Goal: Task Accomplishment & Management: Manage account settings

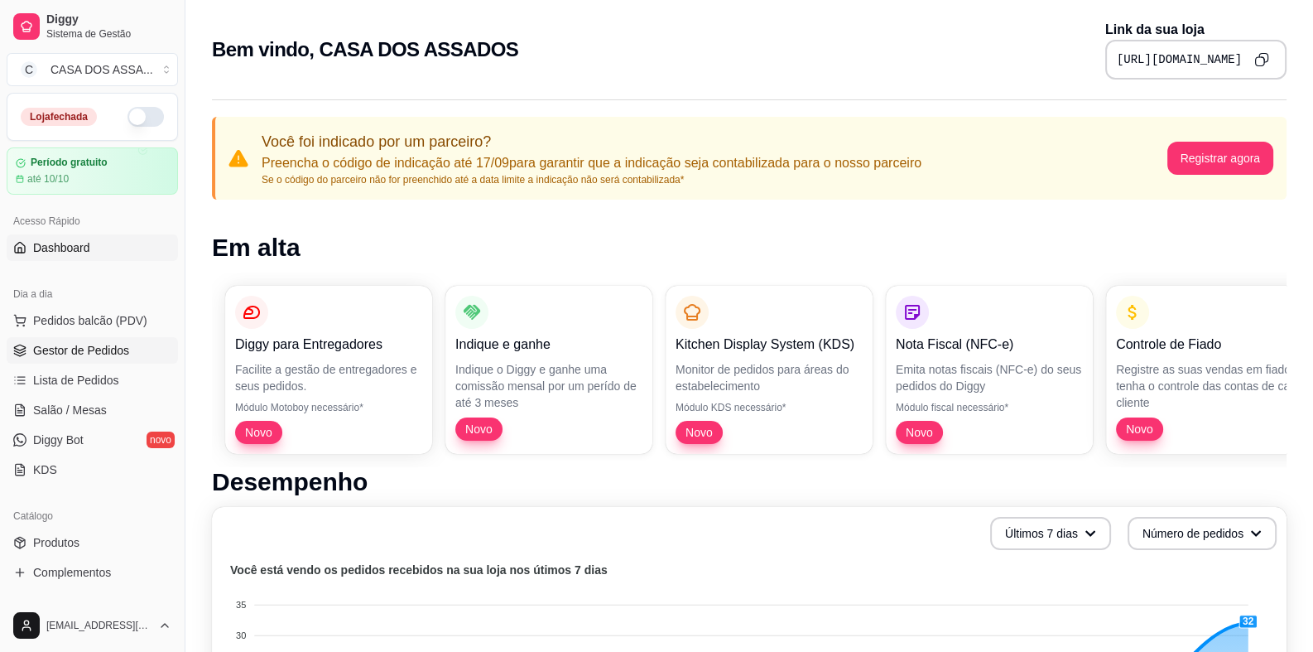
click at [90, 349] on span "Gestor de Pedidos" at bounding box center [81, 350] width 96 height 17
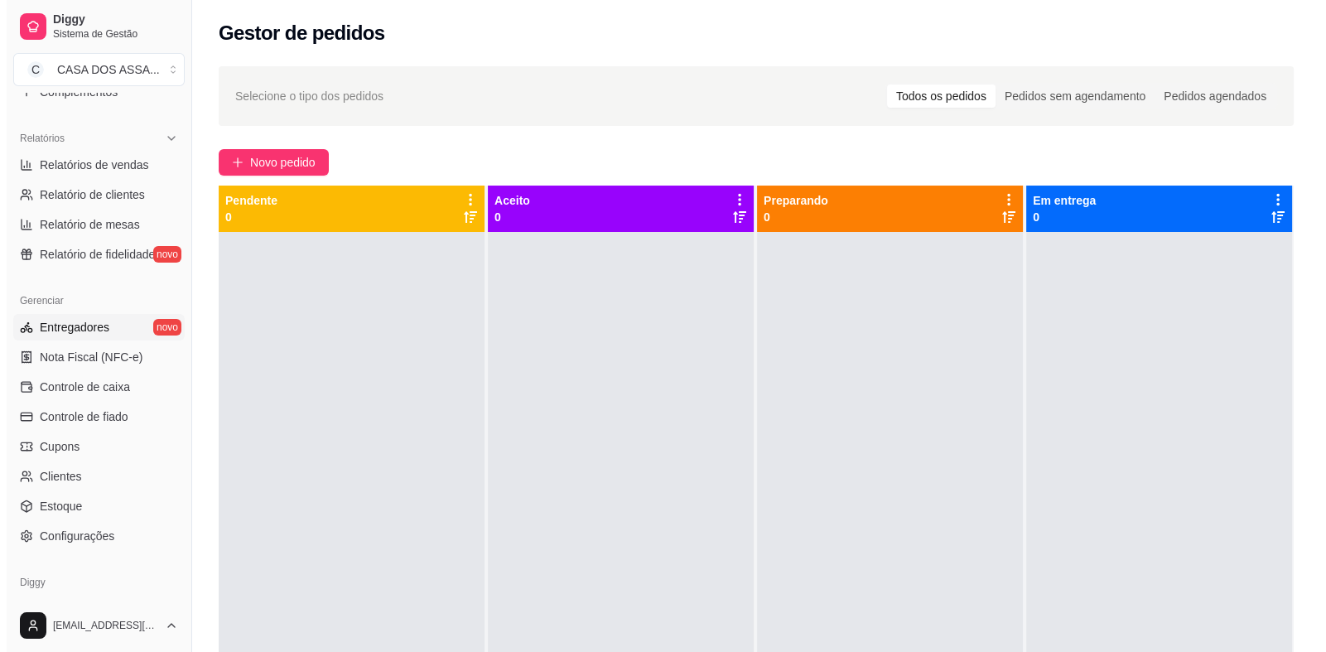
scroll to position [455, 0]
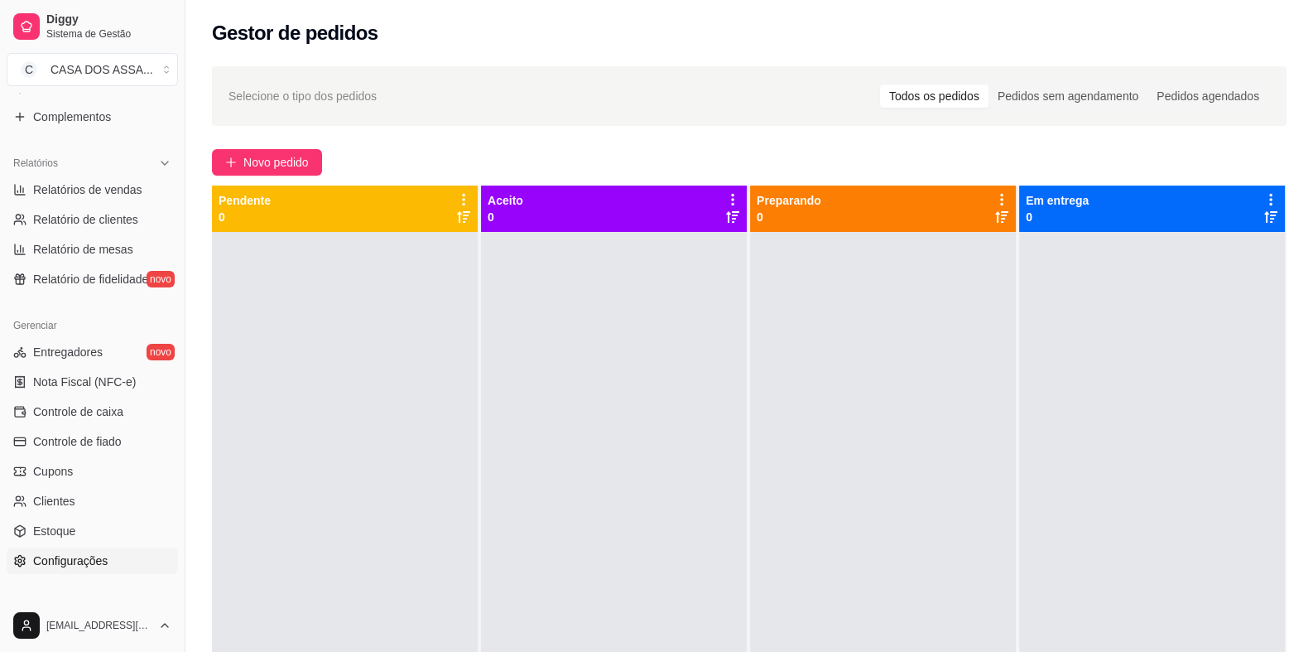
click at [105, 566] on span "Configurações" at bounding box center [70, 560] width 75 height 17
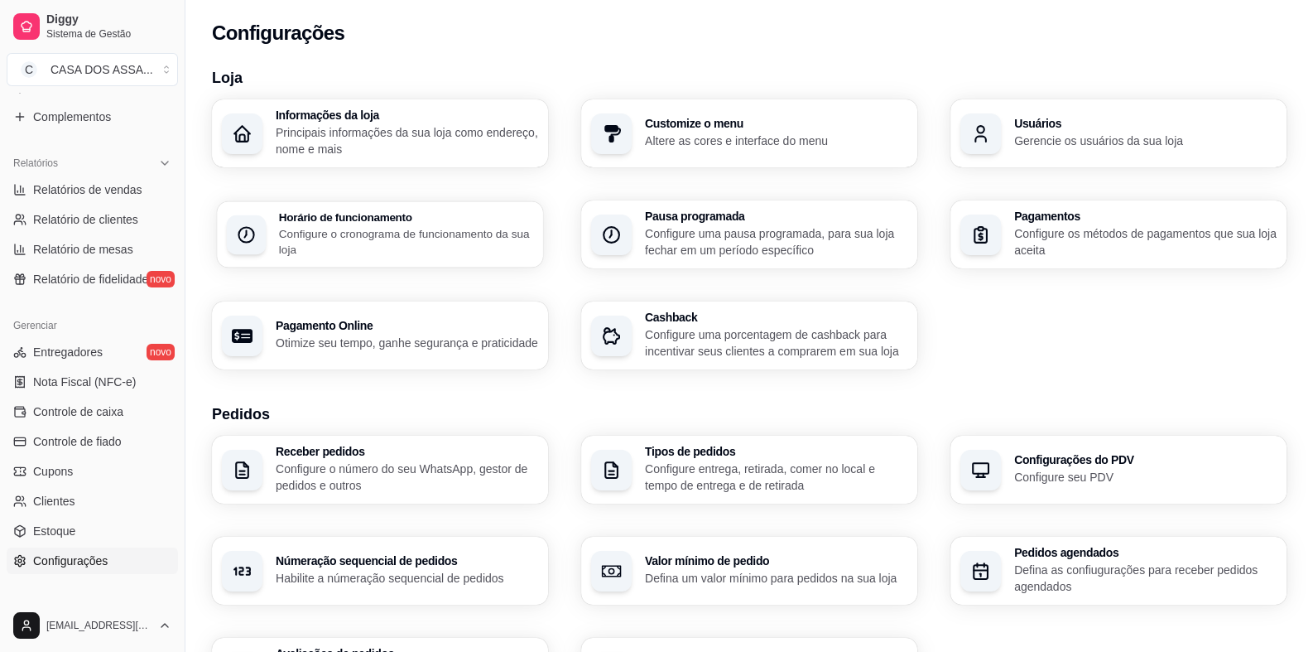
click at [345, 258] on div "Horário de funcionamento Configure o cronograma de funcionamento da sua loja" at bounding box center [380, 234] width 326 height 66
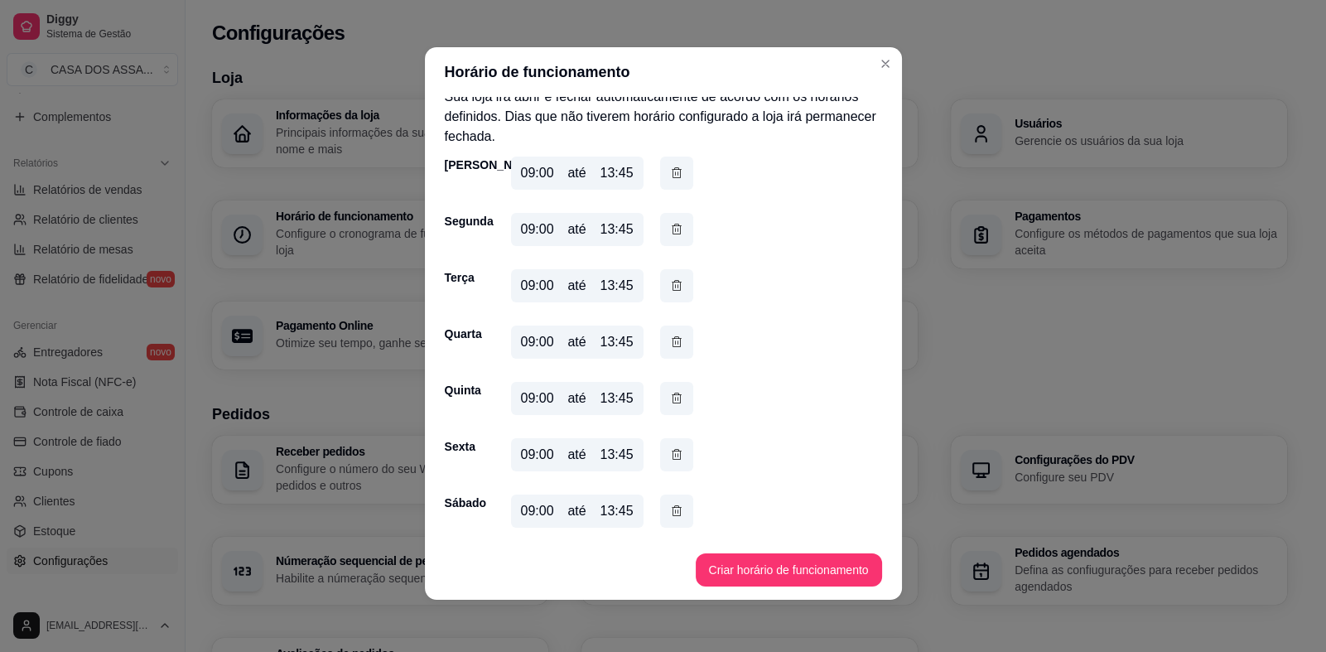
scroll to position [3, 0]
click at [524, 176] on div "09:00" at bounding box center [537, 172] width 33 height 20
click at [618, 172] on div "13:45" at bounding box center [615, 172] width 33 height 20
click at [748, 570] on button "Criar horário de funcionamento" at bounding box center [789, 568] width 186 height 33
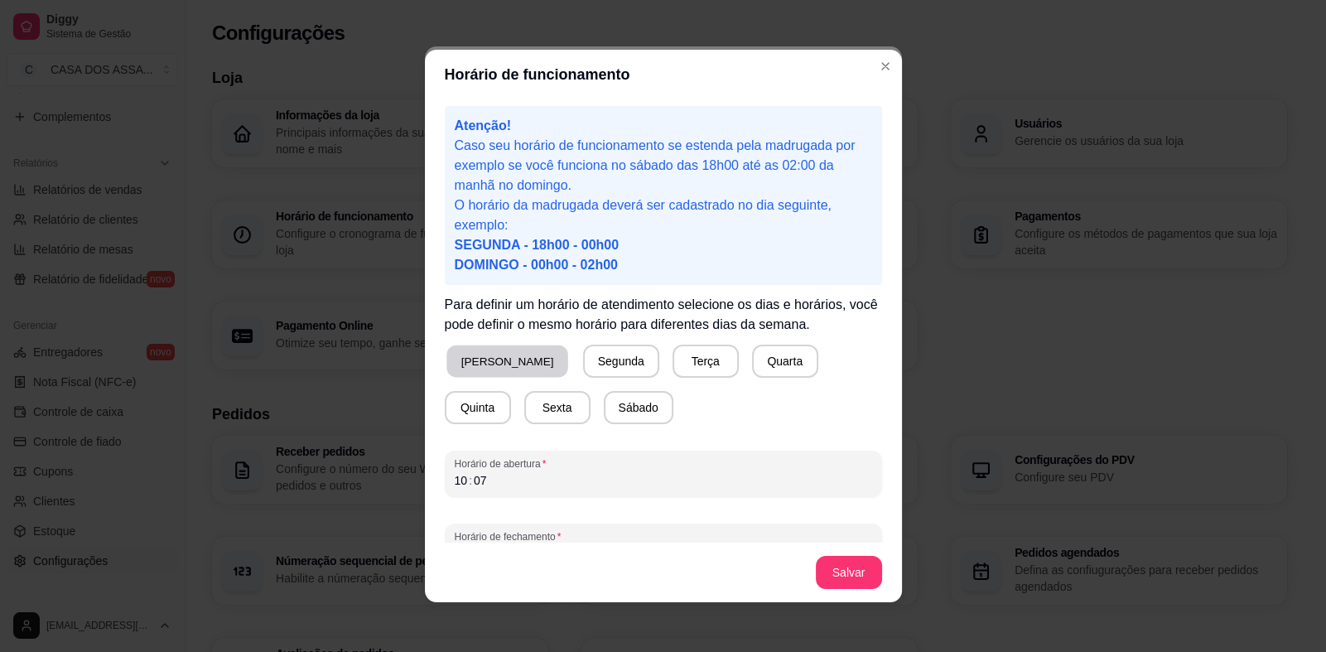
click at [472, 365] on button "[PERSON_NAME]" at bounding box center [507, 361] width 122 height 32
click at [453, 483] on div "10" at bounding box center [461, 480] width 17 height 17
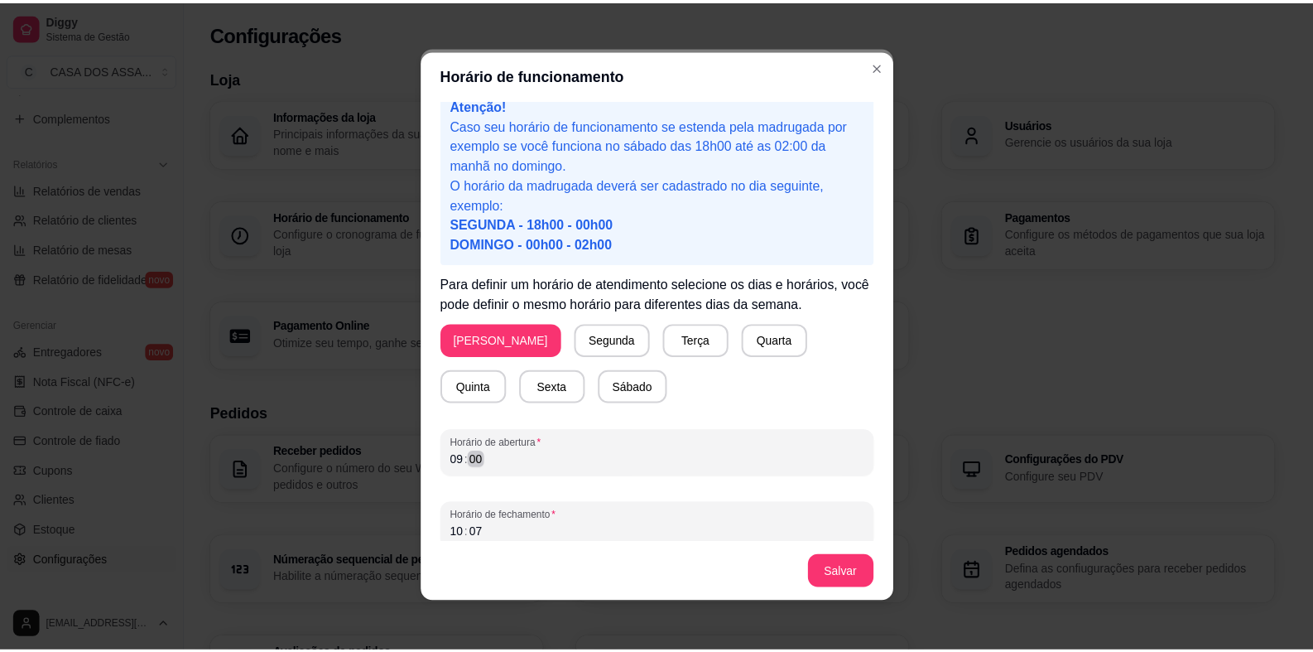
scroll to position [33, 0]
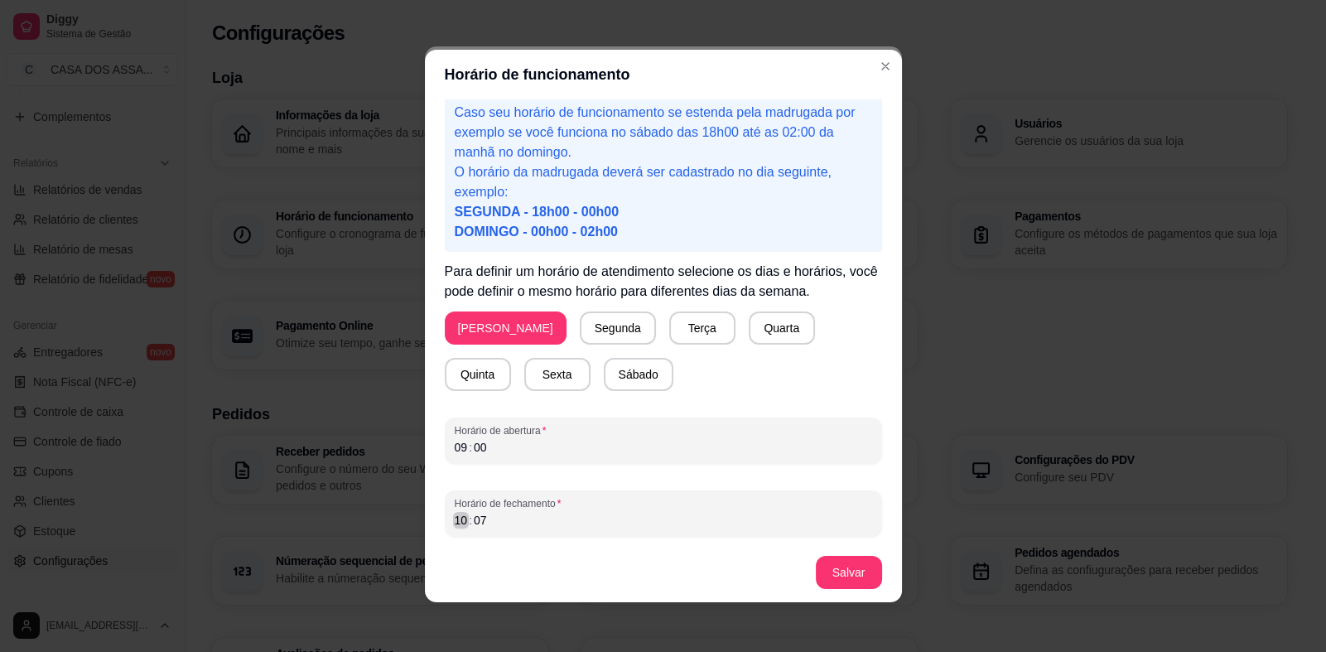
click at [453, 523] on div "10" at bounding box center [461, 520] width 17 height 17
click at [832, 574] on button "Salvar" at bounding box center [848, 572] width 65 height 32
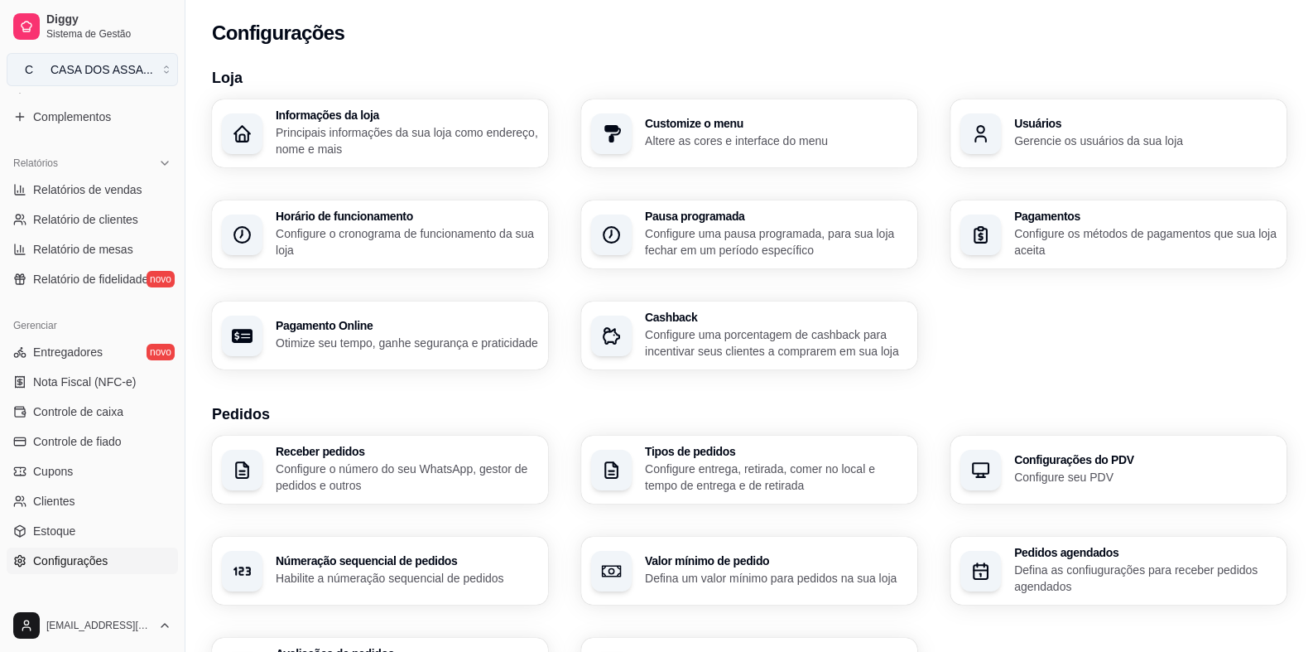
click at [136, 67] on div "CASA DOS ASSA ..." at bounding box center [102, 69] width 103 height 17
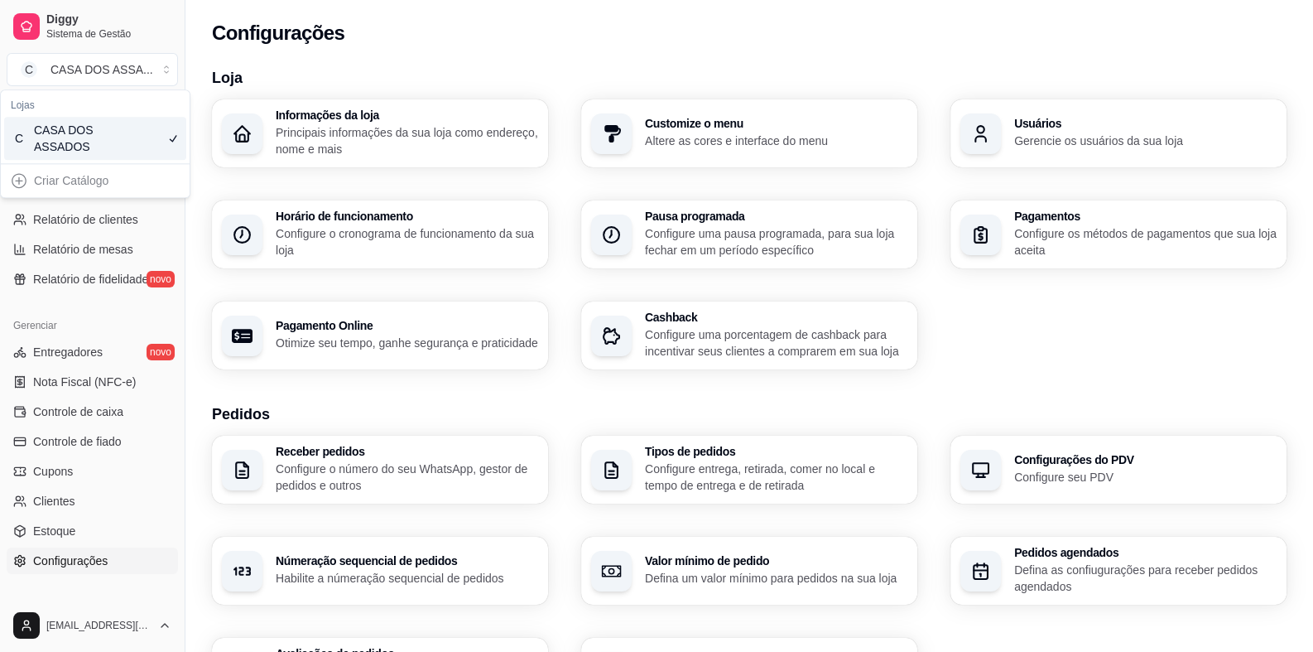
click at [216, 36] on h2 "Configurações" at bounding box center [278, 33] width 132 height 26
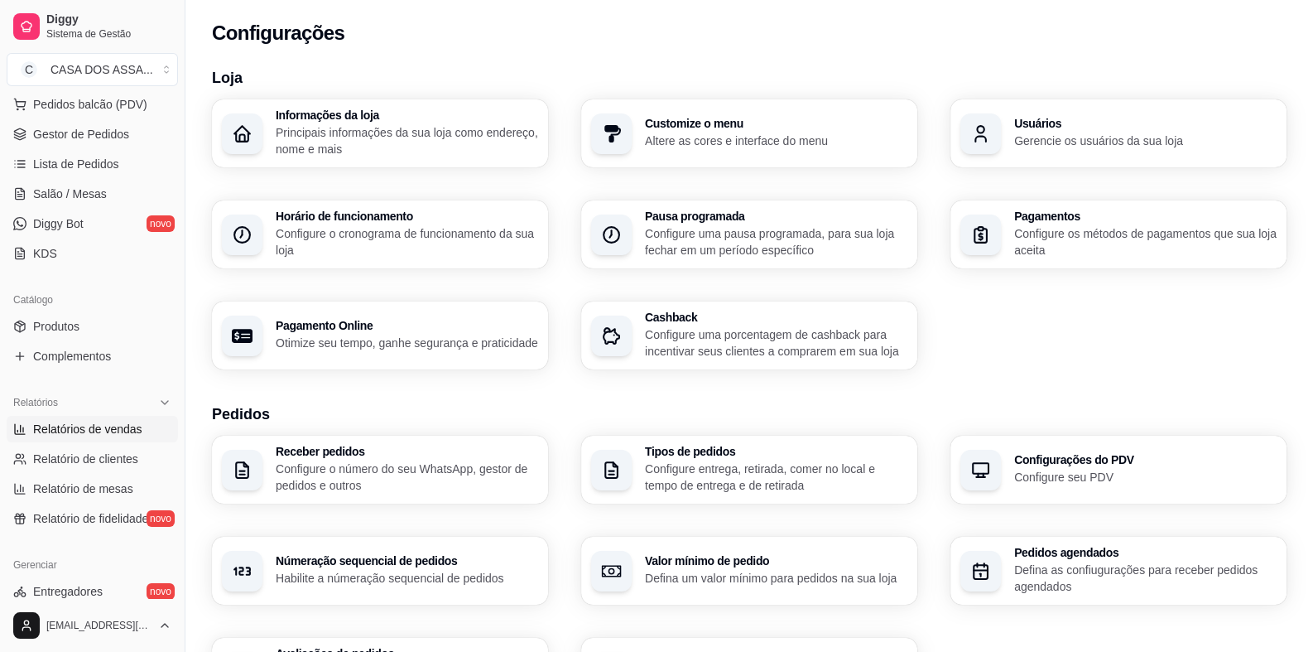
scroll to position [0, 0]
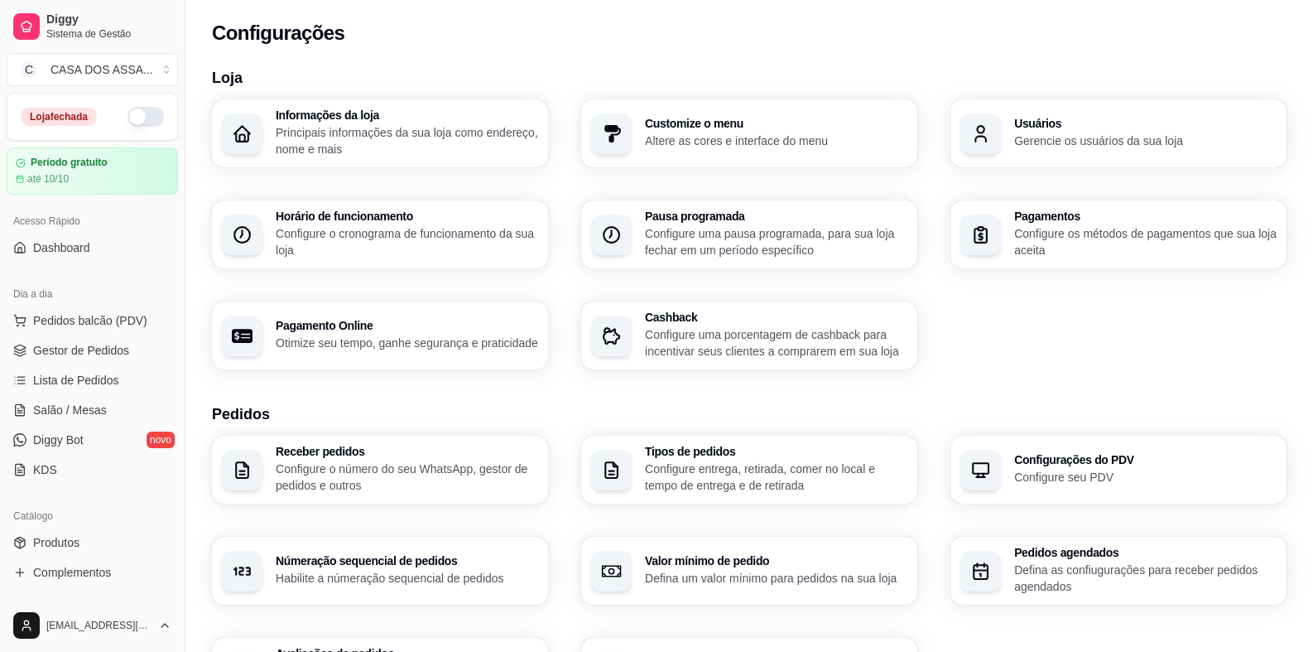
click at [130, 118] on button "button" at bounding box center [146, 117] width 36 height 20
click at [95, 350] on span "Gestor de Pedidos" at bounding box center [81, 350] width 96 height 17
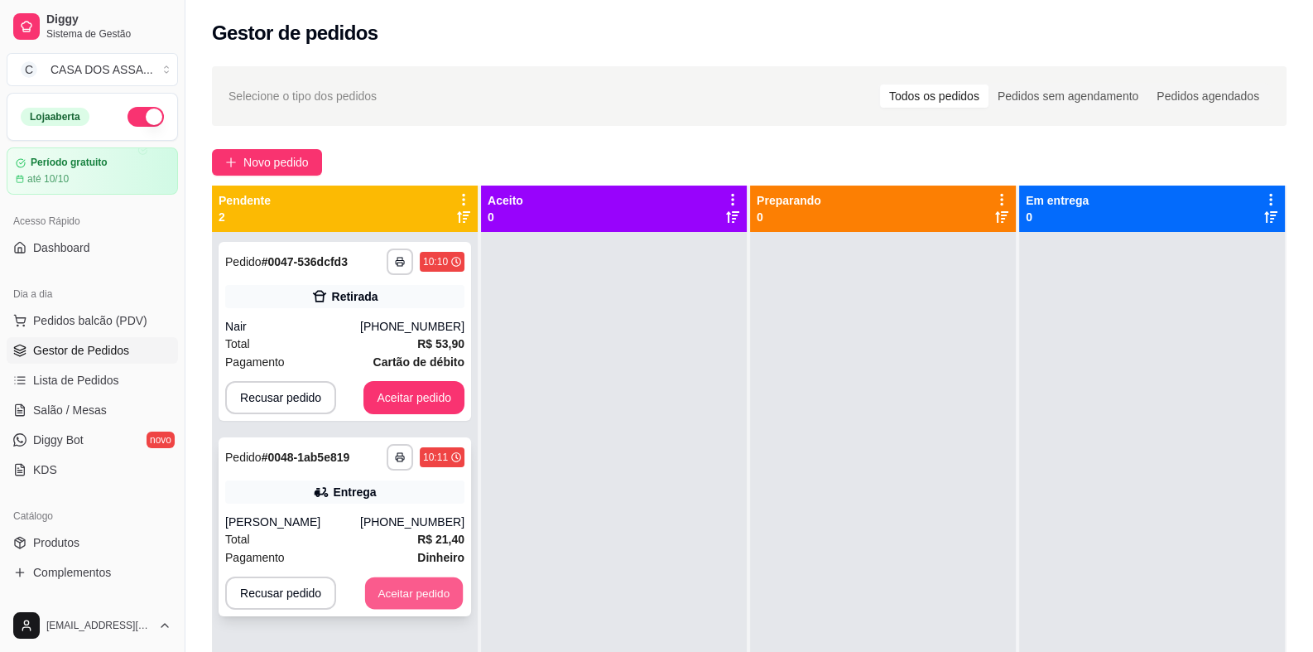
click at [399, 609] on button "Aceitar pedido" at bounding box center [414, 593] width 98 height 32
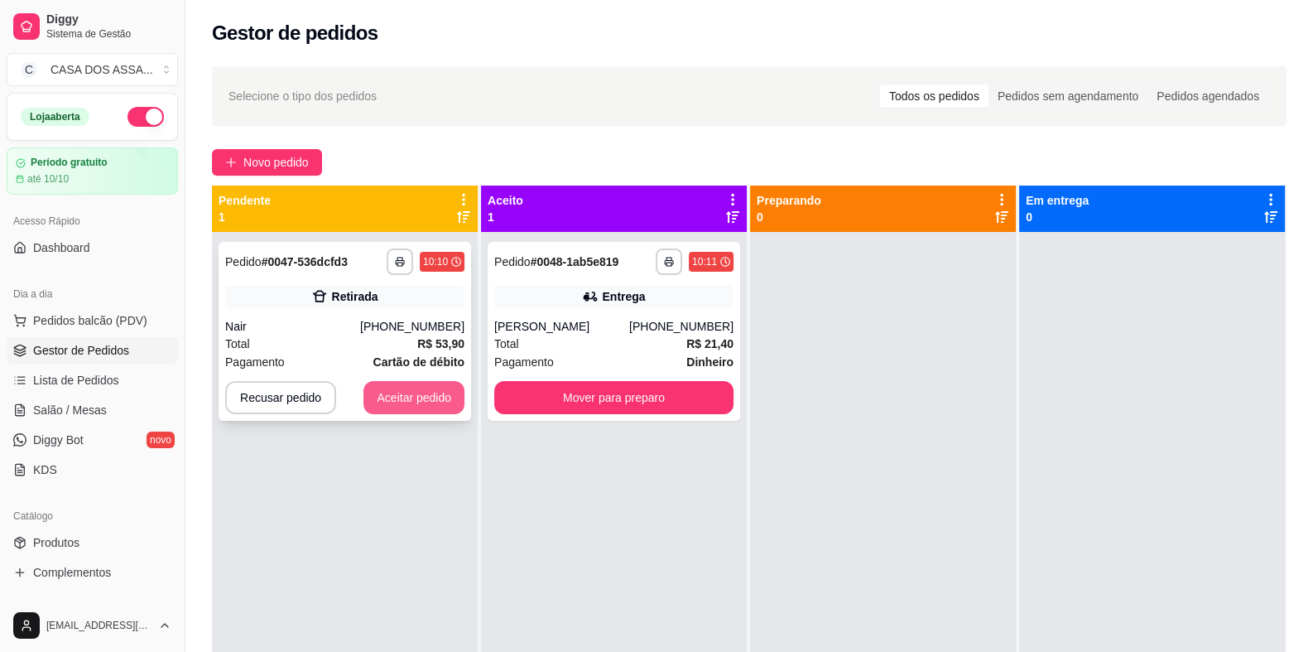
click at [408, 393] on button "Aceitar pedido" at bounding box center [414, 397] width 101 height 33
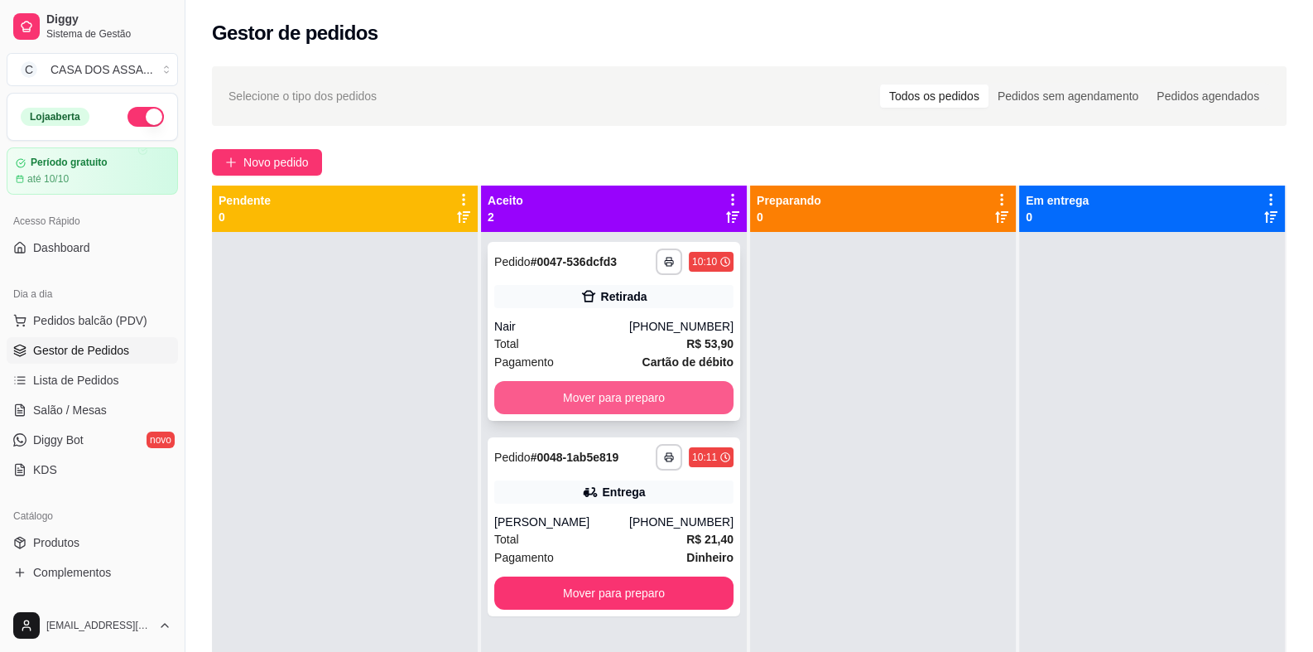
click at [631, 408] on button "Mover para preparo" at bounding box center [613, 397] width 239 height 33
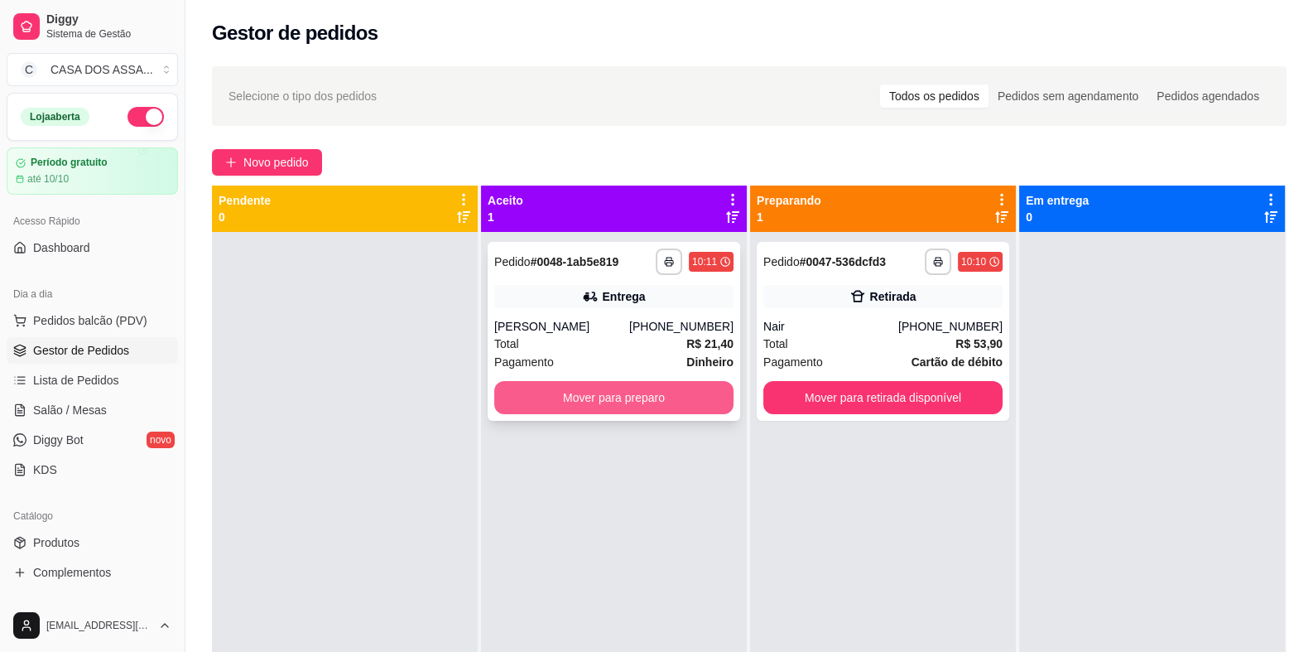
click at [636, 407] on button "Mover para preparo" at bounding box center [613, 397] width 239 height 33
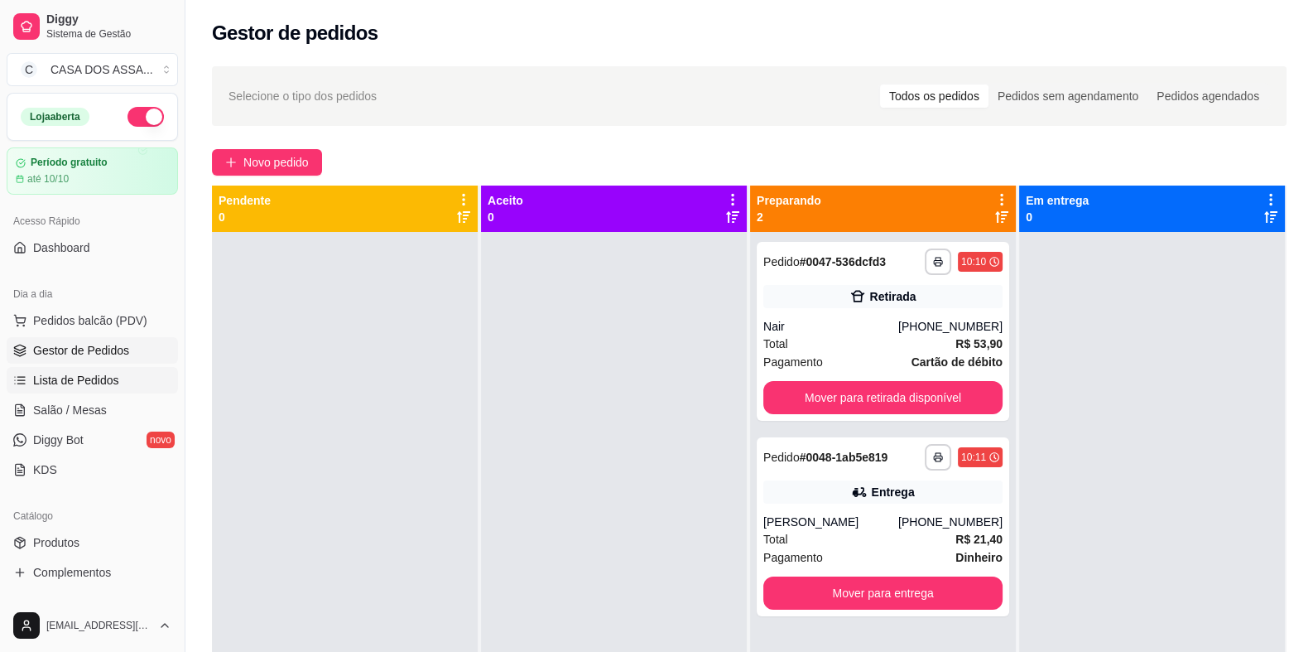
click at [101, 383] on span "Lista de Pedidos" at bounding box center [76, 380] width 86 height 17
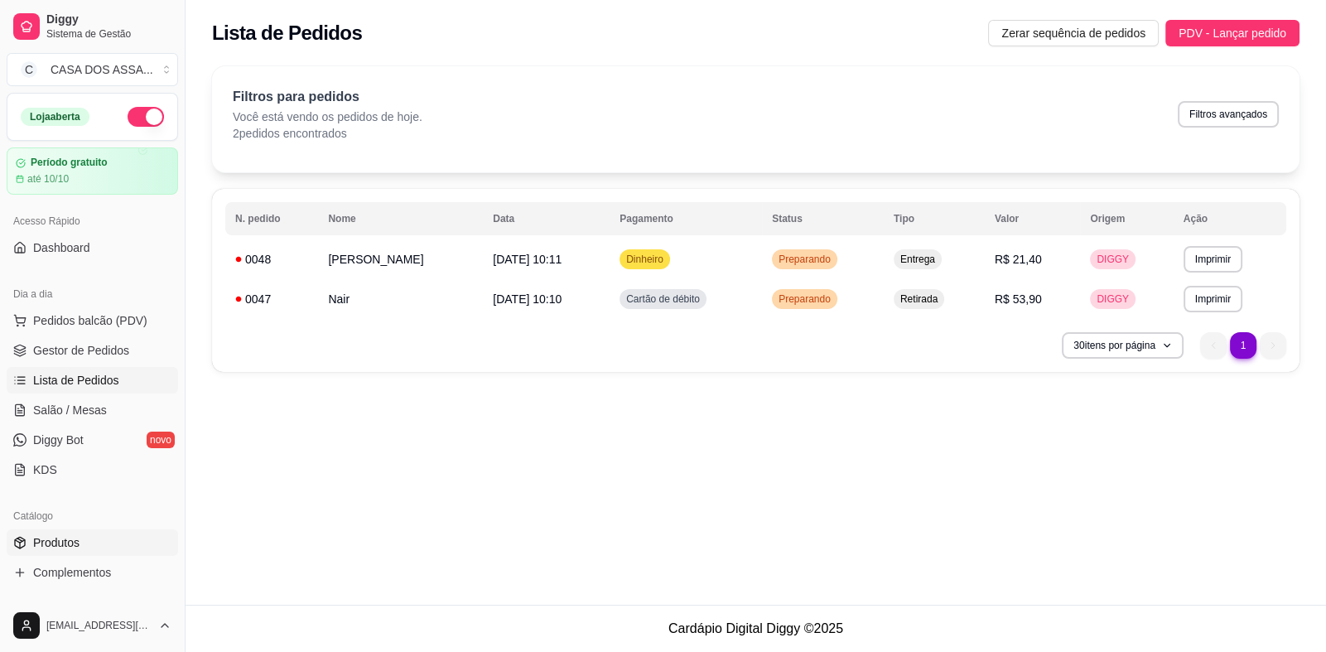
click at [66, 546] on span "Produtos" at bounding box center [56, 542] width 46 height 17
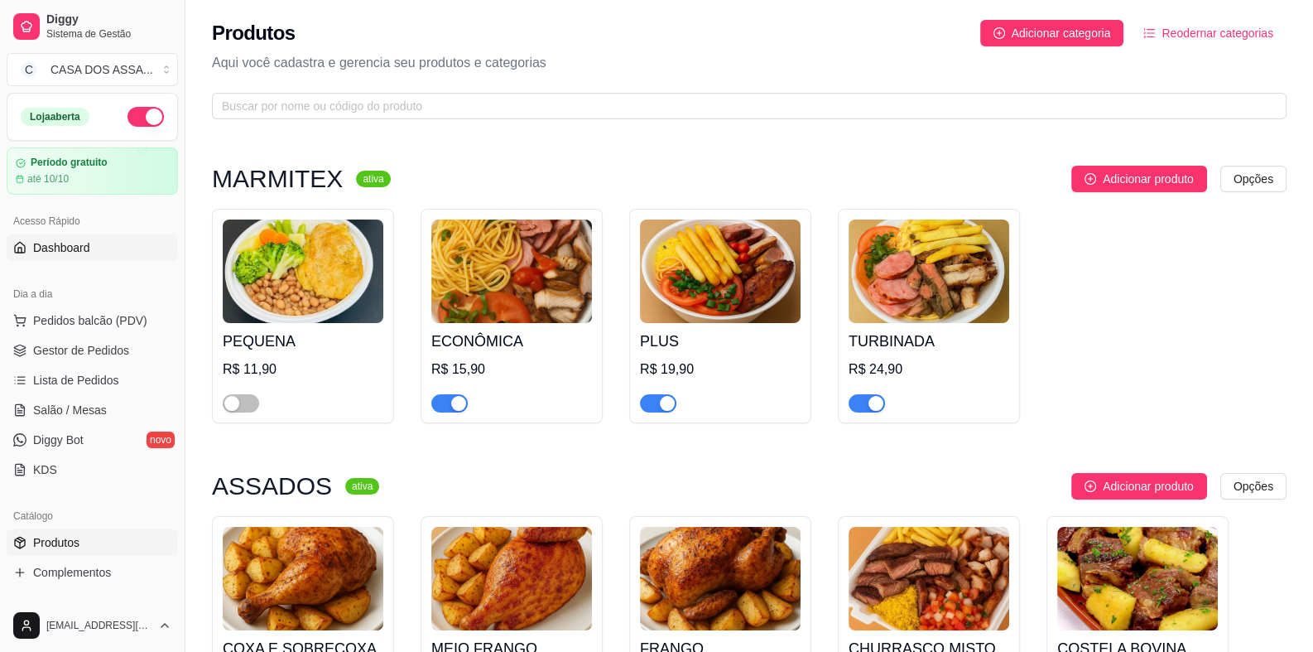
click at [88, 254] on span "Dashboard" at bounding box center [61, 247] width 57 height 17
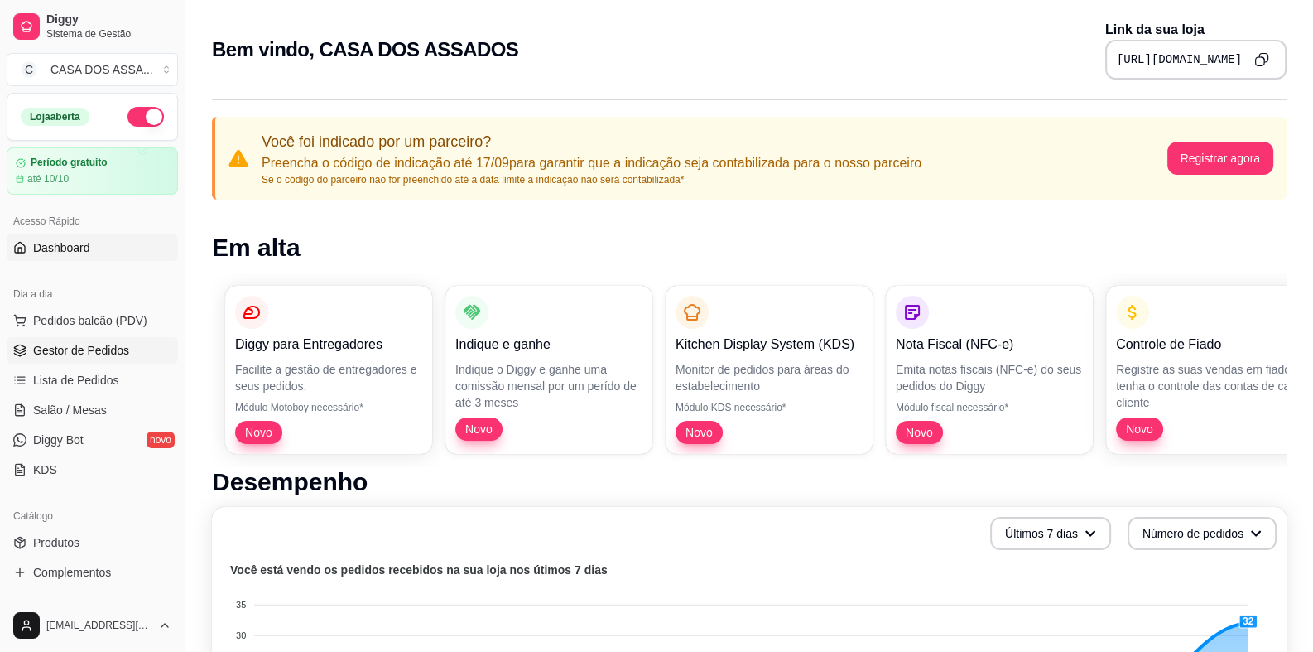
click at [79, 354] on span "Gestor de Pedidos" at bounding box center [81, 350] width 96 height 17
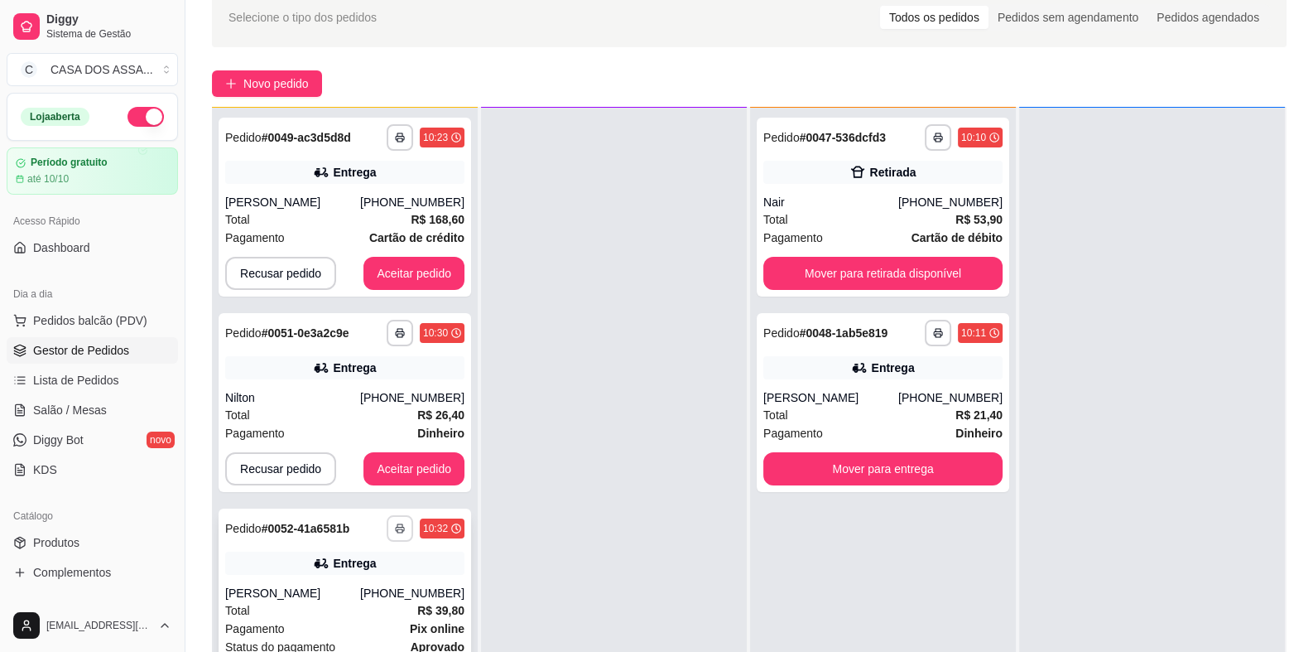
scroll to position [248, 0]
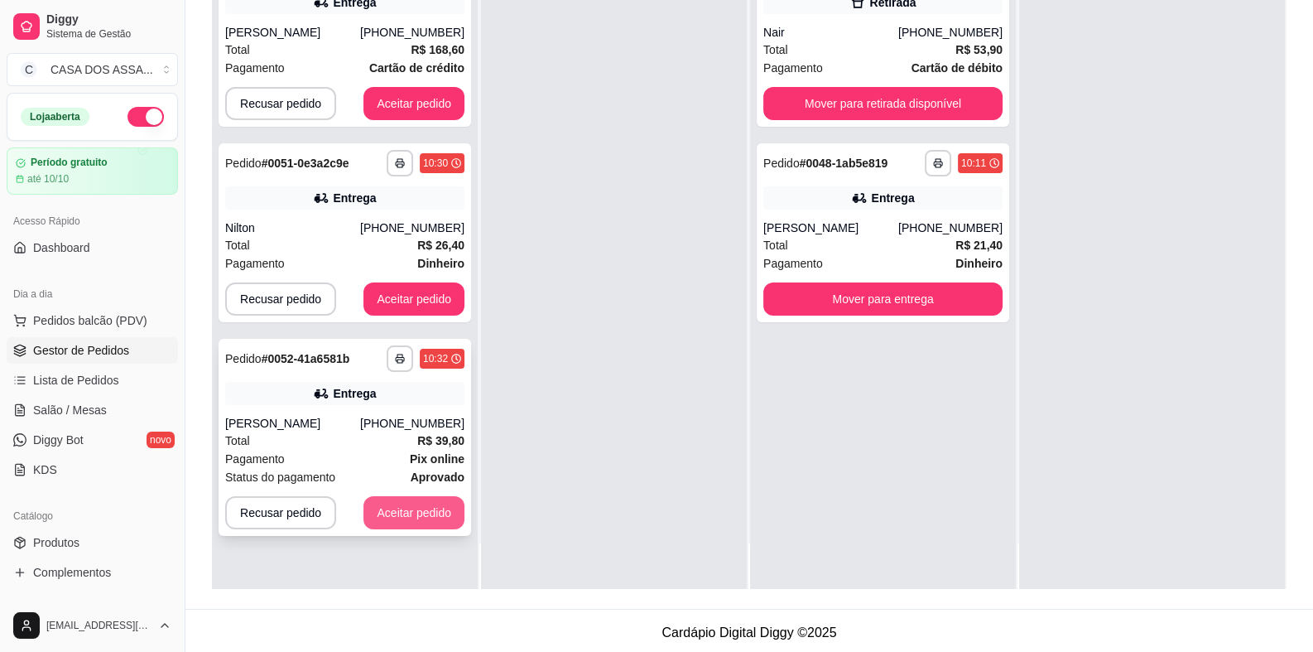
click at [403, 513] on button "Aceitar pedido" at bounding box center [414, 512] width 101 height 33
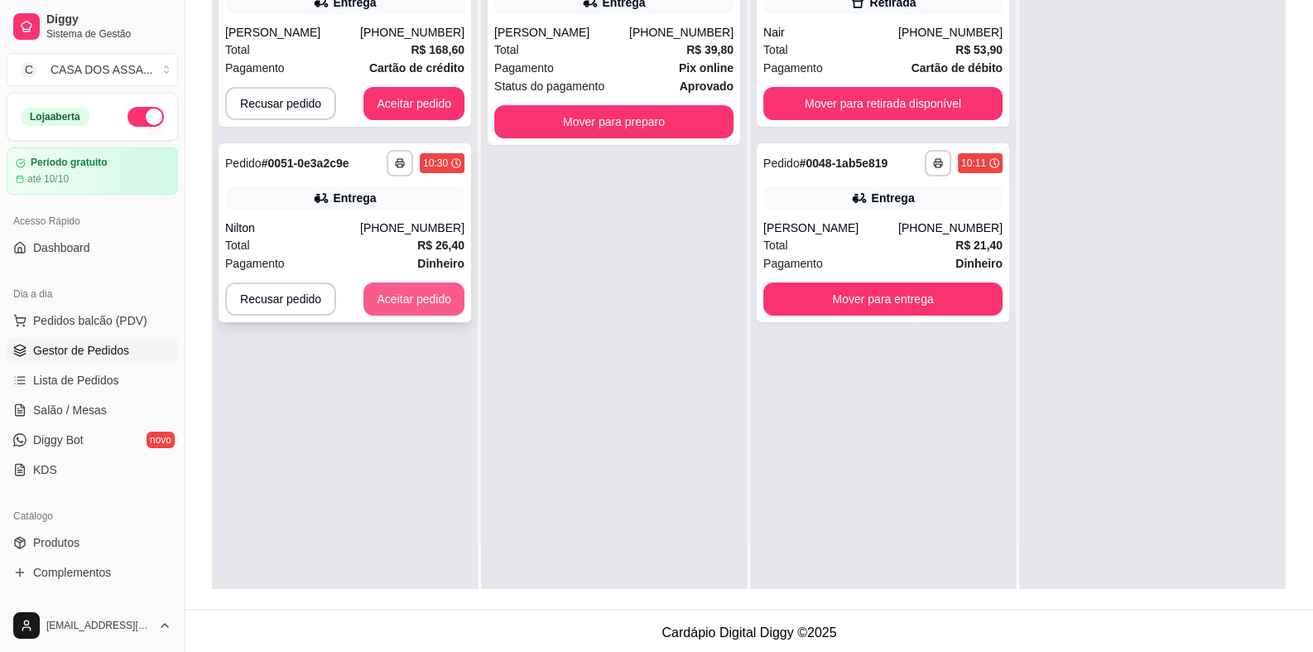
click at [427, 303] on button "Aceitar pedido" at bounding box center [414, 298] width 101 height 33
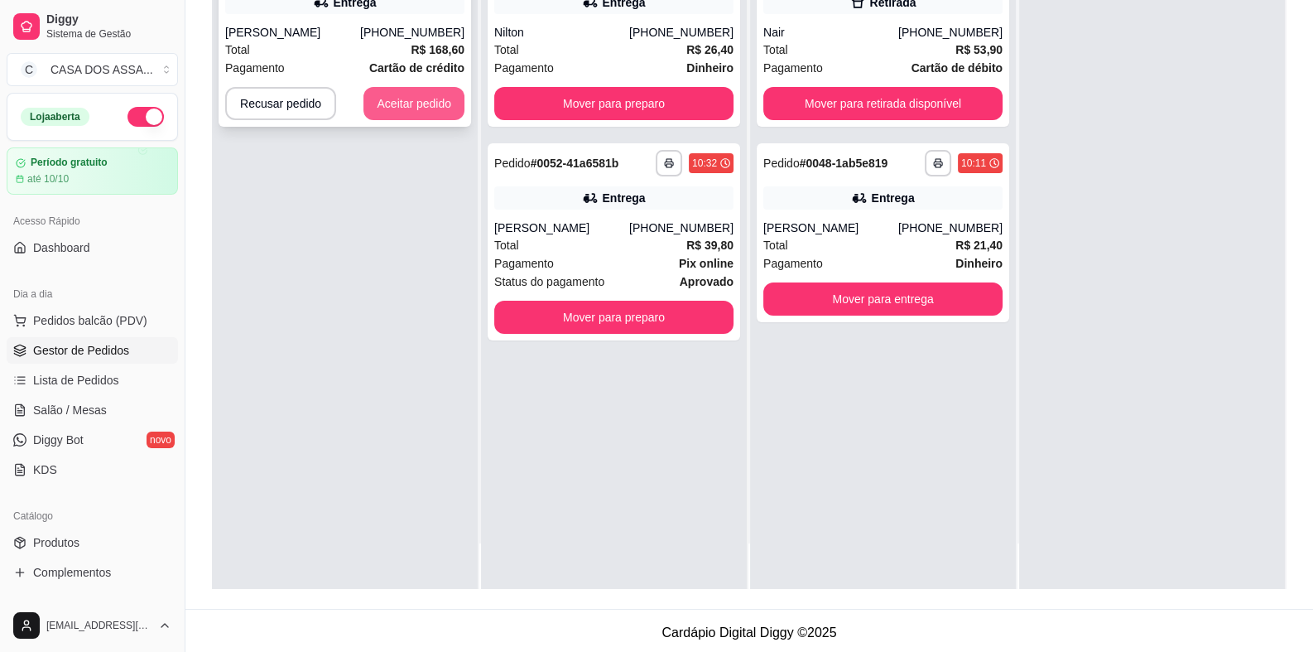
click at [425, 109] on button "Aceitar pedido" at bounding box center [414, 103] width 101 height 33
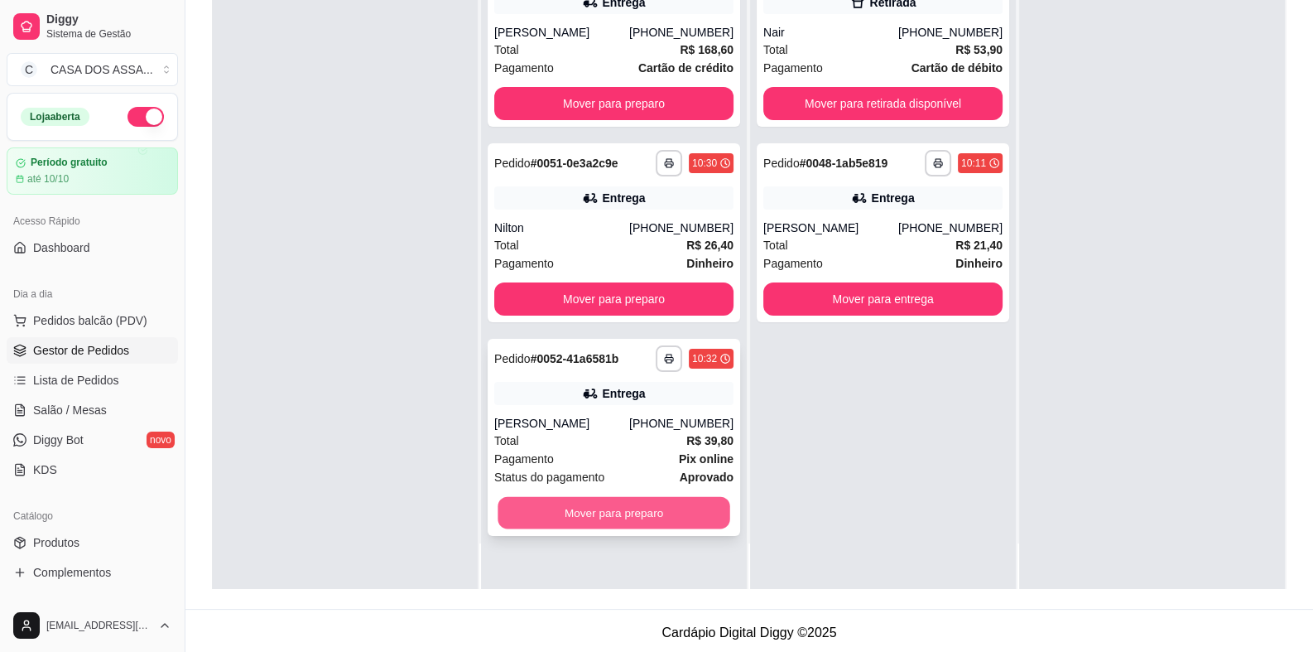
click at [614, 506] on button "Mover para preparo" at bounding box center [614, 513] width 232 height 32
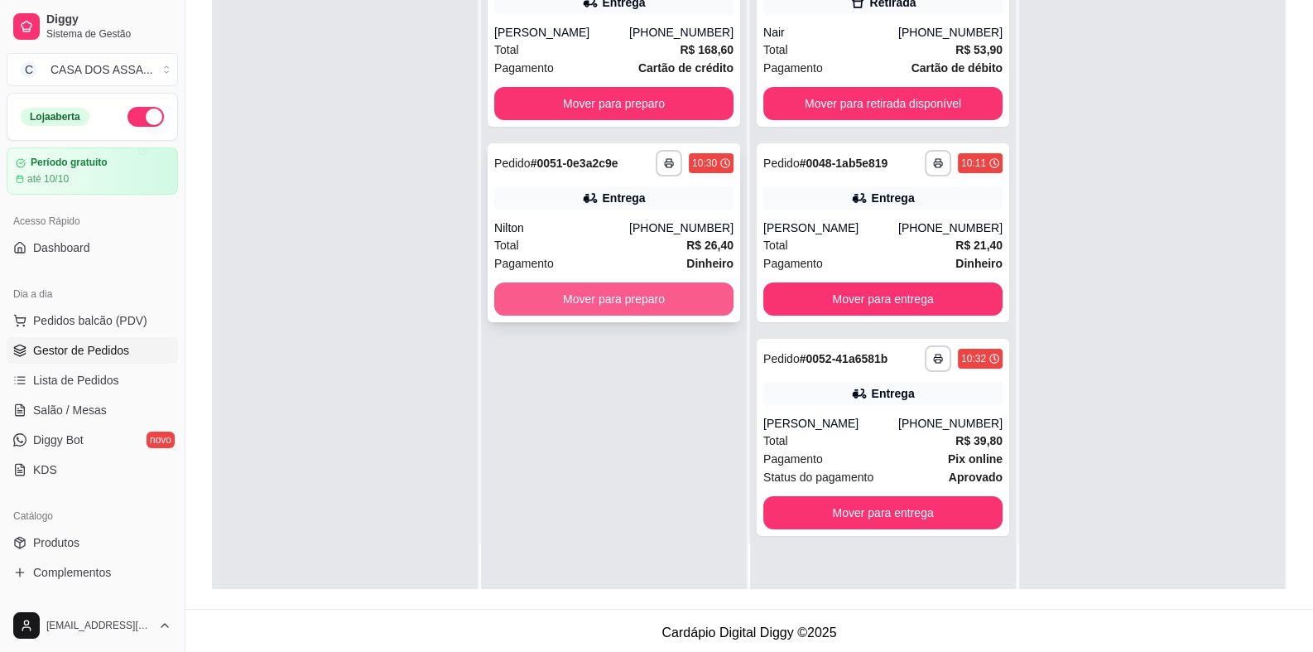
click at [596, 301] on button "Mover para preparo" at bounding box center [613, 298] width 239 height 33
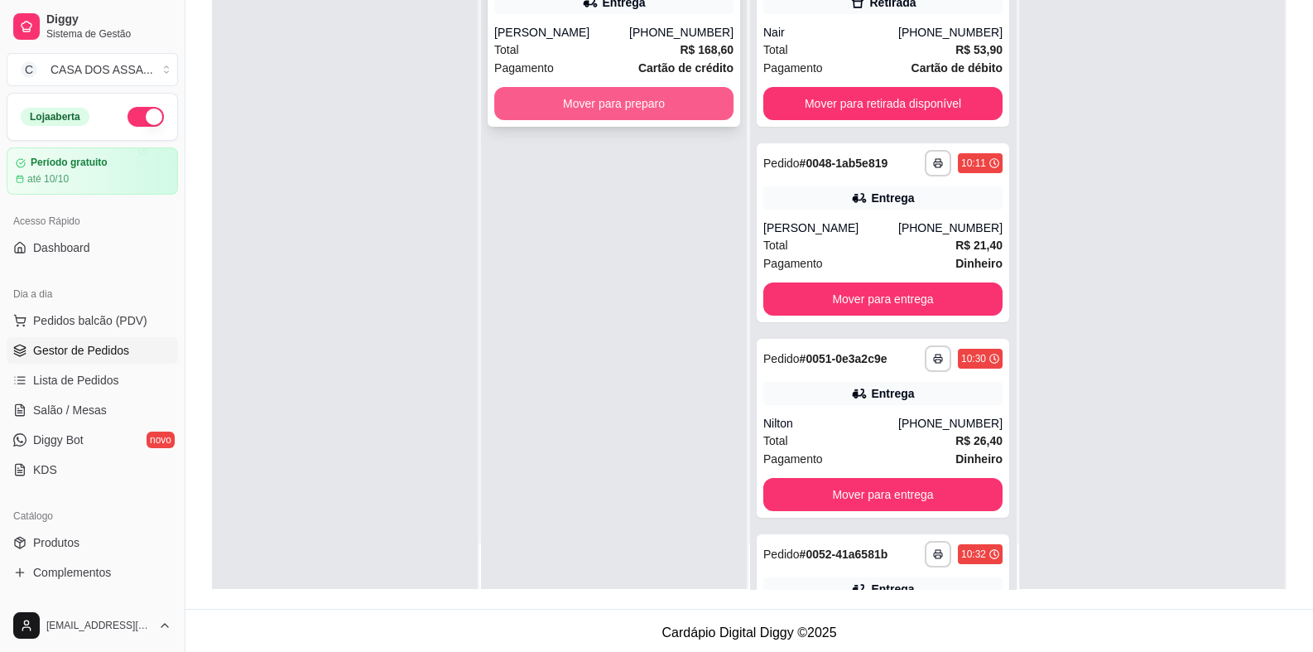
click at [588, 99] on button "Mover para preparo" at bounding box center [613, 103] width 239 height 33
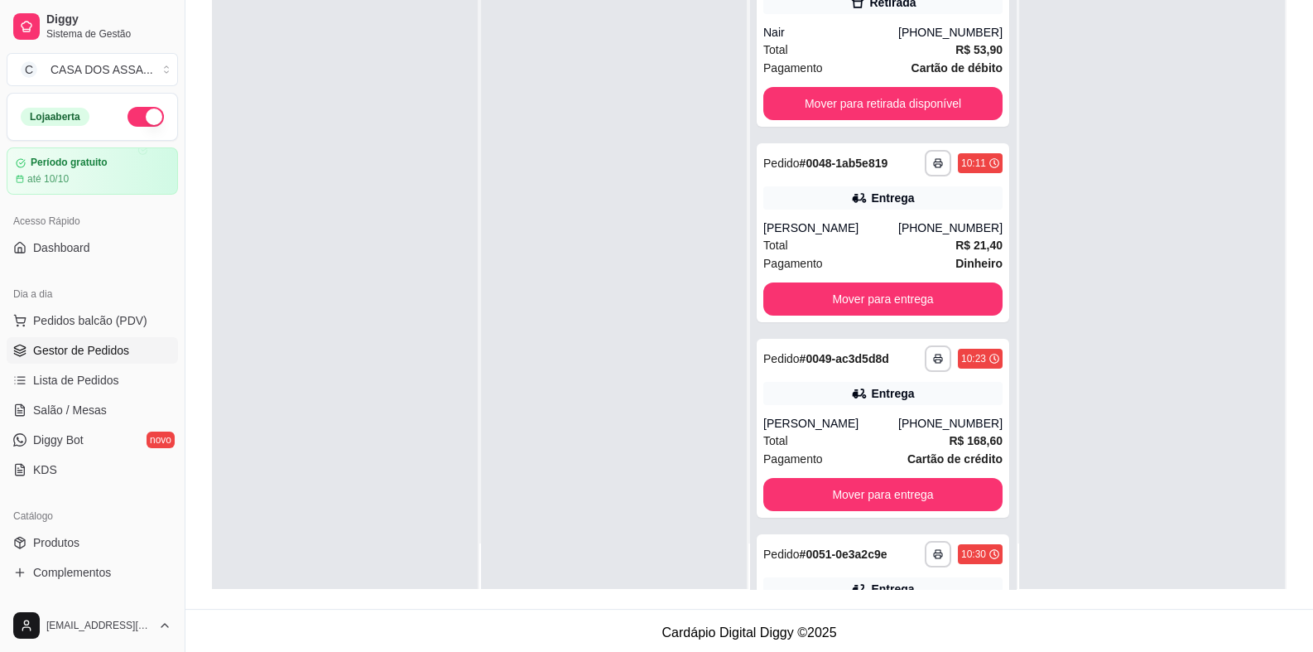
scroll to position [0, 0]
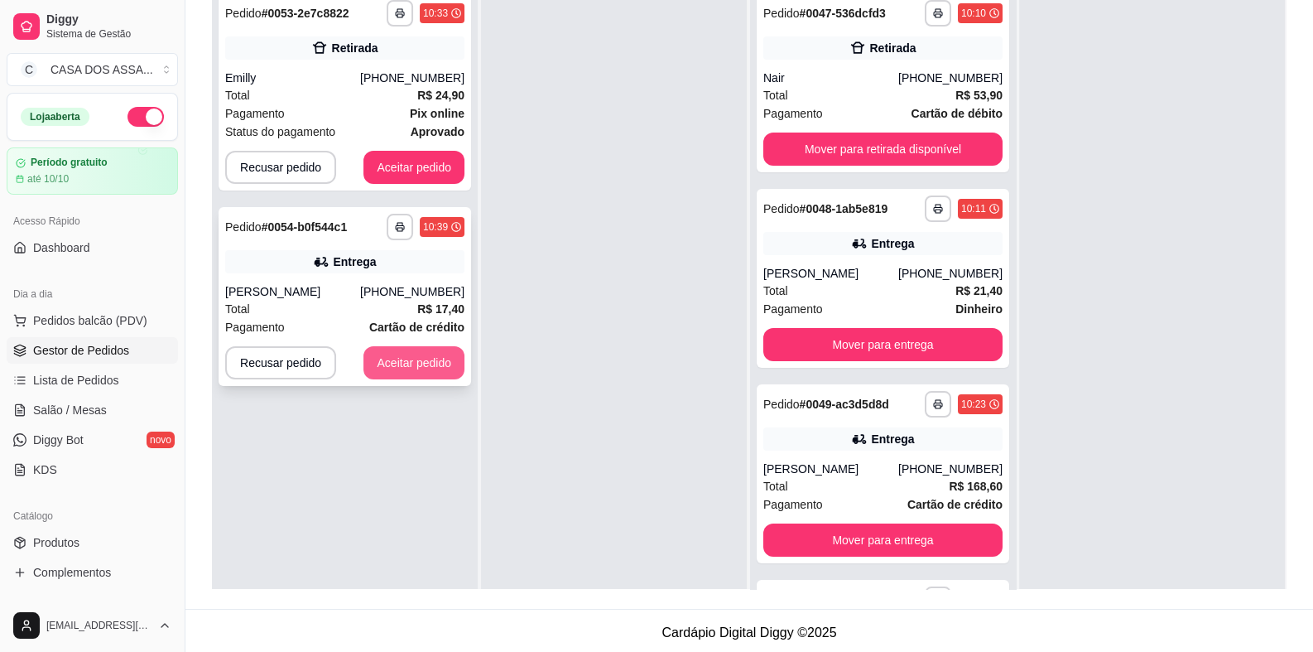
click at [406, 360] on button "Aceitar pedido" at bounding box center [414, 362] width 101 height 33
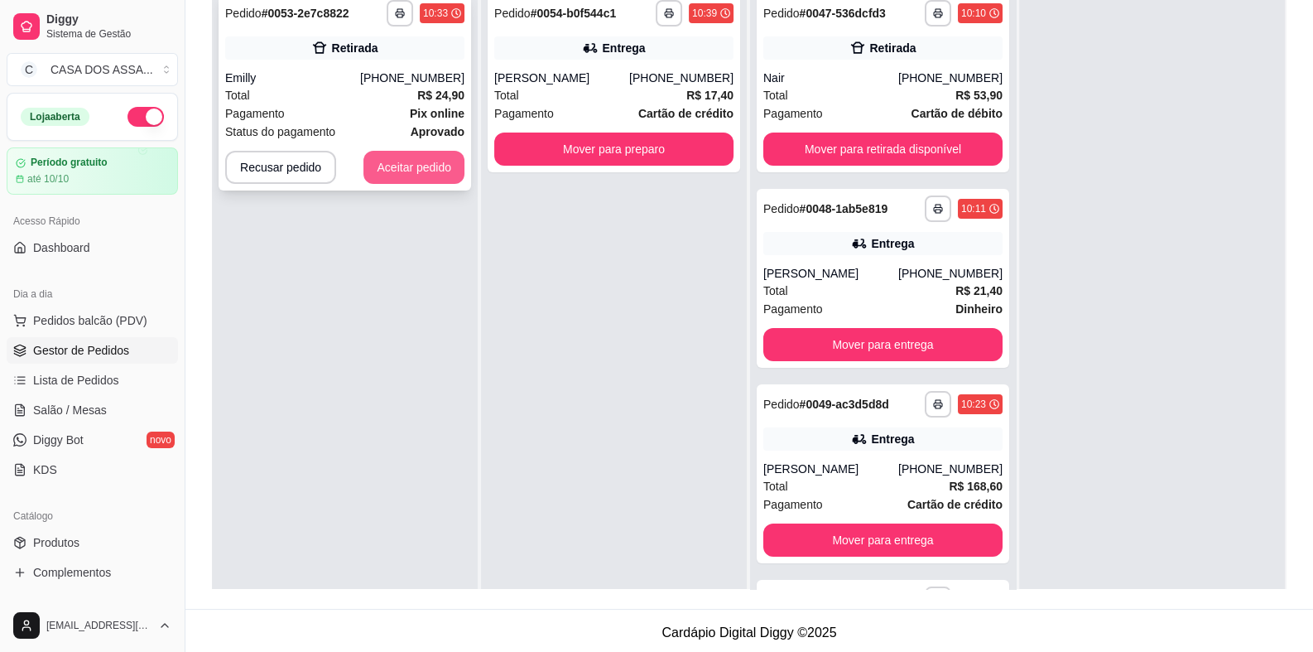
click at [422, 168] on button "Aceitar pedido" at bounding box center [414, 167] width 101 height 33
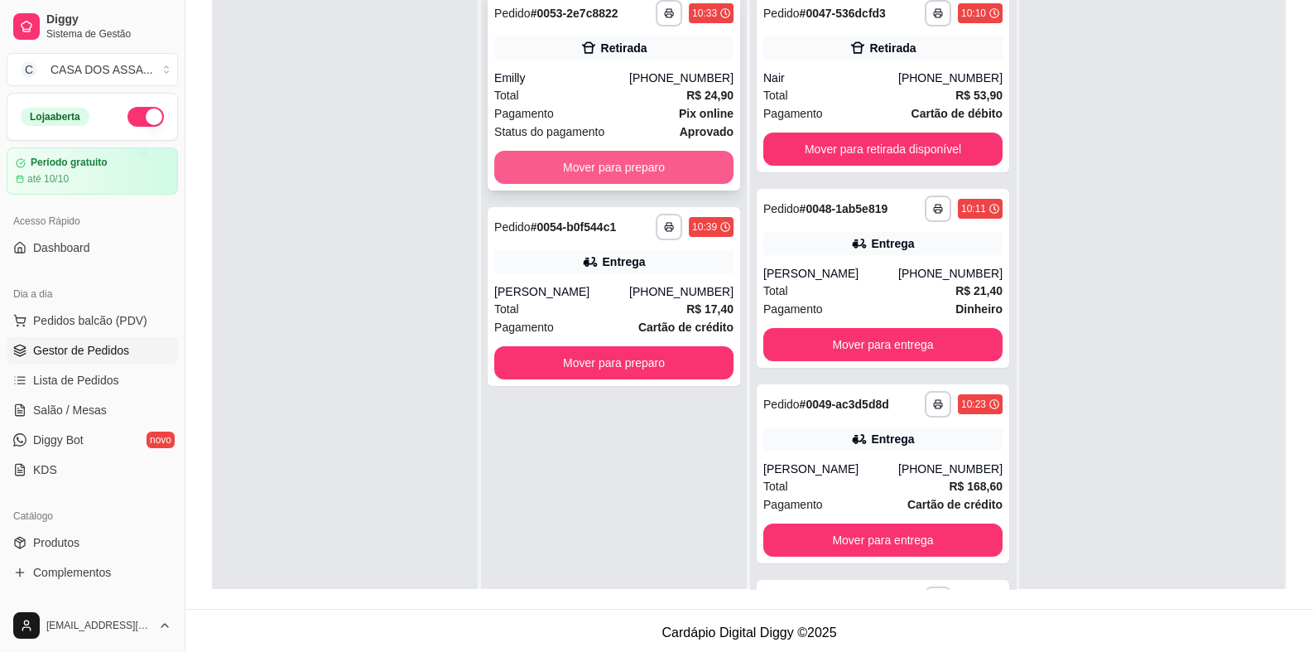
click at [620, 164] on button "Mover para preparo" at bounding box center [613, 167] width 239 height 33
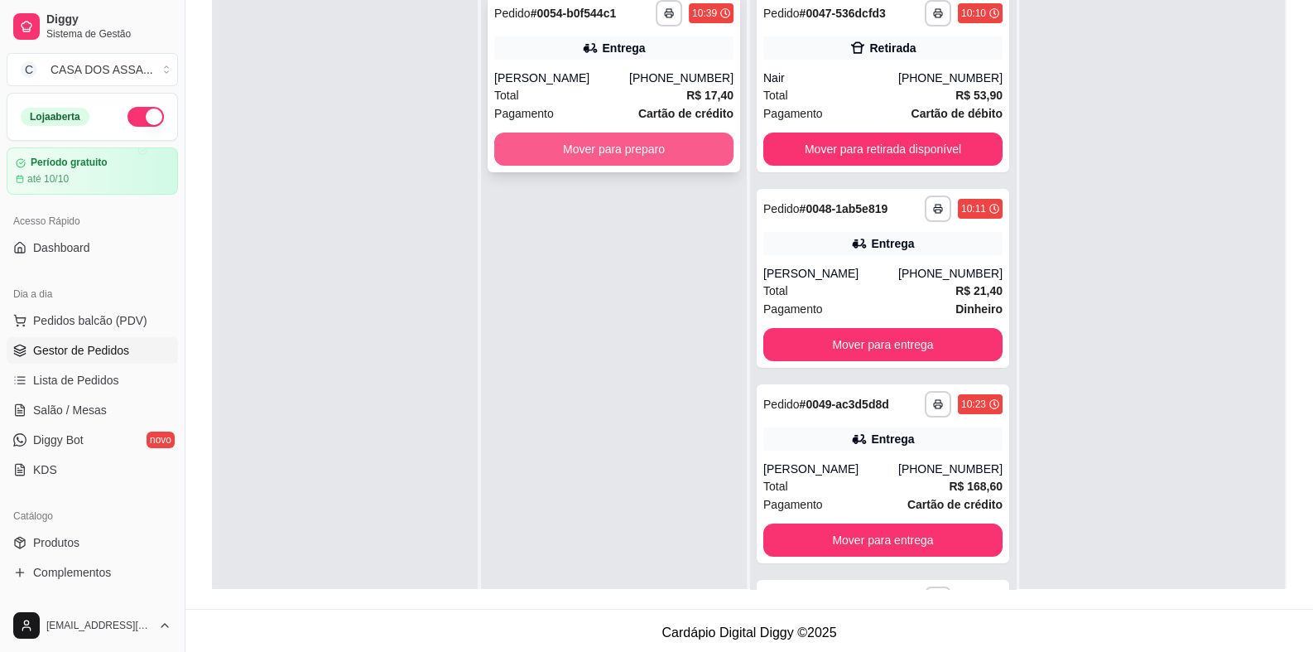
click at [605, 149] on button "Mover para preparo" at bounding box center [613, 148] width 239 height 33
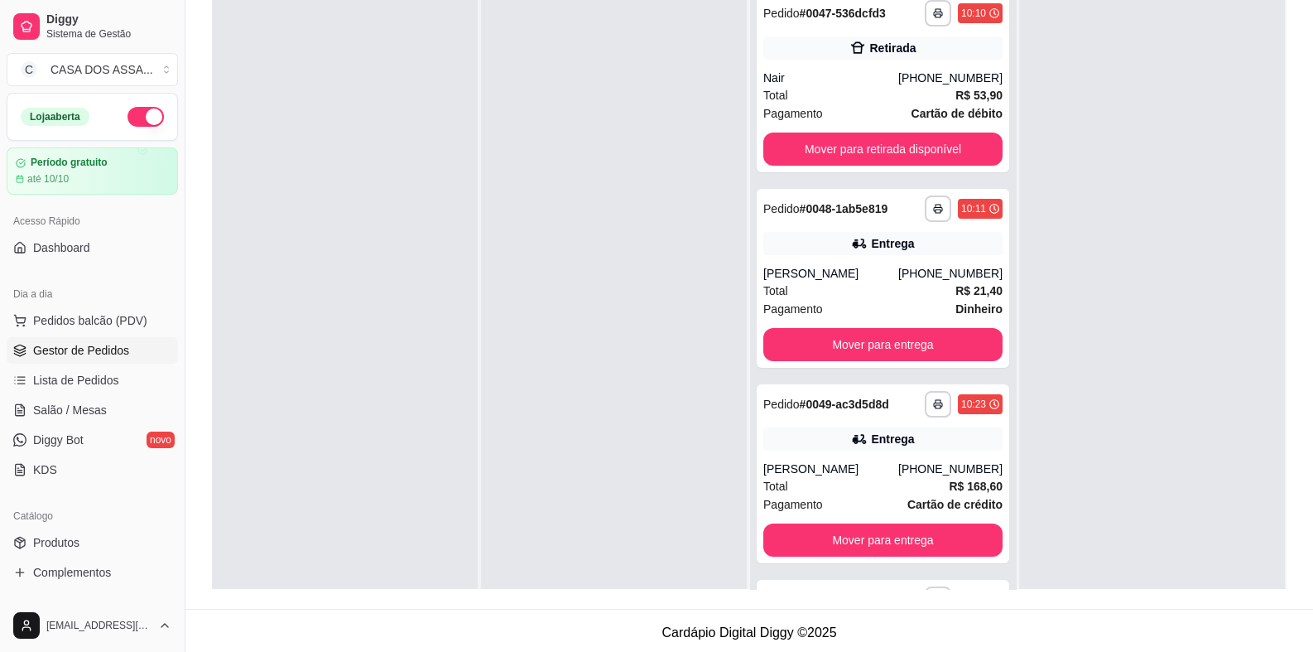
click at [663, 305] on div at bounding box center [614, 309] width 266 height 652
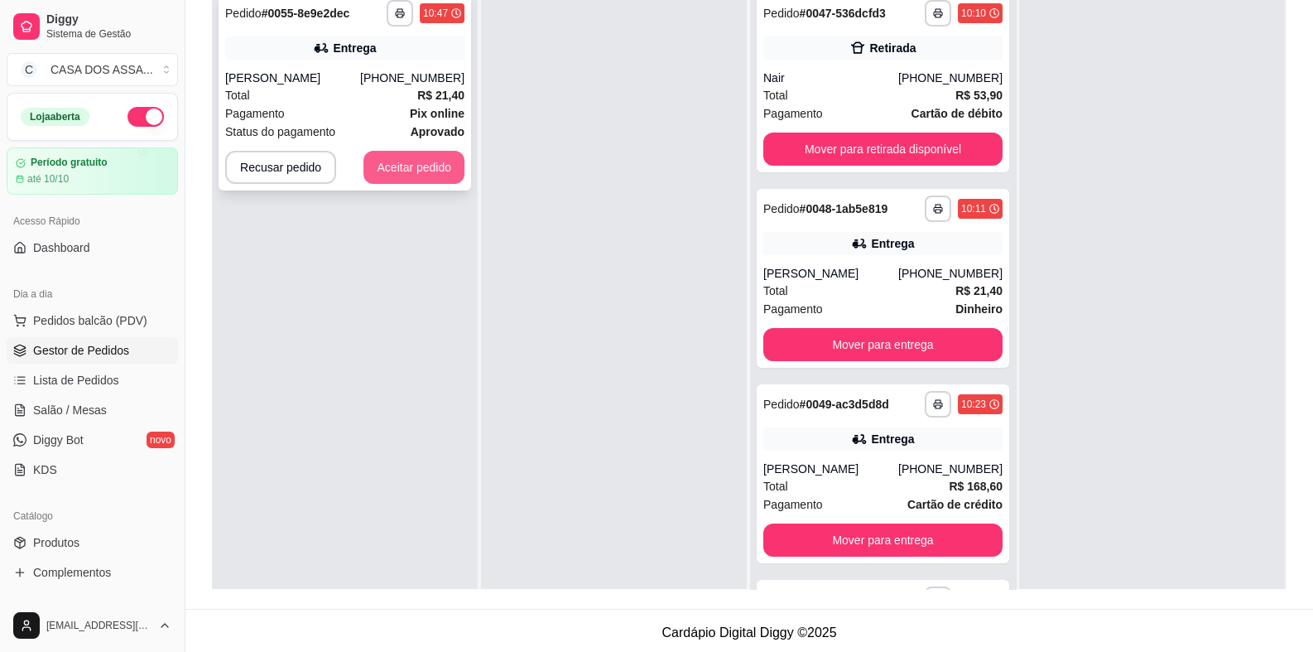
click at [418, 166] on button "Aceitar pedido" at bounding box center [414, 167] width 101 height 33
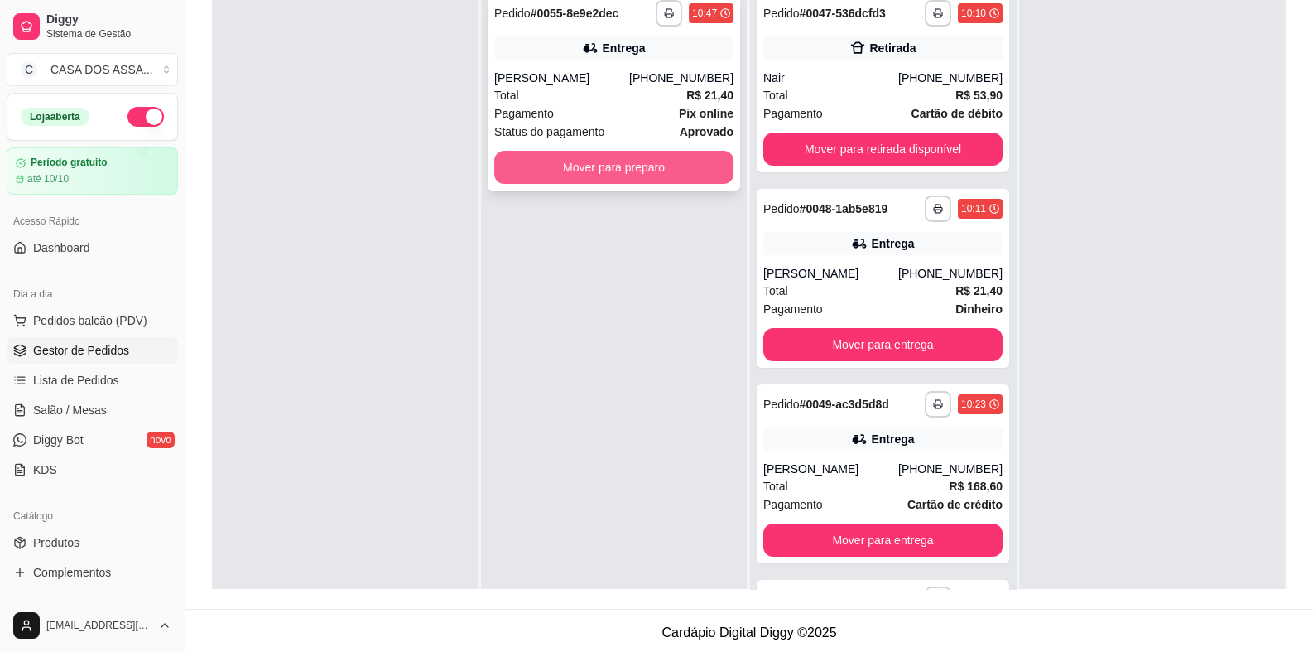
click at [614, 169] on button "Mover para preparo" at bounding box center [613, 167] width 239 height 33
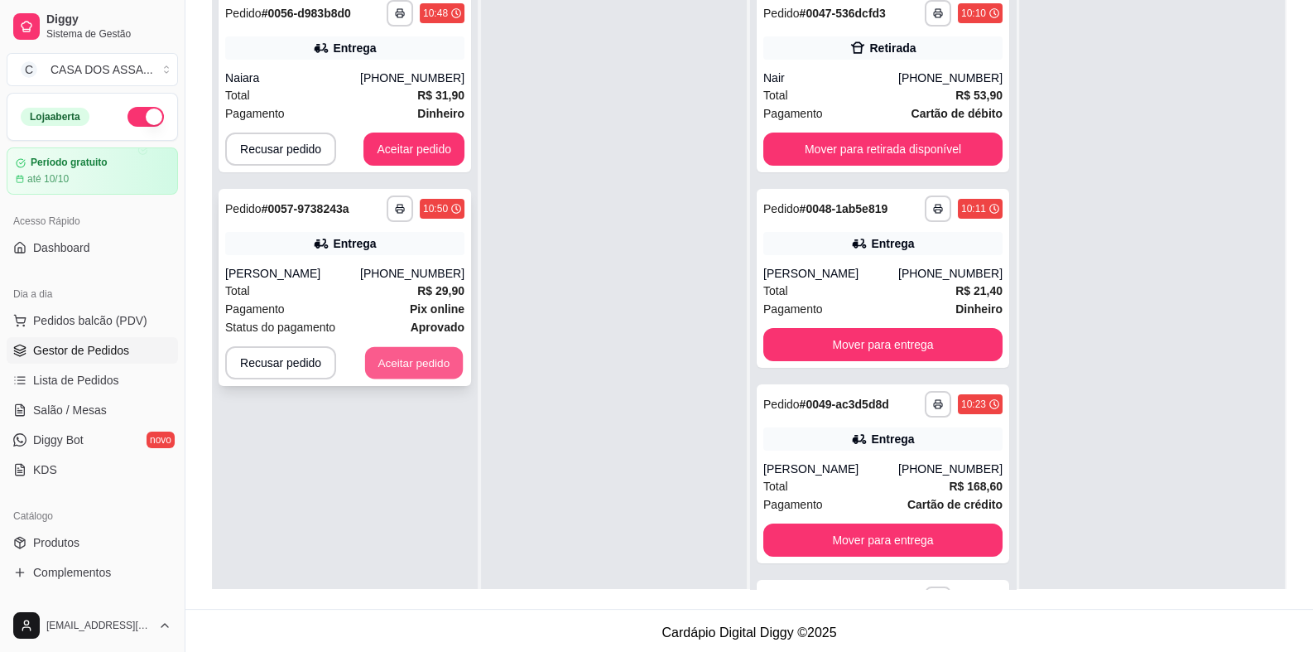
click at [399, 379] on button "Aceitar pedido" at bounding box center [414, 363] width 98 height 32
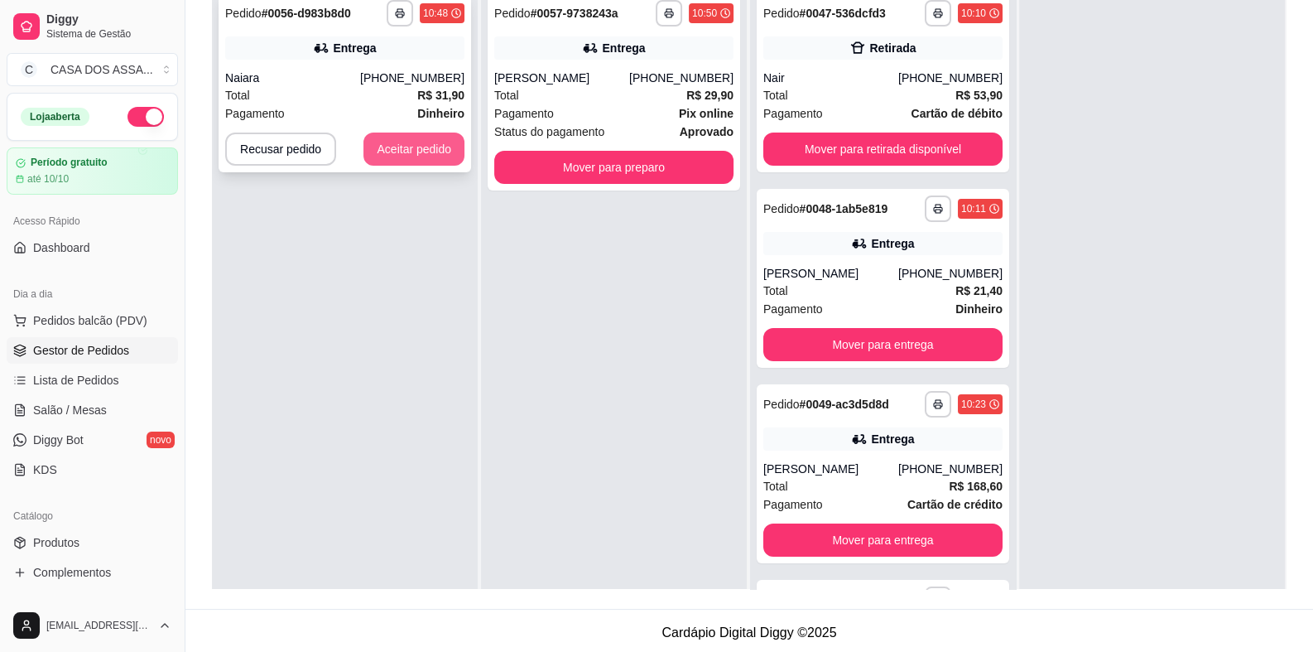
click at [431, 146] on button "Aceitar pedido" at bounding box center [414, 148] width 101 height 33
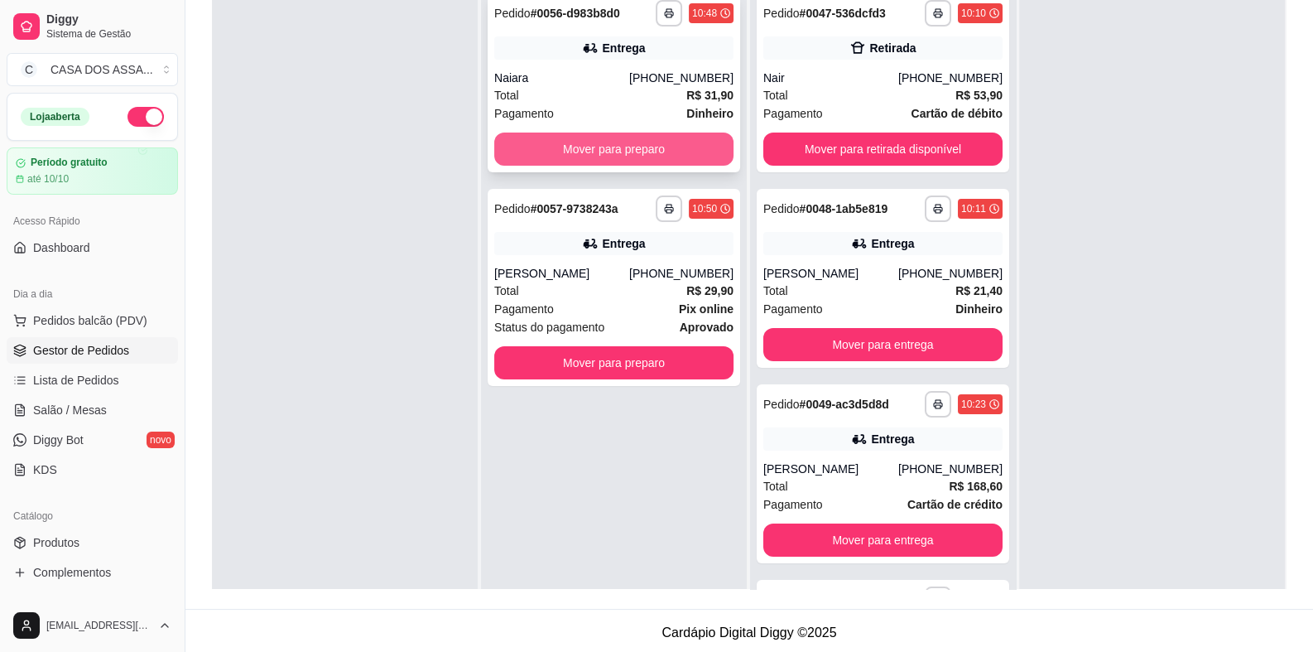
click at [645, 151] on button "Mover para preparo" at bounding box center [613, 148] width 239 height 33
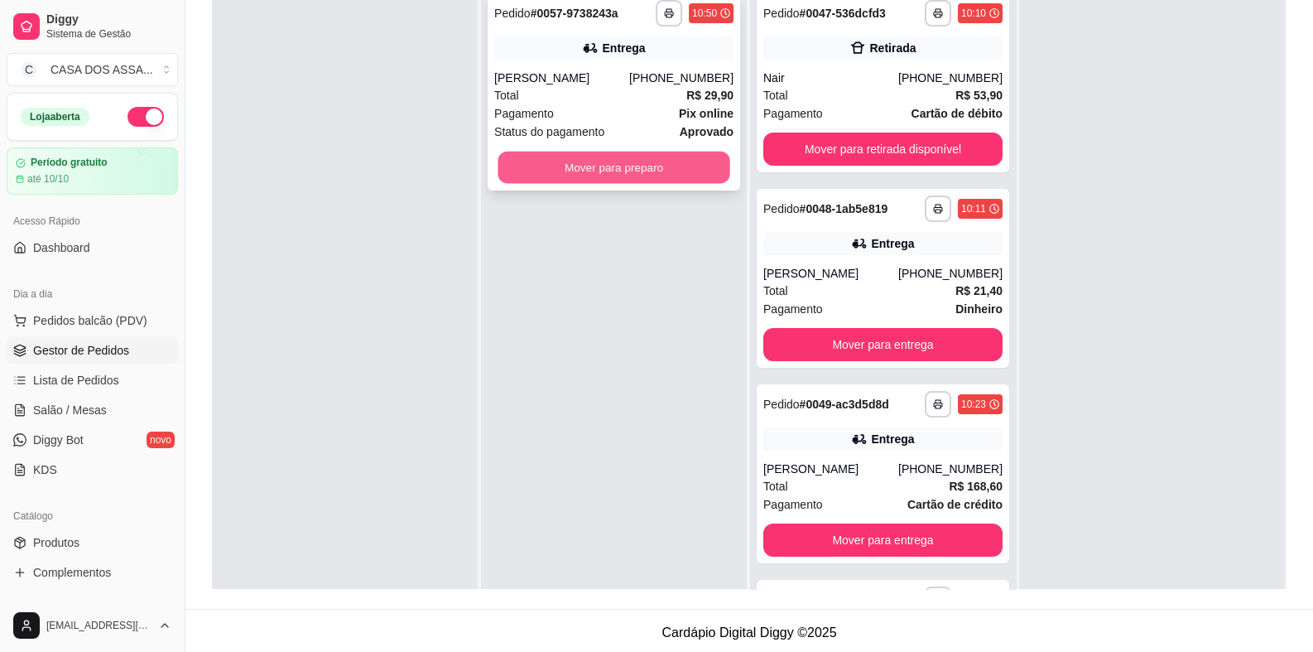
click at [624, 184] on button "Mover para preparo" at bounding box center [614, 168] width 232 height 32
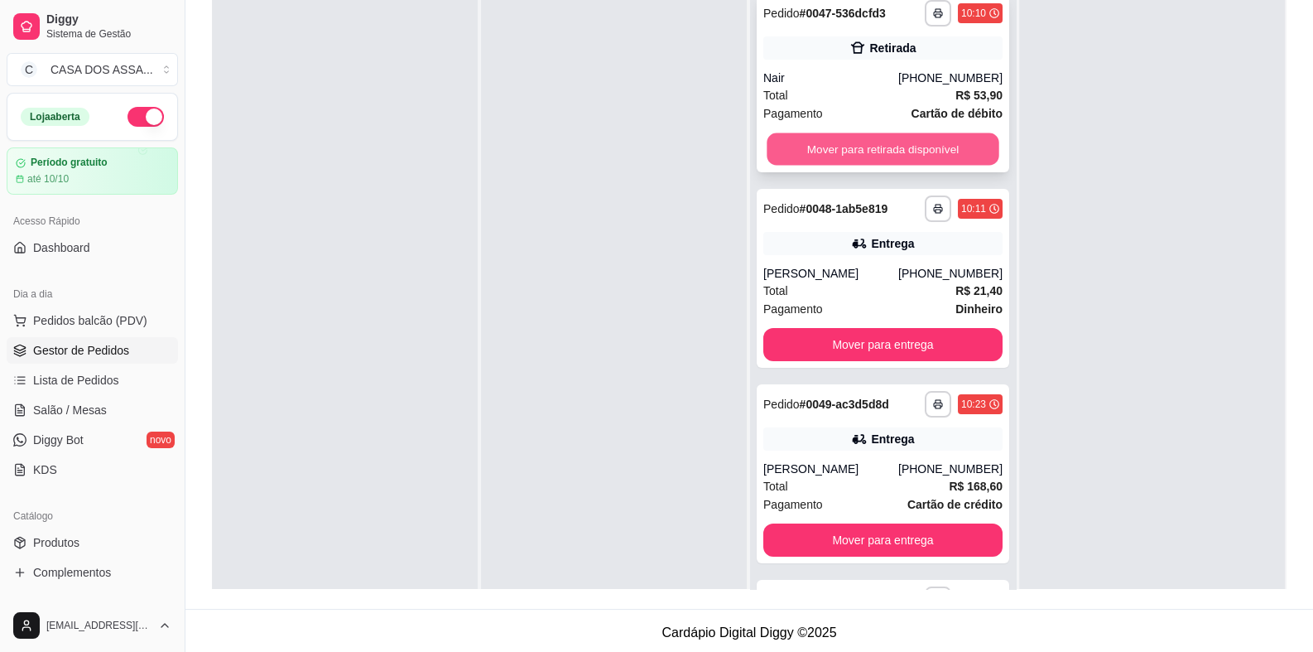
click at [864, 143] on button "Mover para retirada disponível" at bounding box center [883, 149] width 232 height 32
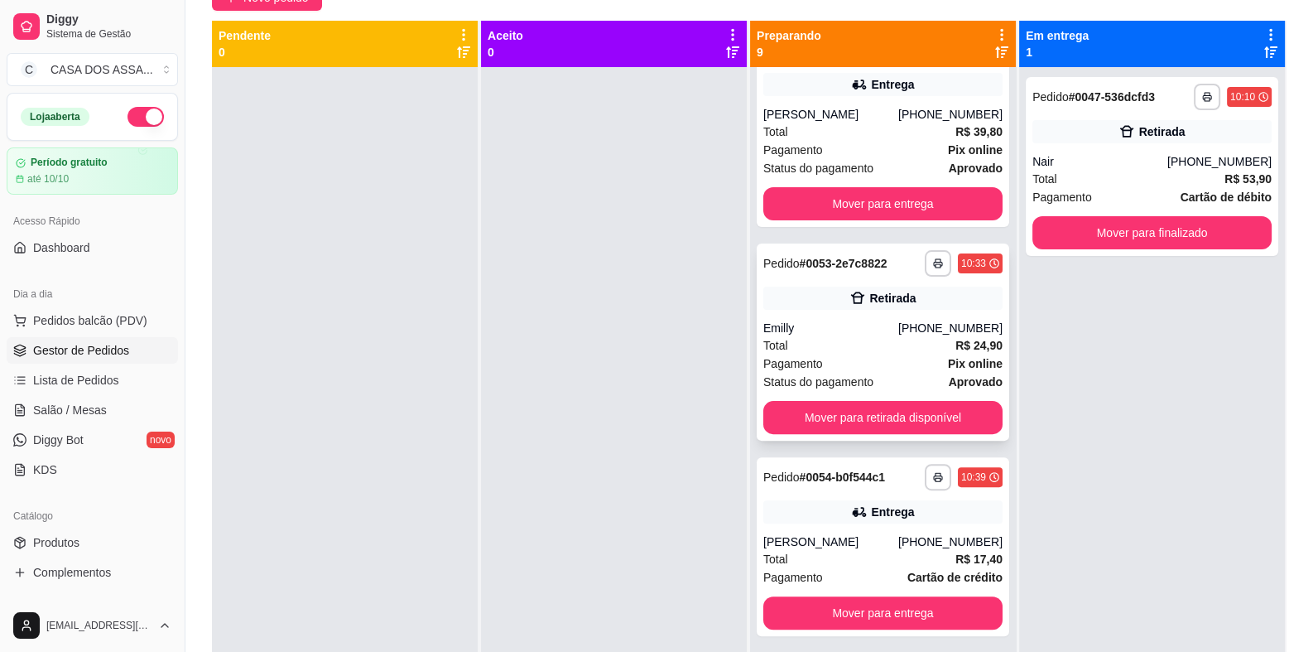
scroll to position [662, 0]
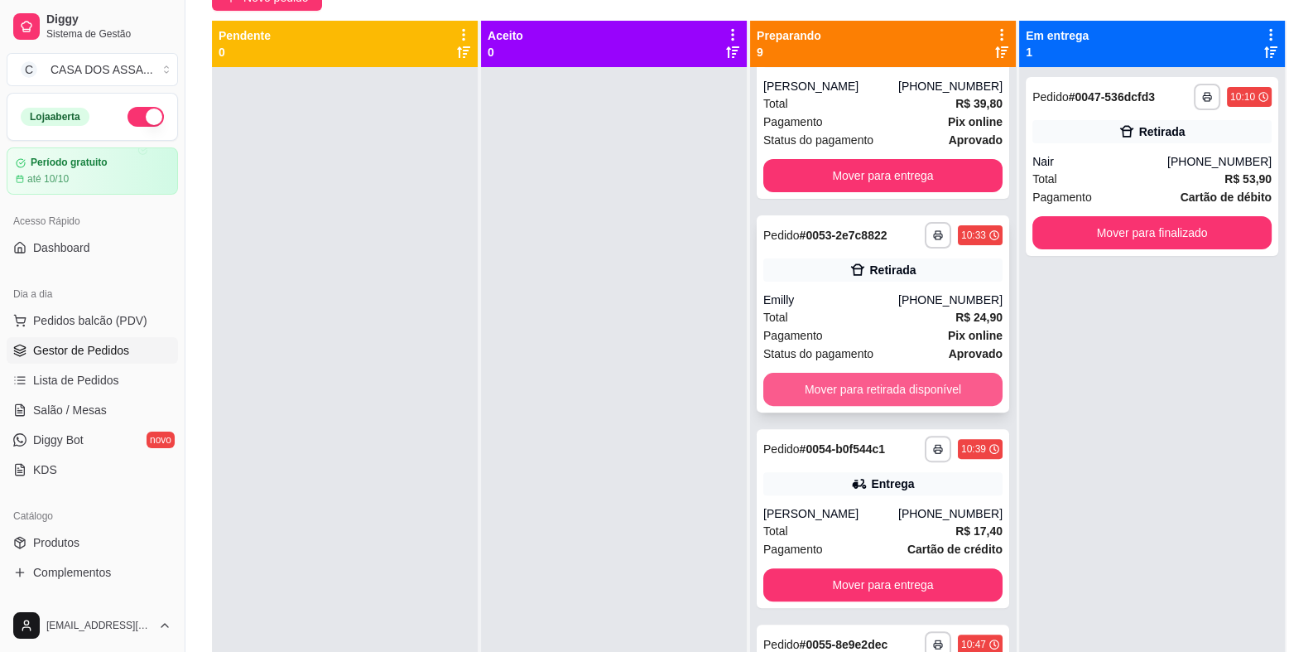
click at [856, 406] on button "Mover para retirada disponível" at bounding box center [882, 389] width 239 height 33
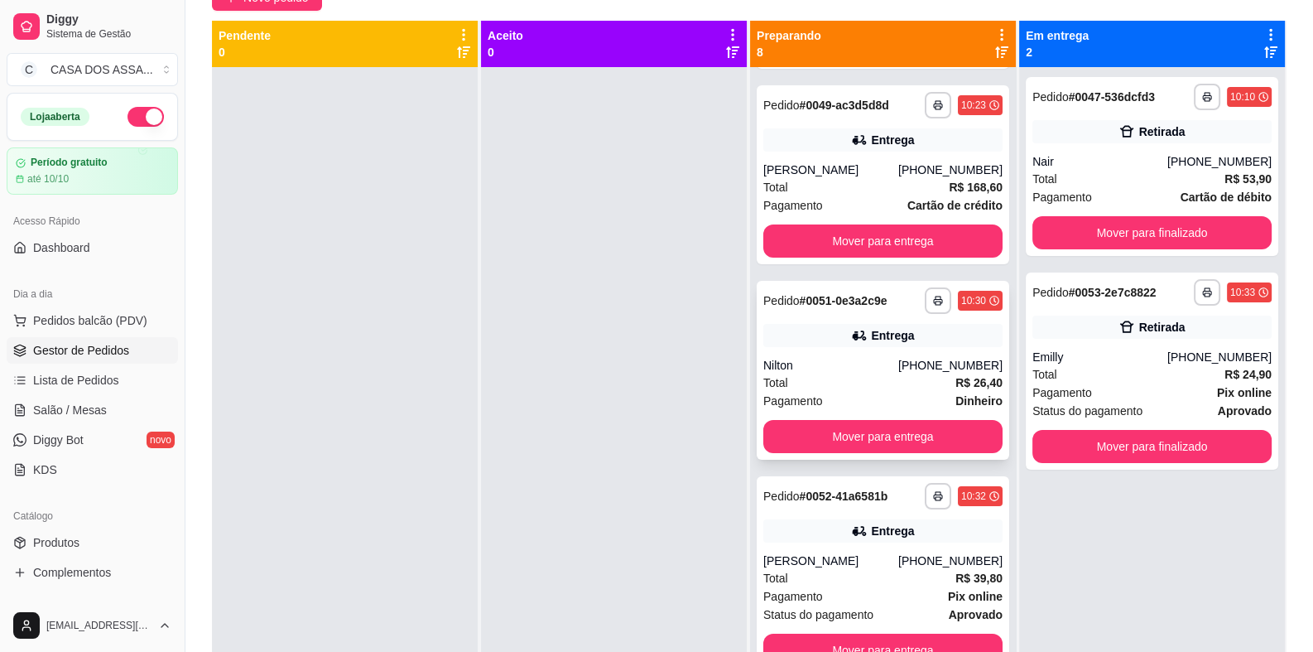
scroll to position [165, 0]
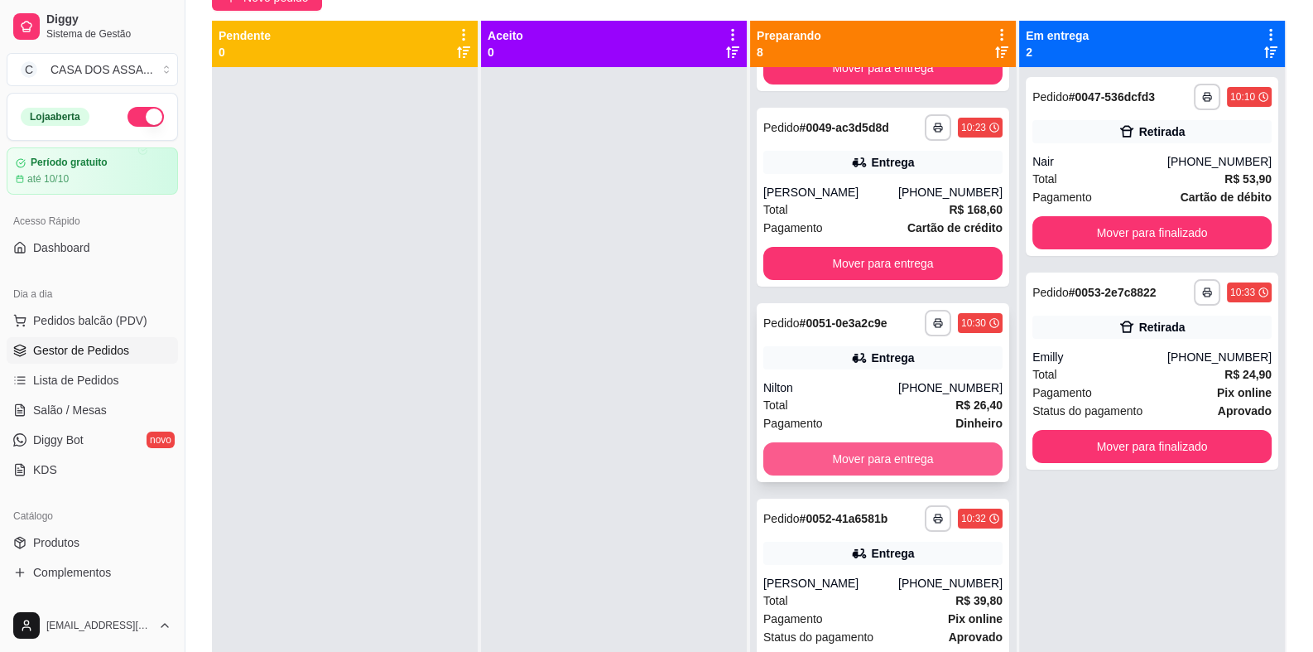
click at [865, 475] on button "Mover para entrega" at bounding box center [882, 458] width 239 height 33
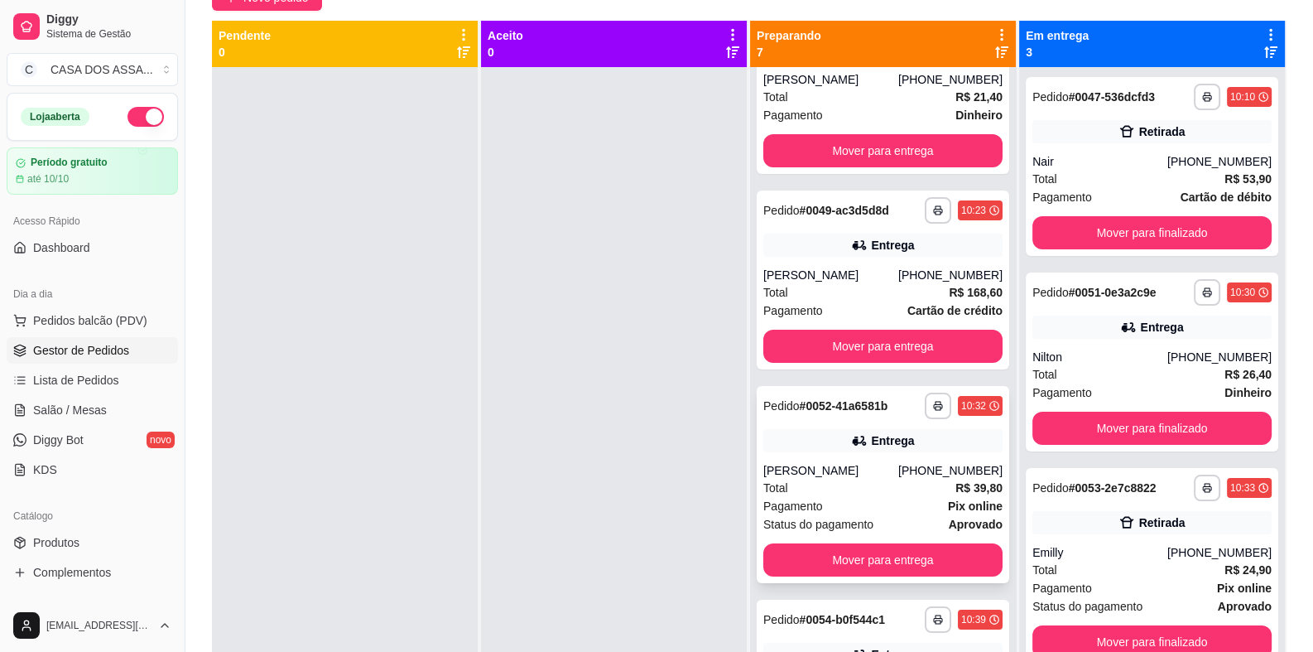
scroll to position [0, 0]
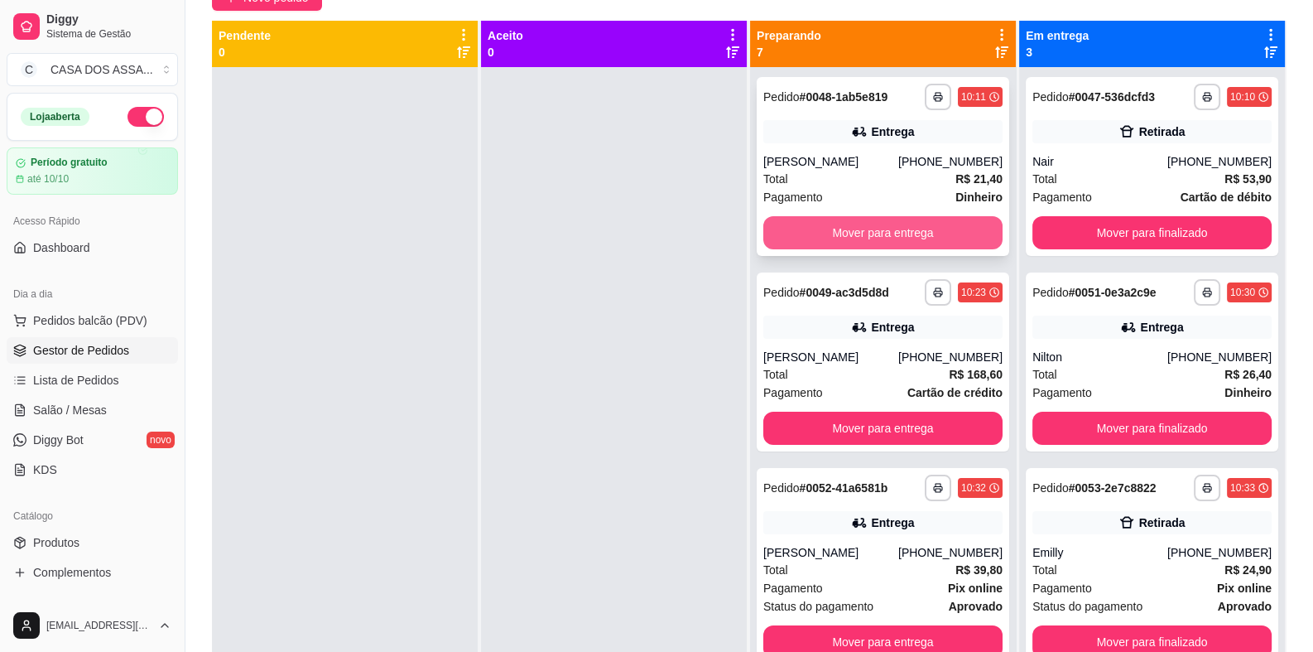
click at [857, 249] on button "Mover para entrega" at bounding box center [882, 232] width 239 height 33
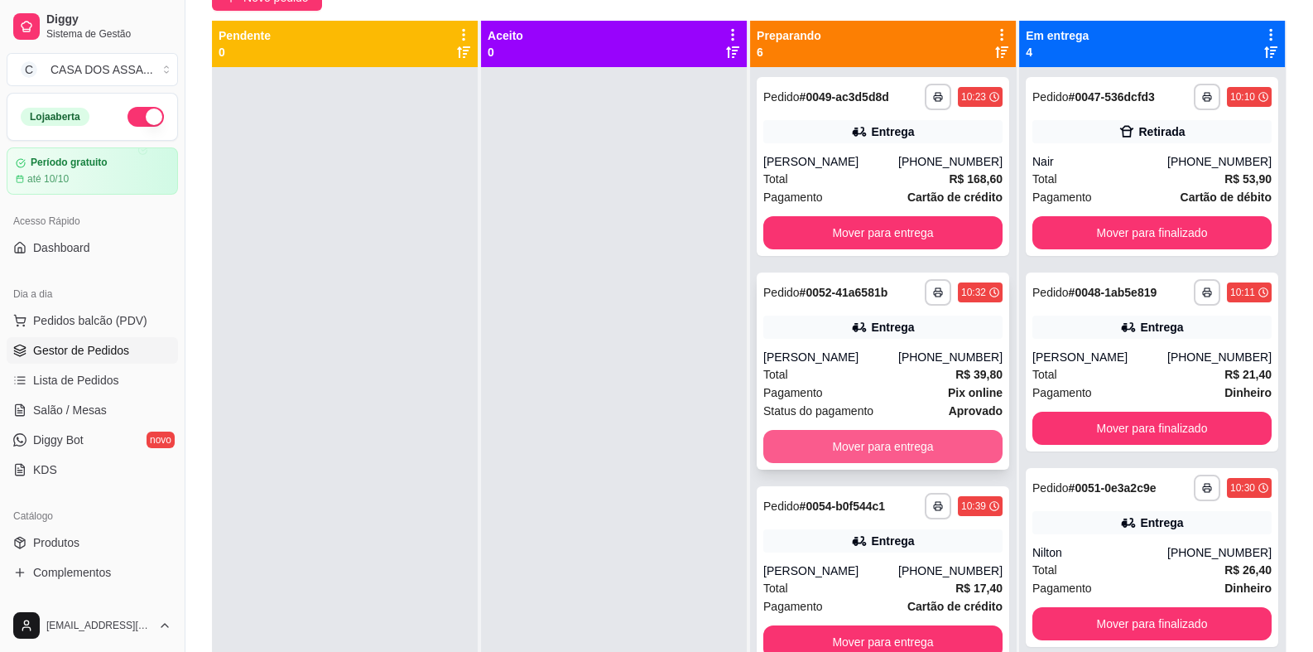
click at [874, 450] on button "Mover para entrega" at bounding box center [882, 446] width 239 height 33
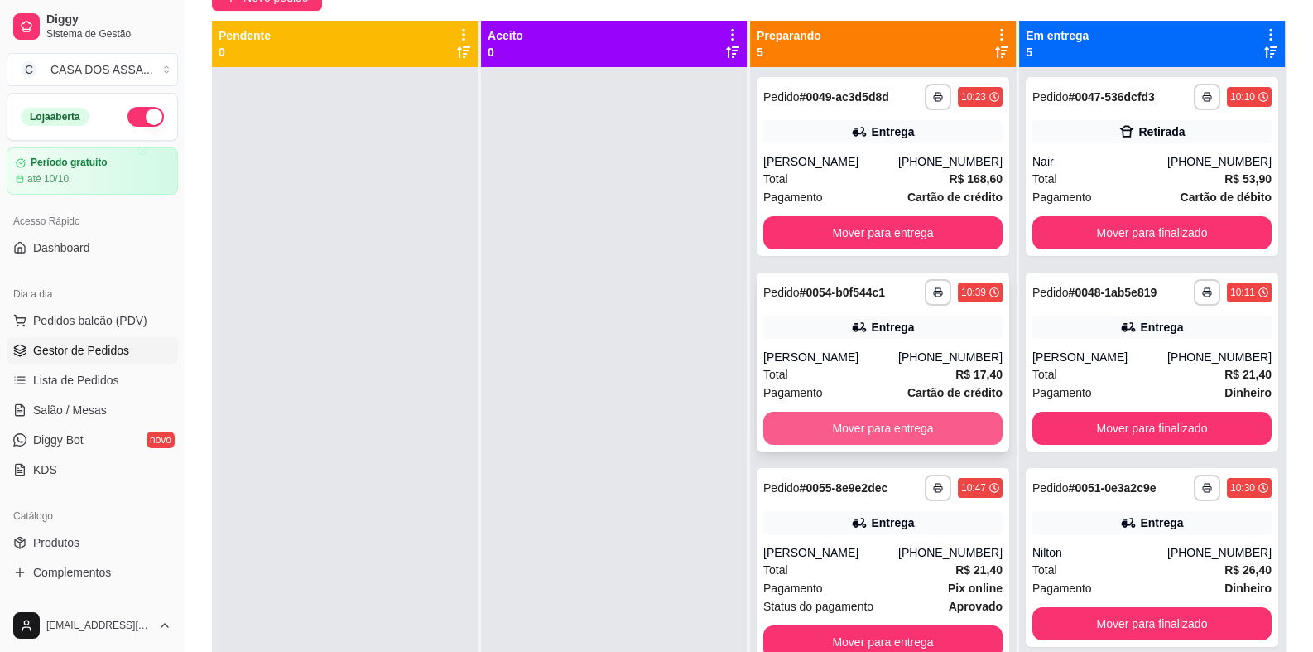
click at [866, 426] on button "Mover para entrega" at bounding box center [882, 428] width 239 height 33
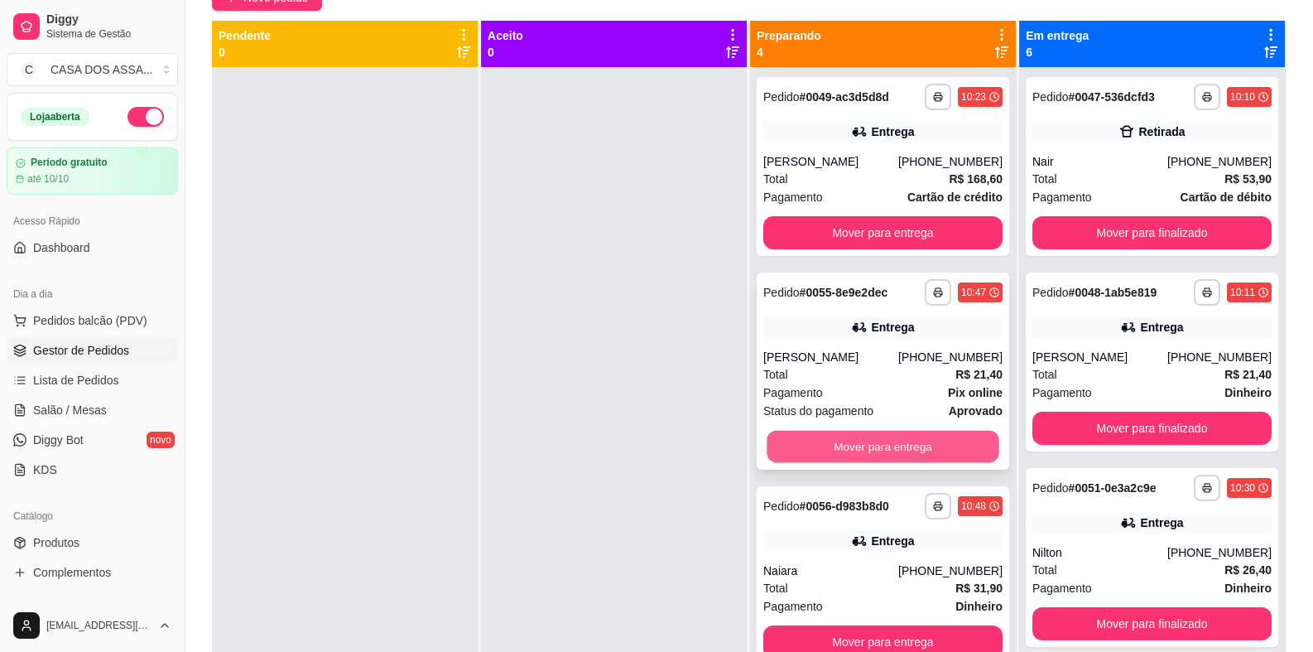
click at [871, 449] on button "Mover para entrega" at bounding box center [883, 447] width 232 height 32
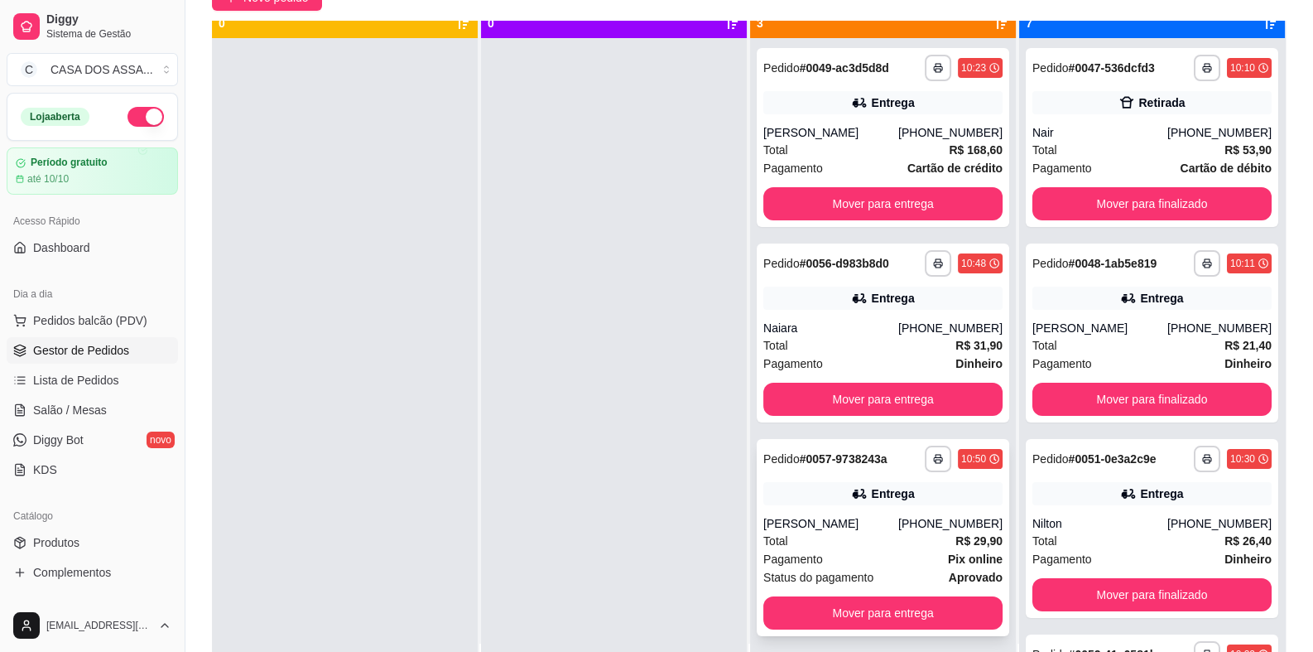
scroll to position [46, 0]
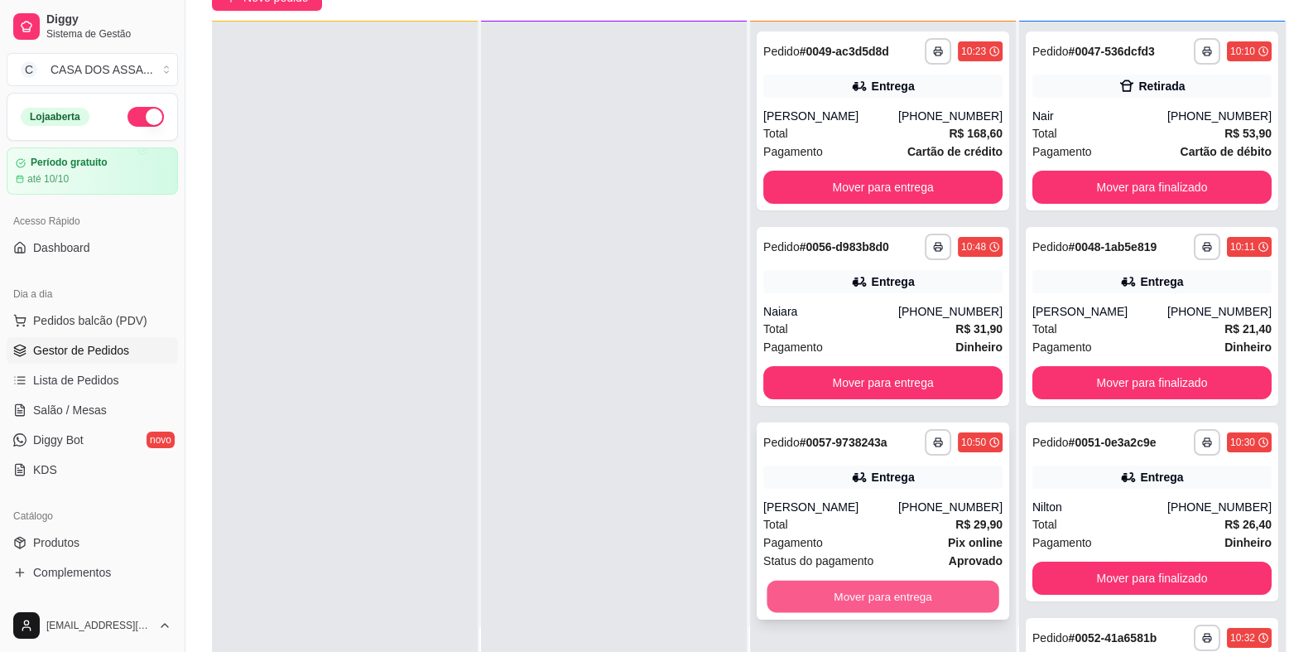
click at [872, 613] on button "Mover para entrega" at bounding box center [883, 596] width 232 height 32
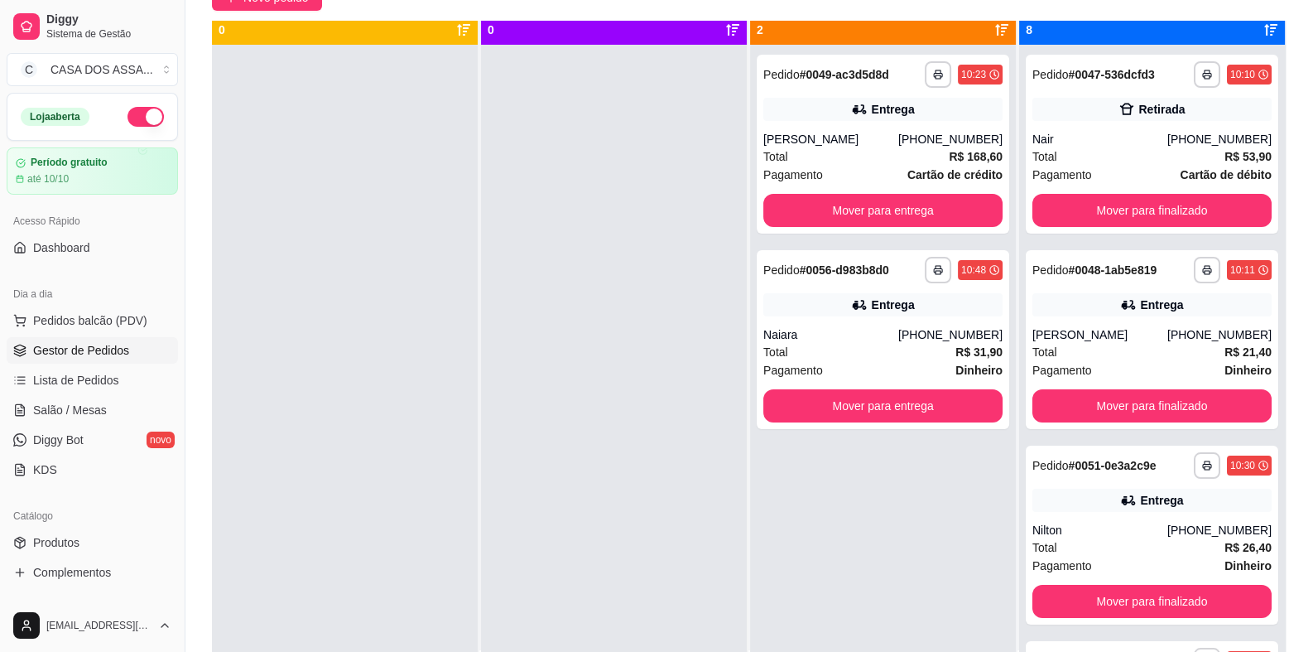
scroll to position [0, 0]
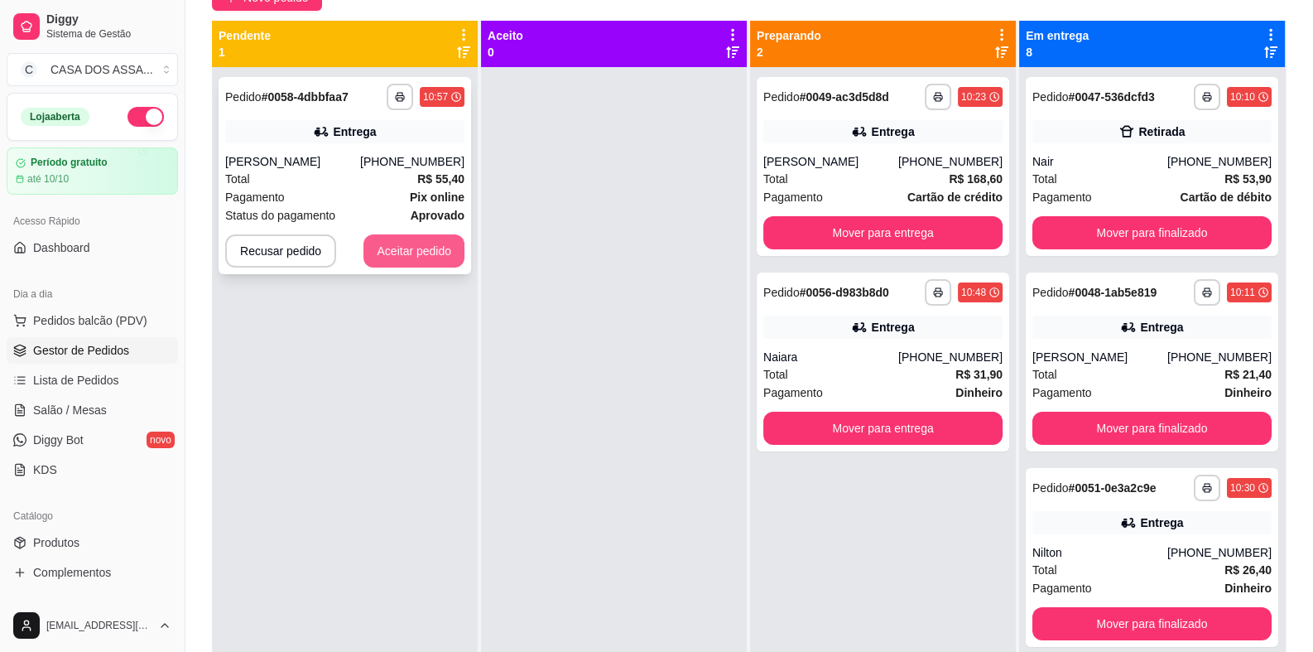
click at [420, 253] on button "Aceitar pedido" at bounding box center [414, 250] width 101 height 33
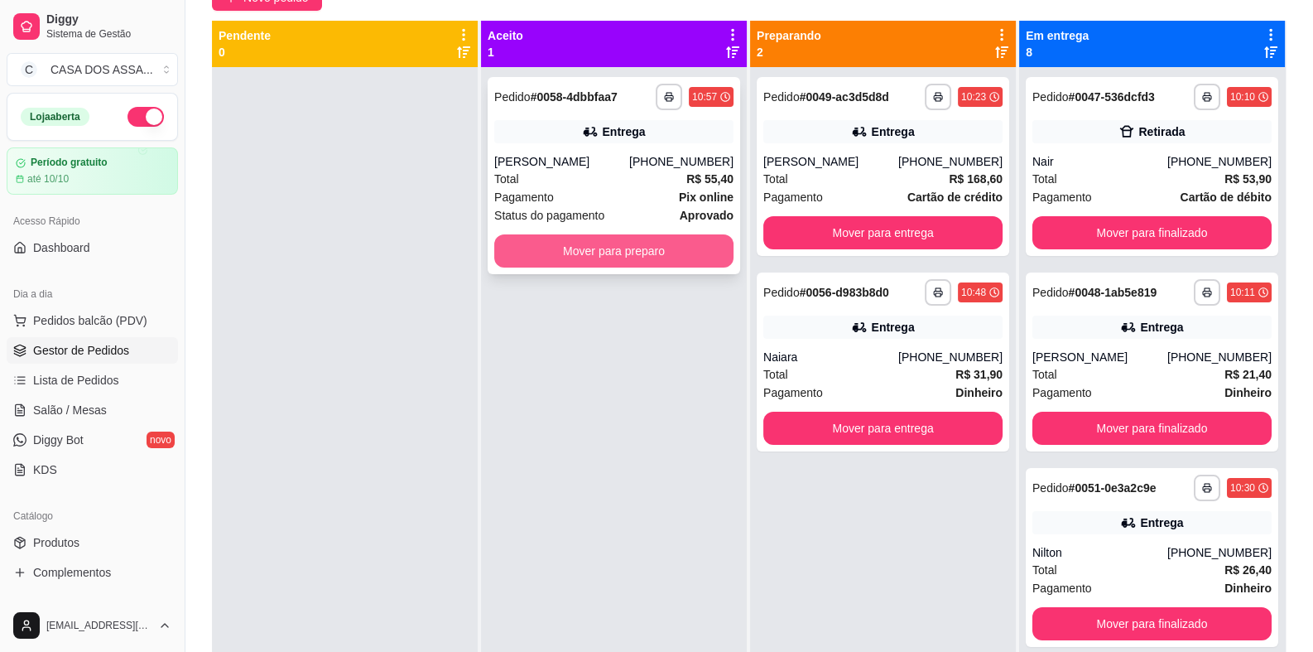
click at [570, 256] on button "Mover para preparo" at bounding box center [613, 250] width 239 height 33
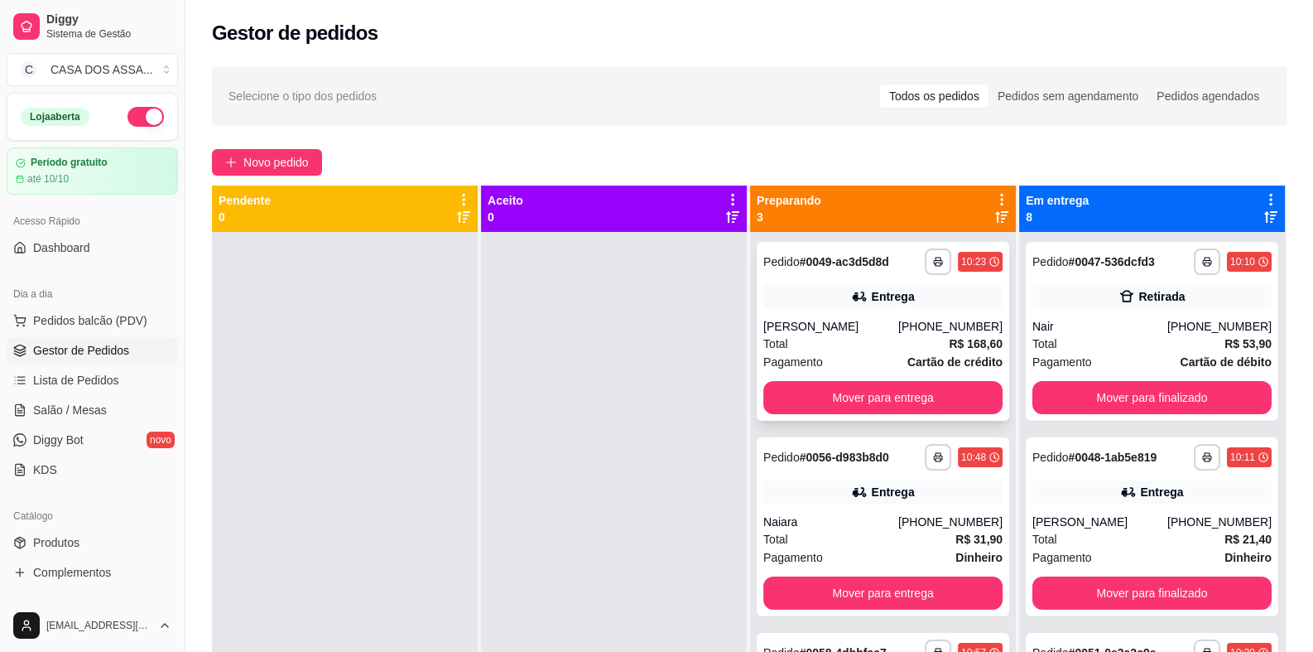
click at [791, 282] on div "**********" at bounding box center [883, 331] width 253 height 179
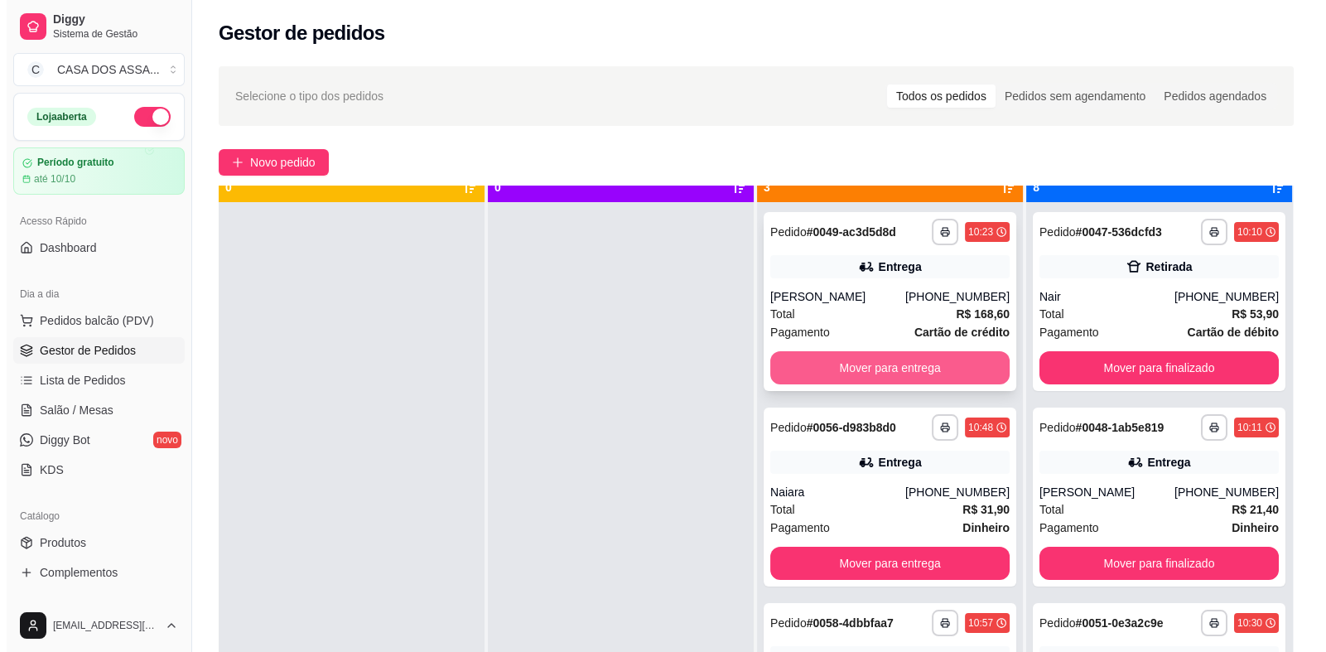
scroll to position [46, 0]
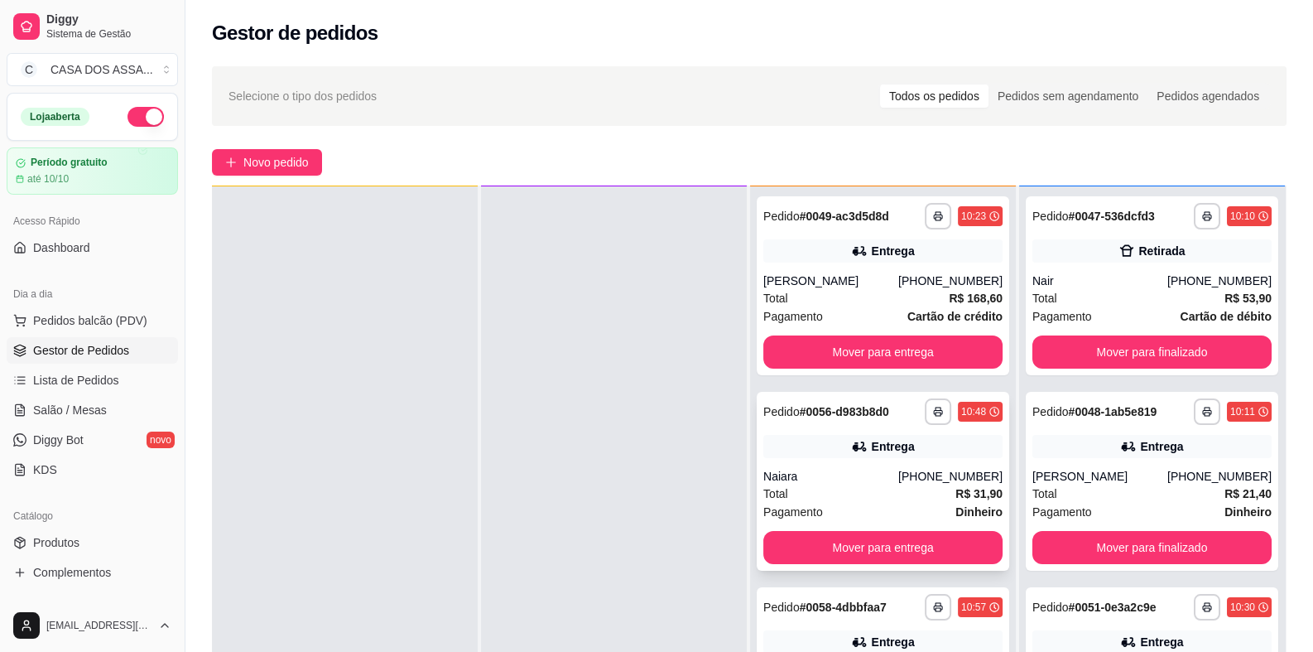
click at [821, 470] on div "Naiara" at bounding box center [830, 476] width 135 height 17
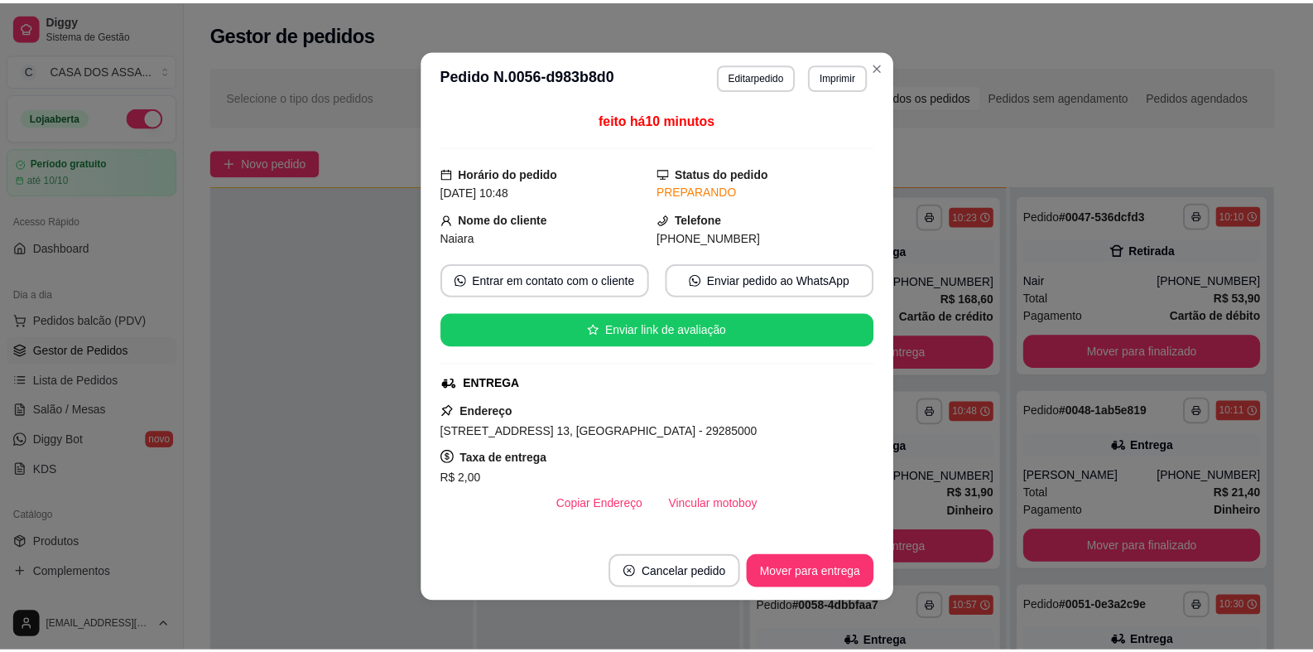
scroll to position [0, 0]
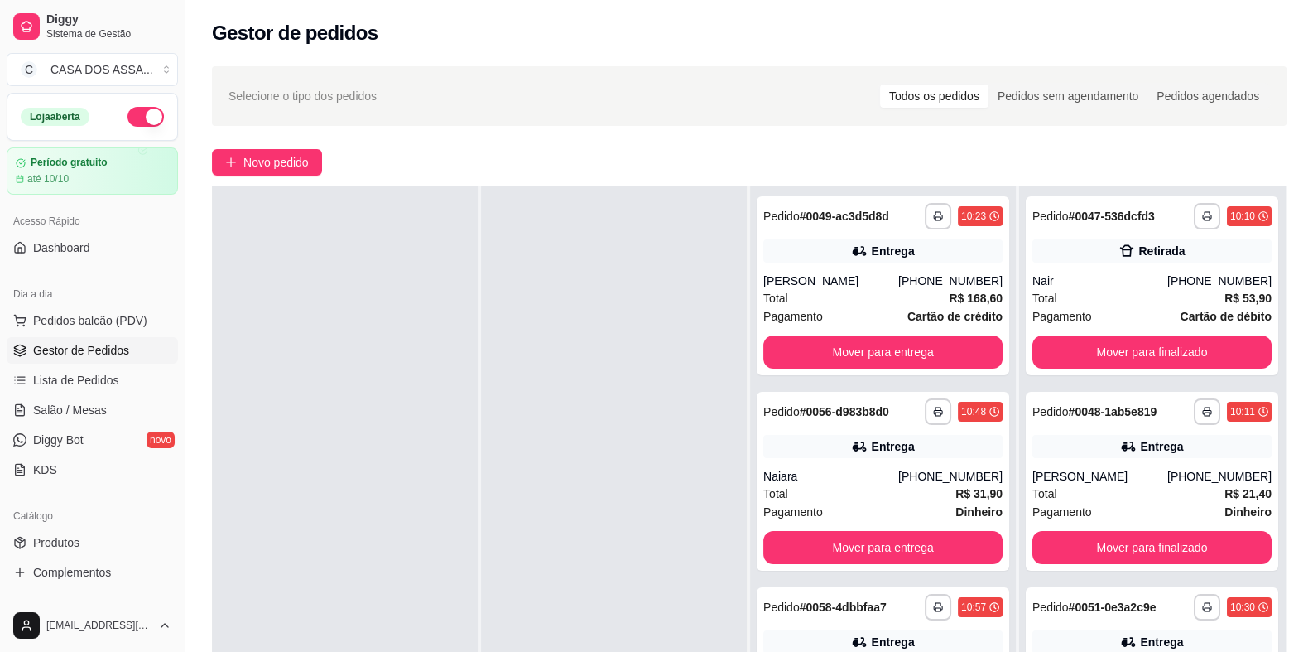
click at [518, 303] on div at bounding box center [614, 512] width 266 height 652
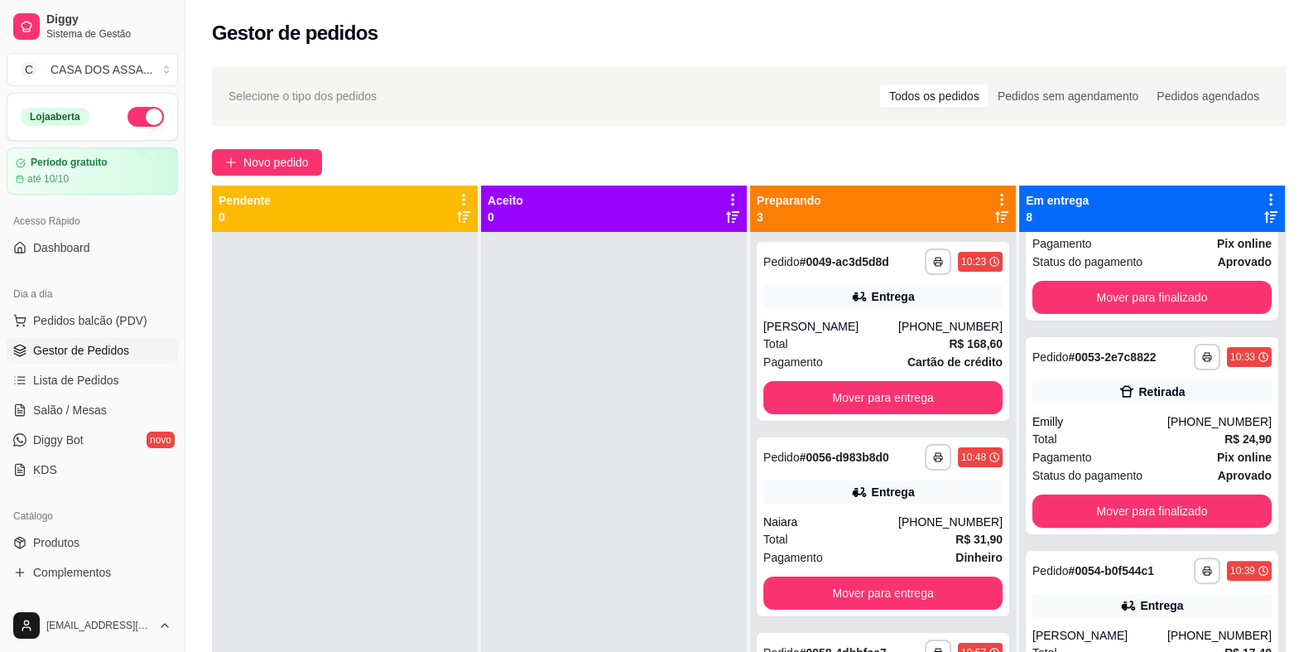
scroll to position [744, 0]
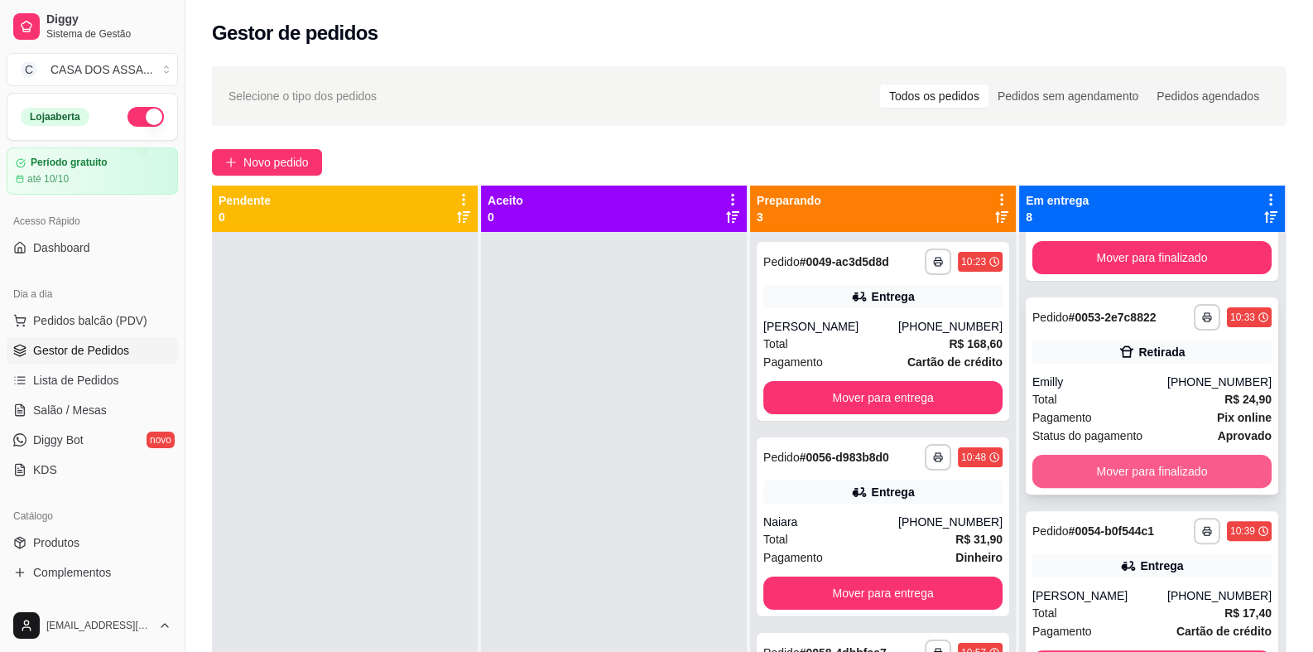
click at [1140, 488] on button "Mover para finalizado" at bounding box center [1152, 471] width 239 height 33
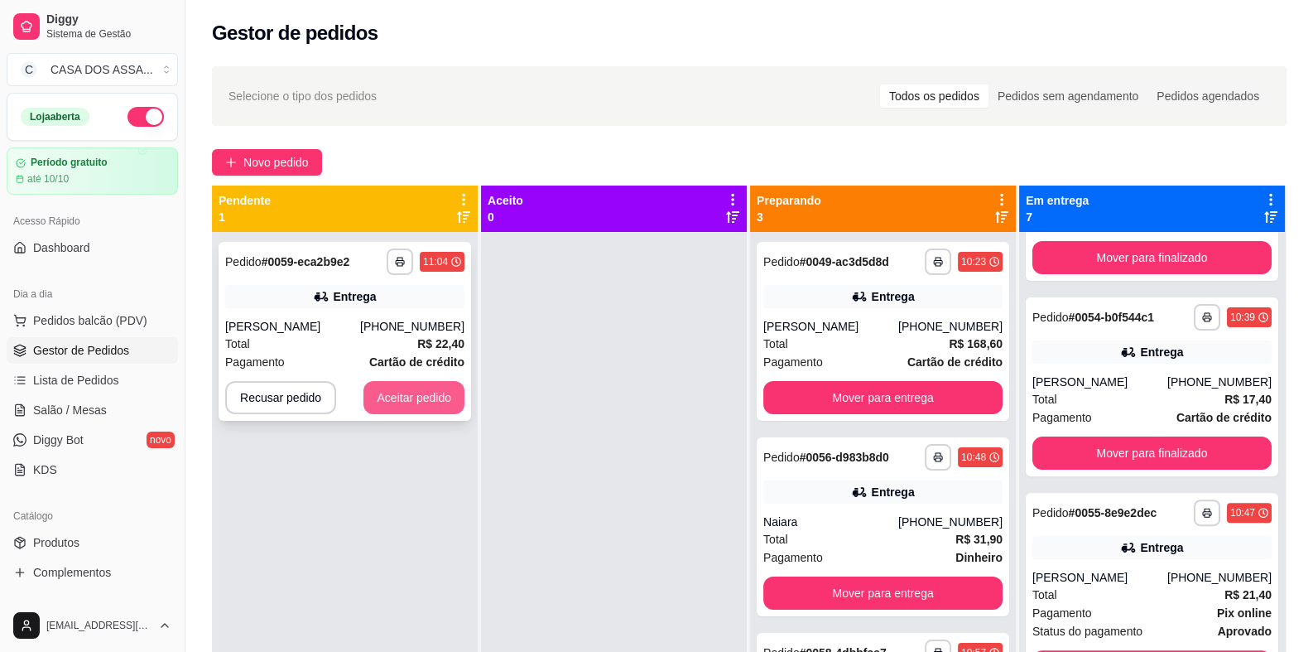
click at [412, 404] on button "Aceitar pedido" at bounding box center [414, 397] width 101 height 33
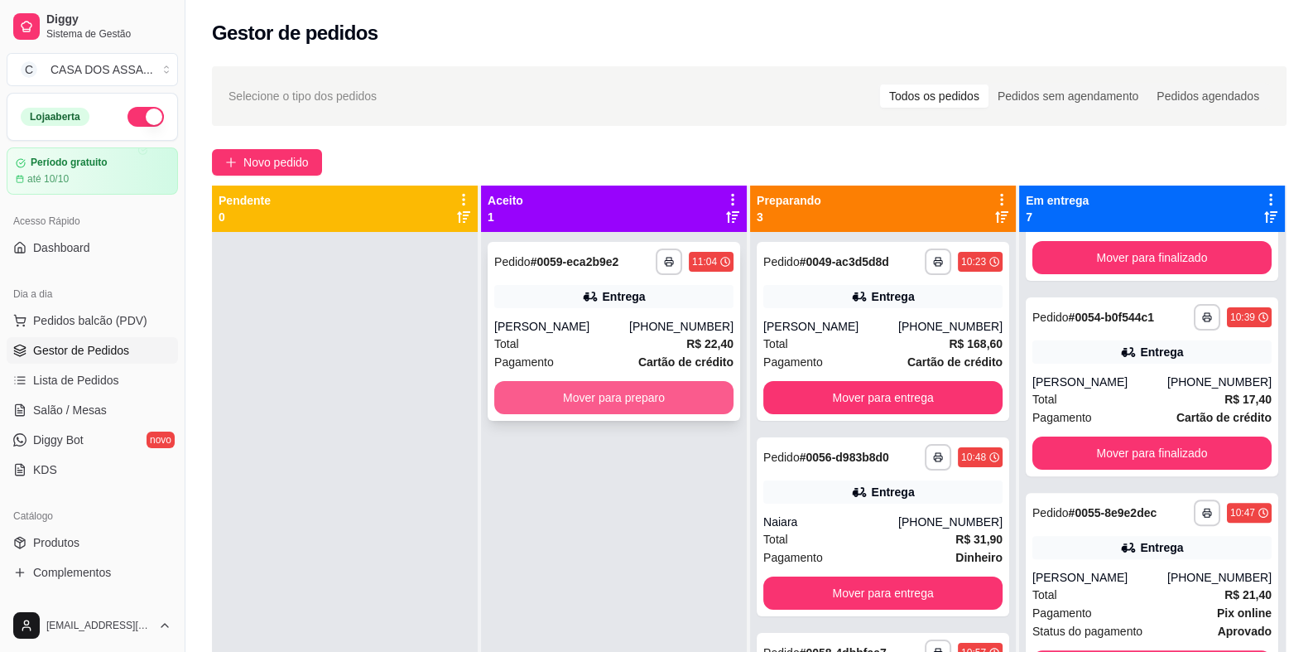
click at [657, 396] on button "Mover para preparo" at bounding box center [613, 397] width 239 height 33
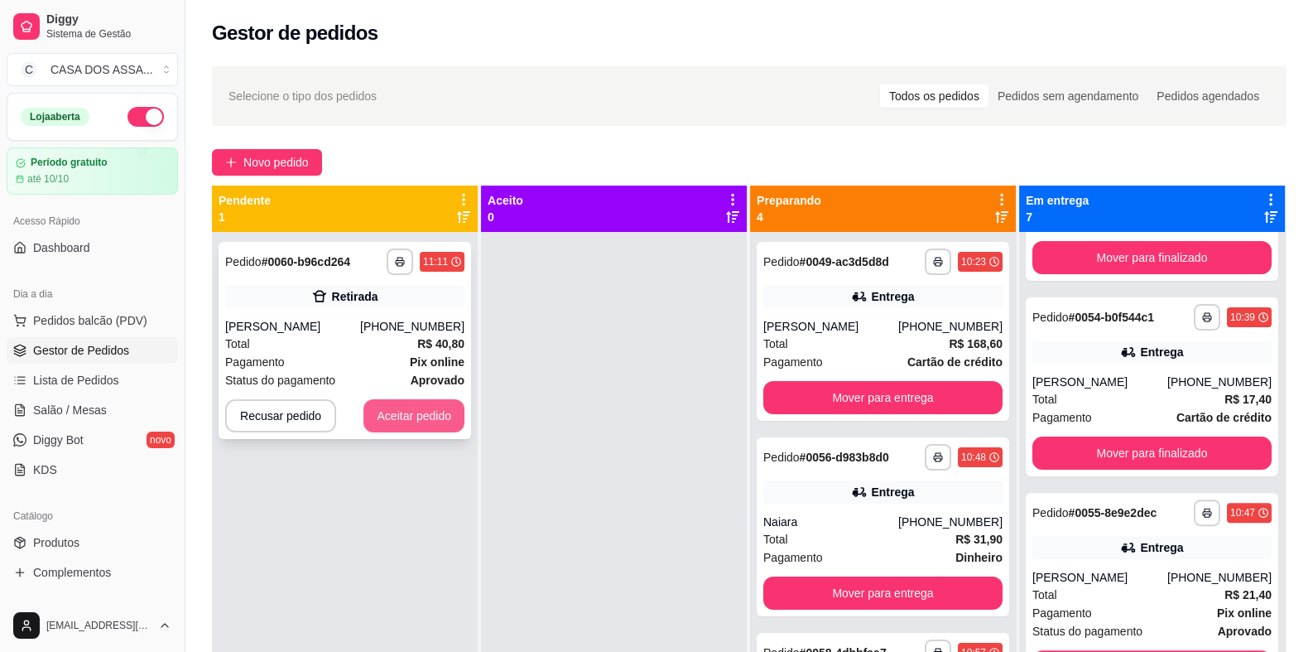
click at [435, 421] on button "Aceitar pedido" at bounding box center [414, 415] width 101 height 33
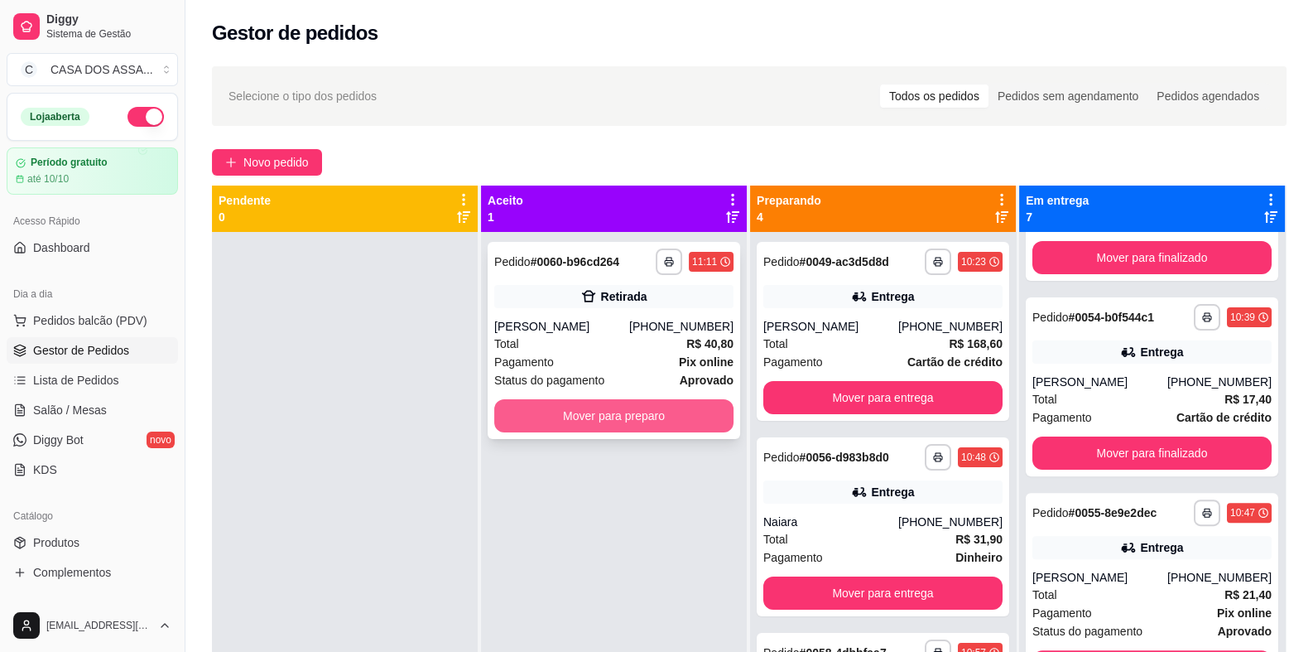
click at [676, 412] on button "Mover para preparo" at bounding box center [613, 415] width 239 height 33
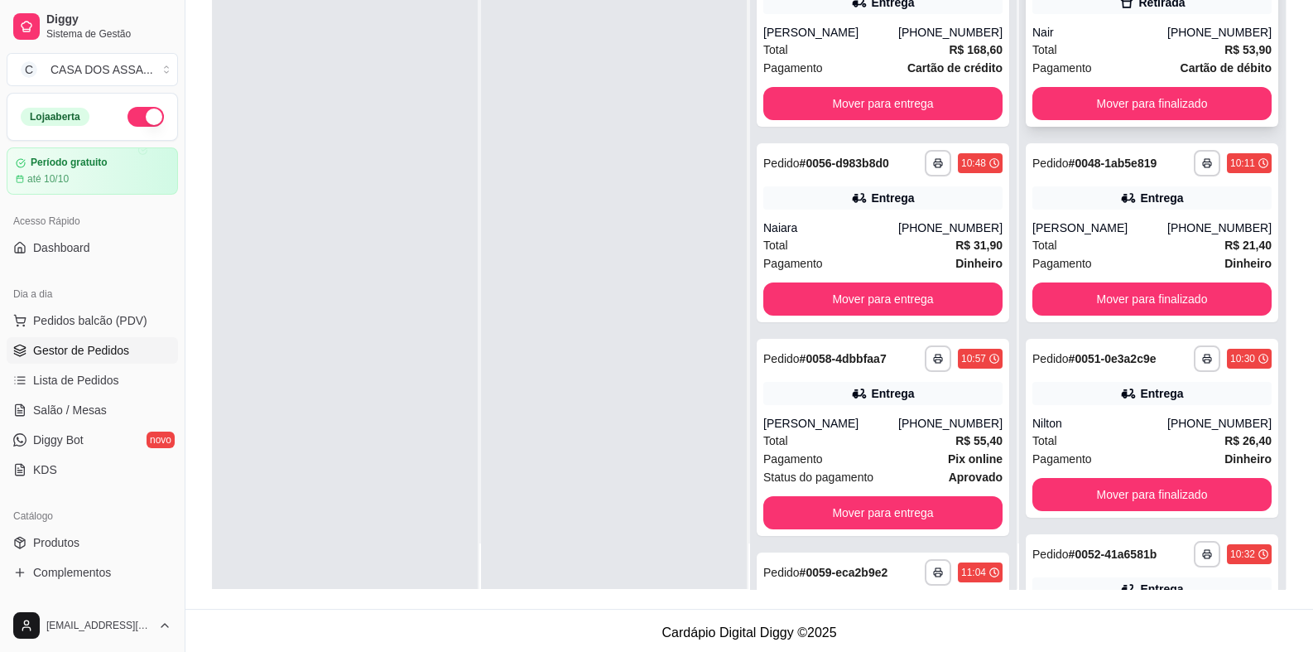
scroll to position [0, 0]
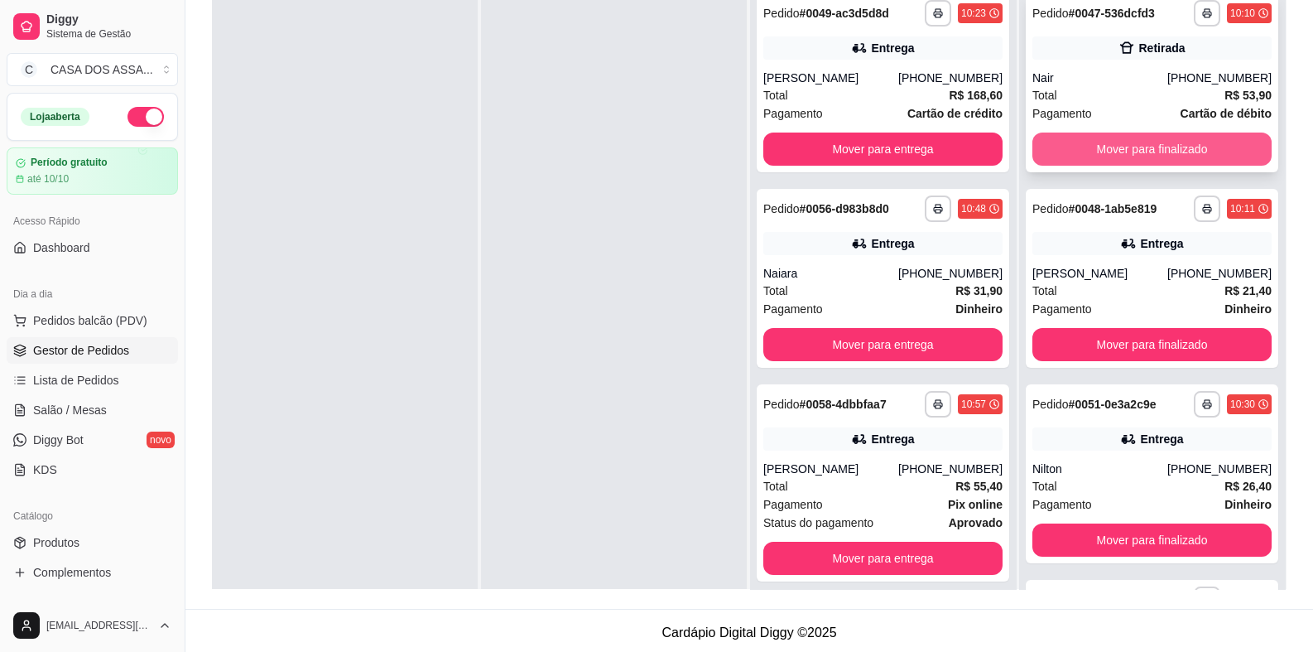
click at [1125, 147] on button "Mover para finalizado" at bounding box center [1152, 148] width 239 height 33
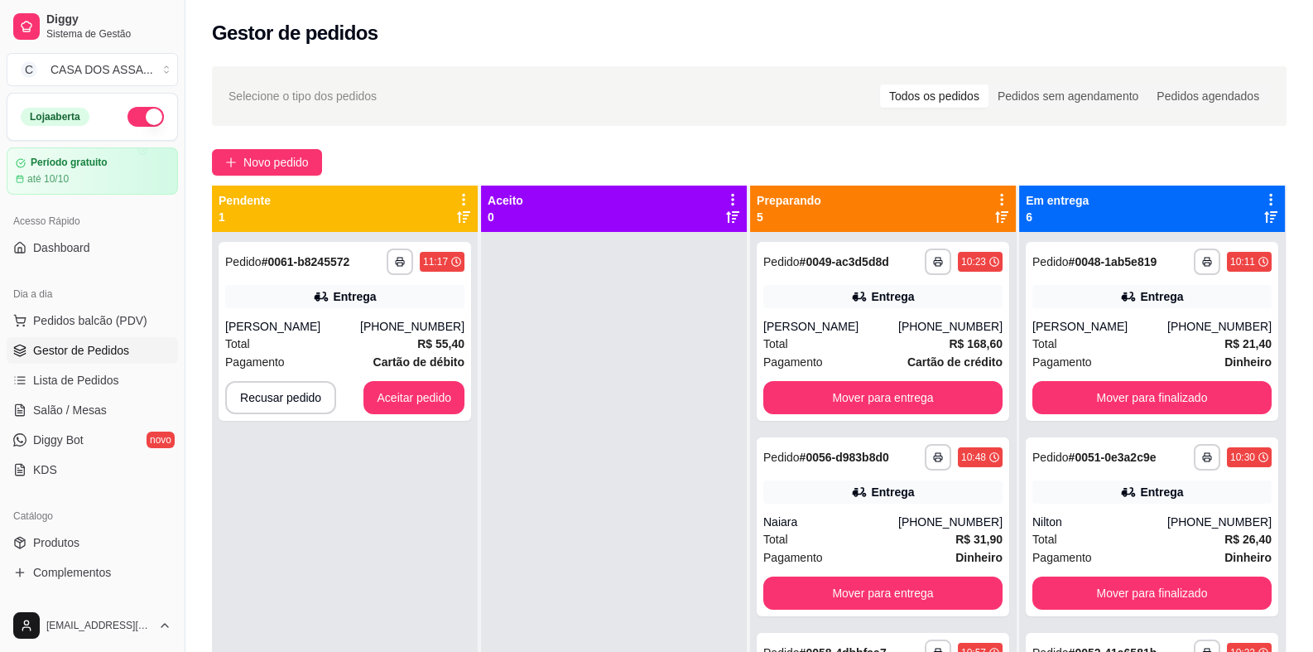
click at [393, 479] on div "**********" at bounding box center [345, 558] width 266 height 652
click at [421, 401] on button "Aceitar pedido" at bounding box center [414, 397] width 101 height 33
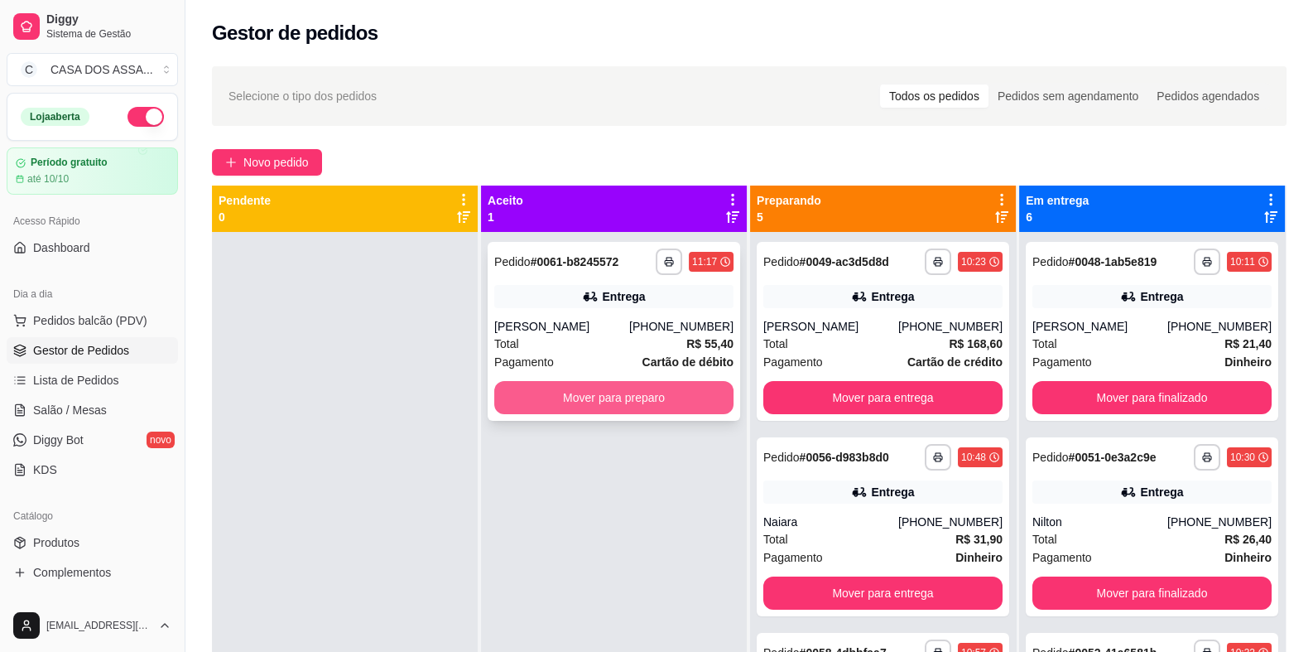
click at [643, 401] on button "Mover para preparo" at bounding box center [613, 397] width 239 height 33
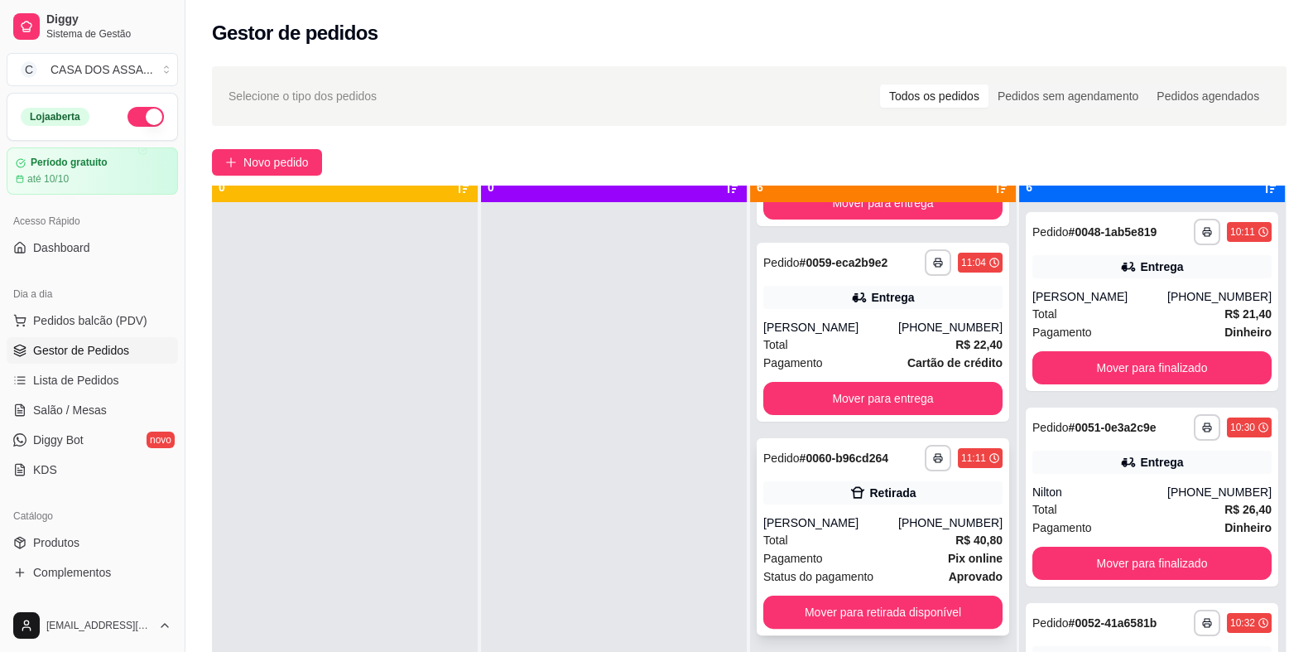
scroll to position [46, 0]
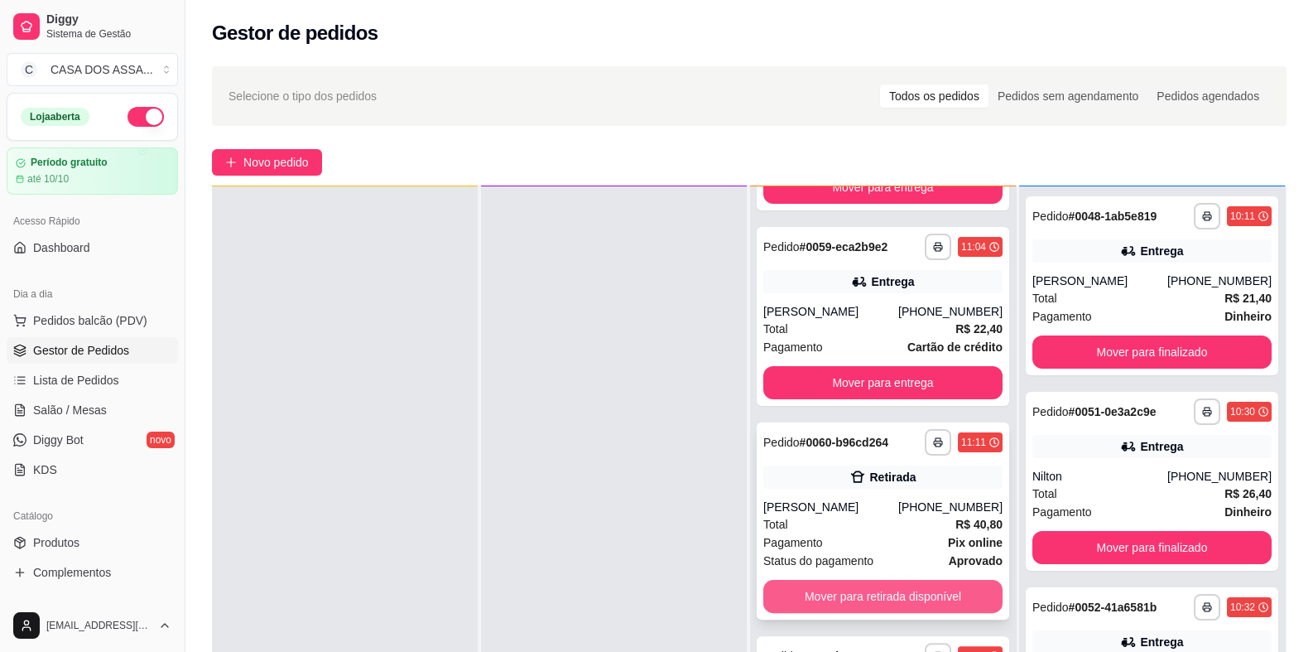
click at [852, 580] on button "Mover para retirada disponível" at bounding box center [882, 596] width 239 height 33
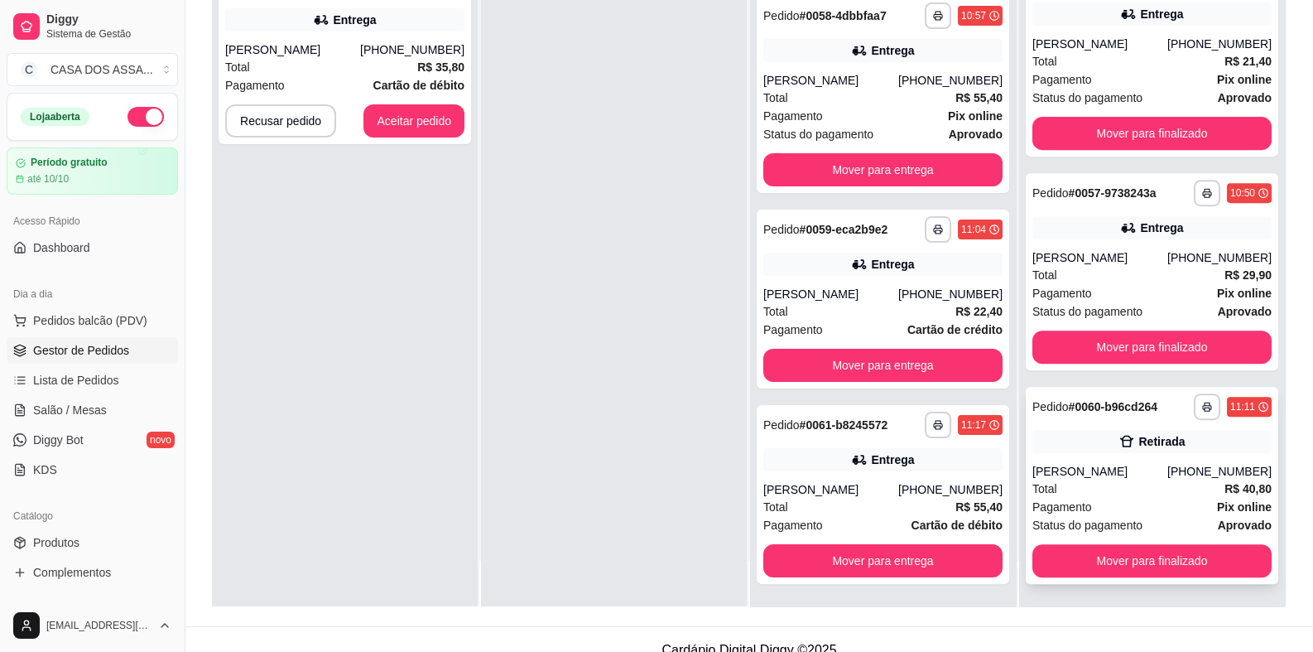
scroll to position [248, 0]
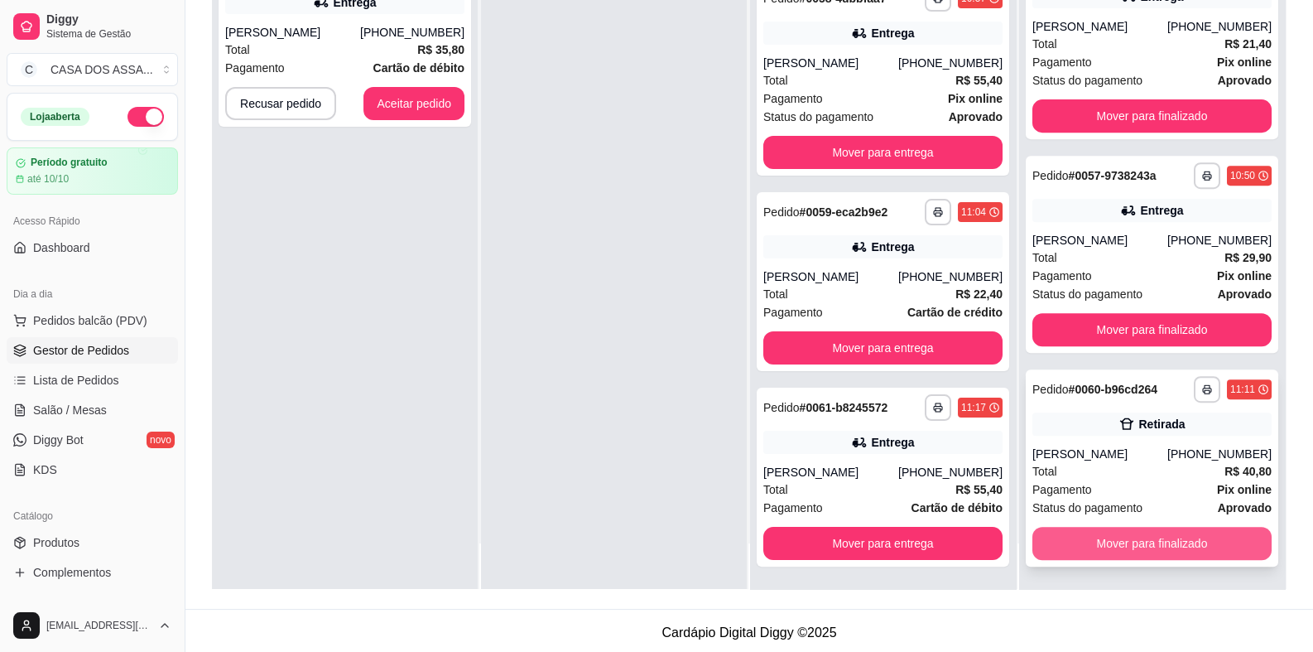
click at [1148, 541] on button "Mover para finalizado" at bounding box center [1152, 543] width 239 height 33
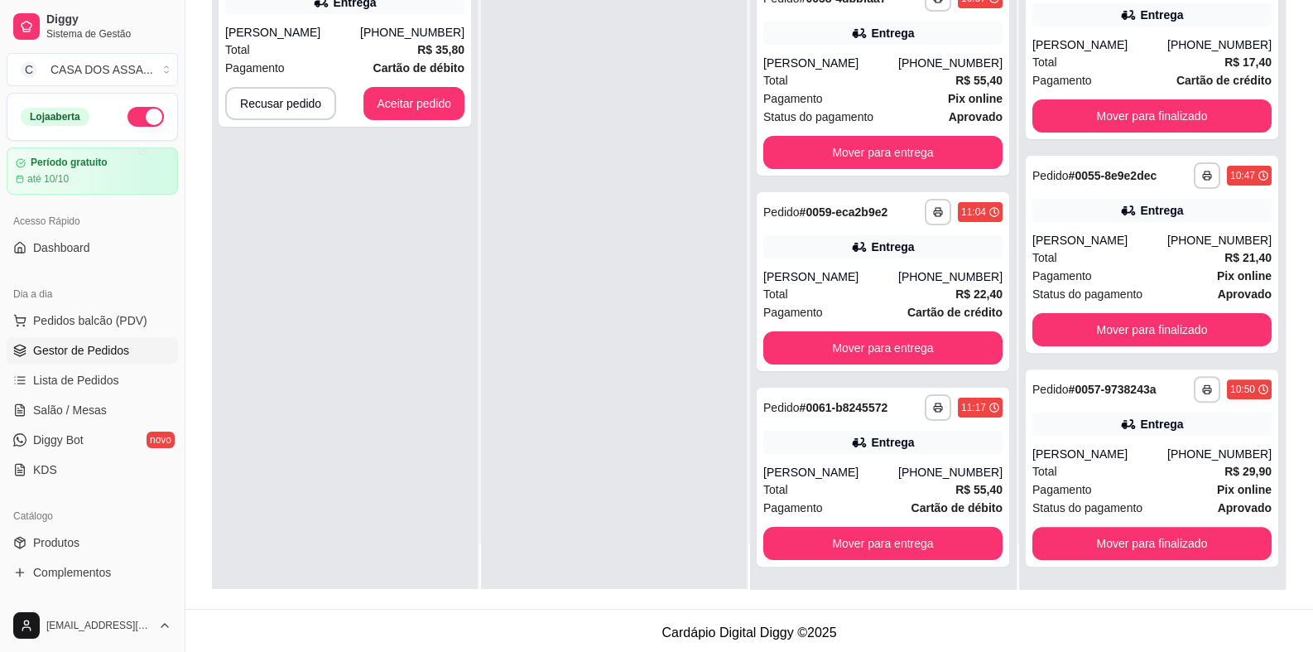
scroll to position [0, 0]
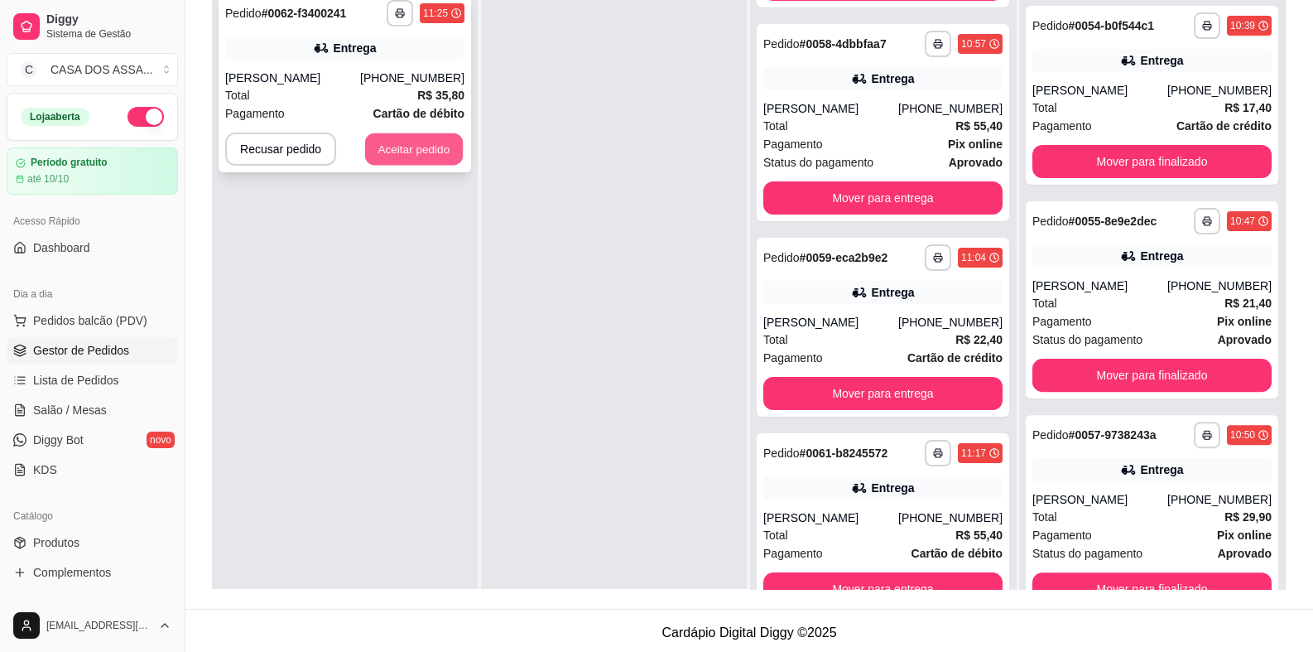
click at [406, 148] on button "Aceitar pedido" at bounding box center [414, 149] width 98 height 32
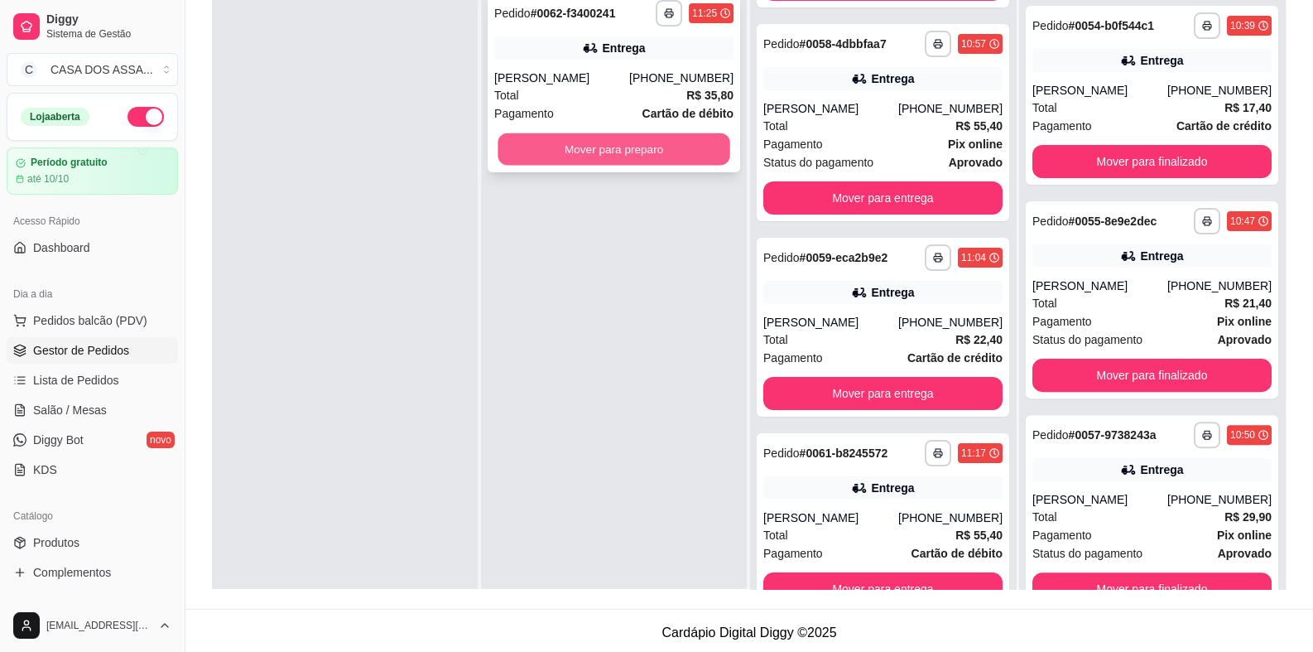
click at [619, 156] on button "Mover para preparo" at bounding box center [614, 149] width 232 height 32
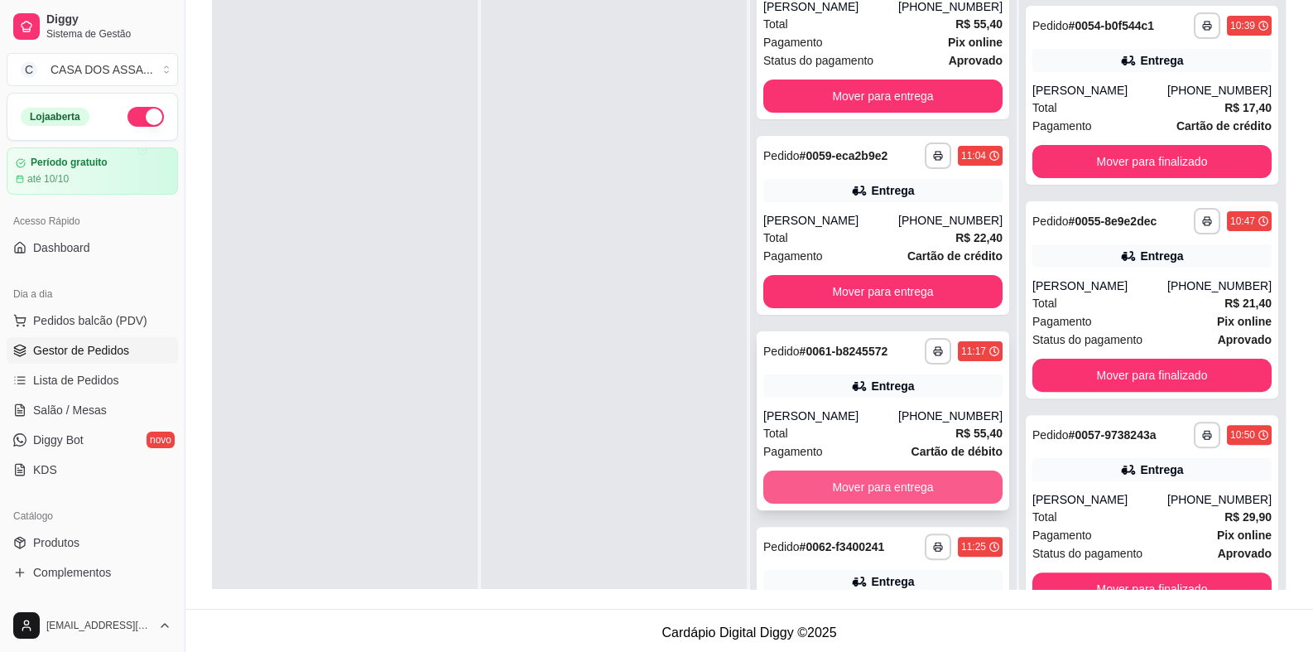
scroll to position [497, 0]
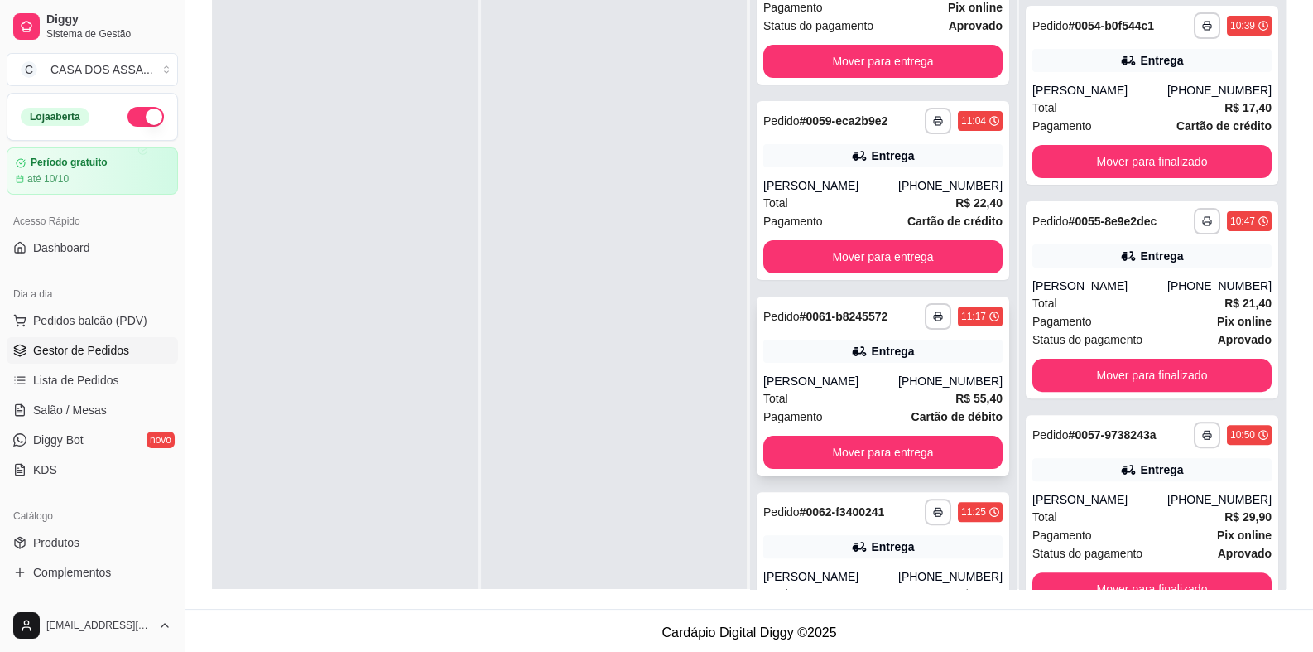
click at [874, 389] on div "[PERSON_NAME]" at bounding box center [830, 381] width 135 height 17
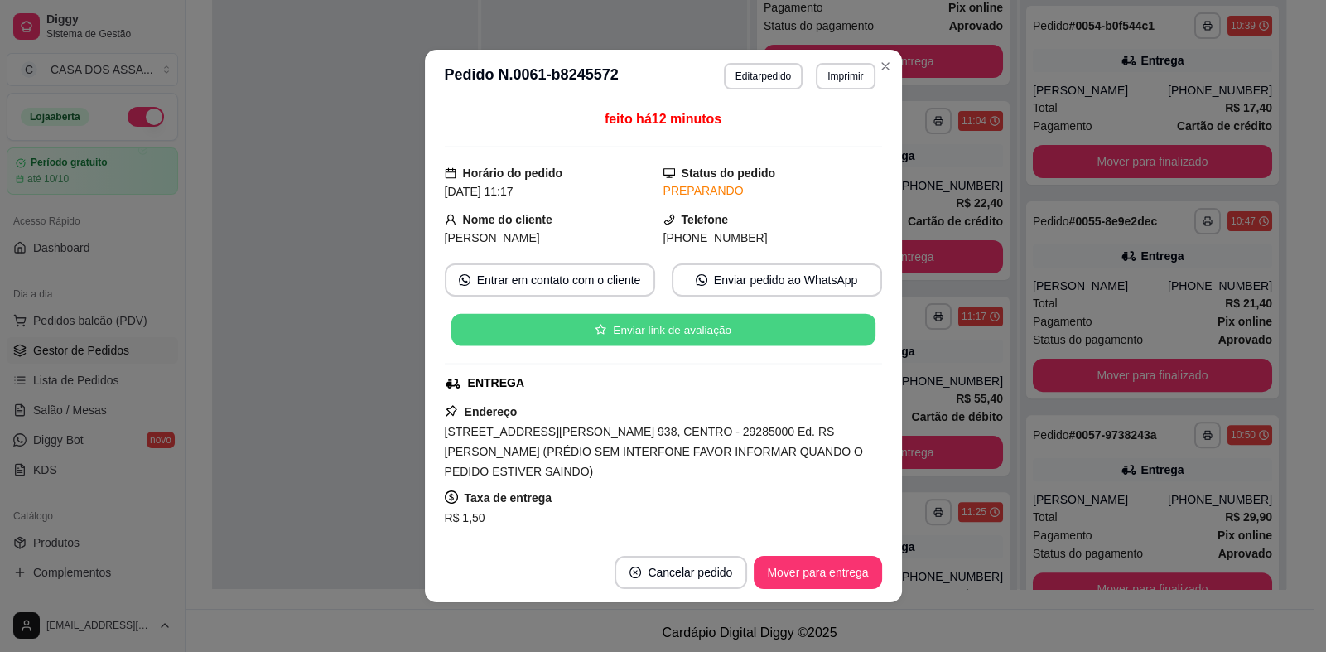
click at [705, 330] on button "Enviar link de avaliação" at bounding box center [662, 330] width 424 height 32
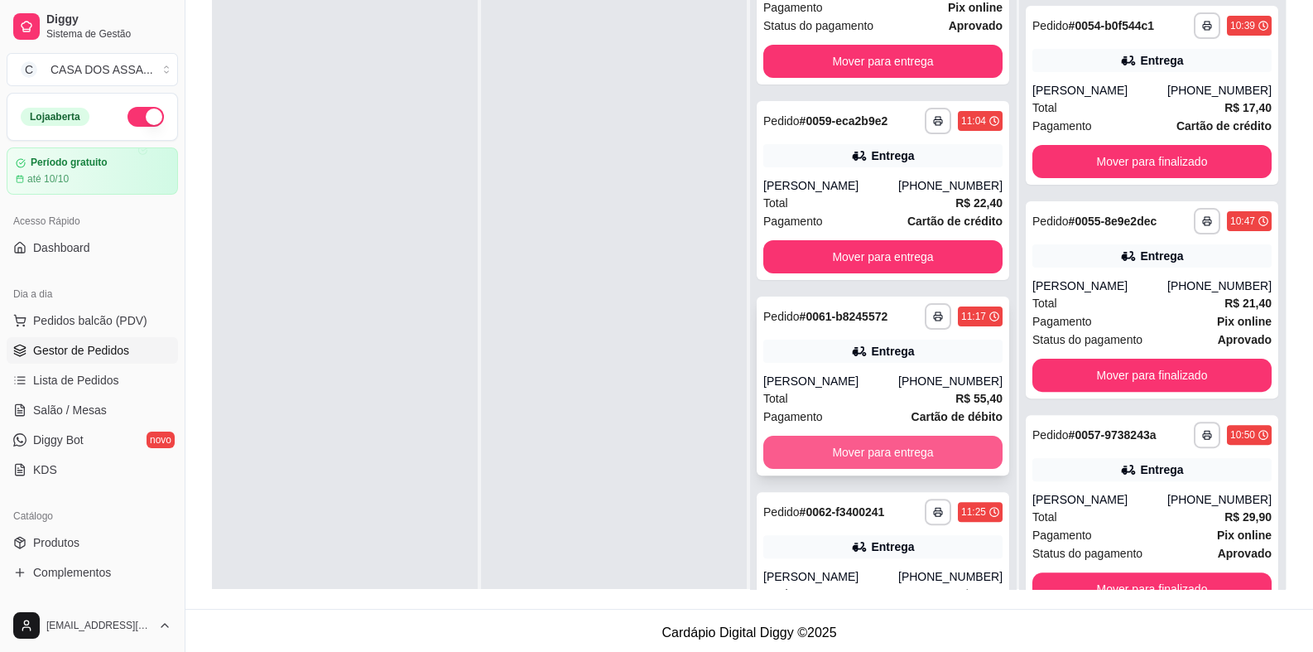
click at [879, 469] on button "Mover para entrega" at bounding box center [882, 452] width 239 height 33
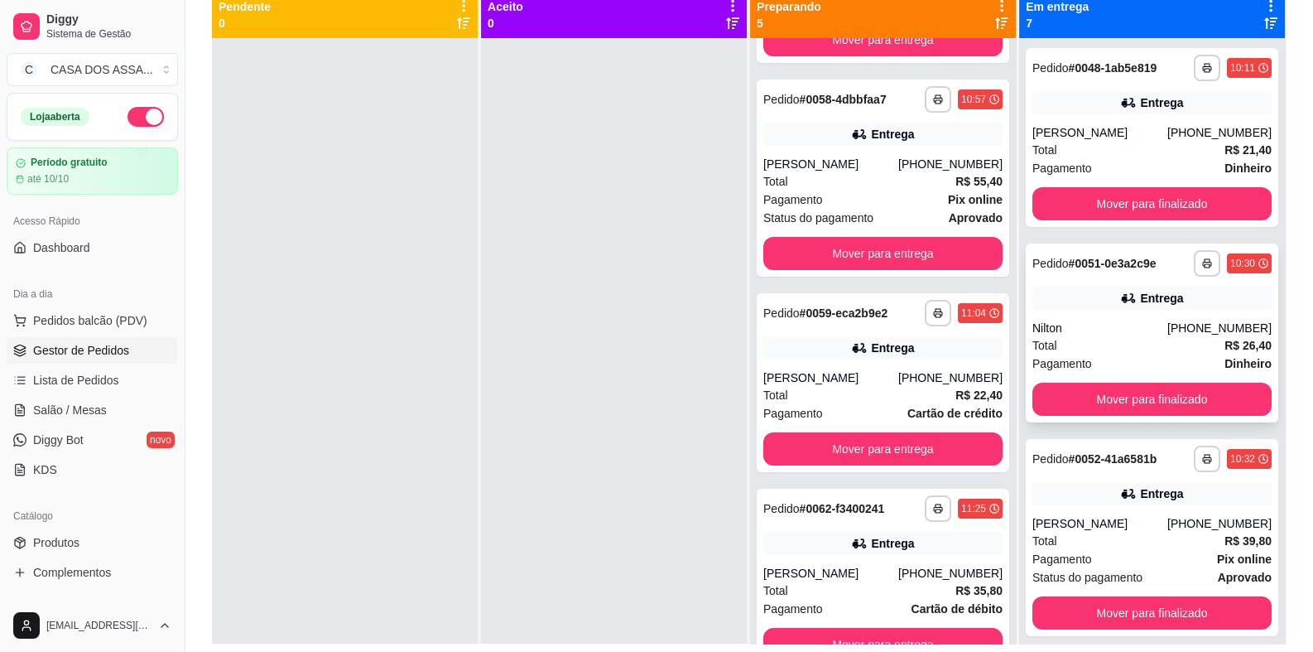
scroll to position [165, 0]
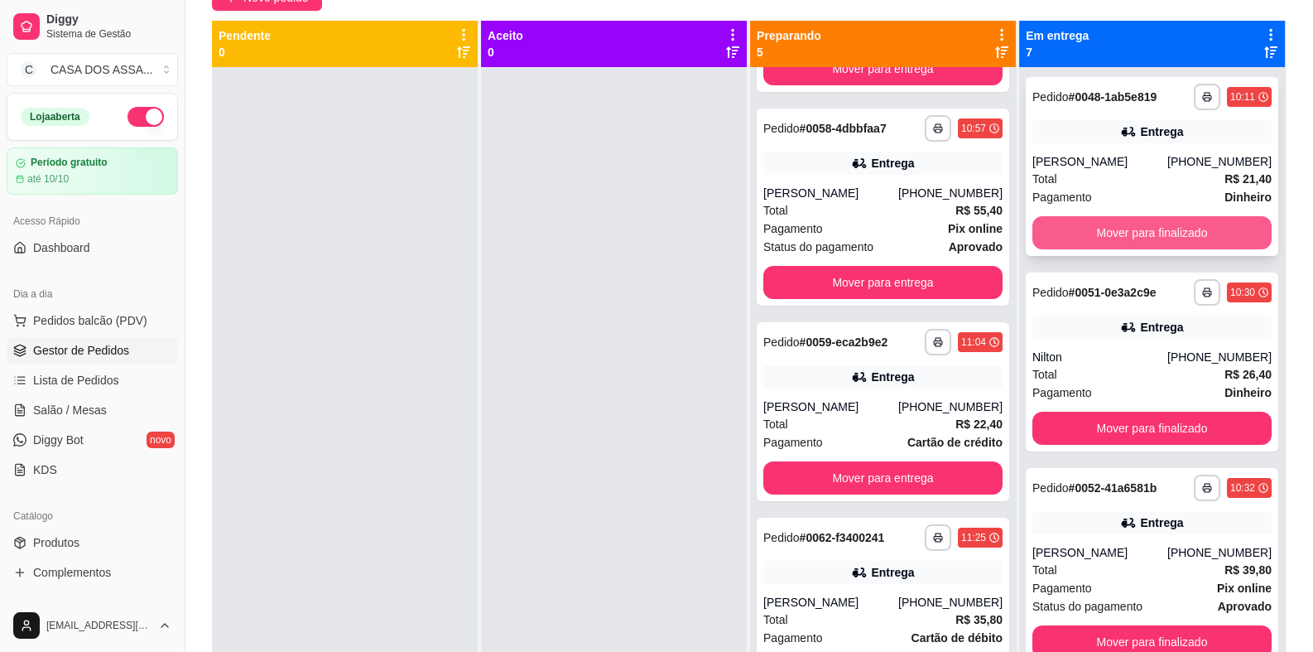
click at [1146, 249] on button "Mover para finalizado" at bounding box center [1152, 232] width 239 height 33
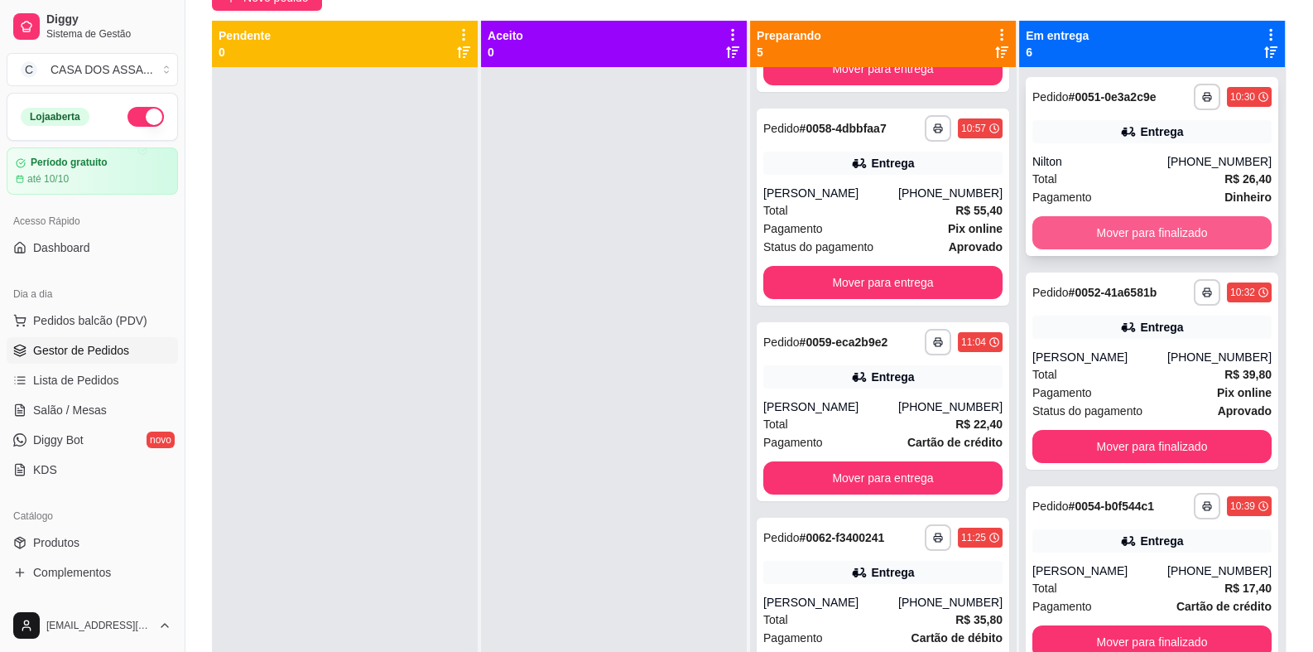
click at [1129, 235] on button "Mover para finalizado" at bounding box center [1152, 232] width 239 height 33
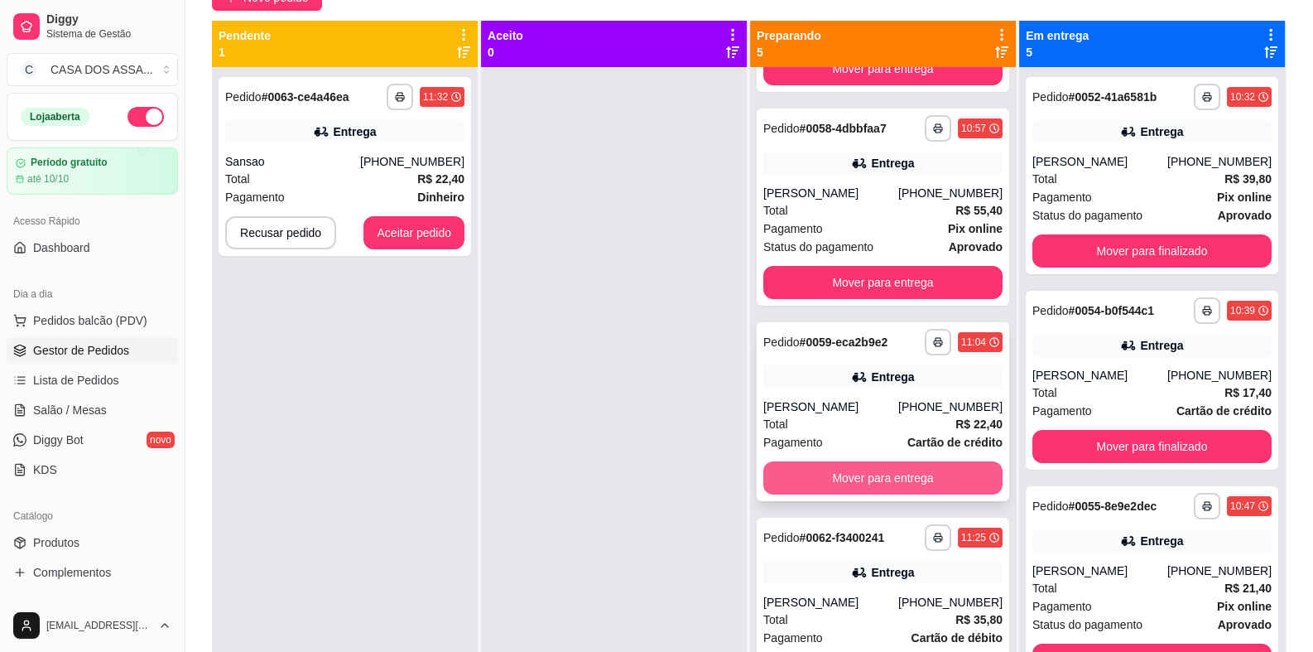
click at [905, 479] on button "Mover para entrega" at bounding box center [882, 477] width 239 height 33
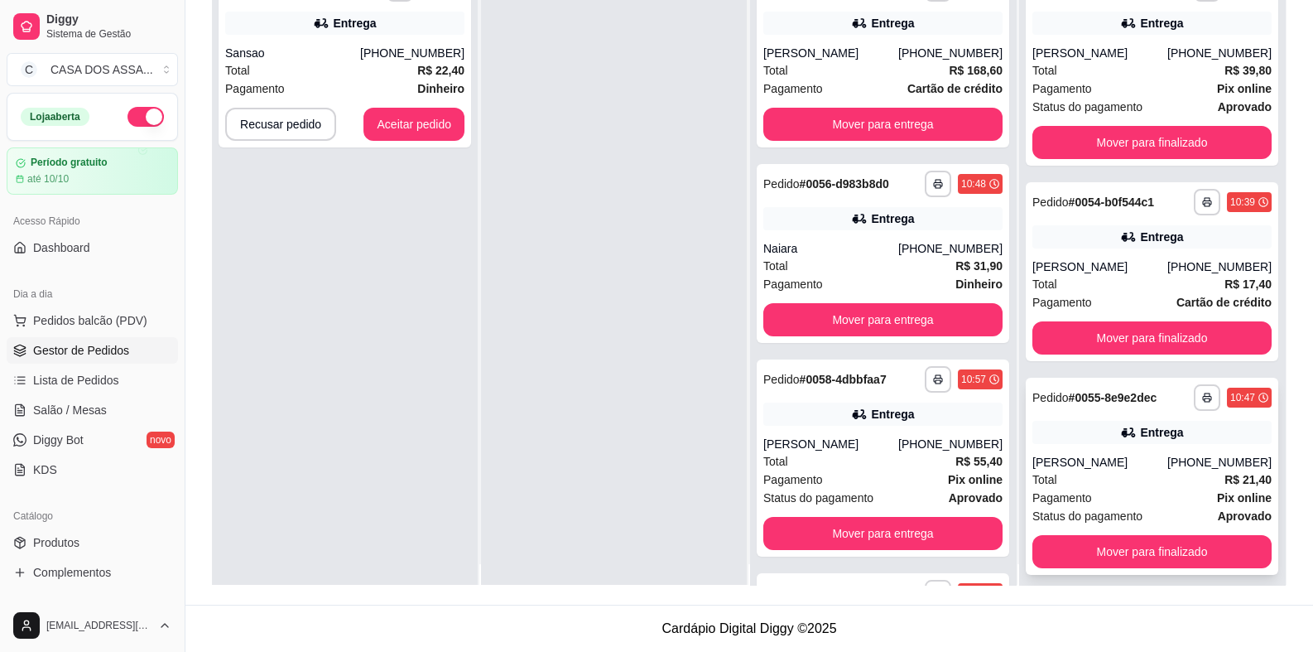
scroll to position [0, 0]
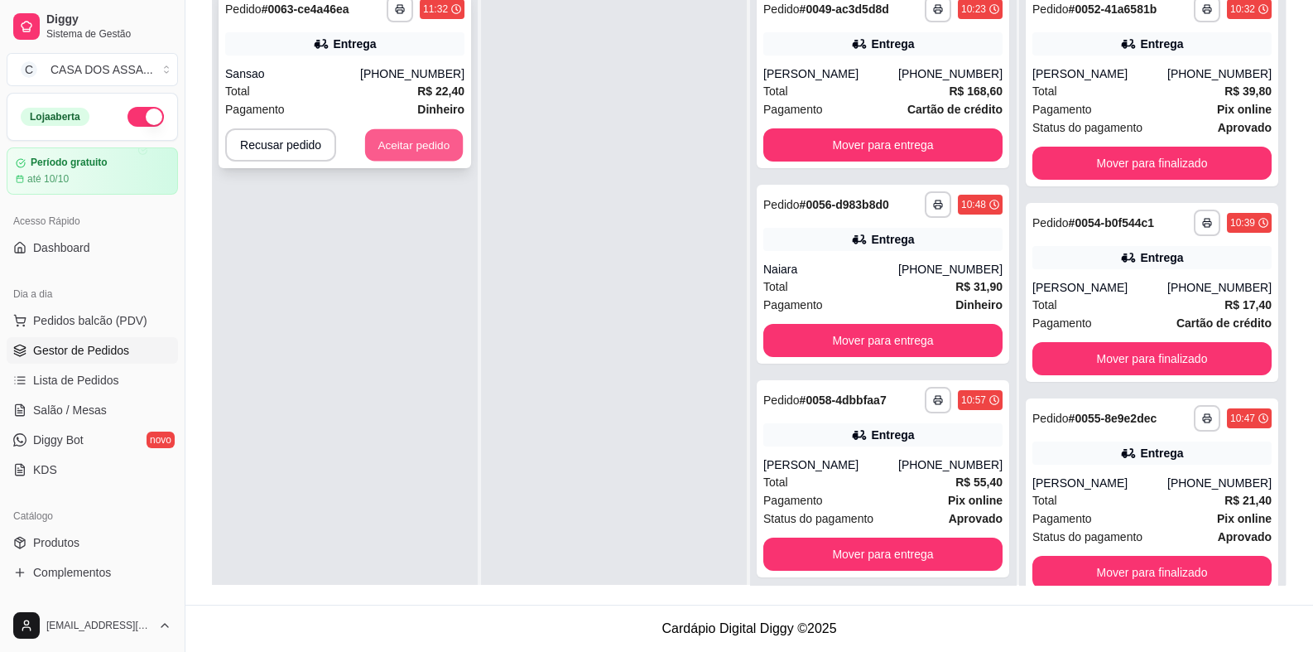
click at [414, 147] on button "Aceitar pedido" at bounding box center [414, 145] width 98 height 32
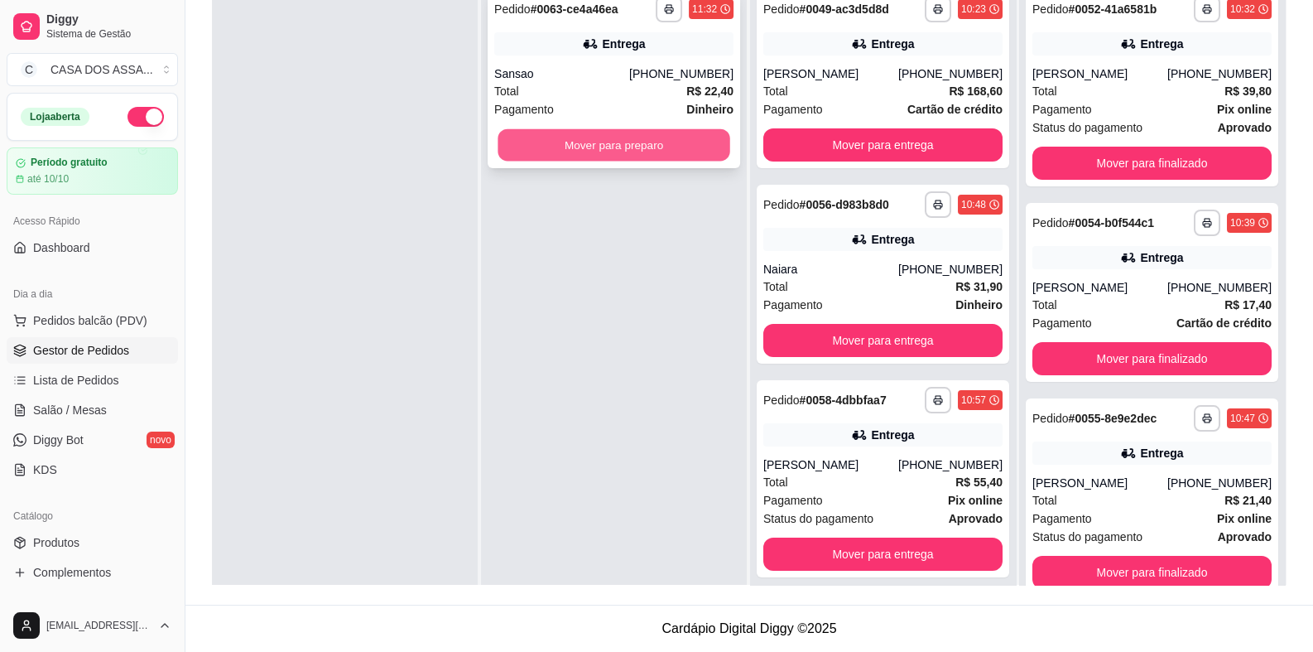
click at [617, 147] on button "Mover para preparo" at bounding box center [614, 145] width 232 height 32
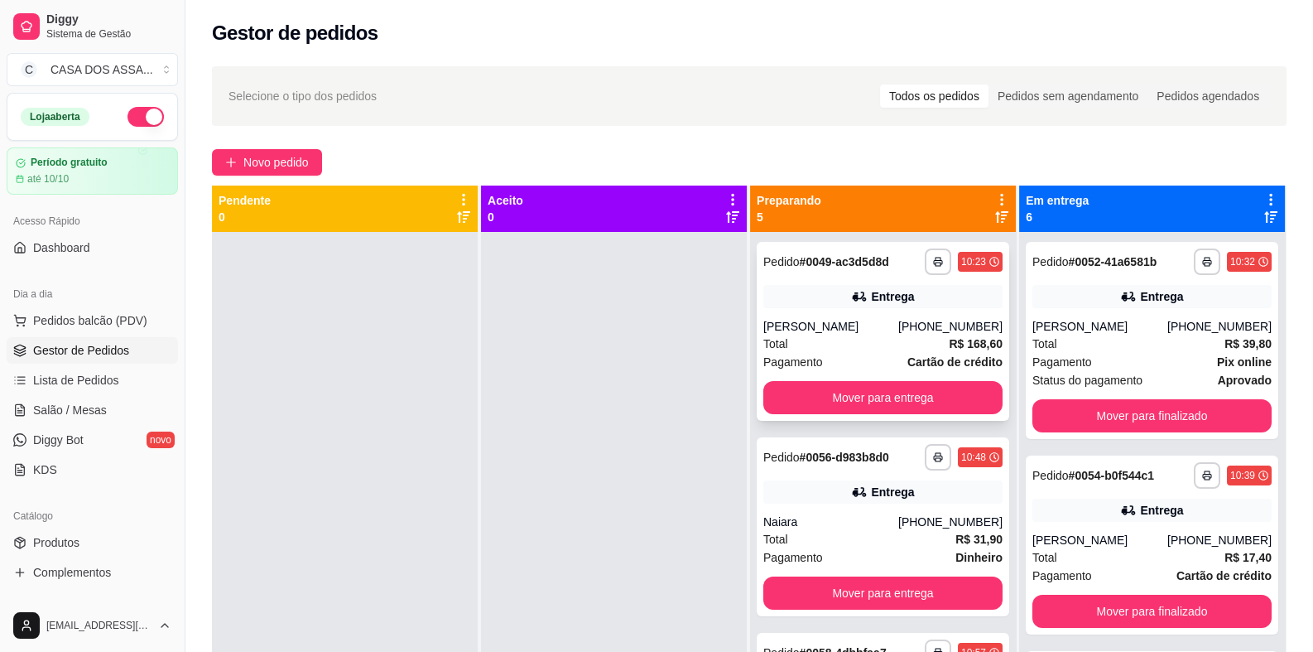
click at [820, 318] on div "[PERSON_NAME]" at bounding box center [830, 326] width 135 height 17
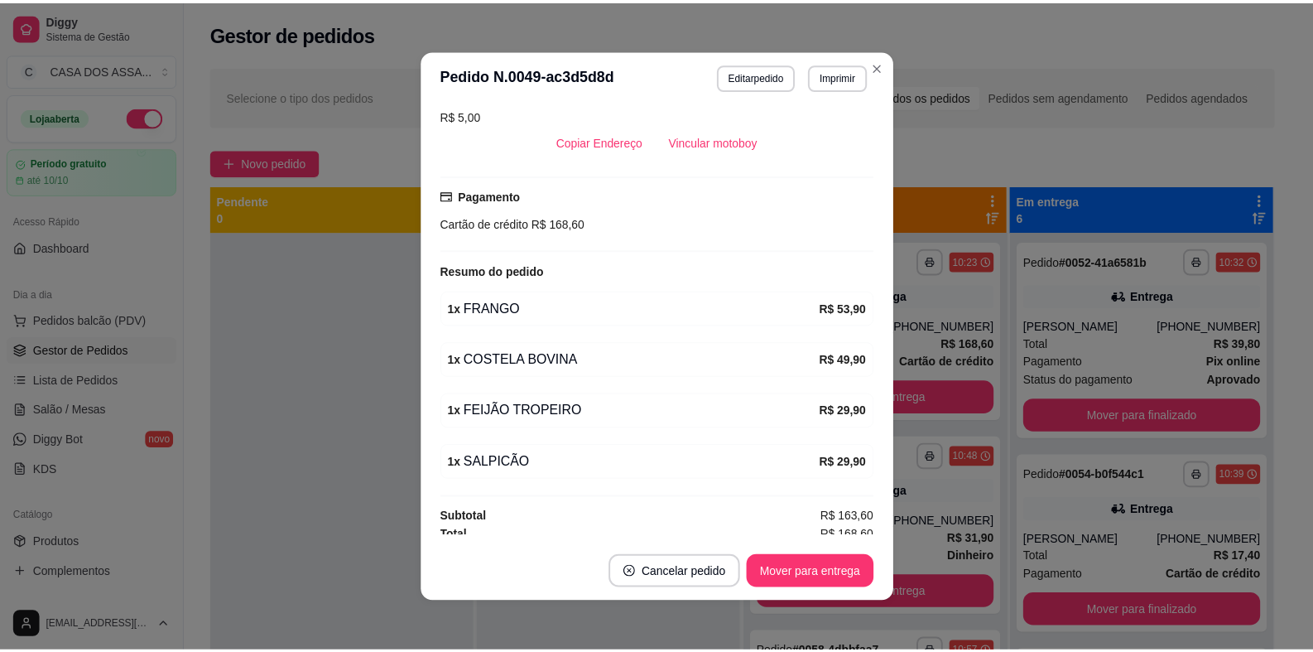
scroll to position [388, 0]
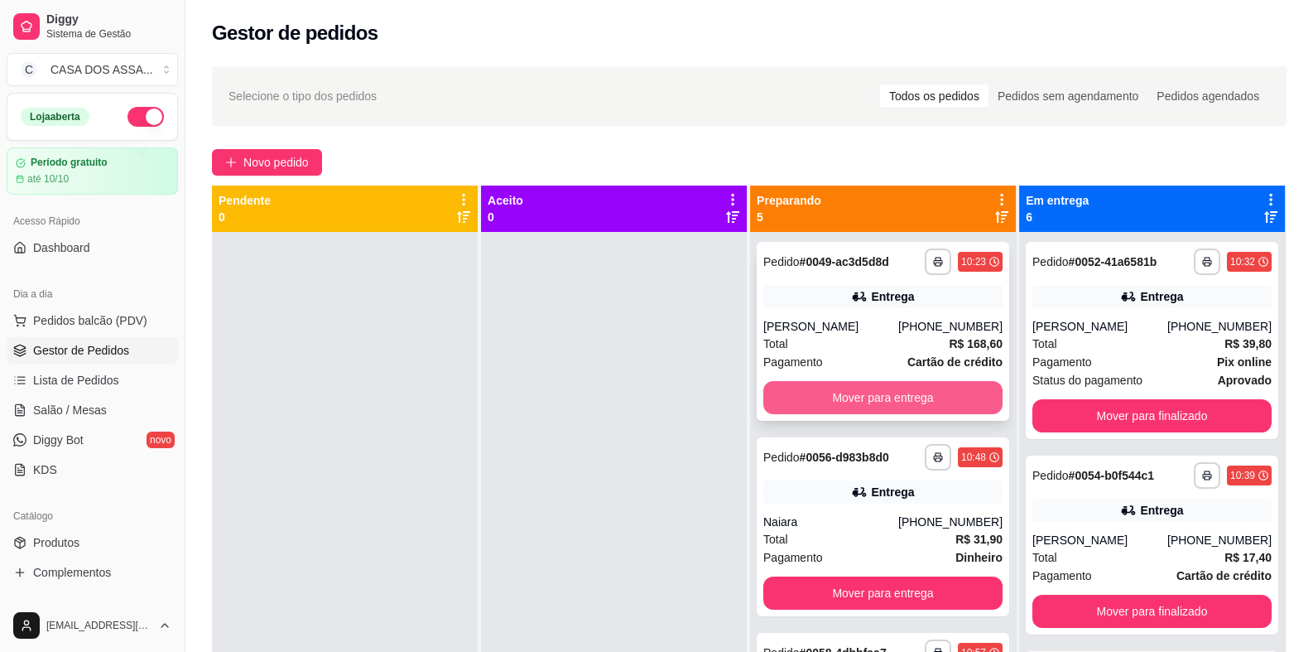
click at [861, 401] on button "Mover para entrega" at bounding box center [882, 397] width 239 height 33
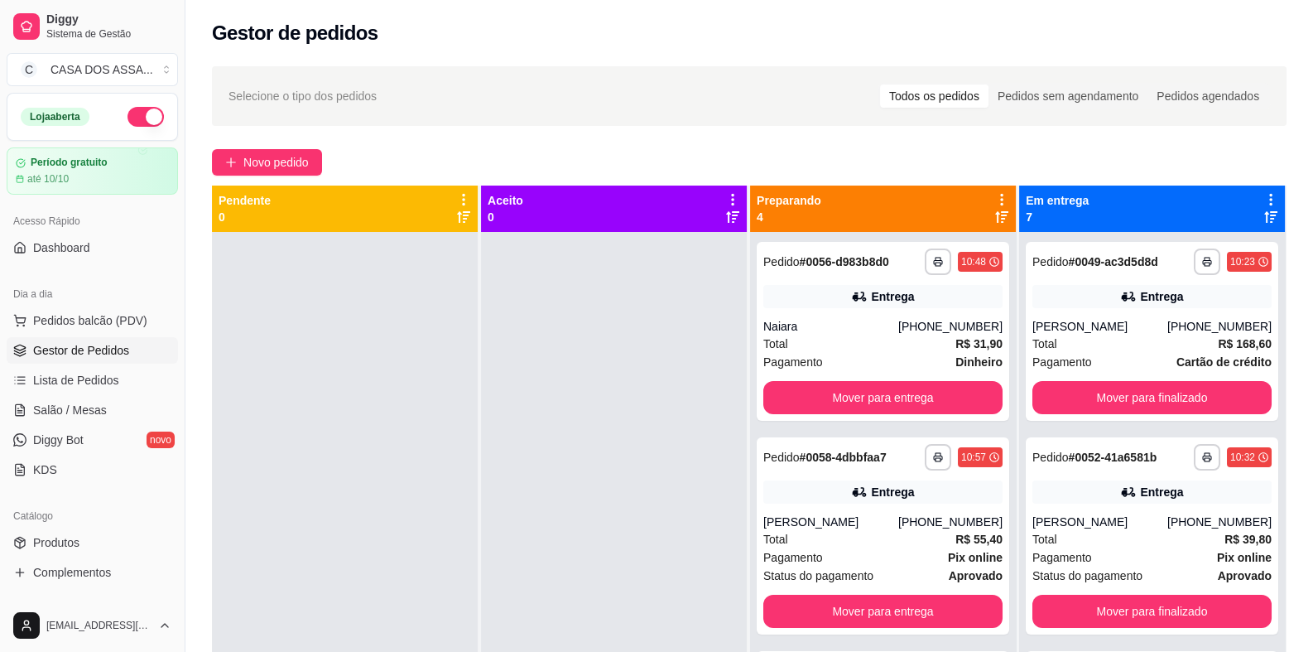
click at [624, 172] on div "Novo pedido" at bounding box center [749, 162] width 1075 height 26
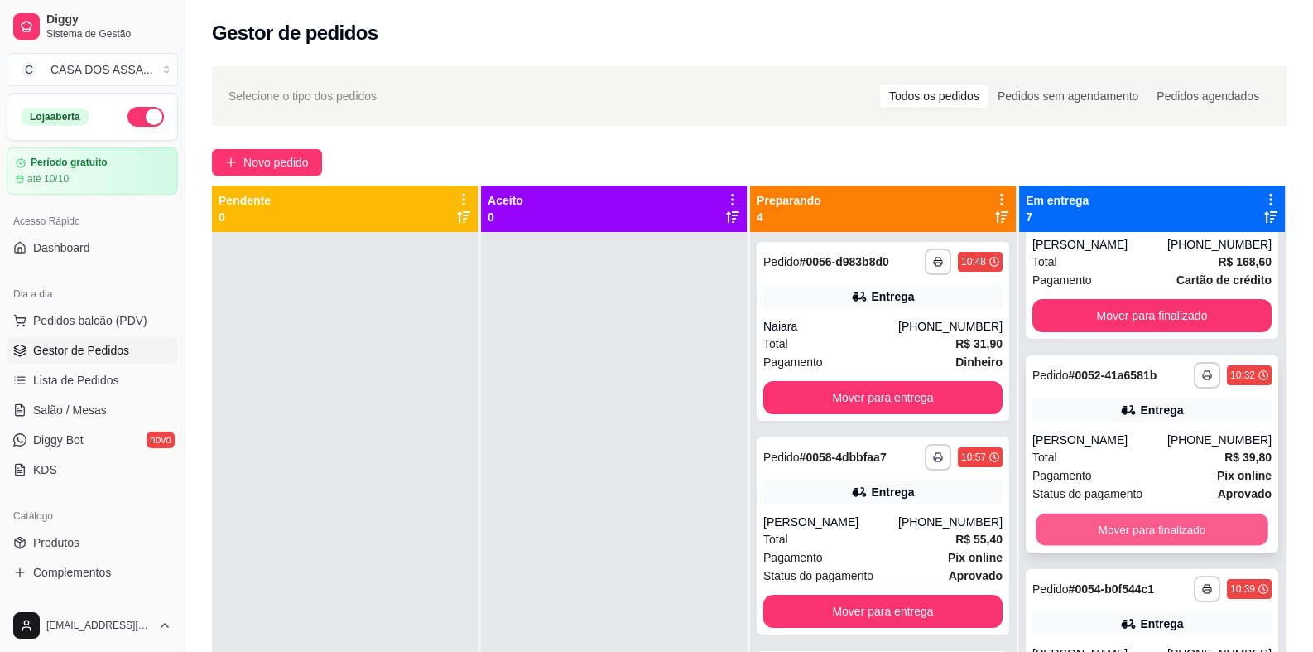
click at [1149, 529] on button "Mover para finalizado" at bounding box center [1152, 529] width 232 height 32
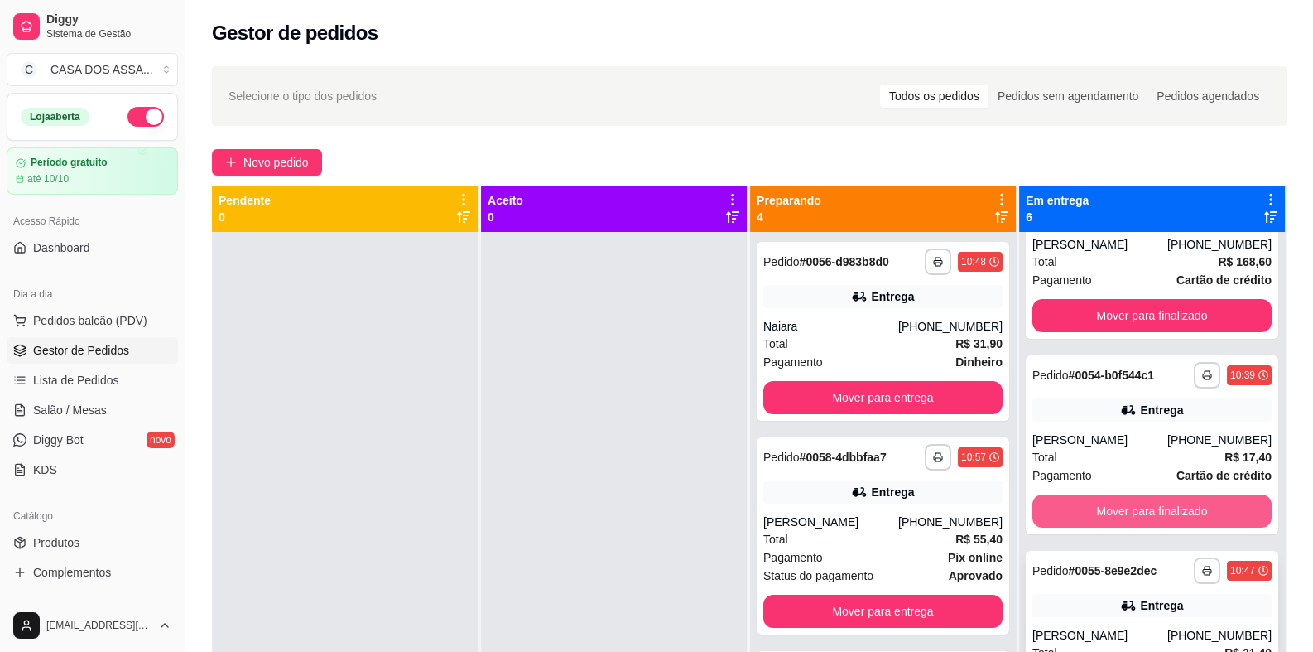
scroll to position [165, 0]
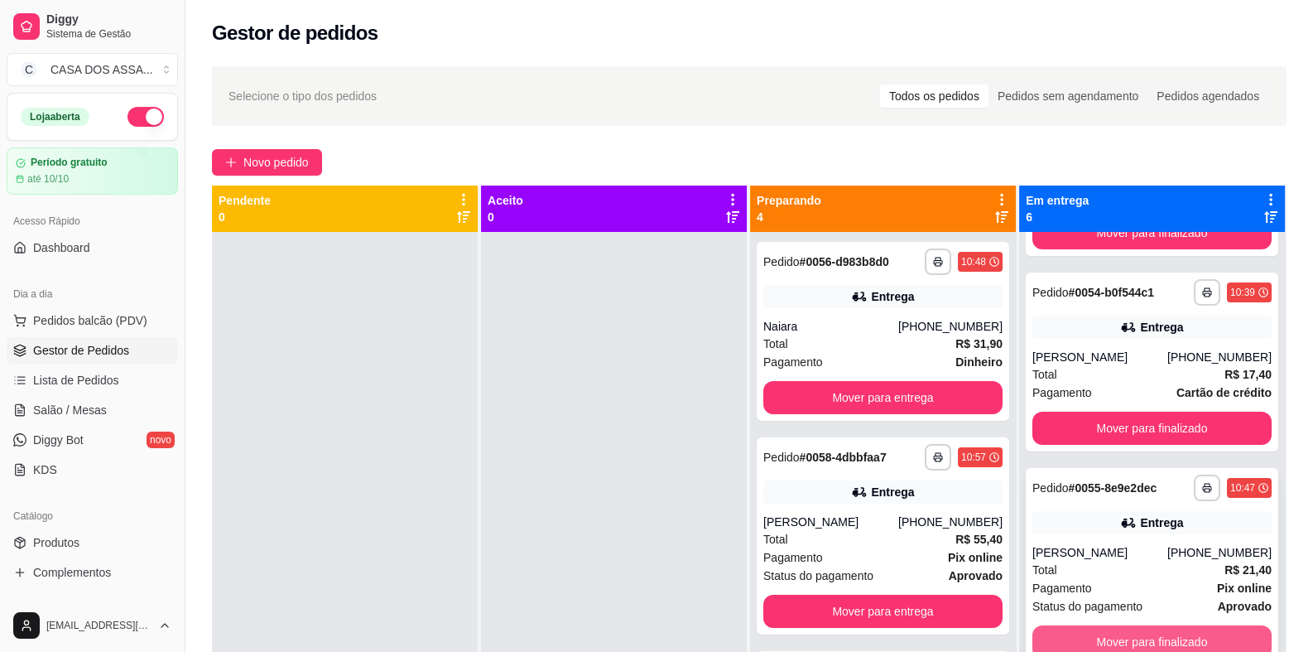
click at [1097, 643] on button "Mover para finalizado" at bounding box center [1152, 641] width 239 height 33
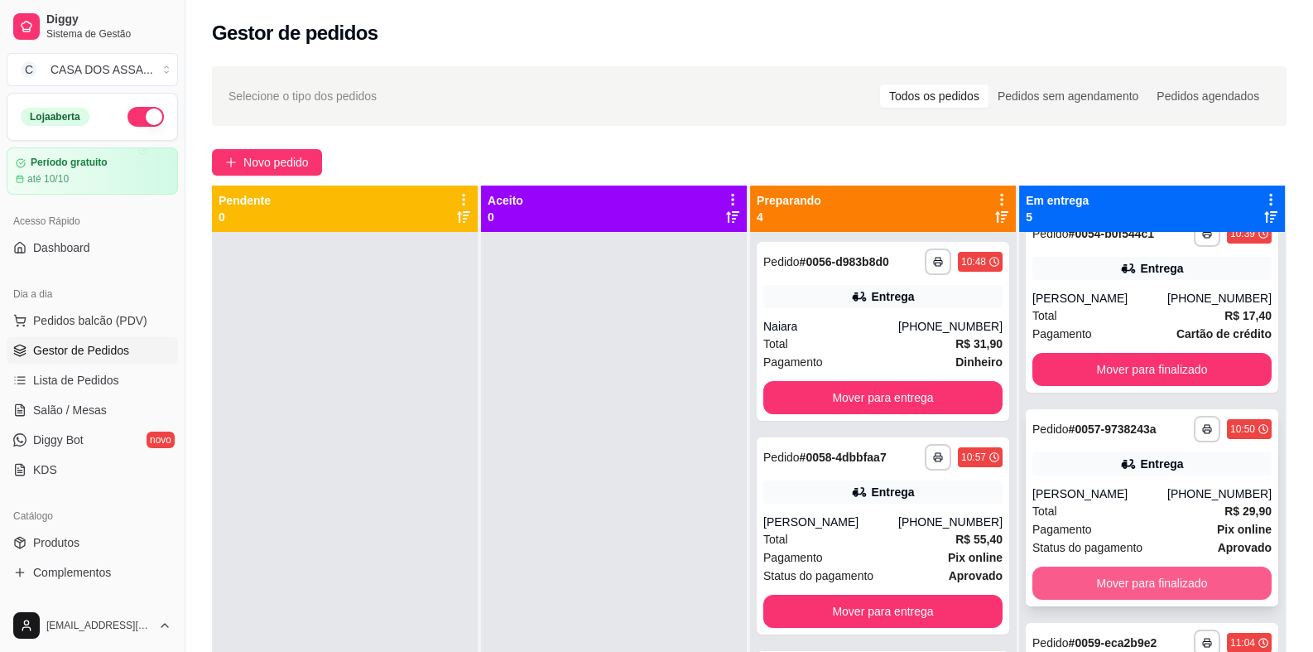
scroll to position [330, 0]
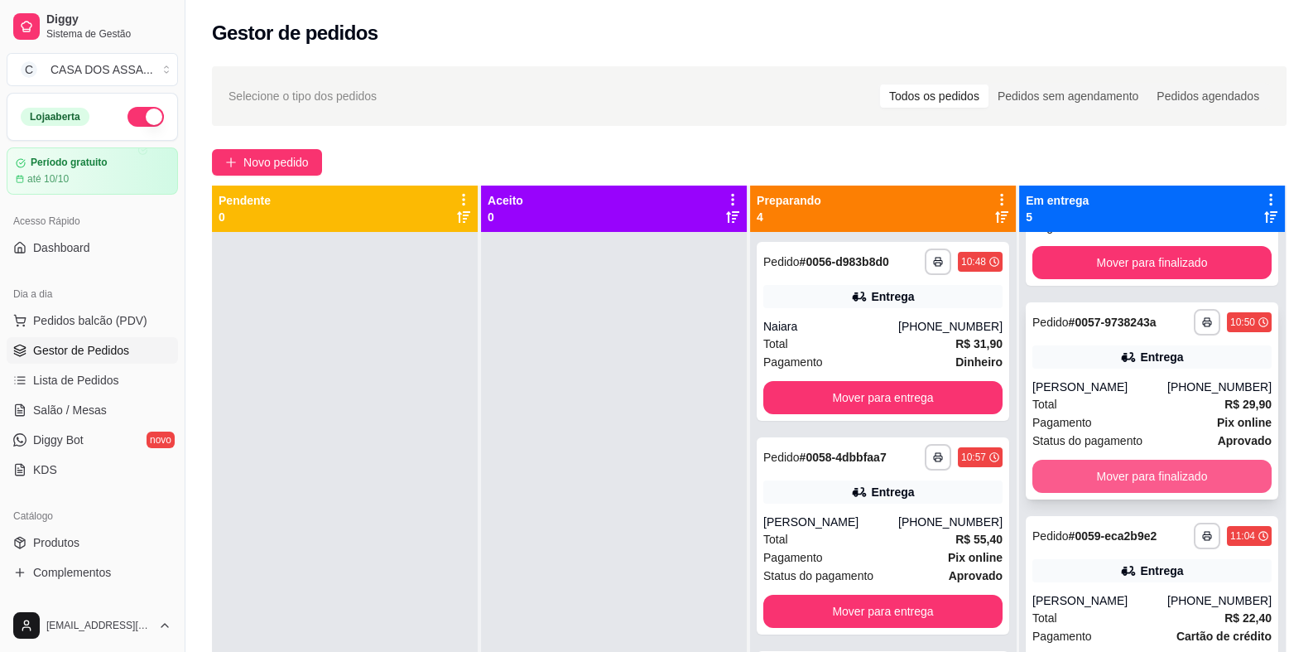
click at [1134, 488] on button "Mover para finalizado" at bounding box center [1152, 476] width 239 height 33
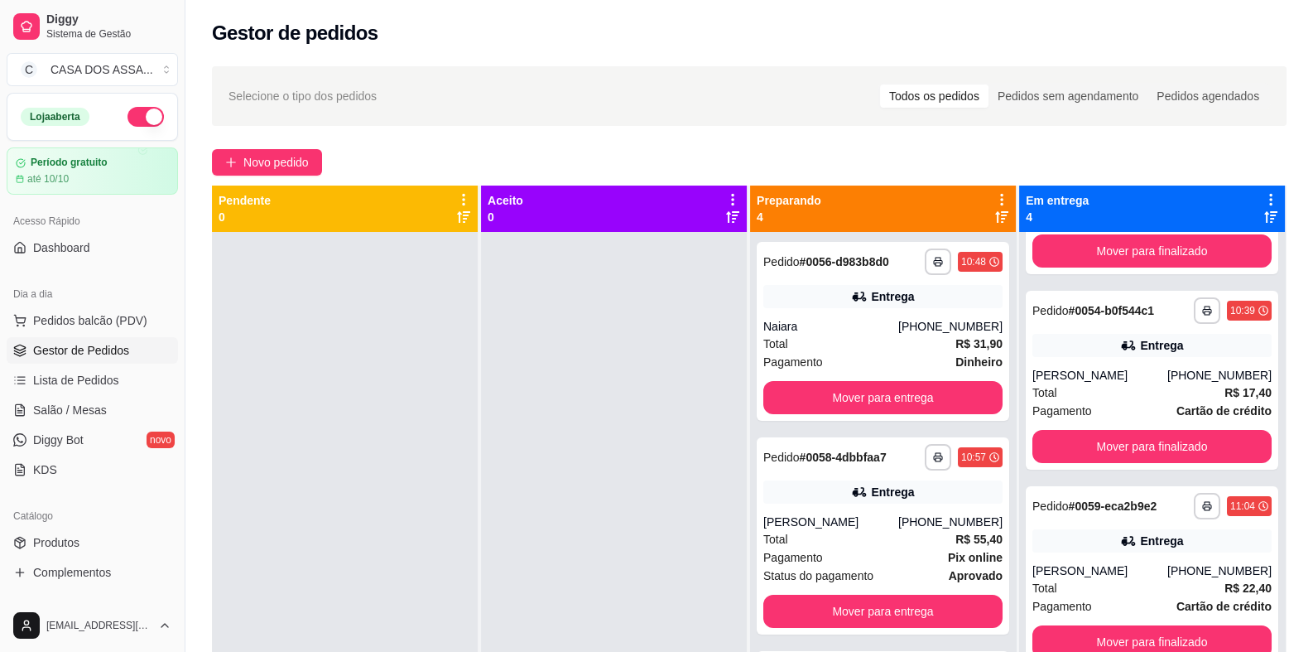
scroll to position [161, 0]
click at [1154, 431] on button "Mover para finalizado" at bounding box center [1152, 447] width 232 height 32
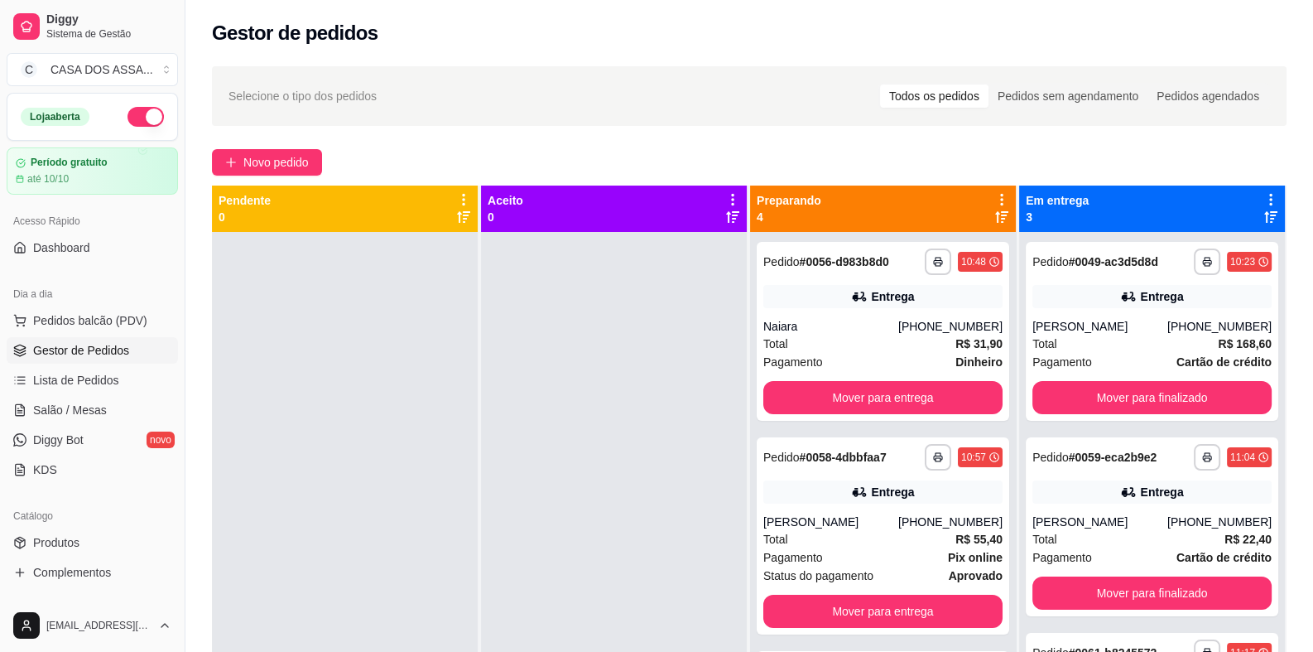
scroll to position [0, 0]
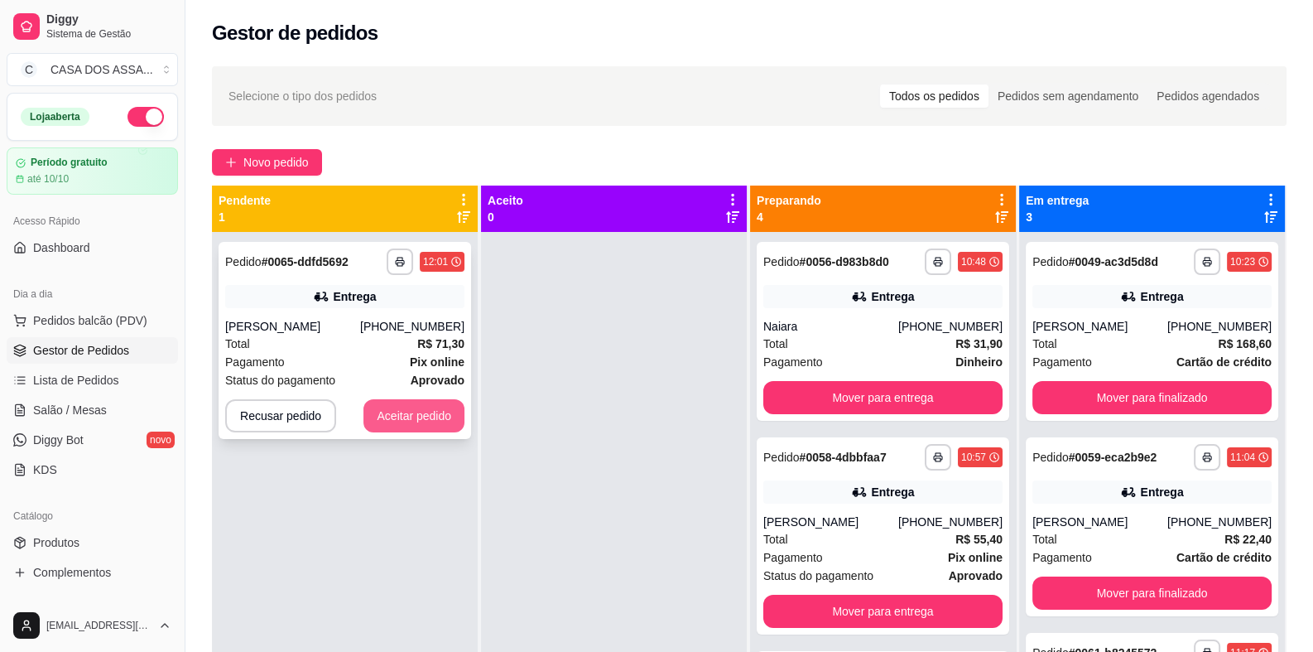
click at [423, 412] on button "Aceitar pedido" at bounding box center [414, 415] width 101 height 33
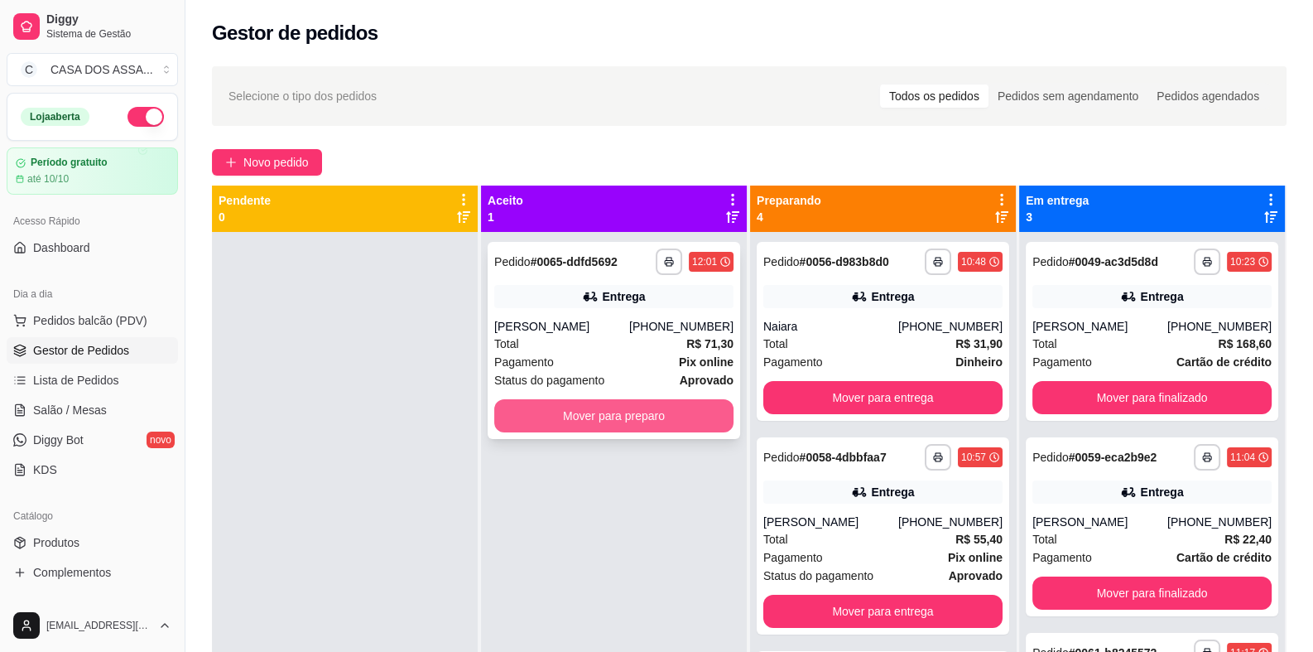
click at [631, 410] on button "Mover para preparo" at bounding box center [613, 415] width 239 height 33
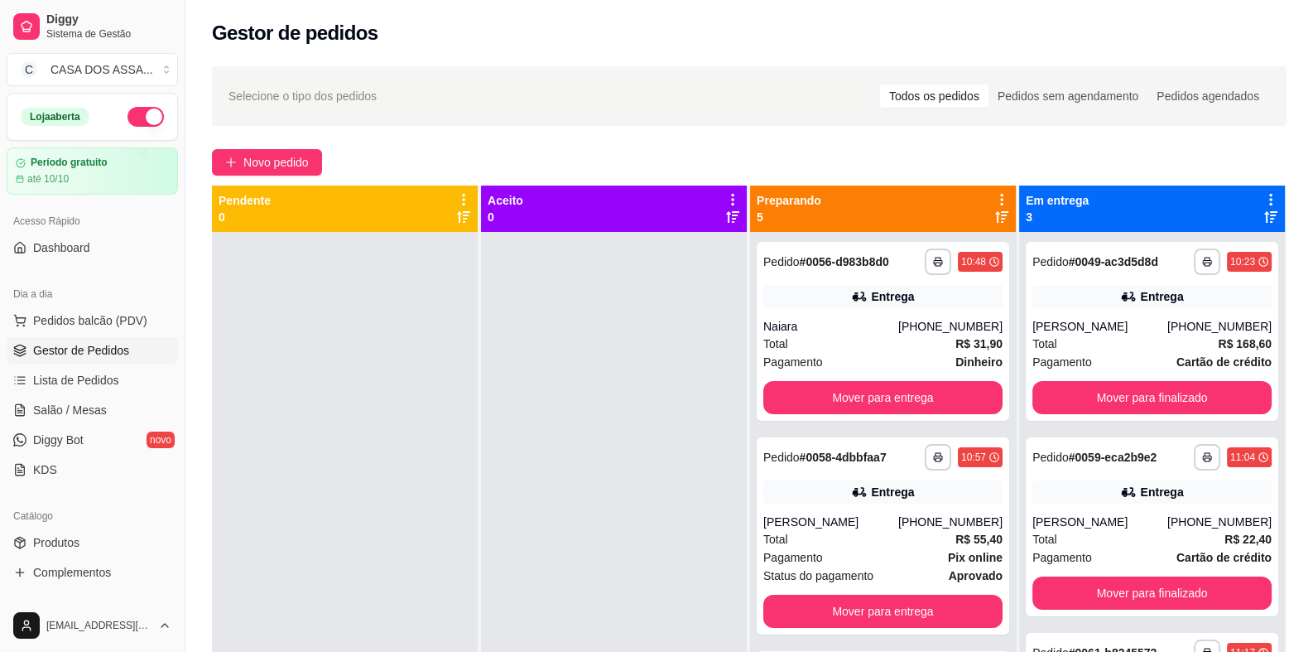
click at [623, 253] on div at bounding box center [614, 558] width 266 height 652
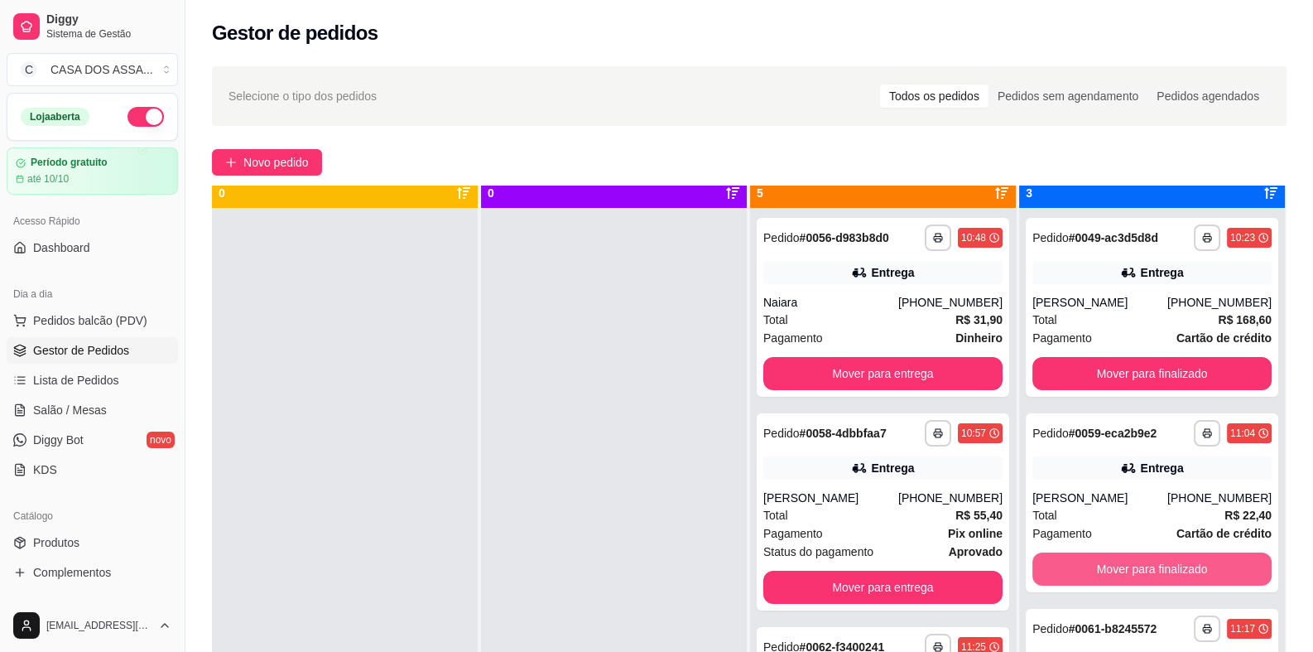
scroll to position [46, 0]
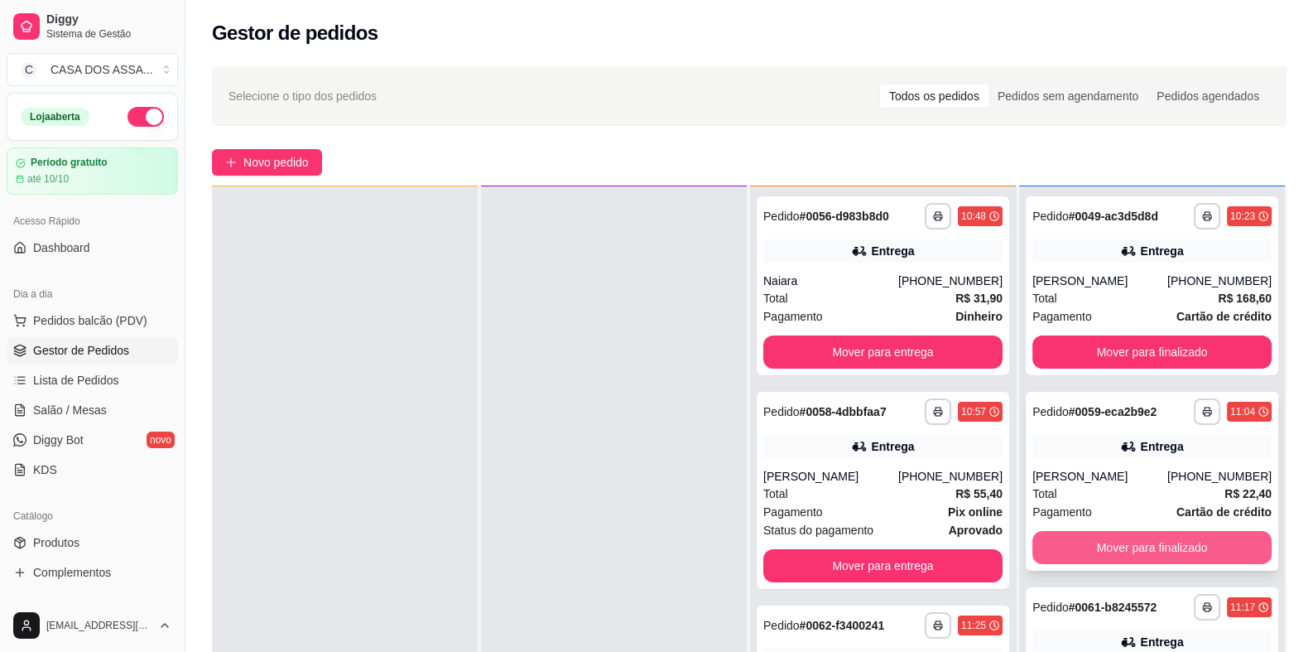
click at [1137, 549] on button "Mover para finalizado" at bounding box center [1152, 547] width 239 height 33
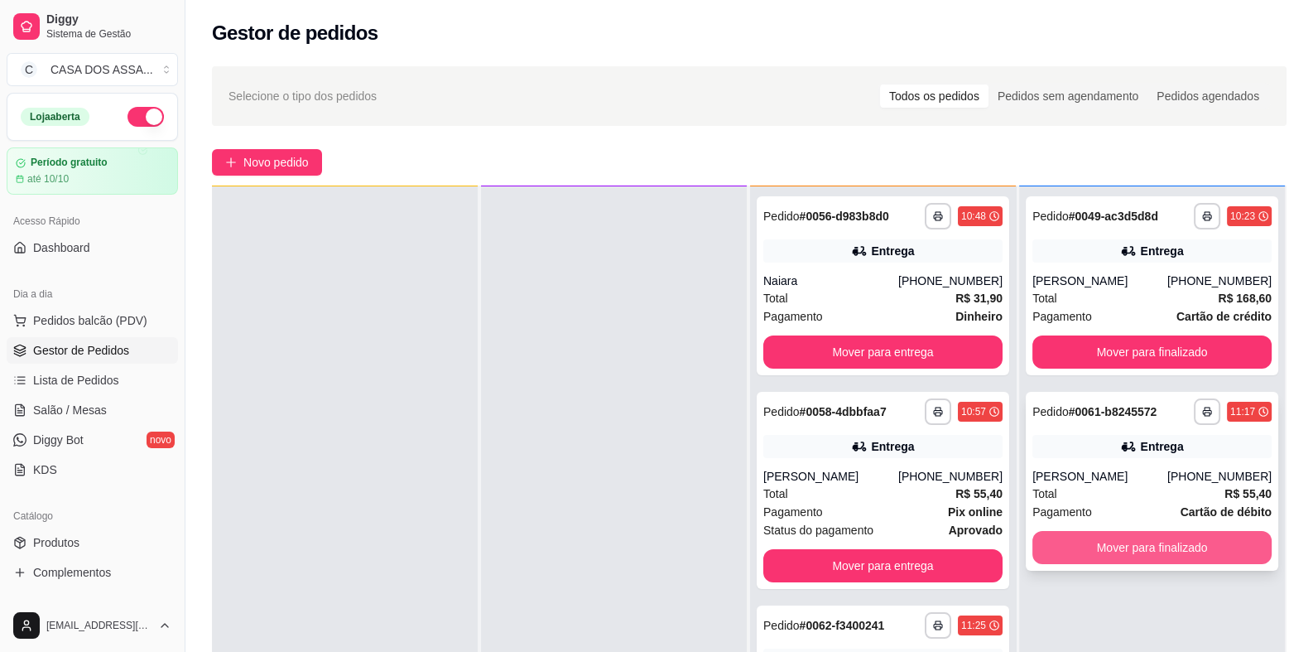
click at [1136, 545] on button "Mover para finalizado" at bounding box center [1152, 547] width 239 height 33
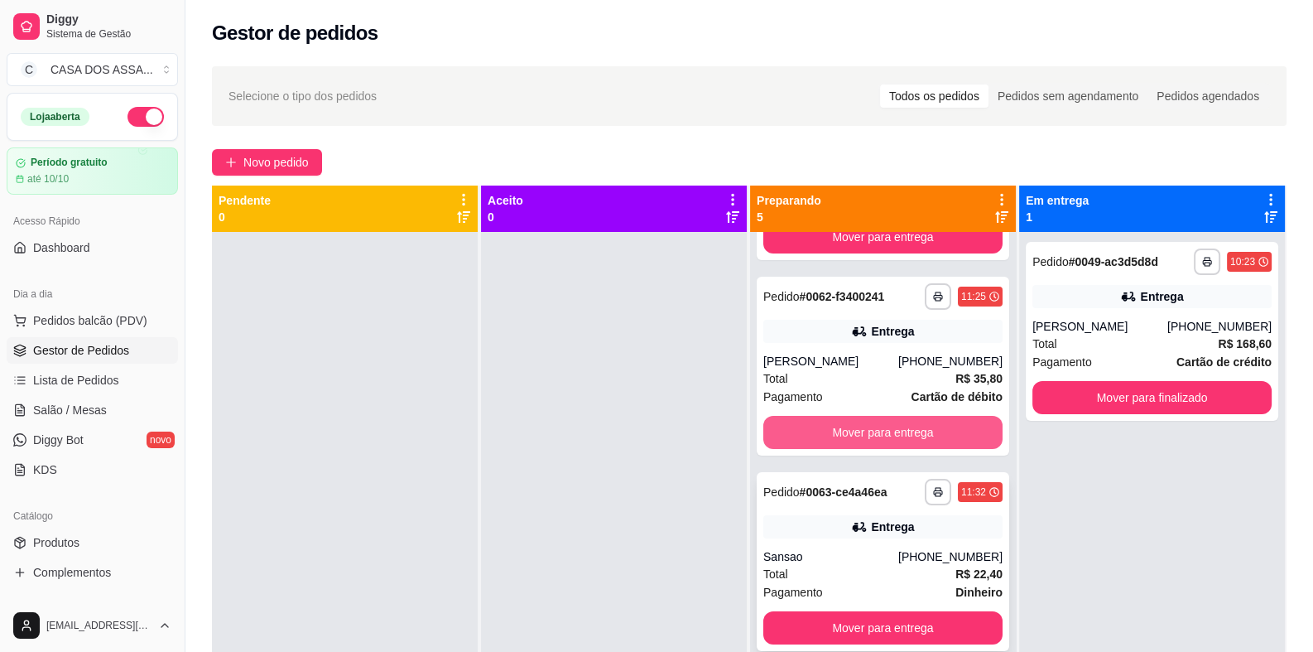
scroll to position [377, 0]
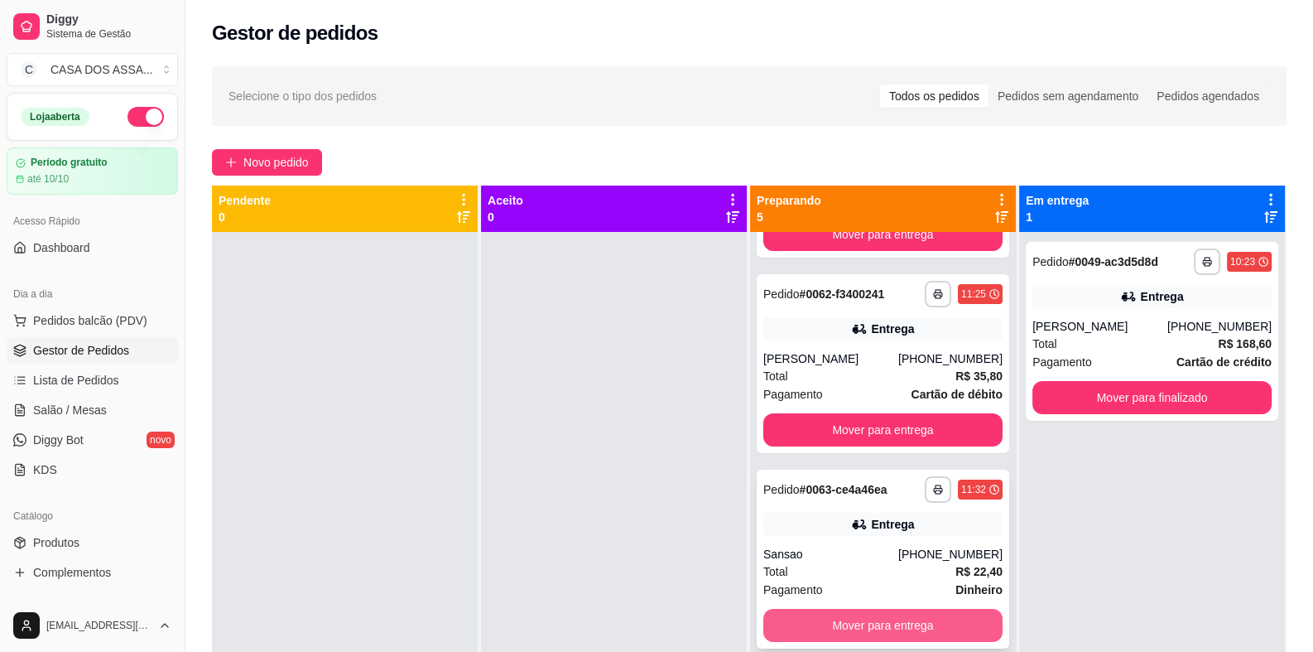
click at [856, 624] on button "Mover para entrega" at bounding box center [882, 625] width 239 height 33
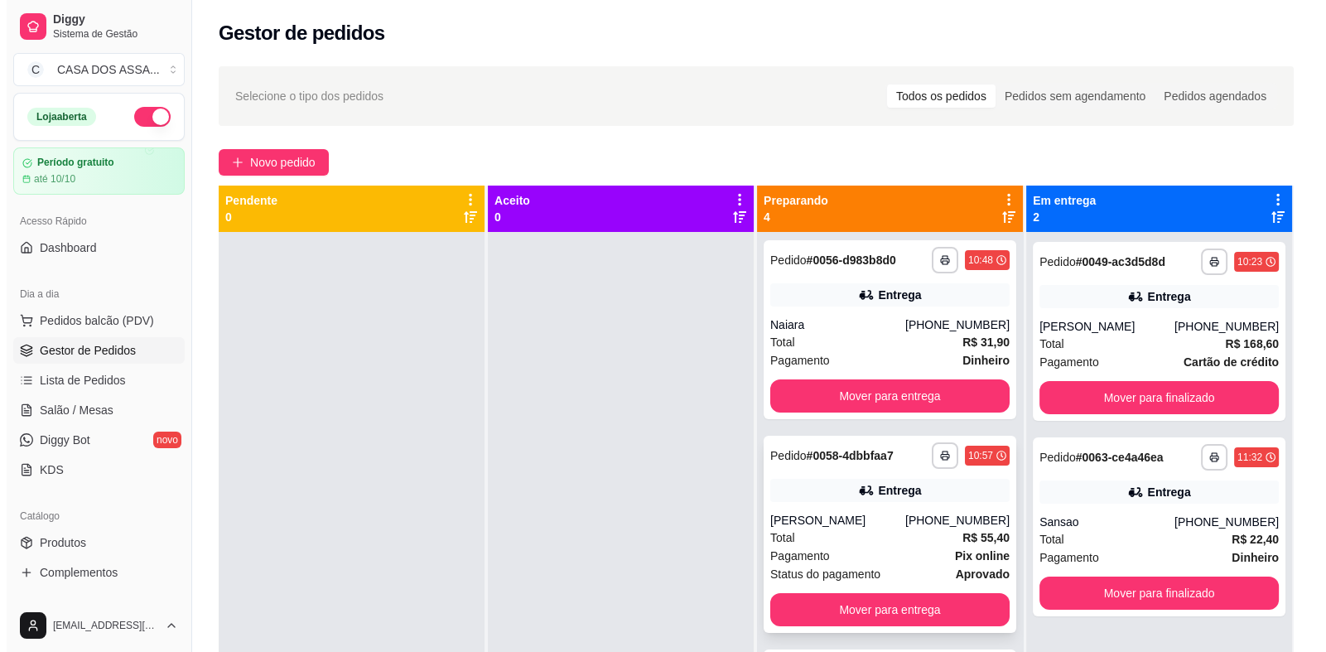
scroll to position [0, 0]
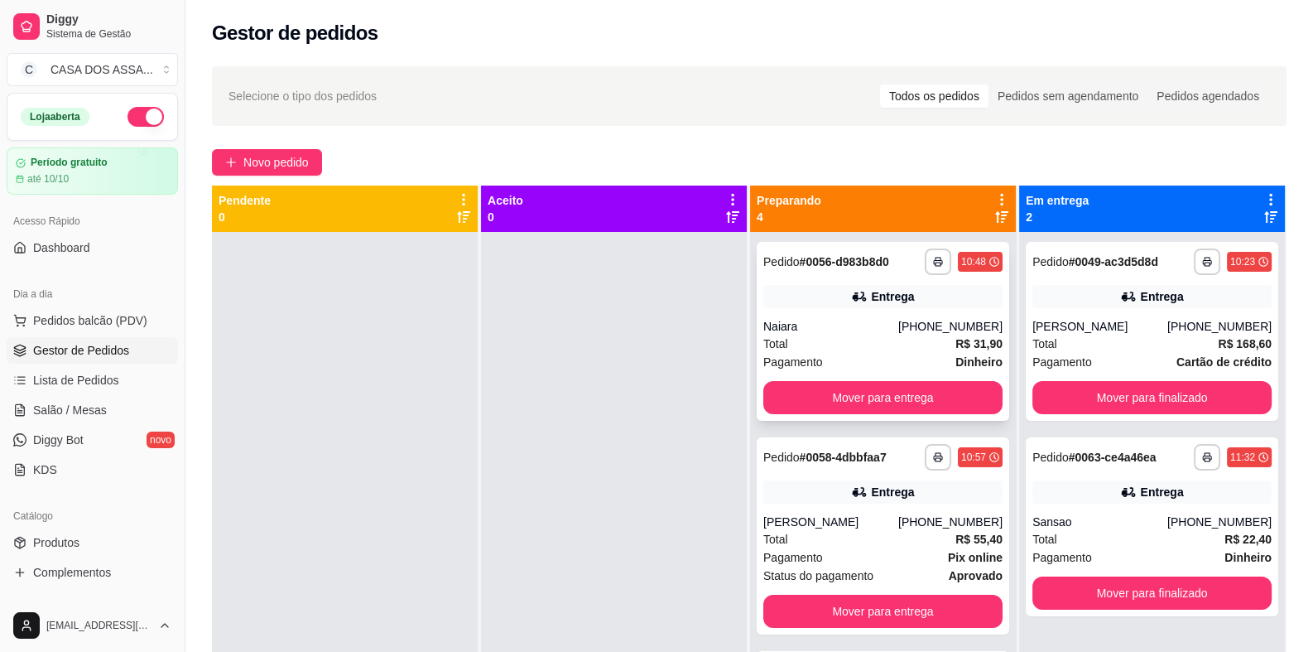
click at [841, 280] on div "**********" at bounding box center [883, 331] width 253 height 179
click at [869, 309] on div "**********" at bounding box center [883, 331] width 253 height 179
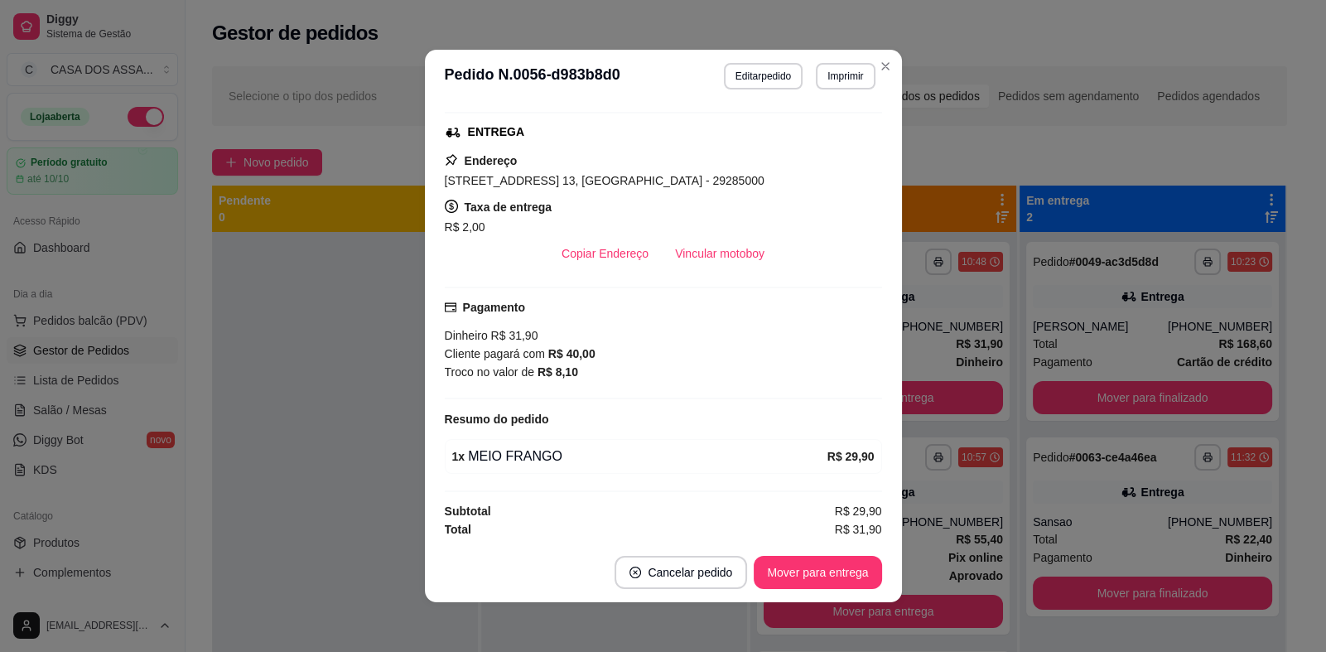
scroll to position [3, 0]
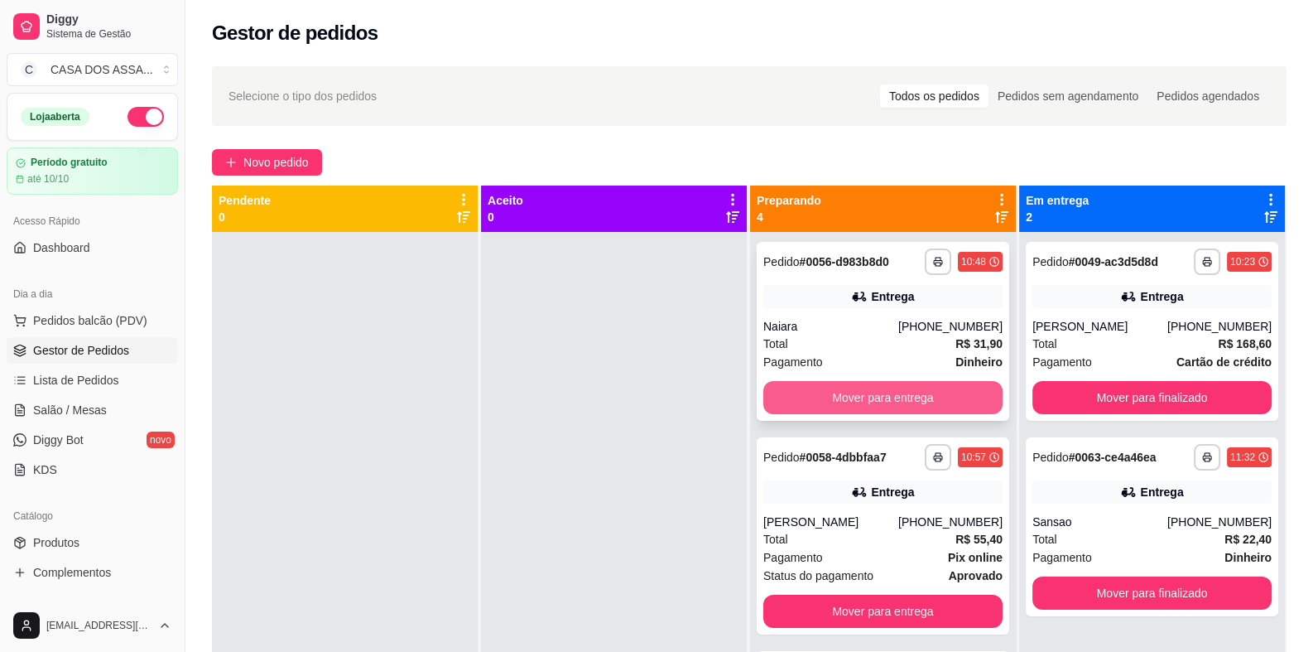
click at [861, 396] on button "Mover para entrega" at bounding box center [882, 397] width 239 height 33
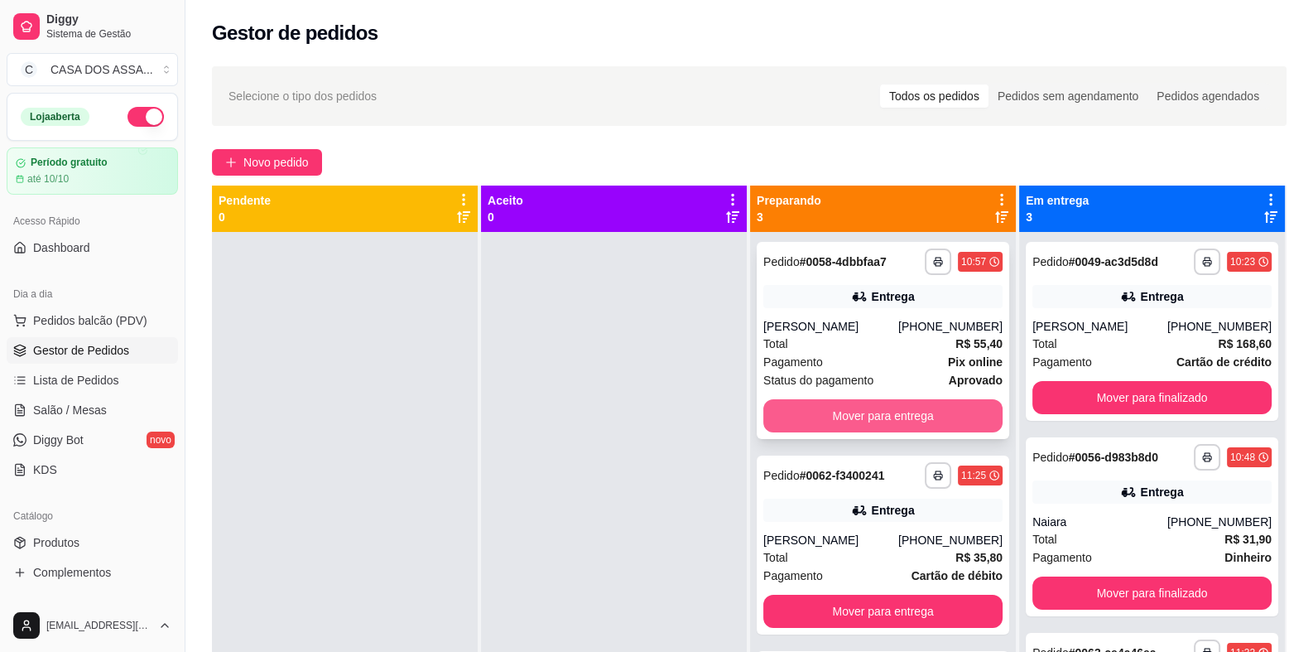
click at [871, 416] on button "Mover para entrega" at bounding box center [882, 415] width 239 height 33
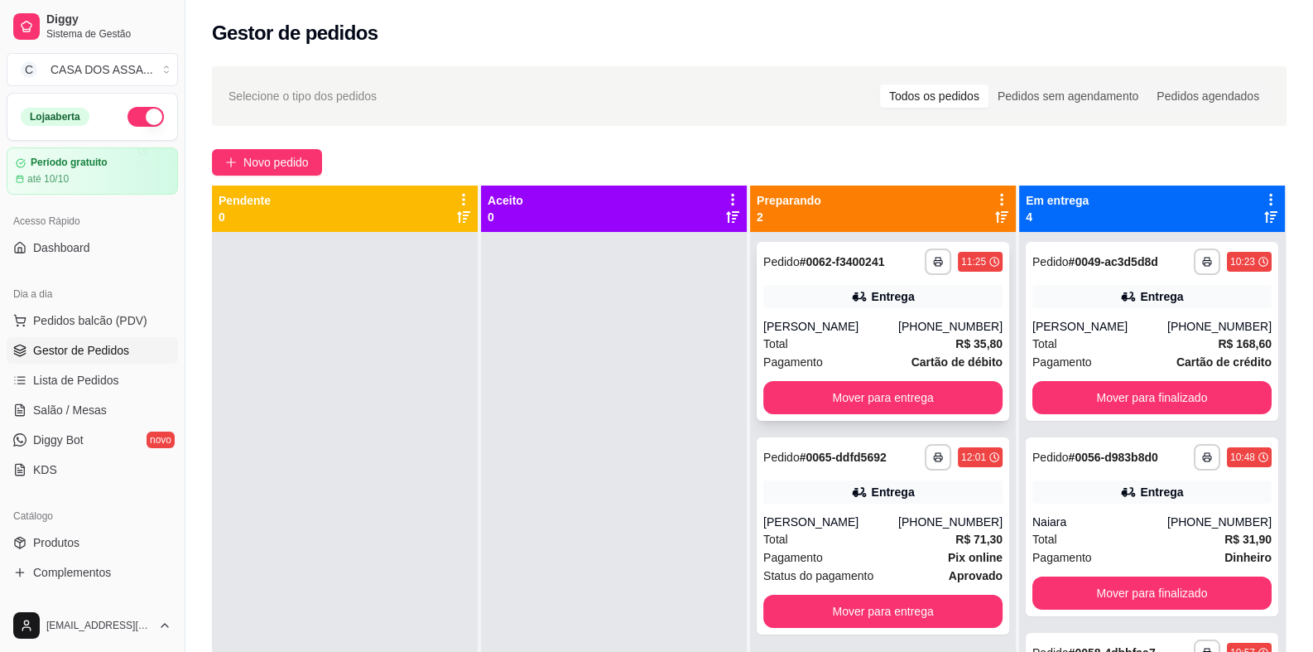
click at [844, 277] on div "**********" at bounding box center [883, 331] width 253 height 179
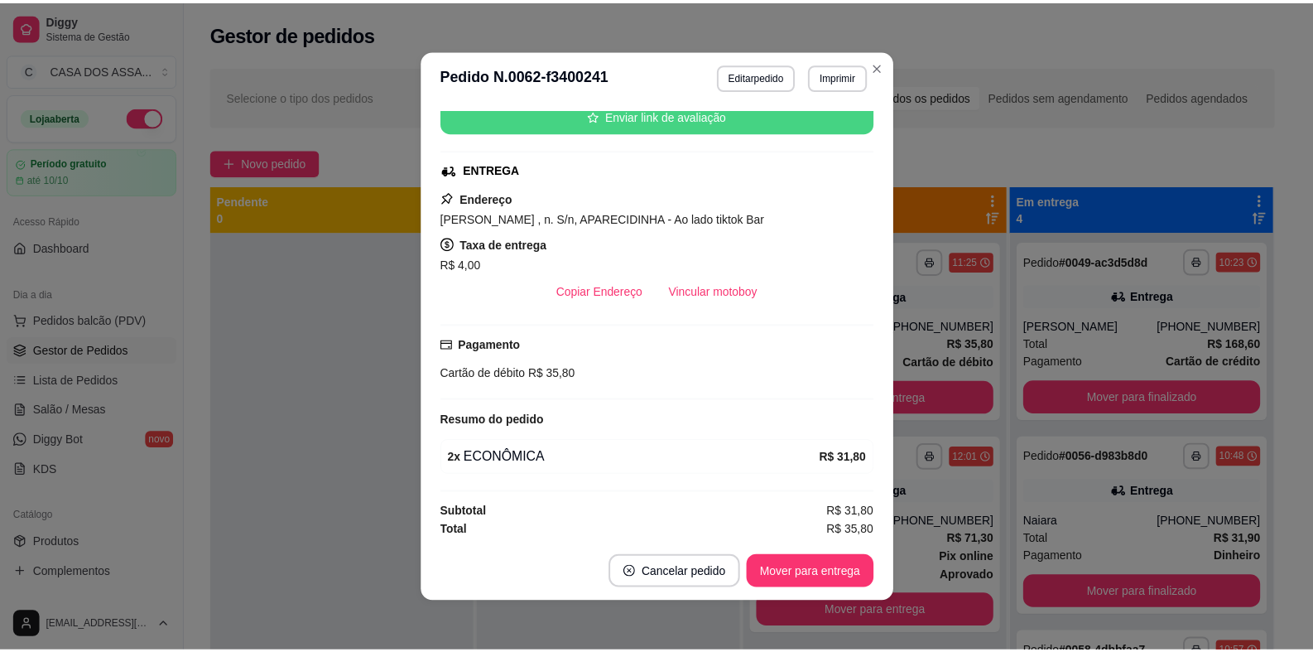
scroll to position [215, 0]
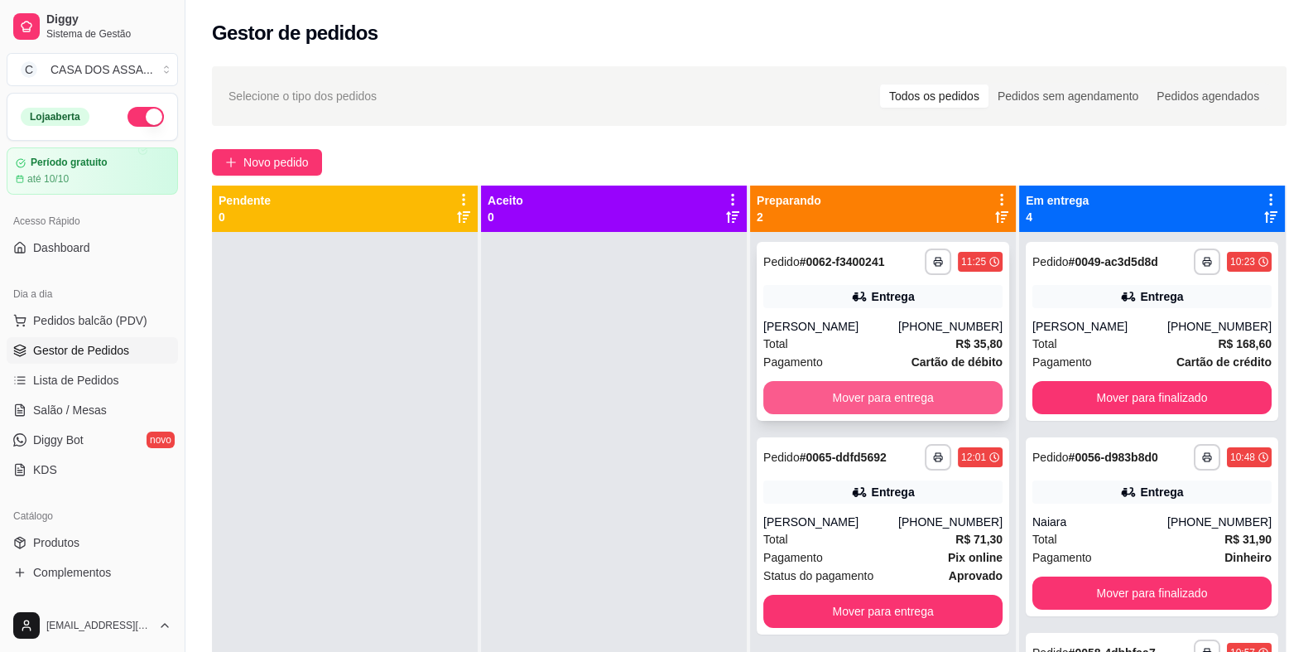
click at [908, 397] on button "Mover para entrega" at bounding box center [882, 397] width 239 height 33
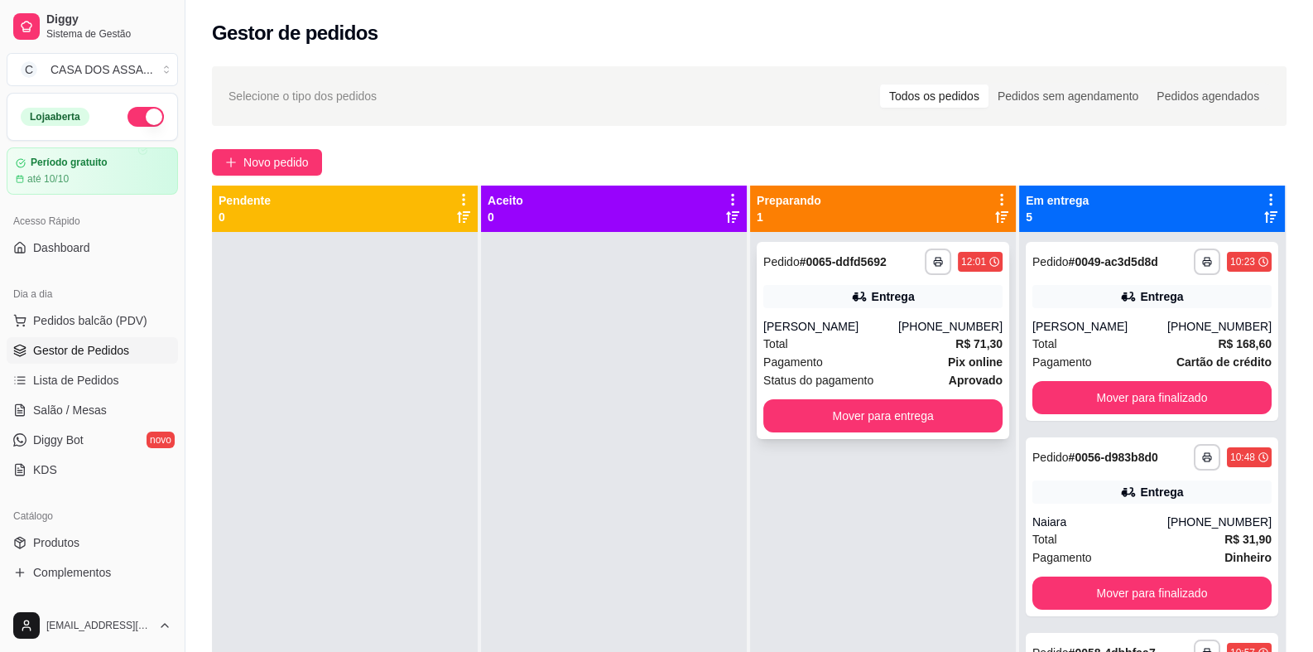
click at [839, 299] on div "Entrega" at bounding box center [882, 296] width 239 height 23
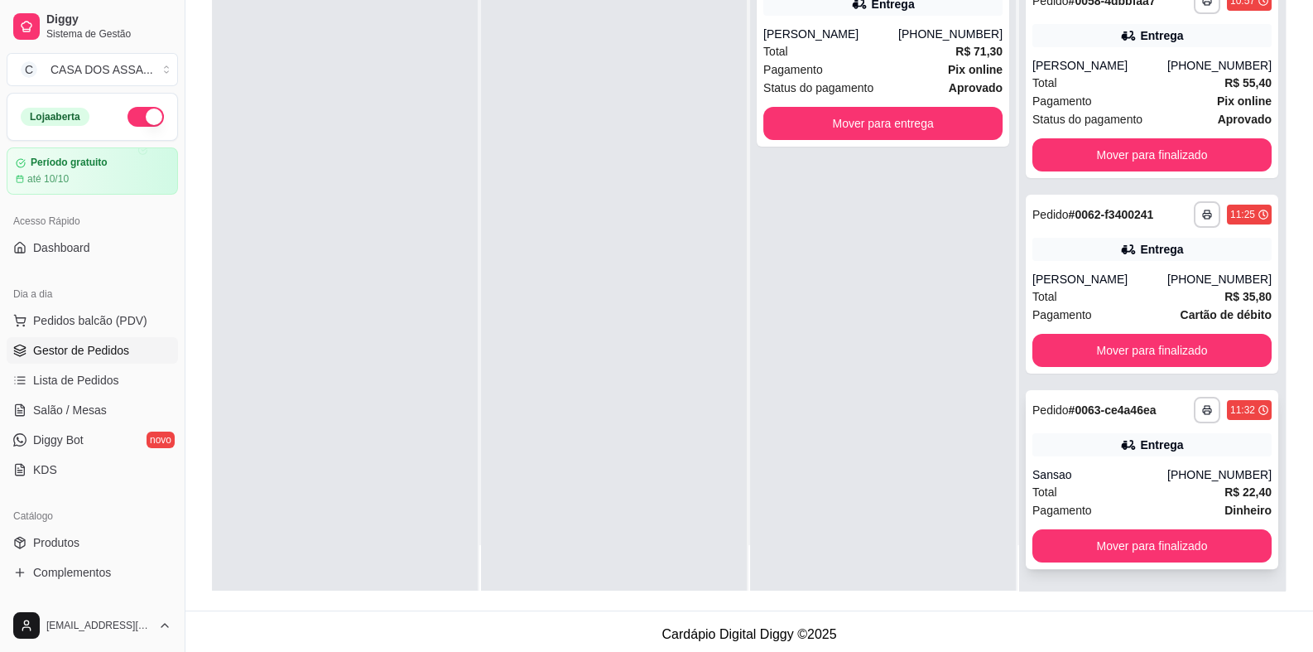
scroll to position [253, 0]
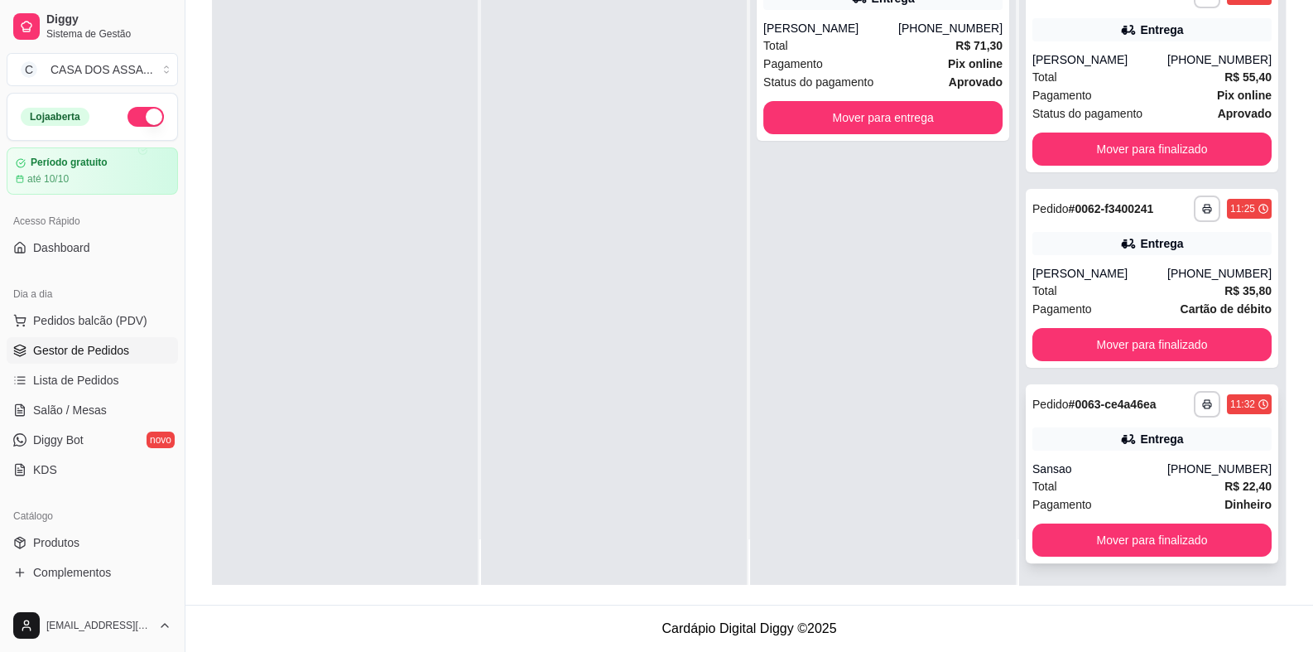
click at [1120, 433] on icon at bounding box center [1128, 439] width 17 height 17
click at [1076, 222] on div "**********" at bounding box center [1152, 278] width 253 height 179
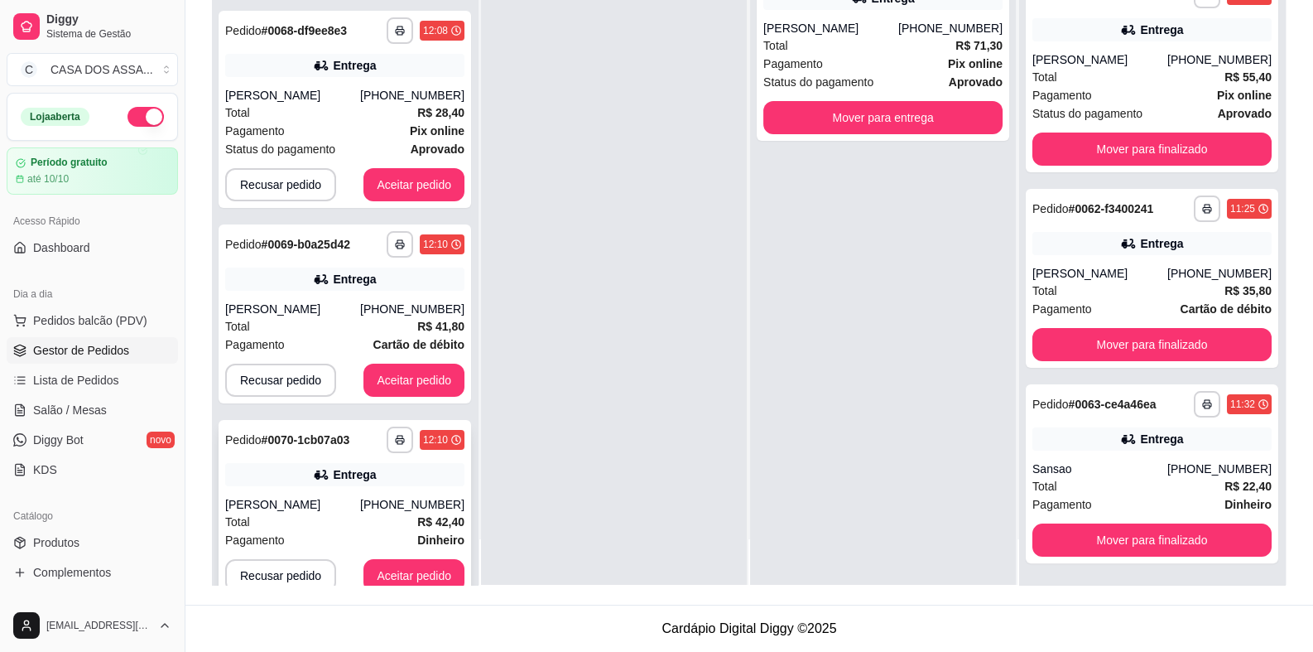
scroll to position [359, 0]
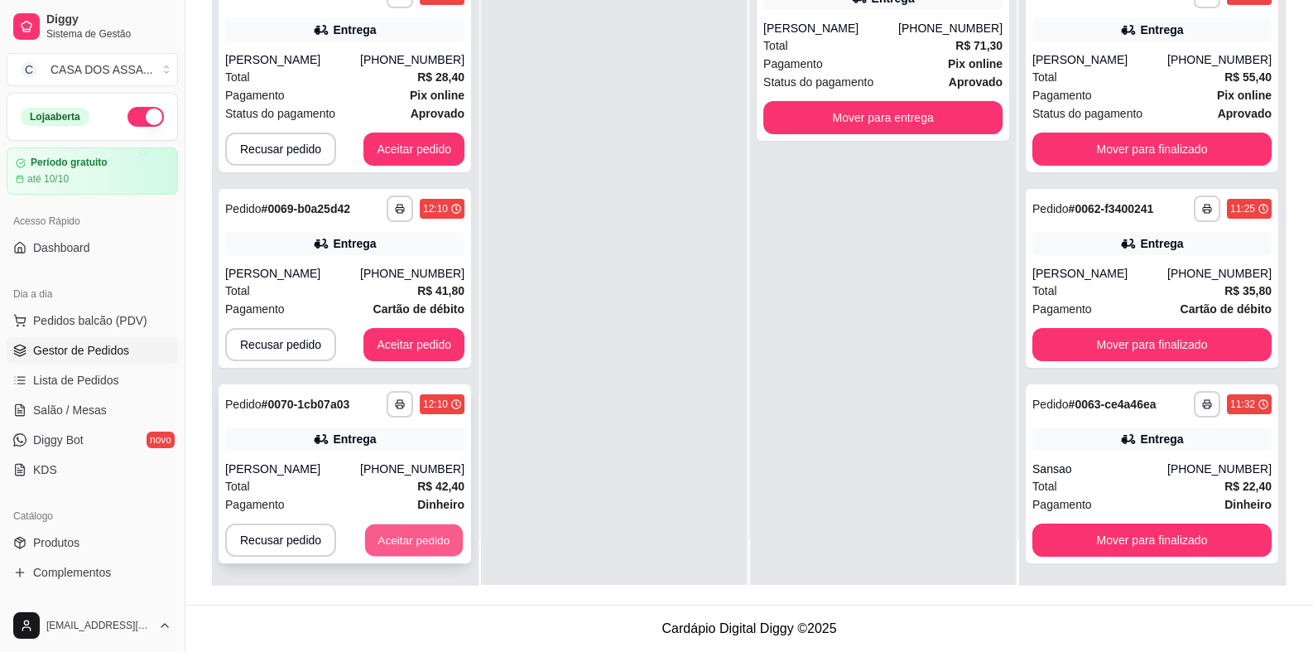
click at [402, 537] on button "Aceitar pedido" at bounding box center [414, 540] width 98 height 32
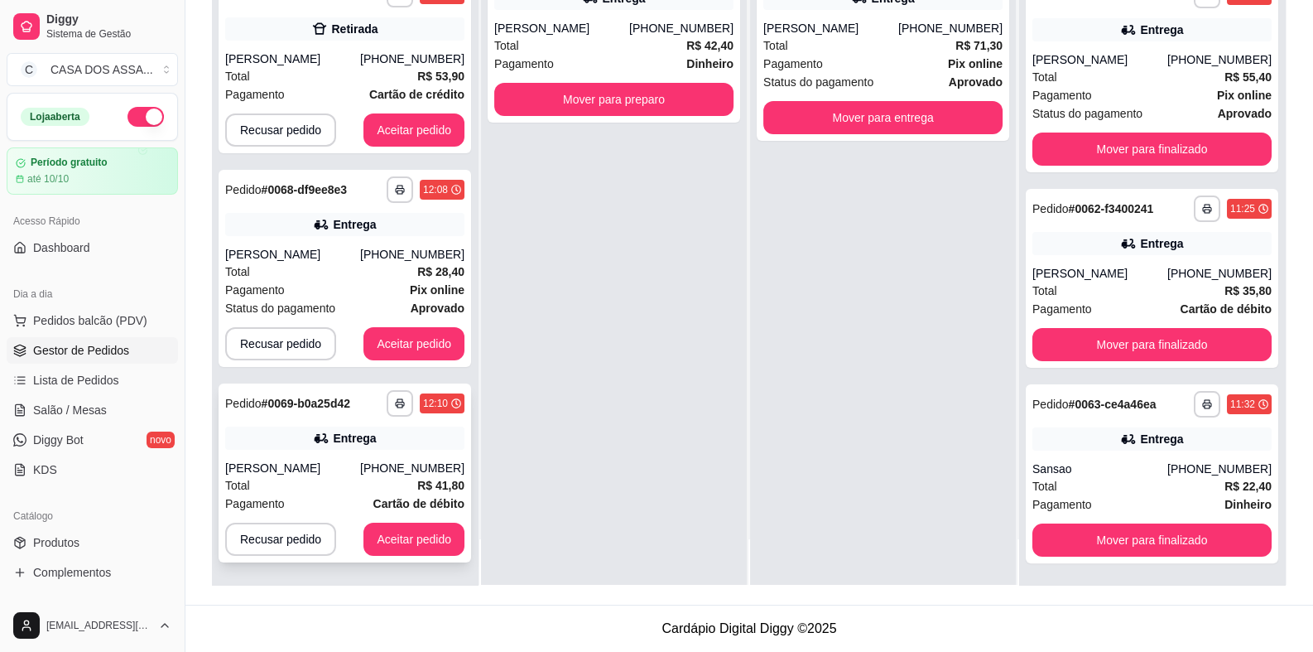
scroll to position [164, 0]
click at [407, 538] on button "Aceitar pedido" at bounding box center [414, 539] width 101 height 33
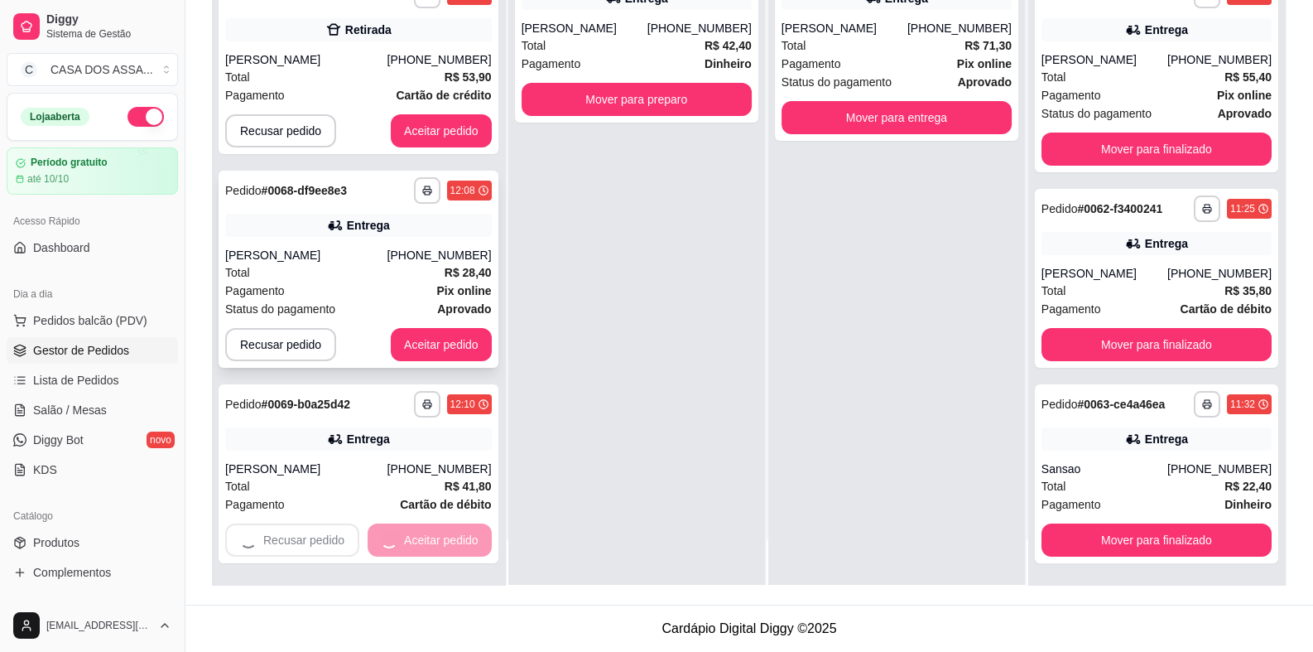
scroll to position [0, 0]
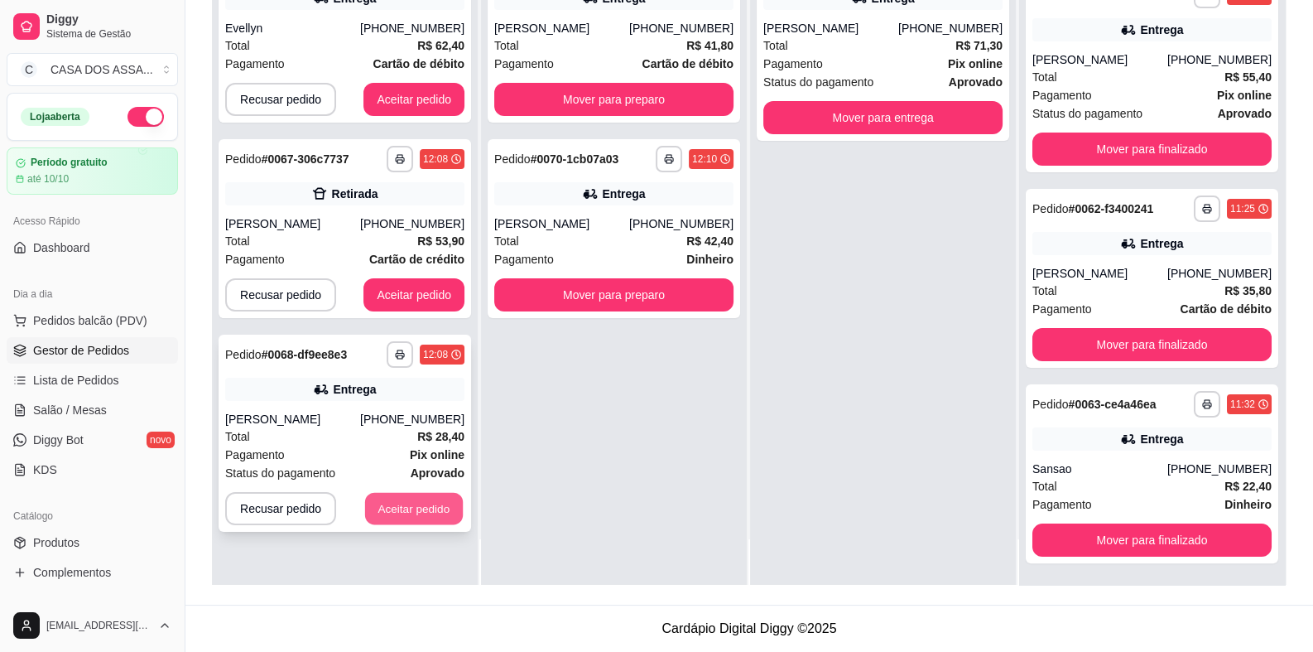
click at [402, 508] on button "Aceitar pedido" at bounding box center [414, 509] width 98 height 32
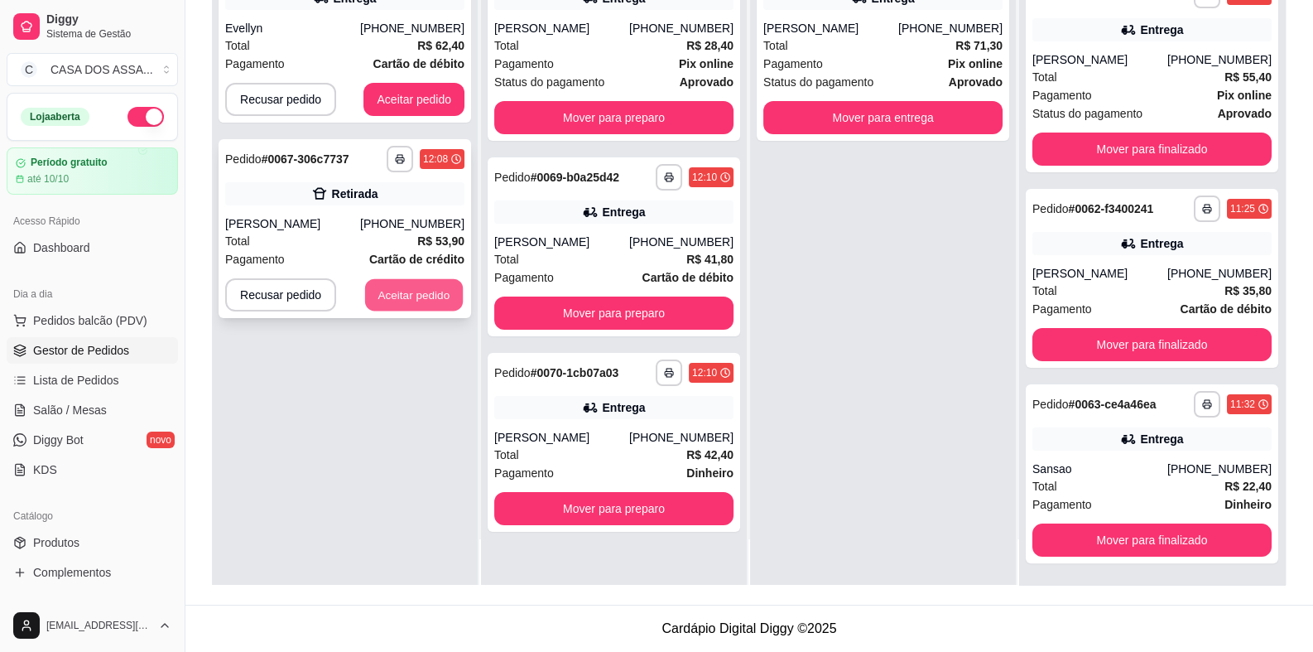
click at [408, 303] on button "Aceitar pedido" at bounding box center [414, 295] width 98 height 32
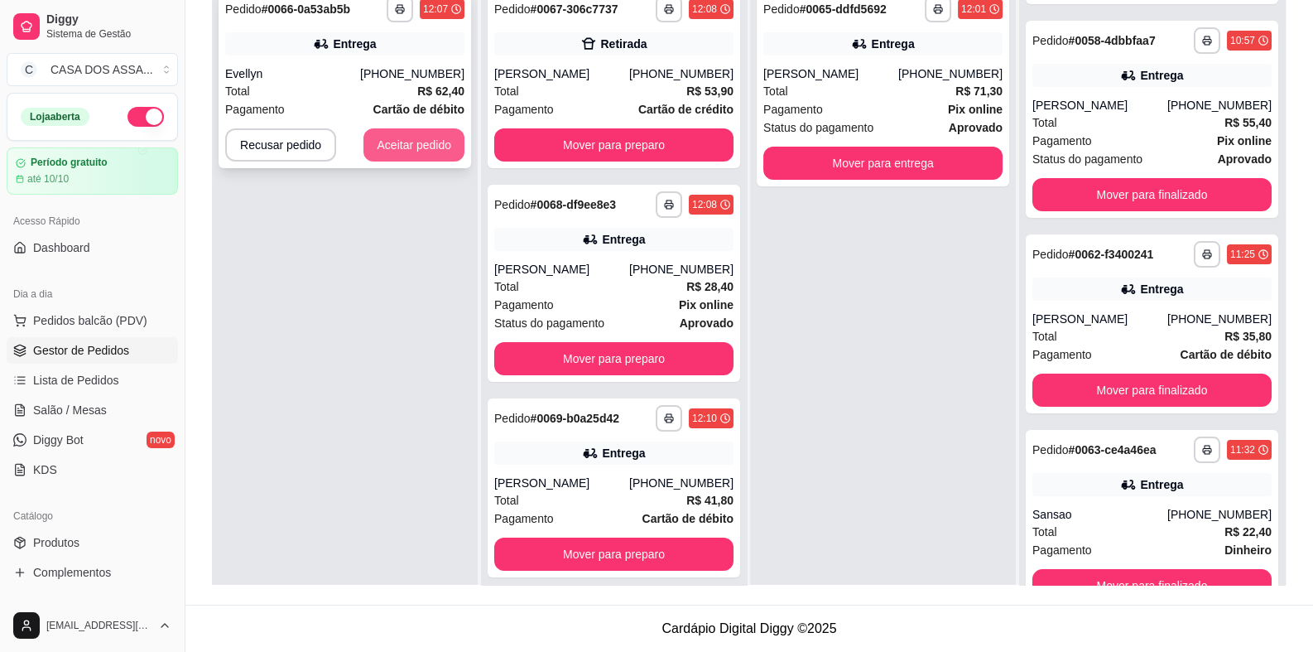
click at [410, 161] on button "Aceitar pedido" at bounding box center [414, 144] width 101 height 33
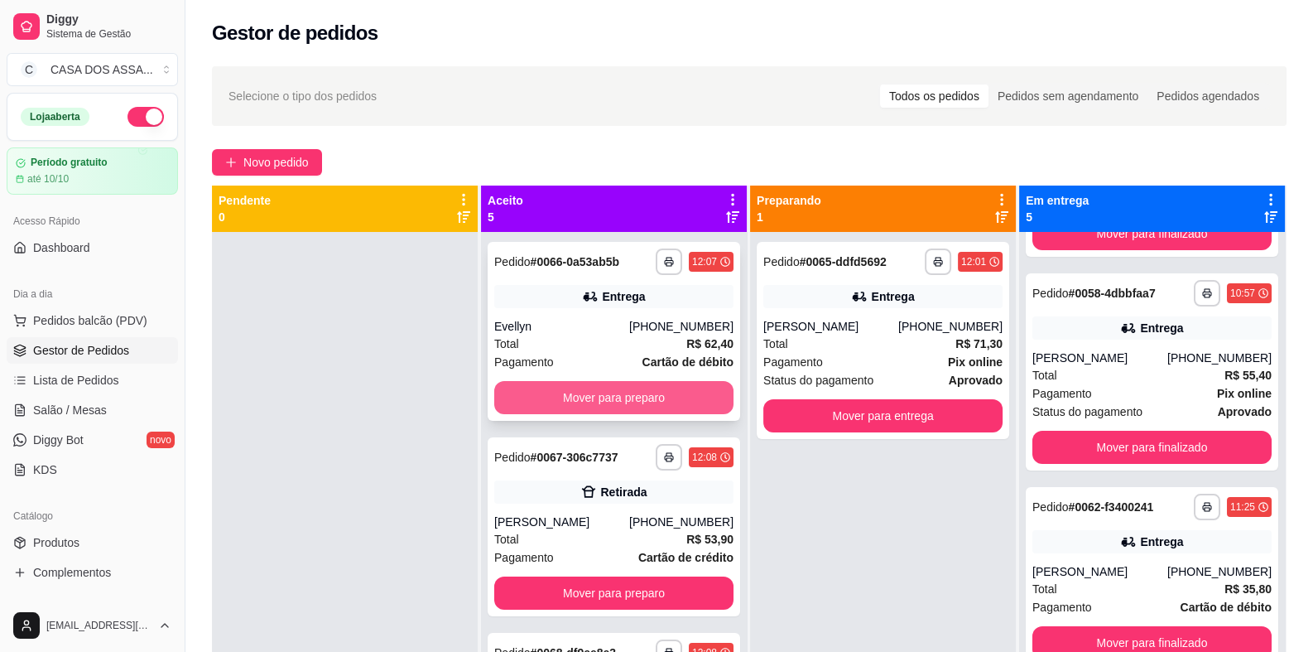
click at [580, 388] on button "Mover para preparo" at bounding box center [613, 397] width 239 height 33
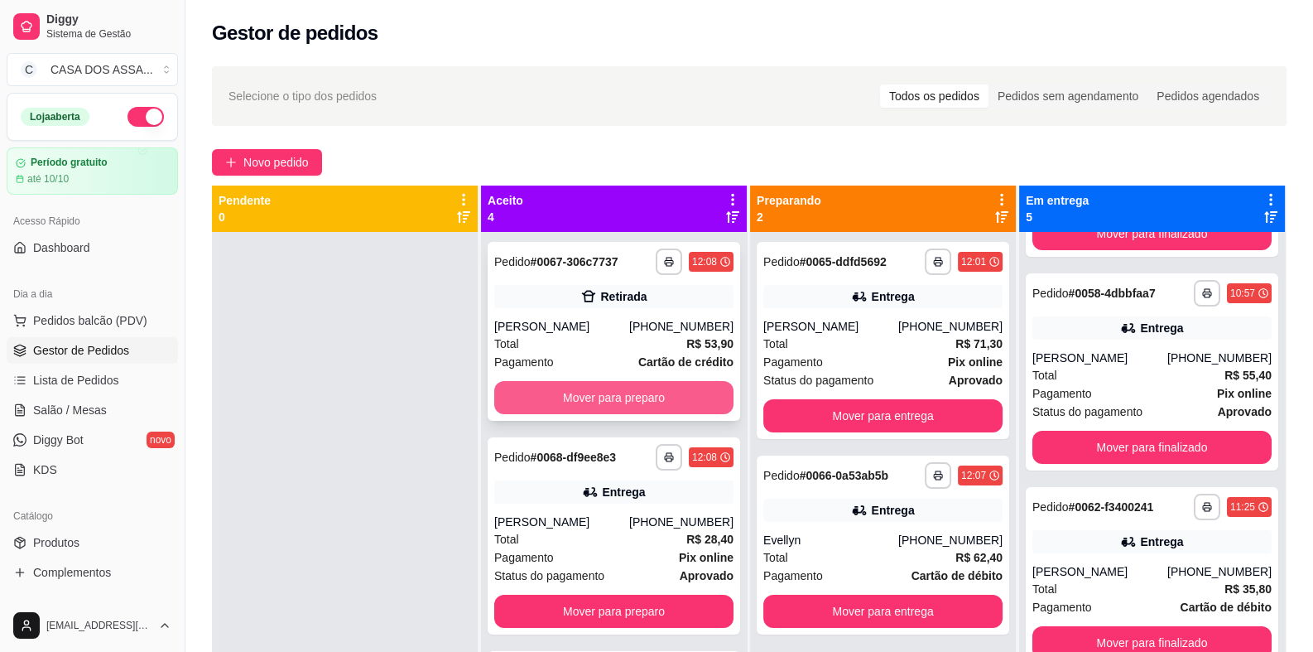
click at [592, 388] on button "Mover para preparo" at bounding box center [613, 397] width 239 height 33
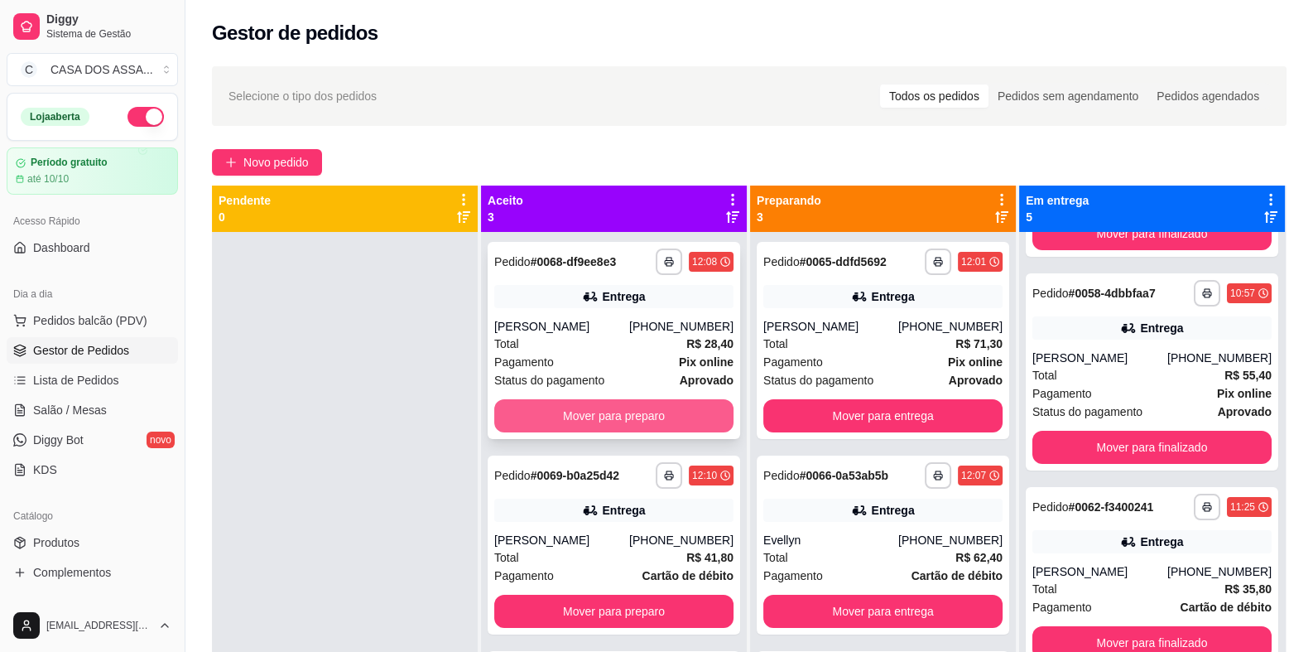
click at [593, 416] on button "Mover para preparo" at bounding box center [613, 415] width 239 height 33
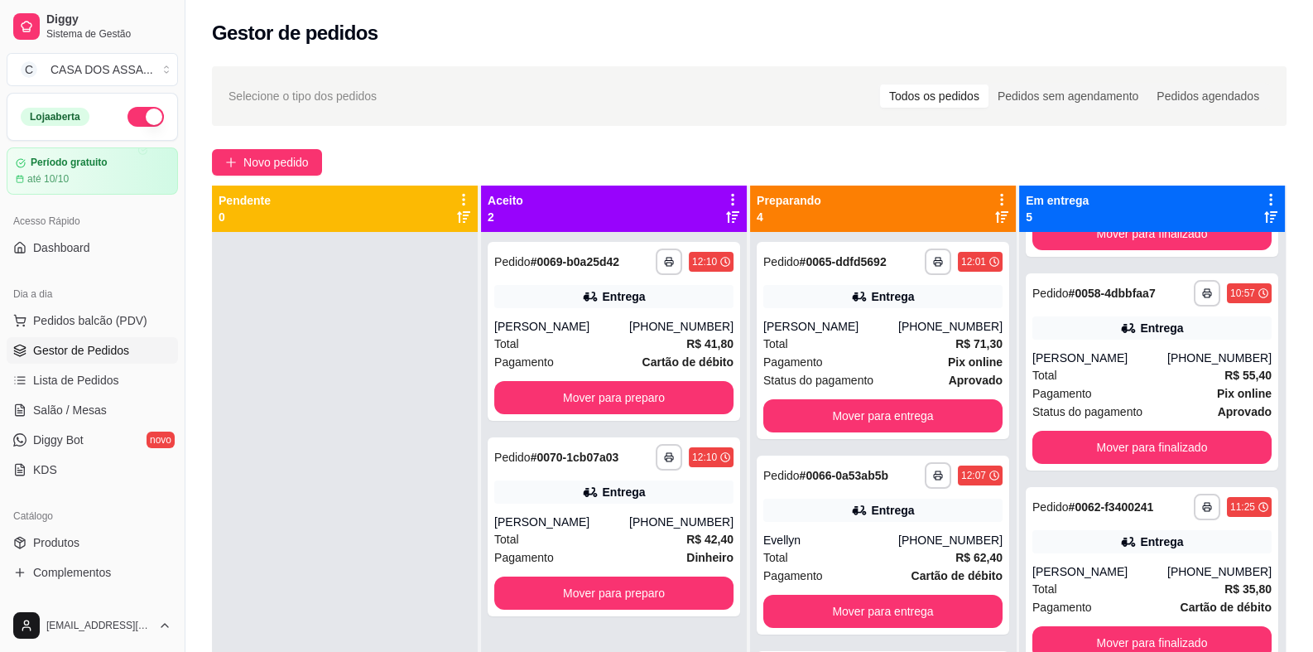
click at [593, 416] on div "**********" at bounding box center [614, 331] width 253 height 179
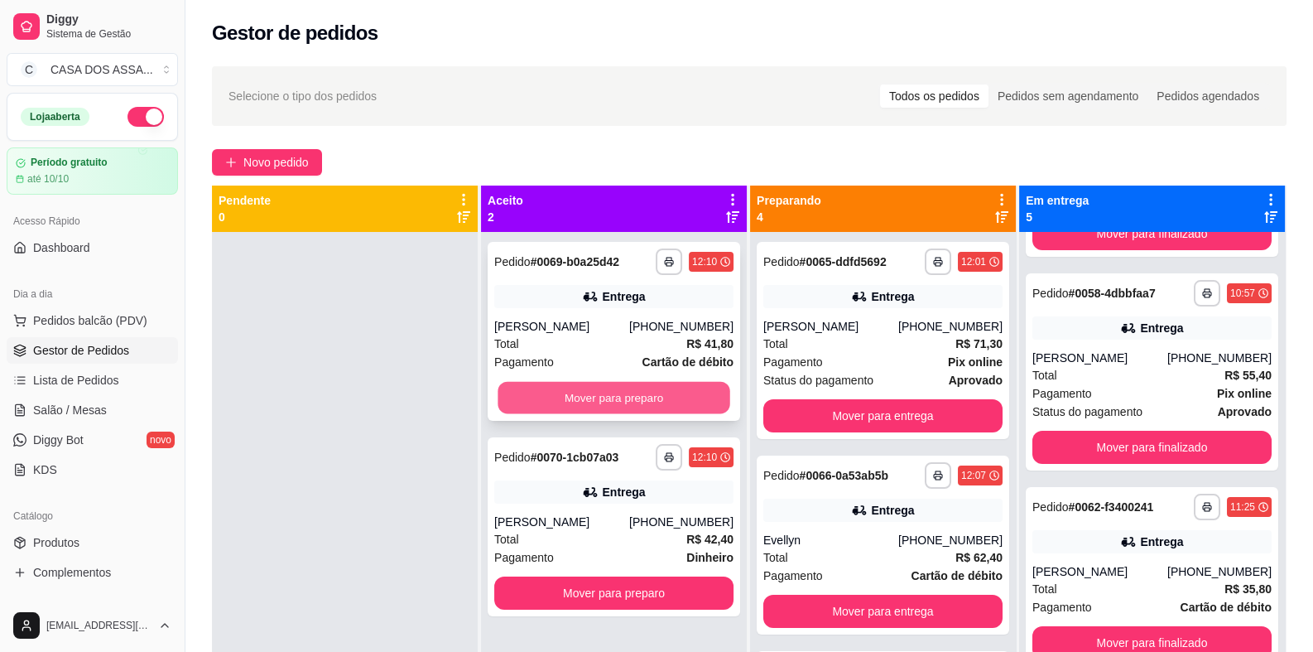
click at [610, 403] on button "Mover para preparo" at bounding box center [614, 398] width 232 height 32
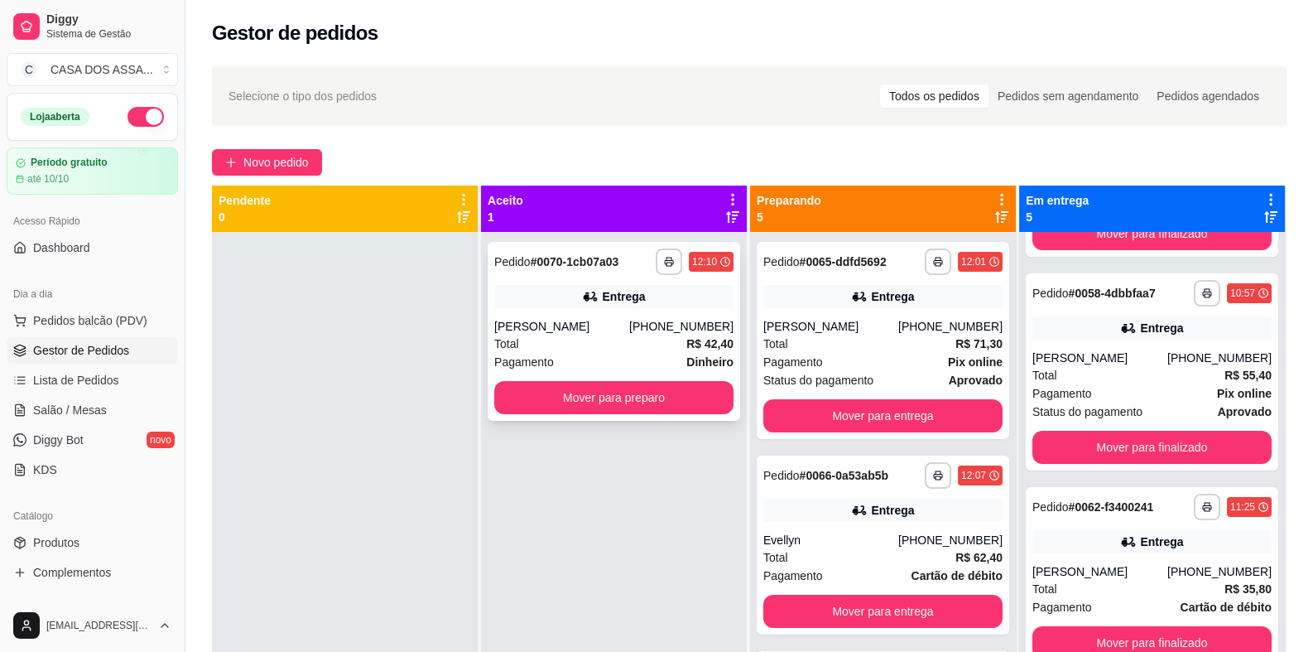
click at [635, 407] on button "Mover para preparo" at bounding box center [613, 397] width 239 height 33
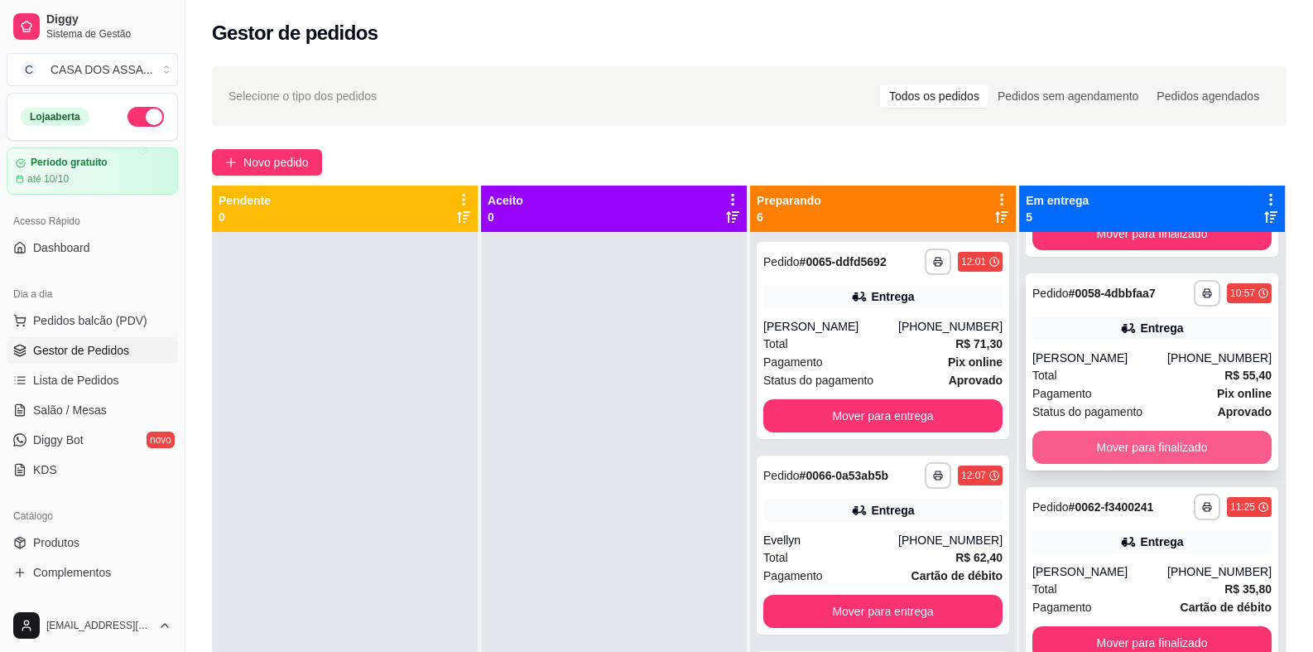
scroll to position [46, 0]
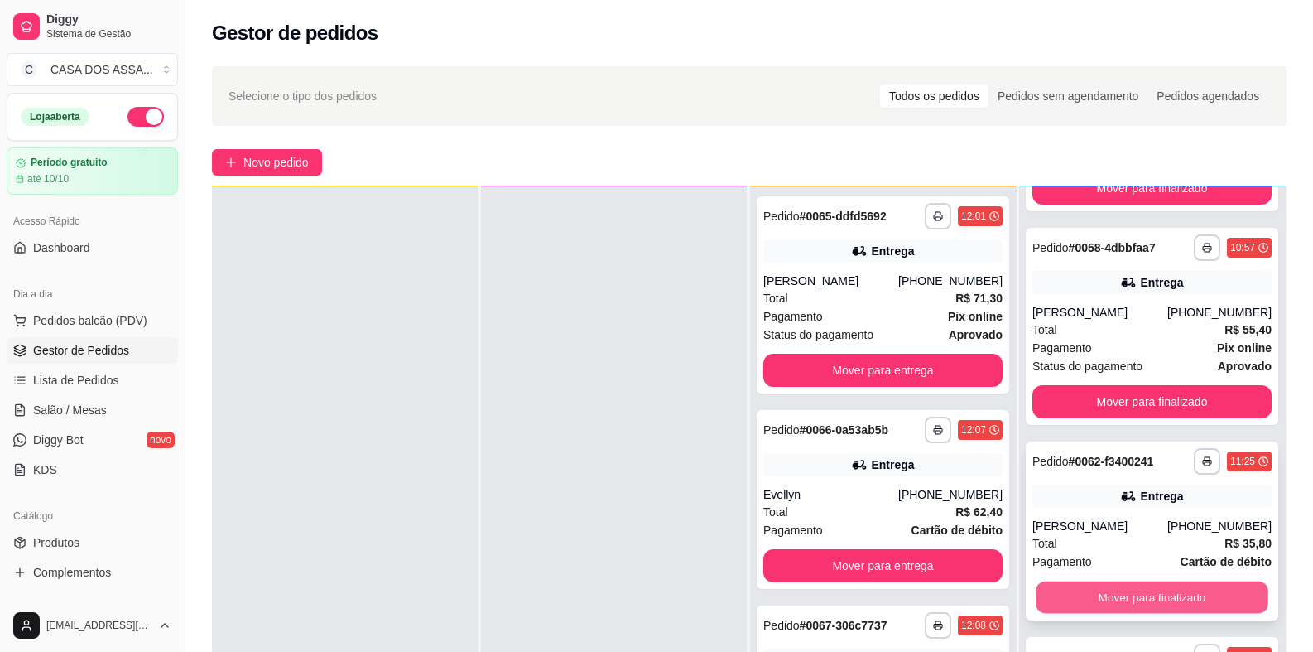
click at [1139, 592] on button "Mover para finalizado" at bounding box center [1152, 597] width 232 height 32
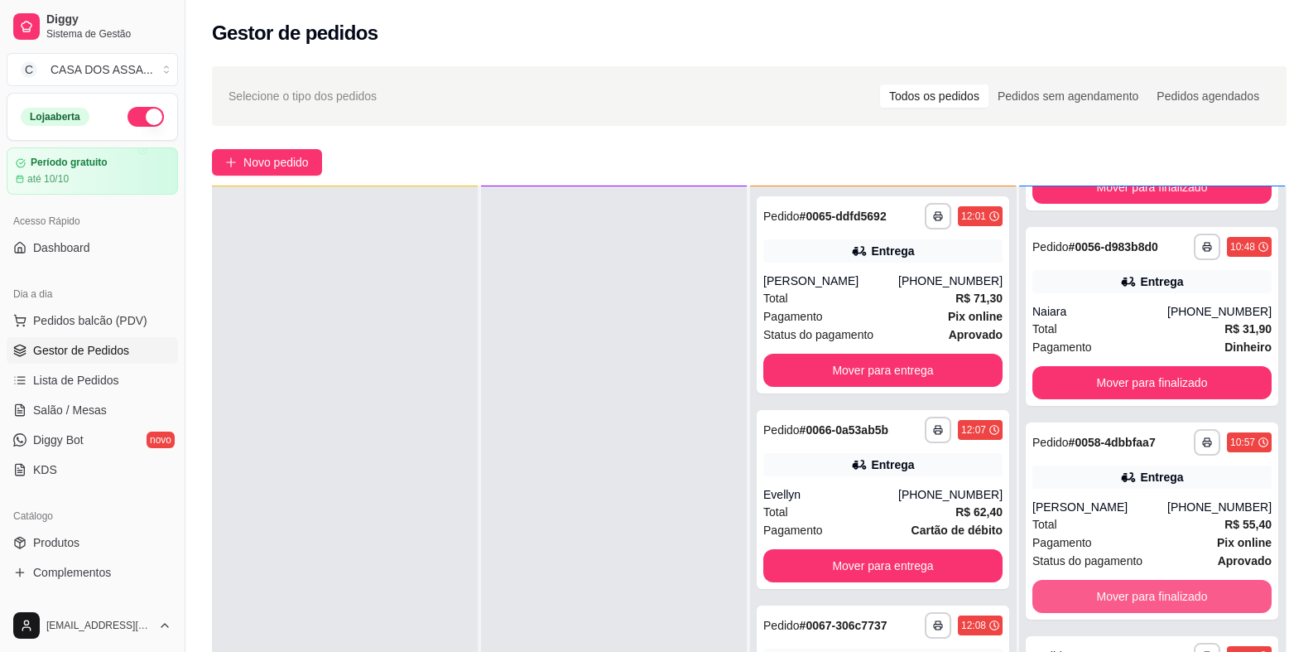
scroll to position [164, 0]
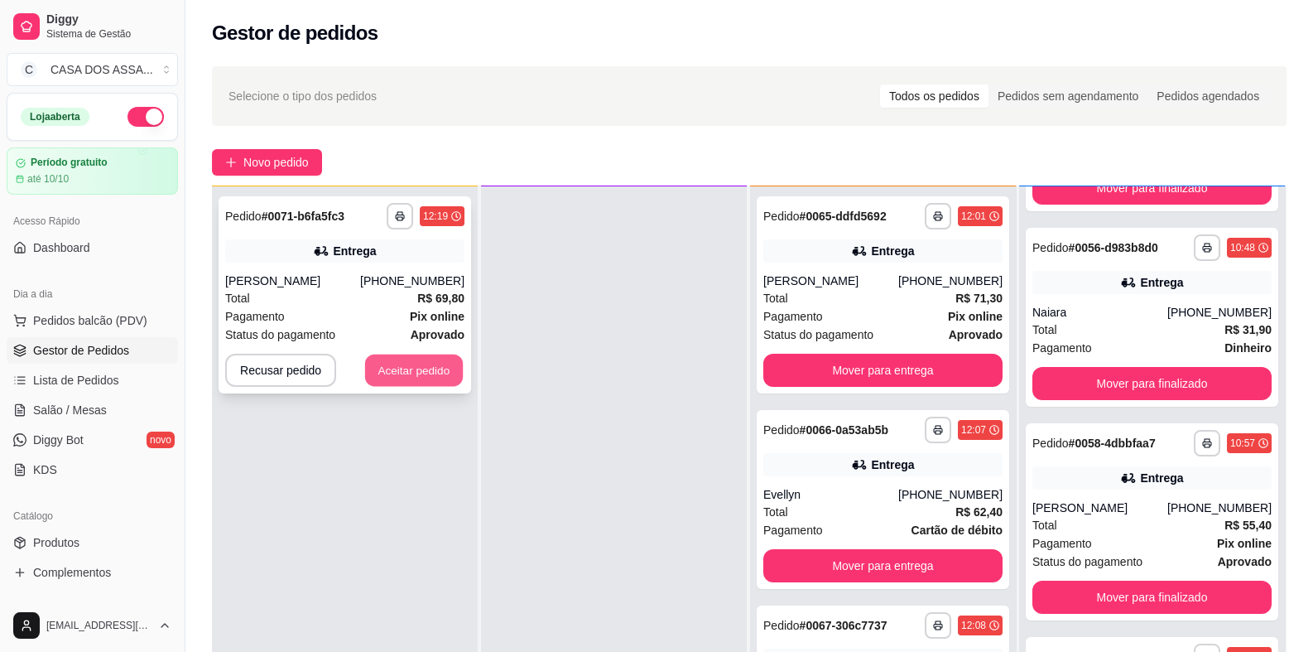
click at [418, 371] on button "Aceitar pedido" at bounding box center [414, 370] width 98 height 32
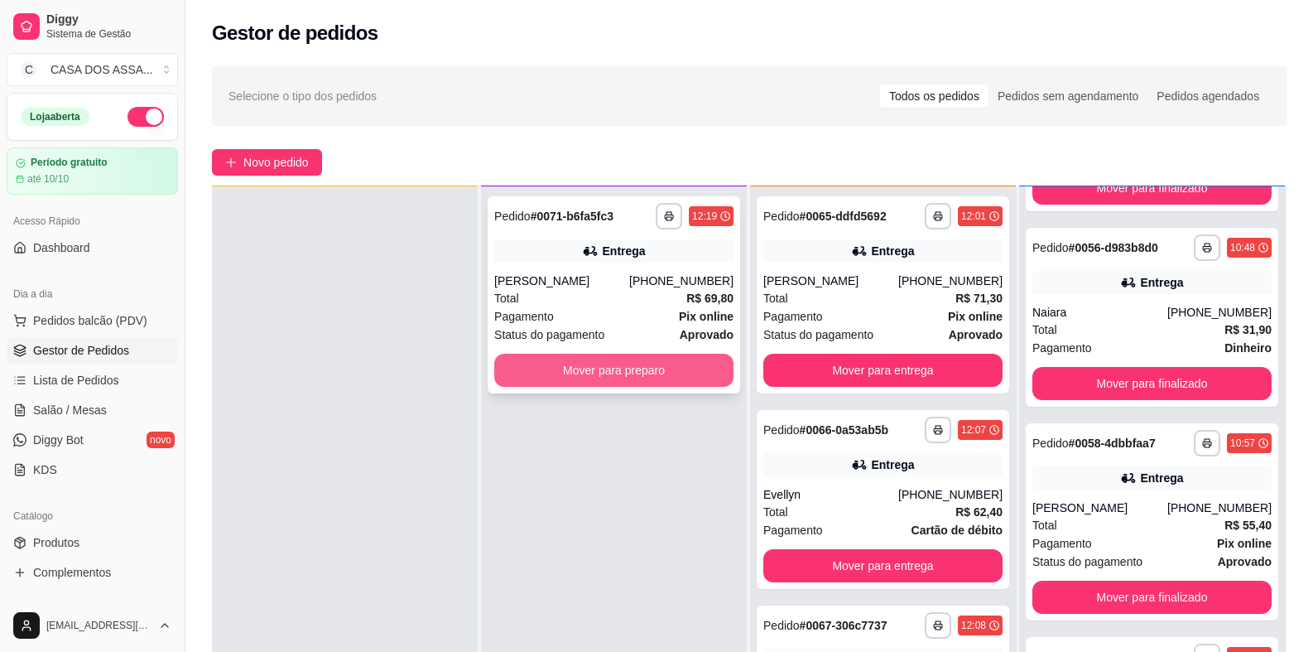
click at [608, 371] on button "Mover para preparo" at bounding box center [613, 370] width 239 height 33
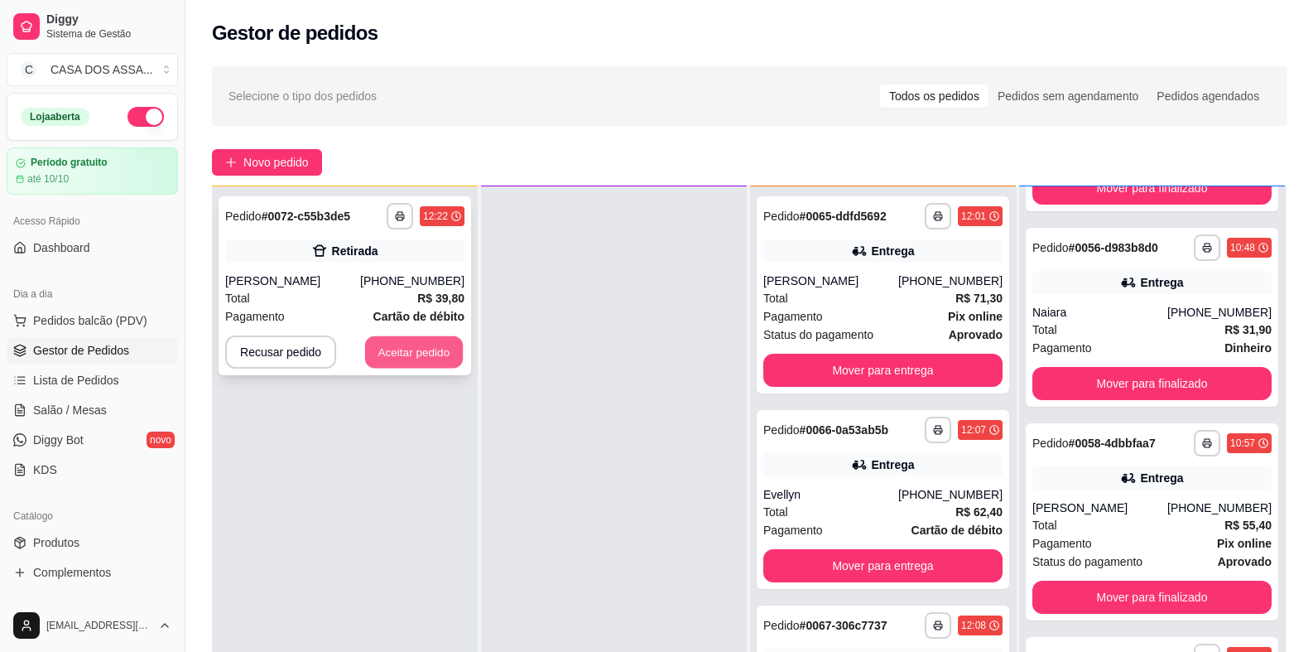
click at [422, 355] on button "Aceitar pedido" at bounding box center [414, 352] width 98 height 32
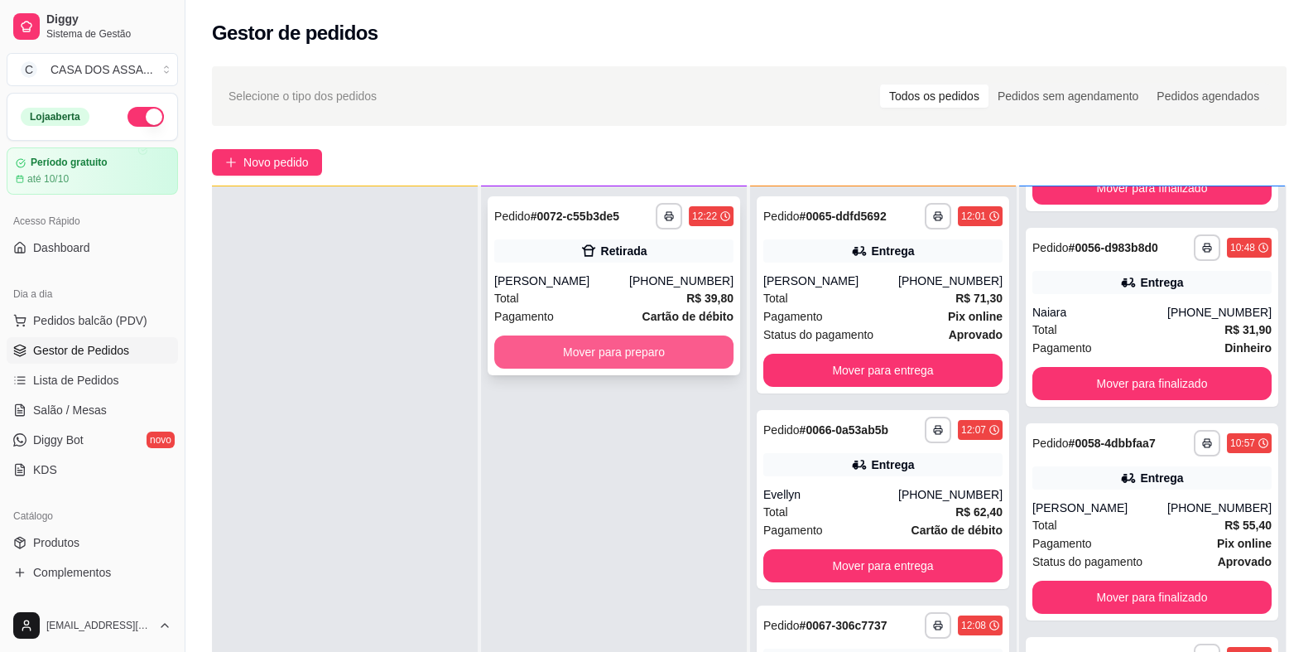
click at [659, 354] on button "Mover para preparo" at bounding box center [613, 351] width 239 height 33
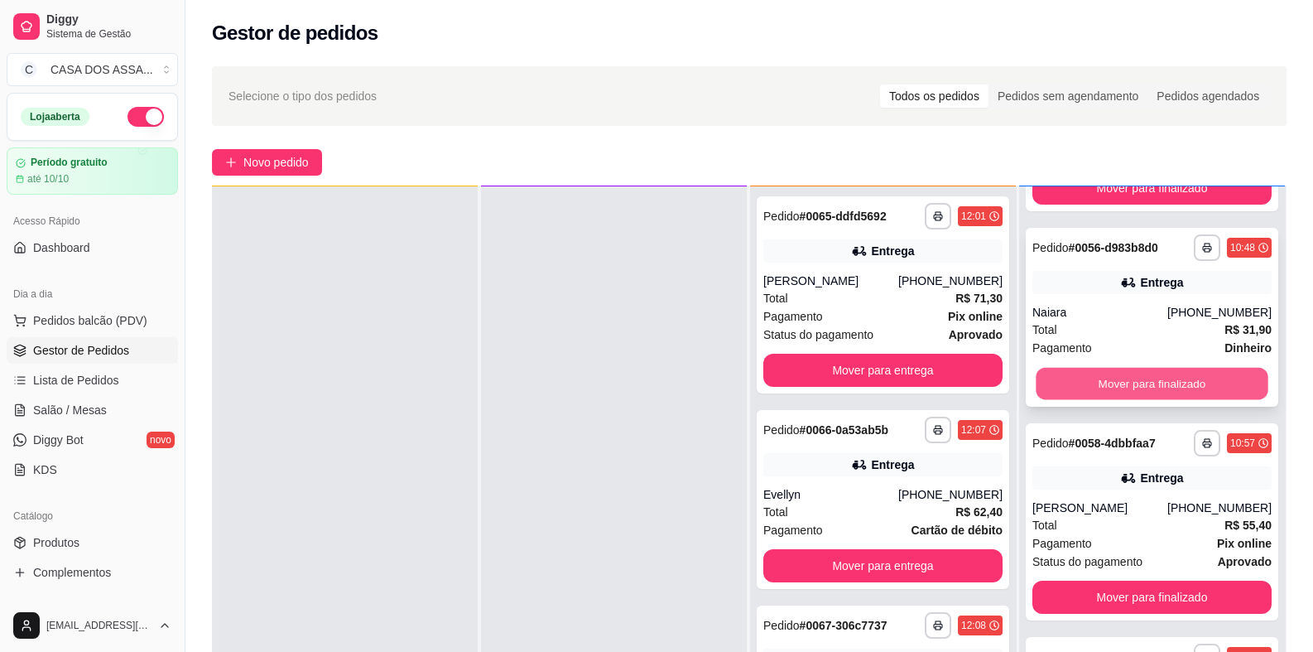
click at [1143, 388] on button "Mover para finalizado" at bounding box center [1152, 384] width 232 height 32
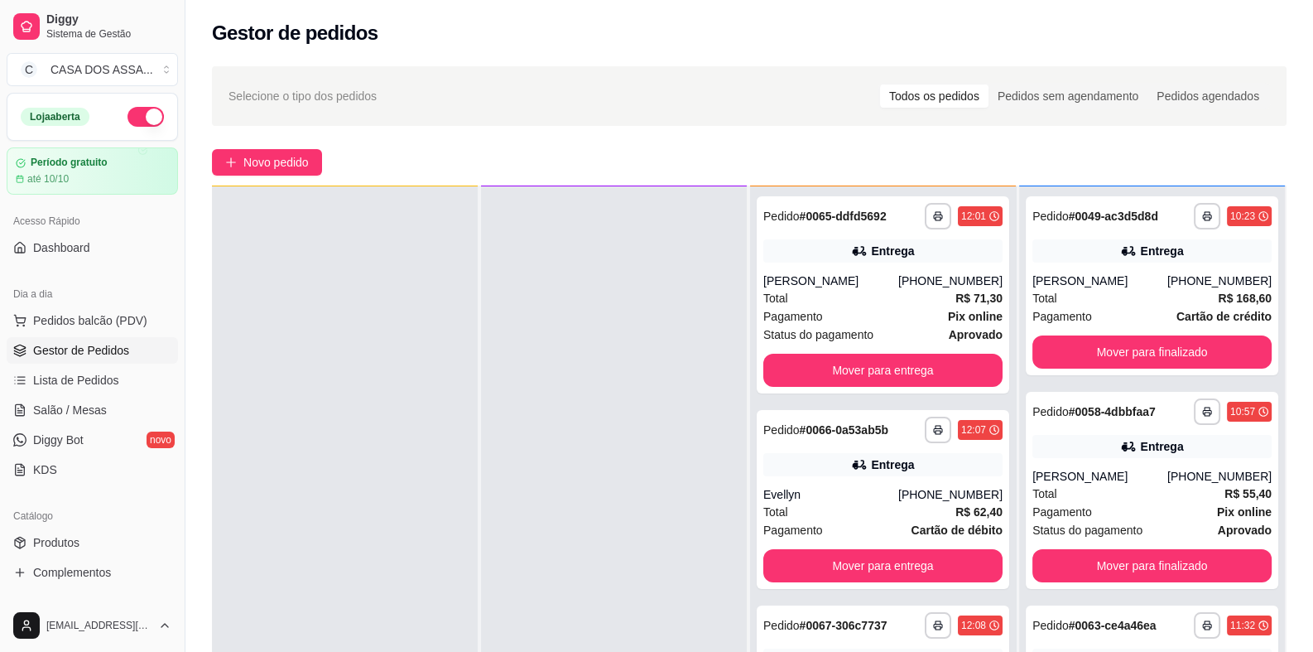
scroll to position [0, 0]
click at [1118, 565] on button "Mover para finalizado" at bounding box center [1152, 565] width 239 height 33
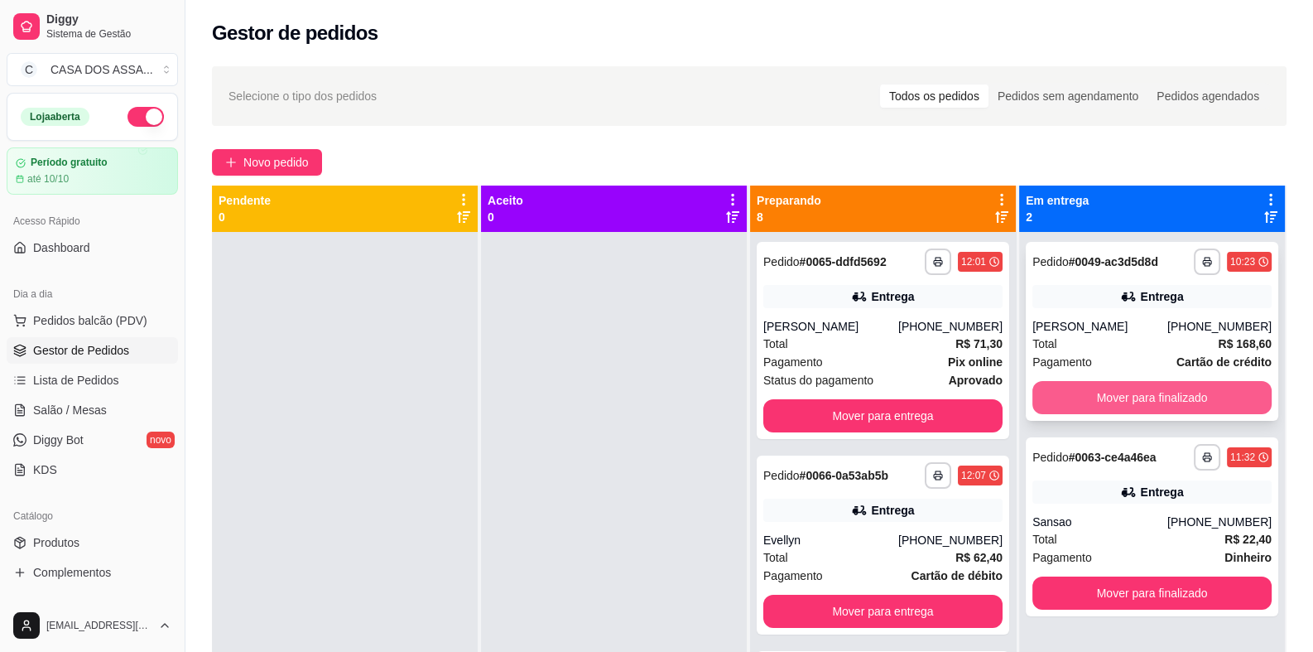
click at [1129, 399] on button "Mover para finalizado" at bounding box center [1152, 397] width 239 height 33
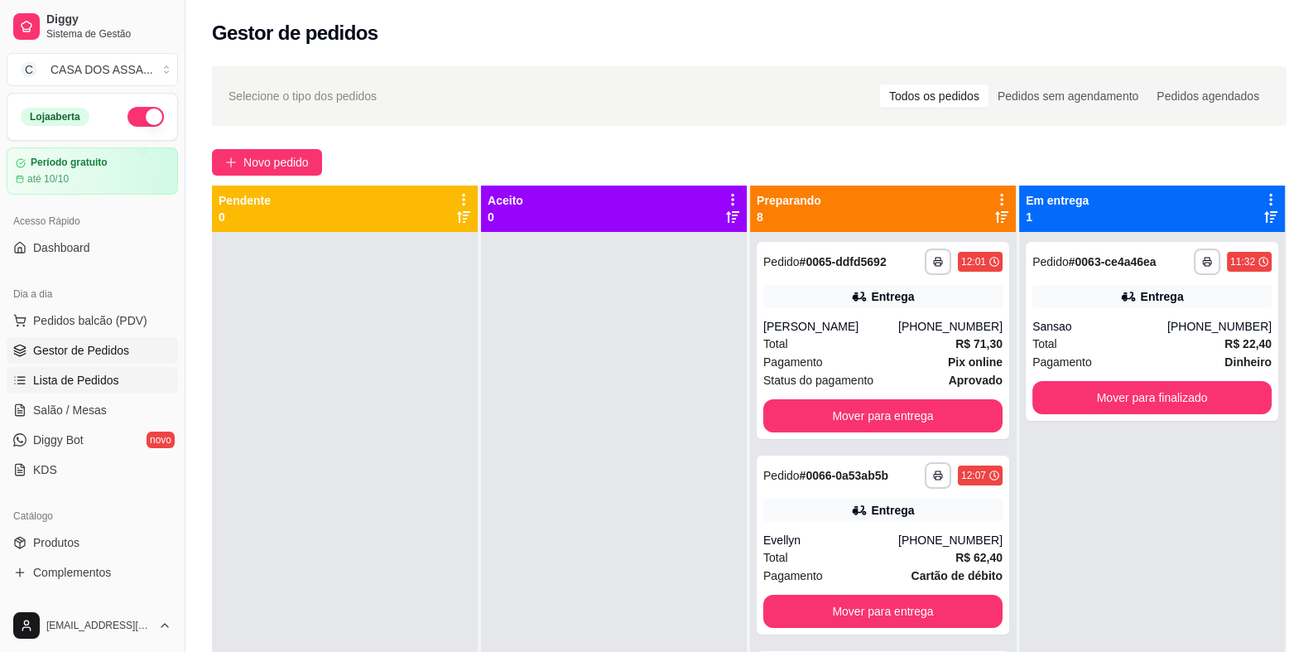
click at [104, 388] on link "Lista de Pedidos" at bounding box center [92, 380] width 171 height 26
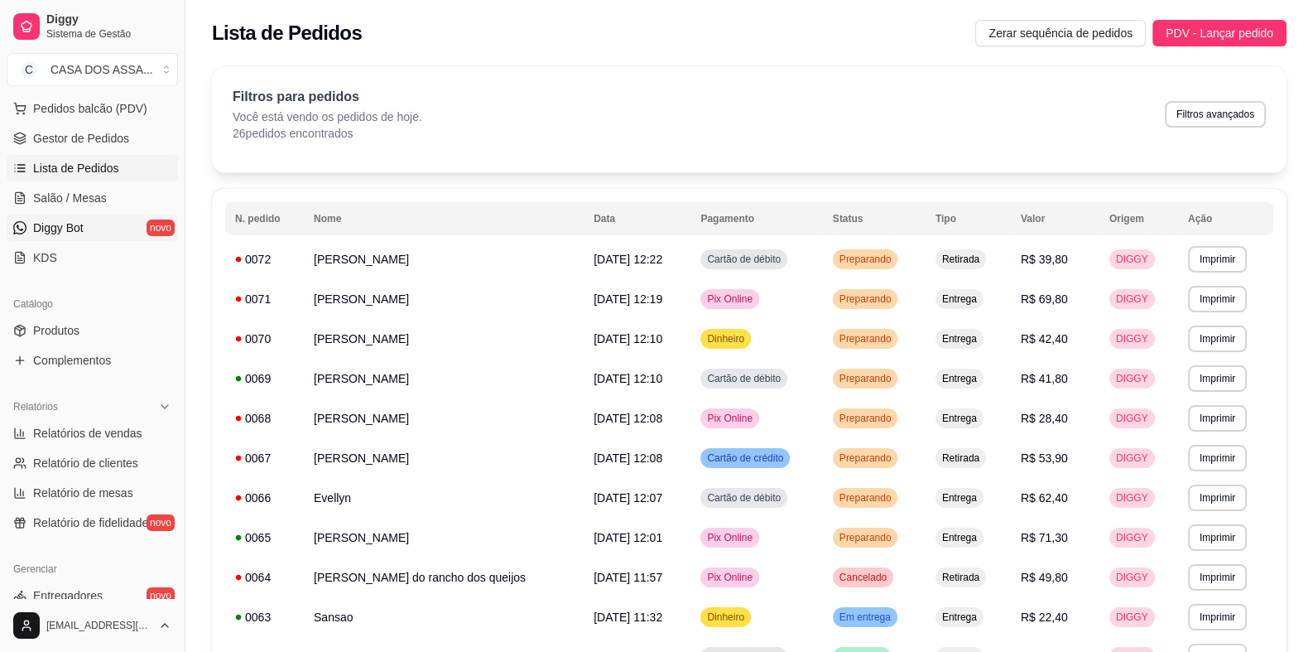
scroll to position [330, 0]
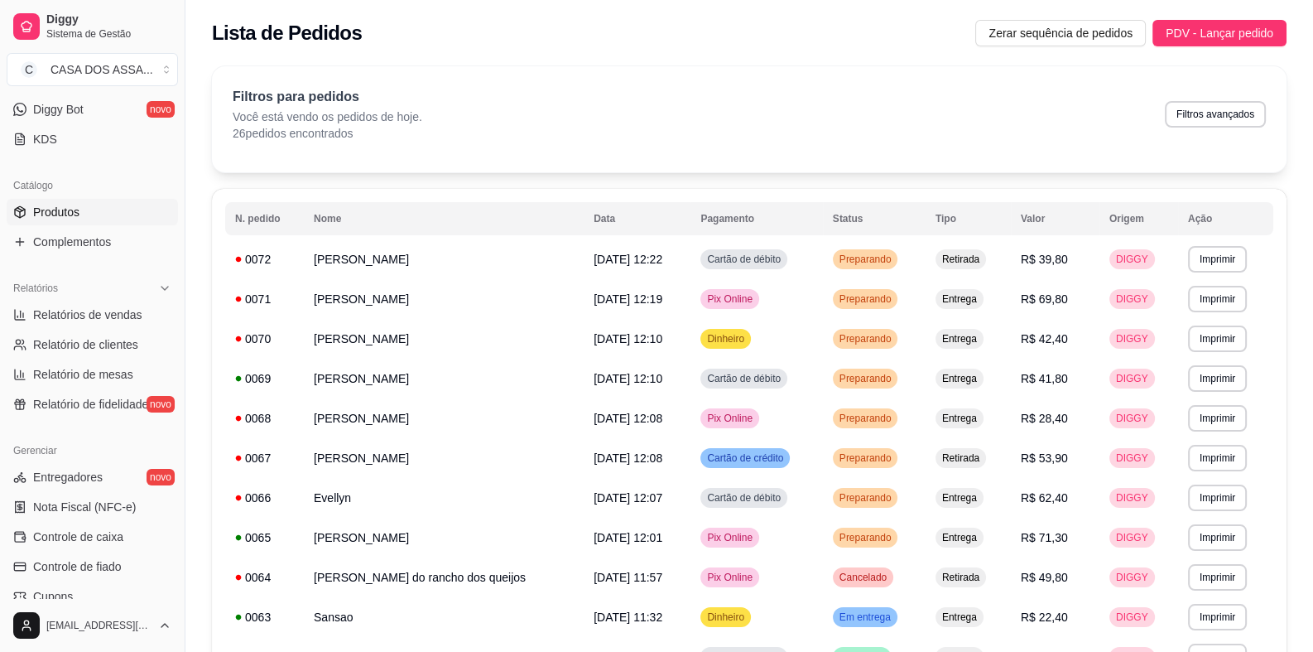
click at [73, 209] on span "Produtos" at bounding box center [56, 212] width 46 height 17
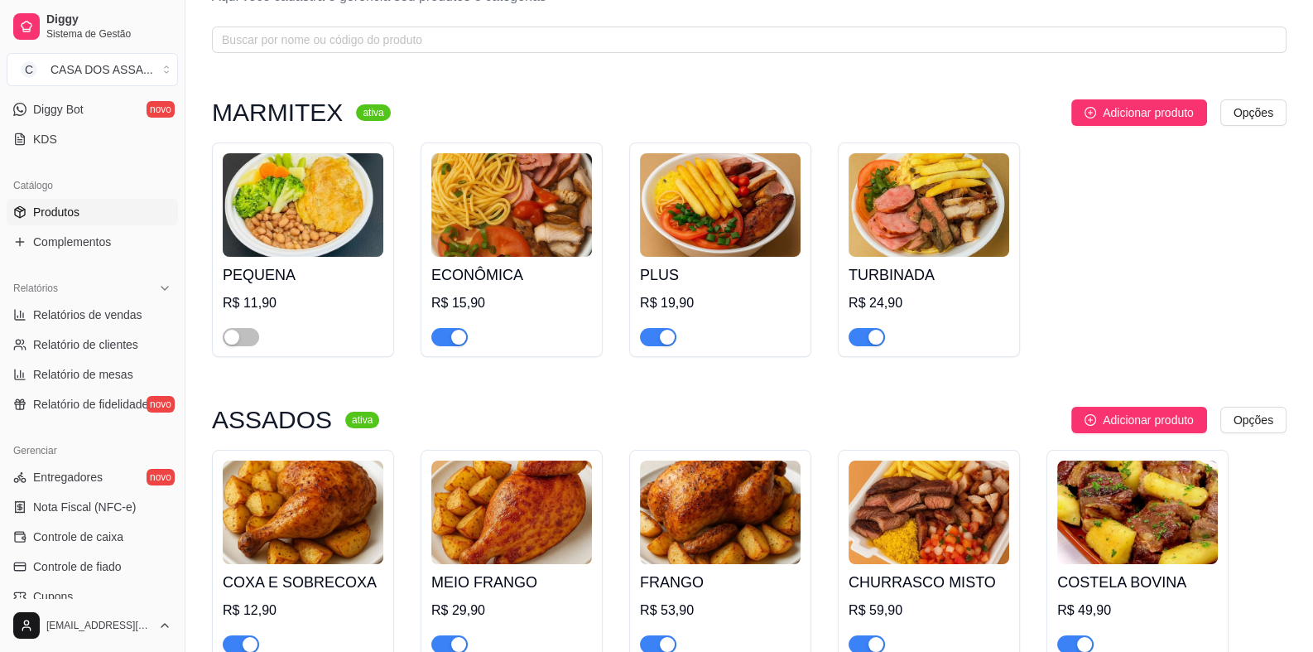
scroll to position [165, 0]
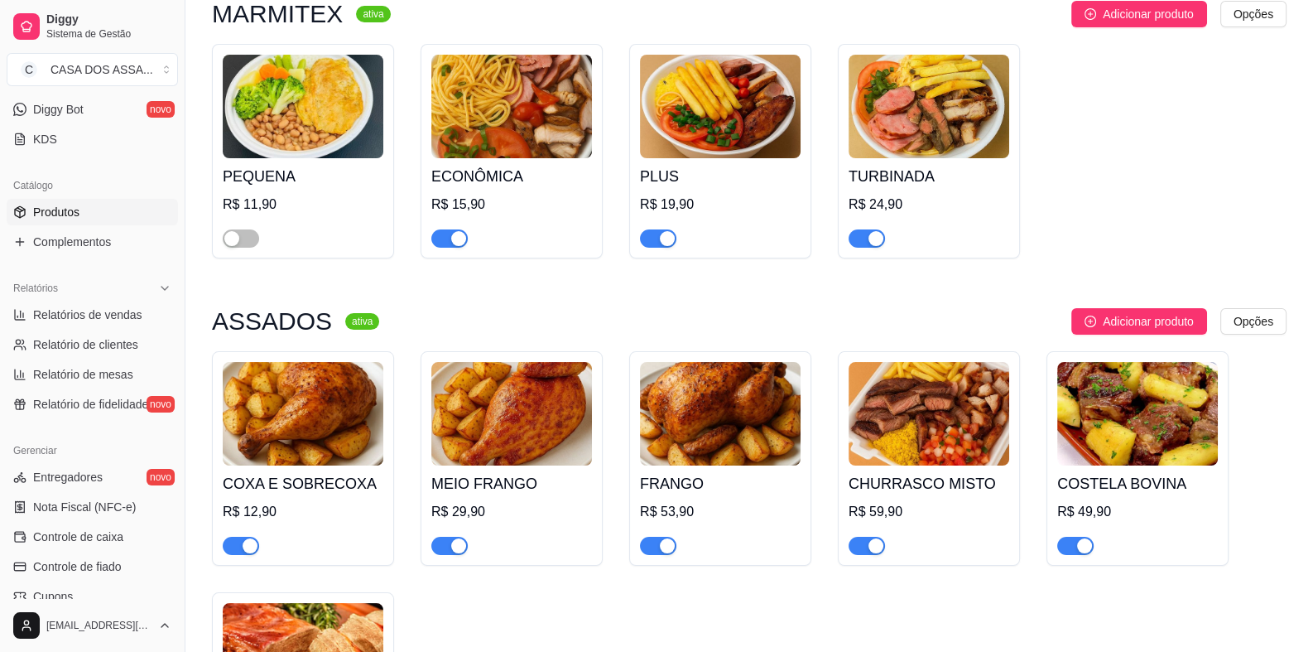
click at [443, 547] on span "button" at bounding box center [449, 546] width 36 height 18
click at [648, 541] on span "button" at bounding box center [658, 546] width 36 height 18
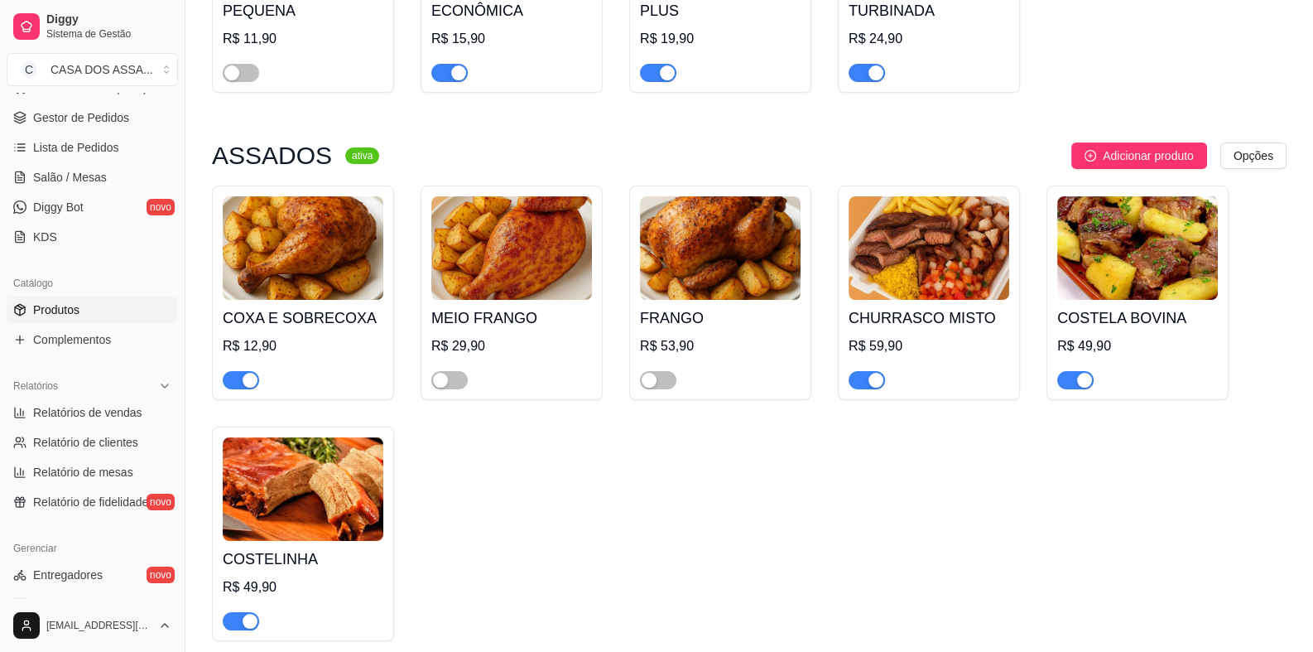
scroll to position [0, 0]
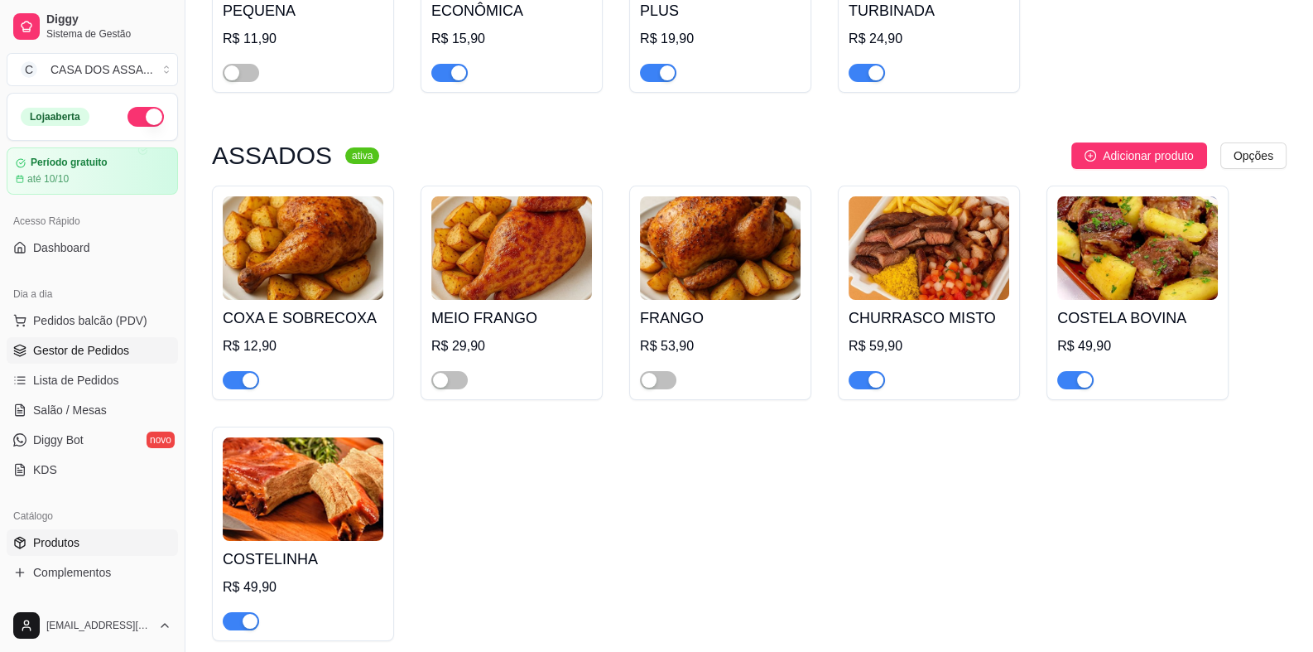
click at [91, 352] on span "Gestor de Pedidos" at bounding box center [81, 350] width 96 height 17
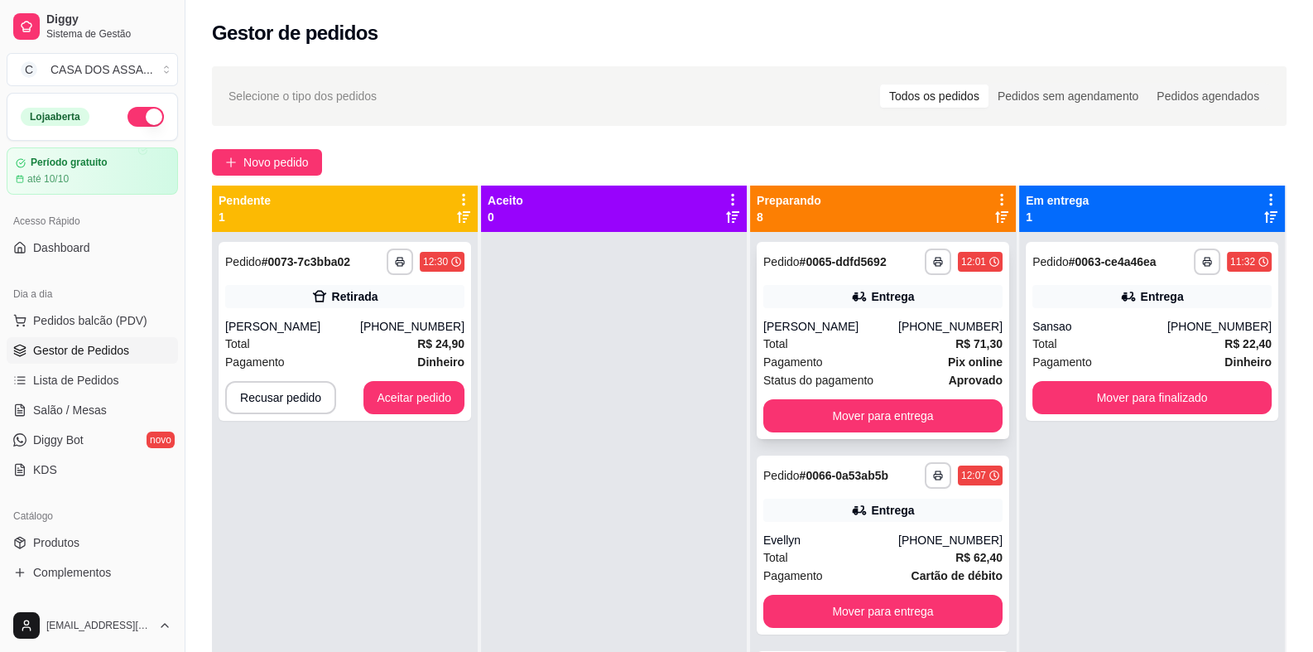
click at [835, 293] on div "Entrega" at bounding box center [882, 296] width 239 height 23
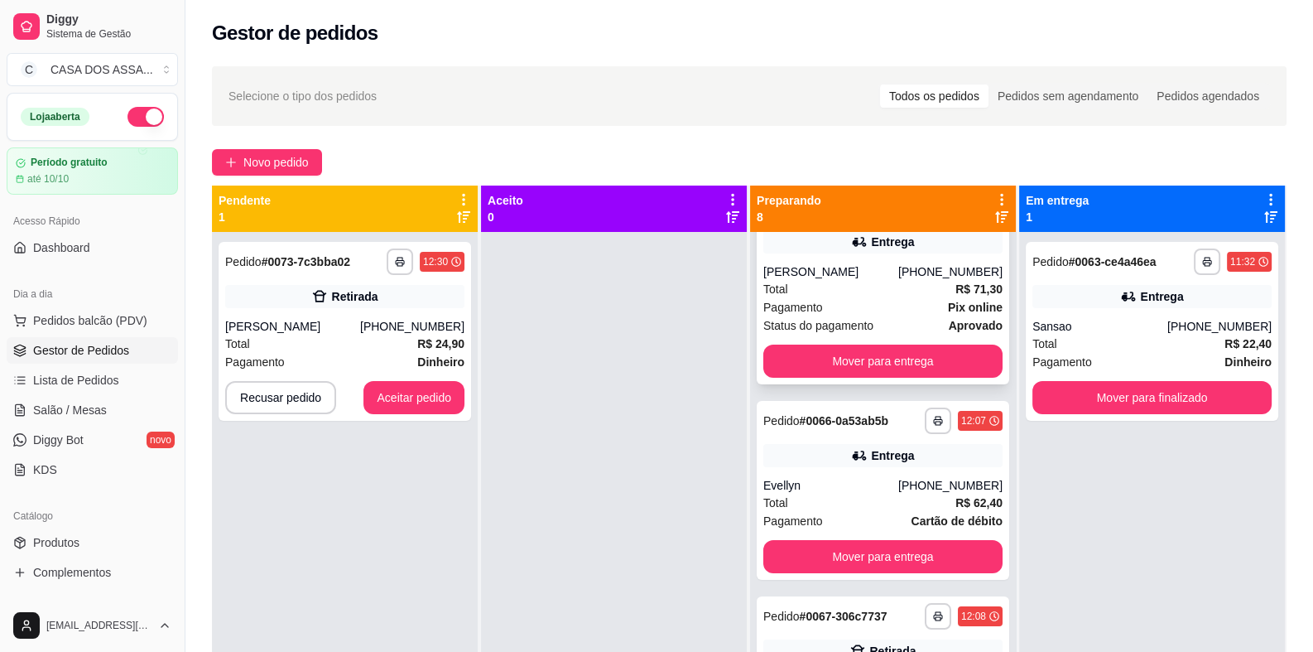
scroll to position [82, 0]
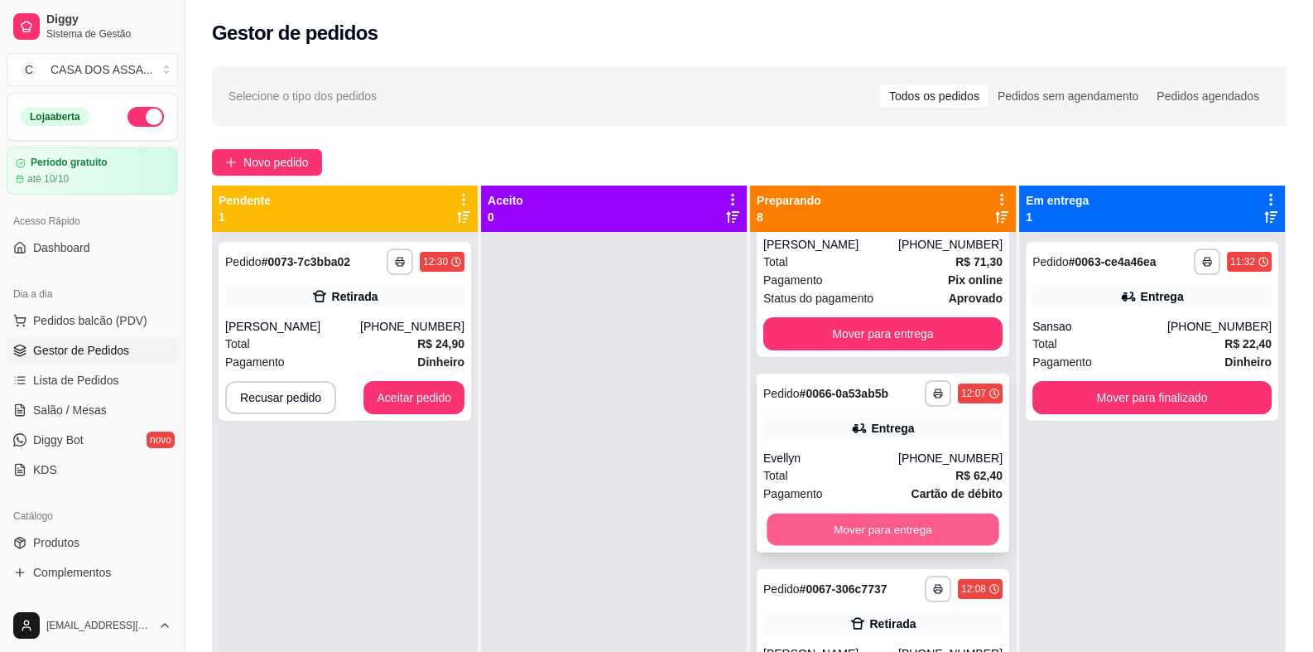
click at [850, 529] on button "Mover para entrega" at bounding box center [883, 529] width 232 height 32
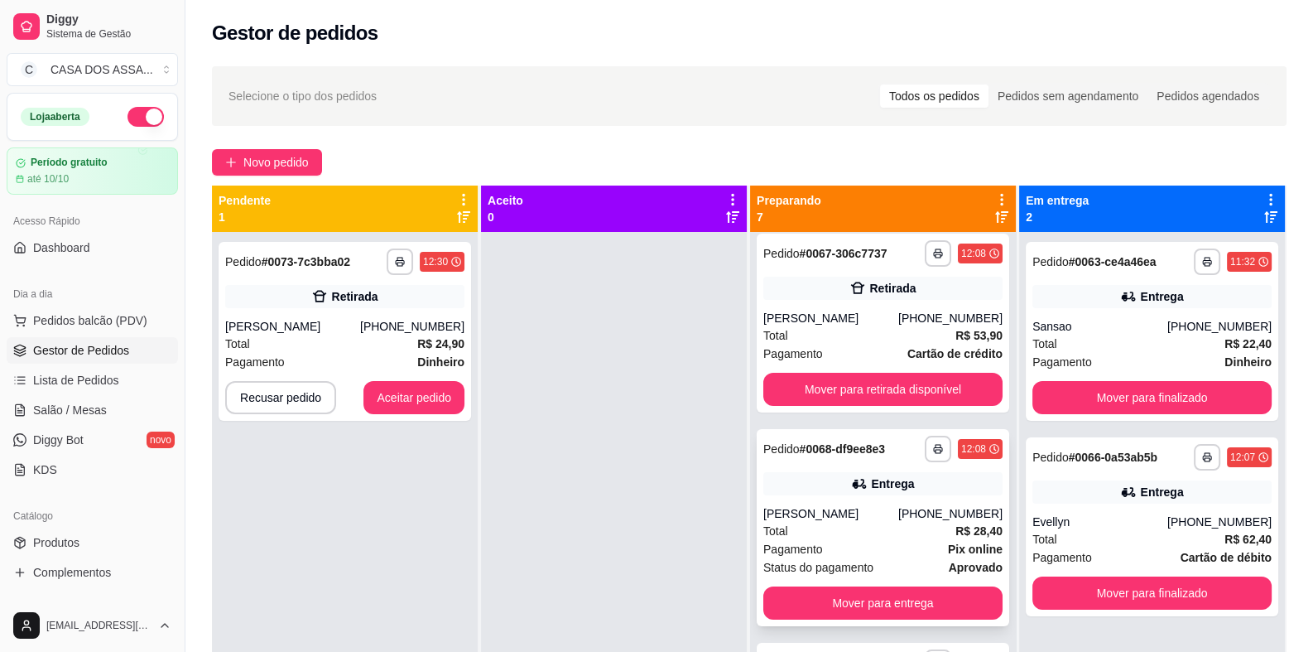
scroll to position [248, 0]
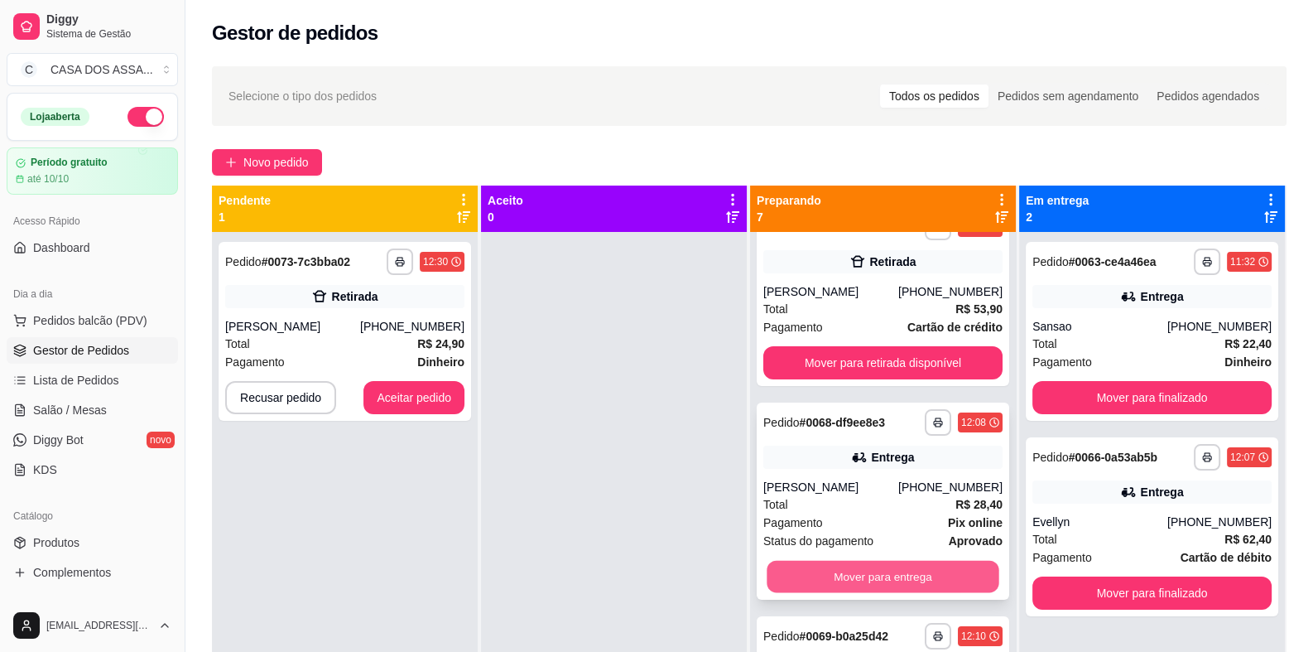
click at [840, 577] on button "Mover para entrega" at bounding box center [883, 577] width 232 height 32
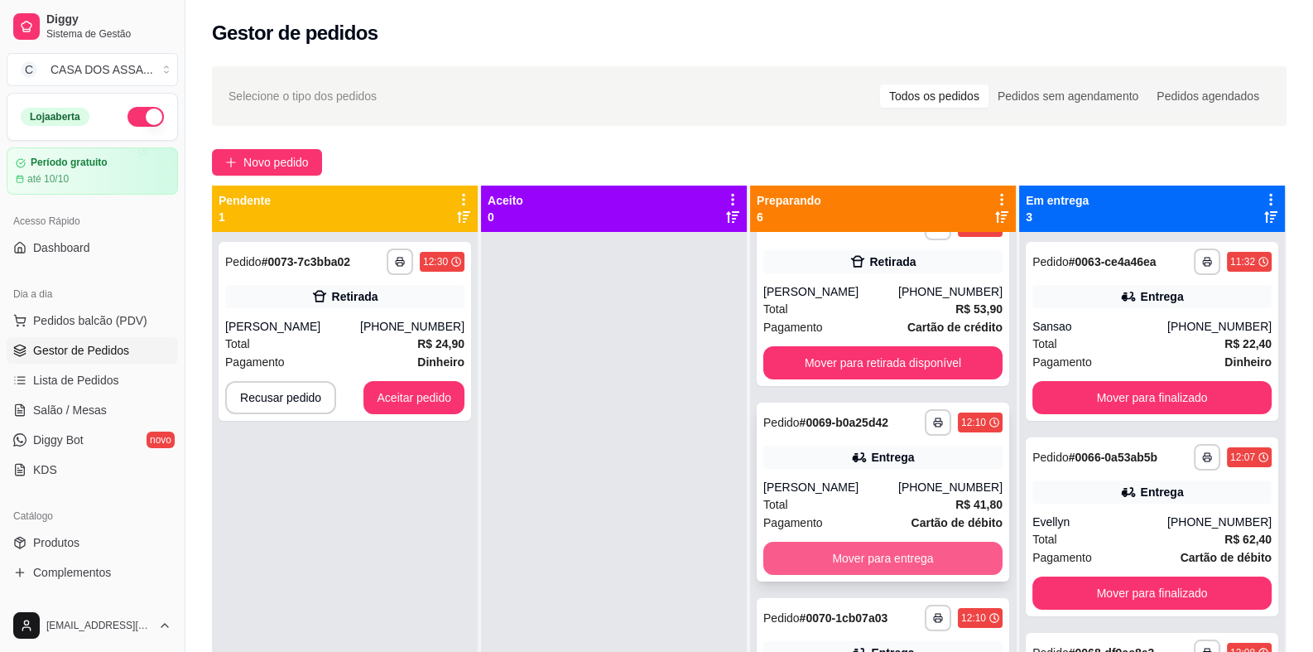
click at [858, 566] on button "Mover para entrega" at bounding box center [882, 558] width 239 height 33
click at [864, 559] on button "Mover para entrega" at bounding box center [882, 558] width 239 height 33
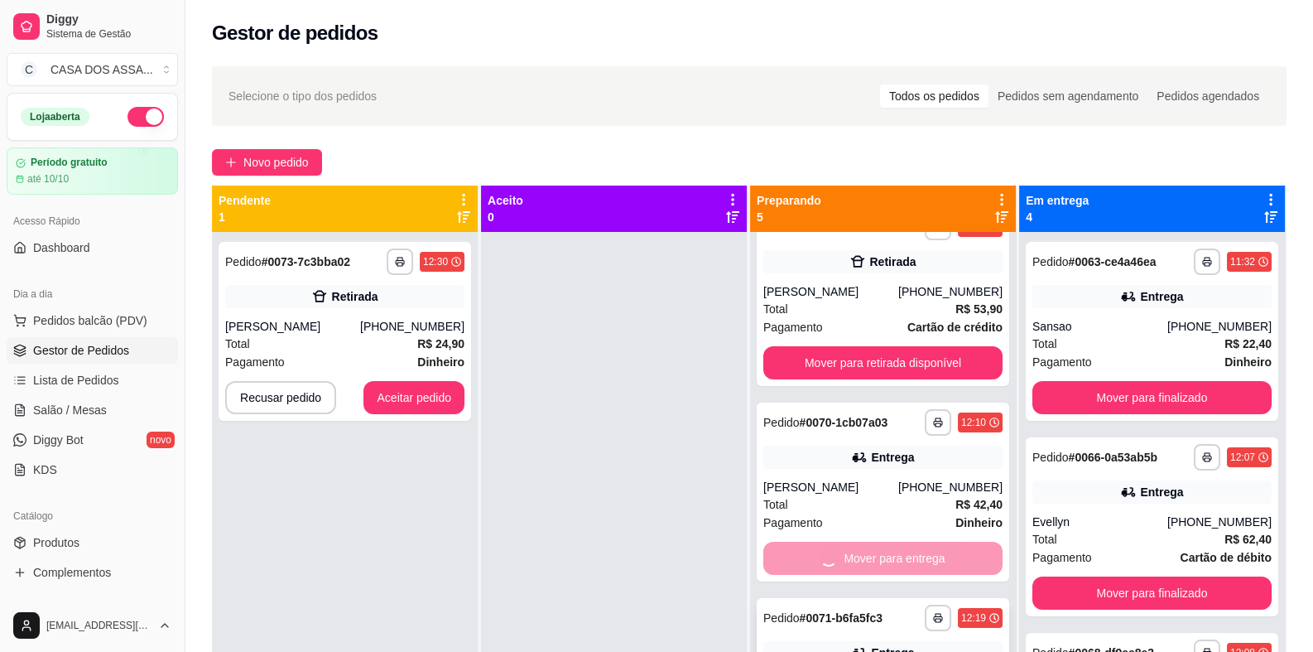
scroll to position [181, 0]
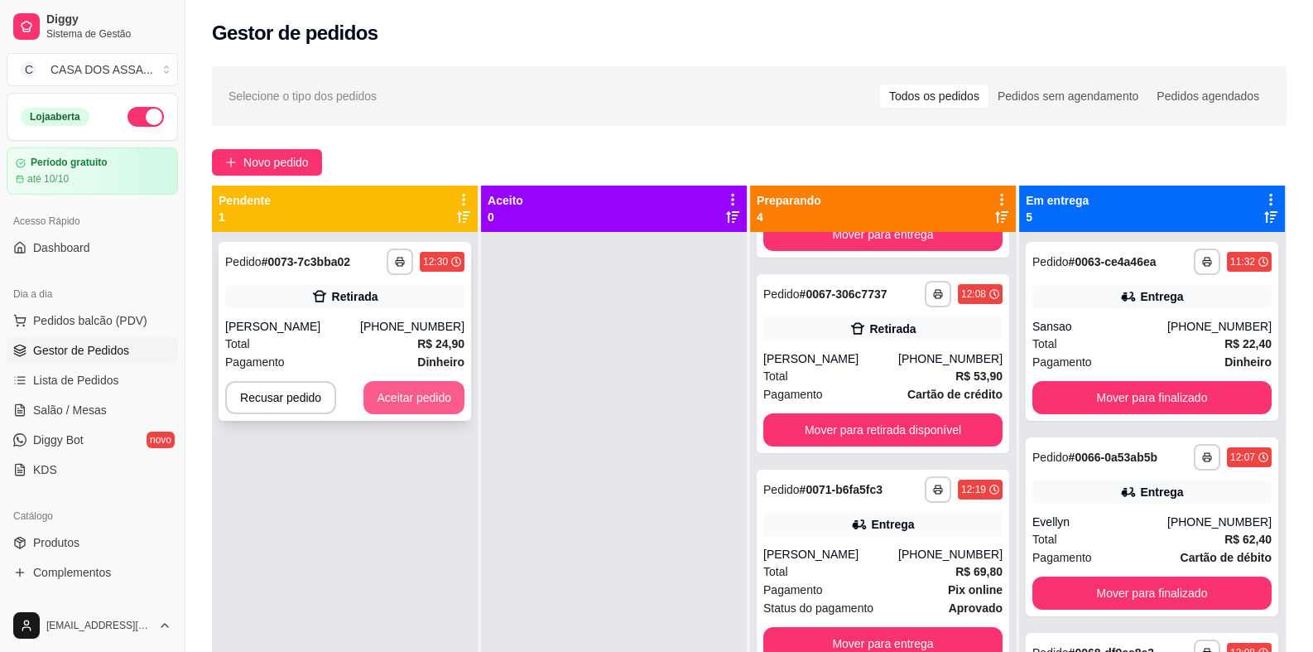
click at [421, 396] on button "Aceitar pedido" at bounding box center [414, 397] width 101 height 33
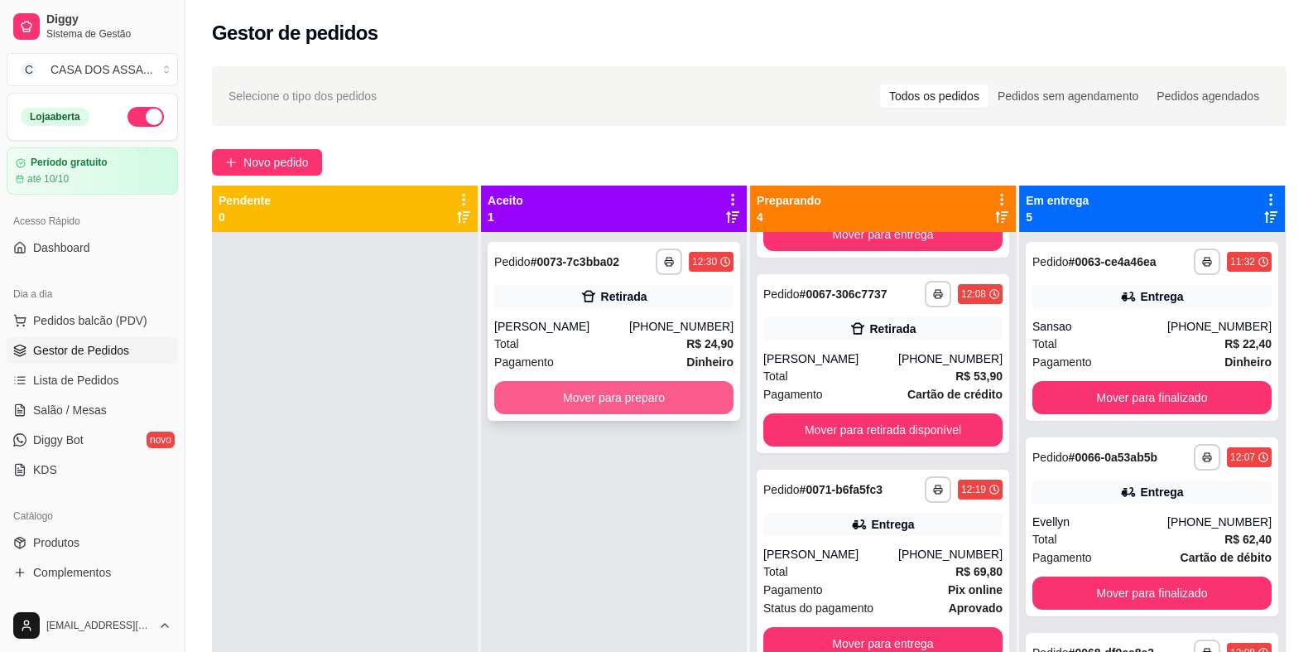
click at [632, 399] on button "Mover para preparo" at bounding box center [613, 397] width 239 height 33
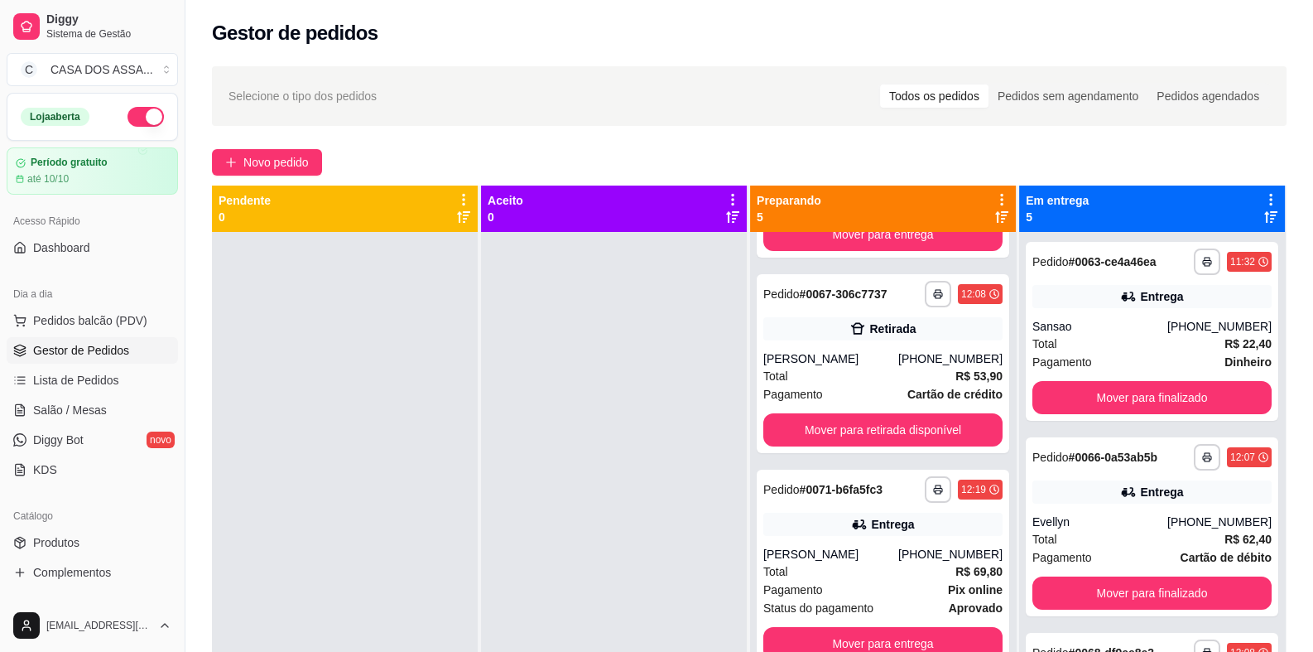
scroll to position [248, 0]
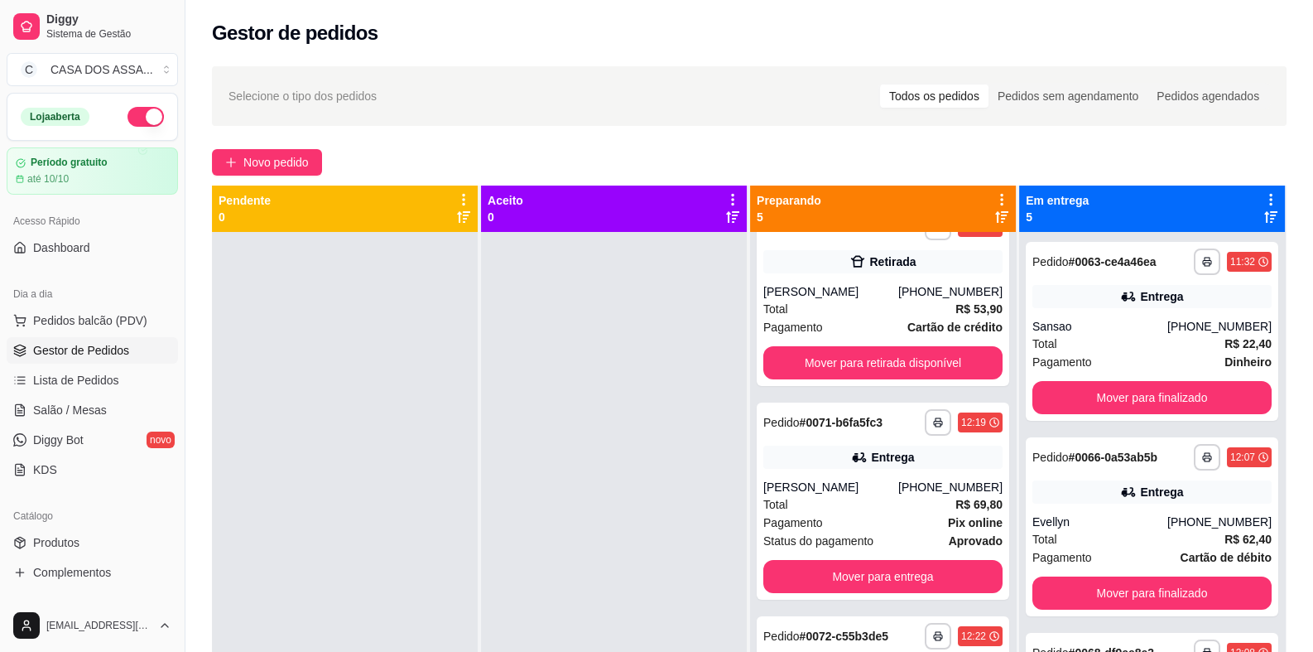
click at [675, 152] on div "Novo pedido" at bounding box center [749, 162] width 1075 height 26
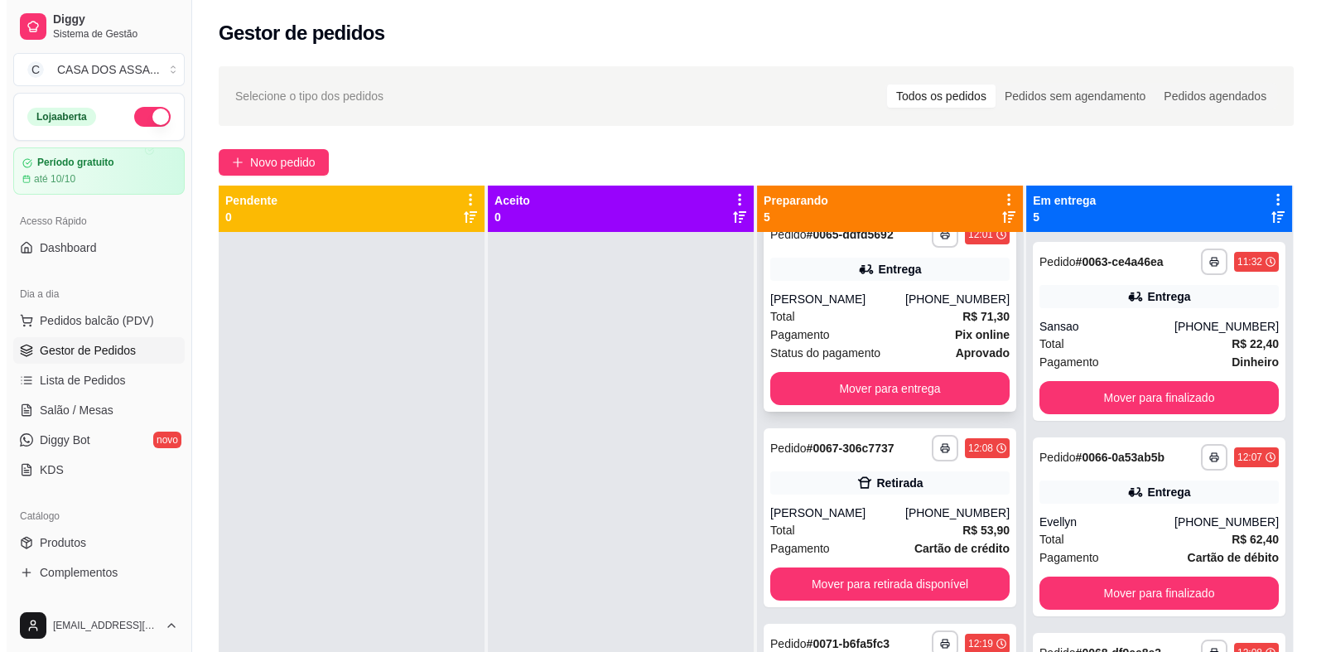
scroll to position [0, 0]
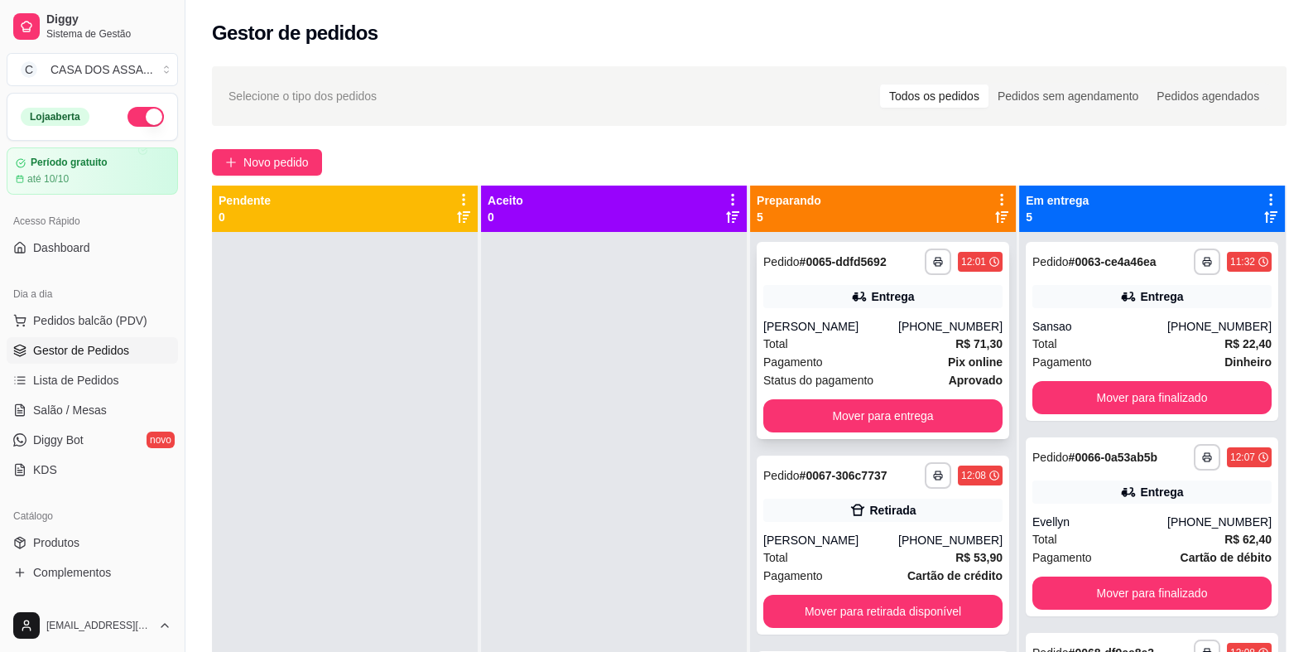
click at [856, 303] on div "Entrega" at bounding box center [882, 296] width 239 height 23
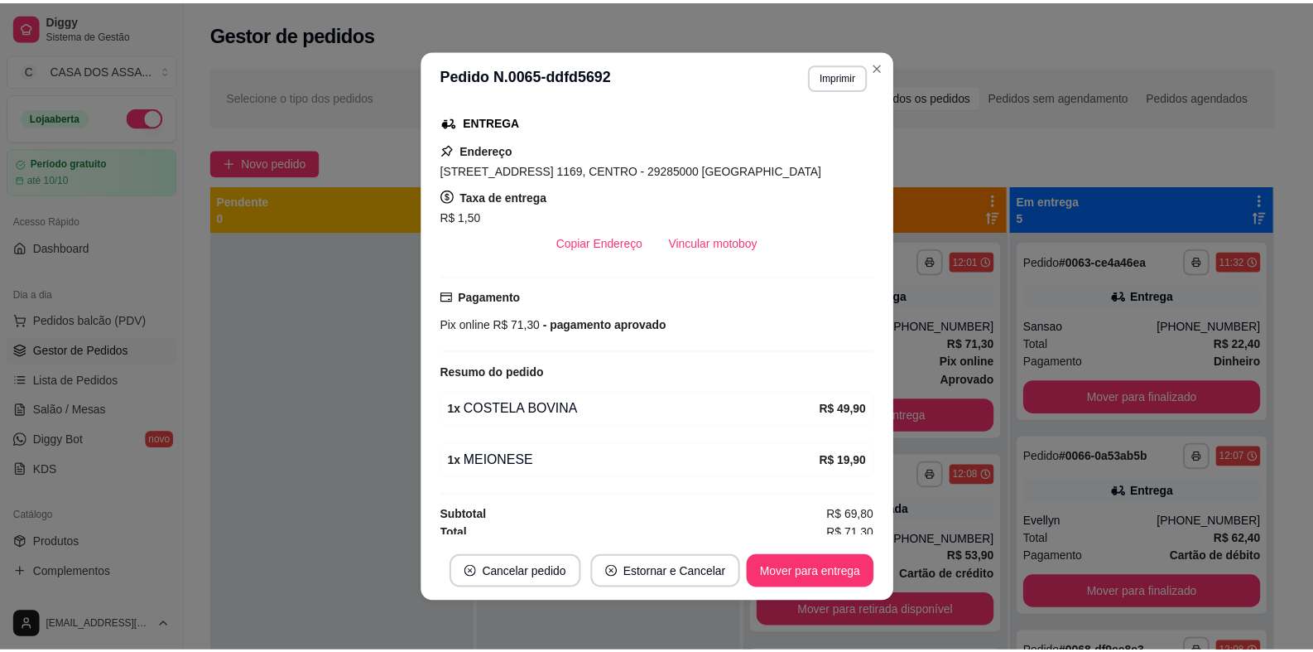
scroll to position [266, 0]
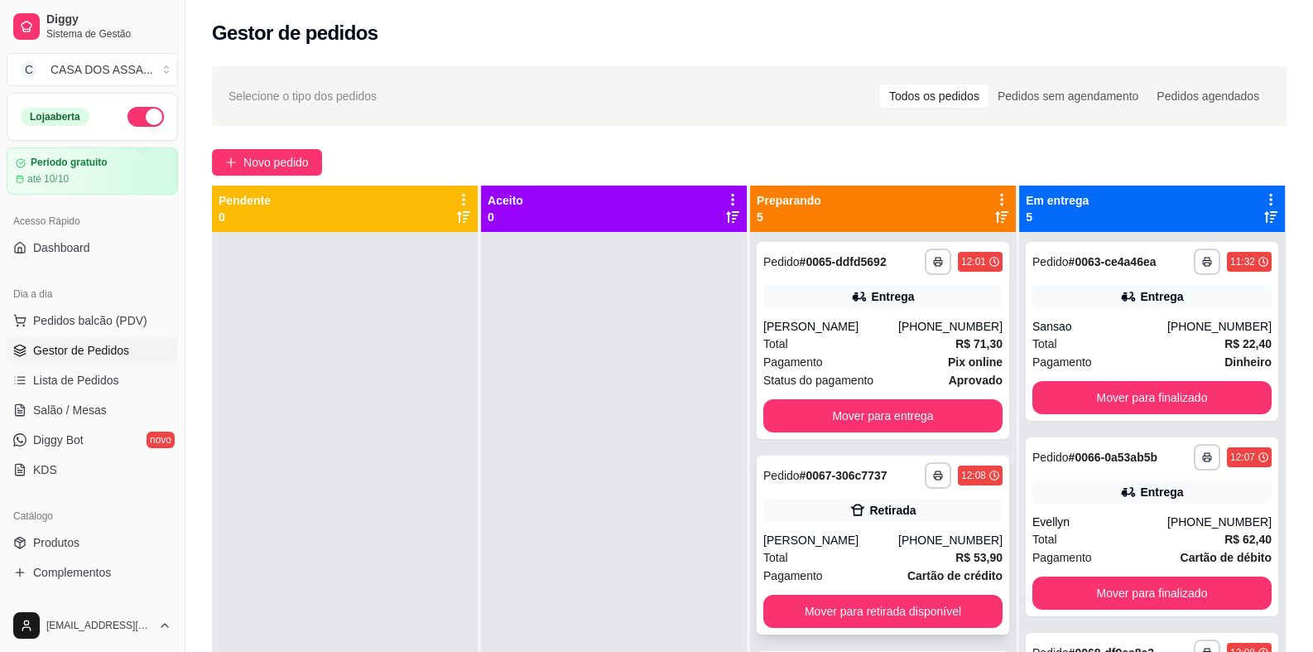
click at [831, 509] on div "Retirada" at bounding box center [882, 509] width 239 height 23
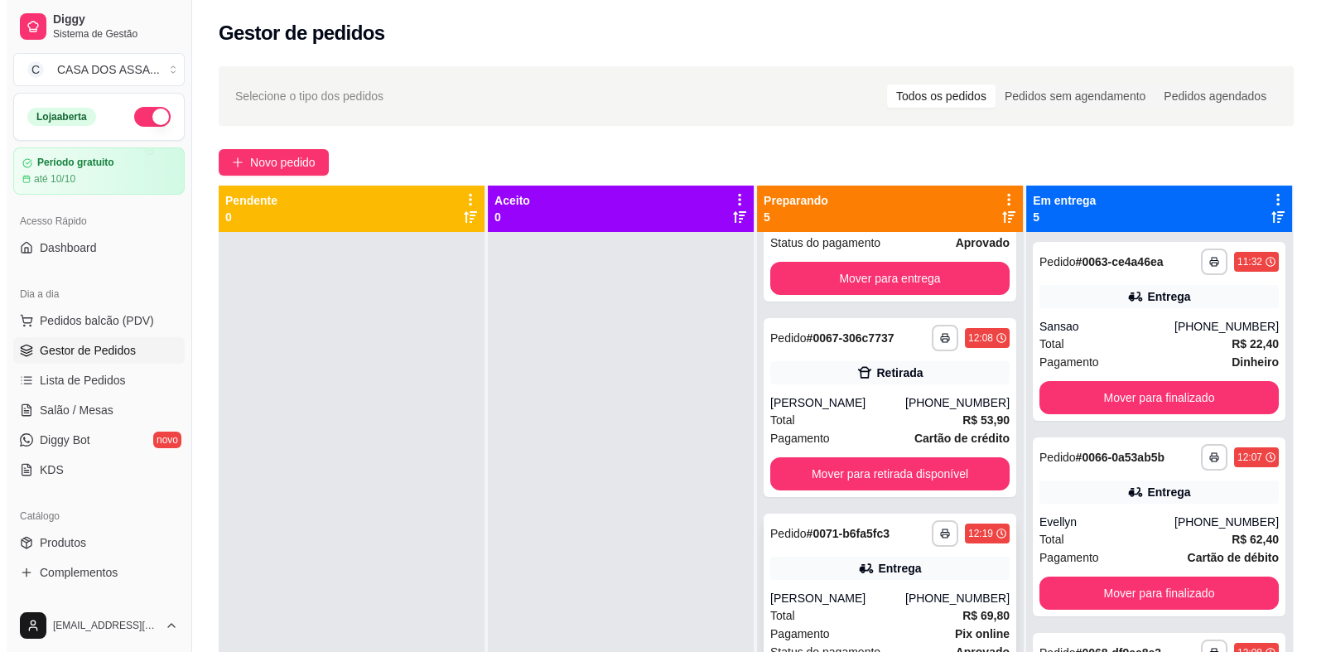
scroll to position [248, 0]
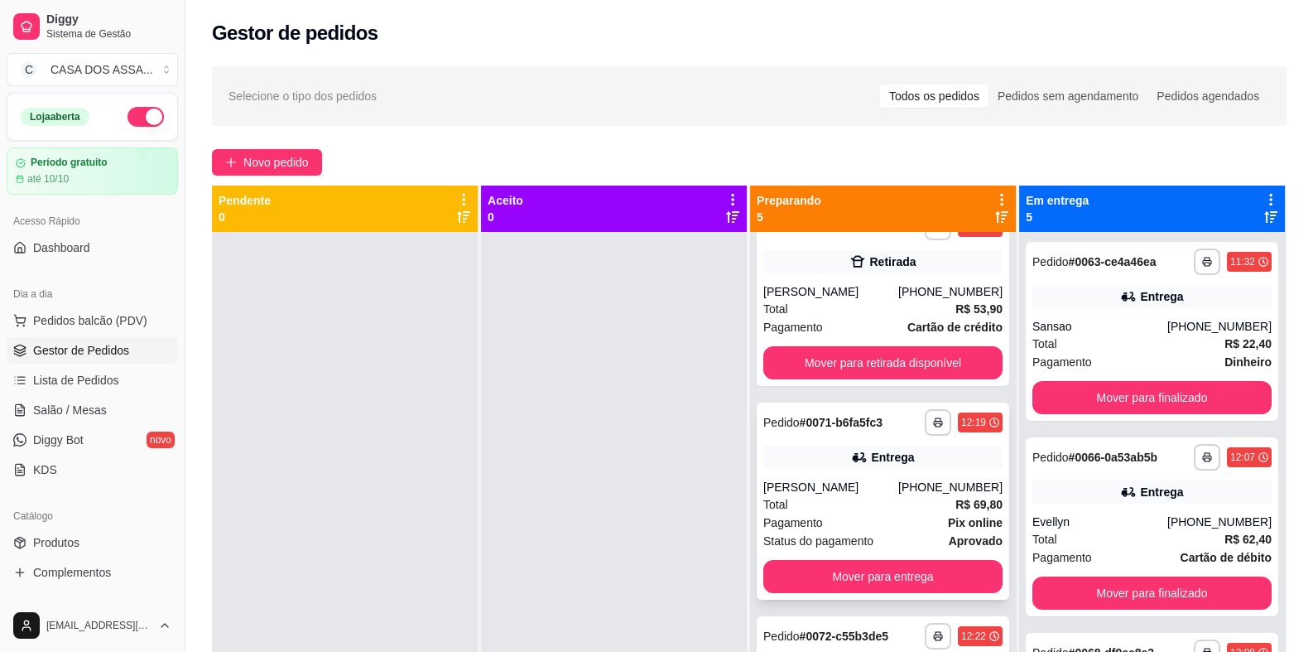
click at [790, 454] on div "Entrega" at bounding box center [882, 456] width 239 height 23
click at [799, 280] on div "**********" at bounding box center [883, 296] width 253 height 179
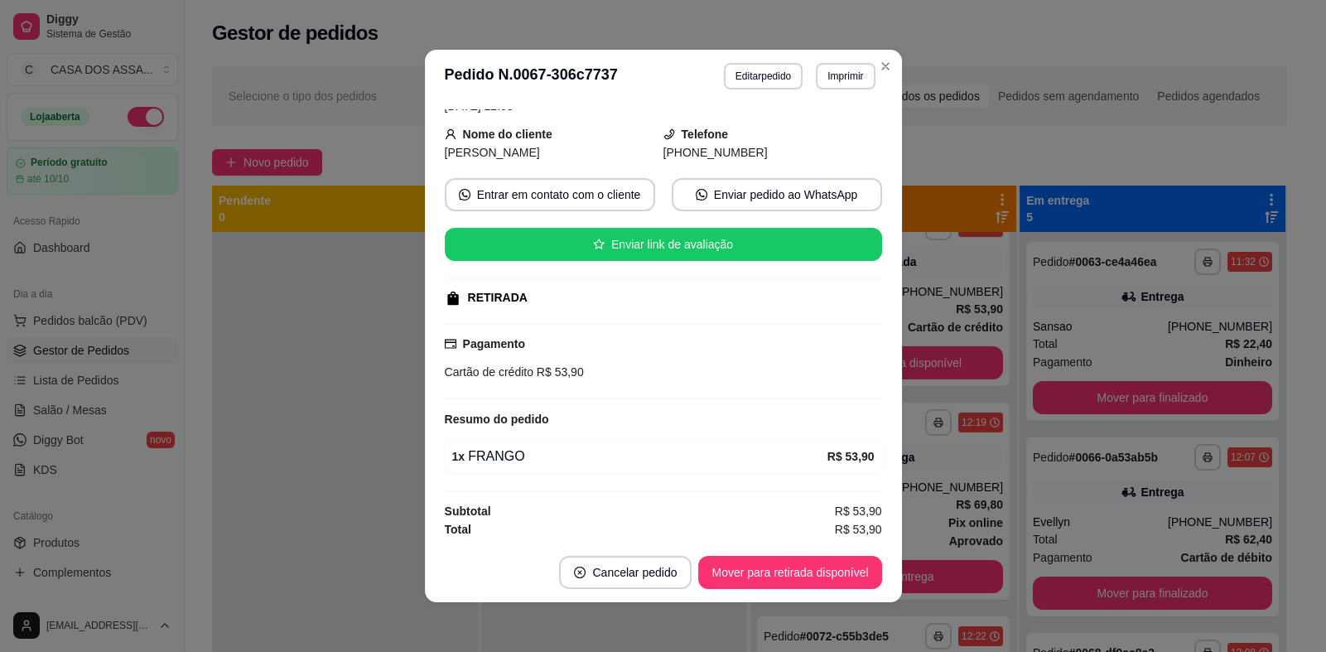
scroll to position [3, 0]
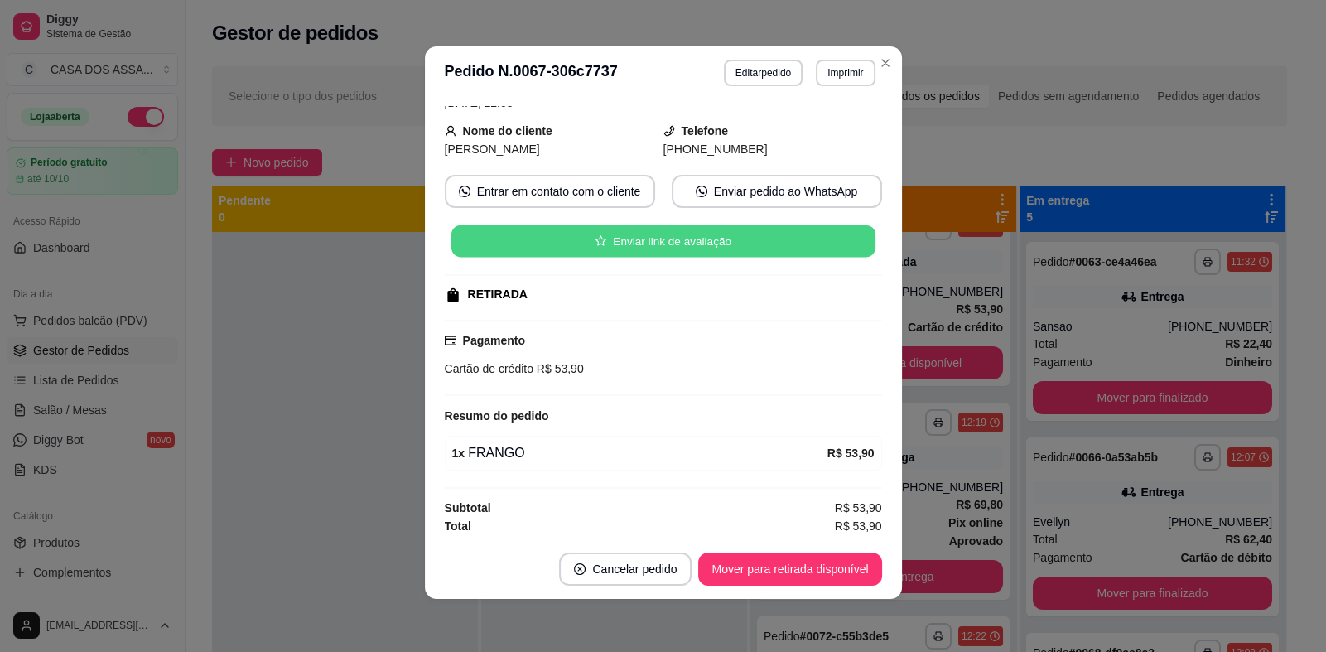
click at [644, 250] on button "Enviar link de avaliação" at bounding box center [662, 241] width 424 height 32
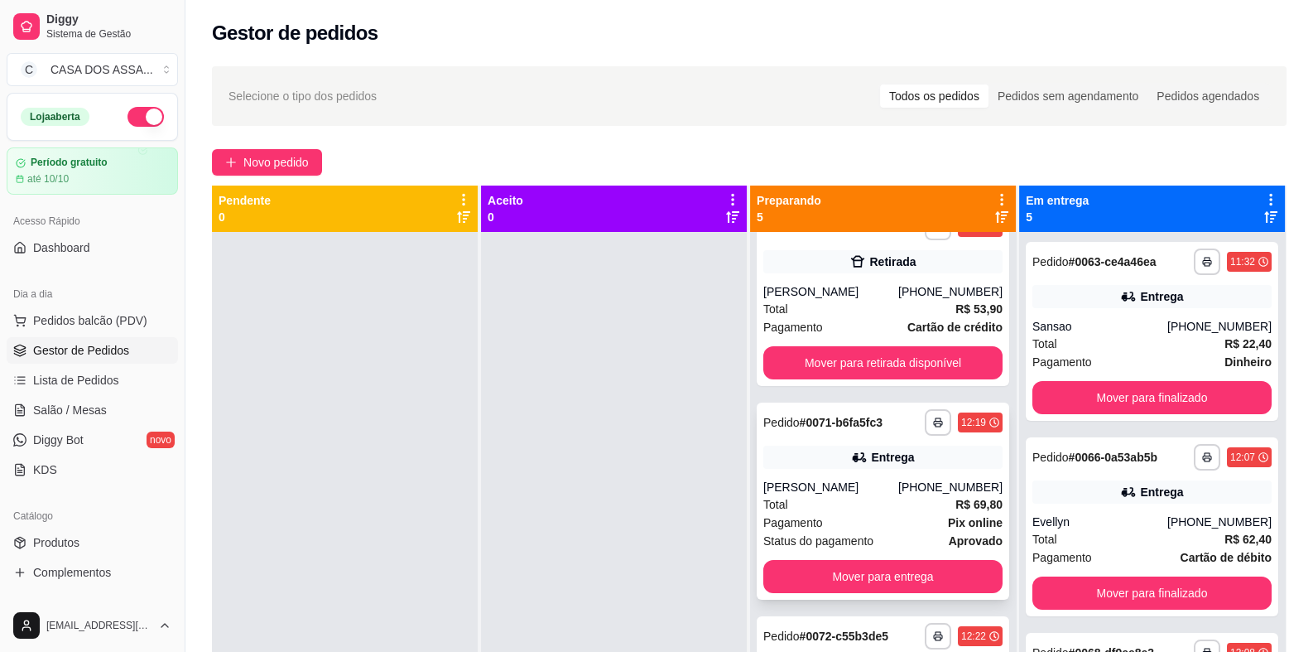
click at [816, 475] on div "**********" at bounding box center [883, 500] width 253 height 197
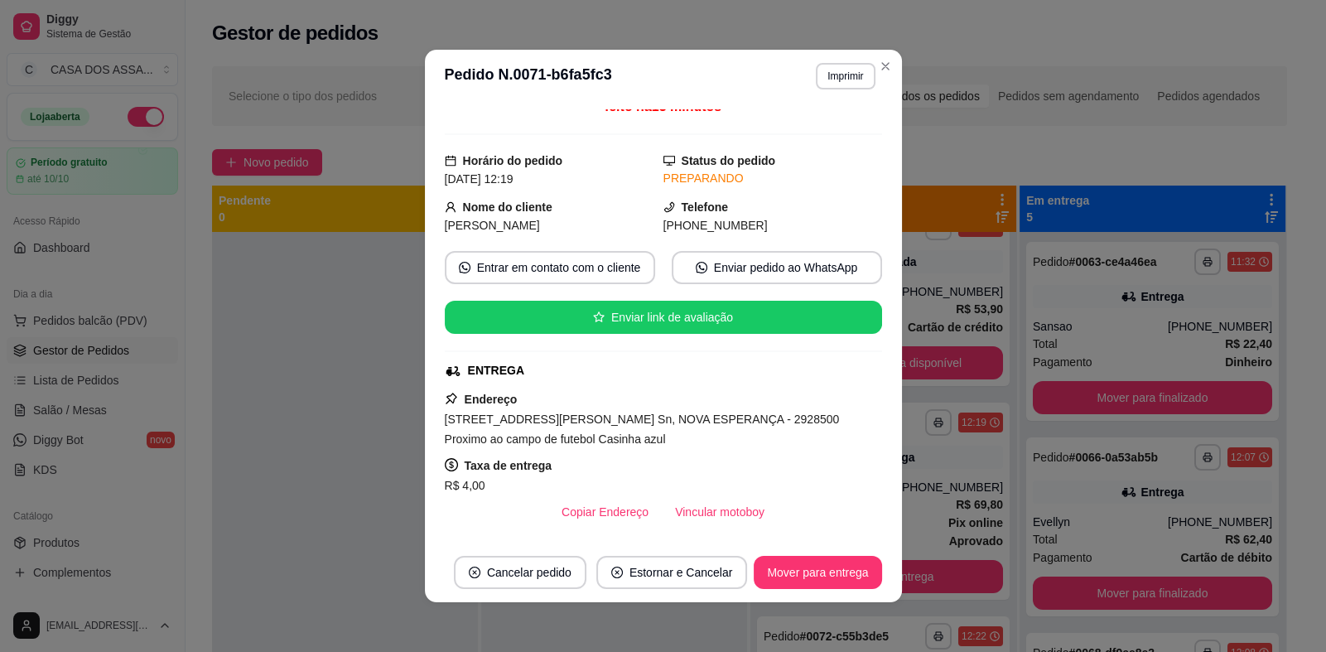
scroll to position [0, 0]
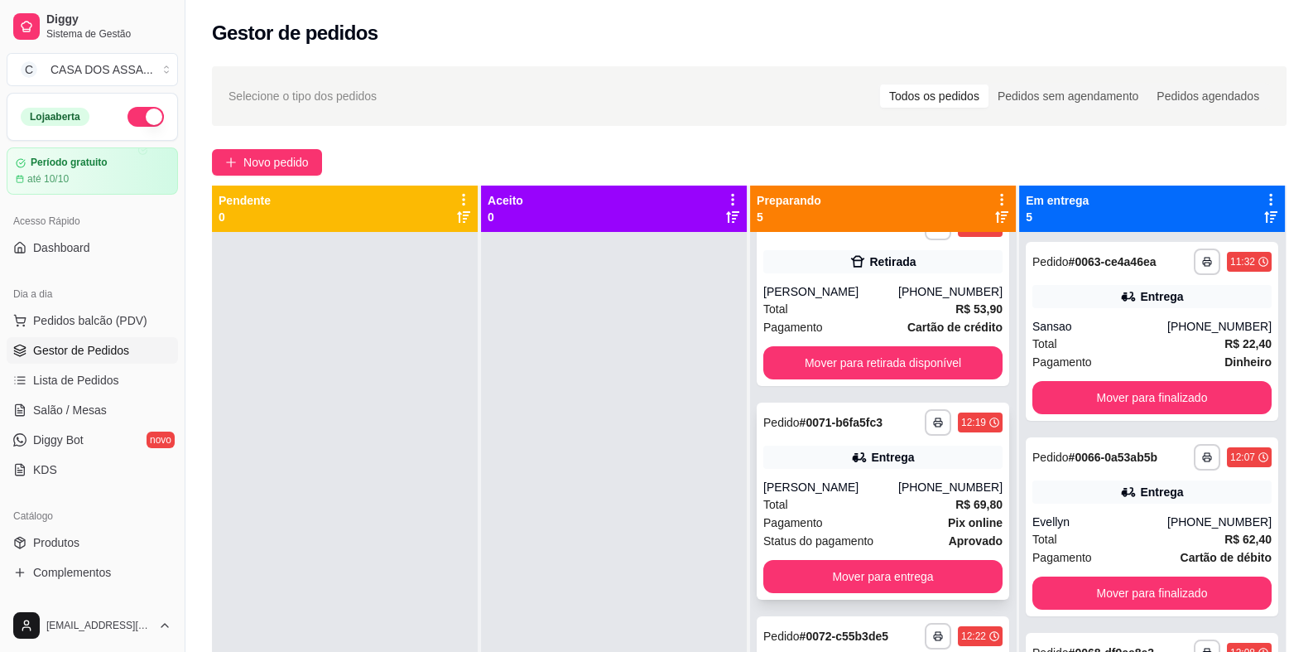
click at [820, 479] on div "[PERSON_NAME]" at bounding box center [830, 487] width 135 height 17
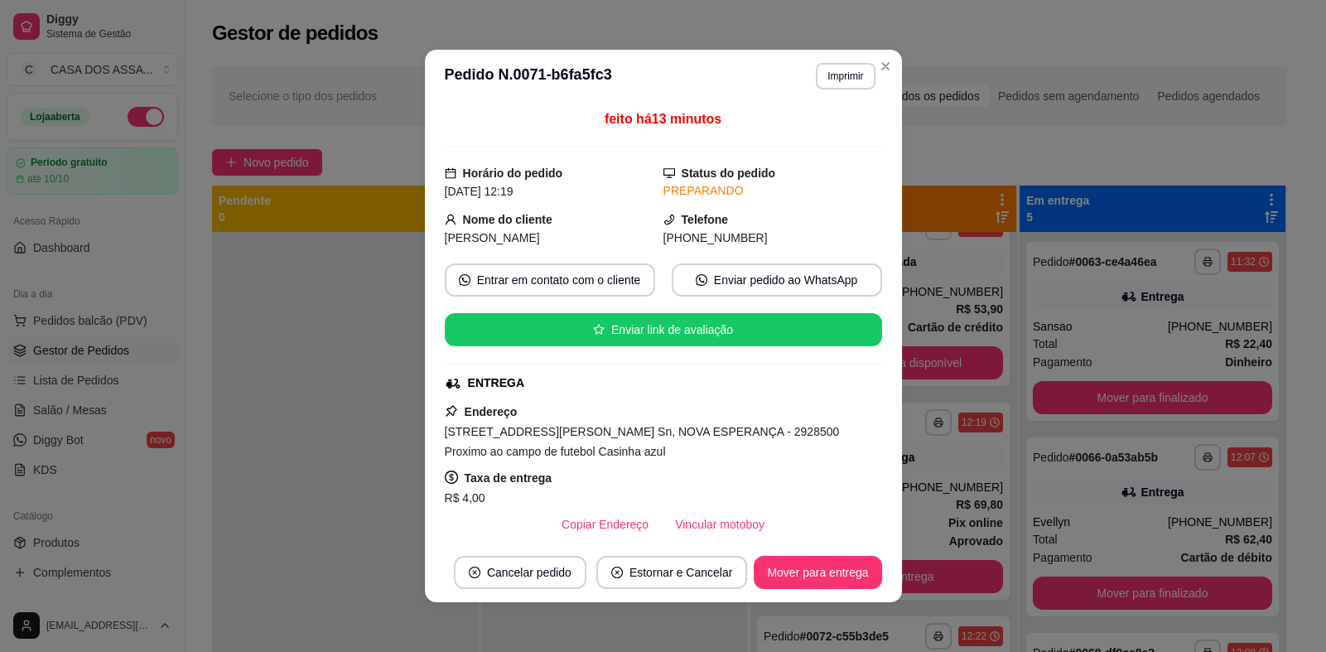
click at [509, 436] on span "[STREET_ADDRESS][PERSON_NAME] Sn, NOVA ESPERANÇA - 2928500 Proximo ao campo de …" at bounding box center [642, 441] width 395 height 33
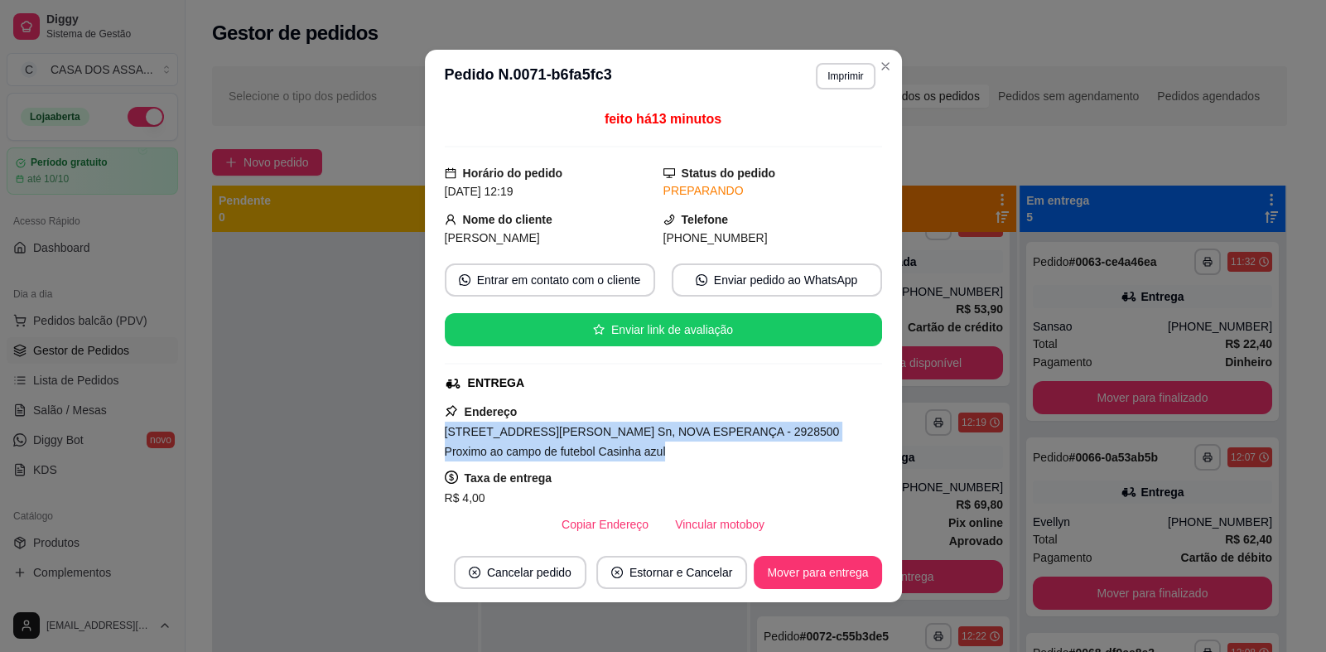
click at [509, 436] on span "[STREET_ADDRESS][PERSON_NAME] Sn, NOVA ESPERANÇA - 2928500 Proximo ao campo de …" at bounding box center [642, 441] width 395 height 33
click at [519, 456] on span "[STREET_ADDRESS][PERSON_NAME] Sn, NOVA ESPERANÇA - 2928500 Proximo ao campo de …" at bounding box center [642, 441] width 395 height 33
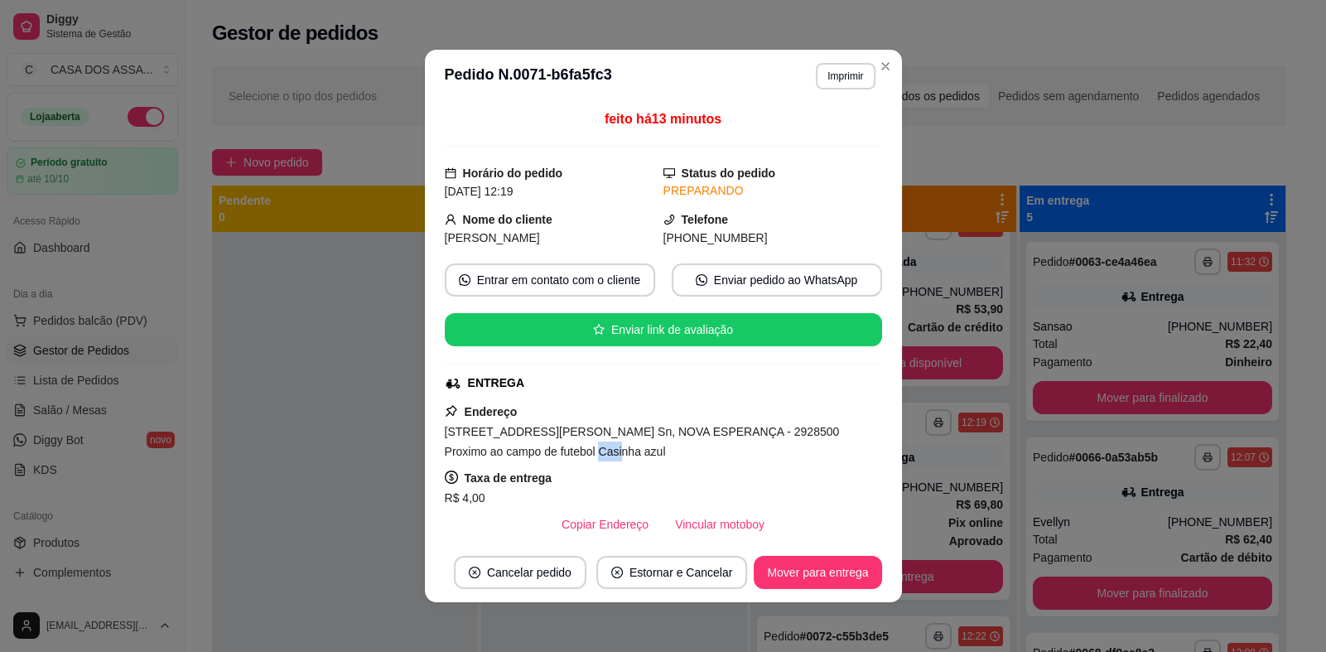
click at [519, 456] on span "[STREET_ADDRESS][PERSON_NAME] Sn, NOVA ESPERANÇA - 2928500 Proximo ao campo de …" at bounding box center [642, 441] width 395 height 33
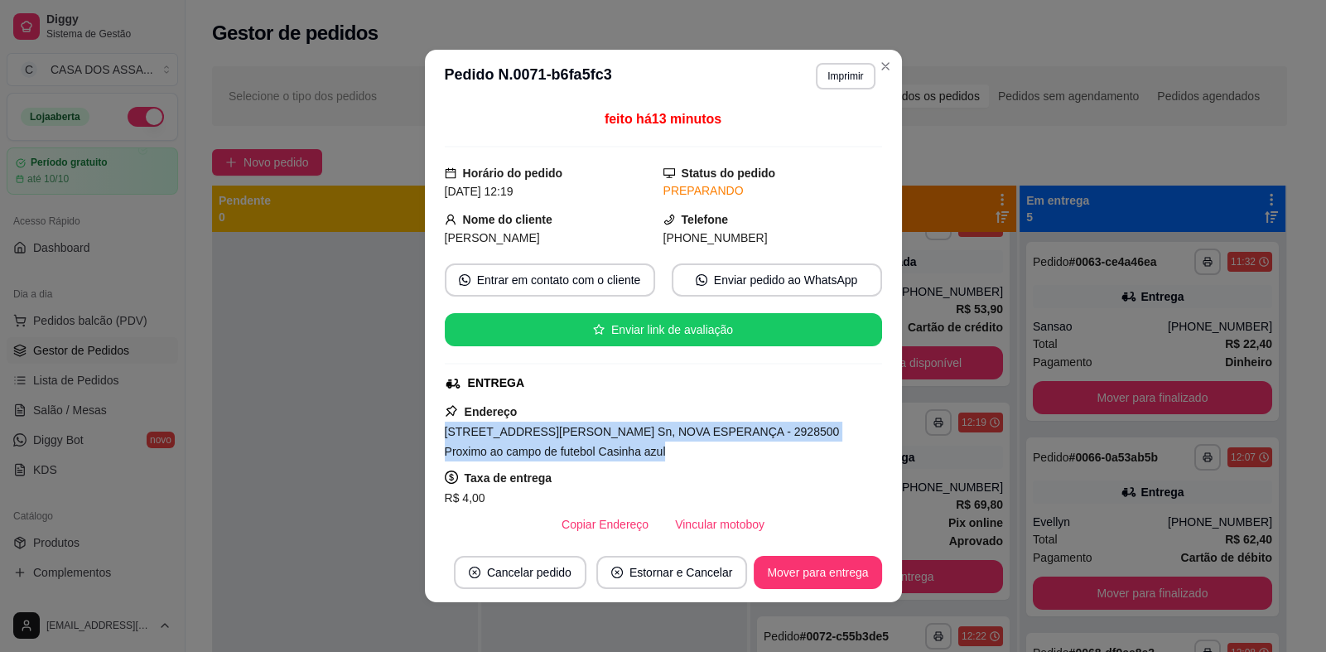
click at [519, 456] on span "[STREET_ADDRESS][PERSON_NAME] Sn, NOVA ESPERANÇA - 2928500 Proximo ao campo de …" at bounding box center [642, 441] width 395 height 33
click at [567, 455] on div "[STREET_ADDRESS][PERSON_NAME] Sn, NOVA ESPERANÇA - 2928500 Proximo ao campo de …" at bounding box center [663, 441] width 437 height 40
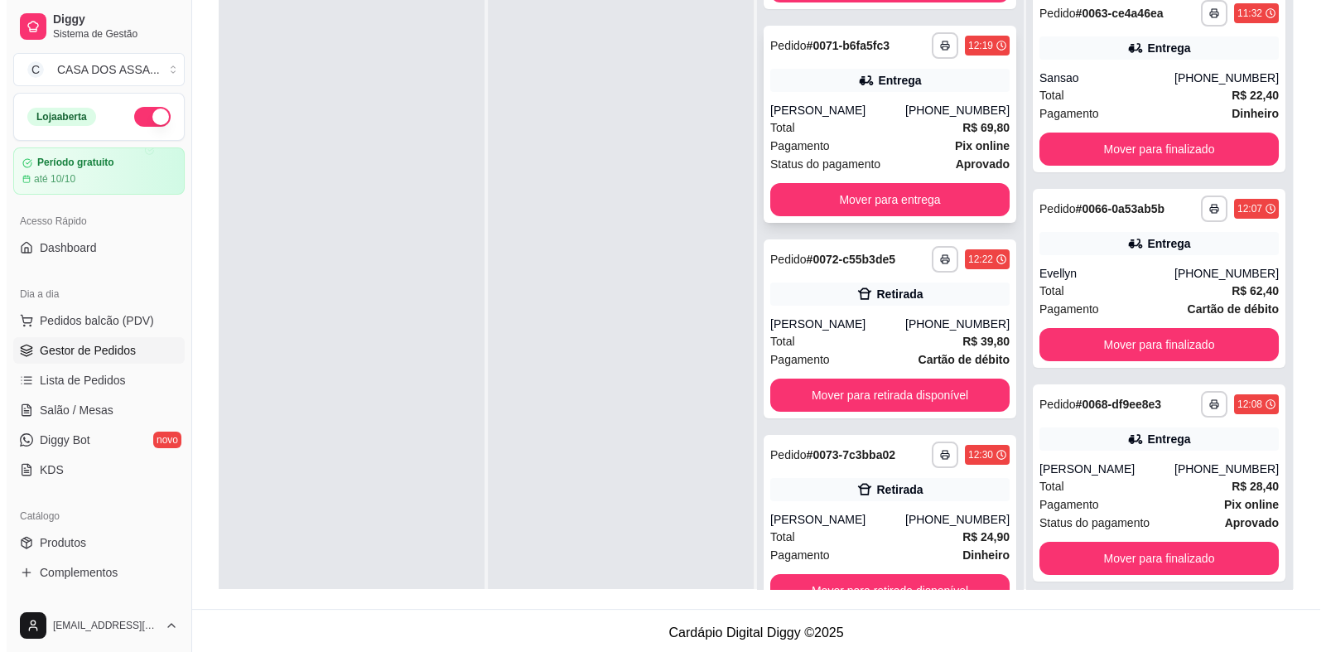
scroll to position [294, 0]
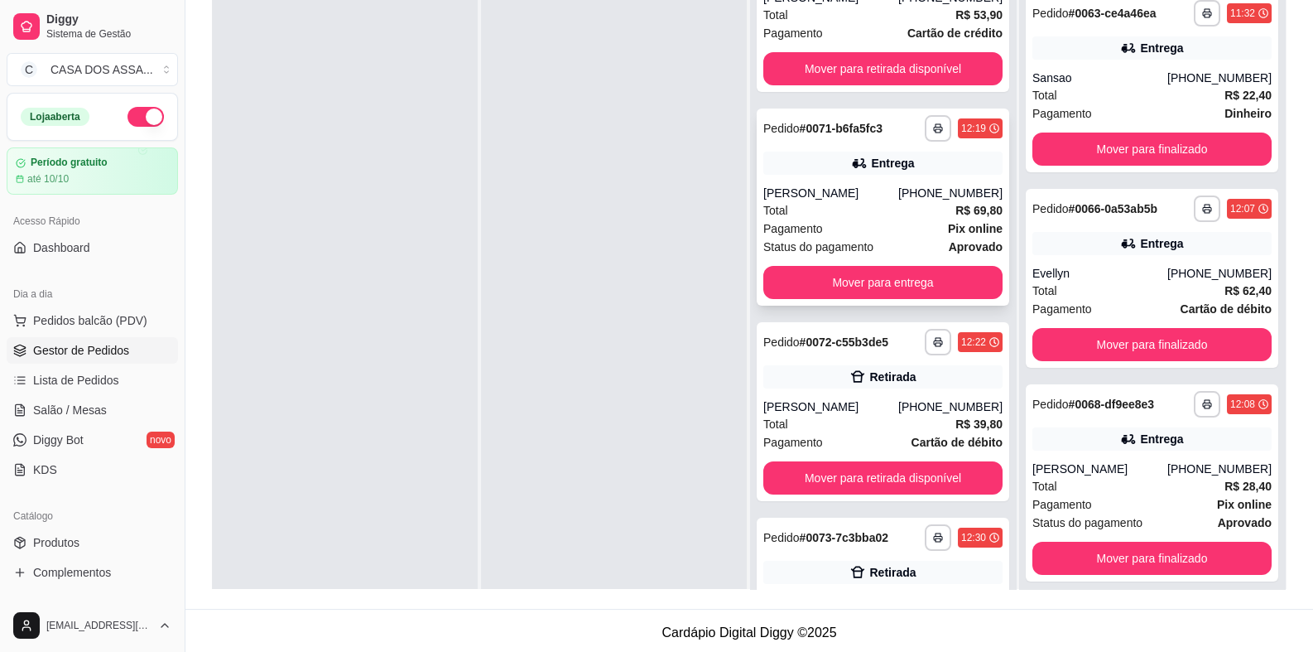
click at [795, 195] on div "[PERSON_NAME]" at bounding box center [830, 193] width 135 height 17
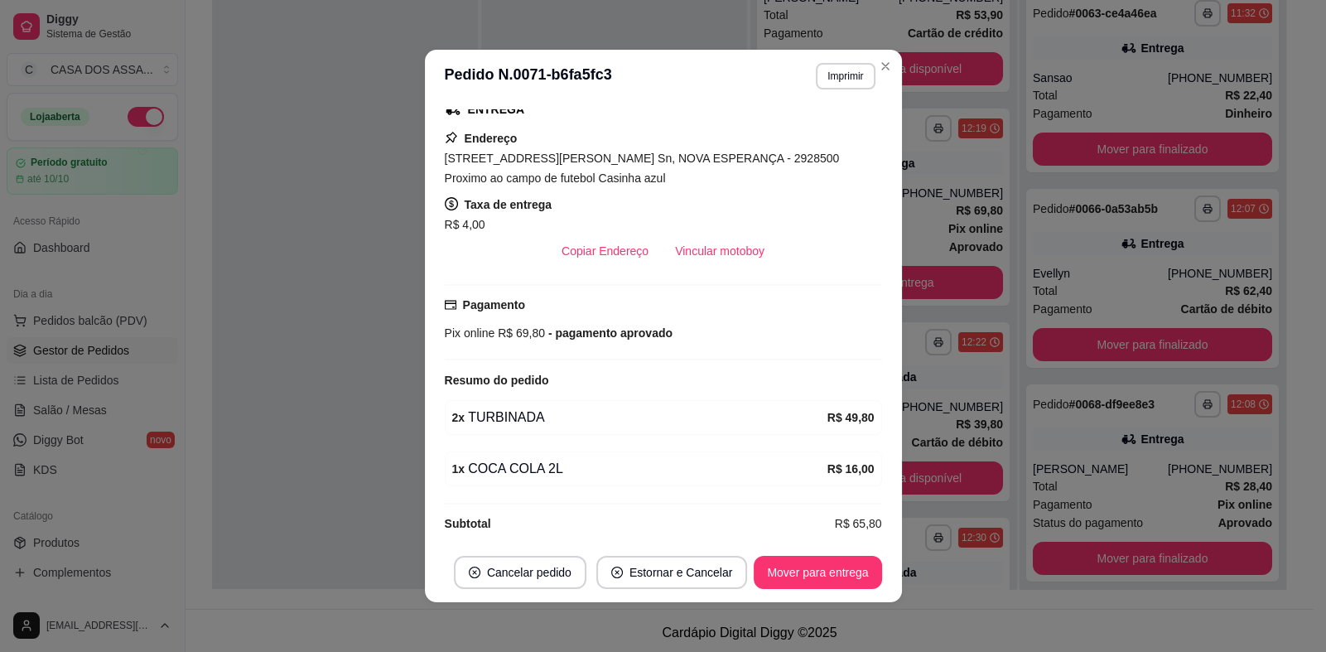
scroll to position [286, 0]
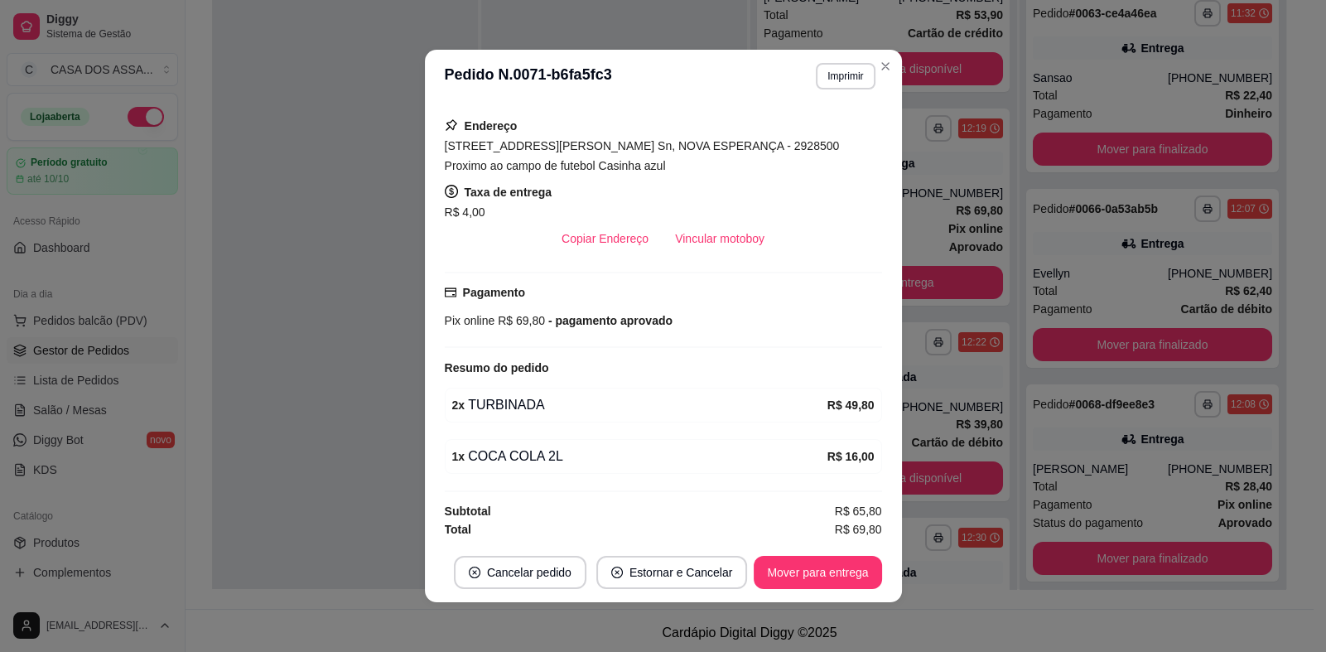
click at [563, 161] on div "[STREET_ADDRESS][PERSON_NAME] Sn, NOVA ESPERANÇA - 2928500 Proximo ao campo de …" at bounding box center [663, 156] width 437 height 40
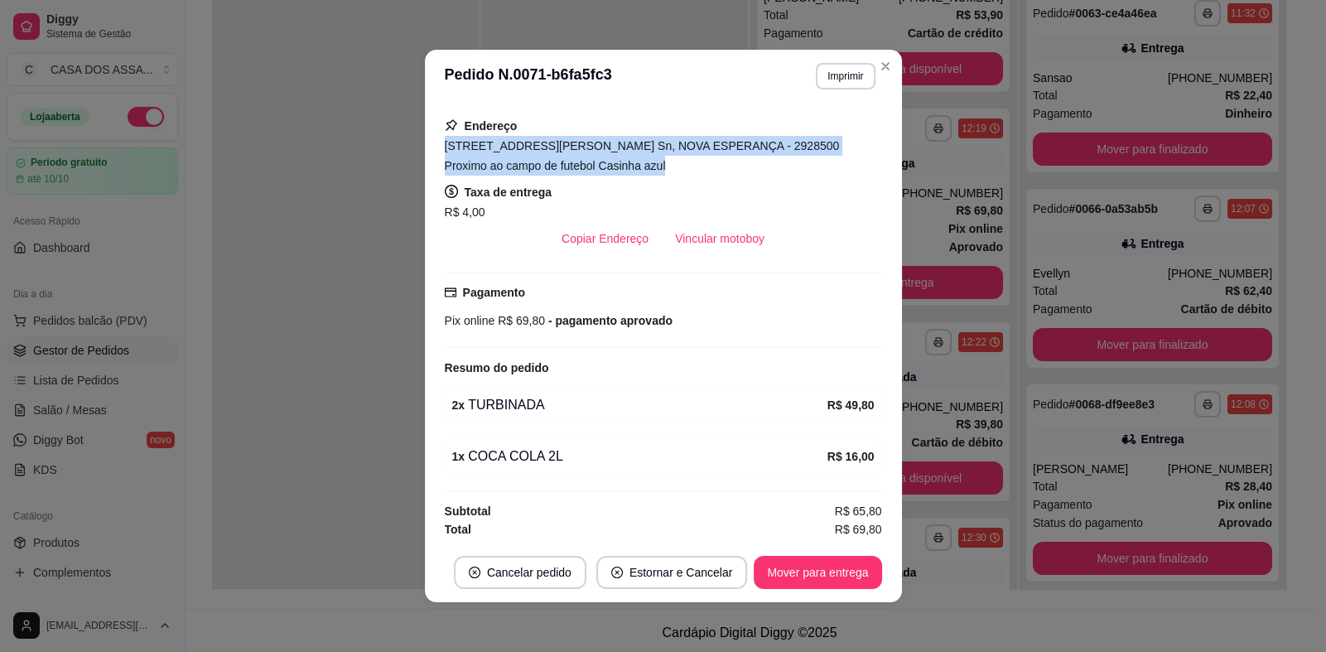
click at [563, 161] on div "[STREET_ADDRESS][PERSON_NAME] Sn, NOVA ESPERANÇA - 2928500 Proximo ao campo de …" at bounding box center [663, 156] width 437 height 40
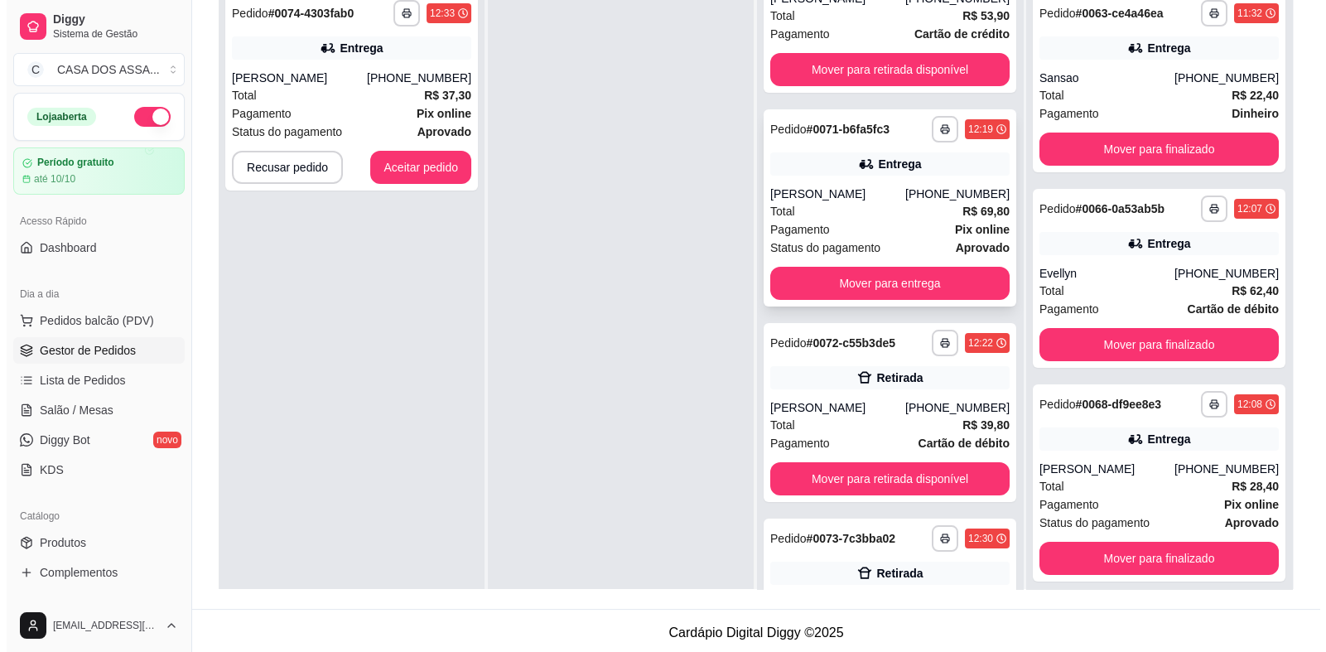
scroll to position [294, 0]
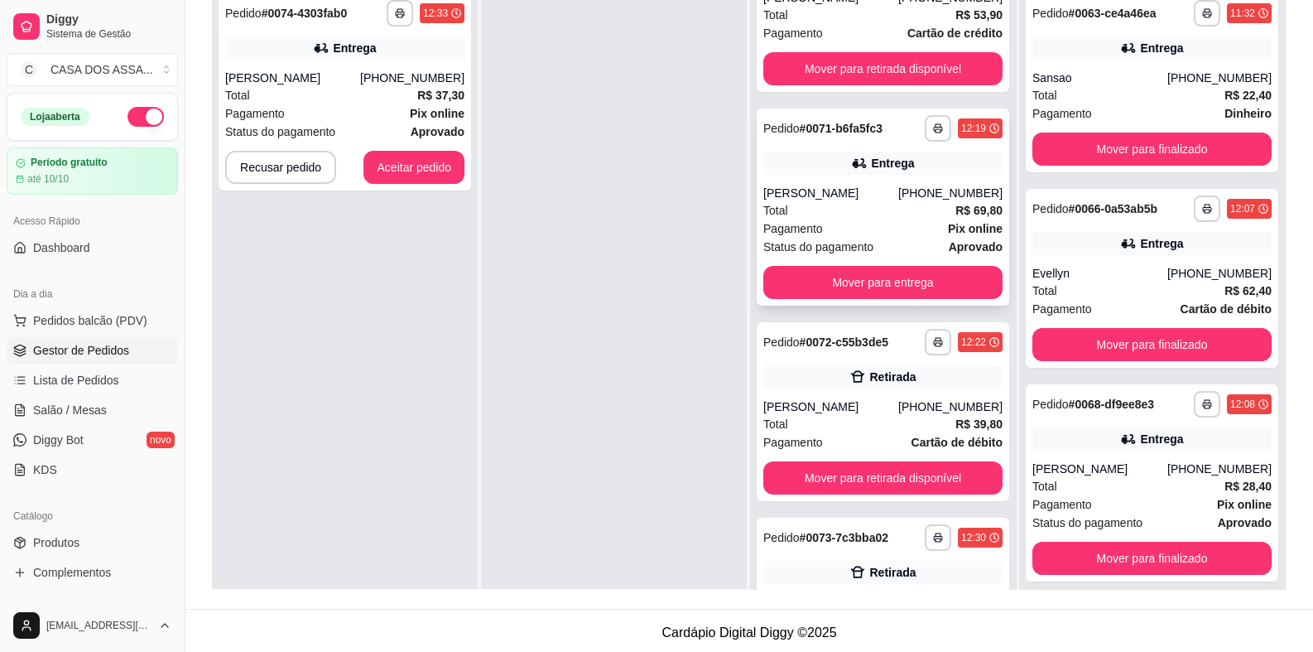
click at [847, 204] on div "Total R$ 69,80" at bounding box center [882, 210] width 239 height 18
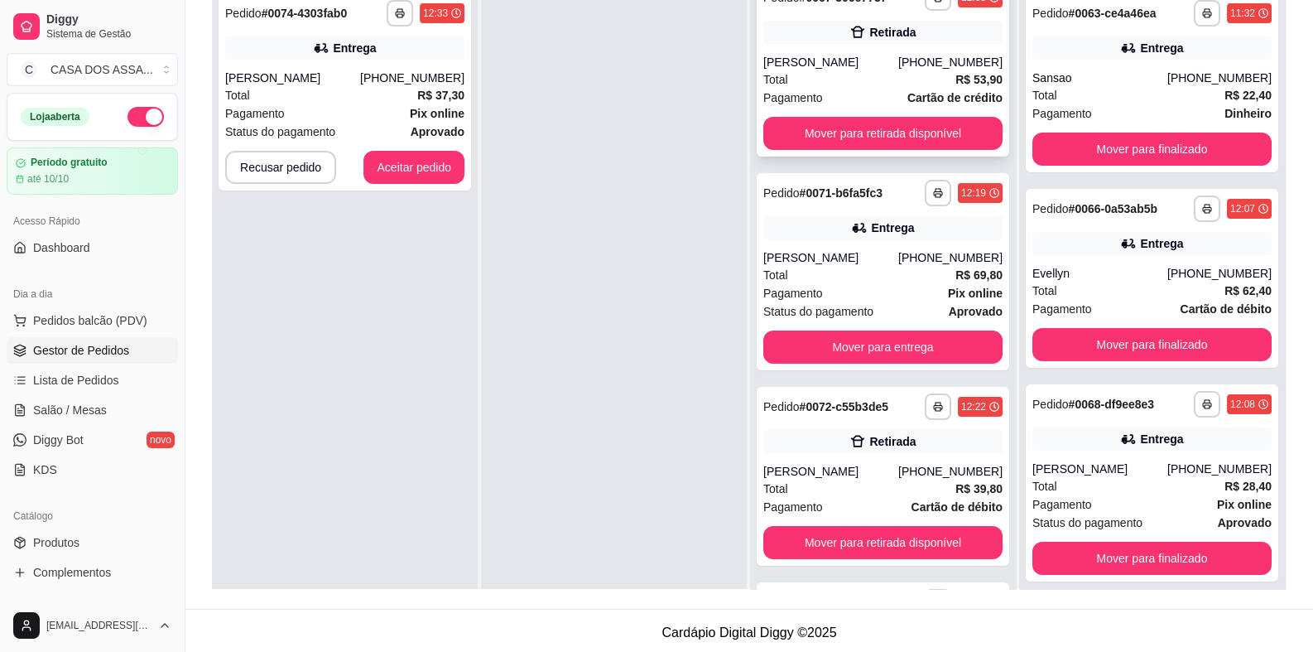
scroll to position [128, 0]
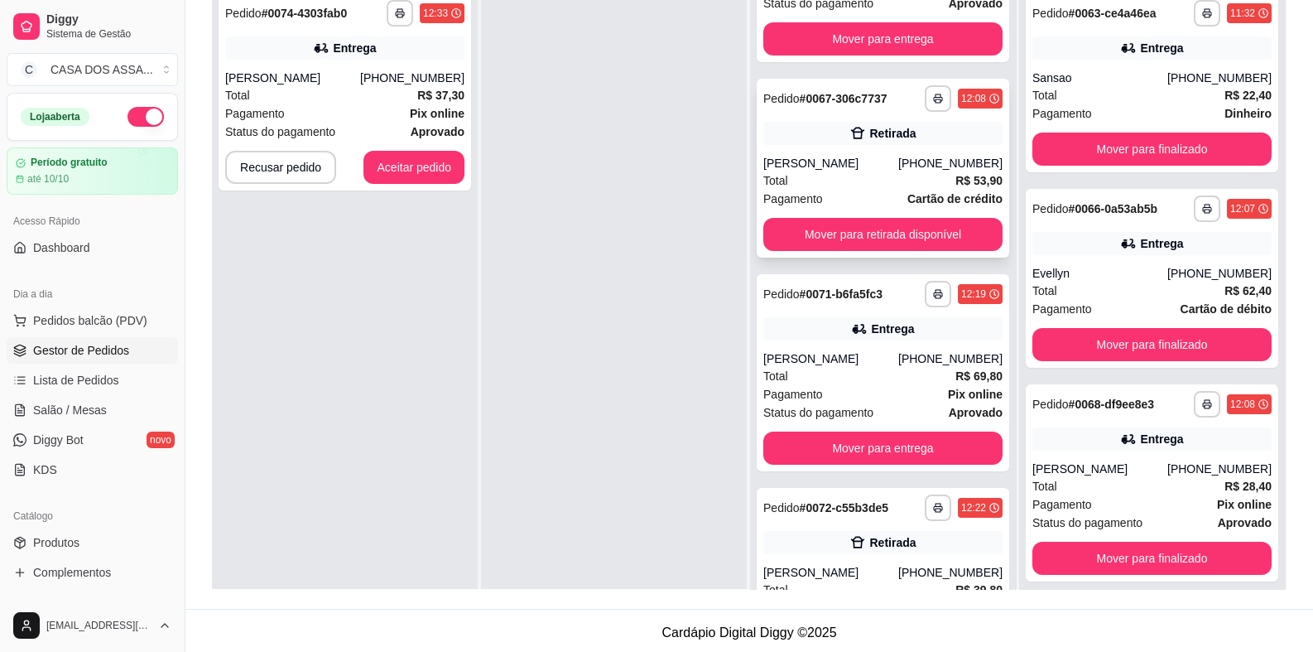
click at [807, 152] on div "**********" at bounding box center [883, 168] width 253 height 179
click at [850, 237] on button "Mover para retirada disponível" at bounding box center [882, 234] width 239 height 33
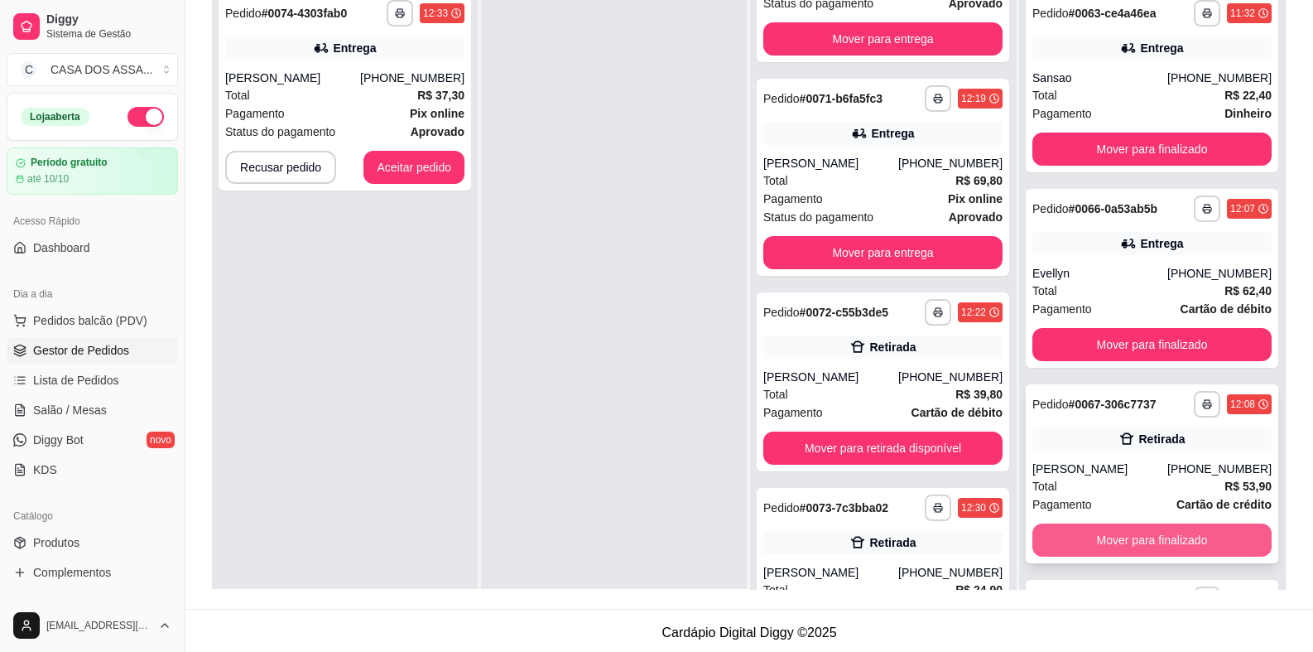
click at [1114, 535] on button "Mover para finalizado" at bounding box center [1152, 539] width 239 height 33
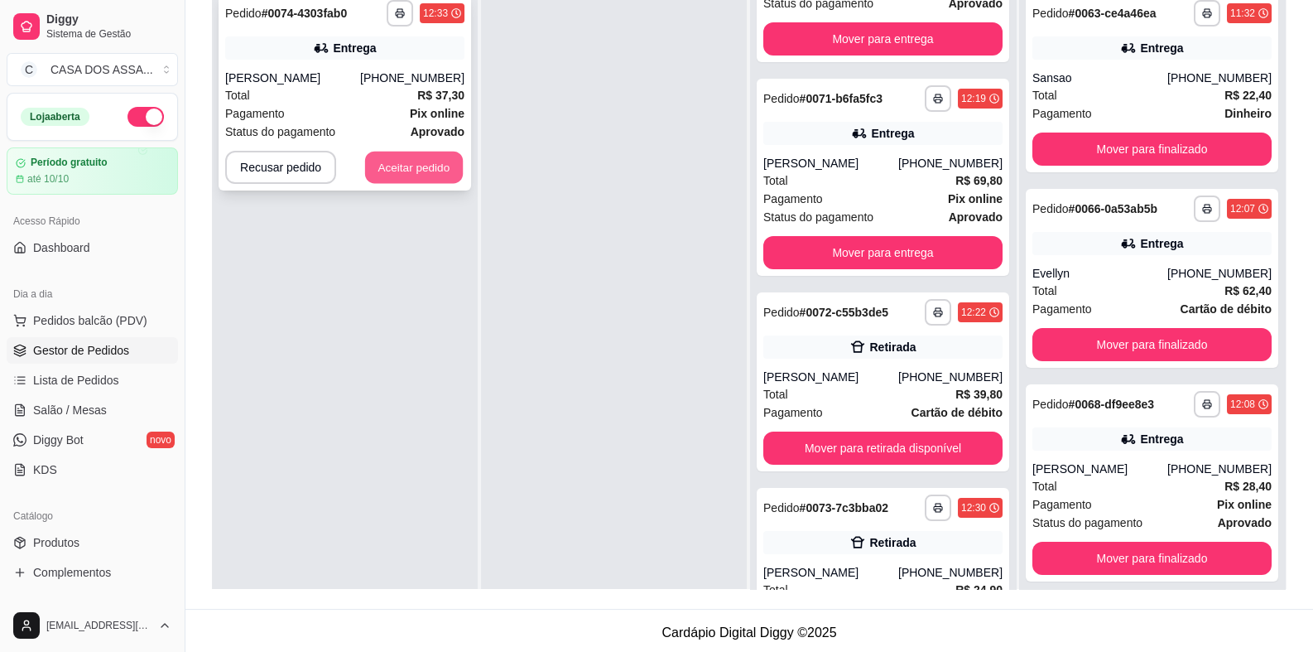
click at [418, 173] on button "Aceitar pedido" at bounding box center [414, 168] width 98 height 32
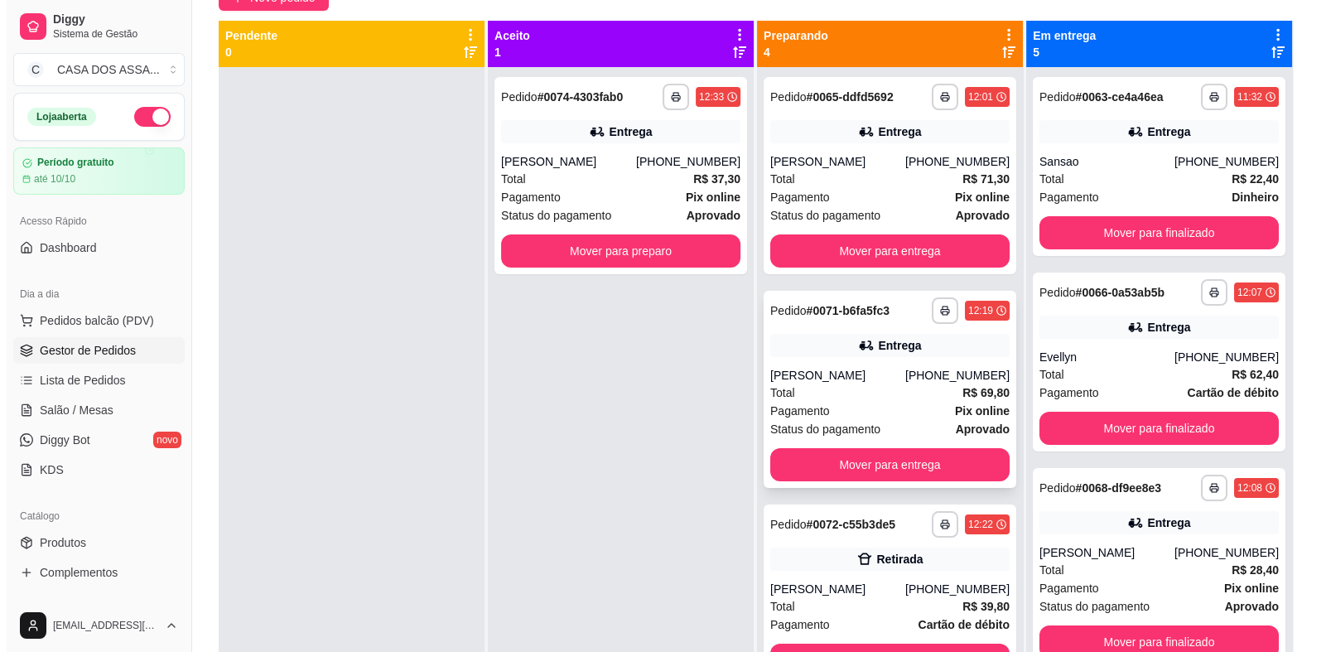
scroll to position [0, 0]
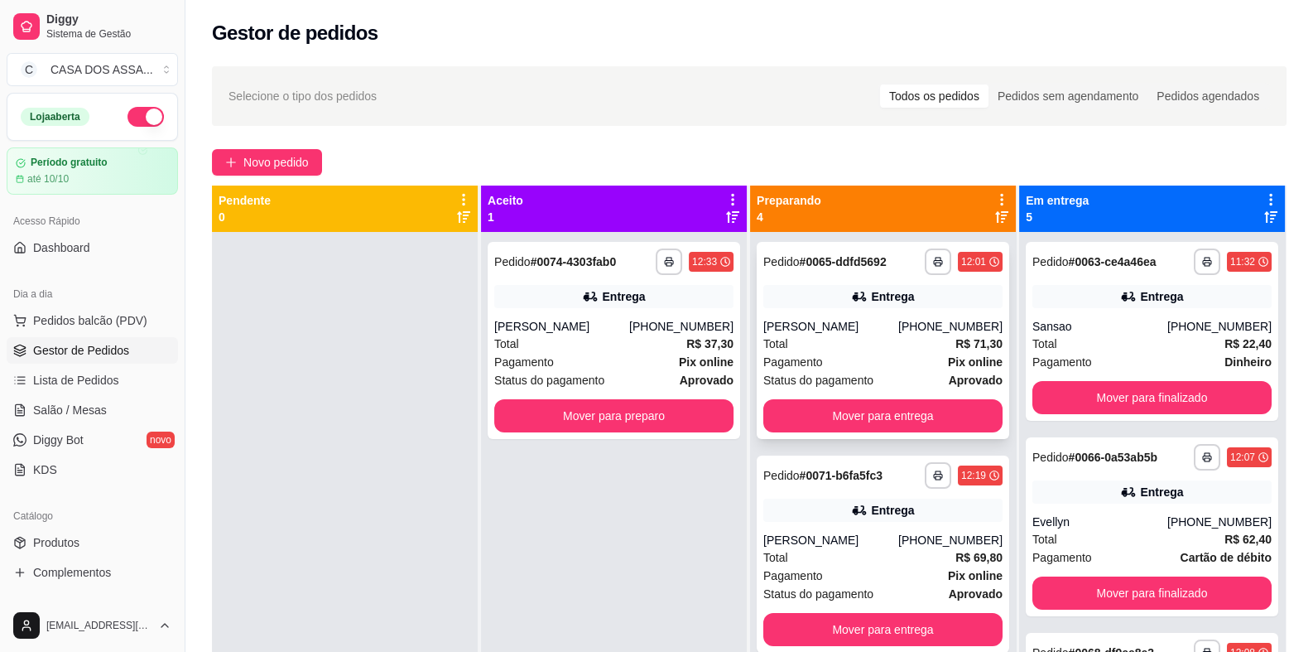
click at [819, 315] on div "**********" at bounding box center [883, 340] width 253 height 197
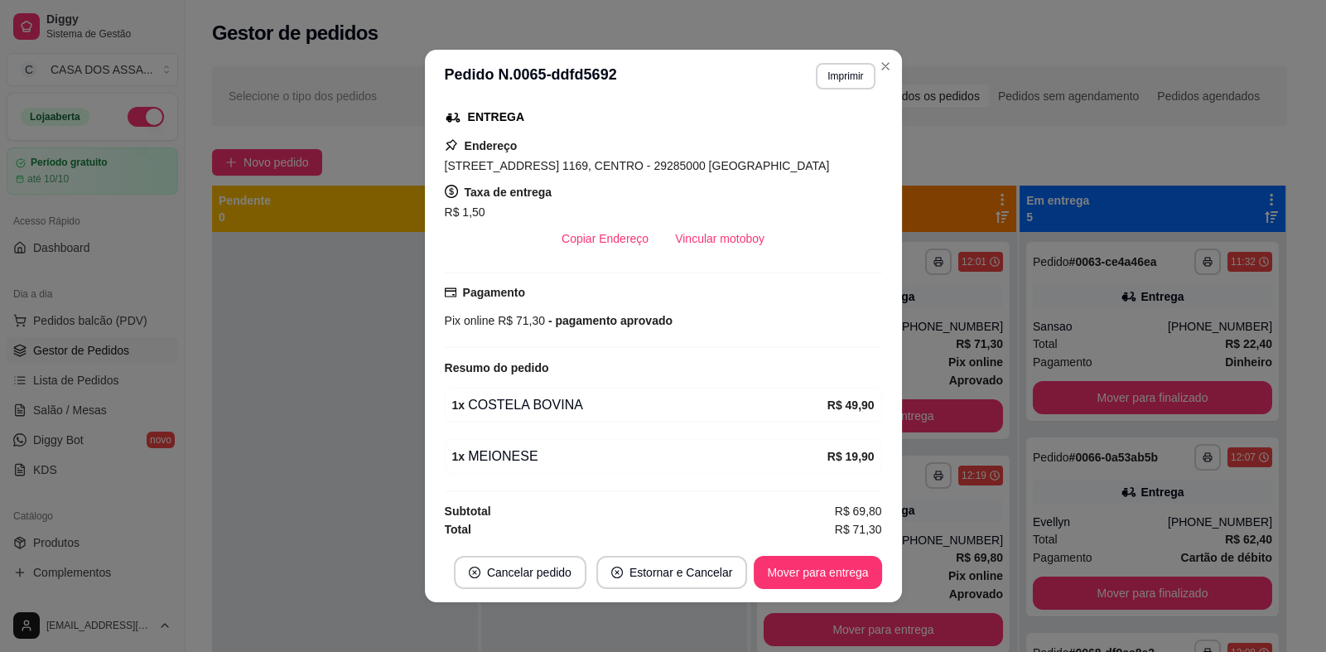
scroll to position [3, 0]
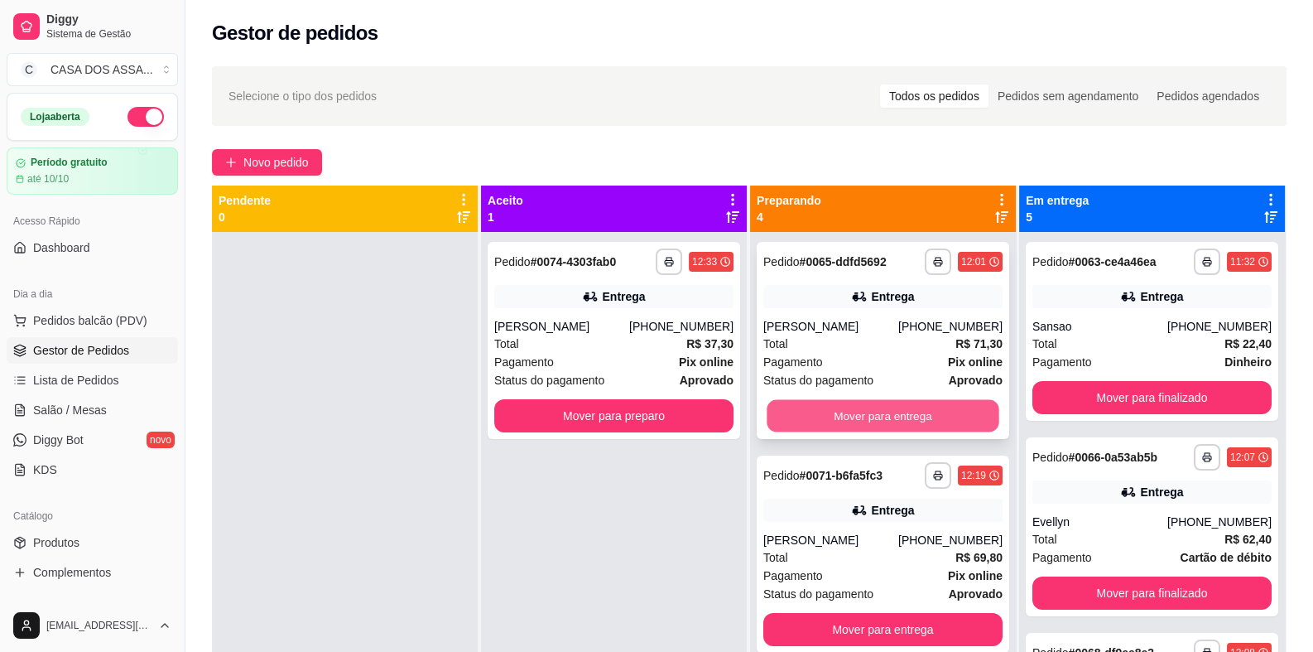
click at [898, 416] on button "Mover para entrega" at bounding box center [883, 416] width 232 height 32
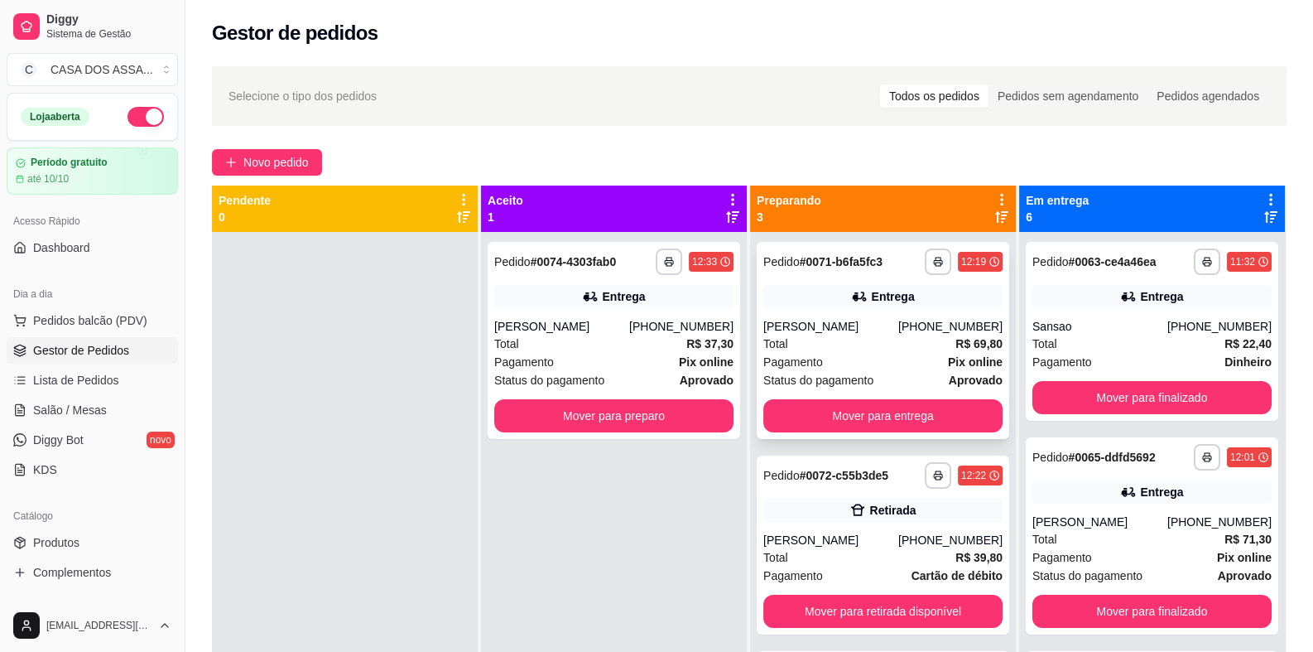
click at [855, 291] on icon at bounding box center [859, 296] width 17 height 17
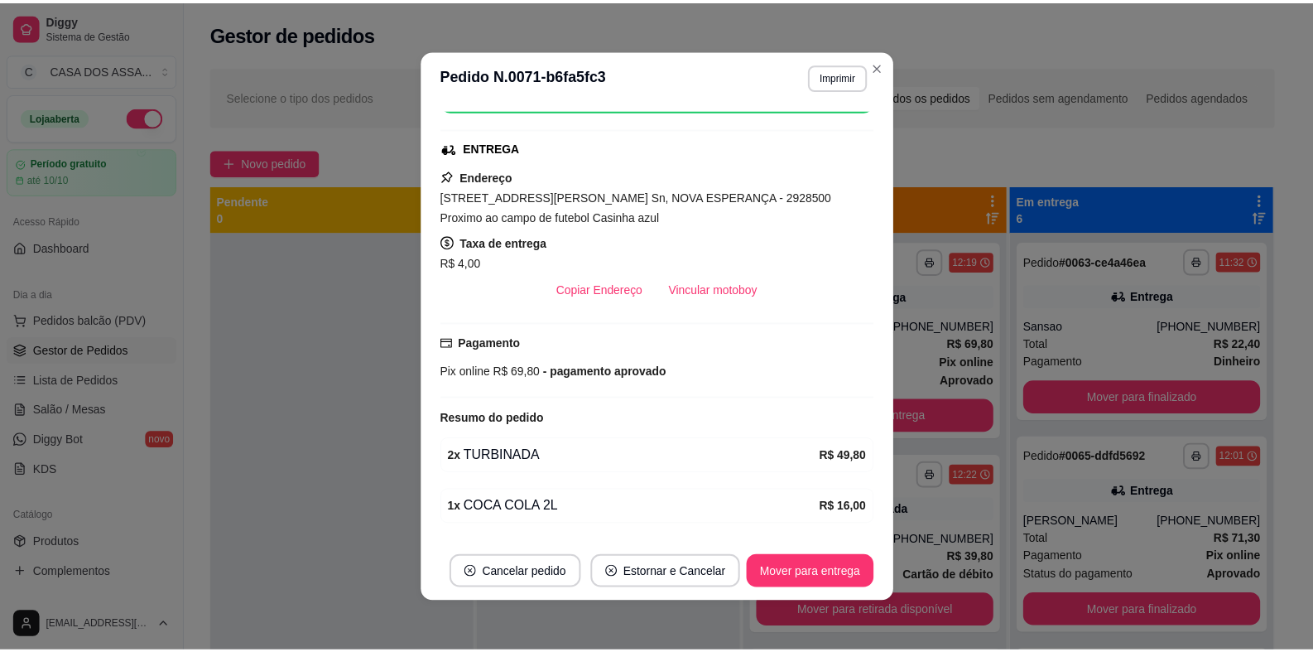
scroll to position [286, 0]
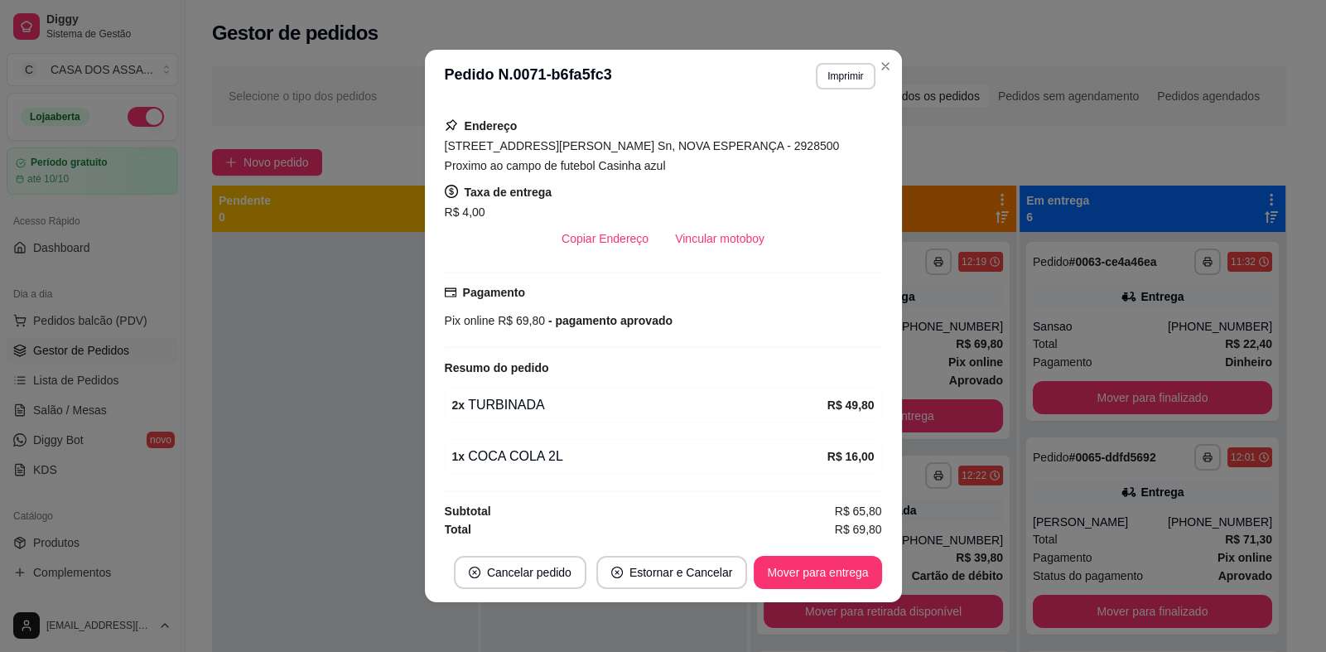
click at [623, 147] on span "[STREET_ADDRESS][PERSON_NAME] Sn, NOVA ESPERANÇA - 2928500 Proximo ao campo de …" at bounding box center [642, 155] width 395 height 33
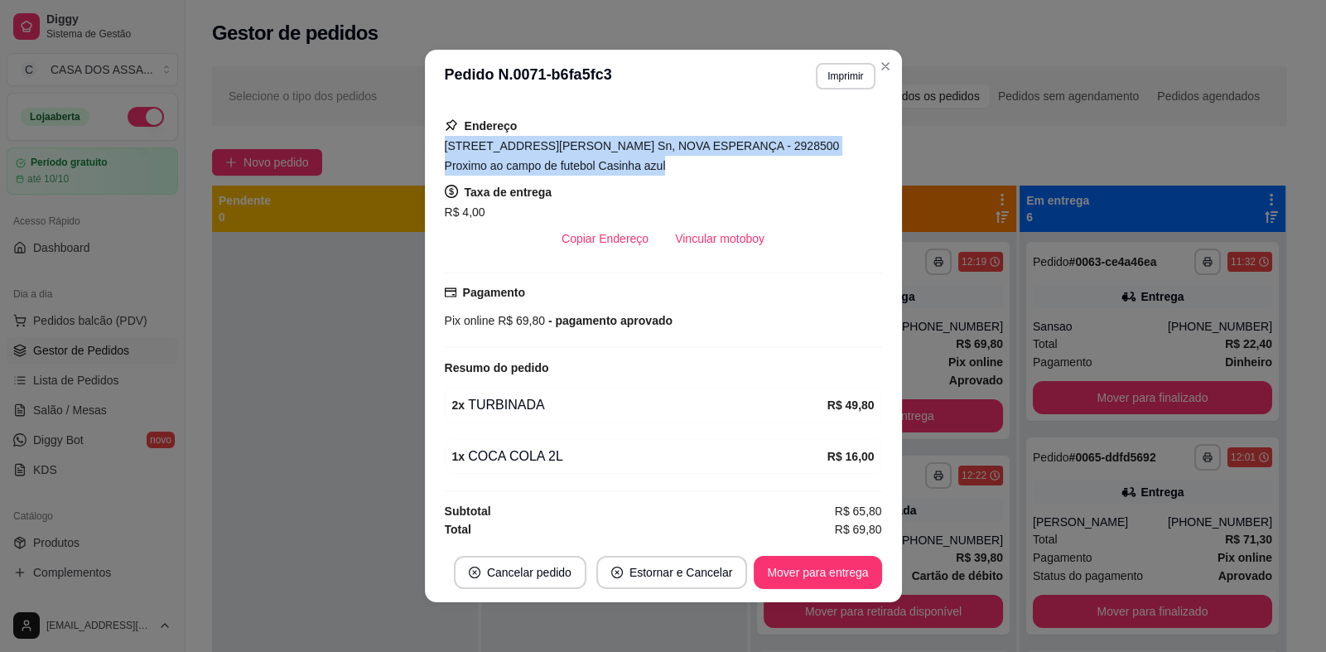
click at [623, 147] on span "[STREET_ADDRESS][PERSON_NAME] Sn, NOVA ESPERANÇA - 2928500 Proximo ao campo de …" at bounding box center [642, 155] width 395 height 33
click at [614, 164] on div "[STREET_ADDRESS][PERSON_NAME] Sn, NOVA ESPERANÇA - 2928500 Proximo ao campo de …" at bounding box center [663, 156] width 437 height 40
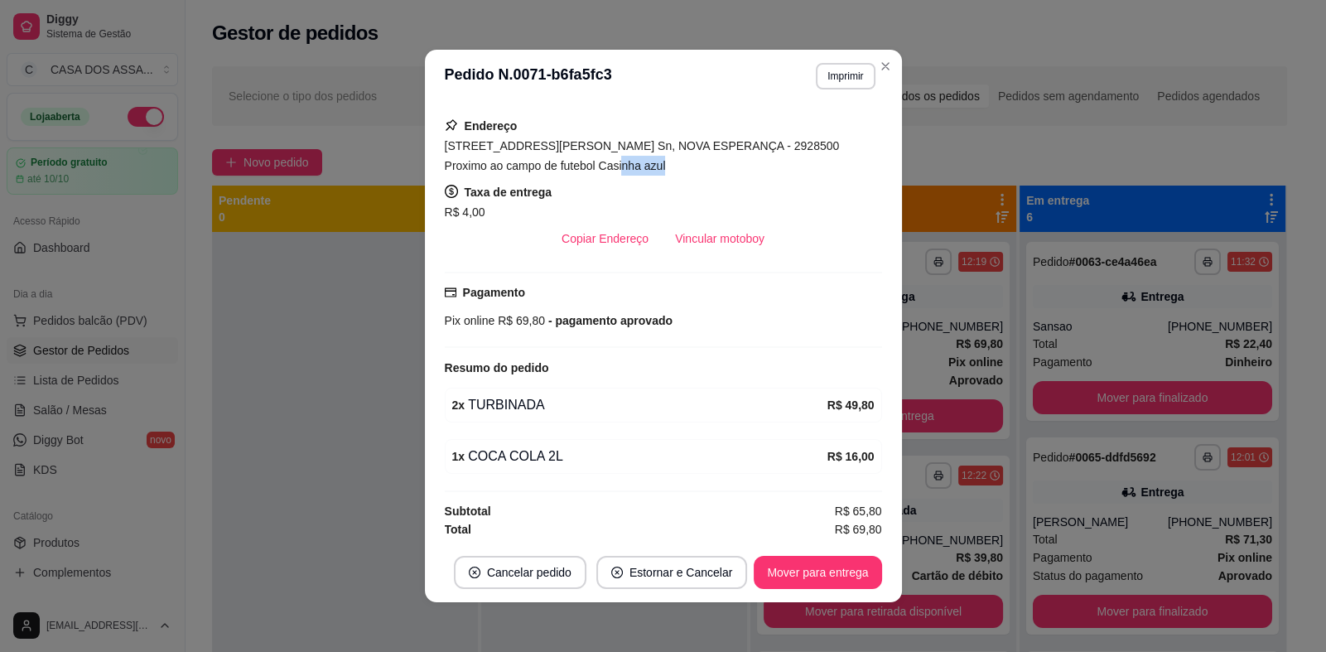
click at [614, 164] on div "[STREET_ADDRESS][PERSON_NAME] Sn, NOVA ESPERANÇA - 2928500 Proximo ao campo de …" at bounding box center [663, 156] width 437 height 40
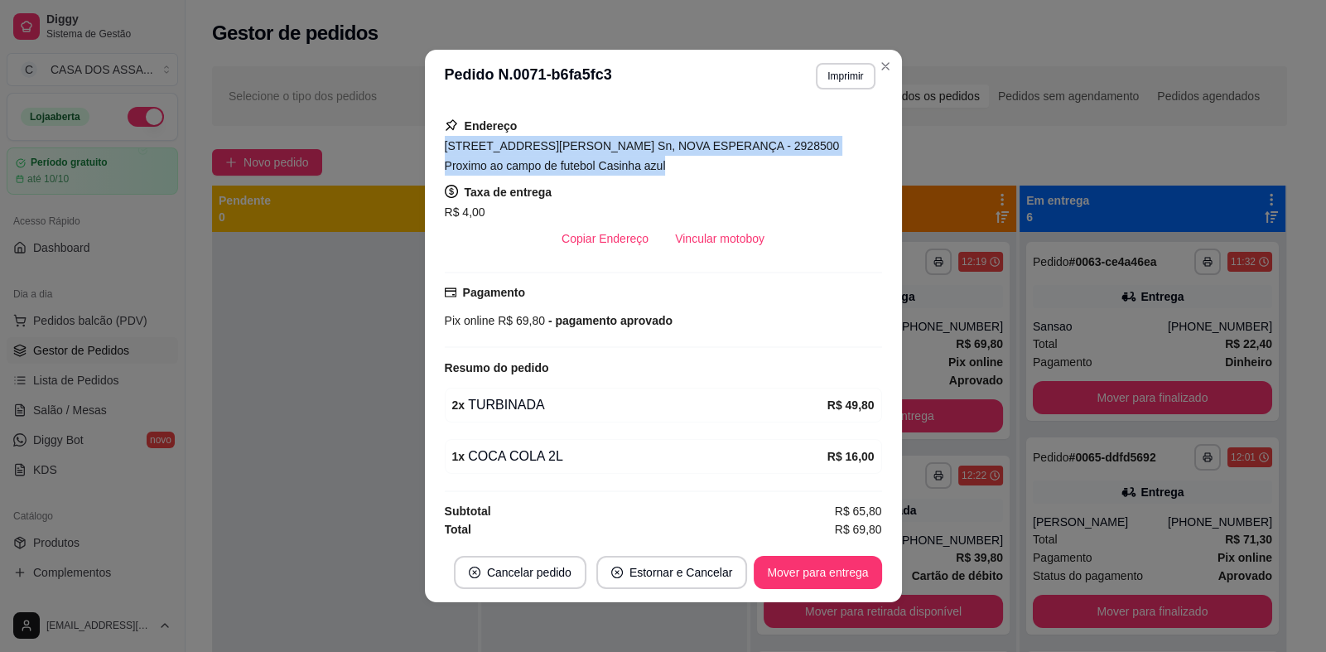
click at [614, 164] on div "[STREET_ADDRESS][PERSON_NAME] Sn, NOVA ESPERANÇA - 2928500 Proximo ao campo de …" at bounding box center [663, 156] width 437 height 40
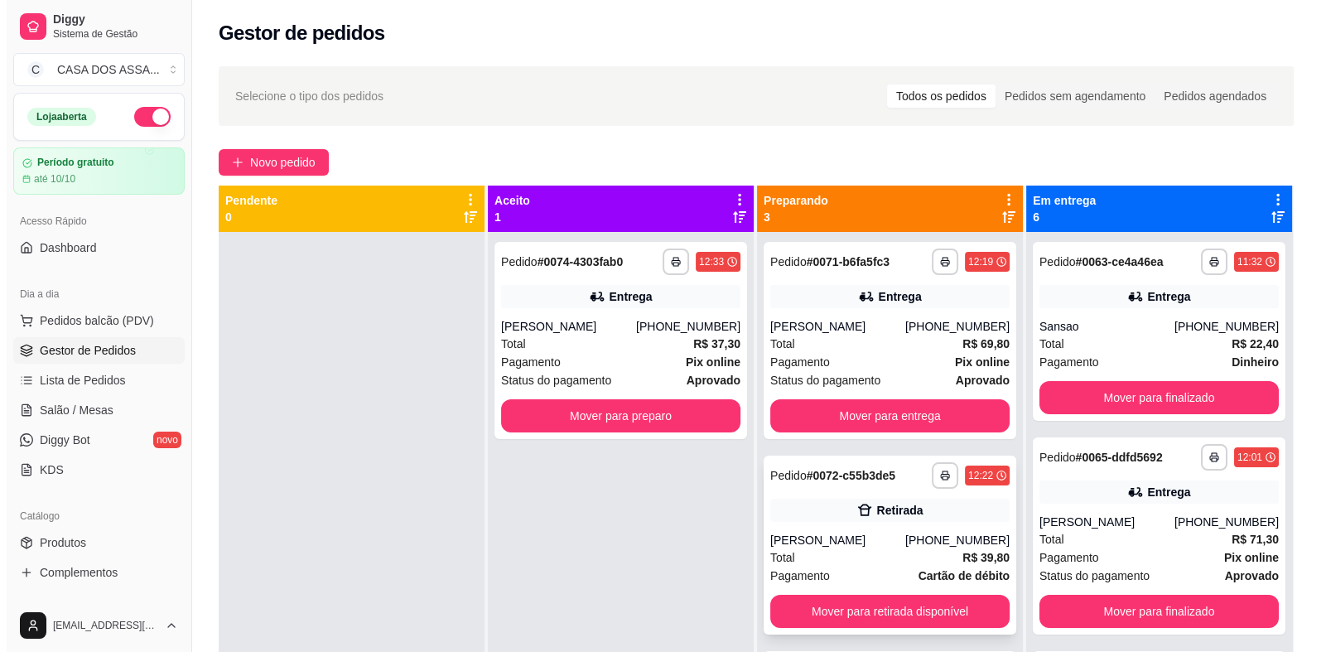
scroll to position [46, 0]
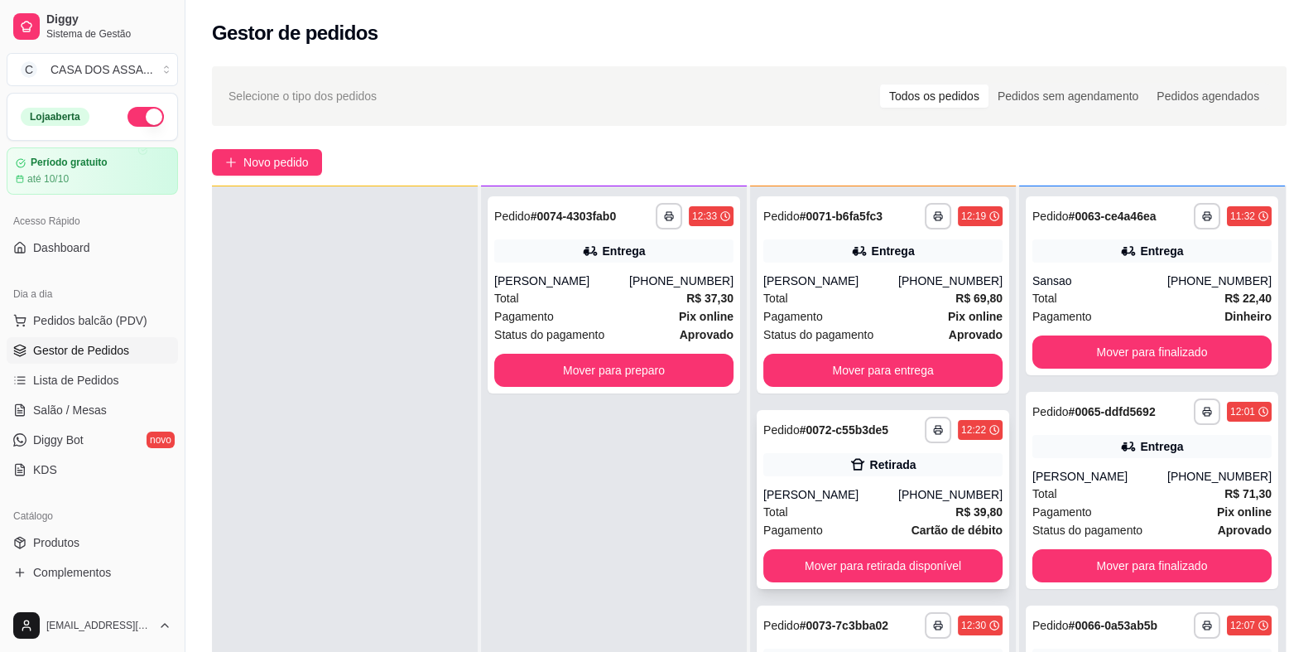
click at [795, 475] on div "**********" at bounding box center [883, 499] width 253 height 179
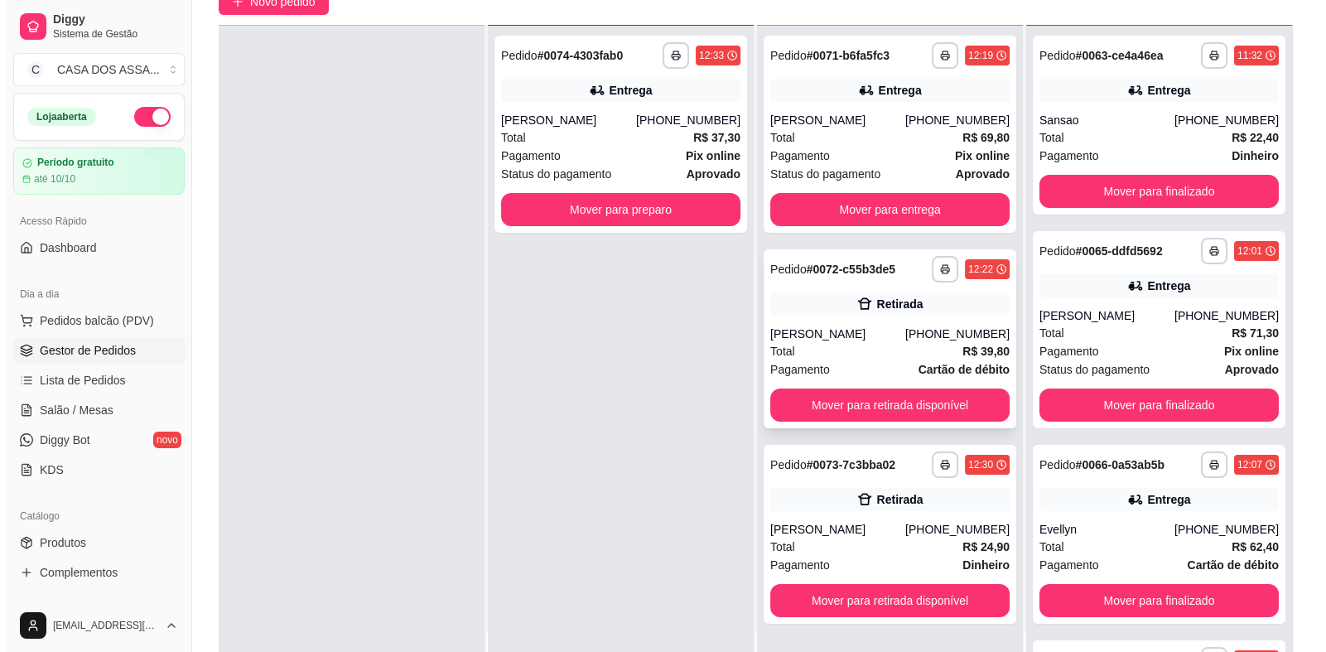
scroll to position [165, 0]
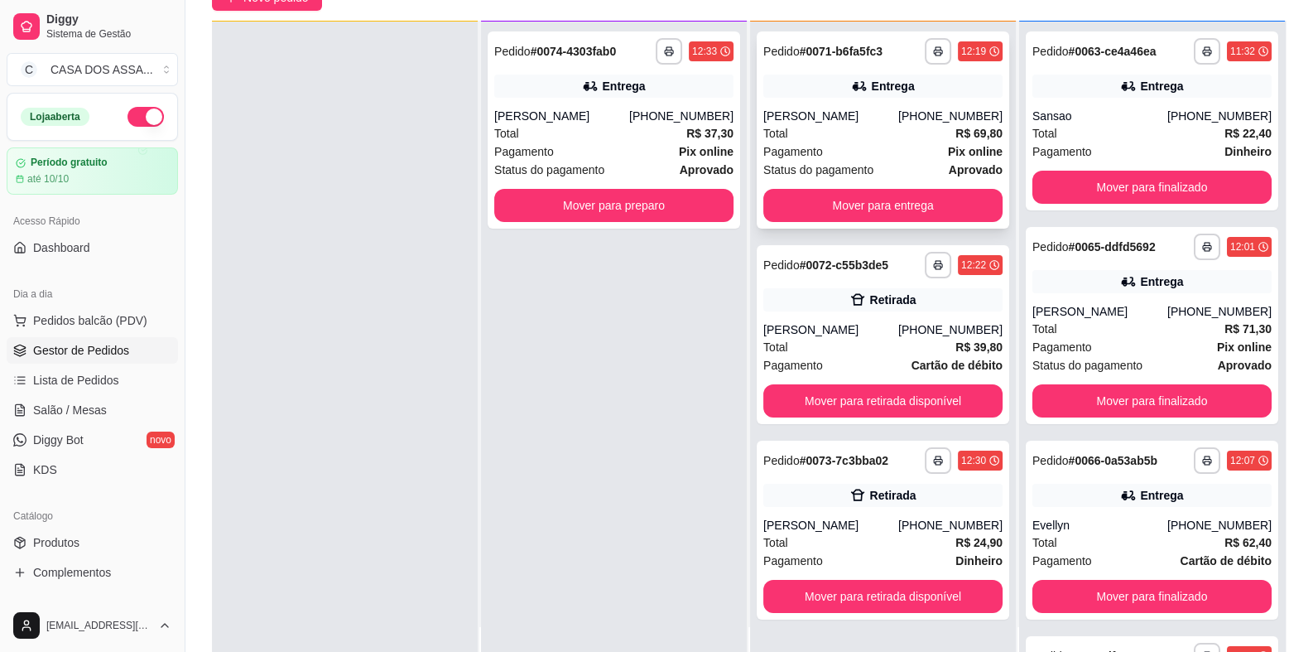
click at [795, 108] on div "[PERSON_NAME]" at bounding box center [830, 116] width 135 height 17
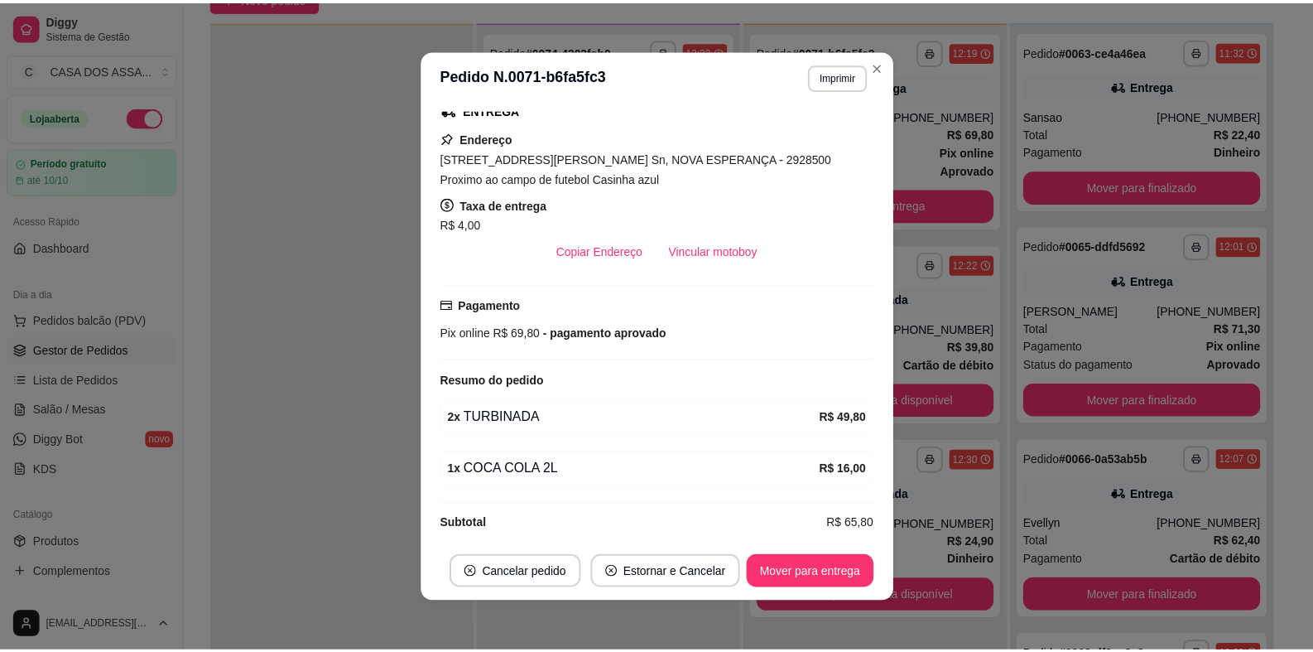
scroll to position [286, 0]
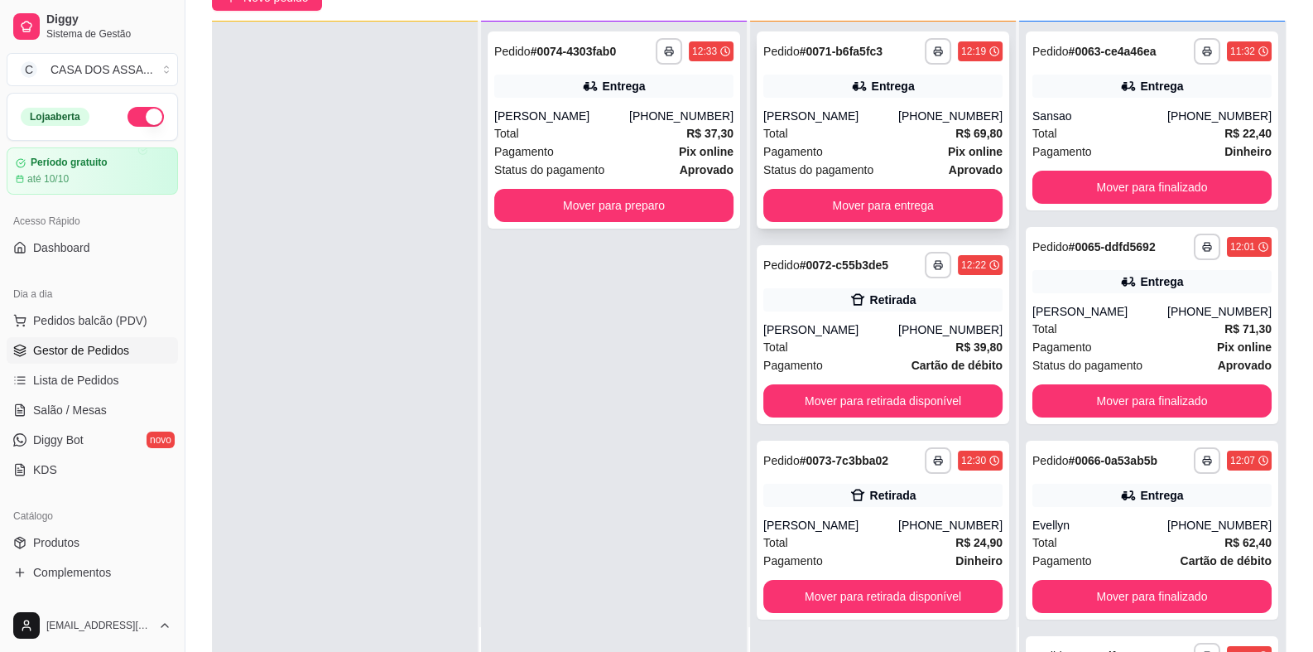
click at [799, 110] on div "[PERSON_NAME]" at bounding box center [830, 116] width 135 height 17
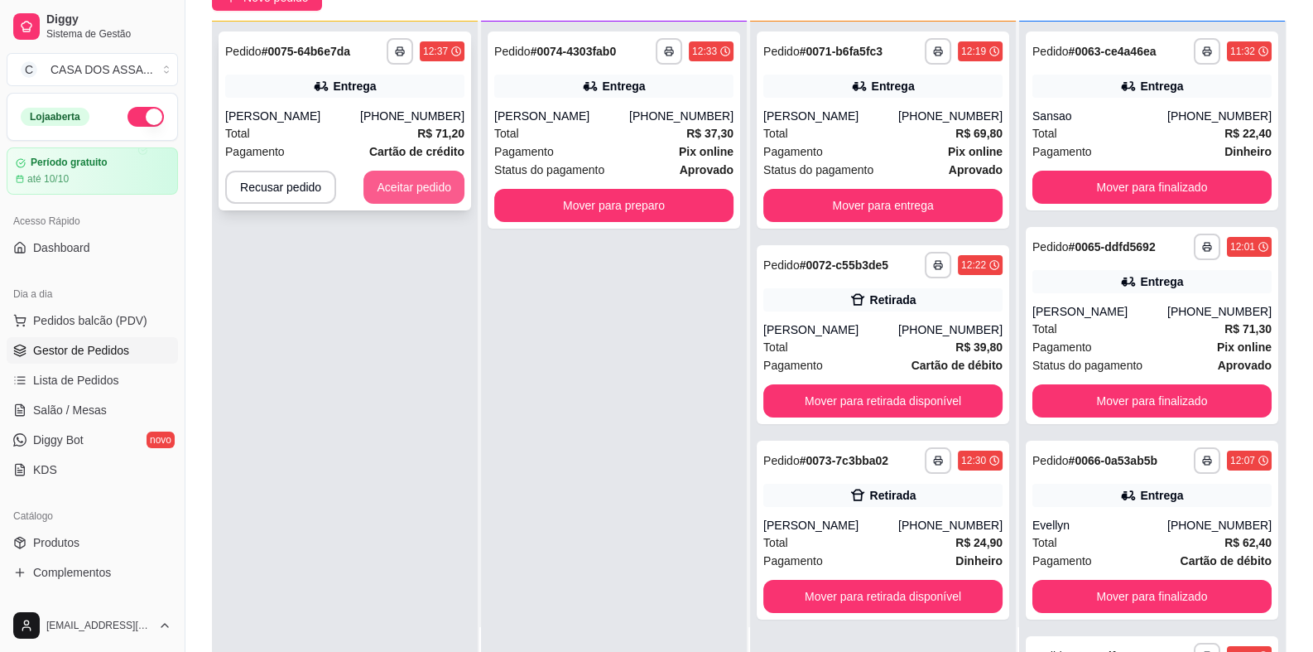
click at [406, 171] on button "Aceitar pedido" at bounding box center [414, 187] width 101 height 33
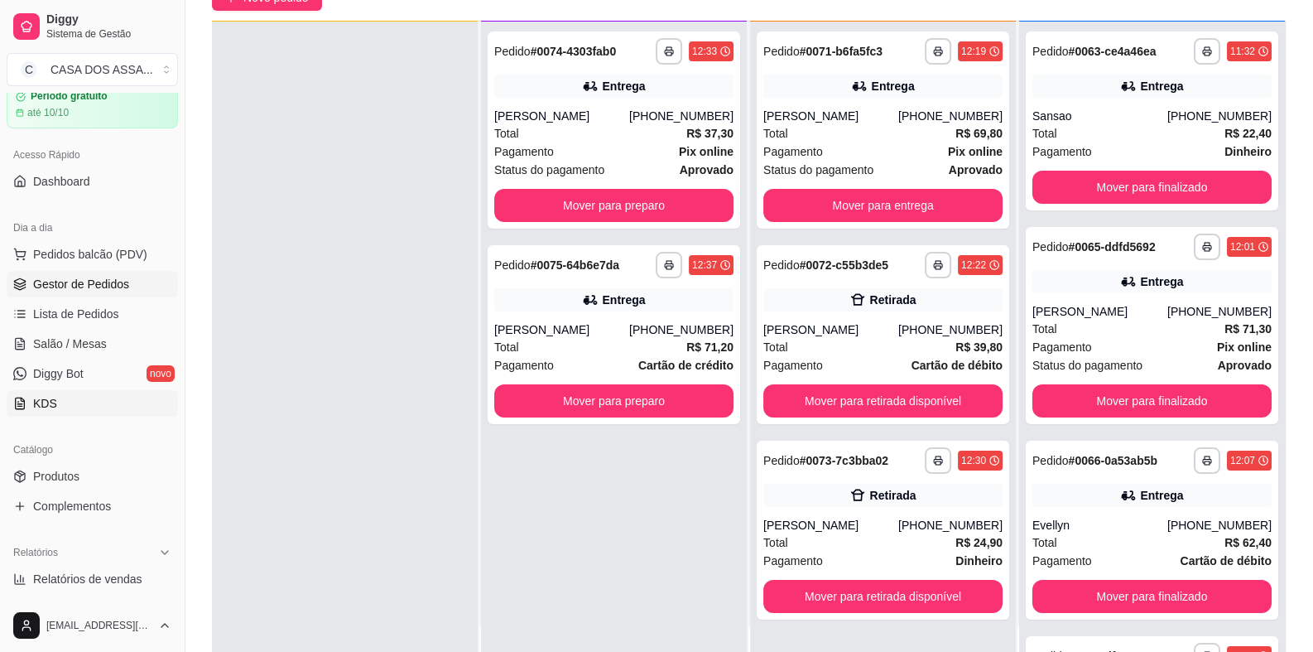
scroll to position [165, 0]
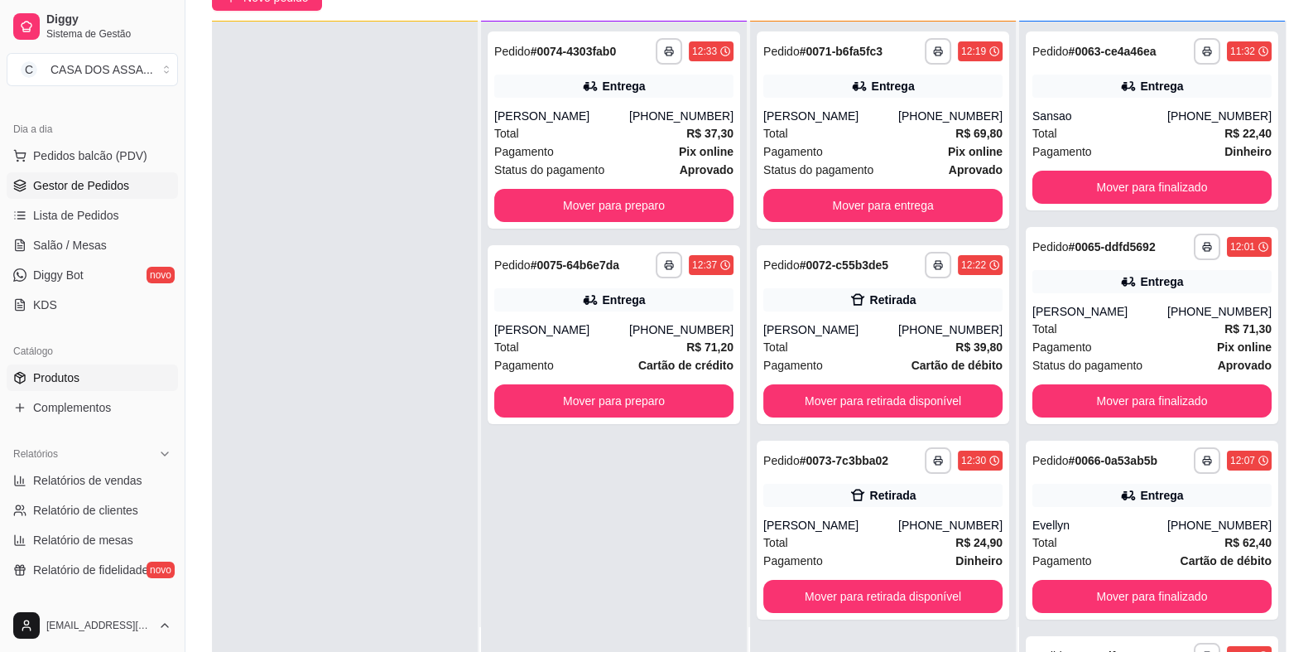
click at [75, 376] on span "Produtos" at bounding box center [56, 377] width 46 height 17
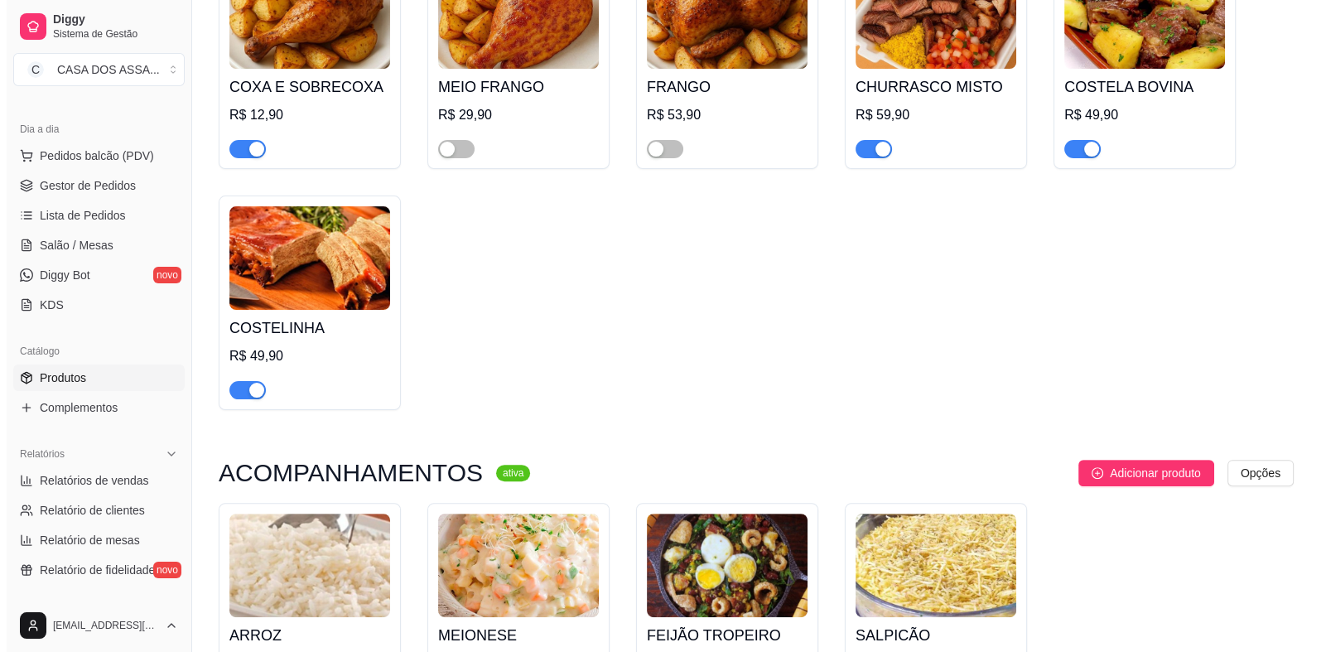
scroll to position [744, 0]
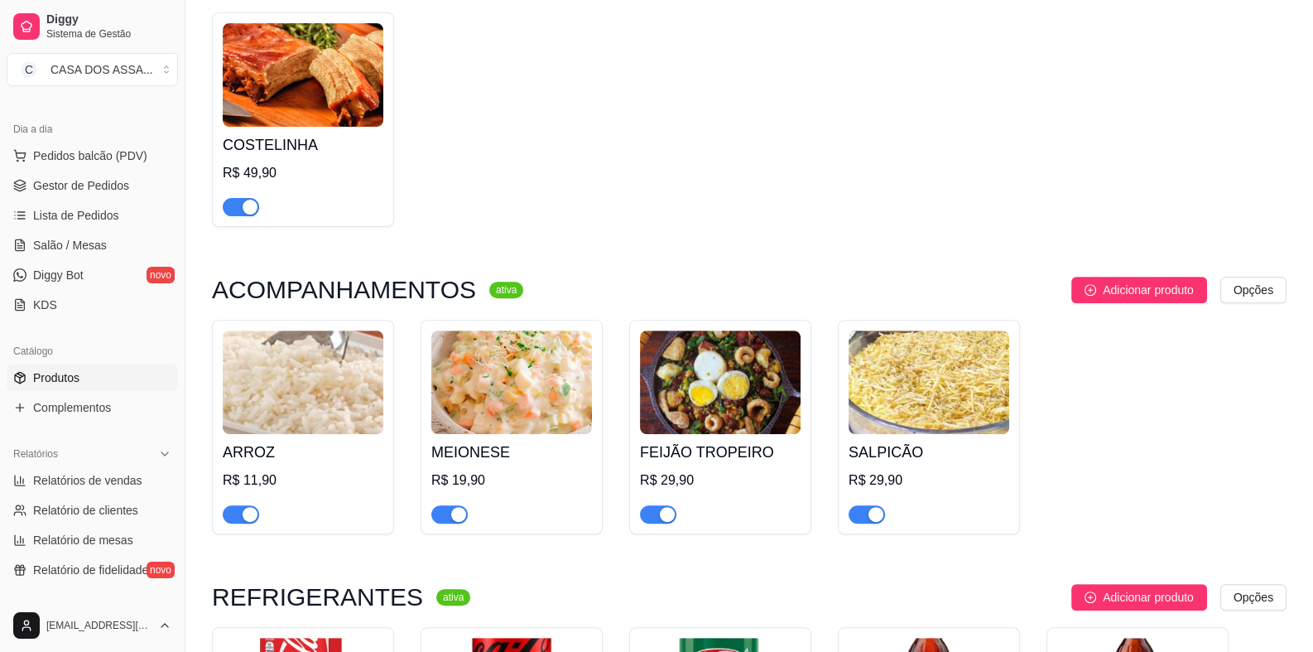
click at [489, 425] on img at bounding box center [511, 382] width 161 height 104
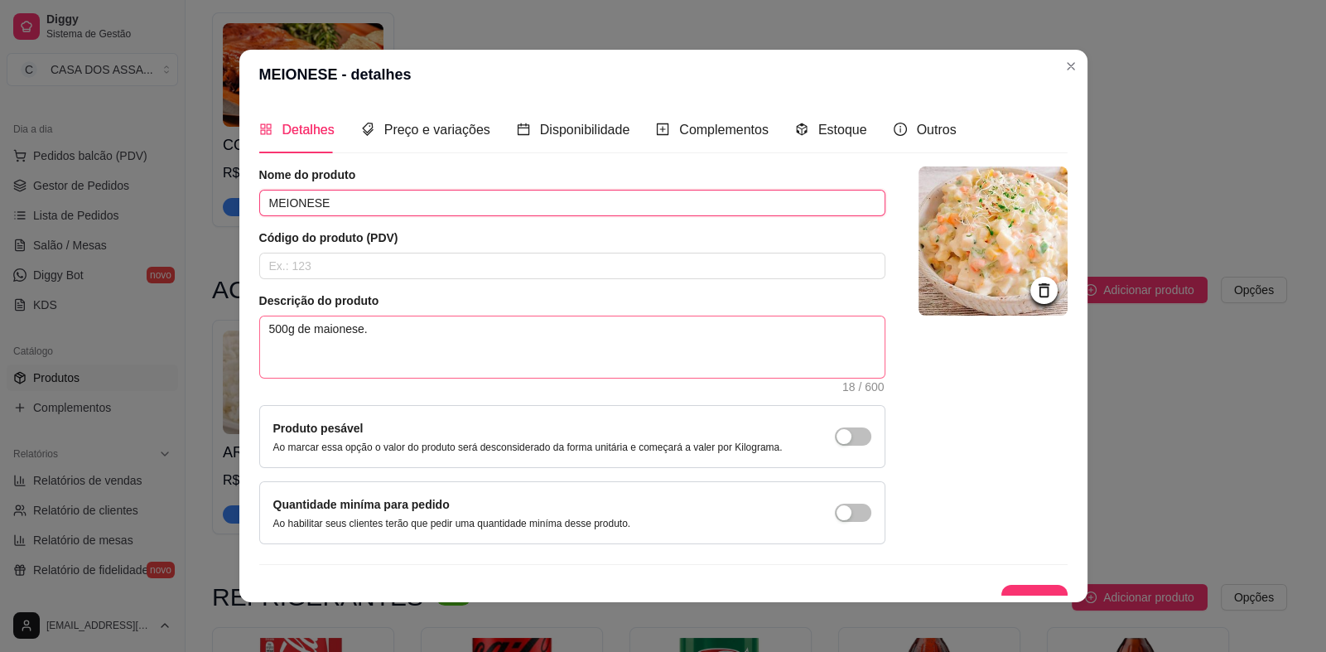
drag, startPoint x: 277, startPoint y: 205, endPoint x: 296, endPoint y: 330, distance: 127.2
click at [278, 205] on input "MEIONESE" at bounding box center [572, 203] width 626 height 26
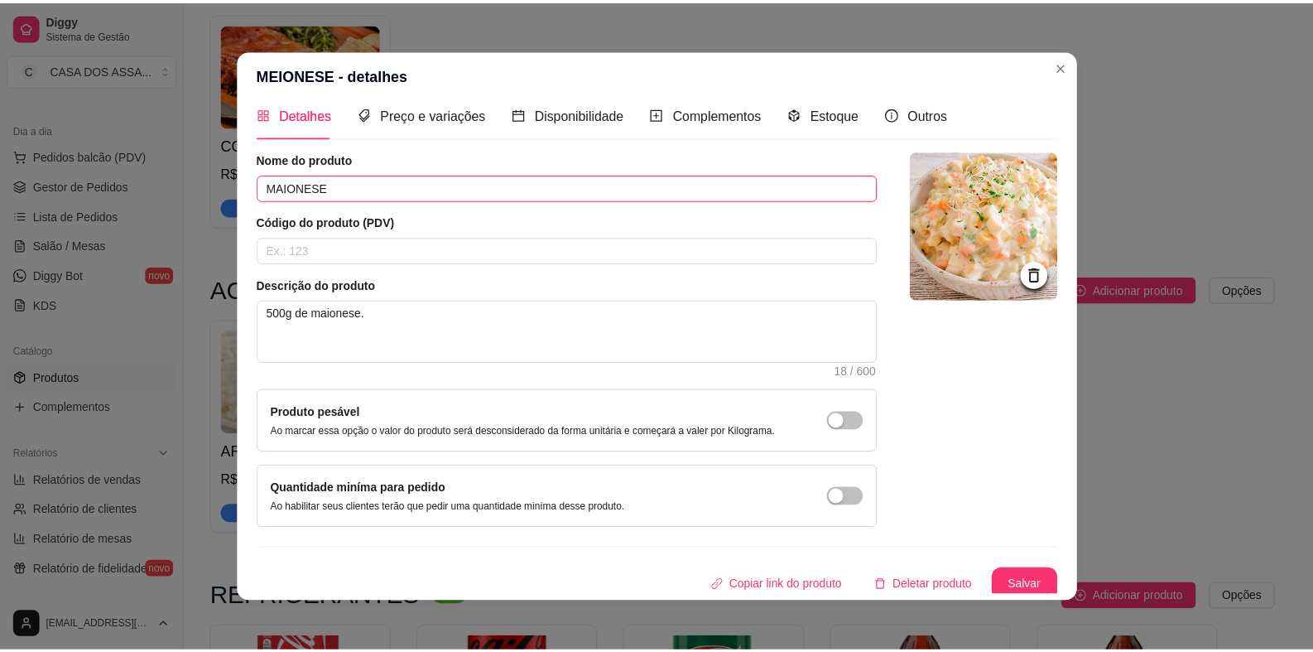
scroll to position [20, 0]
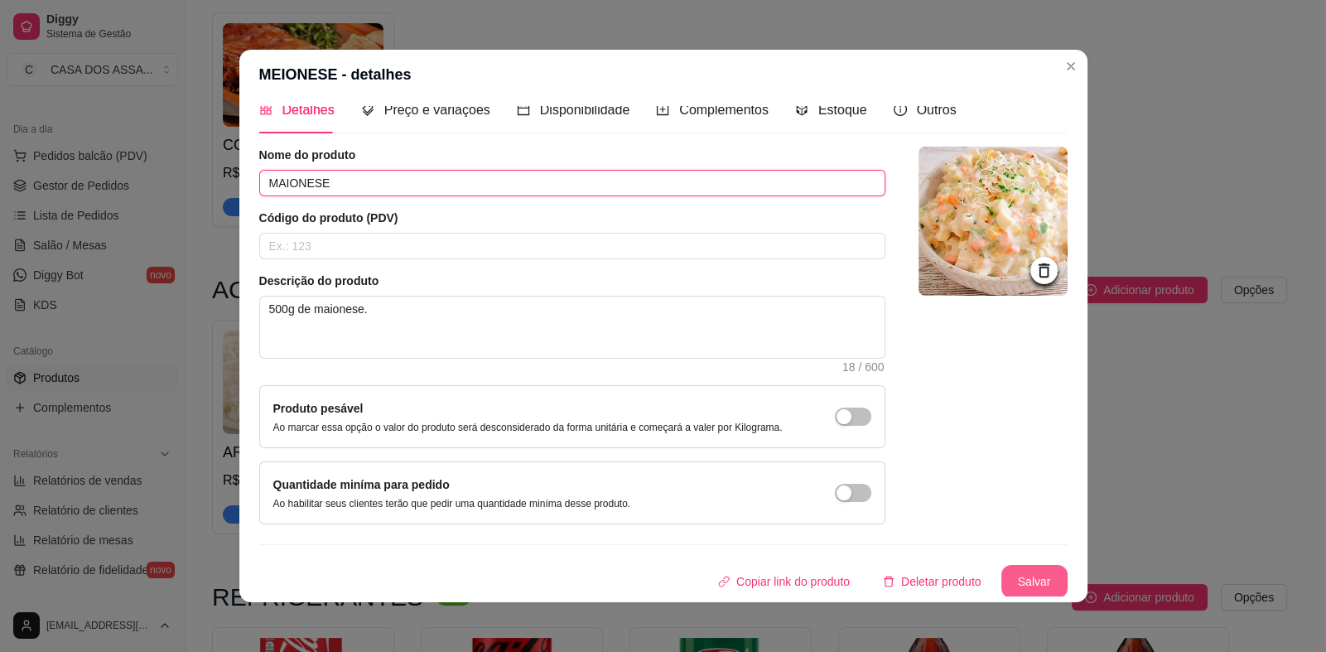
type input "MAIONESE"
click at [1018, 582] on button "Salvar" at bounding box center [1034, 582] width 65 height 32
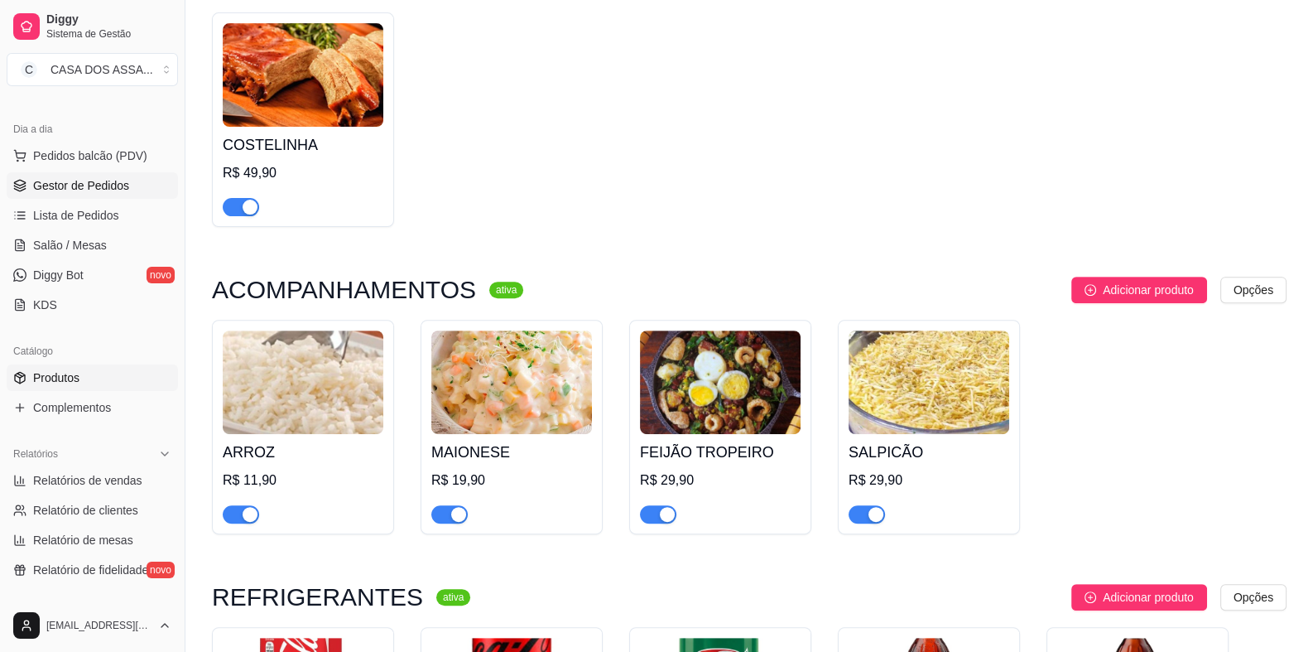
click at [72, 188] on span "Gestor de Pedidos" at bounding box center [81, 185] width 96 height 17
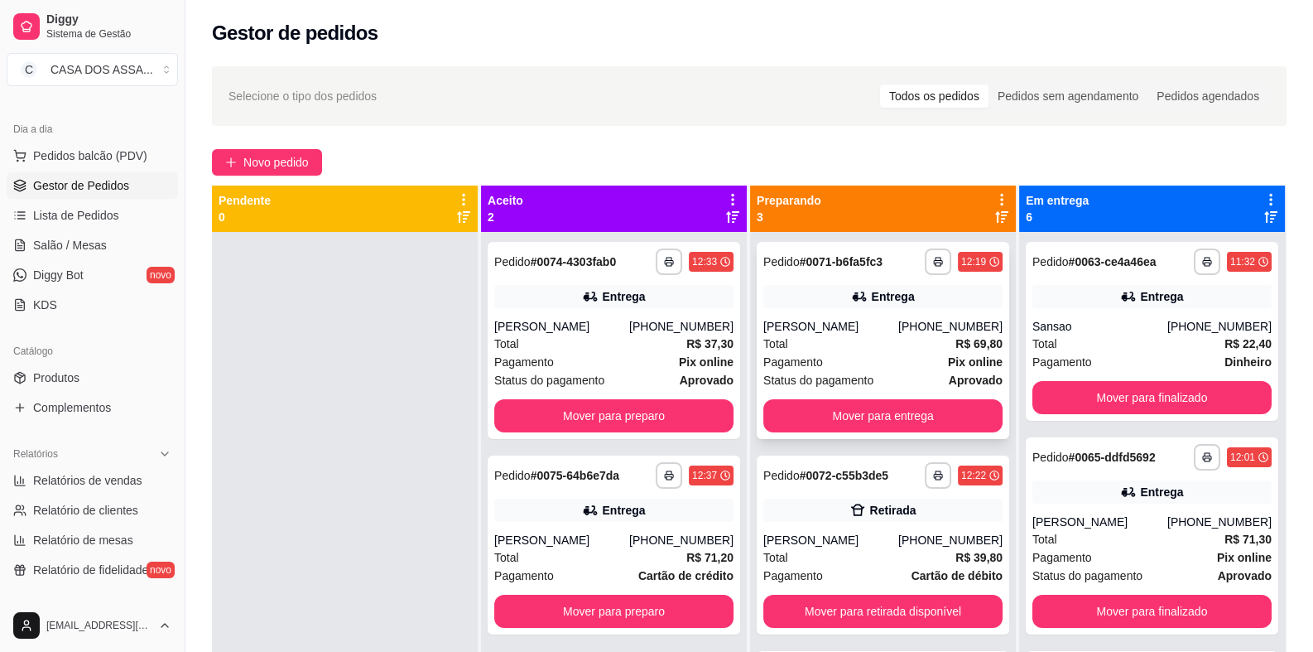
click at [828, 262] on strong "# 0071-b6fa5fc3" at bounding box center [841, 261] width 83 height 13
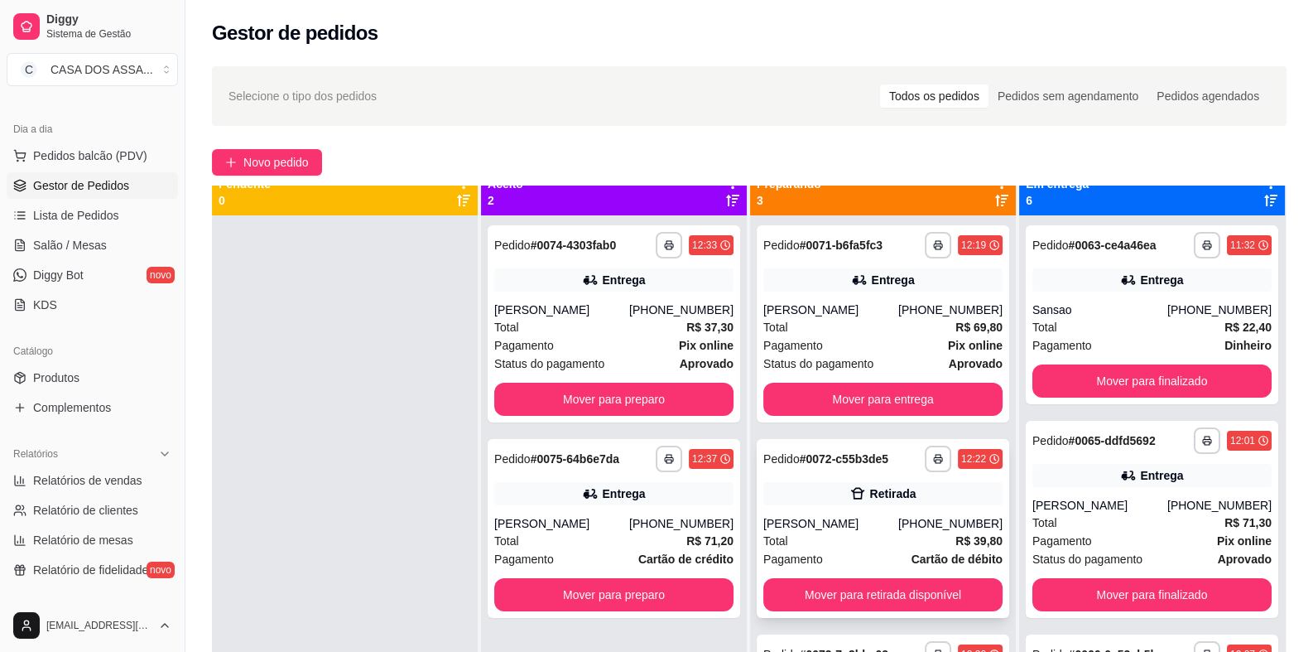
scroll to position [46, 0]
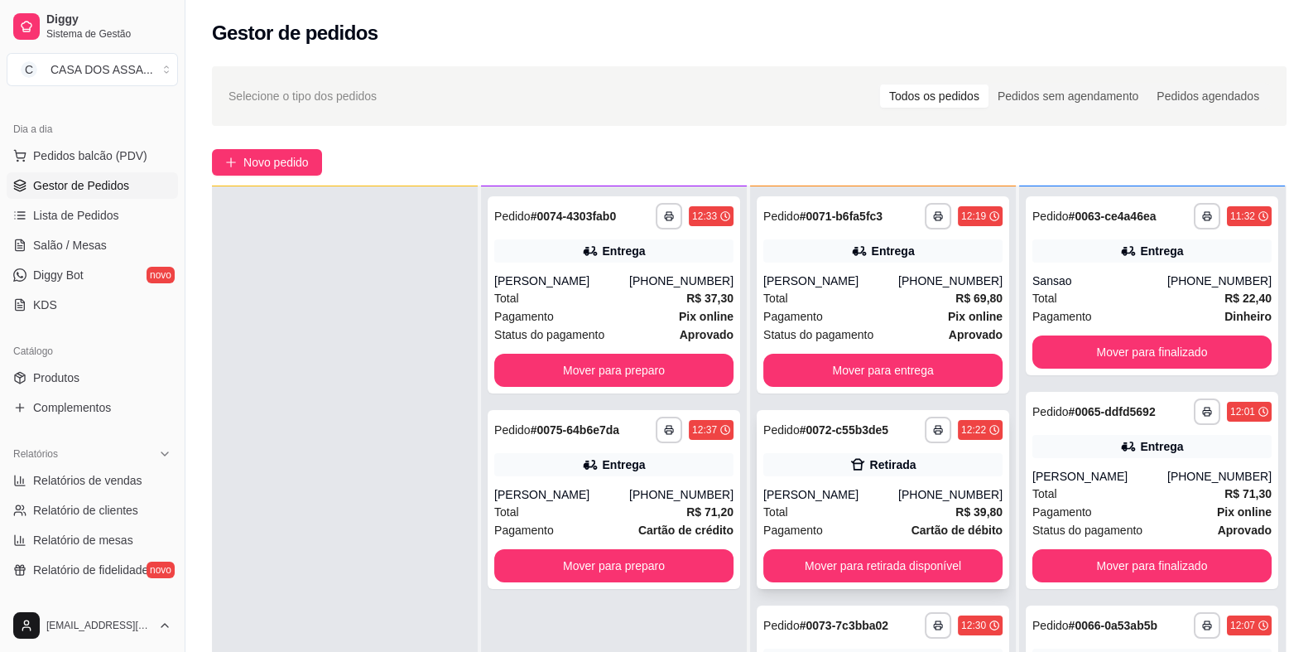
click at [806, 441] on div "**********" at bounding box center [882, 429] width 239 height 26
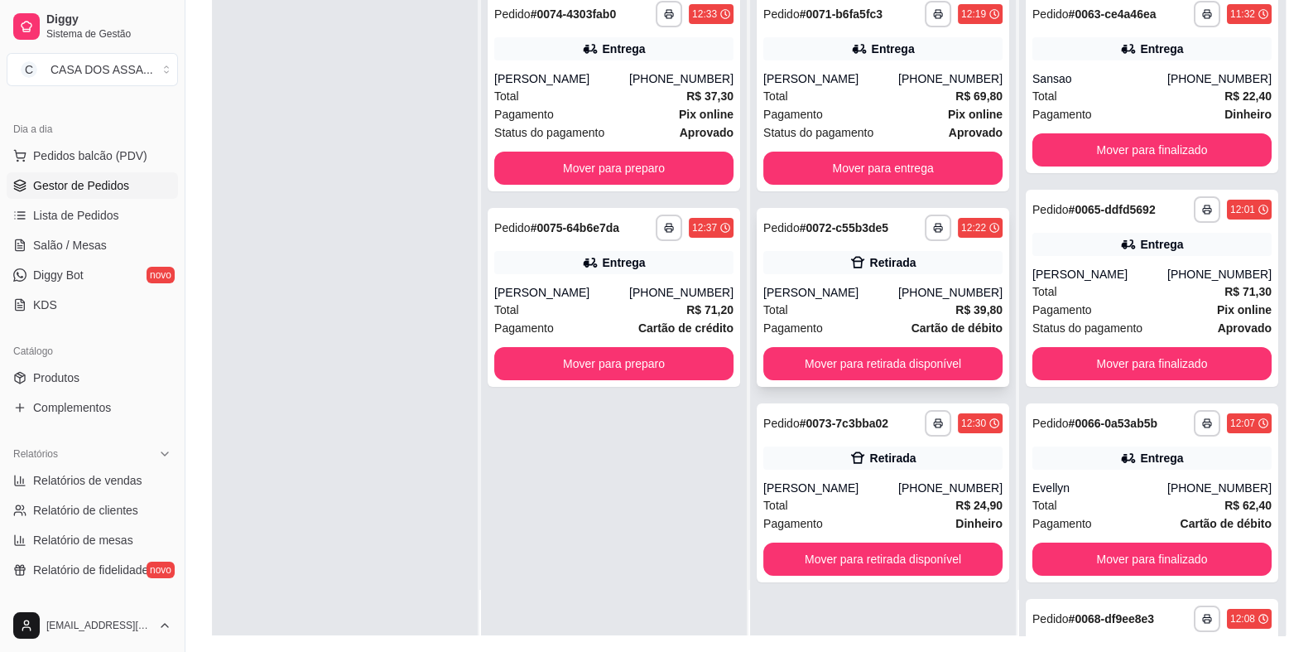
scroll to position [248, 0]
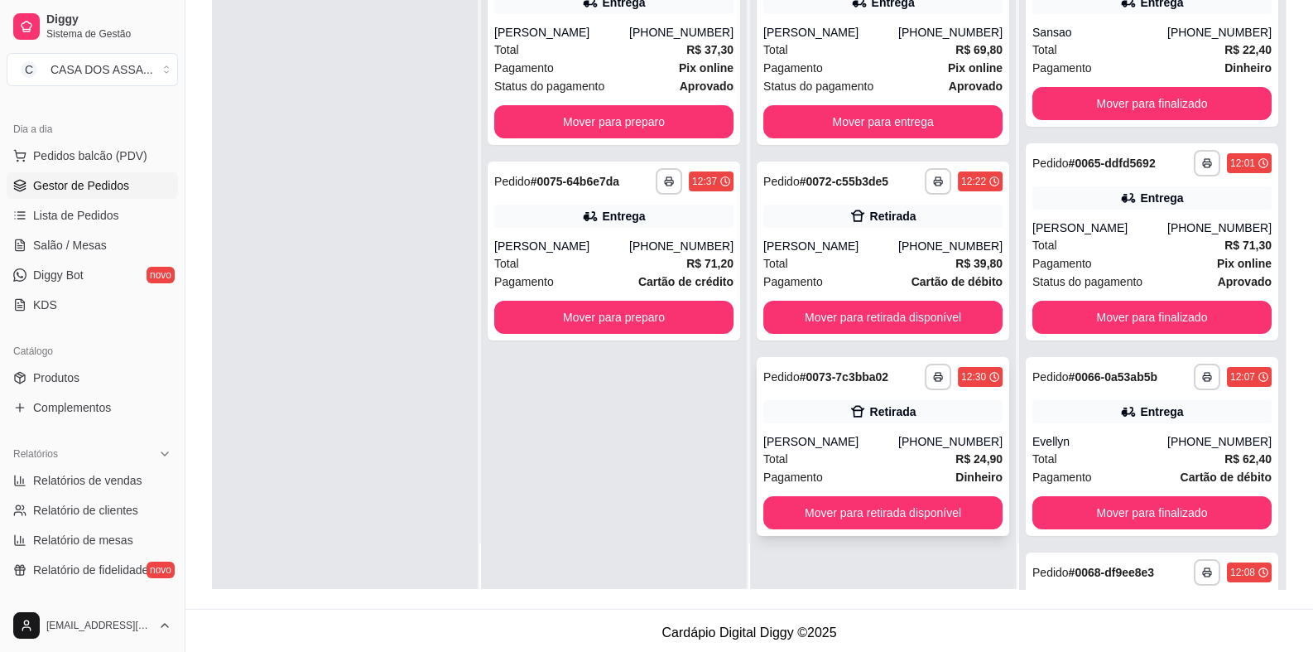
click at [817, 386] on div "**********" at bounding box center [882, 377] width 239 height 26
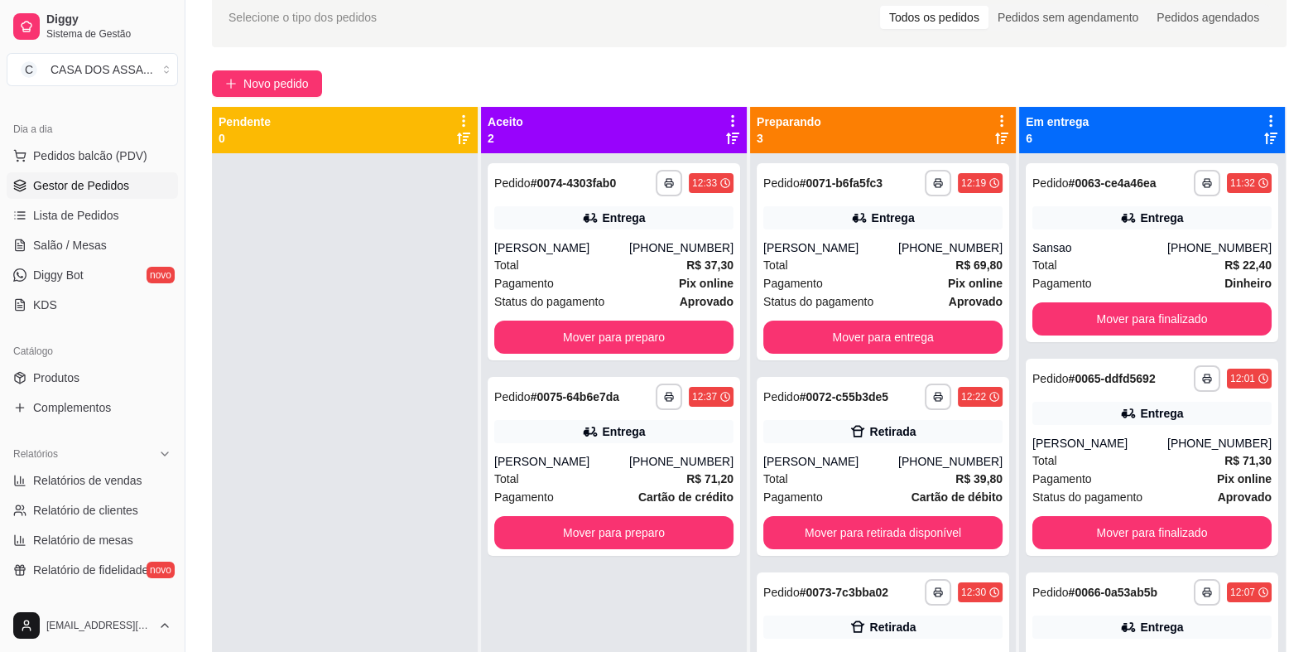
scroll to position [0, 0]
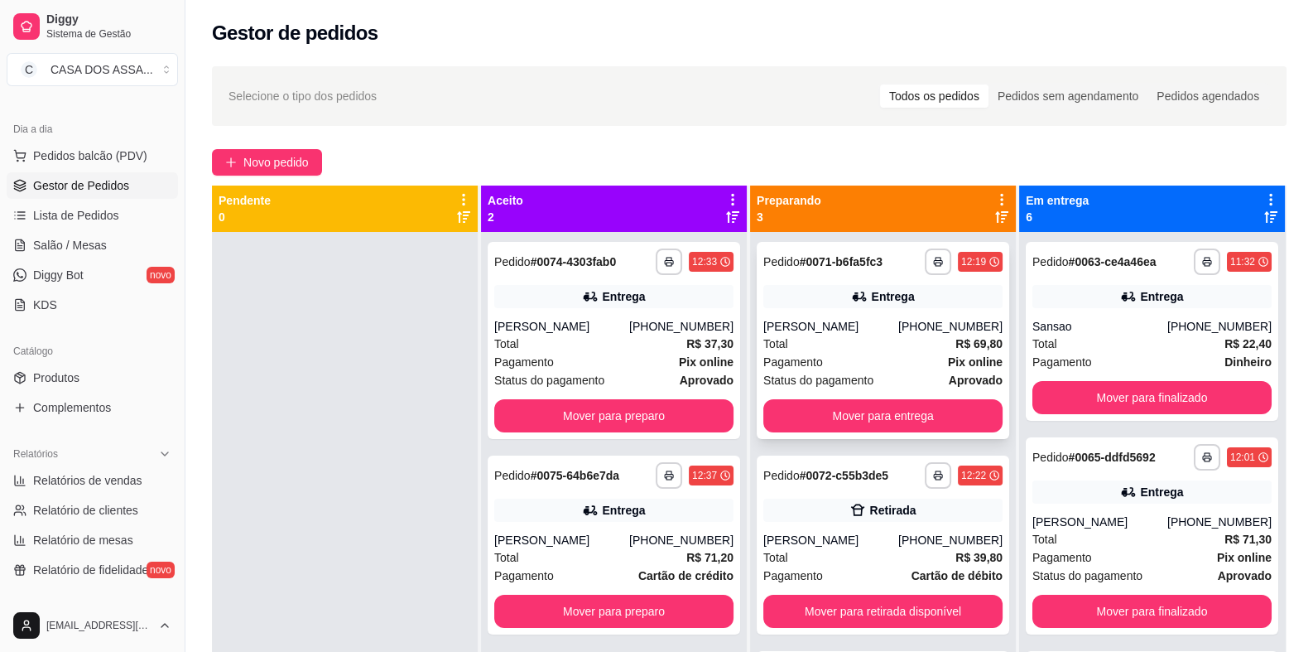
click at [811, 278] on div "**********" at bounding box center [883, 340] width 253 height 197
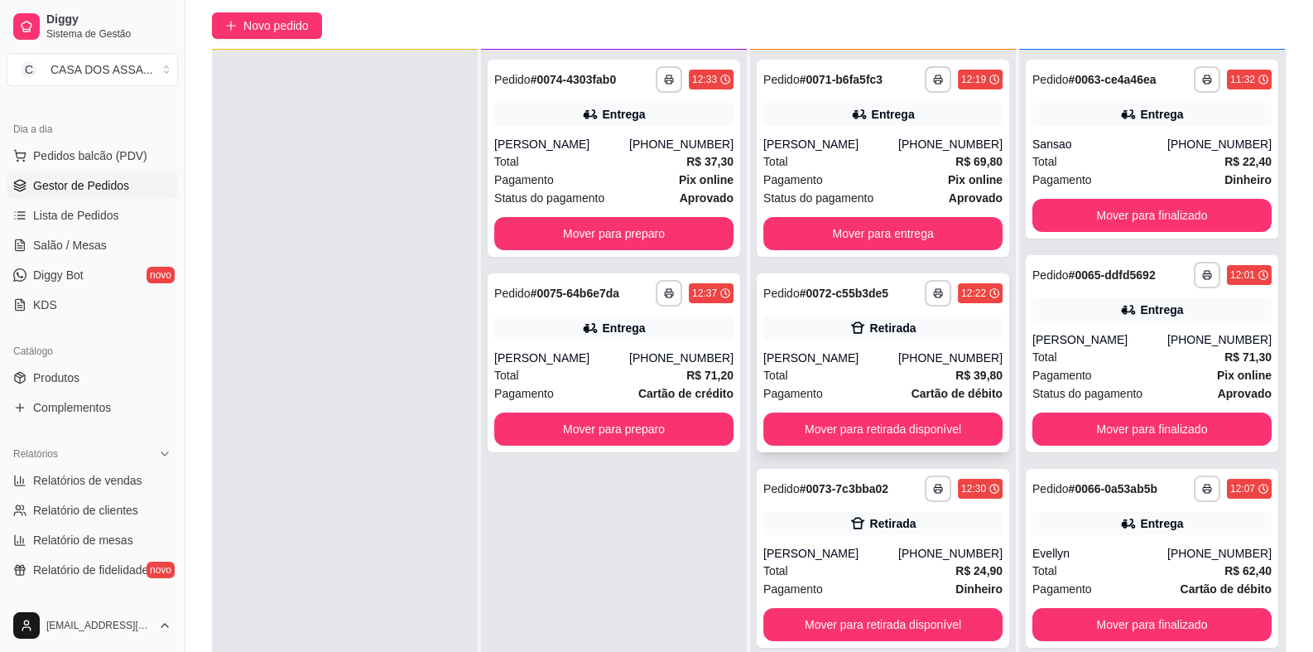
scroll to position [165, 0]
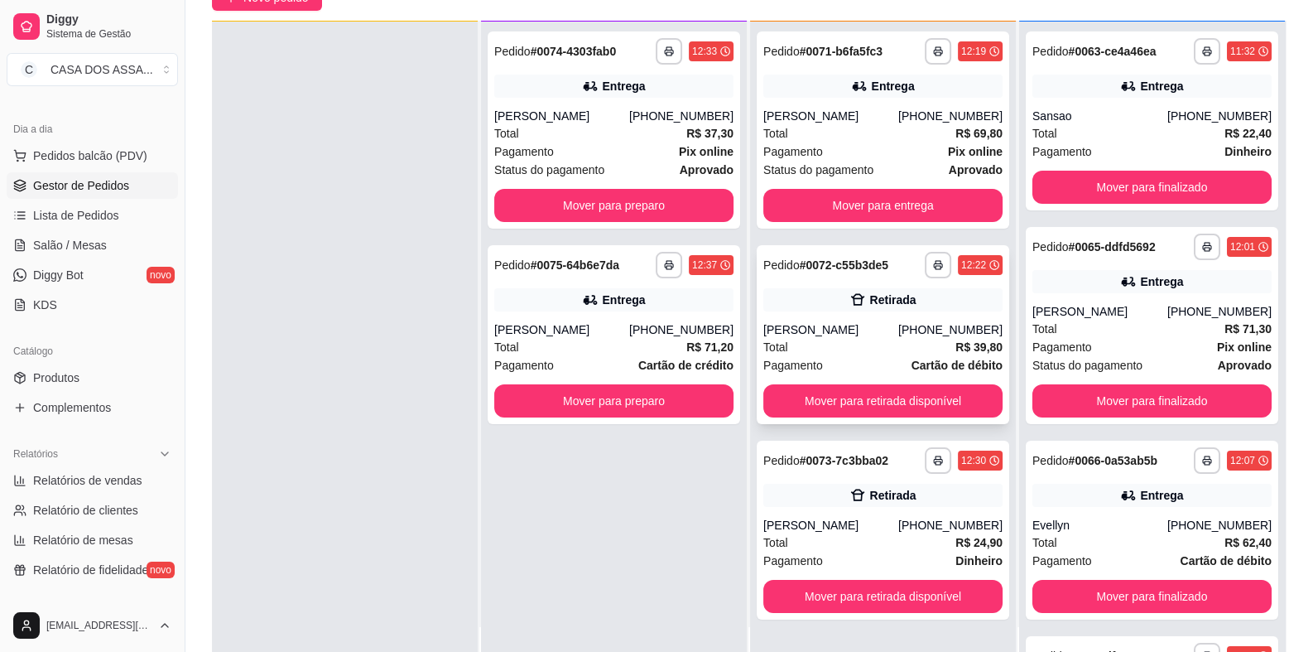
click at [803, 295] on div "Retirada" at bounding box center [882, 299] width 239 height 23
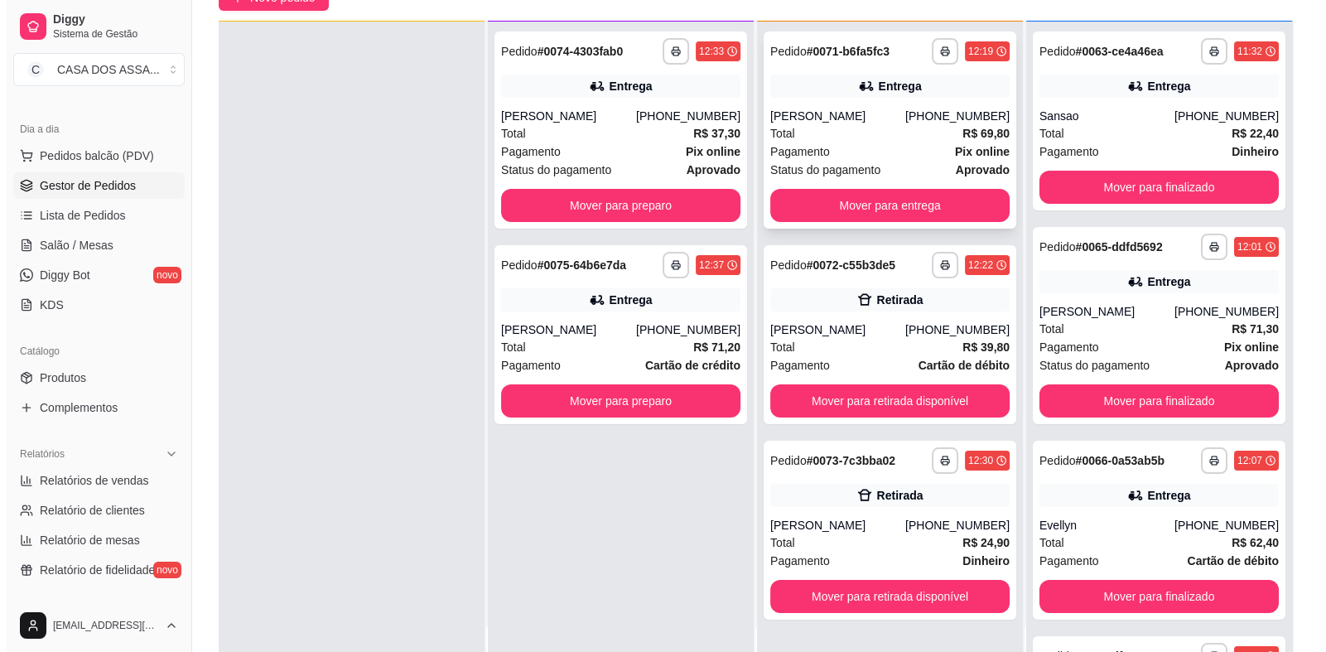
scroll to position [0, 0]
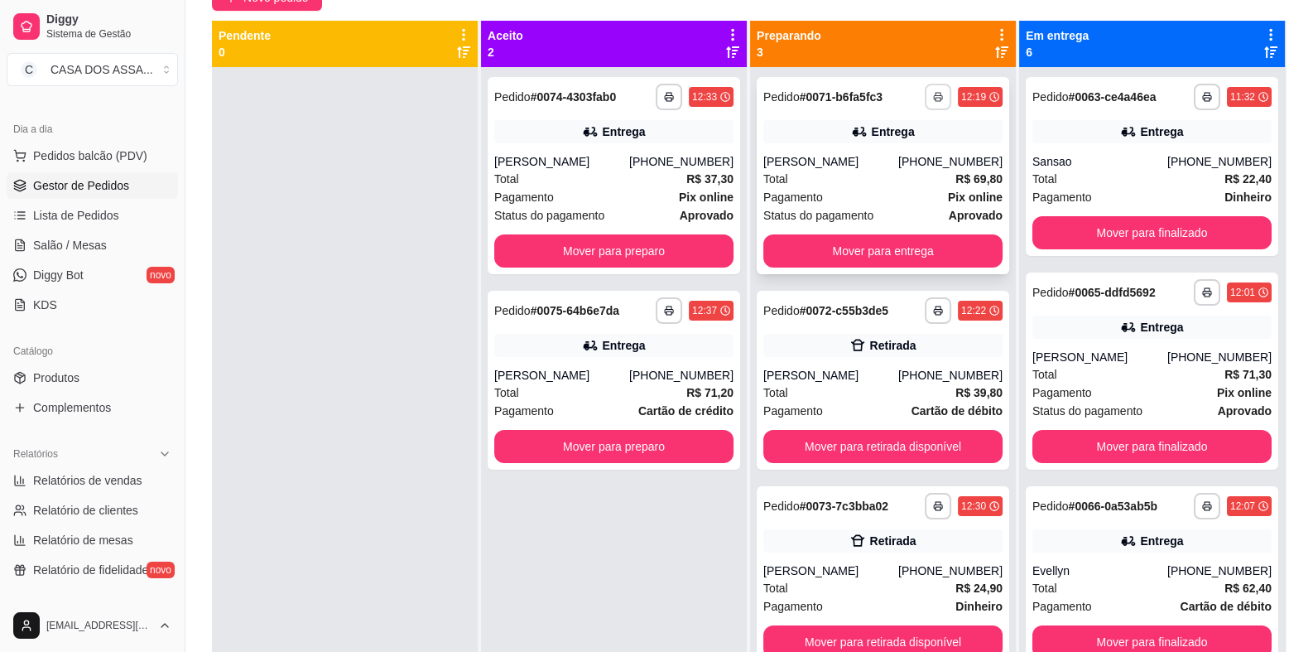
click at [933, 95] on icon "button" at bounding box center [938, 97] width 10 height 10
click at [880, 152] on button "IMPRESSORA" at bounding box center [885, 155] width 116 height 26
click at [803, 320] on div "**********" at bounding box center [882, 310] width 239 height 26
click at [934, 310] on icon "button" at bounding box center [938, 312] width 8 height 4
click at [888, 367] on button "IMPRESSORA" at bounding box center [886, 368] width 120 height 26
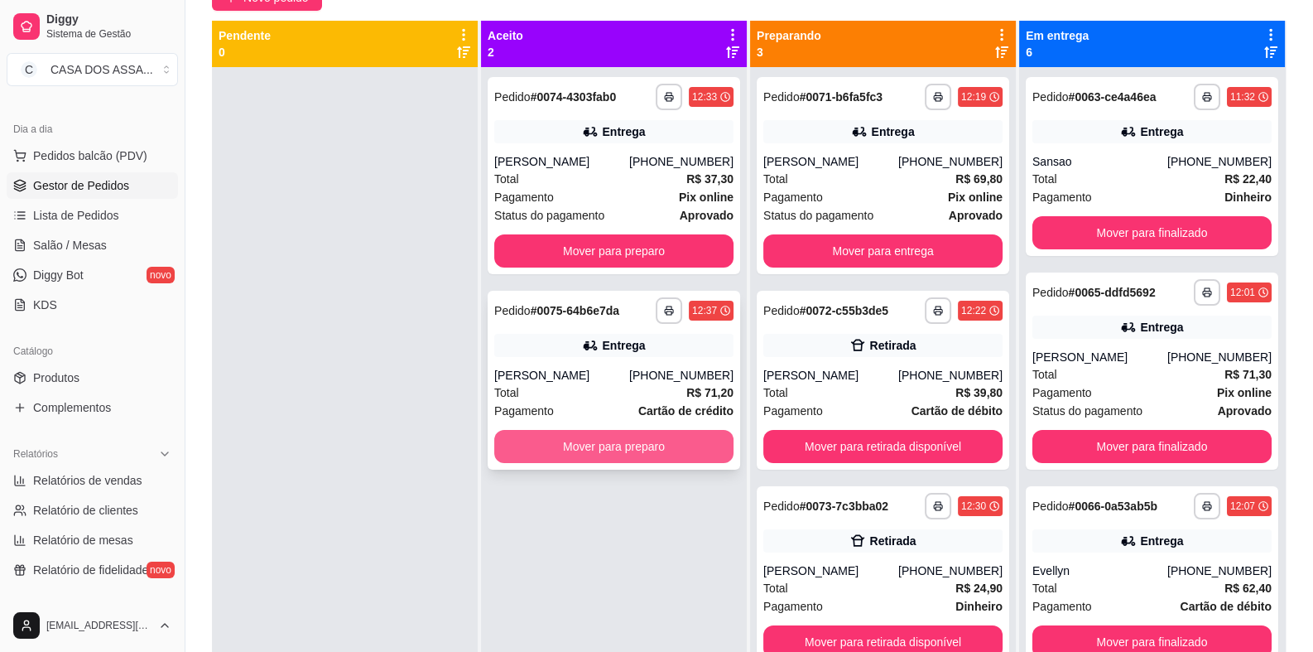
click at [621, 448] on button "Mover para preparo" at bounding box center [613, 446] width 239 height 33
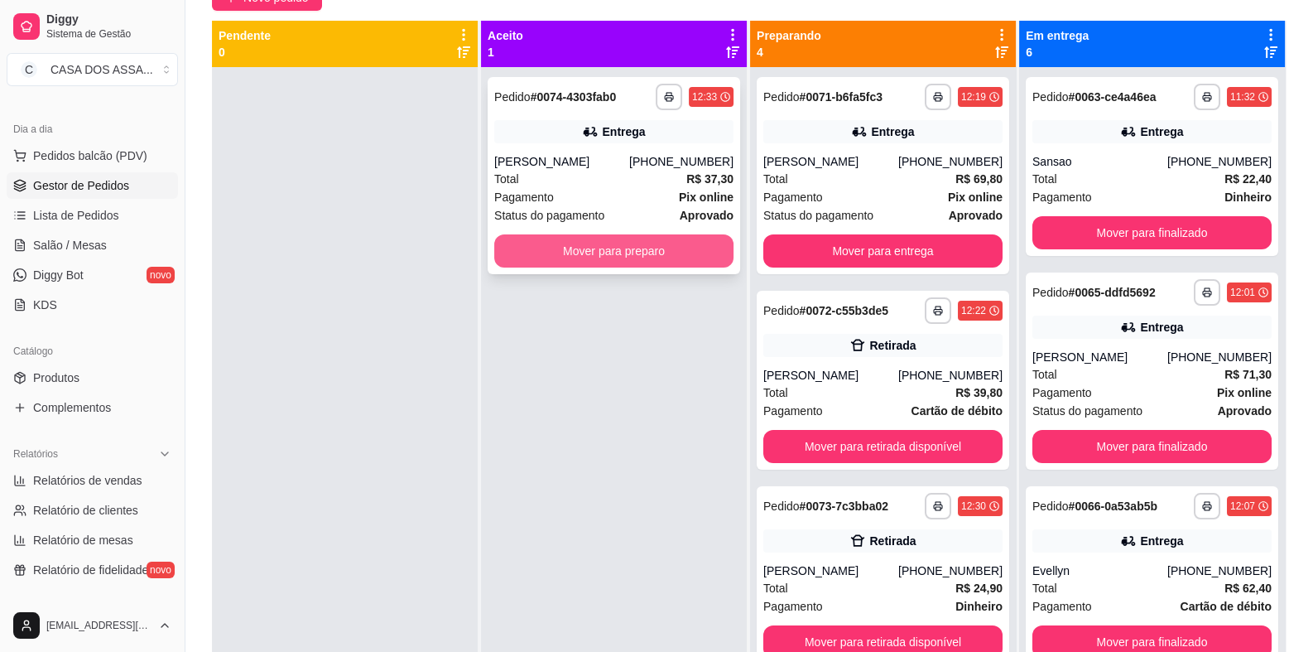
click at [614, 253] on button "Mover para preparo" at bounding box center [613, 250] width 239 height 33
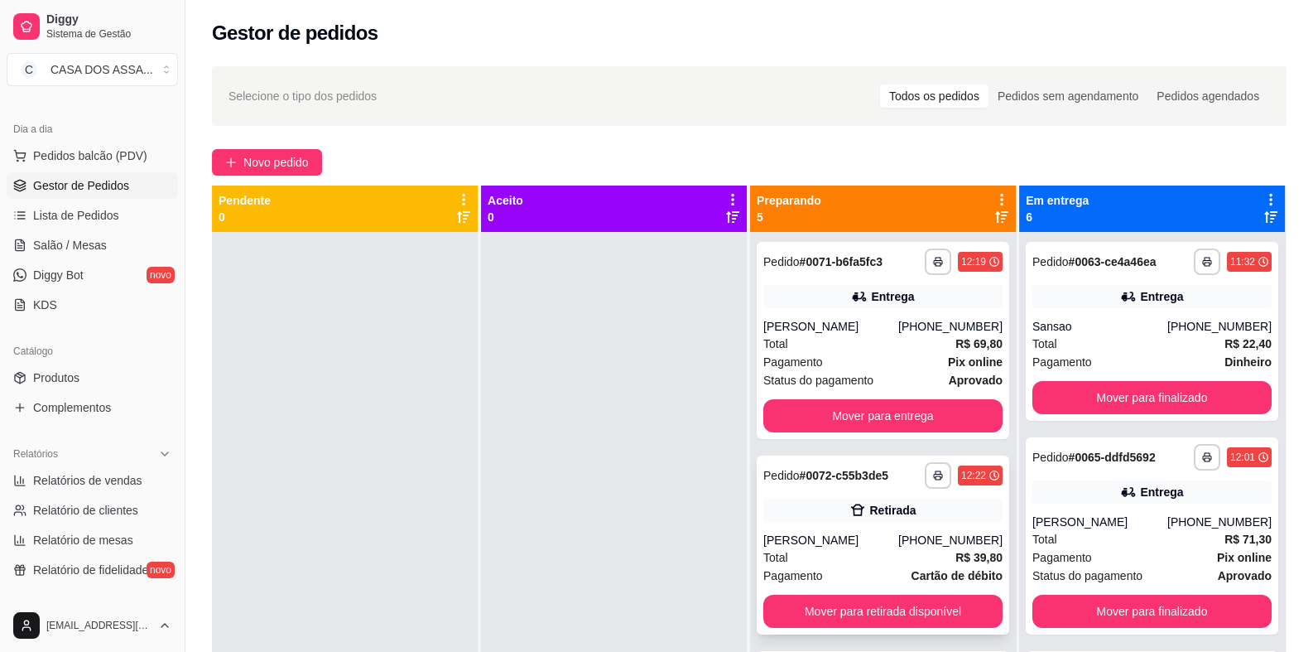
click at [797, 487] on div "**********" at bounding box center [882, 475] width 239 height 26
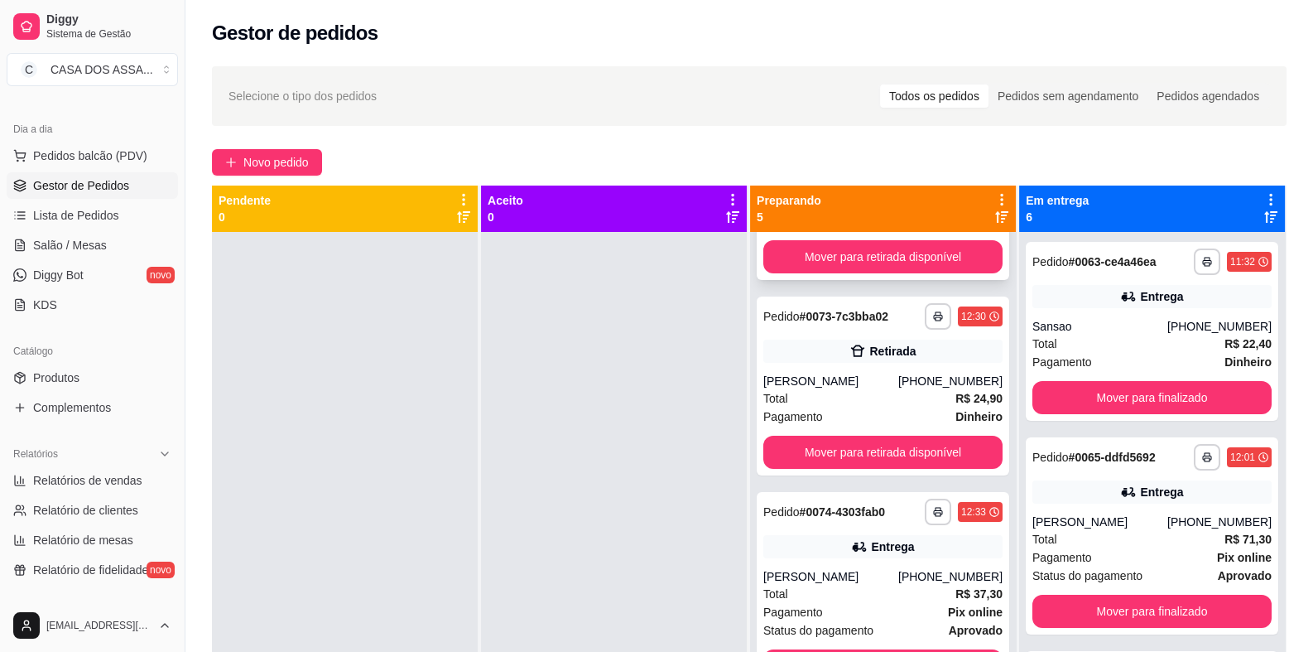
scroll to position [377, 0]
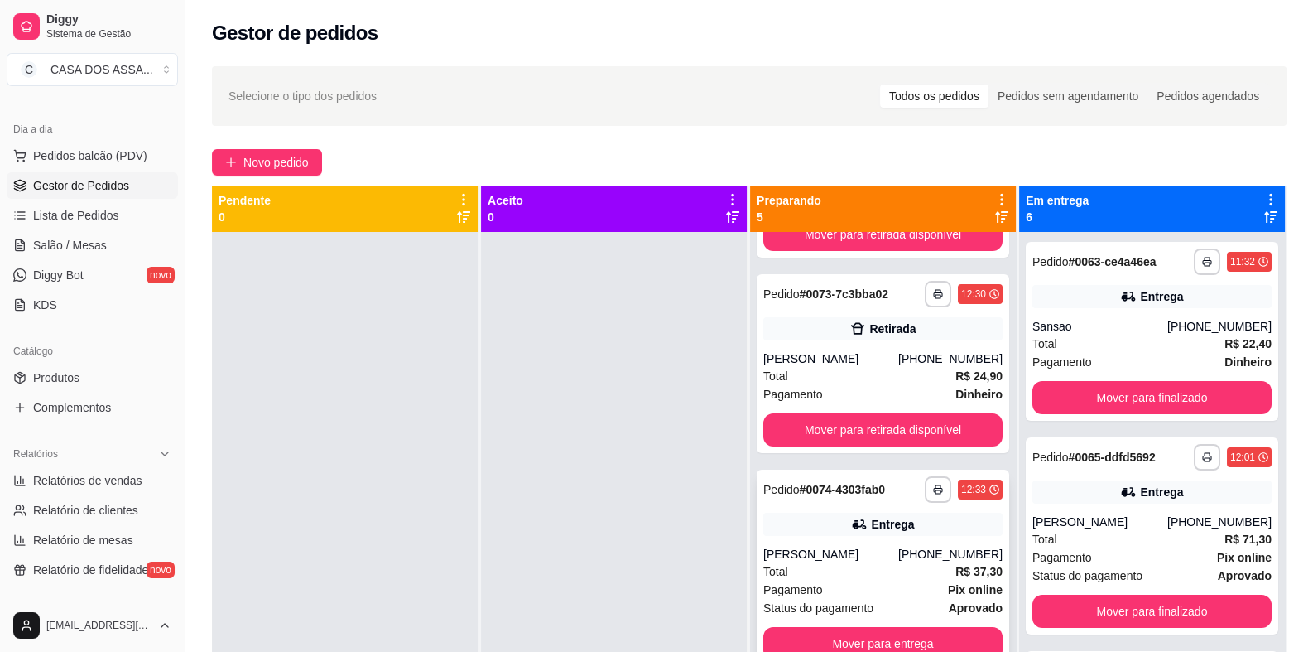
click at [832, 485] on strong "# 0074-4303fab0" at bounding box center [843, 489] width 86 height 13
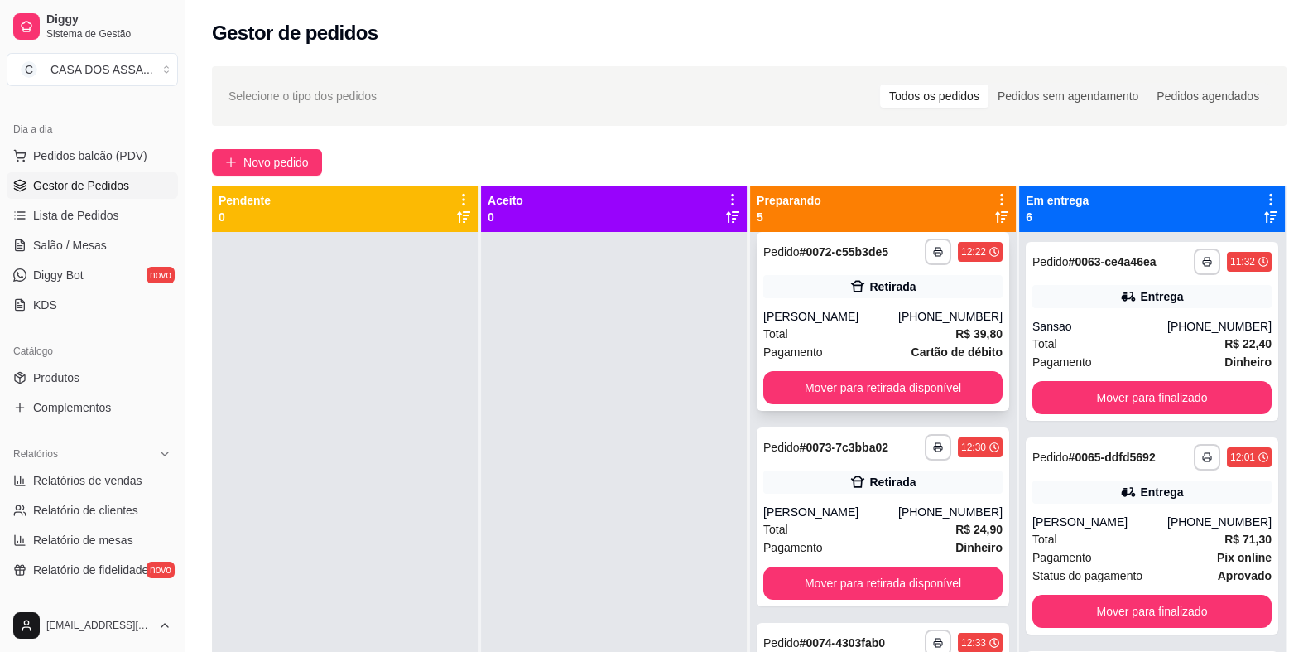
scroll to position [248, 0]
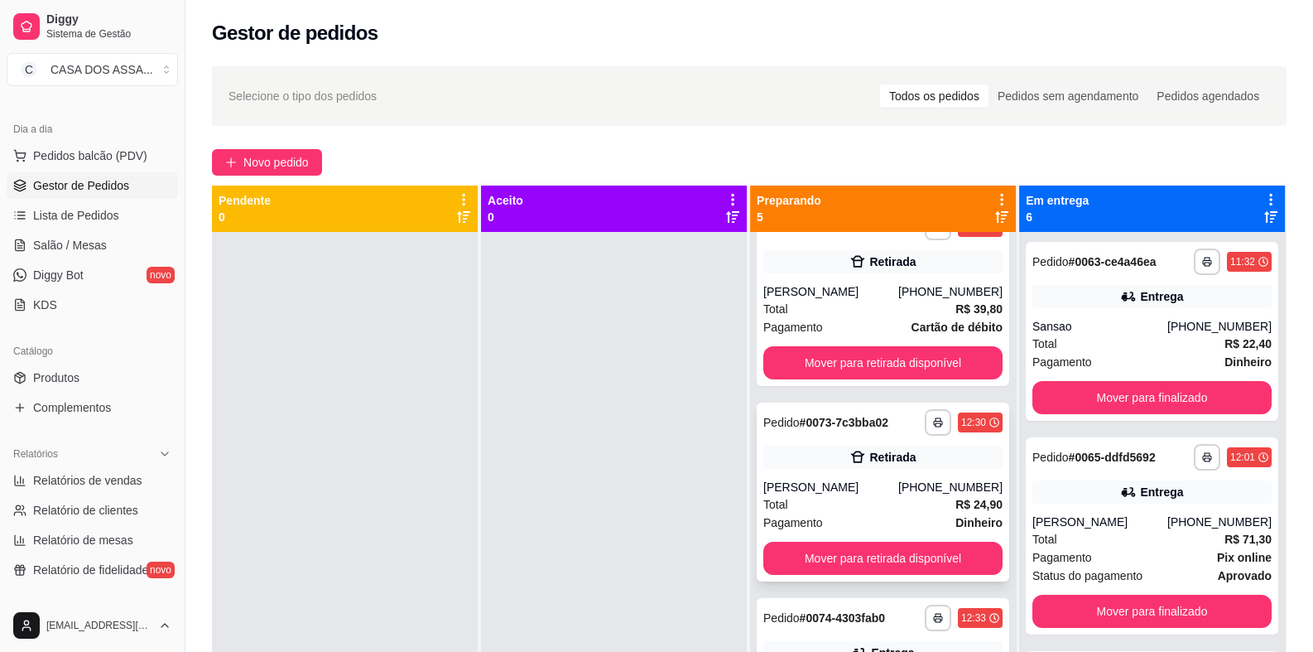
click at [810, 474] on div "**********" at bounding box center [883, 491] width 253 height 179
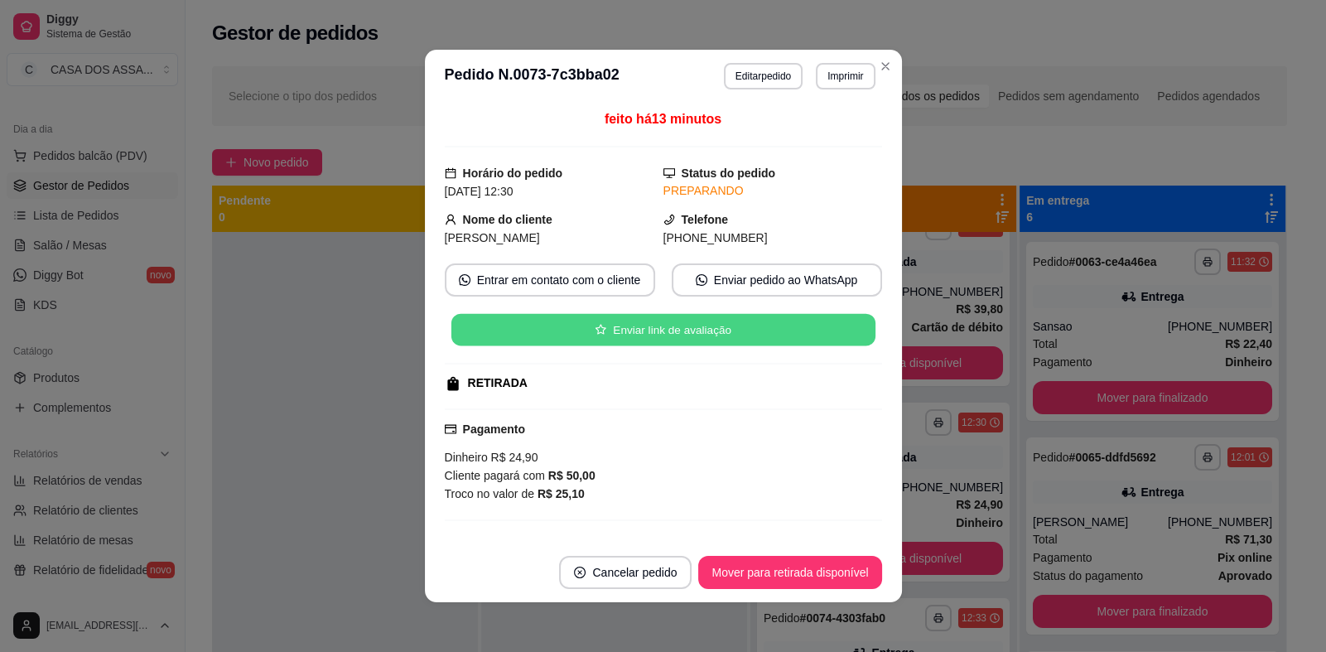
click at [694, 339] on button "Enviar link de avaliação" at bounding box center [662, 330] width 424 height 32
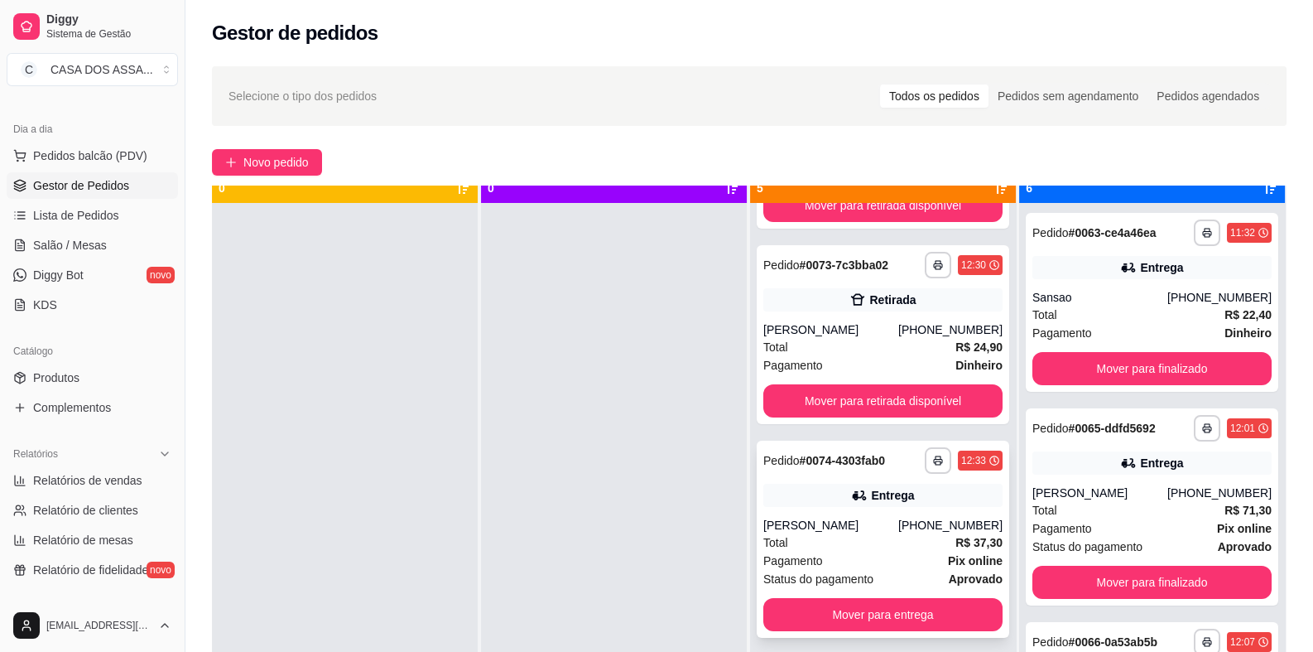
scroll to position [46, 0]
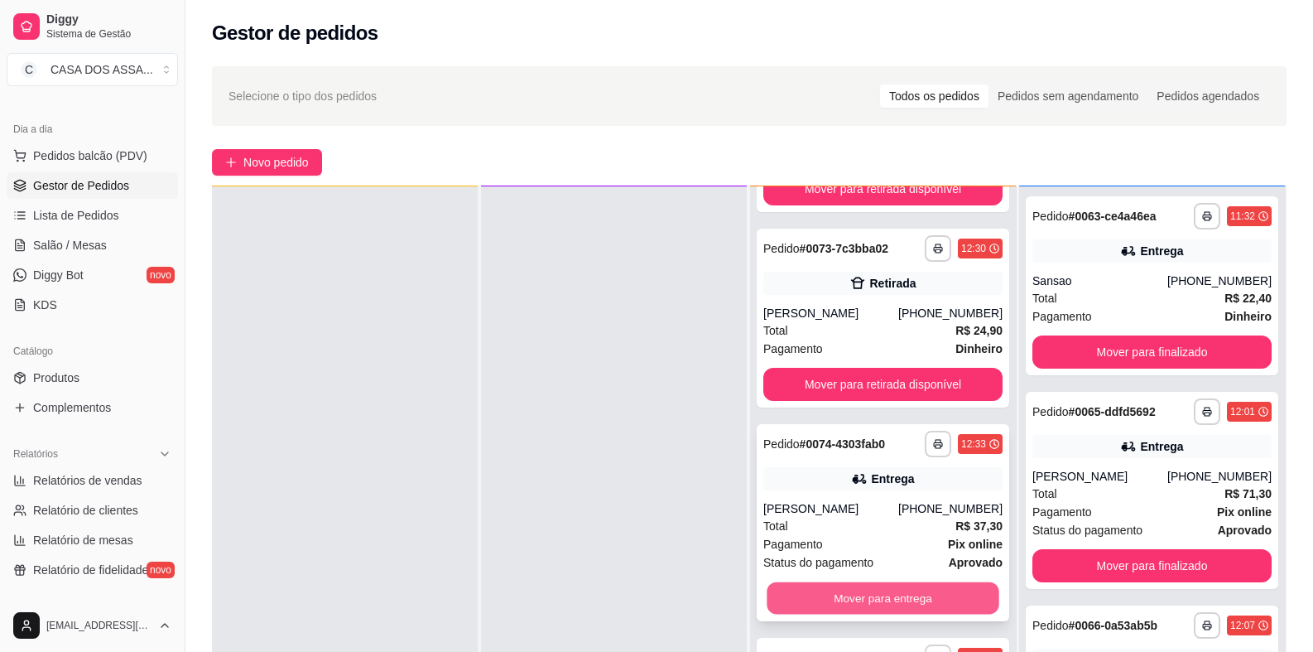
click at [874, 595] on button "Mover para entrega" at bounding box center [883, 598] width 232 height 32
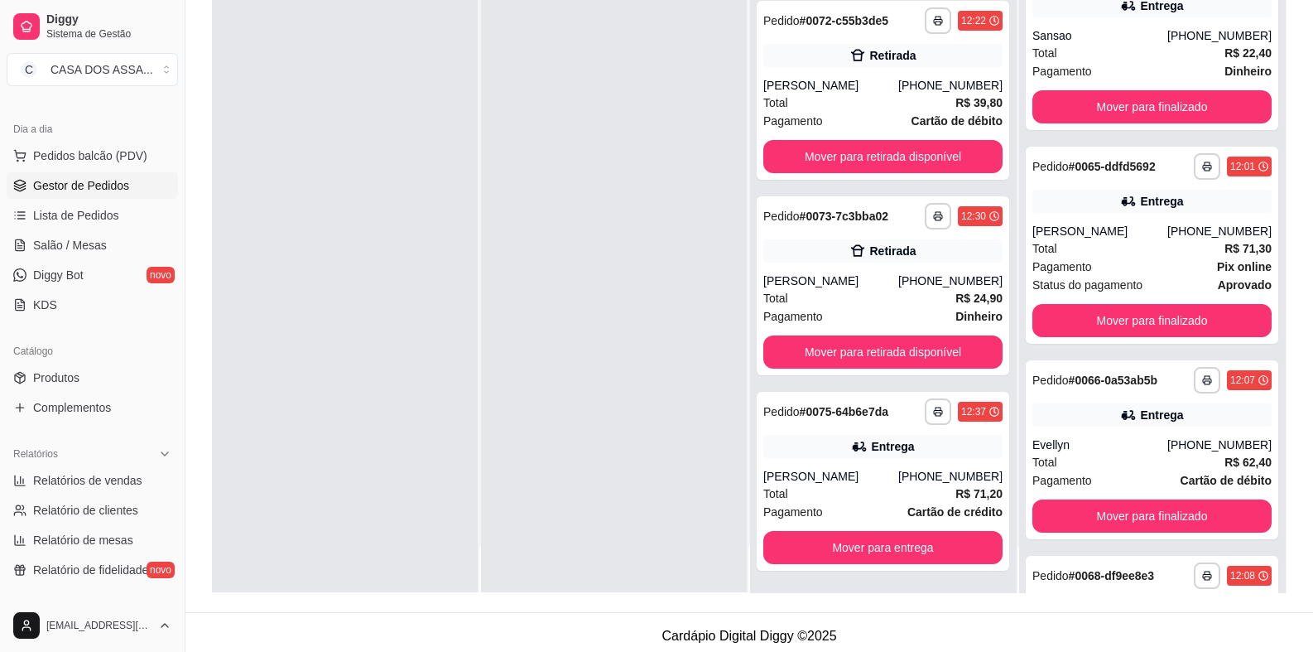
scroll to position [248, 0]
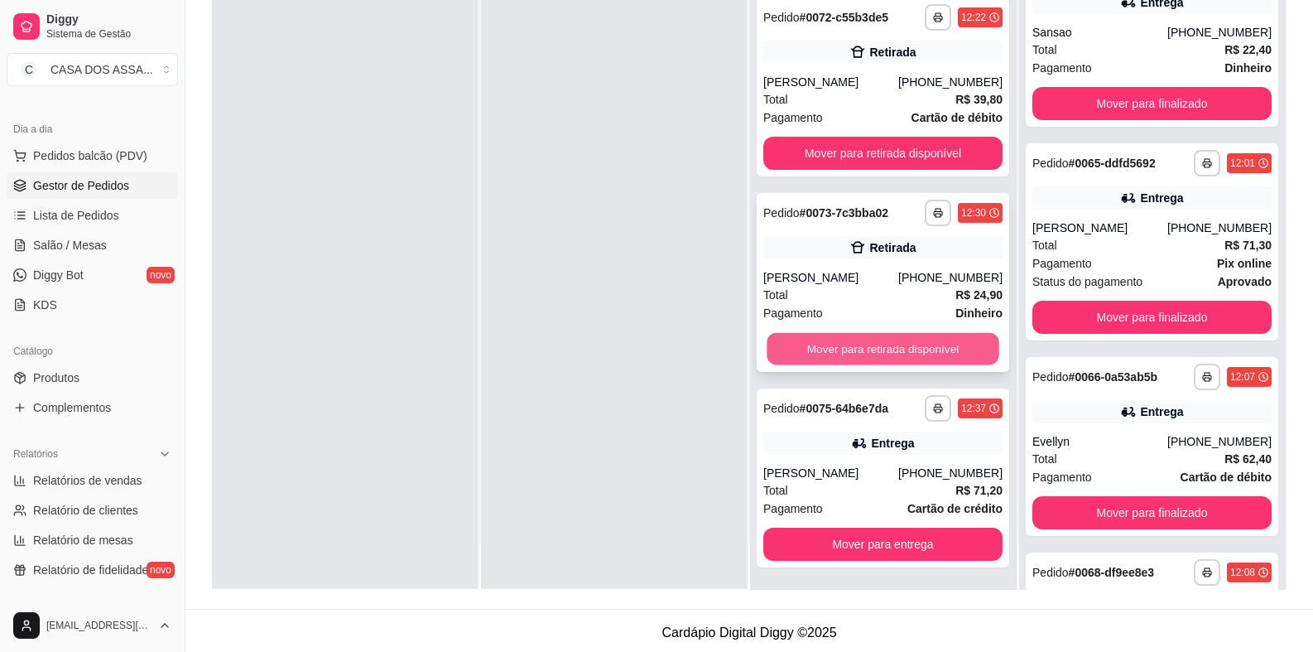
click at [900, 344] on button "Mover para retirada disponível" at bounding box center [883, 349] width 232 height 32
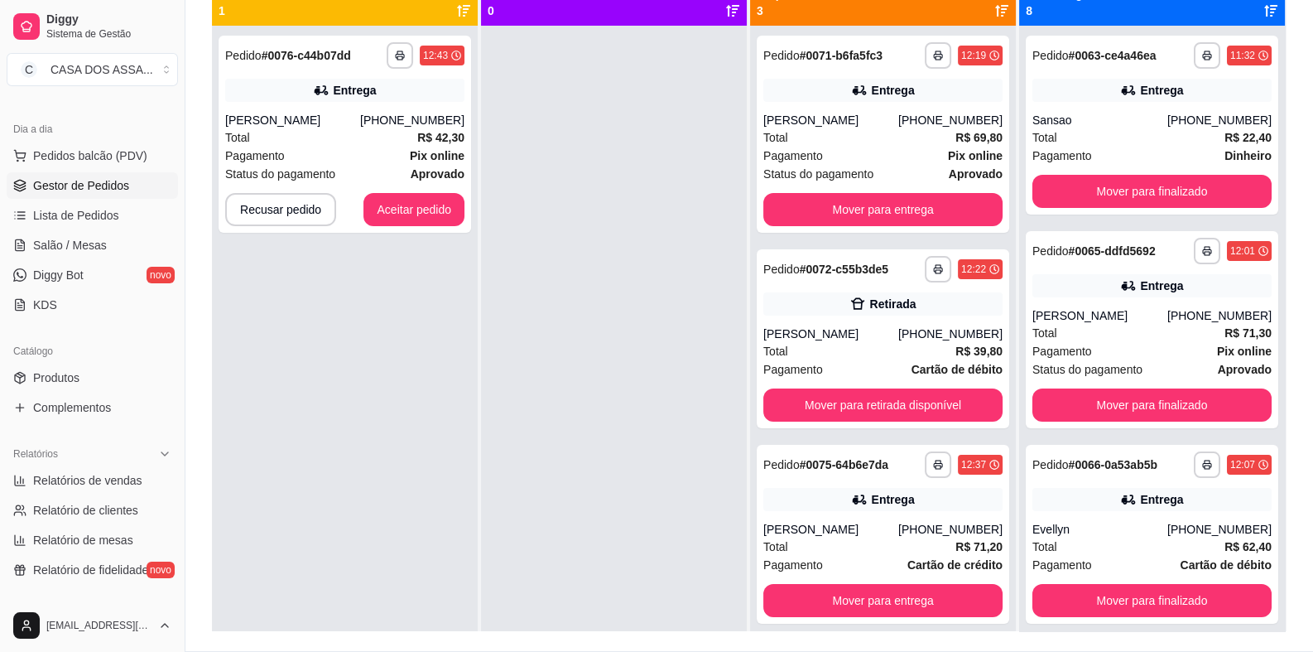
scroll to position [165, 0]
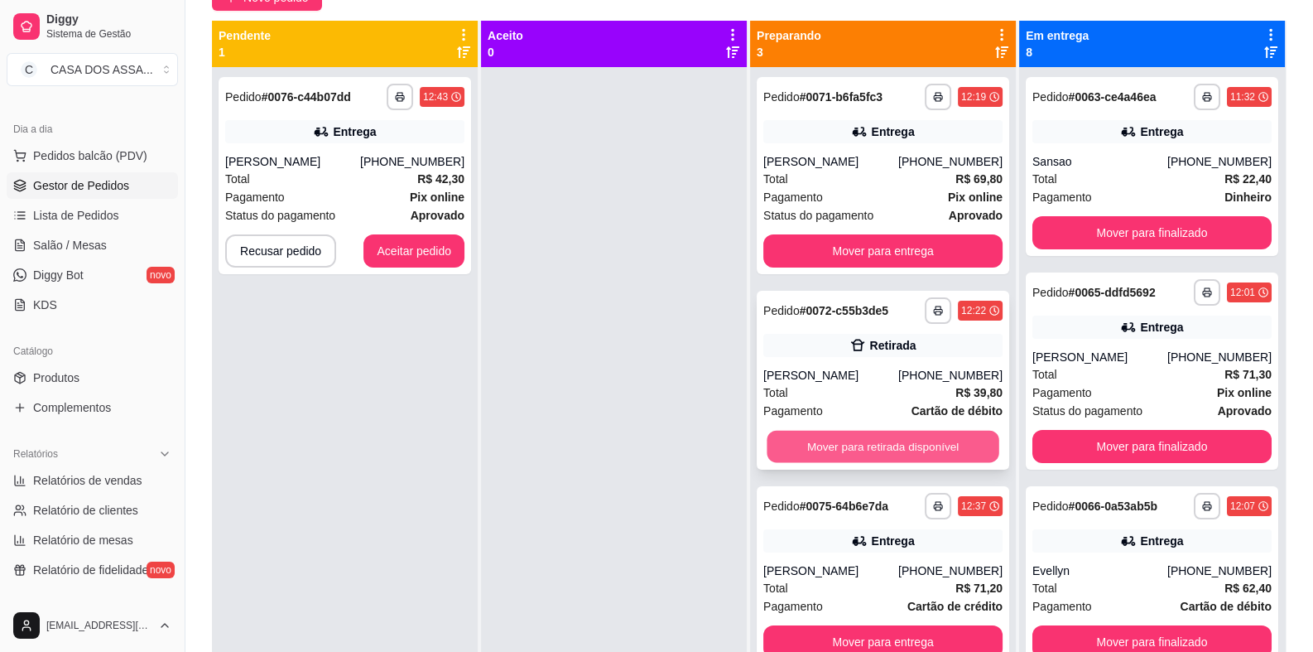
click at [877, 445] on button "Mover para retirada disponível" at bounding box center [883, 447] width 232 height 32
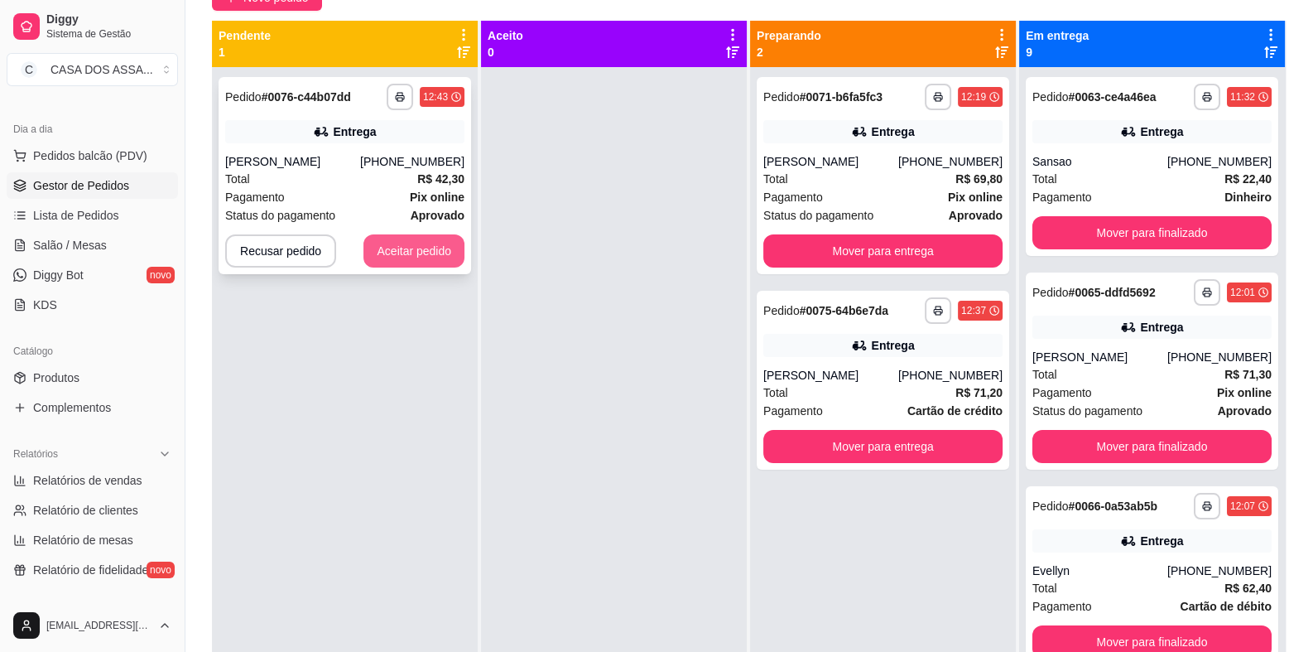
click at [404, 251] on button "Aceitar pedido" at bounding box center [414, 250] width 101 height 33
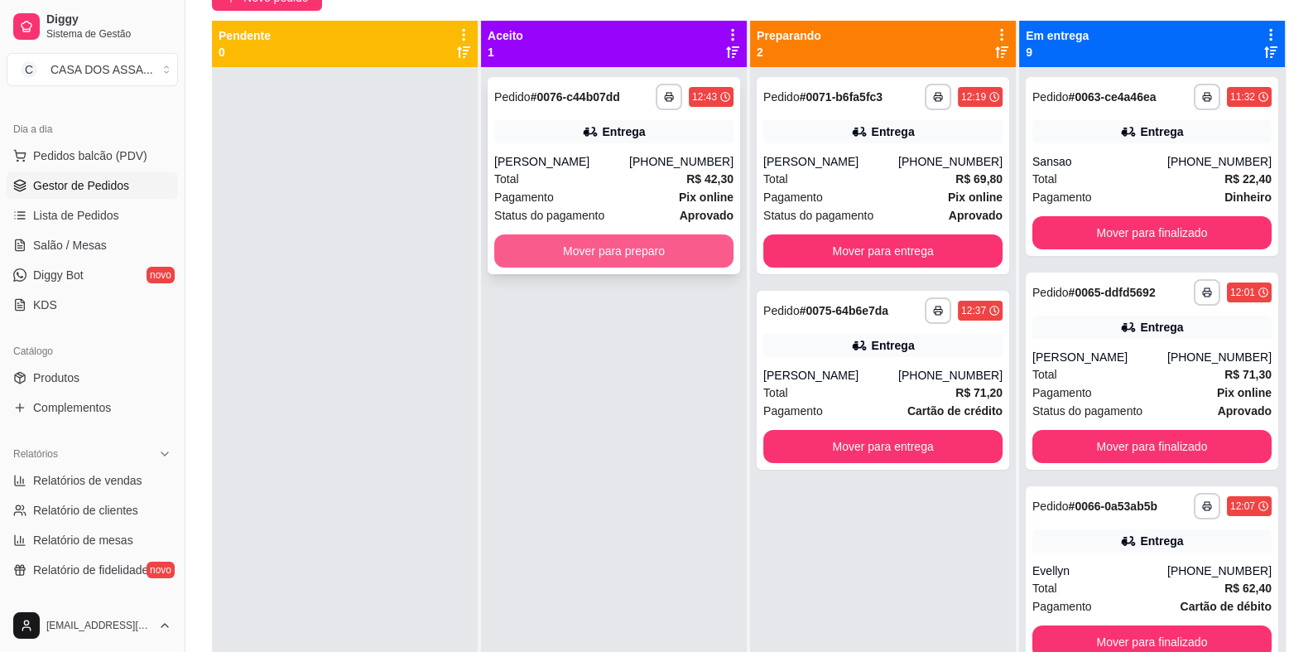
click at [654, 255] on button "Mover para preparo" at bounding box center [613, 250] width 239 height 33
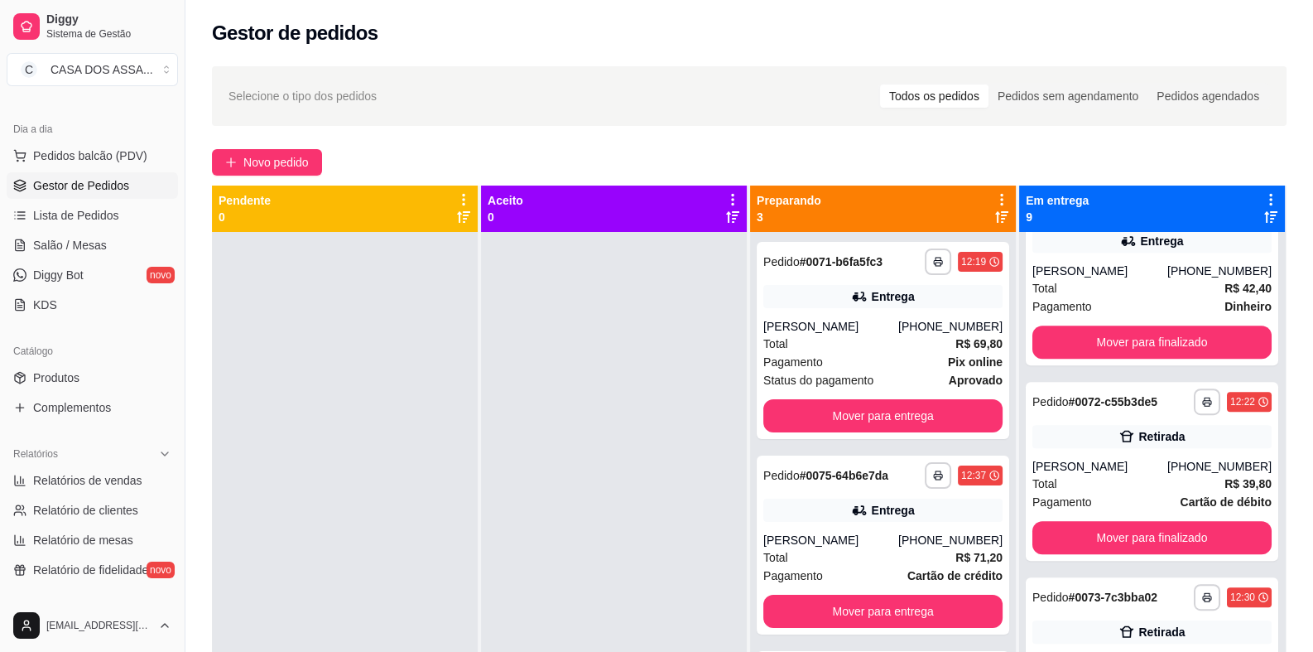
scroll to position [1076, 0]
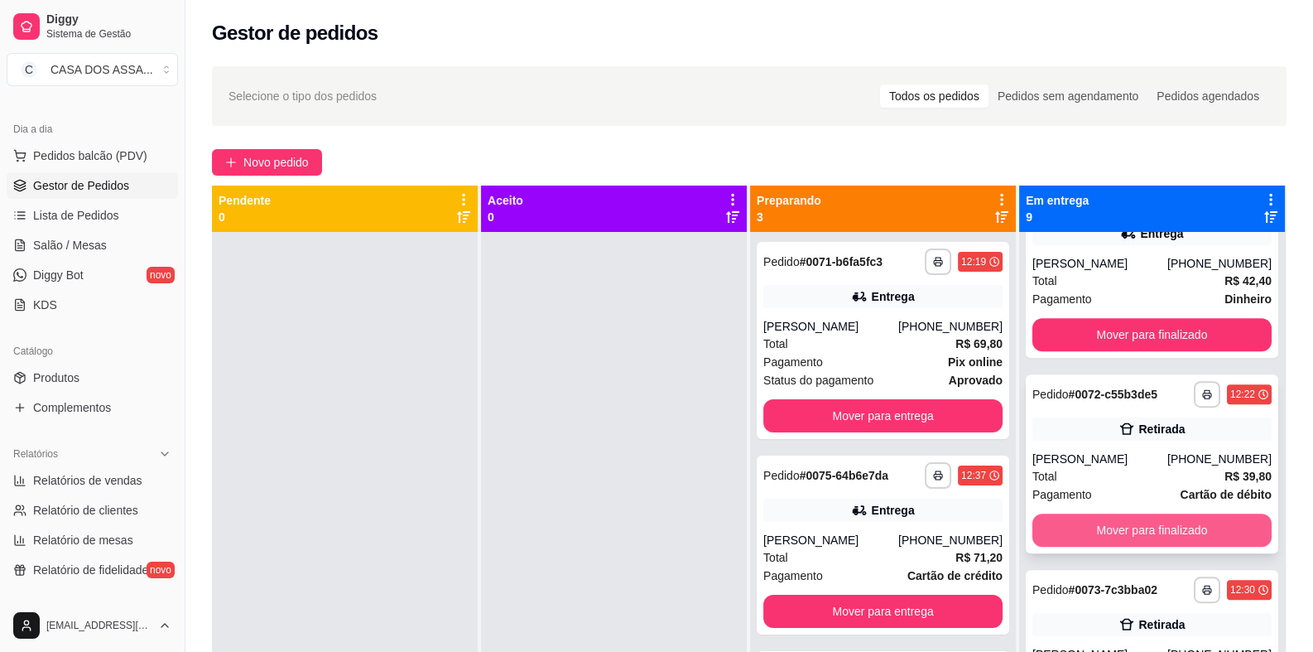
click at [1116, 533] on button "Mover para finalizado" at bounding box center [1152, 529] width 239 height 33
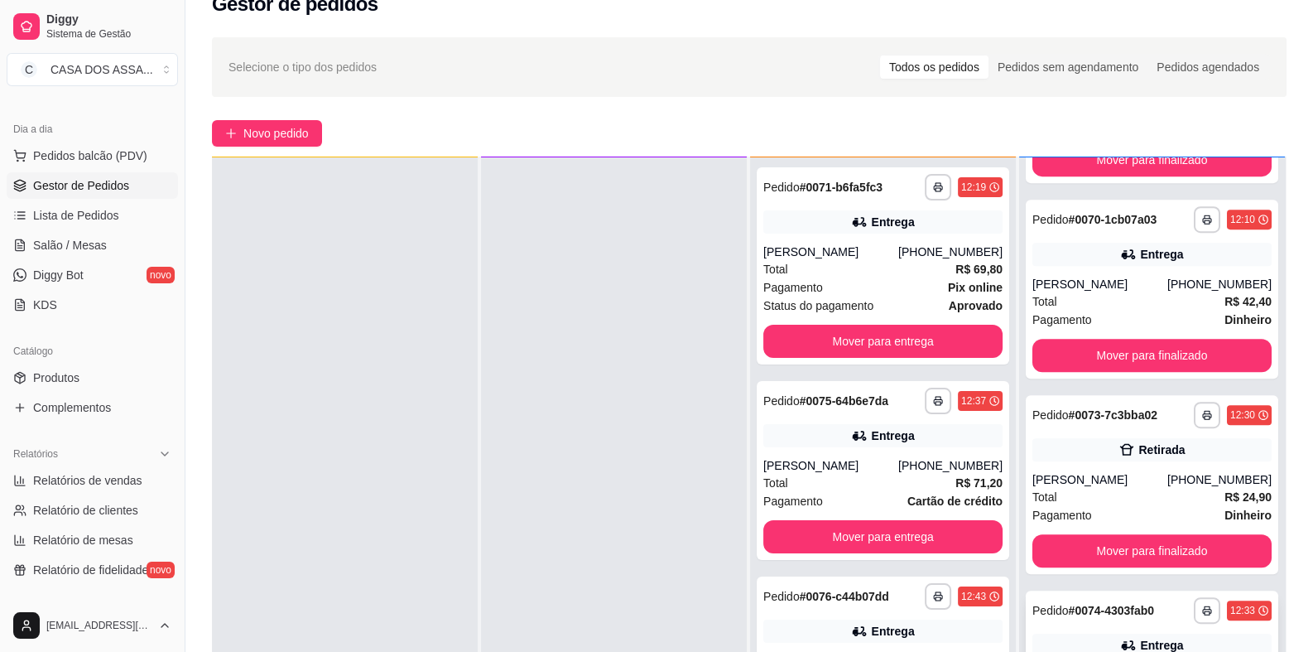
scroll to position [82, 0]
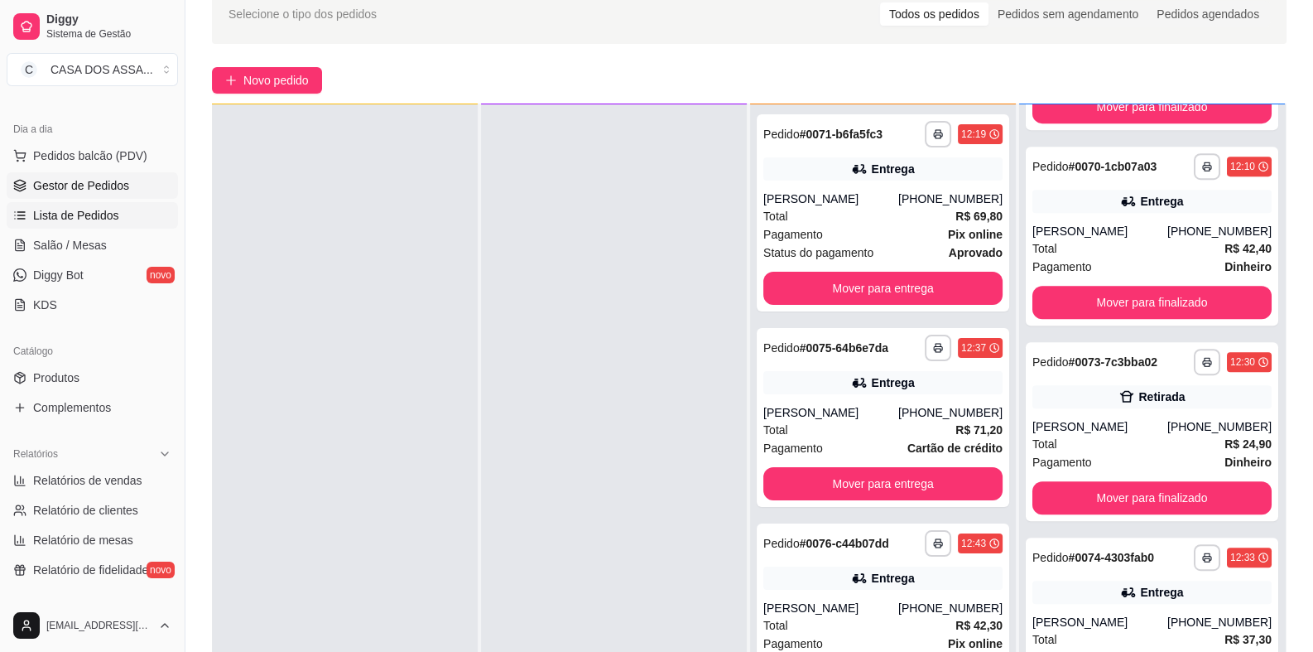
click at [61, 214] on span "Lista de Pedidos" at bounding box center [76, 215] width 86 height 17
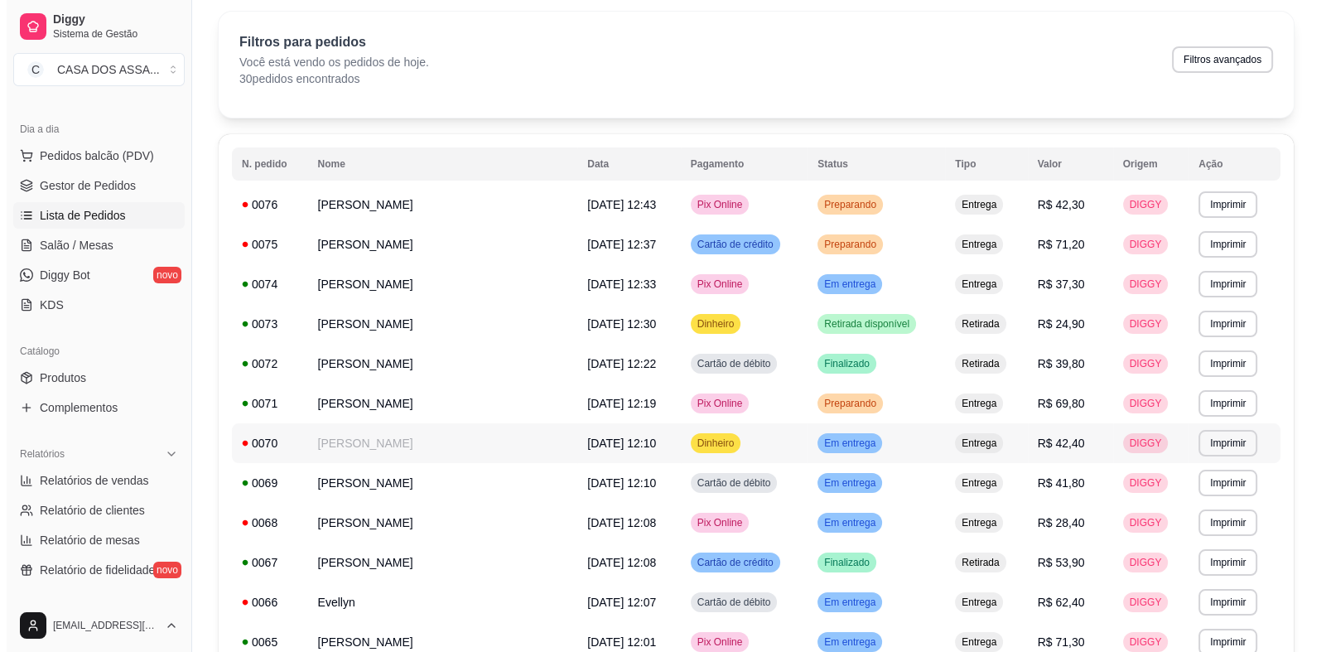
scroll to position [82, 0]
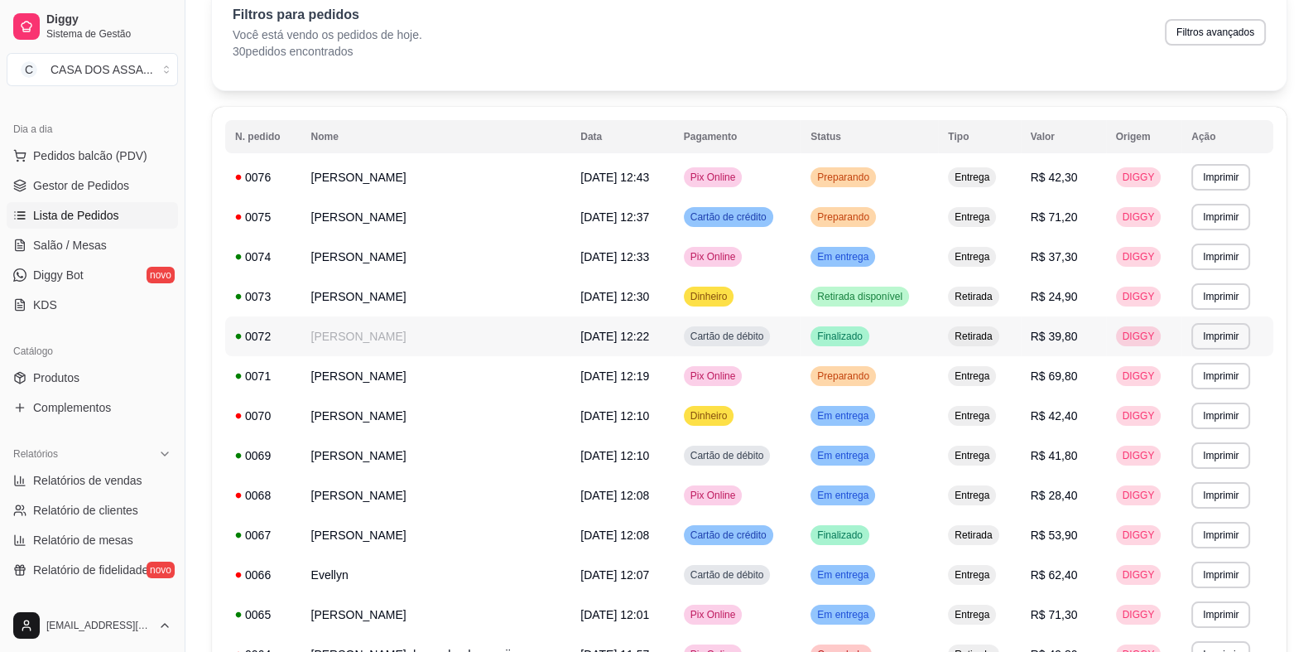
click at [883, 338] on td "Finalizado" at bounding box center [869, 336] width 137 height 40
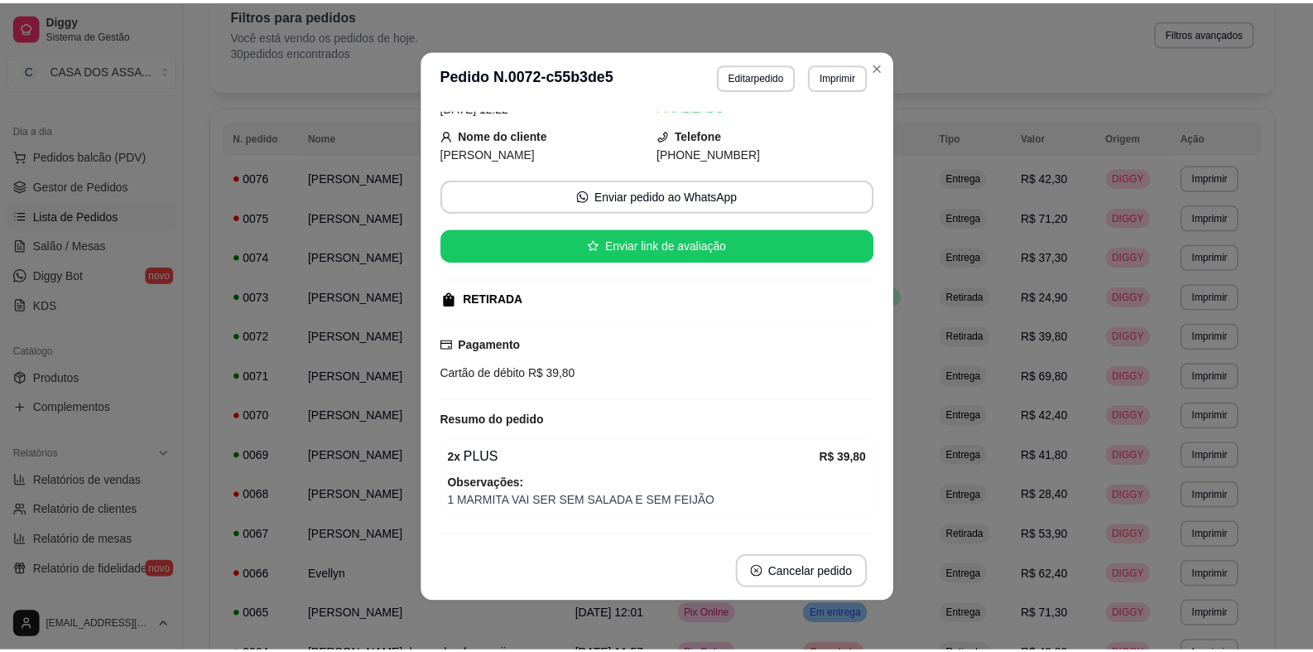
scroll to position [90, 0]
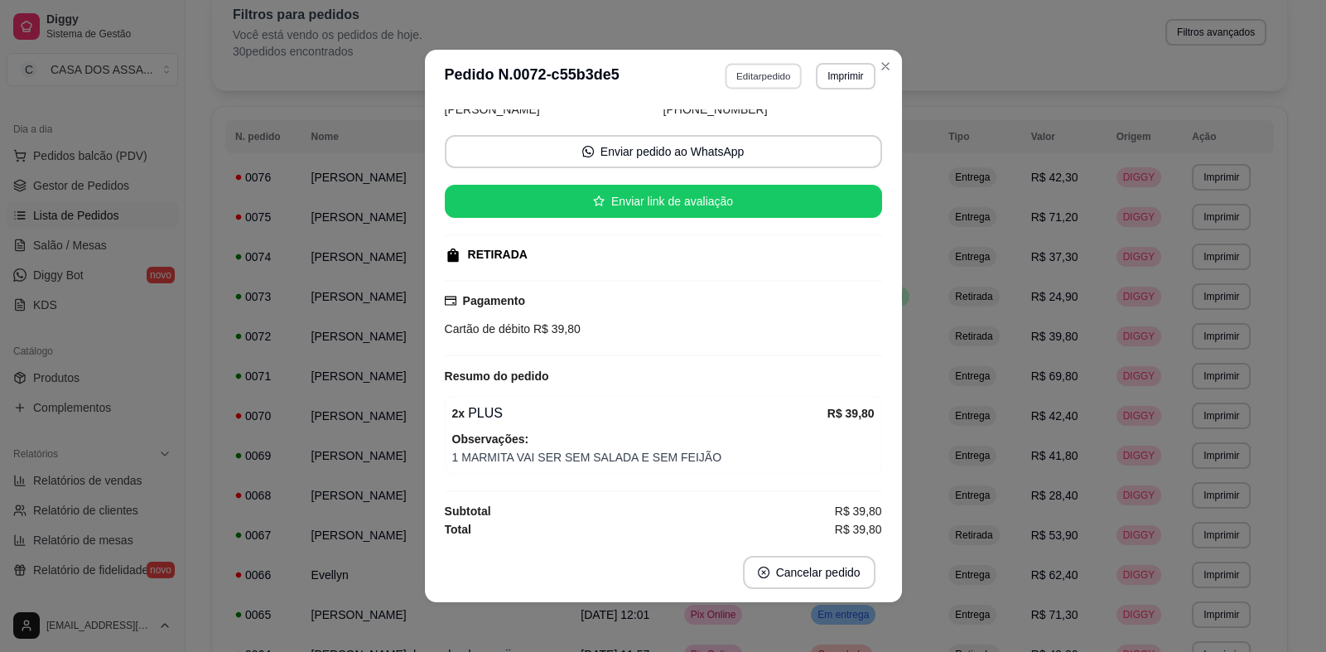
click at [751, 77] on button "Editar pedido" at bounding box center [763, 76] width 77 height 26
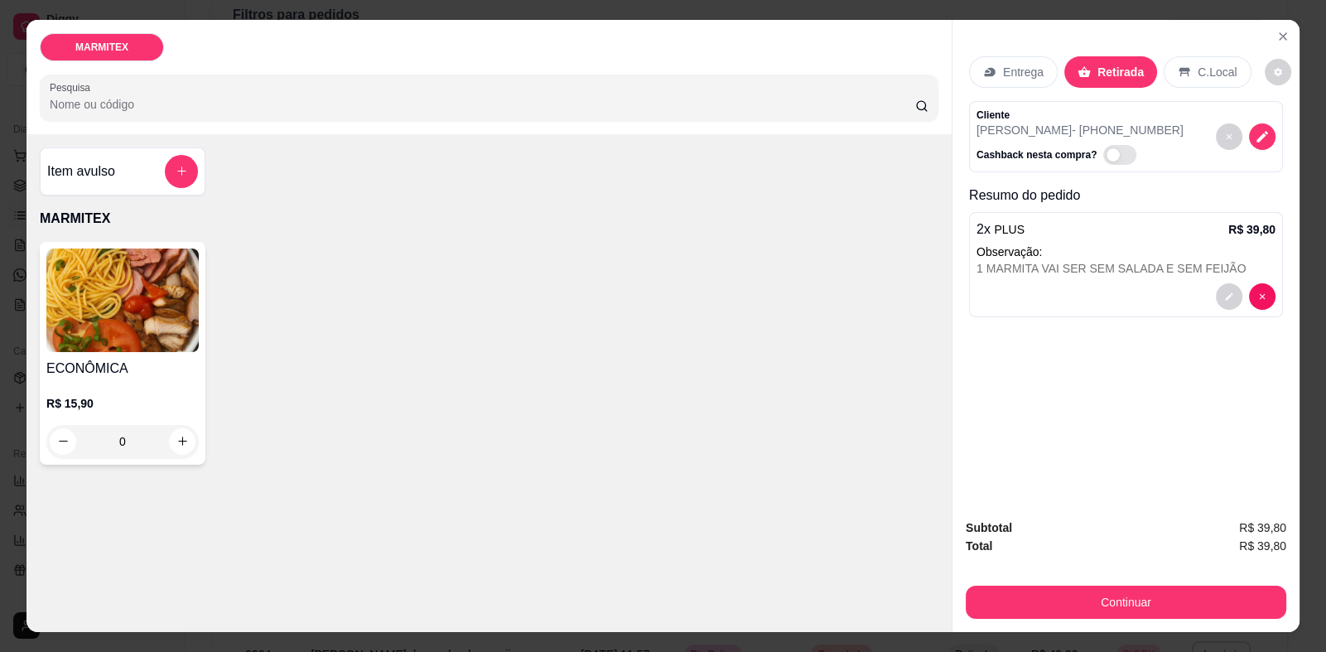
click at [1003, 73] on p "Entrega" at bounding box center [1023, 72] width 41 height 17
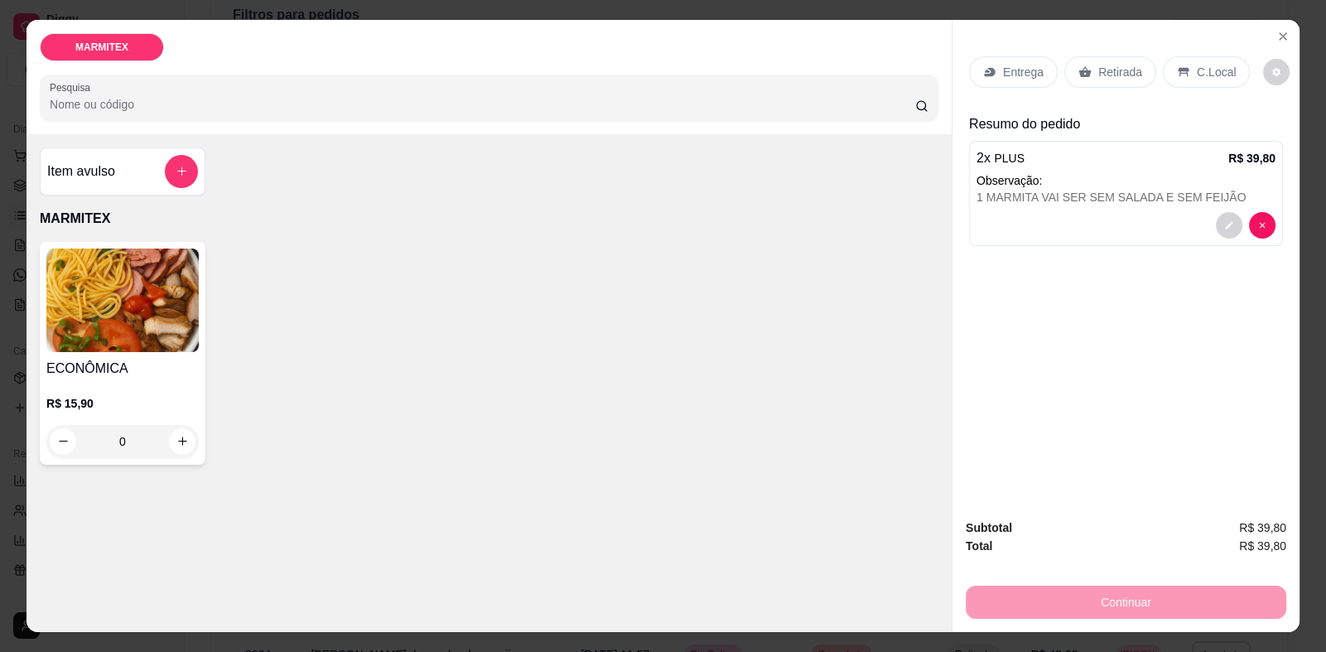
click at [1056, 164] on div "2 x PLUS R$ 39,80" at bounding box center [1125, 158] width 299 height 20
click at [1268, 75] on button "decrease-product-quantity" at bounding box center [1276, 72] width 26 height 26
click at [1276, 32] on icon "Close" at bounding box center [1282, 36] width 13 height 13
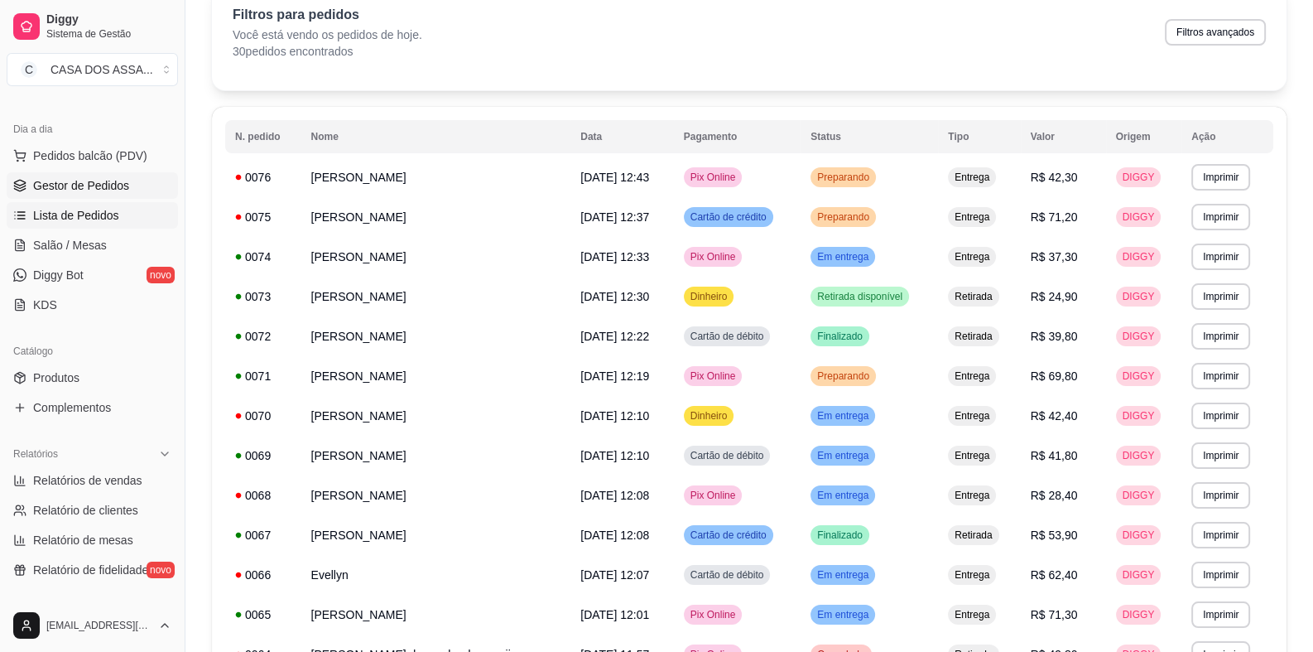
click at [99, 189] on span "Gestor de Pedidos" at bounding box center [81, 185] width 96 height 17
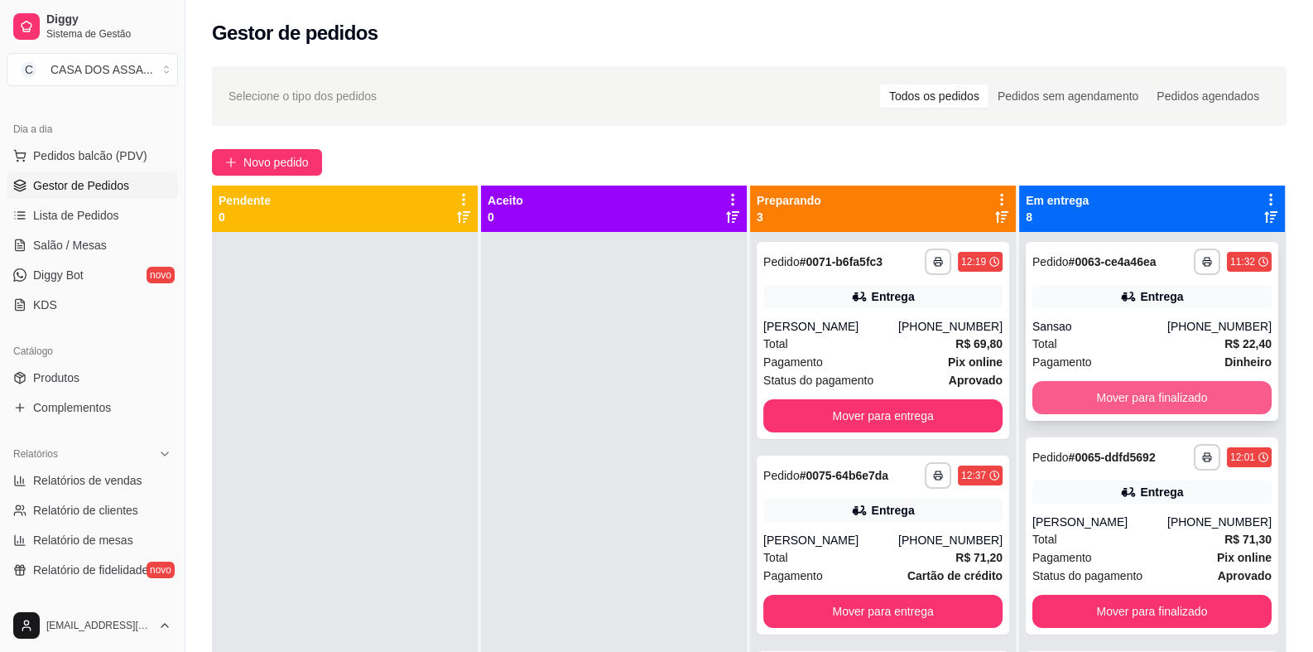
click at [1150, 395] on button "Mover para finalizado" at bounding box center [1152, 397] width 239 height 33
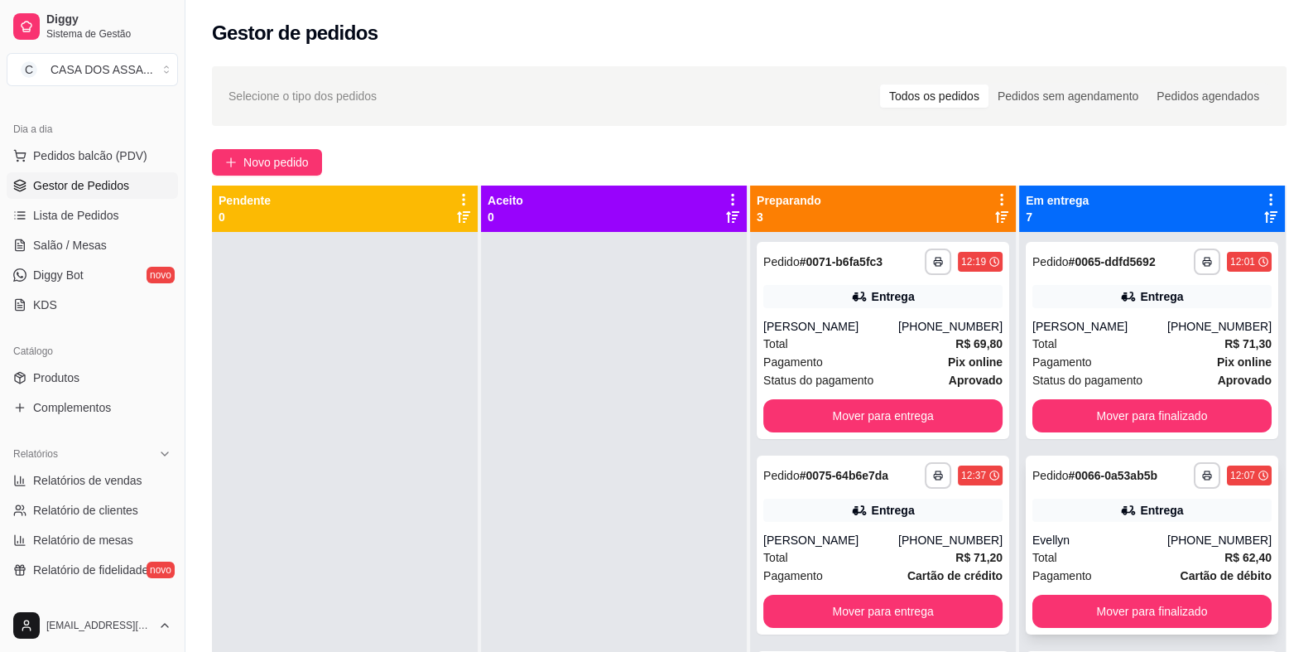
click at [1070, 499] on div "Entrega" at bounding box center [1152, 509] width 239 height 23
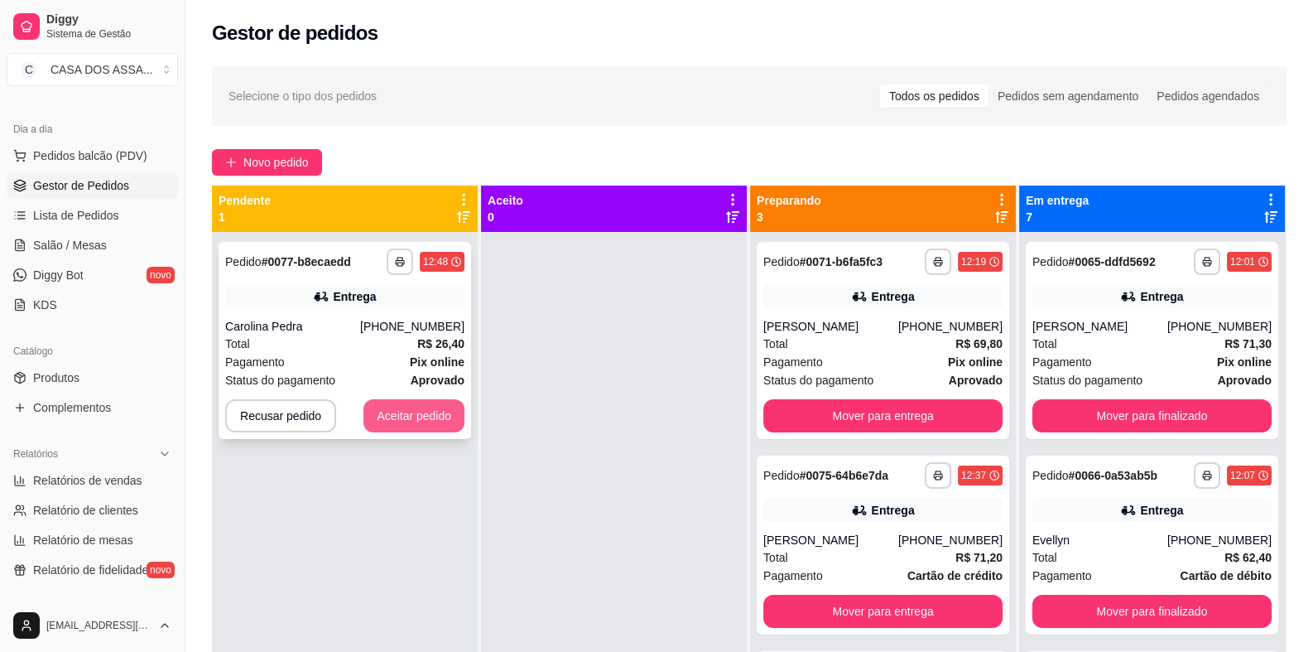
click at [402, 424] on button "Aceitar pedido" at bounding box center [414, 415] width 101 height 33
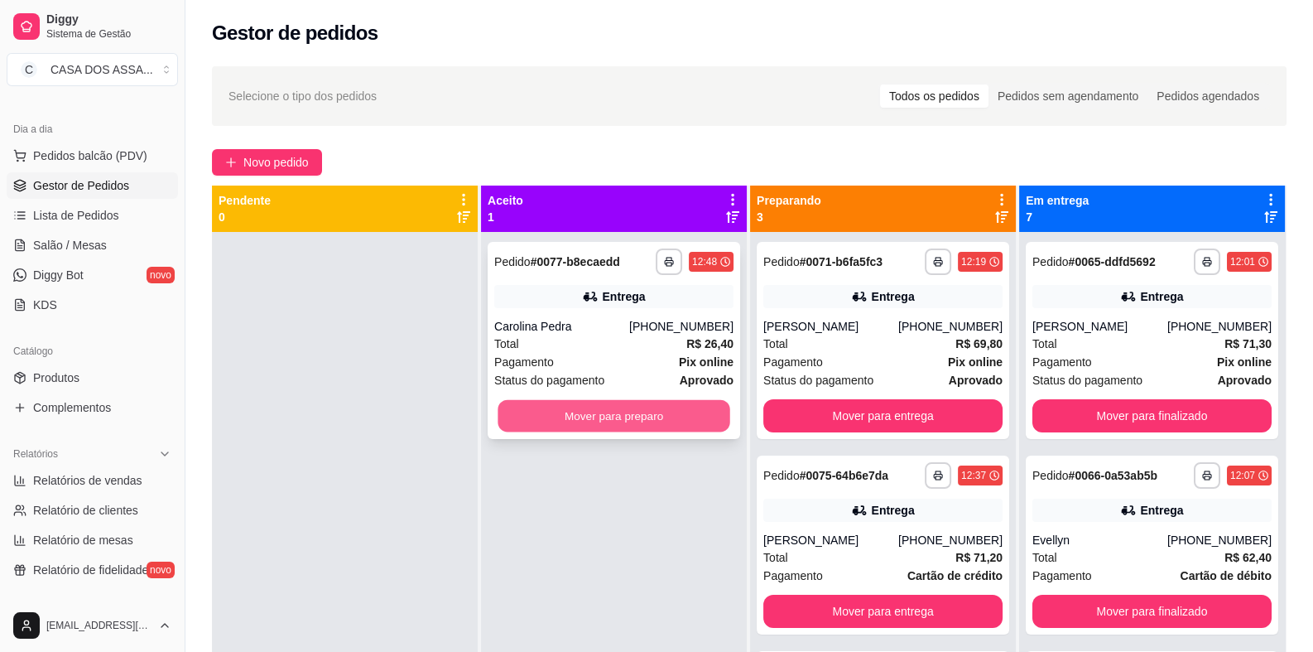
click at [571, 412] on button "Mover para preparo" at bounding box center [614, 416] width 232 height 32
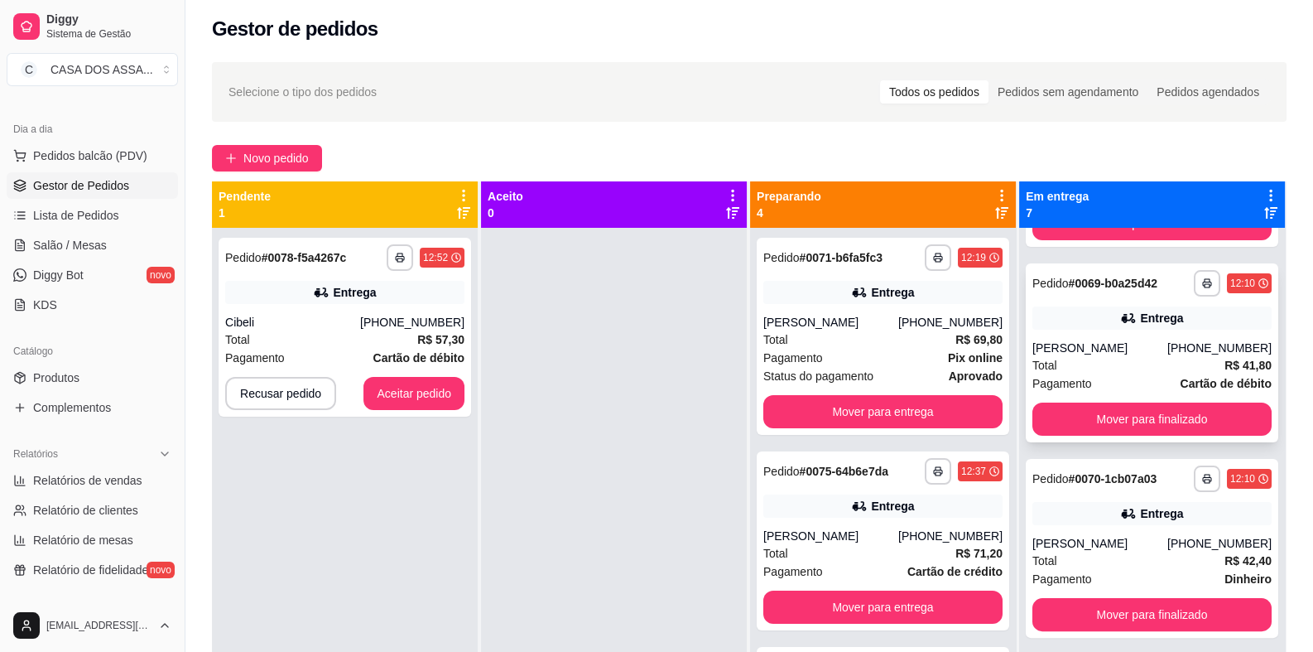
scroll to position [662, 0]
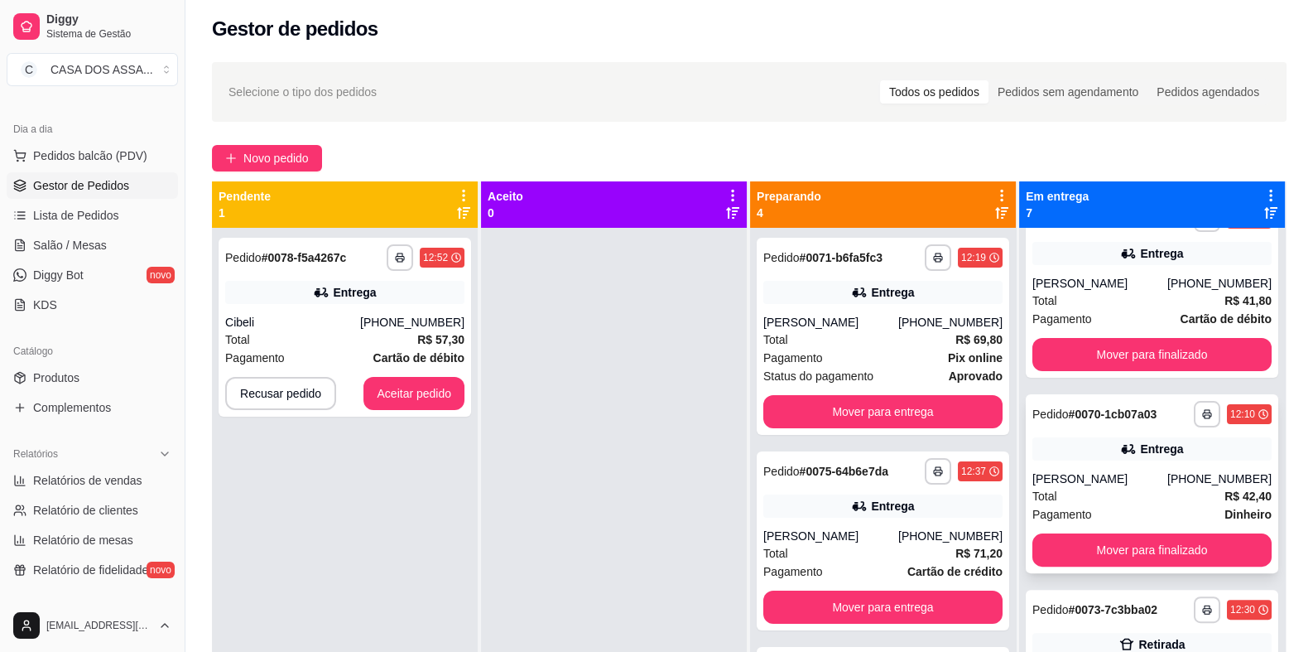
click at [1072, 424] on div "**********" at bounding box center [1152, 414] width 239 height 26
click at [415, 388] on button "Aceitar pedido" at bounding box center [414, 393] width 101 height 33
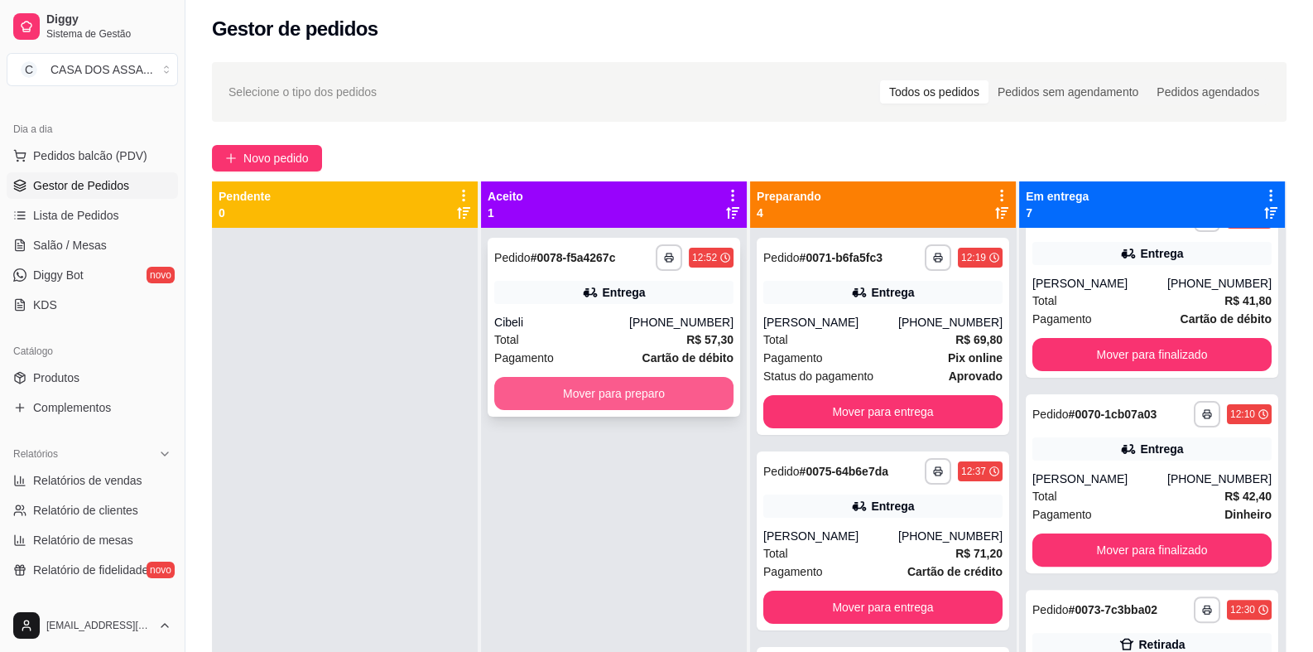
click at [691, 388] on button "Mover para preparo" at bounding box center [613, 393] width 239 height 33
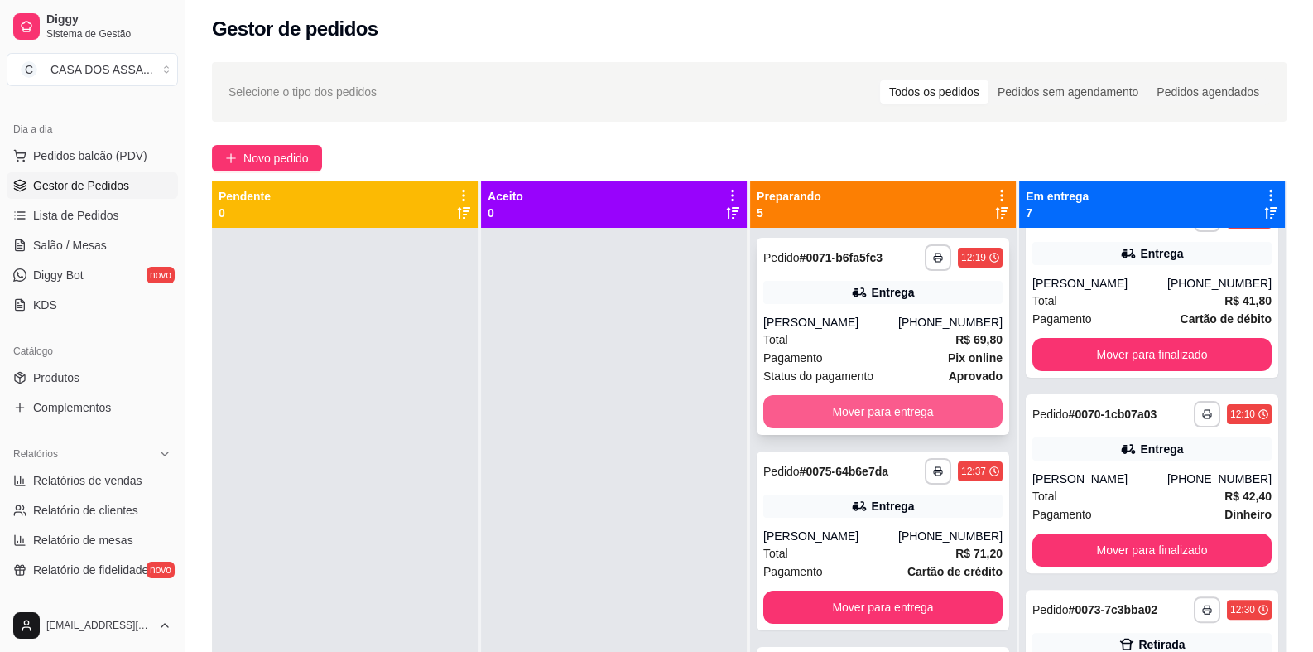
click at [864, 412] on button "Mover para entrega" at bounding box center [882, 411] width 239 height 33
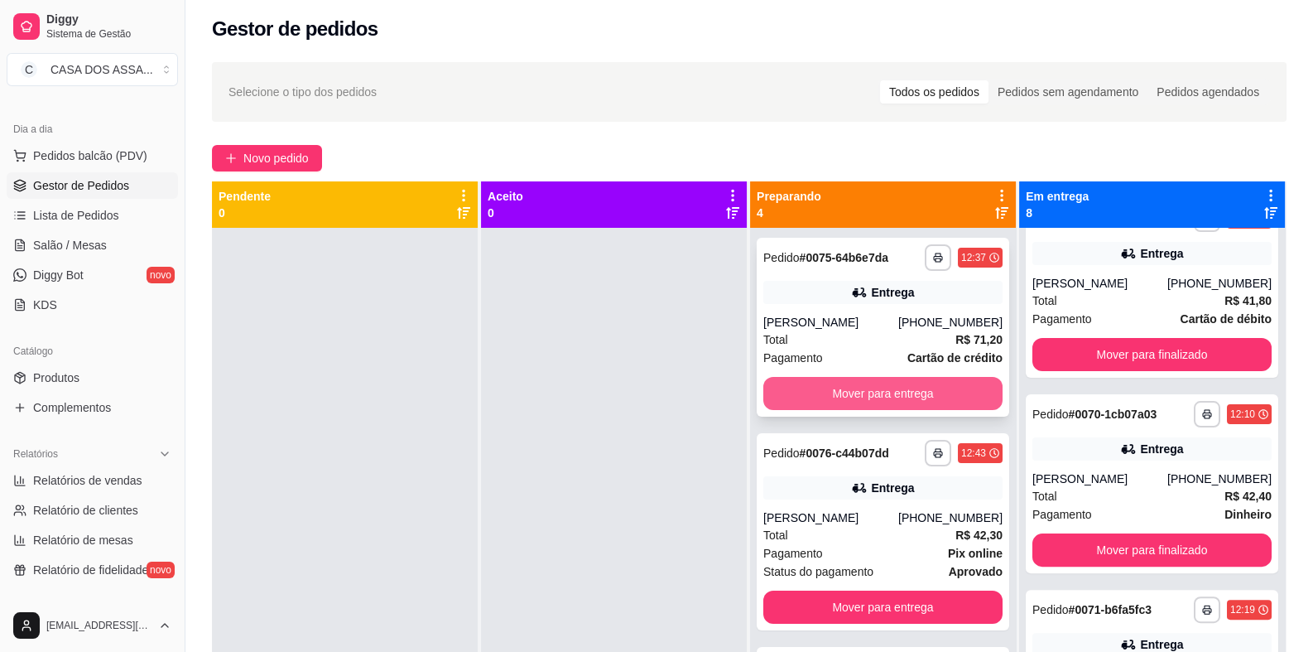
click at [880, 400] on button "Mover para entrega" at bounding box center [882, 393] width 239 height 33
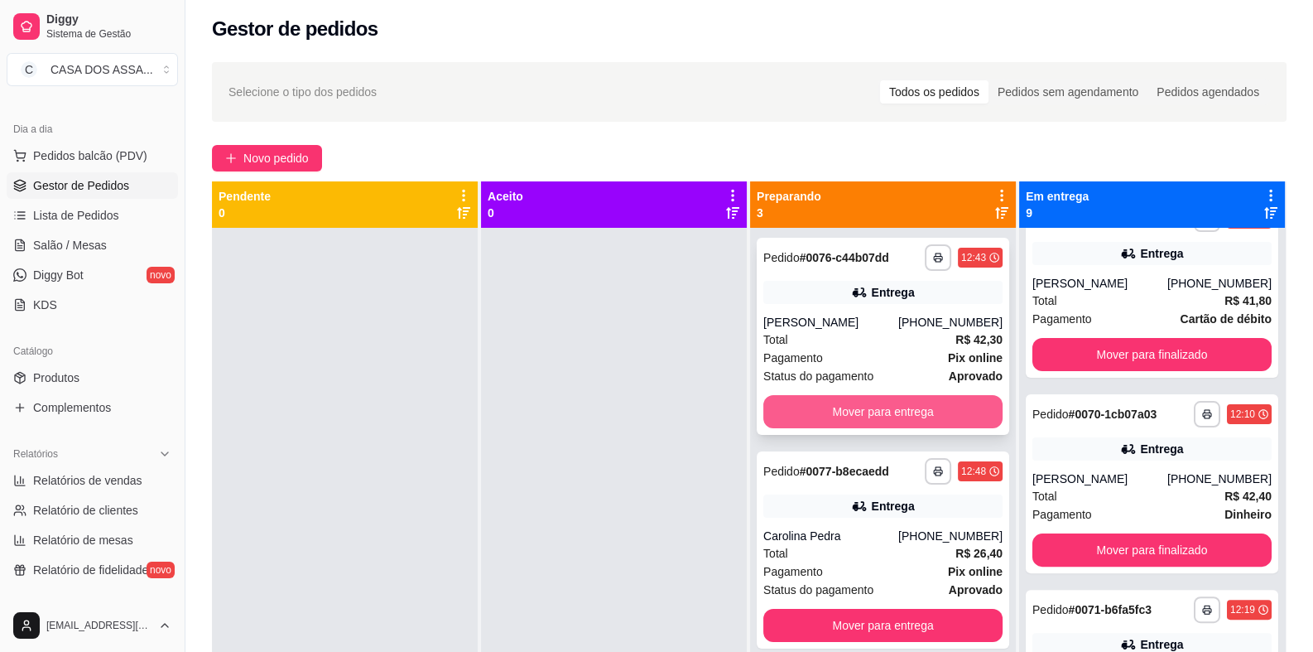
click at [874, 411] on button "Mover para entrega" at bounding box center [882, 411] width 239 height 33
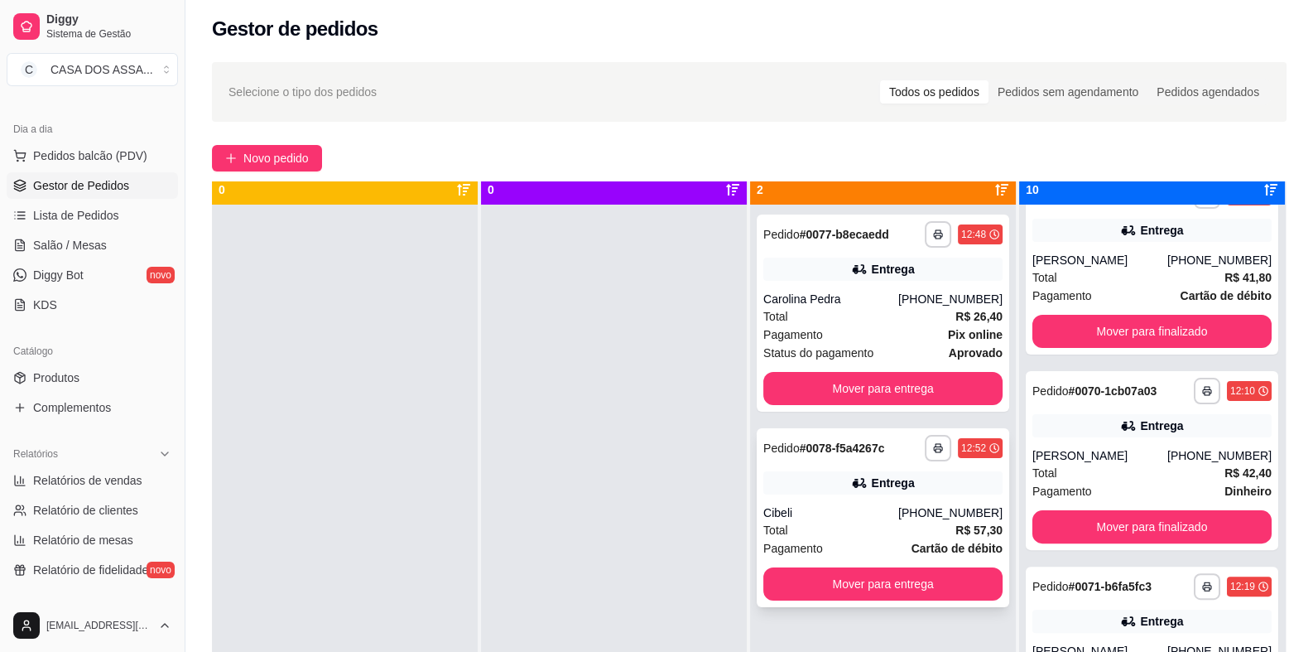
scroll to position [46, 0]
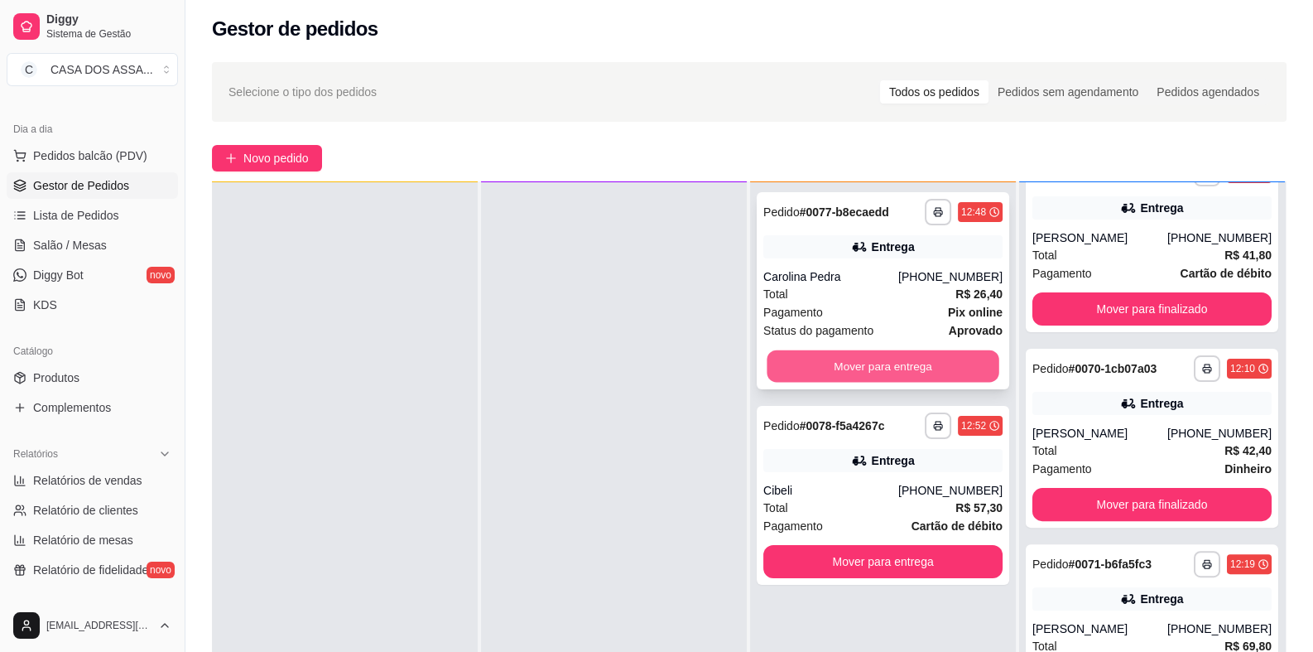
click at [870, 371] on button "Mover para entrega" at bounding box center [883, 366] width 232 height 32
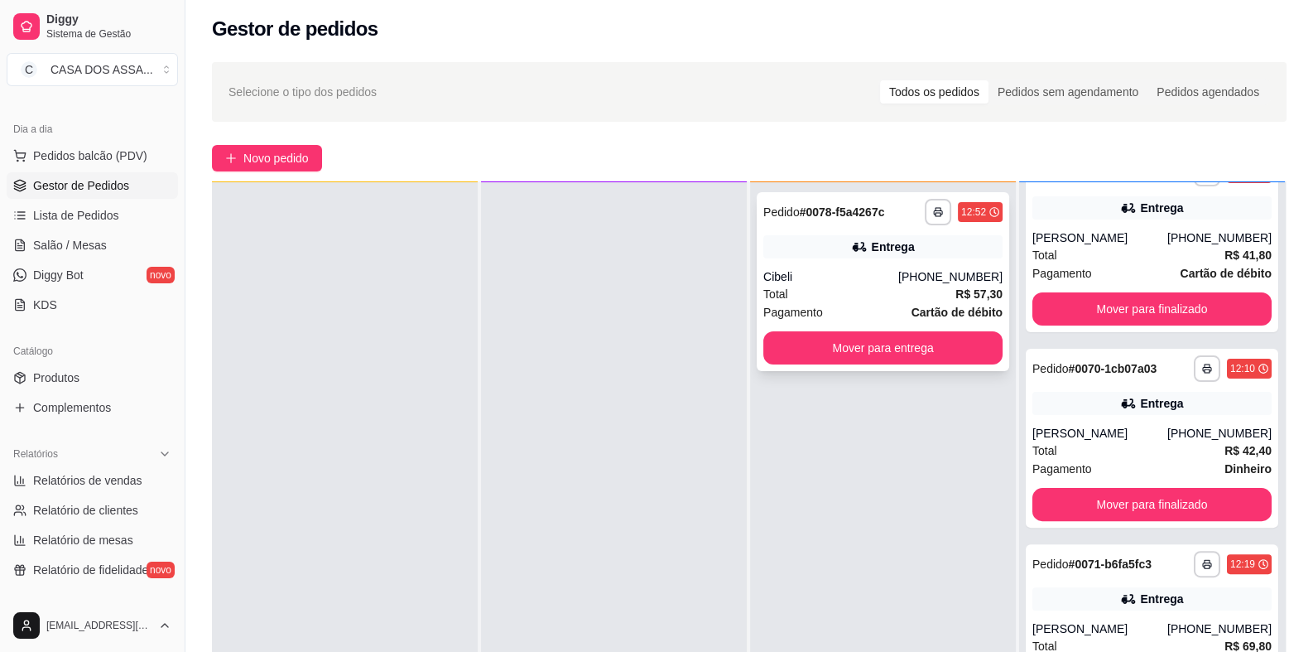
click at [864, 270] on div "Cibeli" at bounding box center [830, 276] width 135 height 17
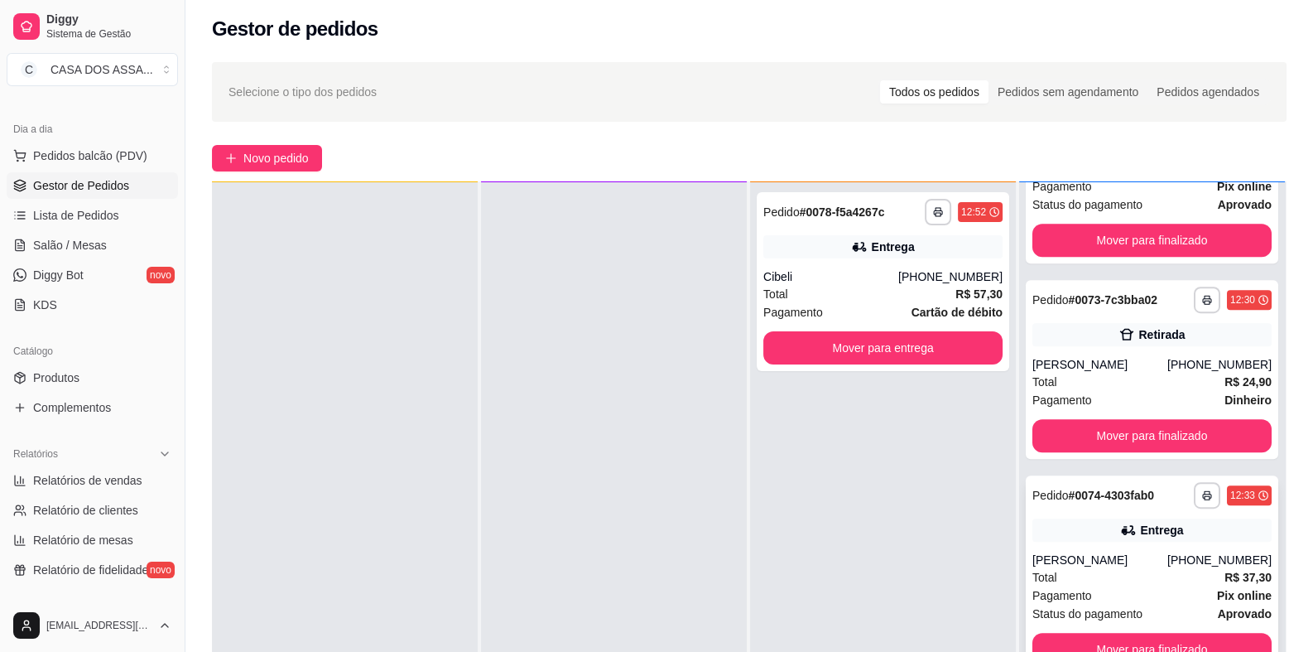
scroll to position [1242, 0]
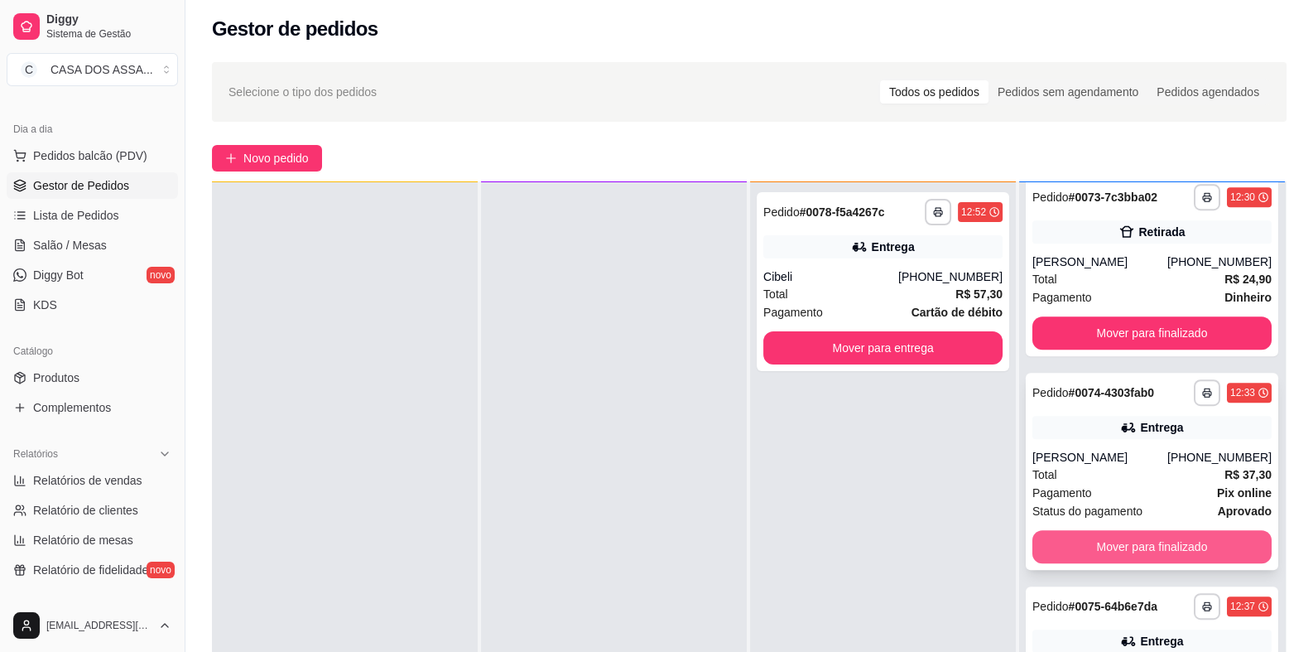
click at [1124, 547] on button "Mover para finalizado" at bounding box center [1152, 546] width 239 height 33
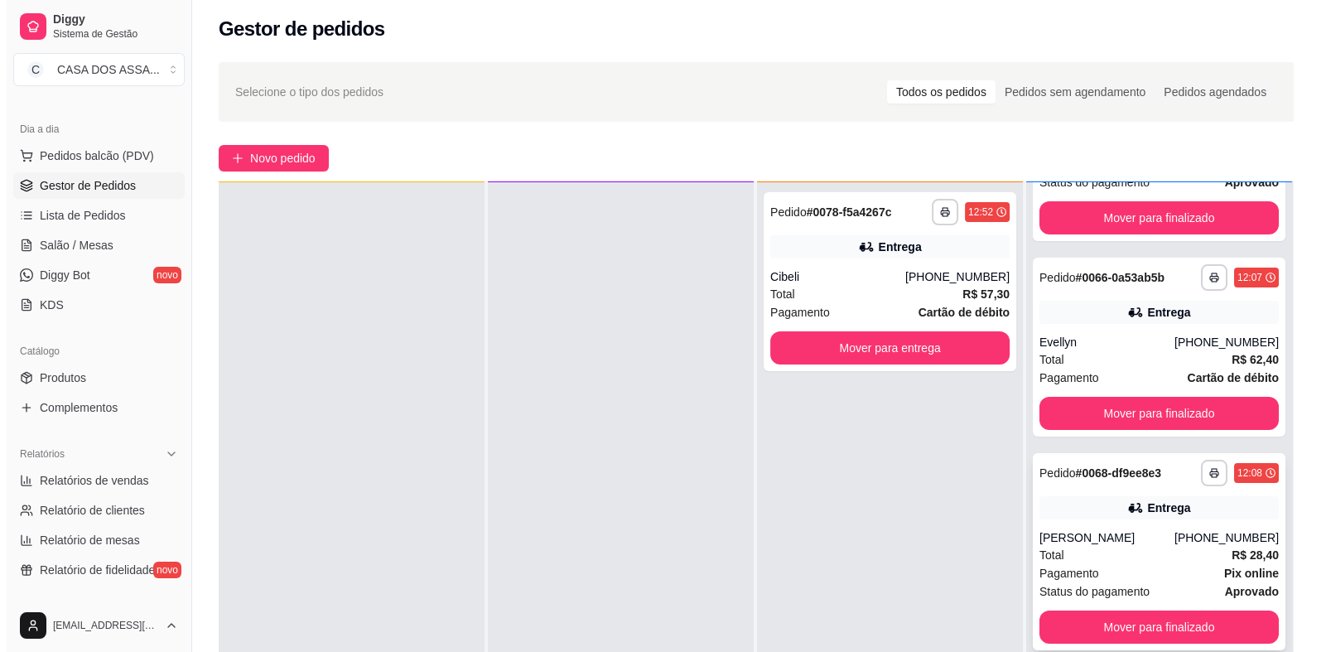
scroll to position [0, 0]
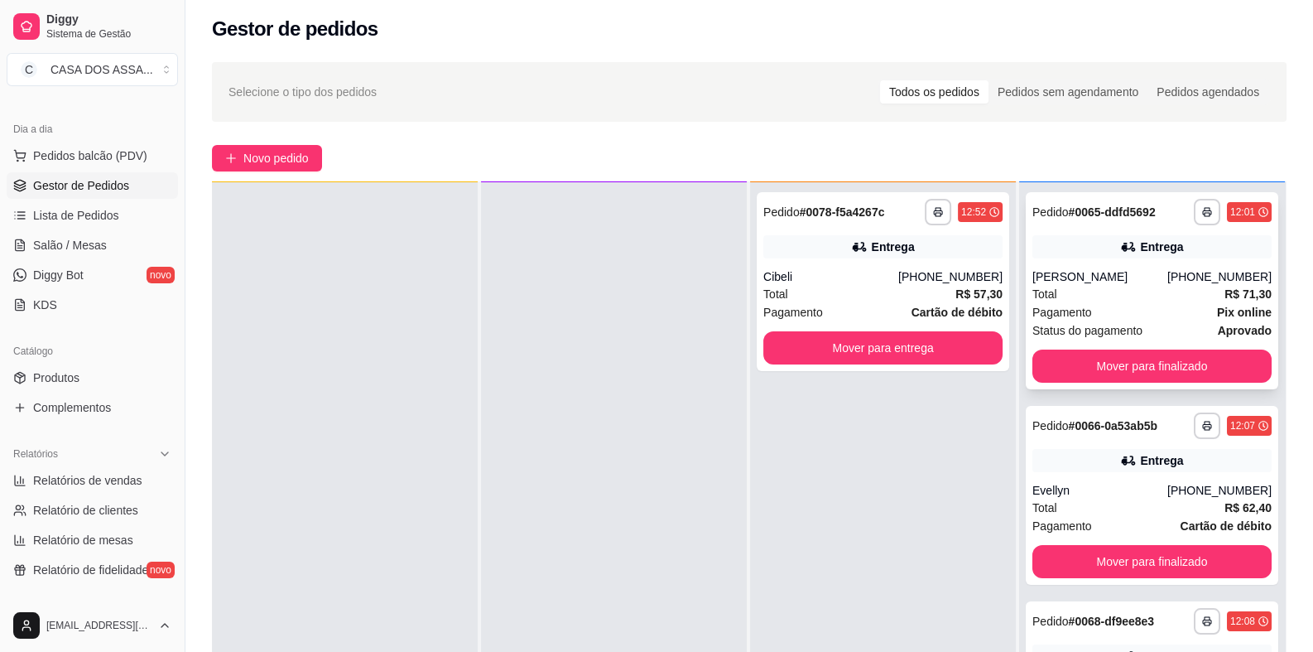
click at [1078, 251] on div "Entrega" at bounding box center [1152, 246] width 239 height 23
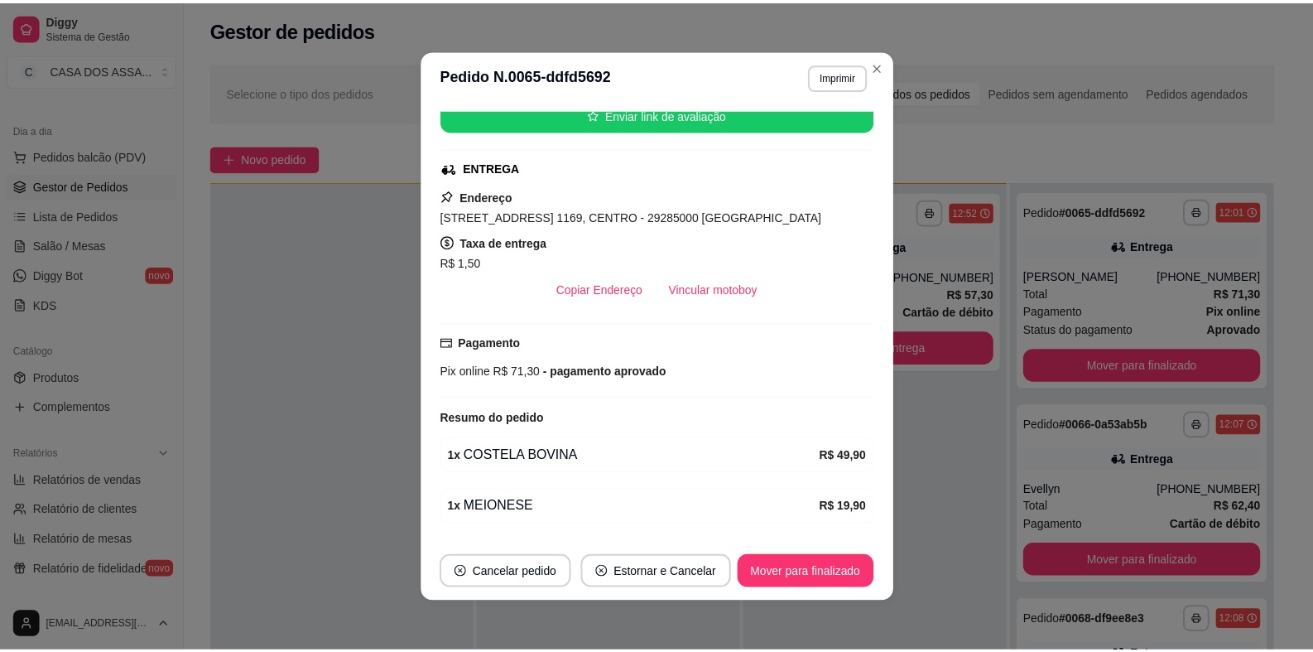
scroll to position [248, 0]
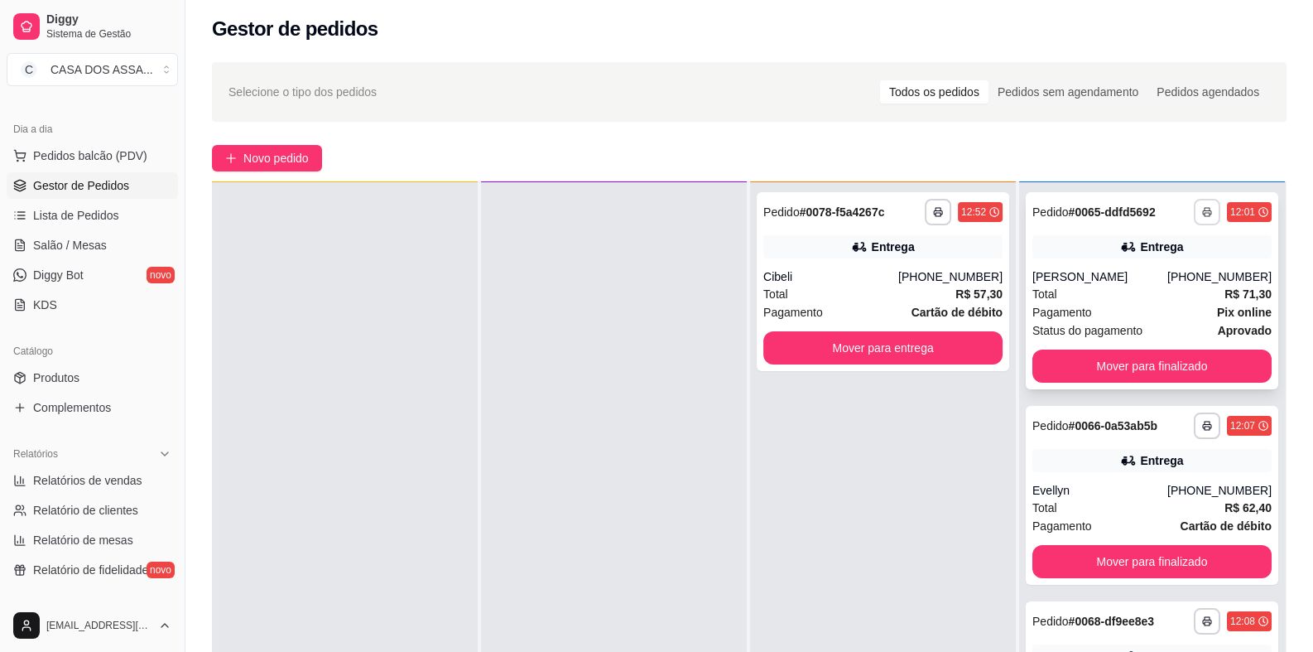
click at [1202, 214] on icon "button" at bounding box center [1207, 212] width 10 height 10
click at [1139, 265] on button "IMPRESSORA" at bounding box center [1139, 269] width 120 height 26
click at [1131, 368] on button "Mover para finalizado" at bounding box center [1152, 365] width 239 height 33
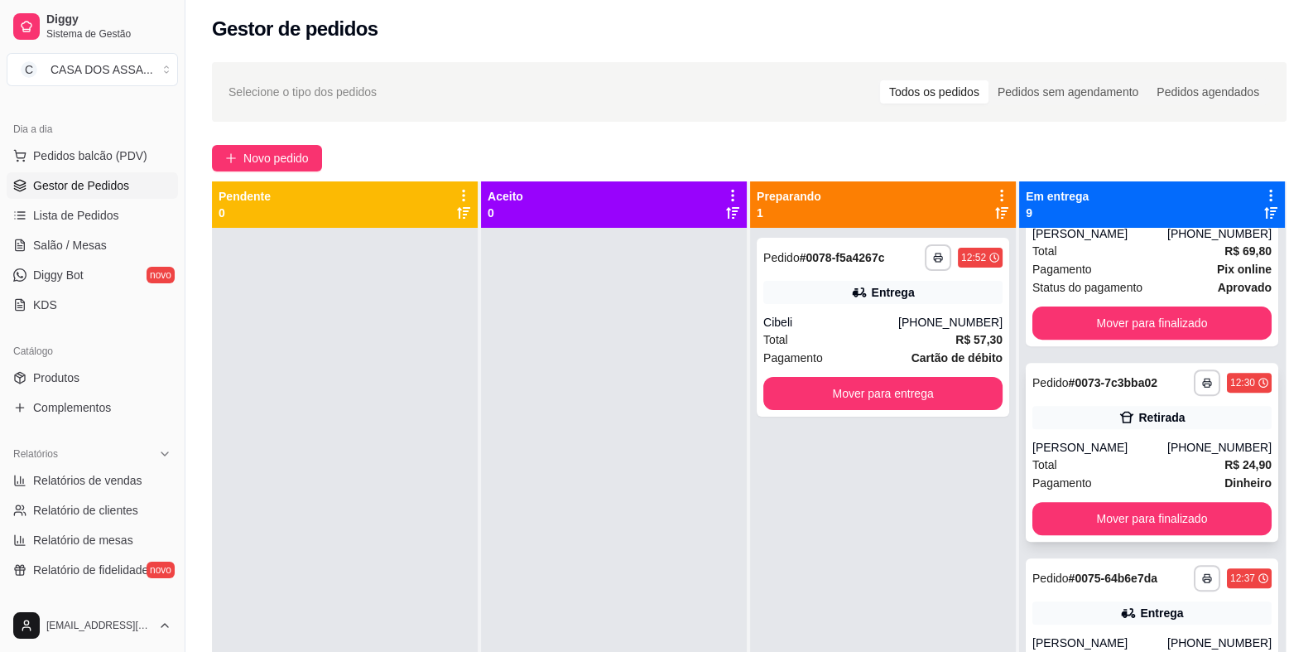
scroll to position [911, 0]
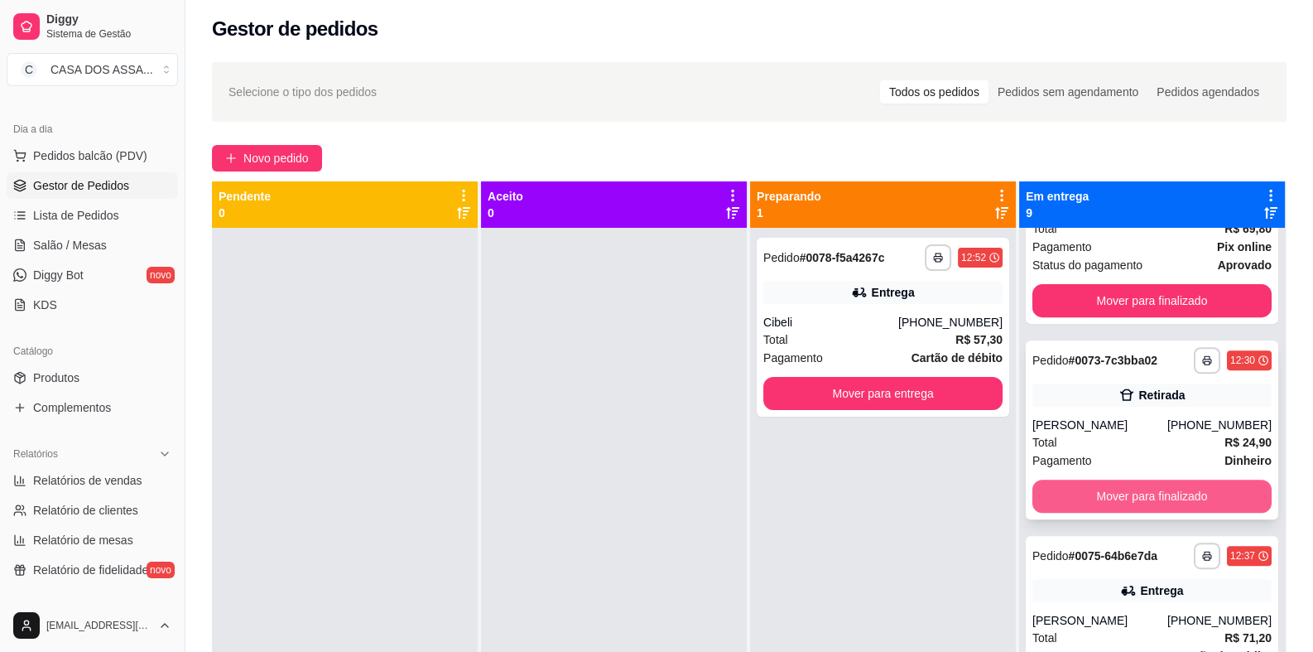
click at [1143, 495] on button "Mover para finalizado" at bounding box center [1152, 495] width 239 height 33
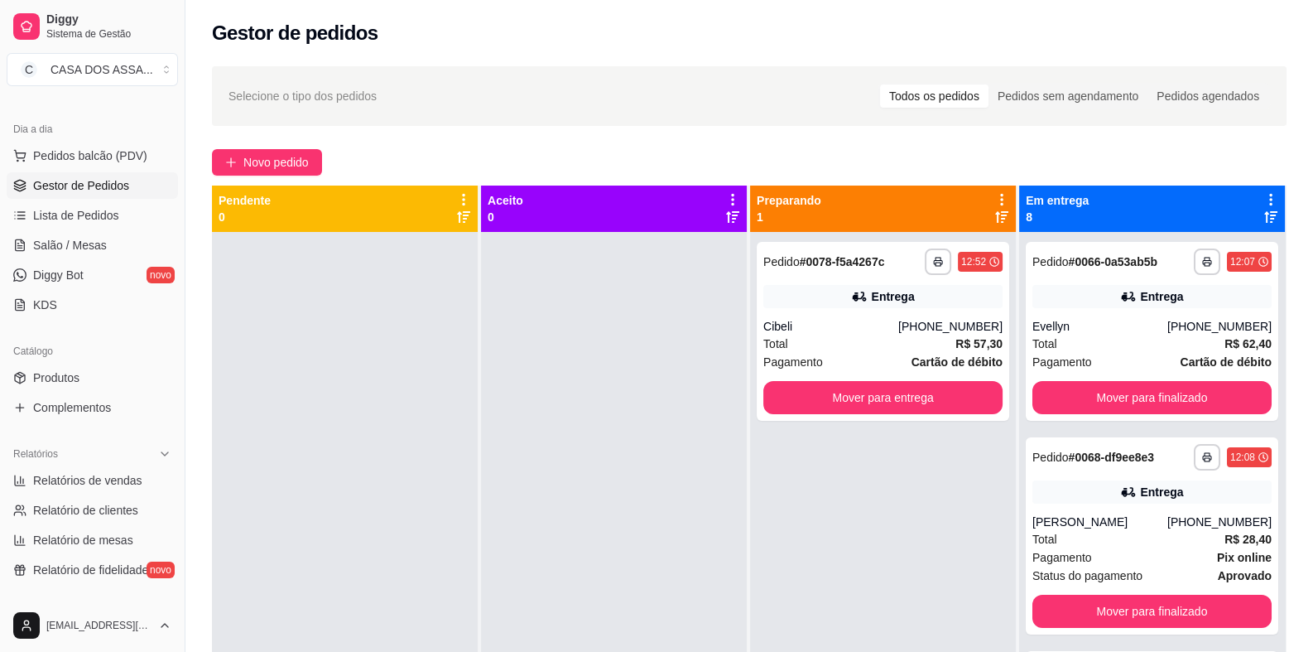
scroll to position [0, 0]
click at [373, 31] on div "Gestor de pedidos" at bounding box center [749, 33] width 1075 height 26
click at [319, 38] on h2 "Gestor de pedidos" at bounding box center [295, 33] width 166 height 26
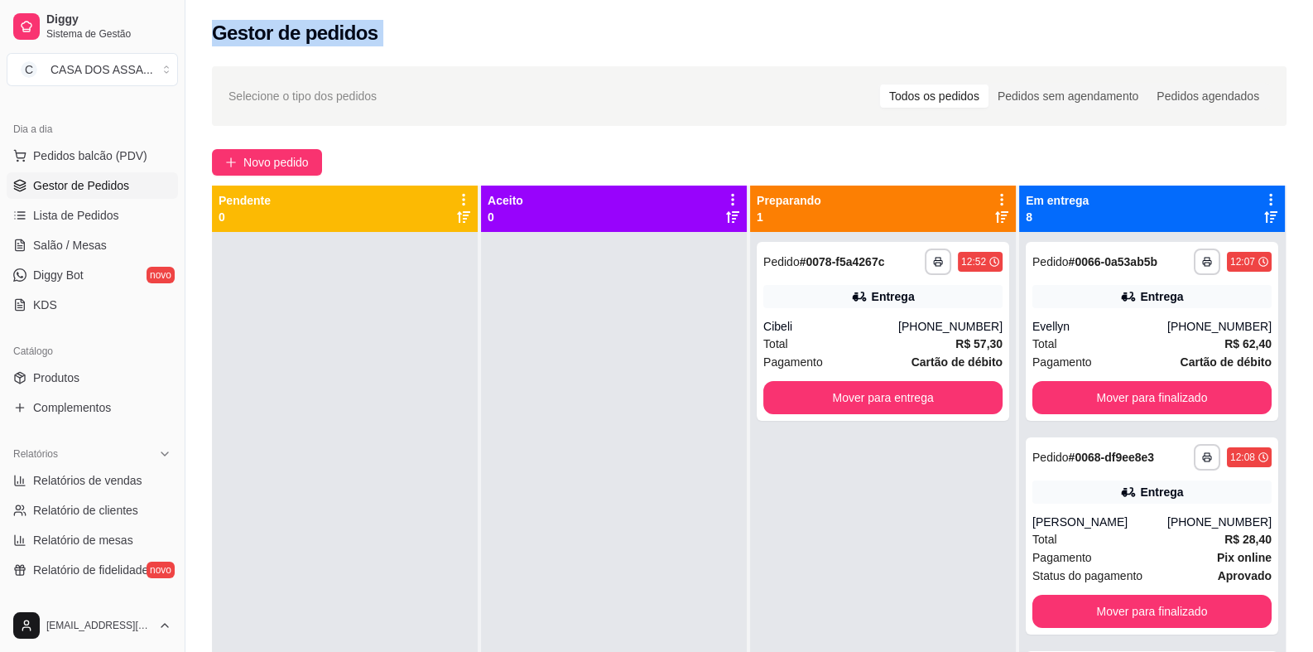
click at [380, 53] on div "Gestor de pedidos" at bounding box center [749, 28] width 1128 height 56
click at [345, 40] on h2 "Gestor de pedidos" at bounding box center [295, 33] width 166 height 26
click at [355, 51] on div "Gestor de pedidos" at bounding box center [749, 28] width 1128 height 56
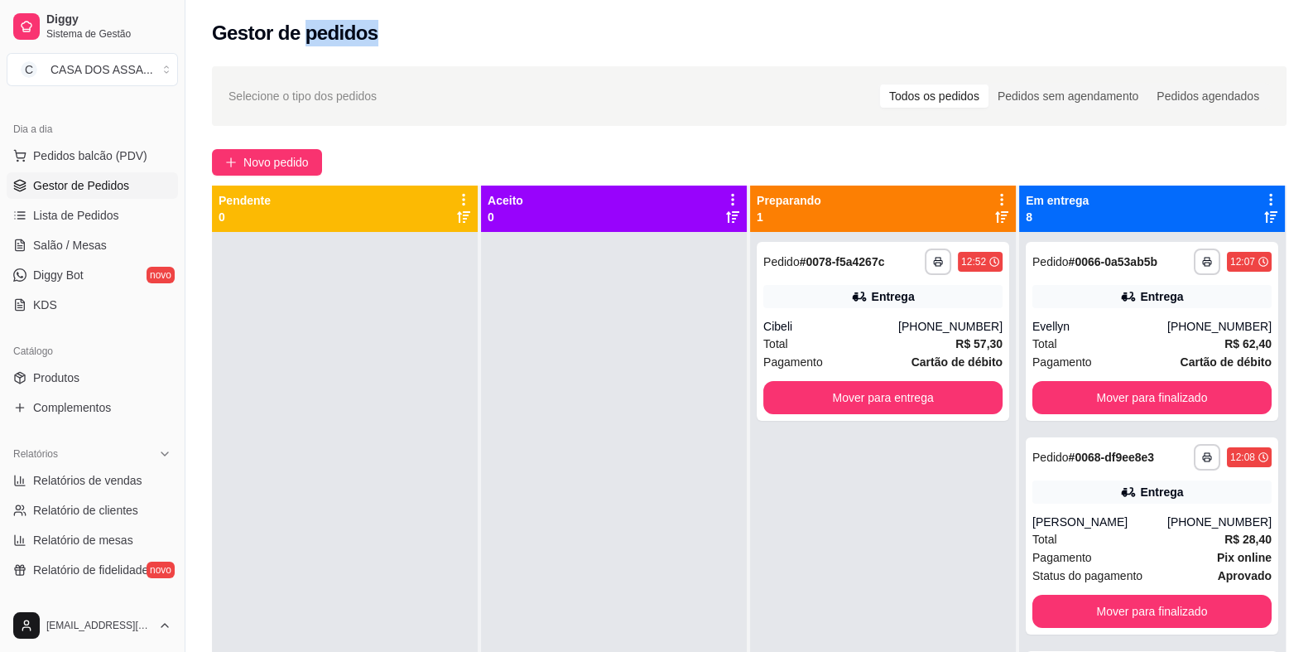
click at [355, 51] on div "Gestor de pedidos" at bounding box center [749, 28] width 1128 height 56
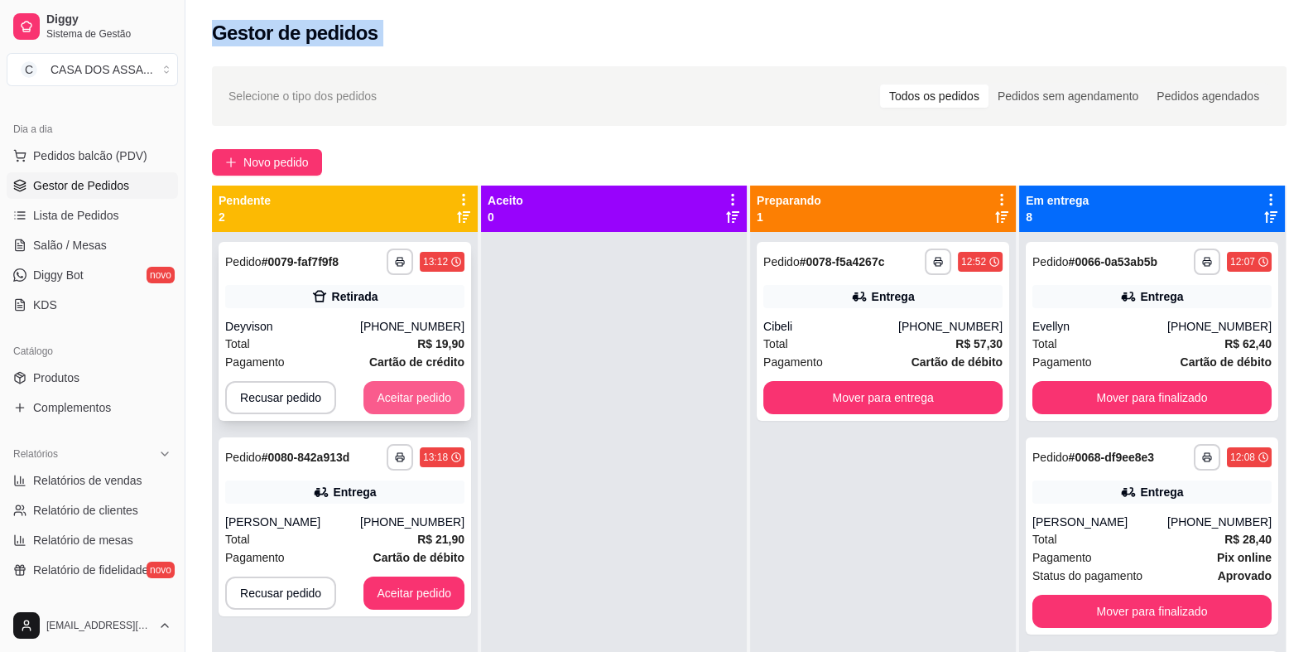
click at [414, 402] on button "Aceitar pedido" at bounding box center [414, 397] width 101 height 33
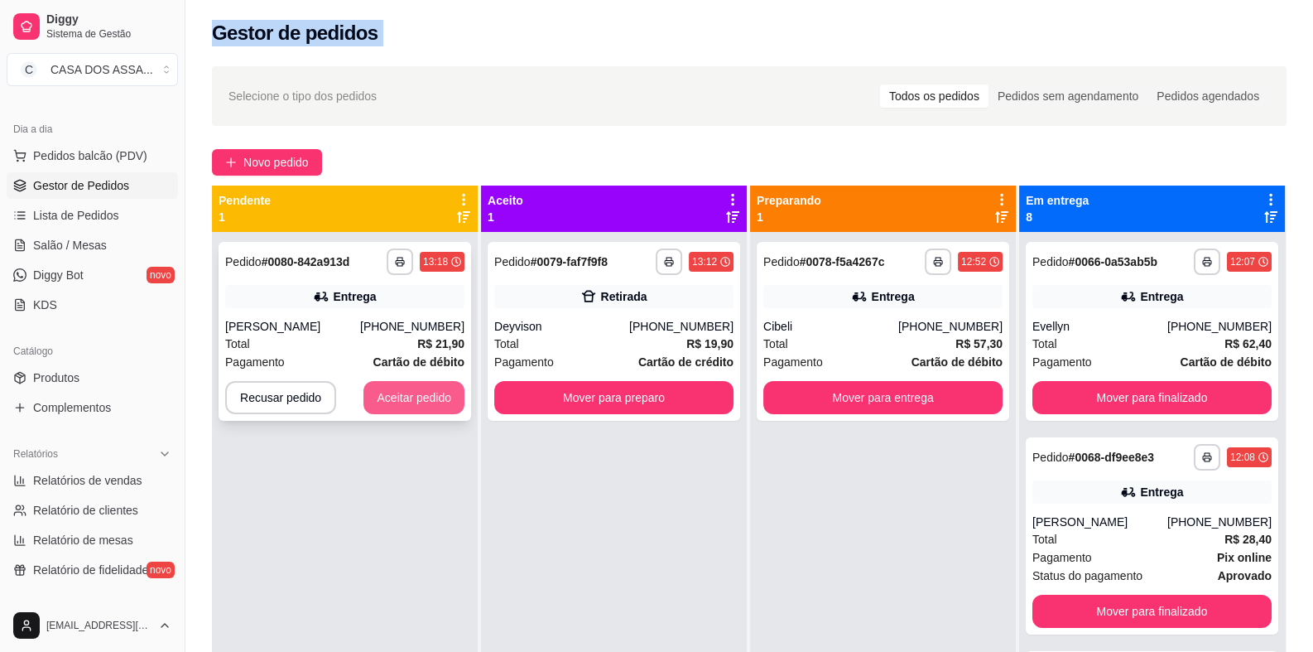
click at [421, 400] on button "Aceitar pedido" at bounding box center [414, 397] width 101 height 33
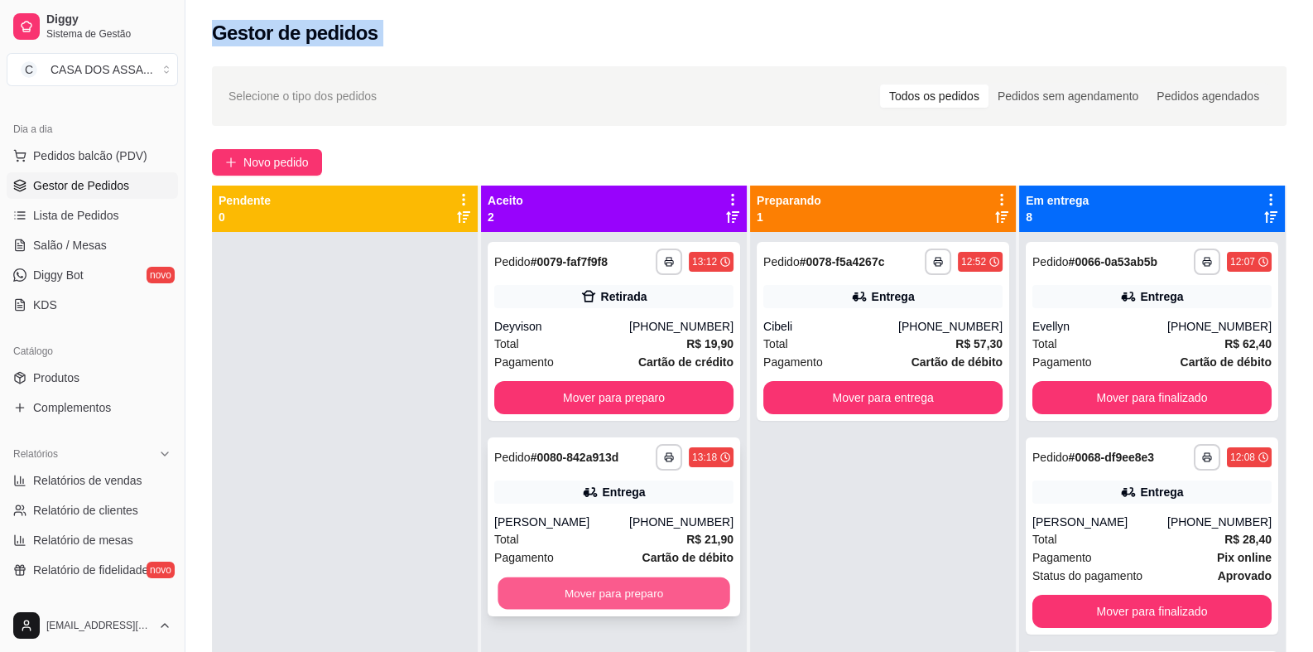
click at [615, 599] on button "Mover para preparo" at bounding box center [614, 593] width 232 height 32
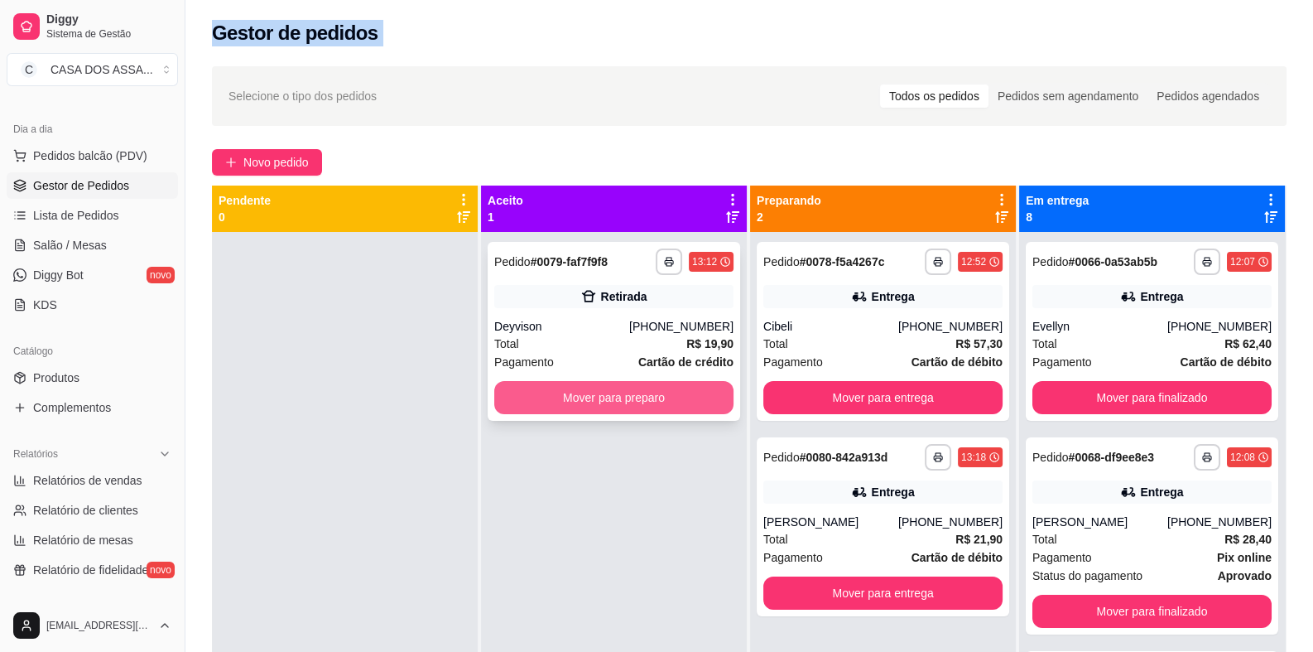
click at [630, 399] on button "Mover para preparo" at bounding box center [613, 397] width 239 height 33
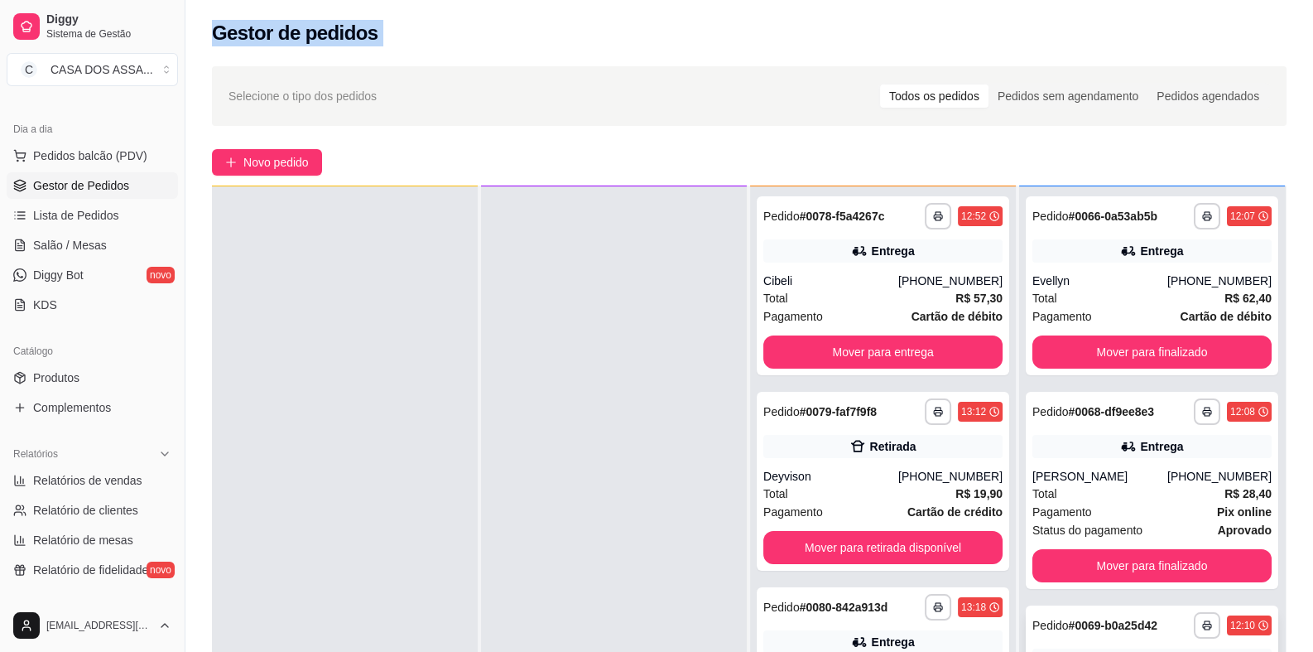
scroll to position [165, 0]
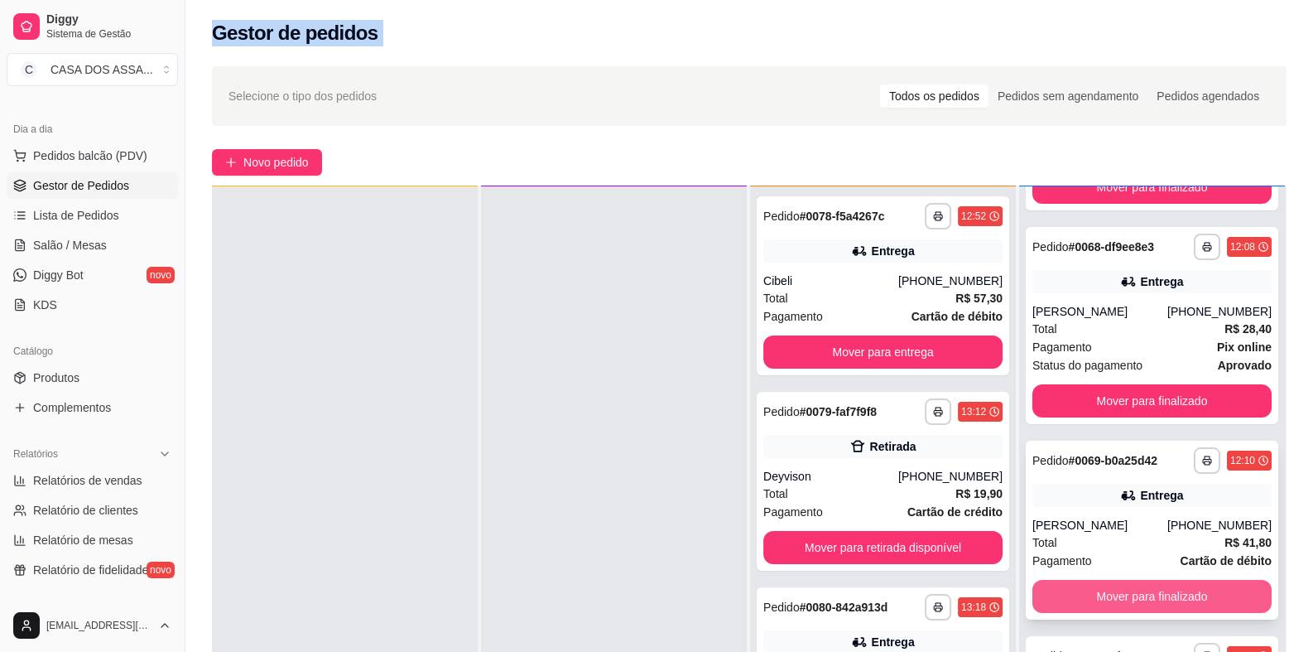
click at [1141, 596] on button "Mover para finalizado" at bounding box center [1152, 596] width 239 height 33
click at [1140, 598] on button "Mover para finalizado" at bounding box center [1152, 596] width 239 height 33
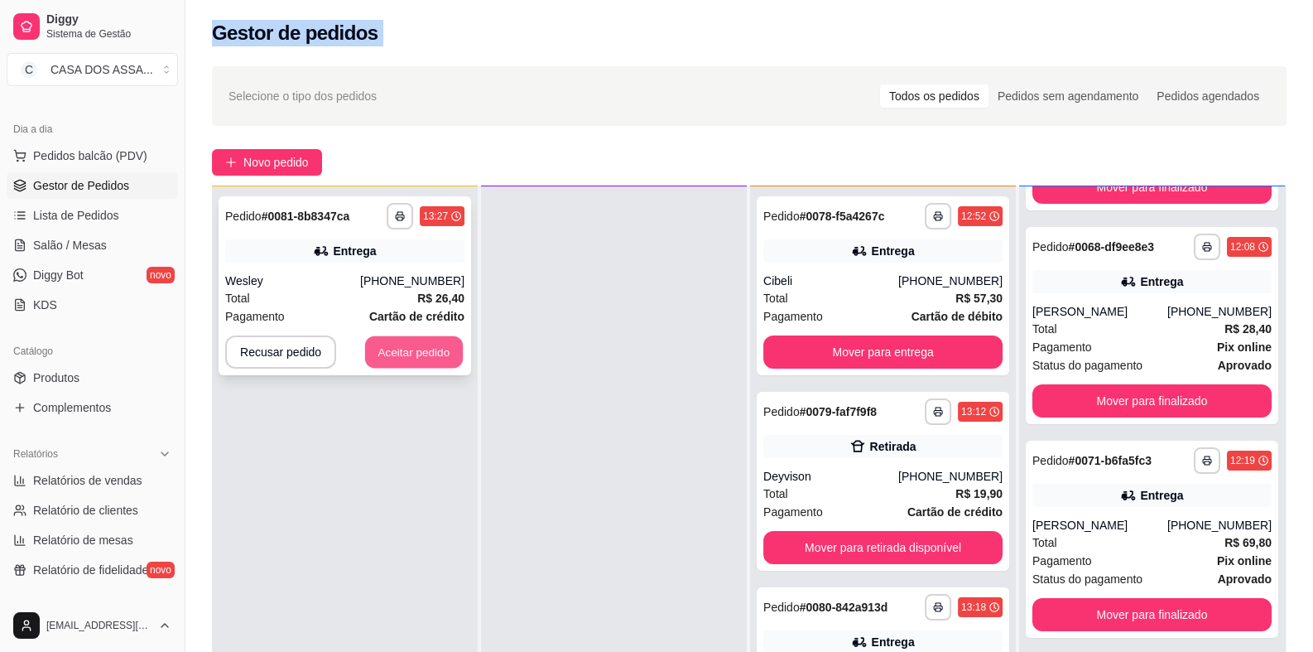
click at [406, 344] on button "Aceitar pedido" at bounding box center [414, 352] width 98 height 32
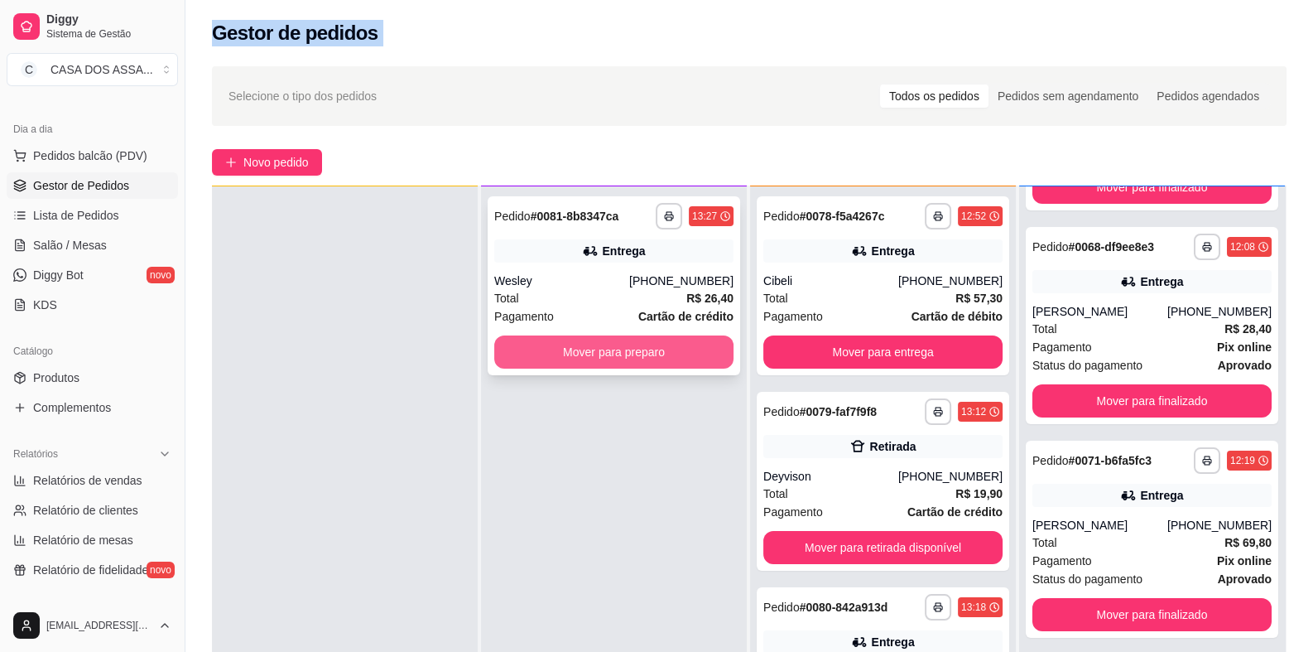
click at [596, 348] on button "Mover para preparo" at bounding box center [613, 351] width 239 height 33
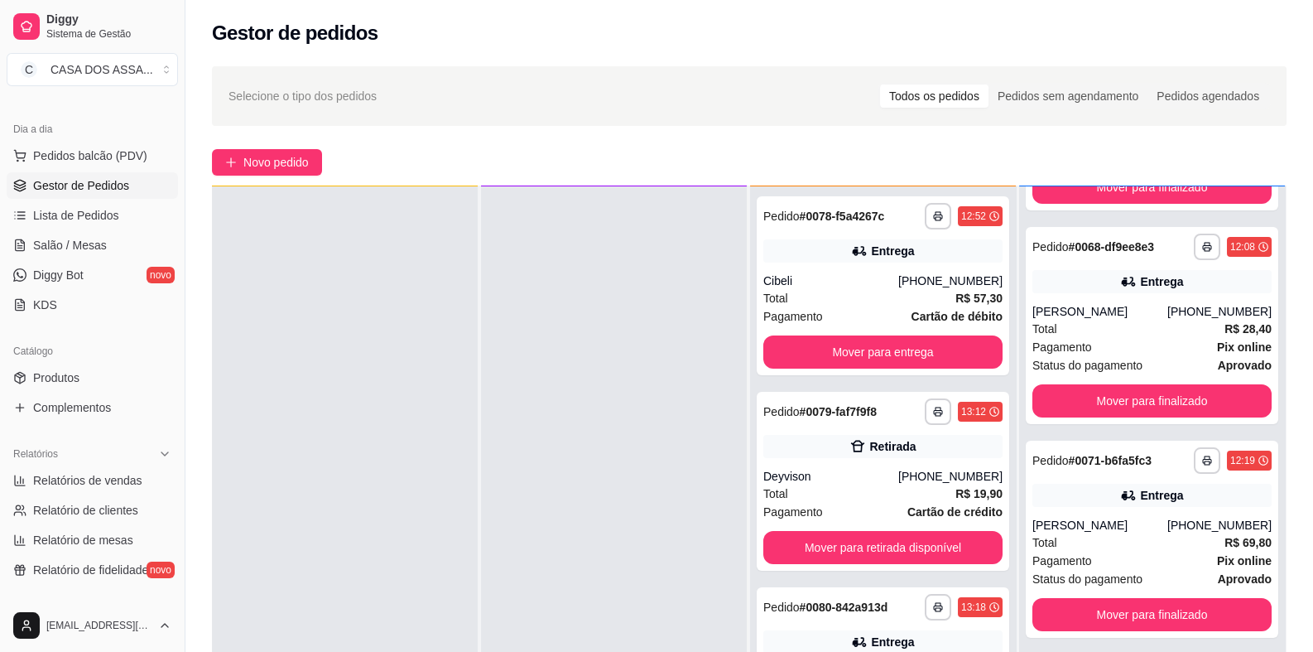
click at [676, 412] on div at bounding box center [614, 512] width 266 height 652
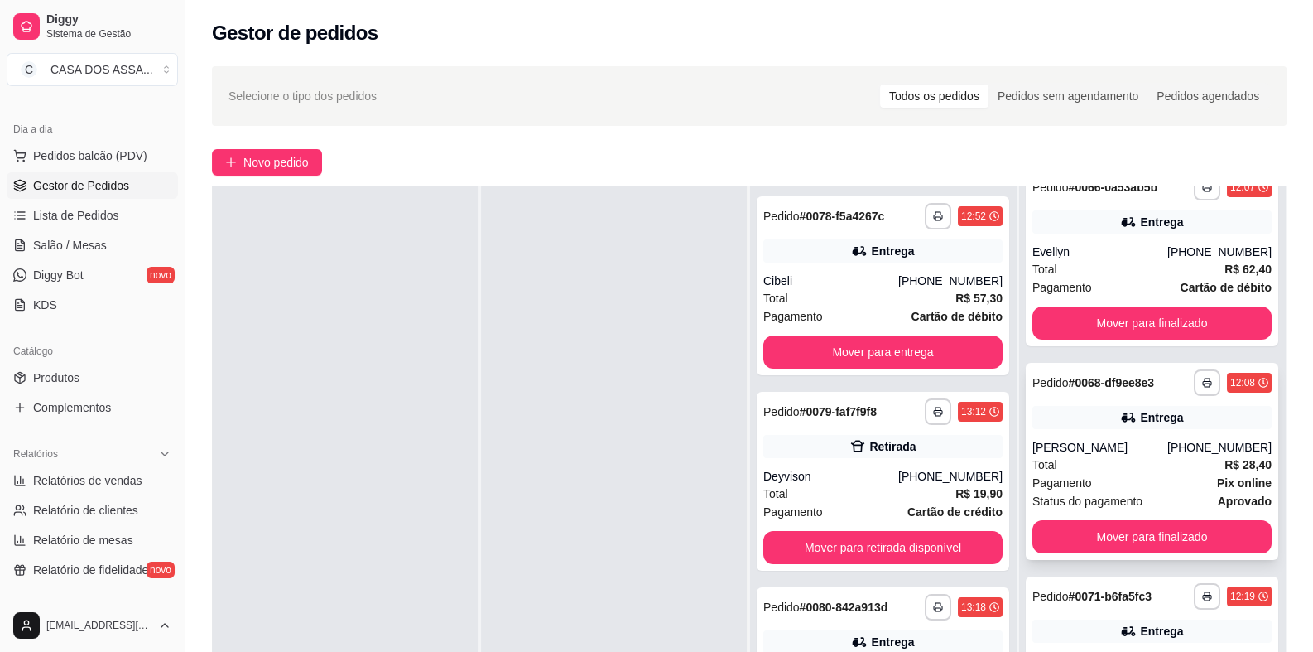
scroll to position [0, 0]
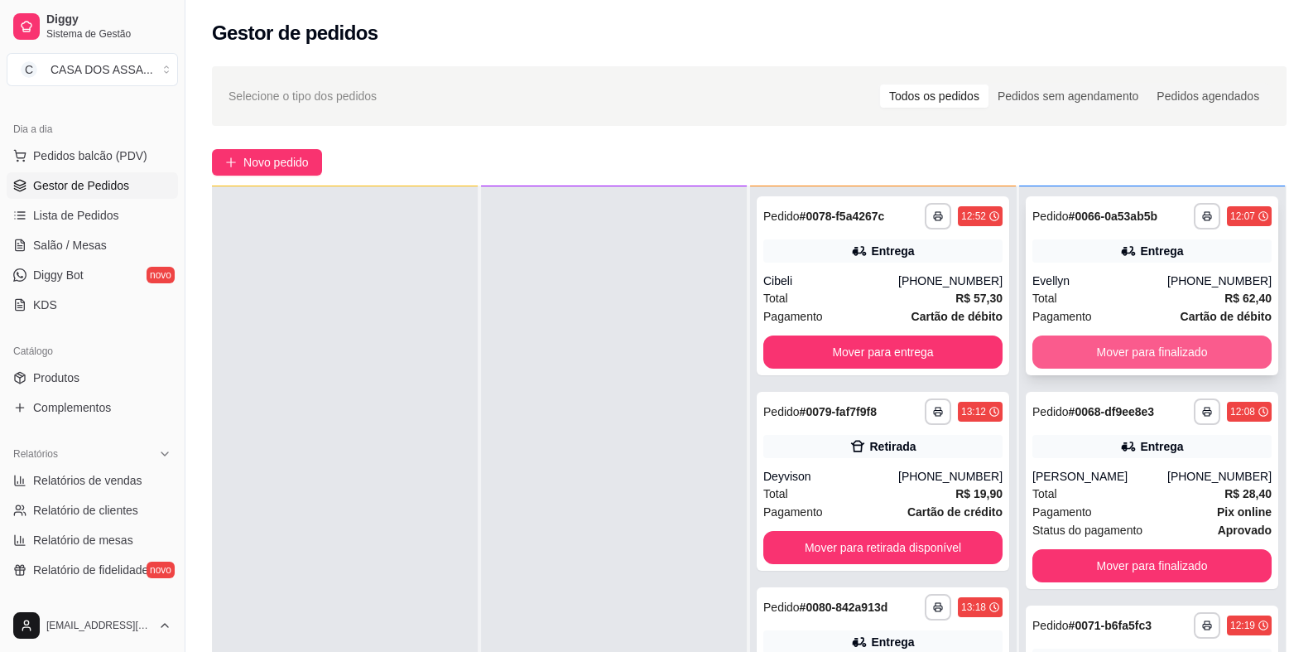
click at [1143, 348] on button "Mover para finalizado" at bounding box center [1152, 351] width 239 height 33
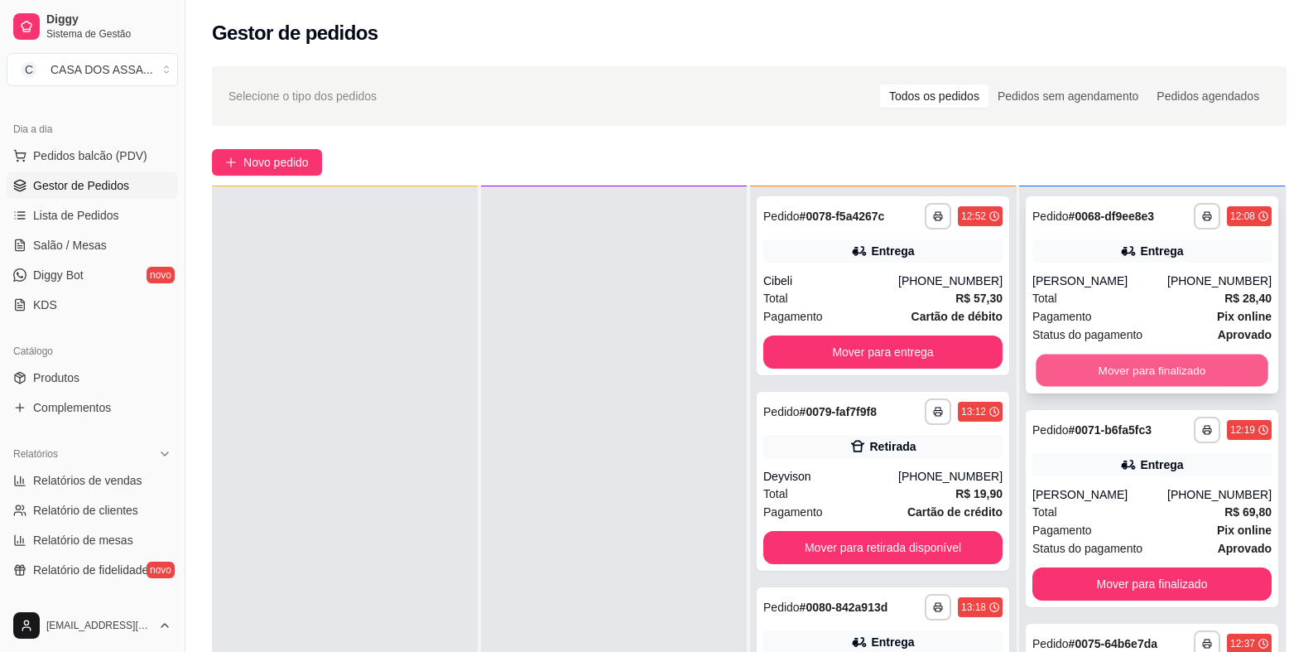
click at [1119, 371] on button "Mover para finalizado" at bounding box center [1152, 370] width 232 height 32
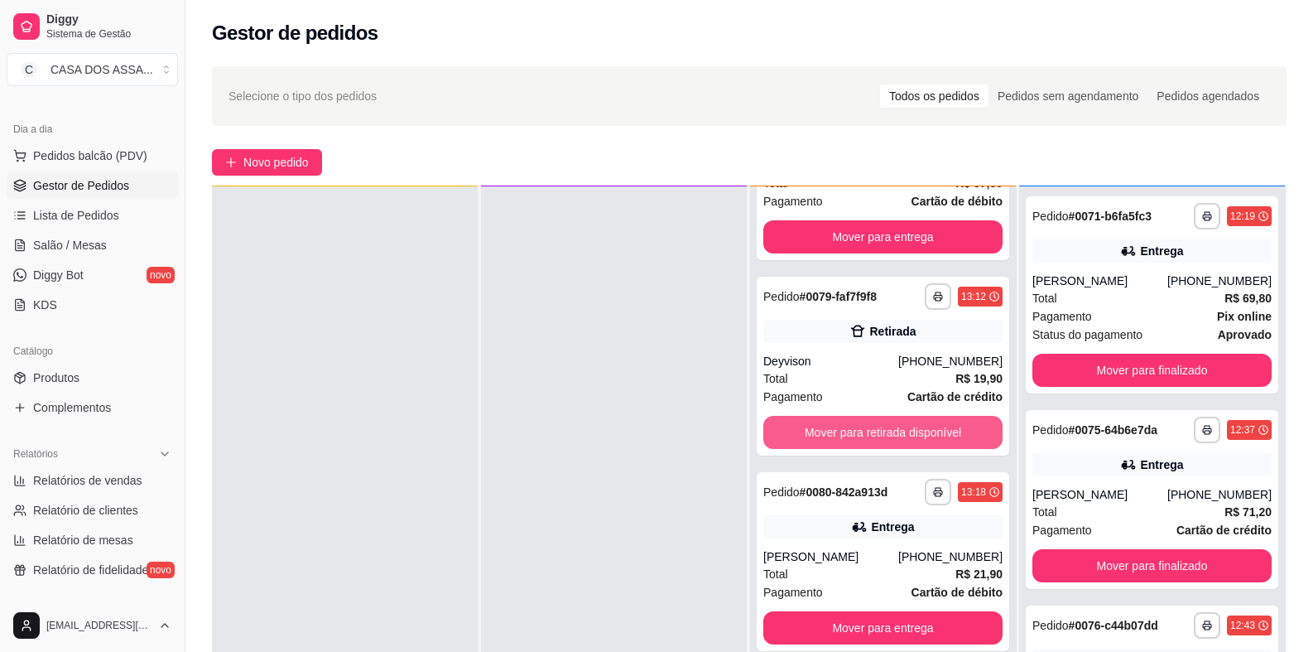
scroll to position [145, 0]
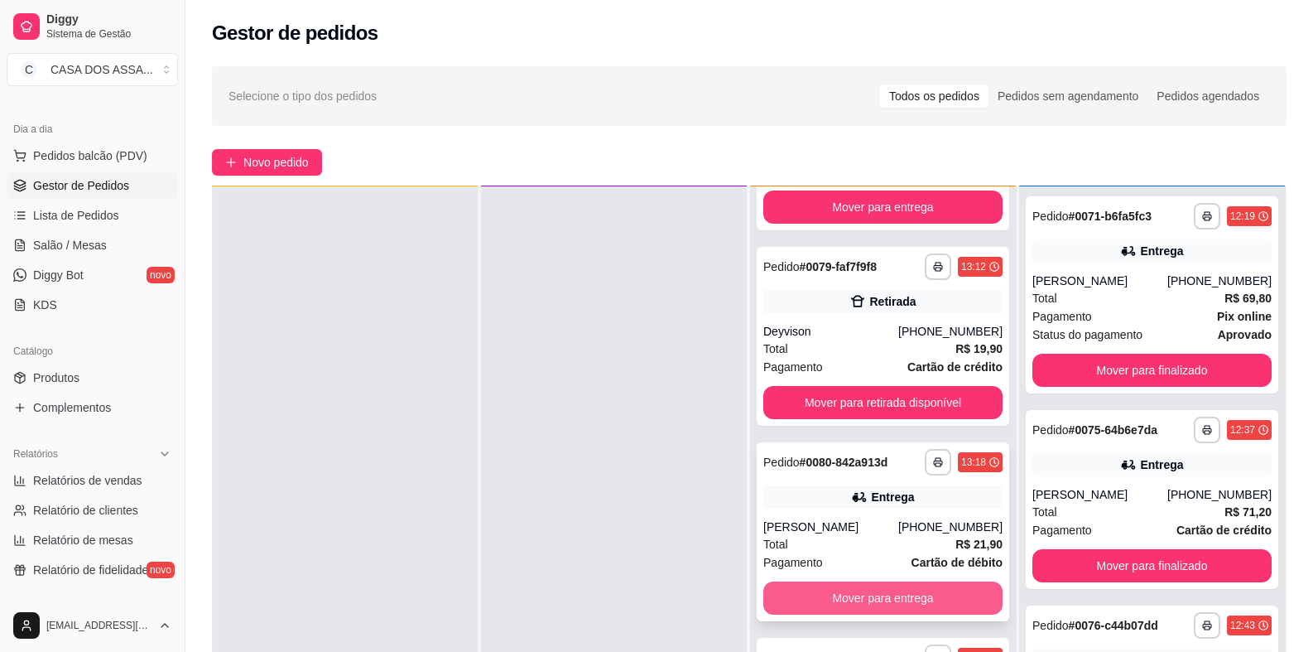
click at [874, 592] on button "Mover para entrega" at bounding box center [882, 597] width 239 height 33
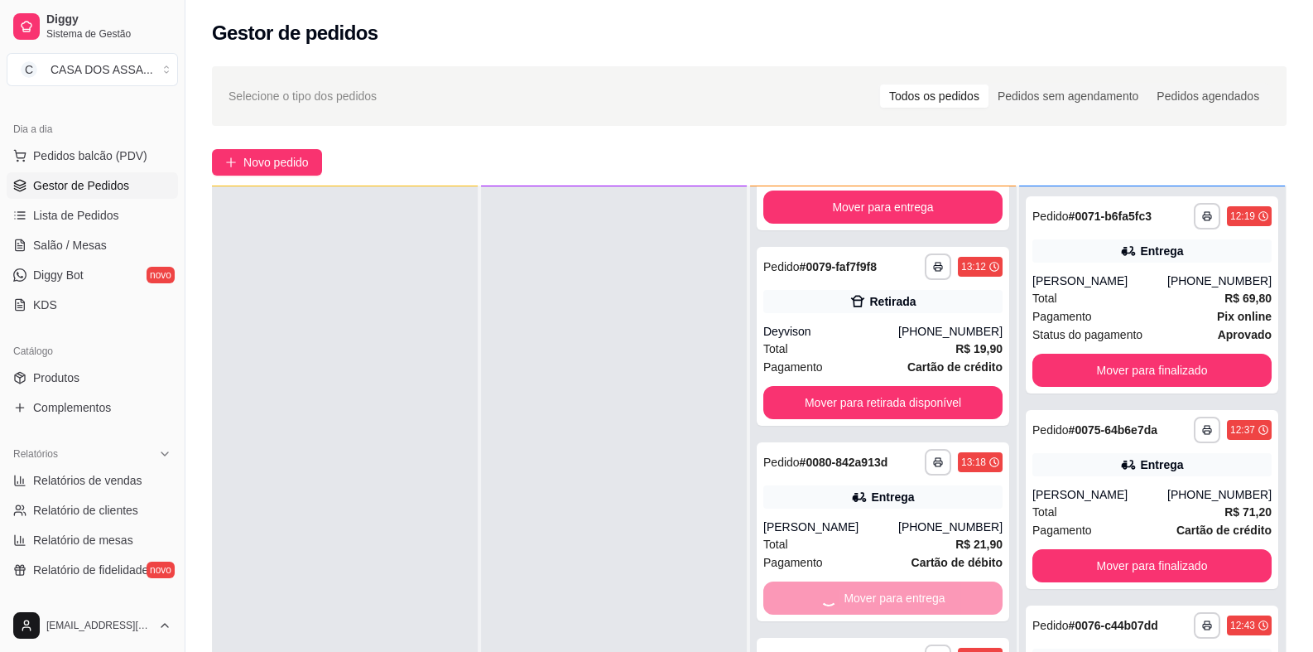
scroll to position [0, 0]
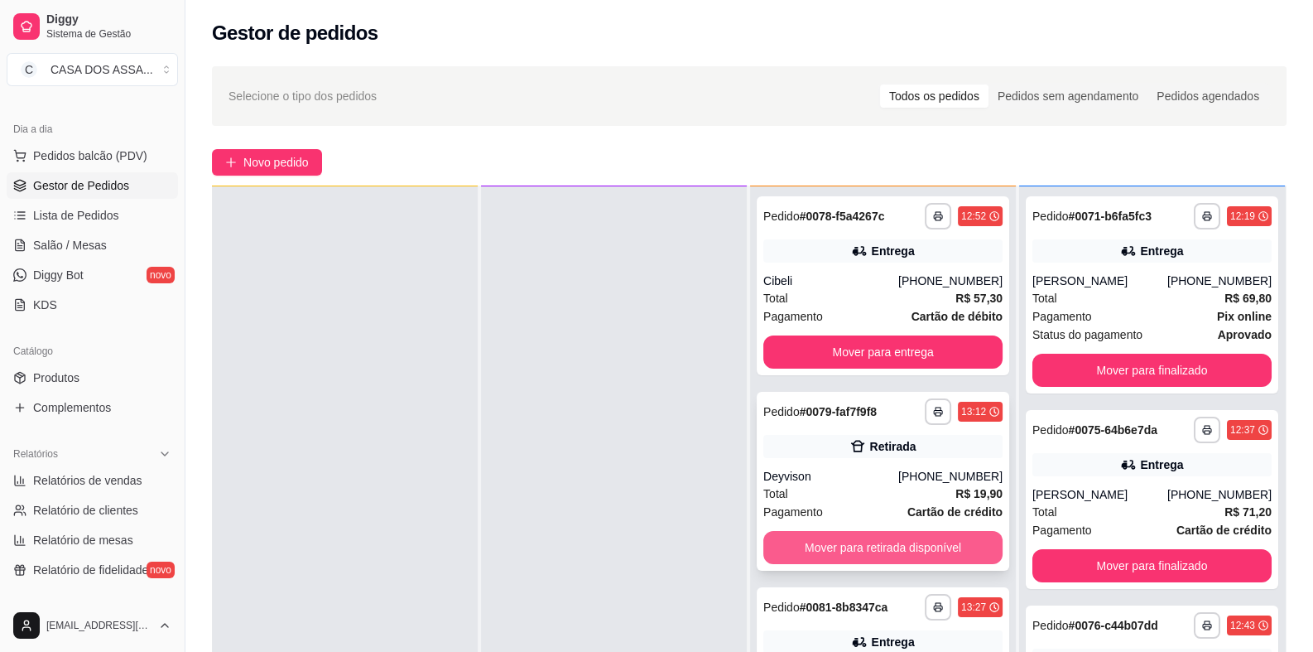
click at [858, 546] on button "Mover para retirada disponível" at bounding box center [882, 547] width 239 height 33
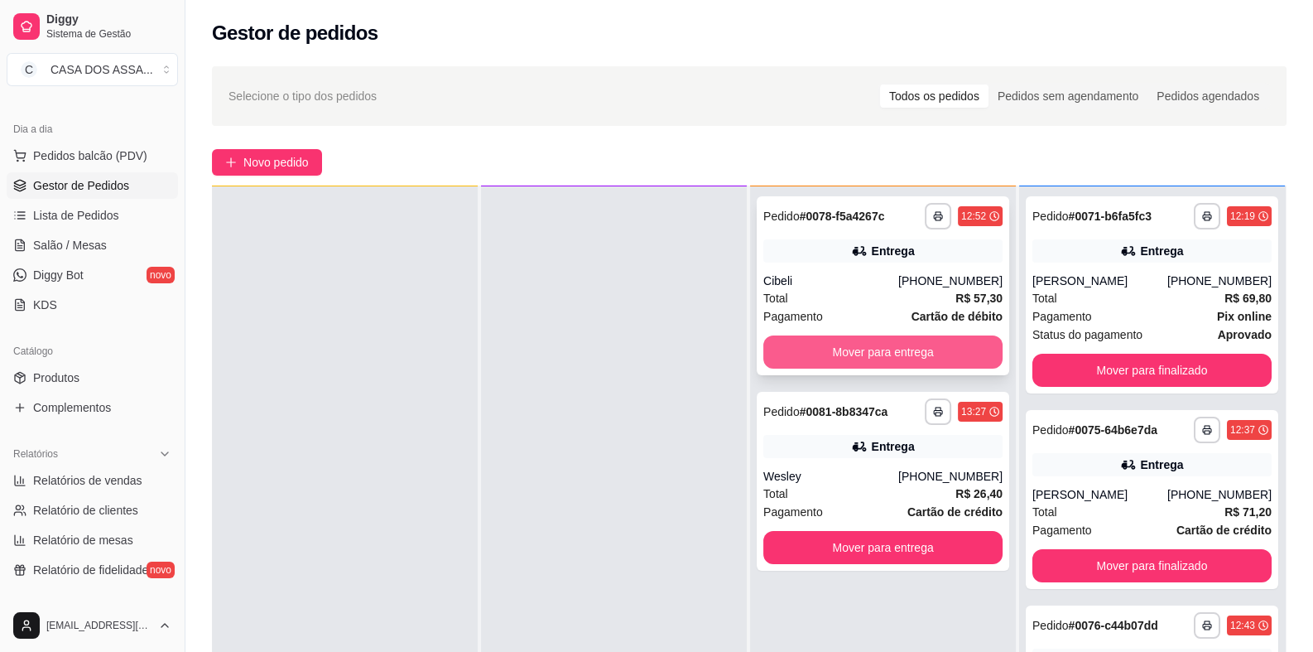
click at [848, 356] on button "Mover para entrega" at bounding box center [882, 351] width 239 height 33
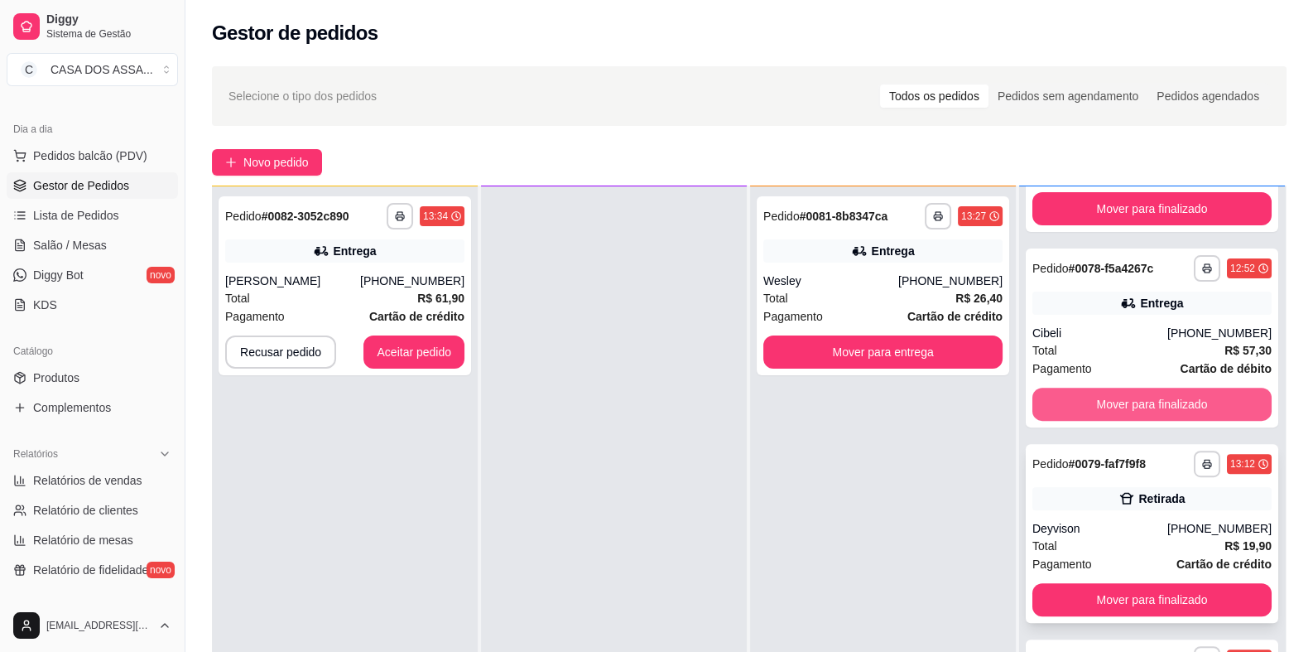
scroll to position [786, 0]
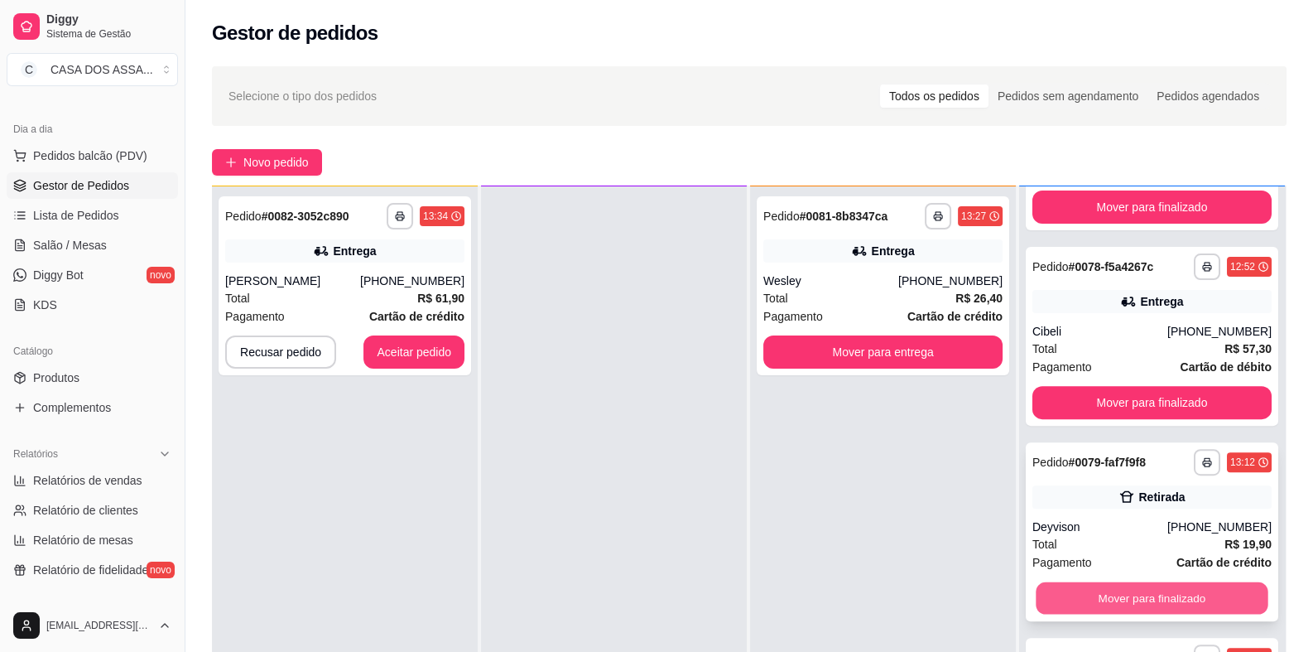
click at [1164, 599] on button "Mover para finalizado" at bounding box center [1152, 598] width 232 height 32
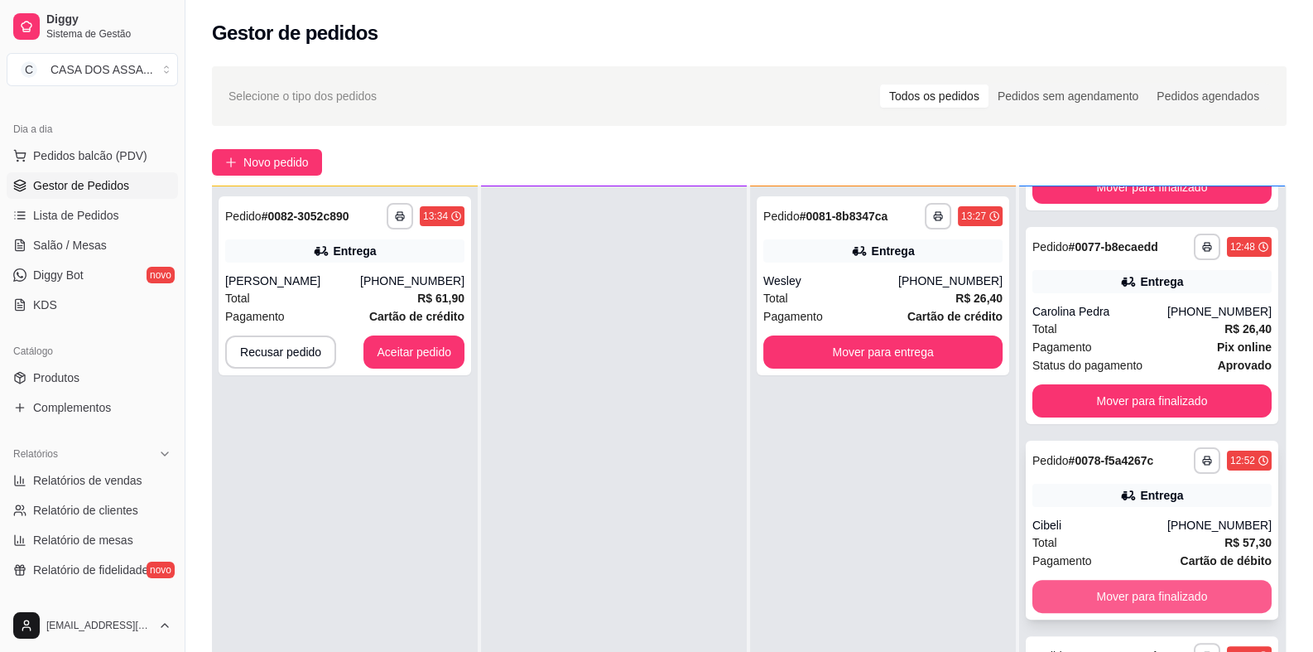
scroll to position [591, 0]
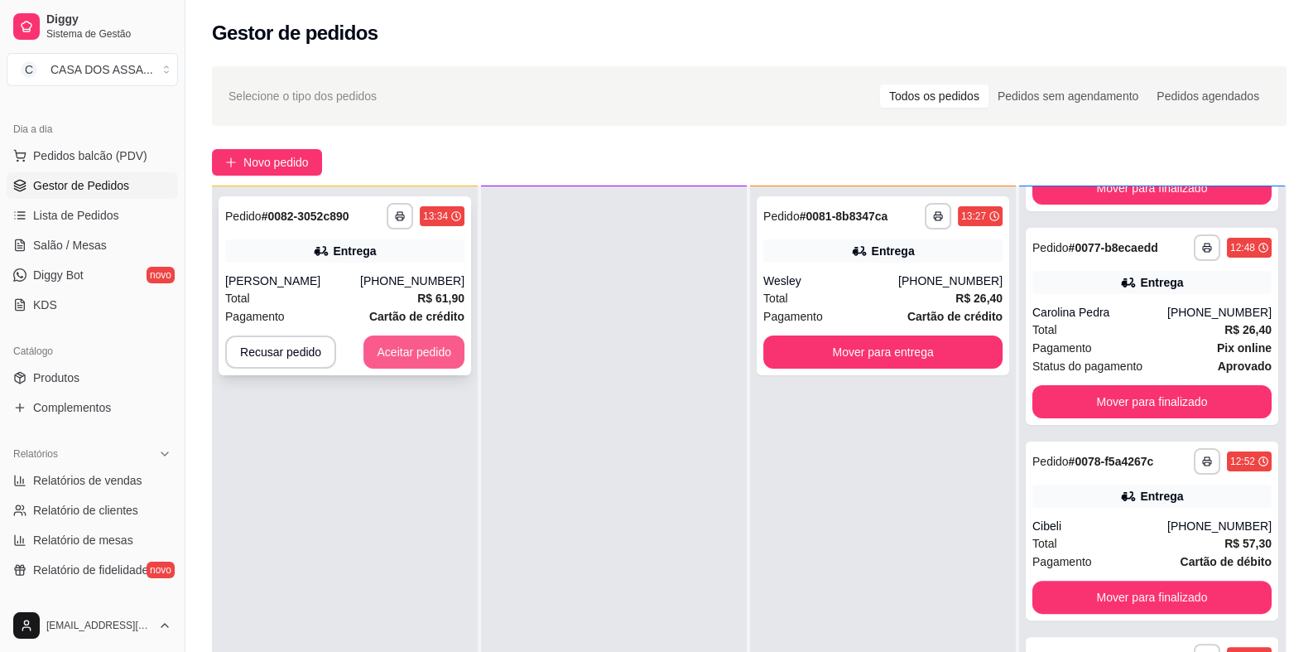
click at [416, 354] on button "Aceitar pedido" at bounding box center [414, 351] width 101 height 33
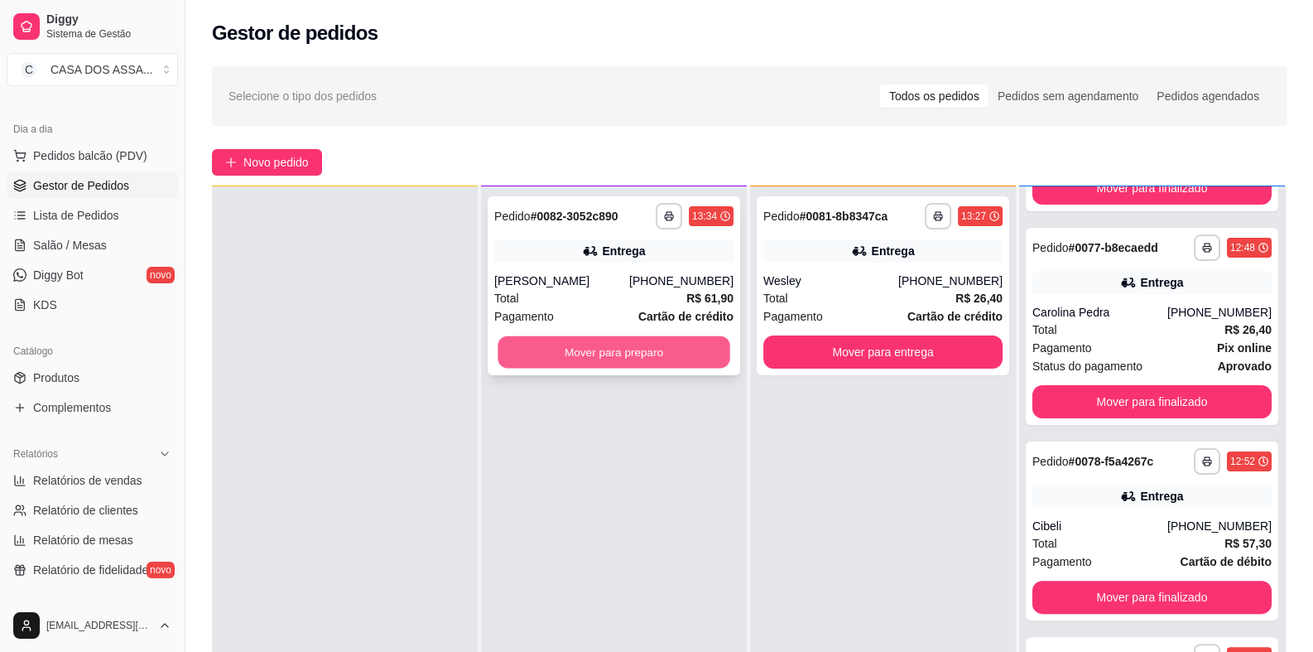
click at [645, 354] on button "Mover para preparo" at bounding box center [614, 352] width 232 height 32
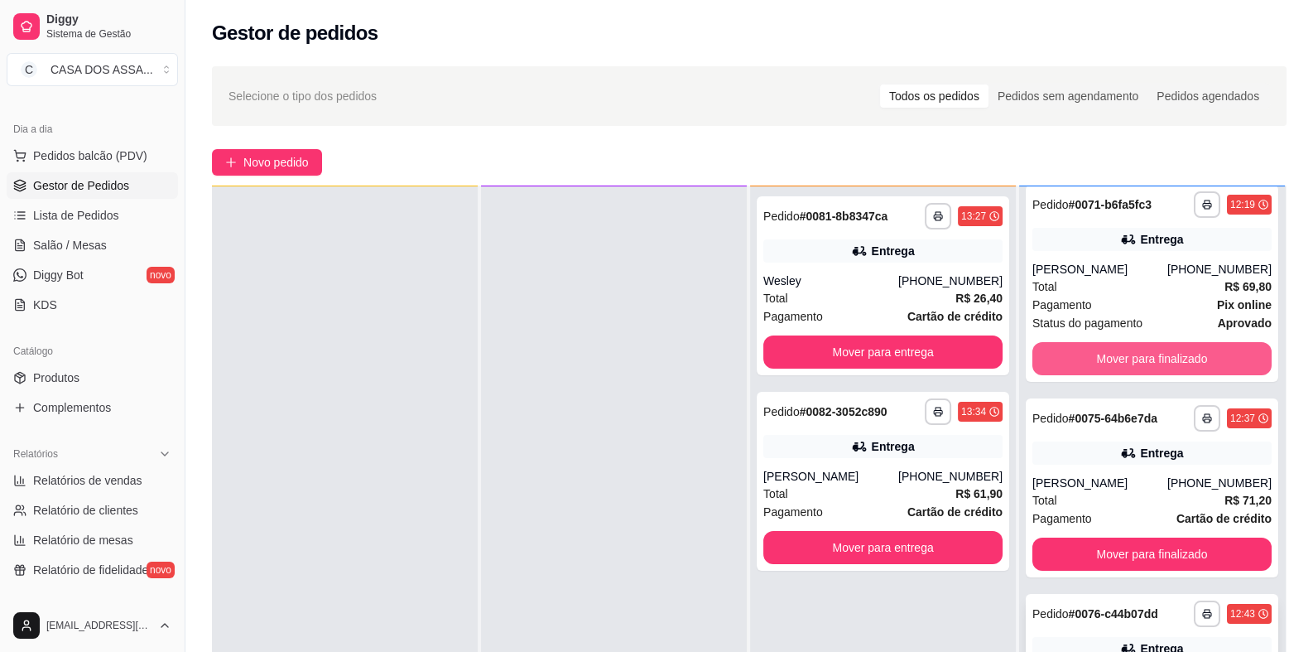
scroll to position [0, 0]
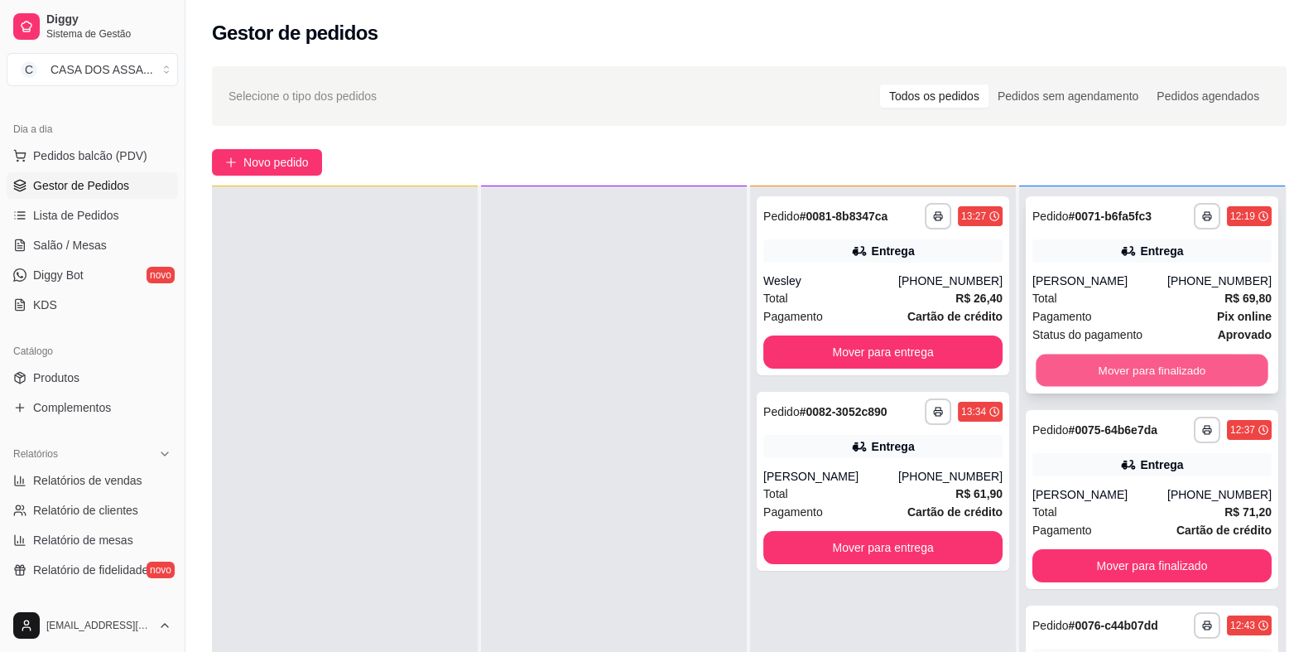
click at [1120, 373] on button "Mover para finalizado" at bounding box center [1152, 370] width 232 height 32
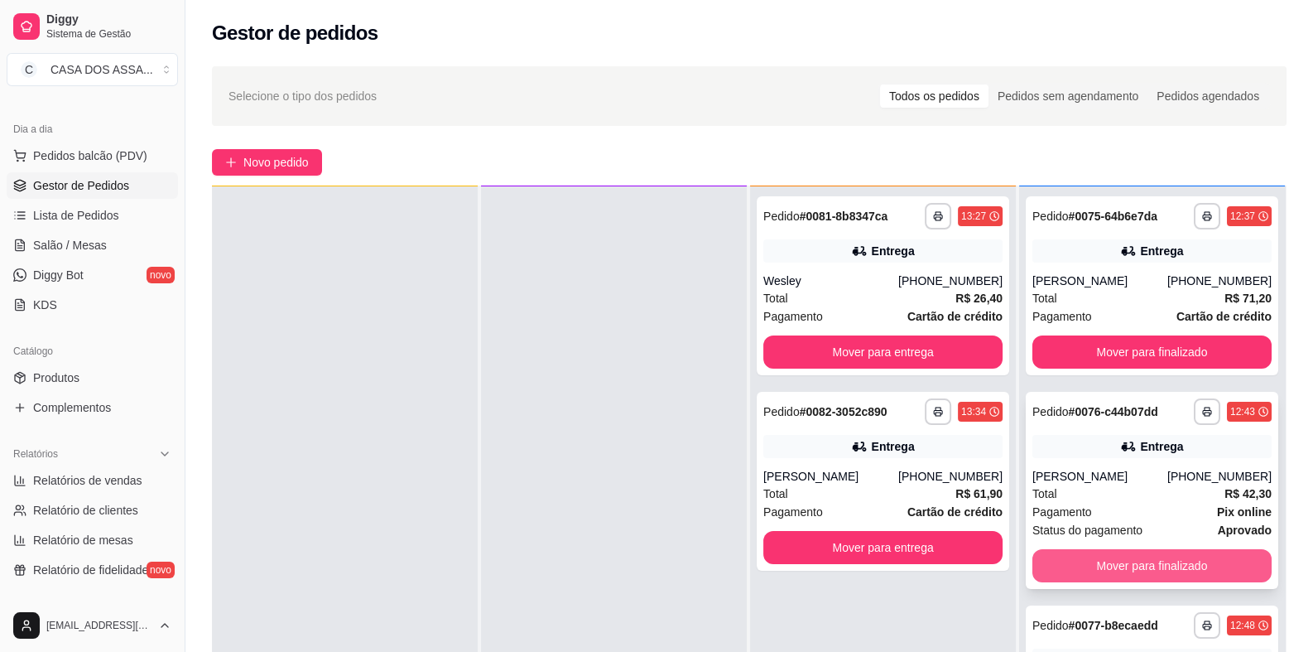
click at [1126, 566] on button "Mover para finalizado" at bounding box center [1152, 565] width 239 height 33
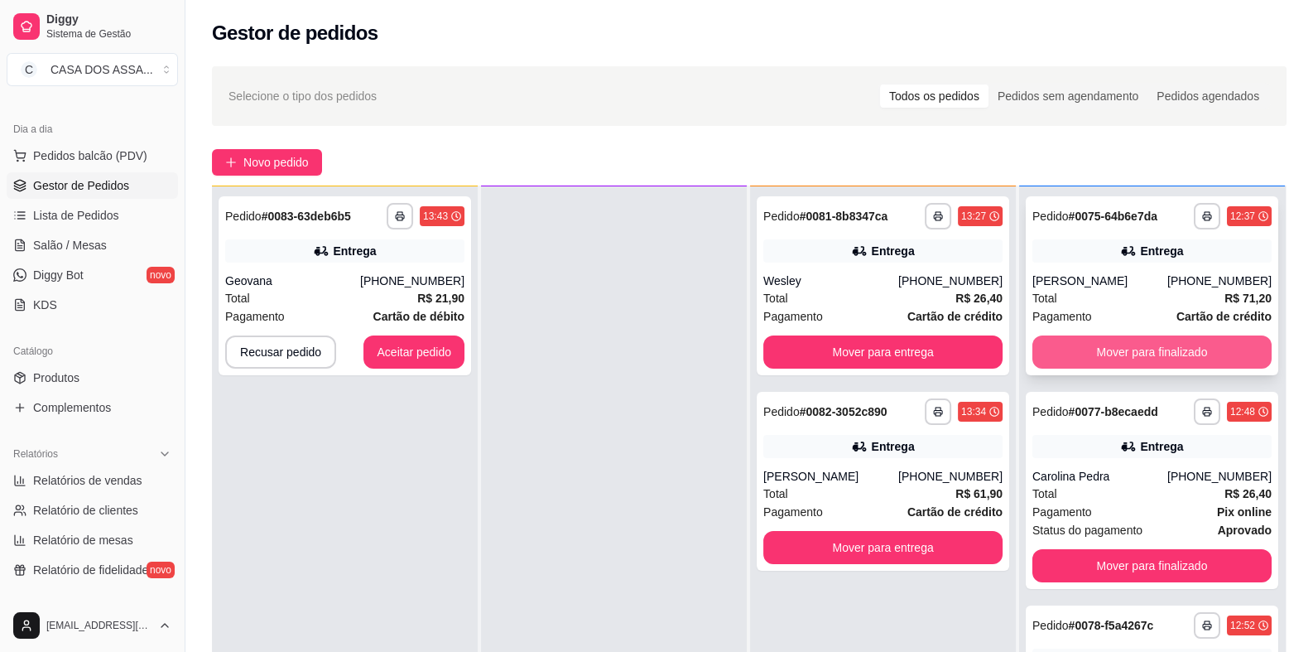
click at [1143, 359] on button "Mover para finalizado" at bounding box center [1152, 351] width 239 height 33
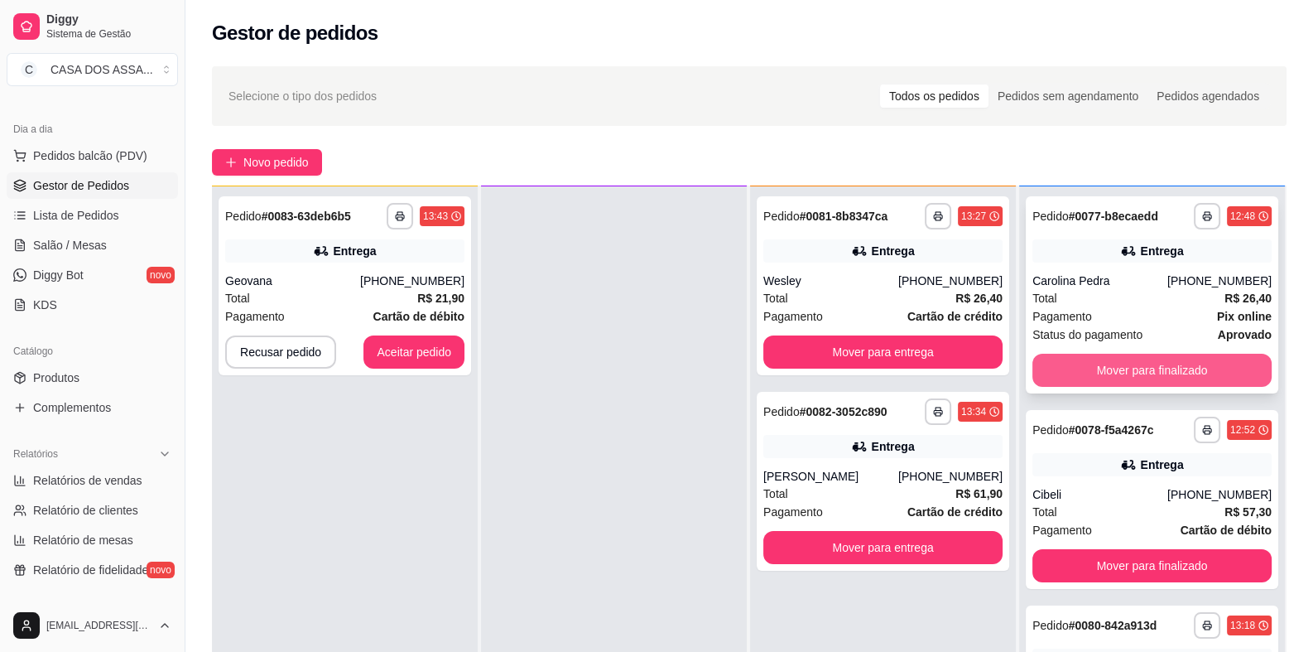
click at [1151, 367] on button "Mover para finalizado" at bounding box center [1152, 370] width 239 height 33
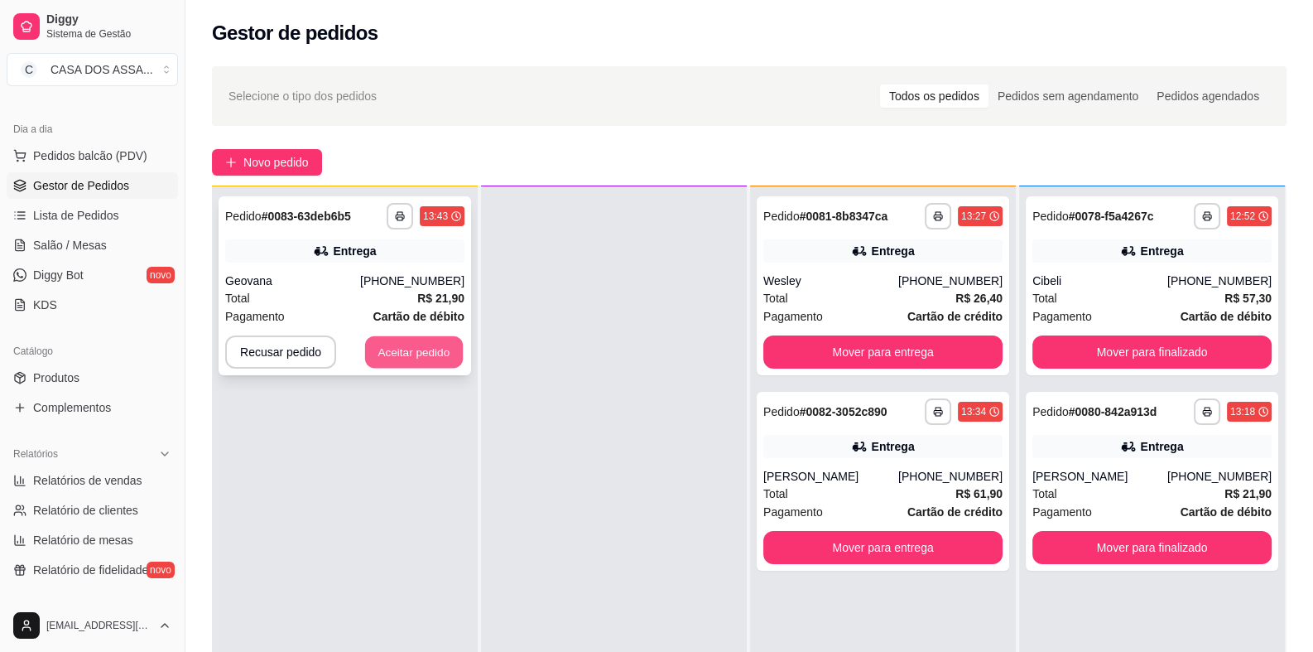
click at [422, 345] on button "Aceitar pedido" at bounding box center [414, 352] width 98 height 32
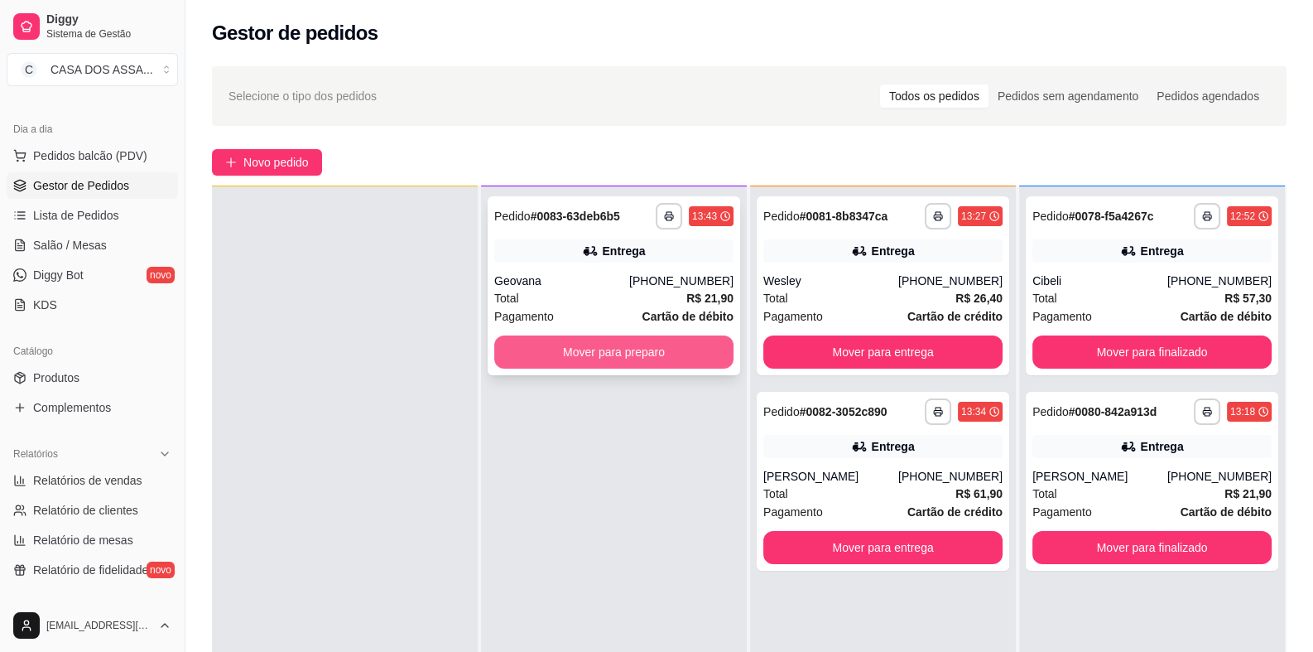
click at [641, 352] on button "Mover para preparo" at bounding box center [613, 351] width 239 height 33
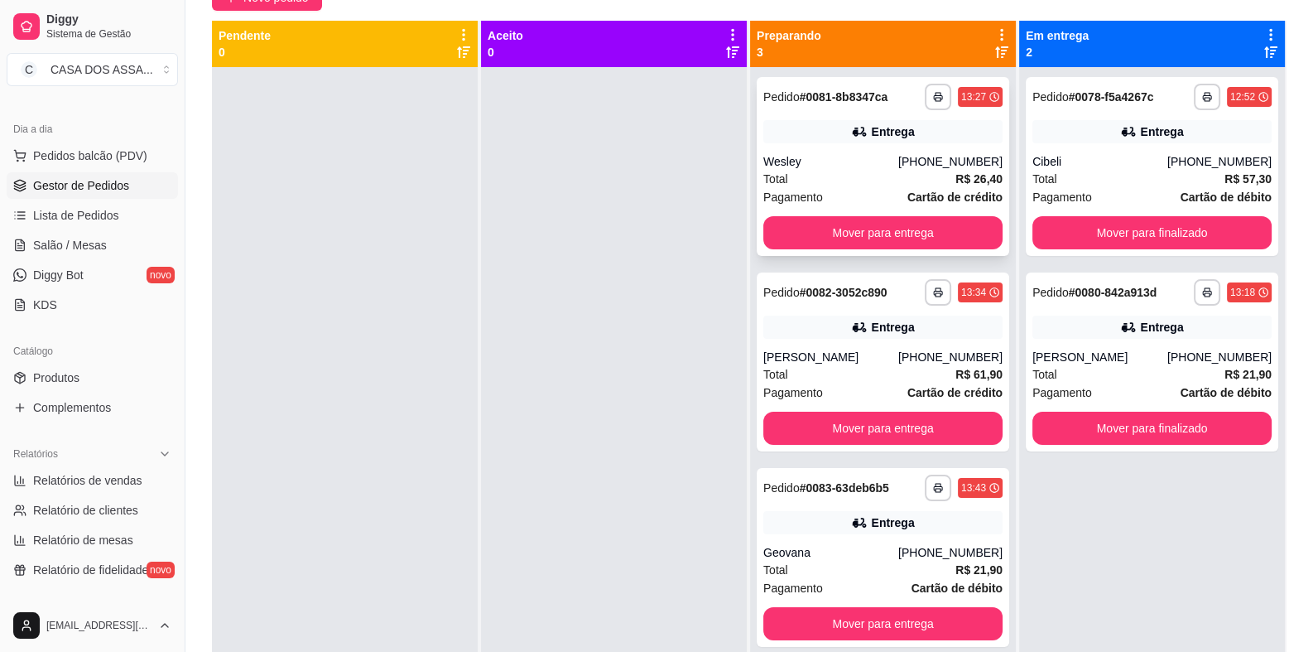
click at [815, 102] on strong "# 0081-8b8347ca" at bounding box center [844, 96] width 89 height 13
click at [845, 99] on strong "# 0081-8b8347ca" at bounding box center [844, 96] width 89 height 13
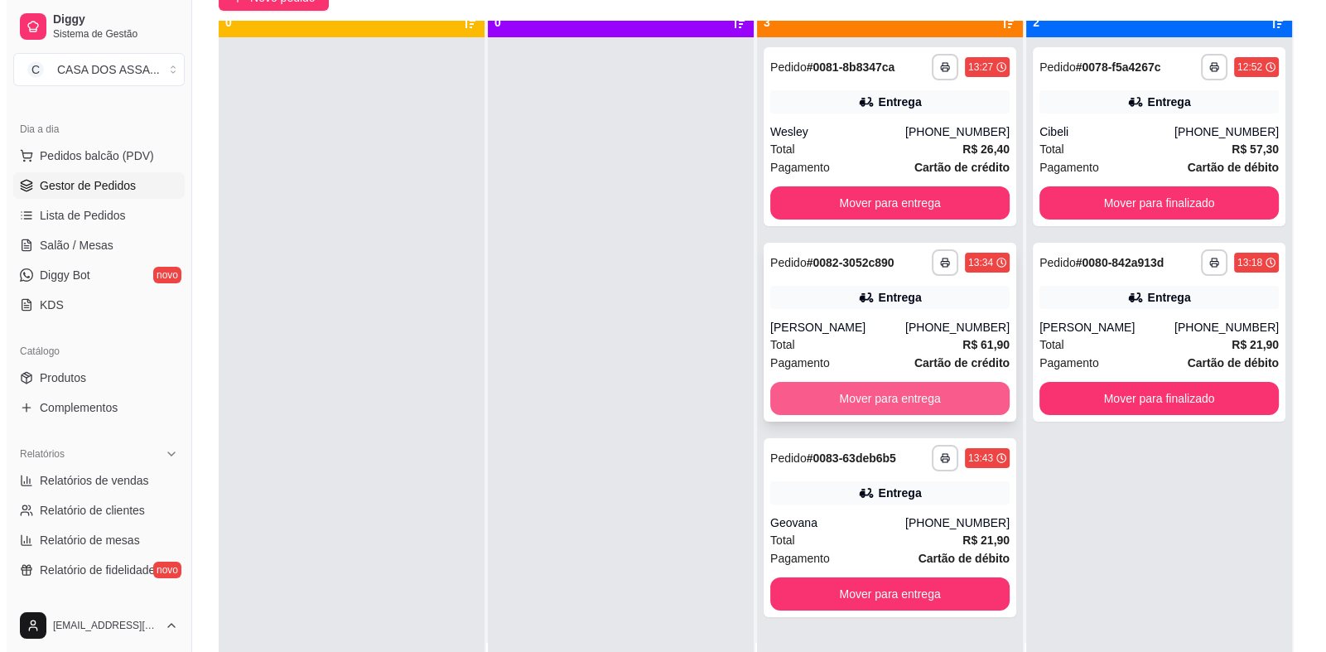
scroll to position [46, 0]
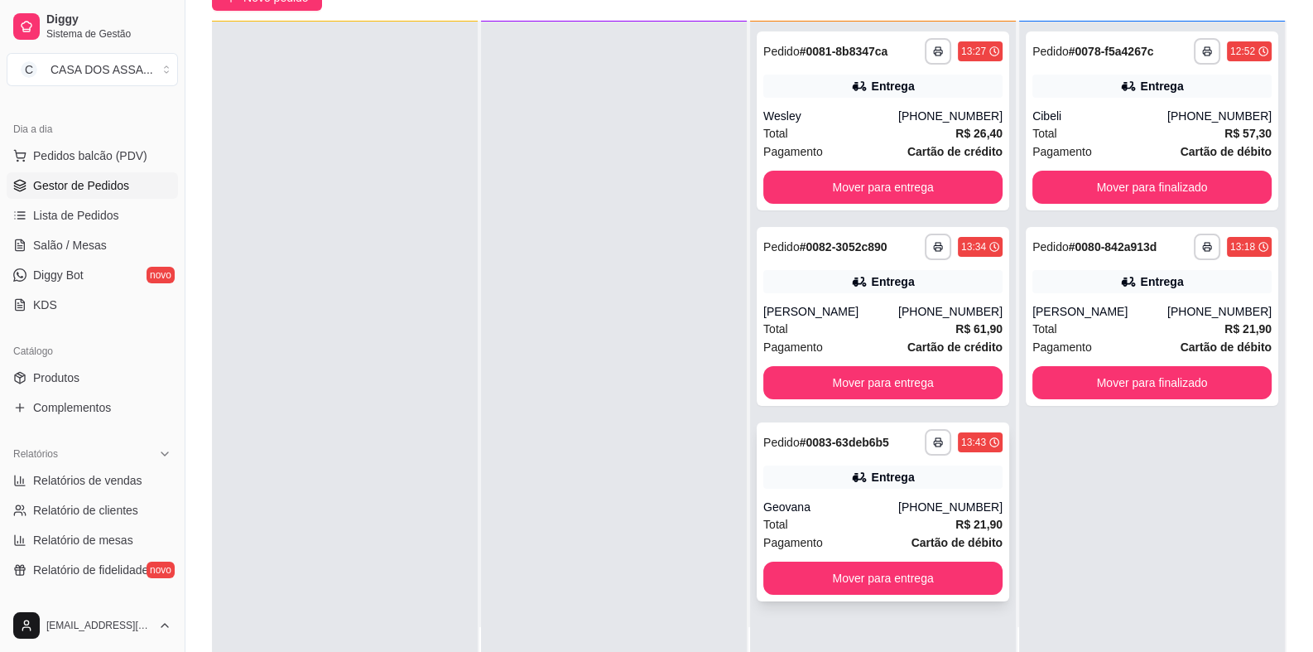
click at [810, 466] on div "Entrega" at bounding box center [882, 476] width 239 height 23
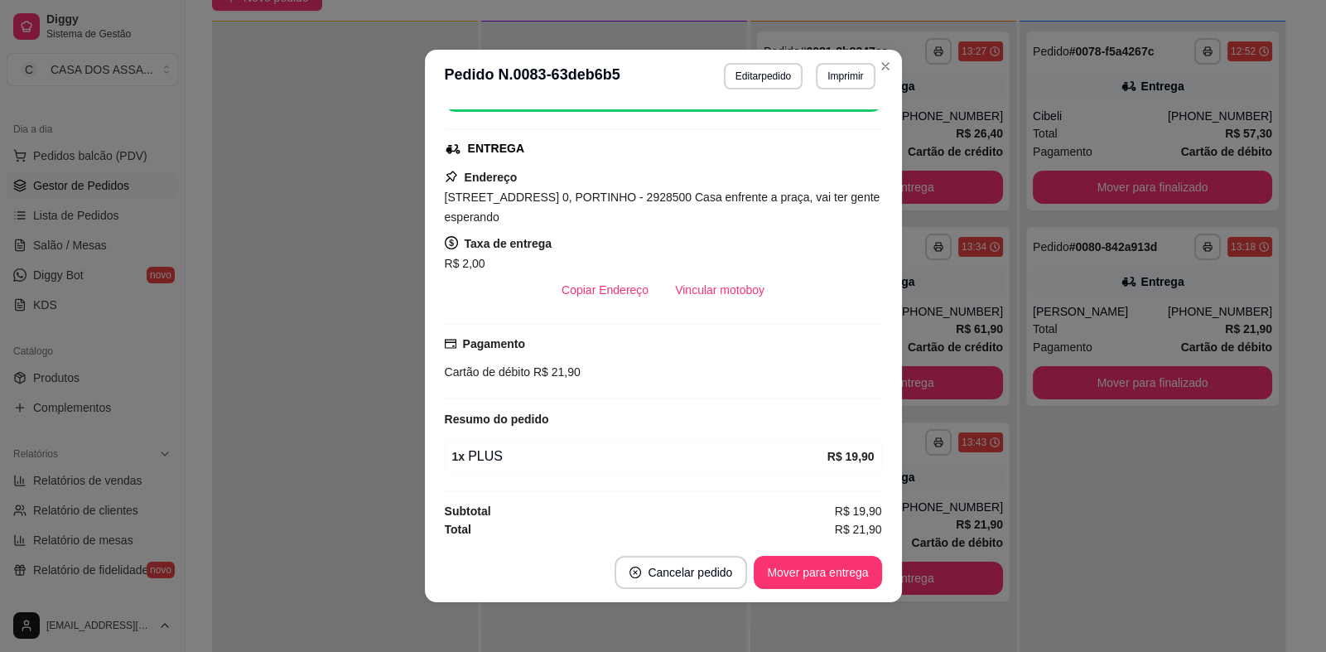
scroll to position [3, 0]
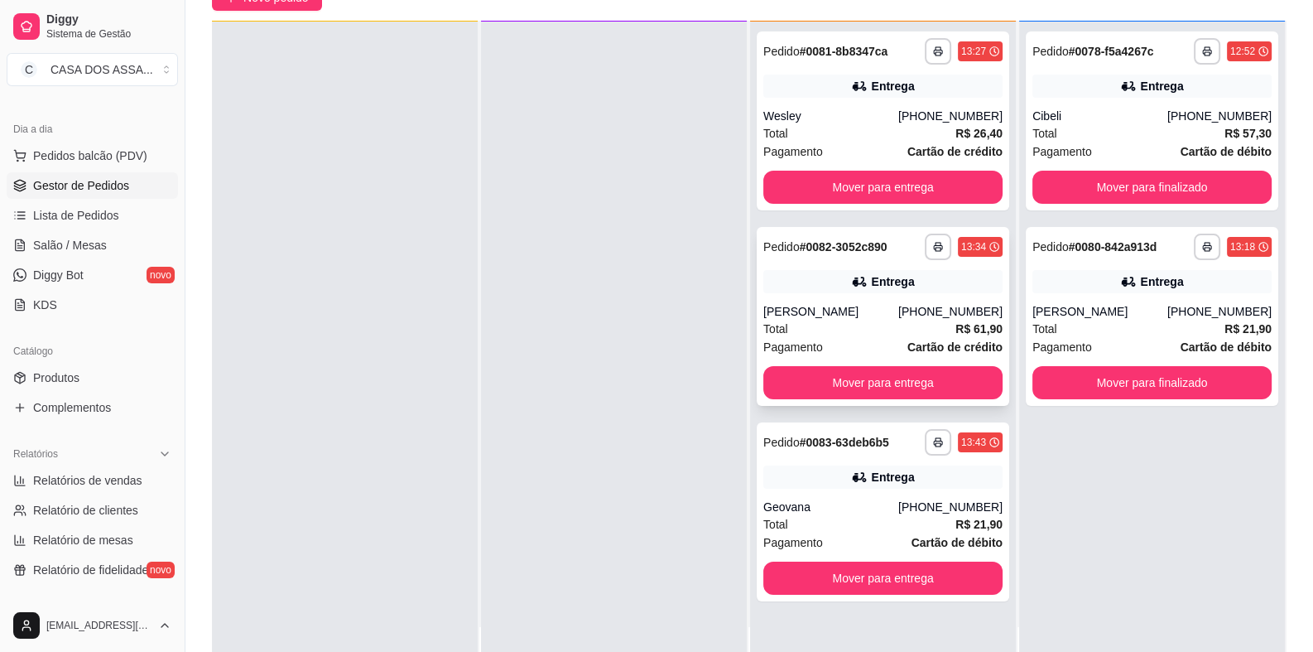
click at [848, 263] on div "**********" at bounding box center [883, 316] width 253 height 179
click at [901, 379] on button "Mover para entrega" at bounding box center [882, 382] width 239 height 33
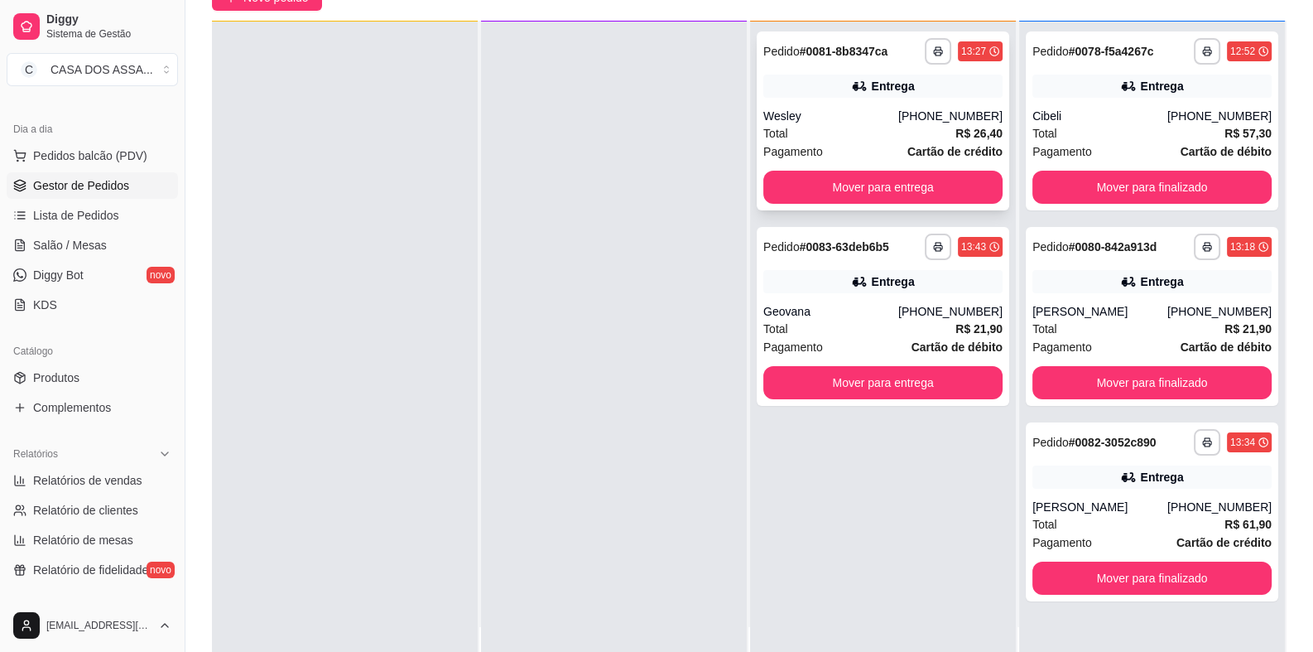
click at [851, 78] on icon at bounding box center [859, 86] width 17 height 17
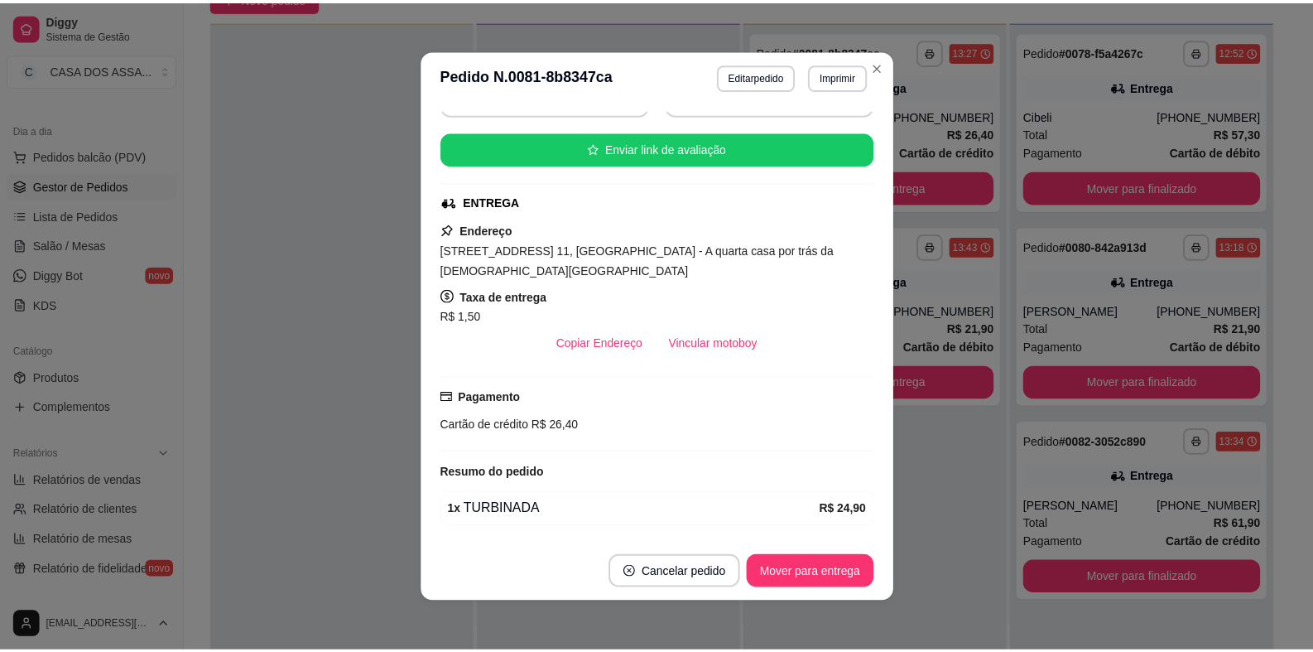
scroll to position [215, 0]
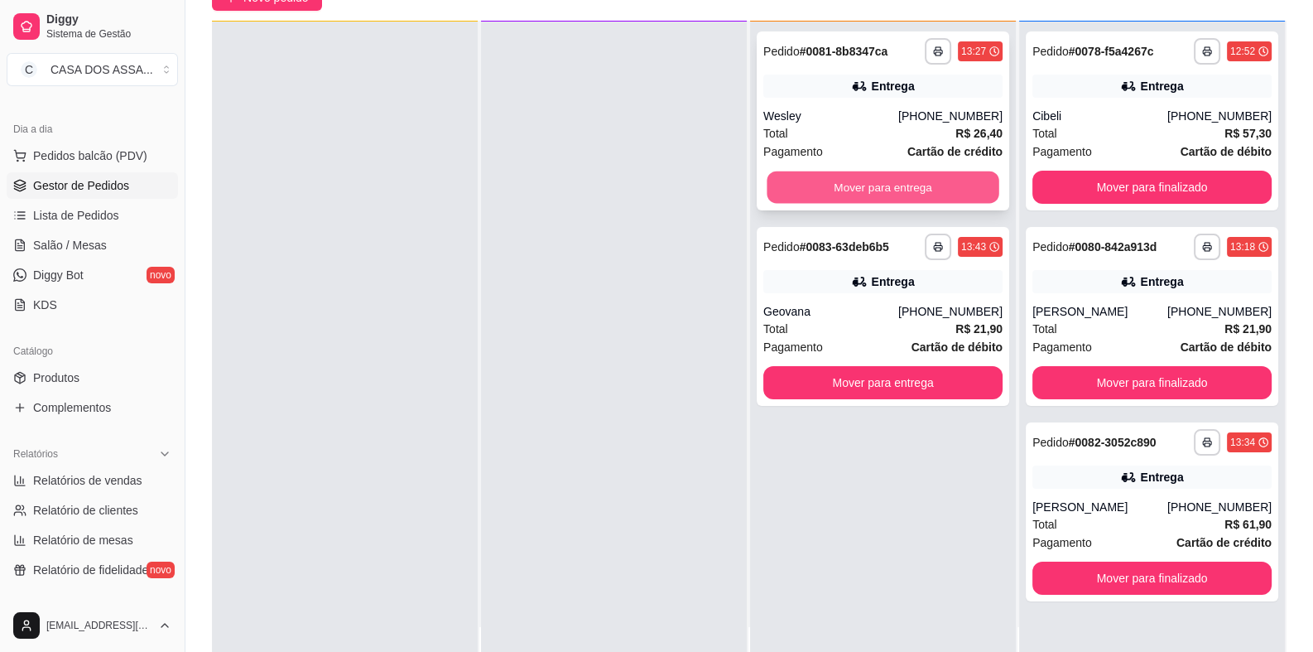
click at [900, 190] on button "Mover para entrega" at bounding box center [883, 187] width 232 height 32
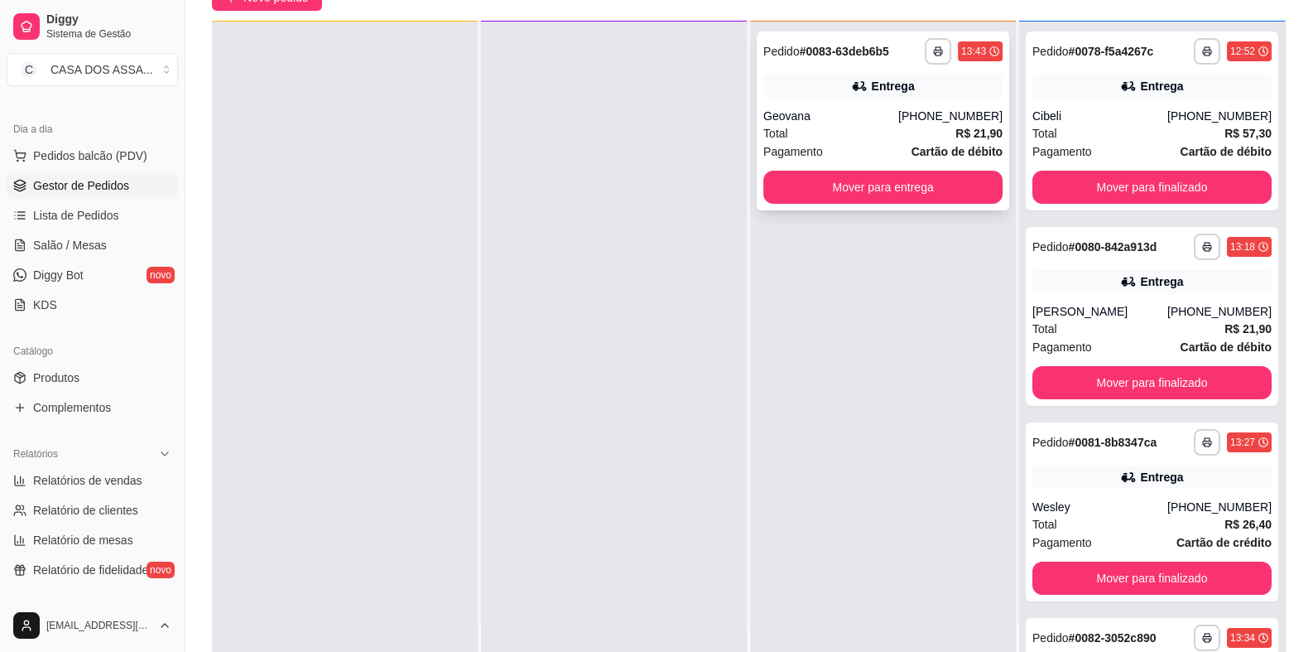
click at [842, 114] on div "Geovana" at bounding box center [830, 116] width 135 height 17
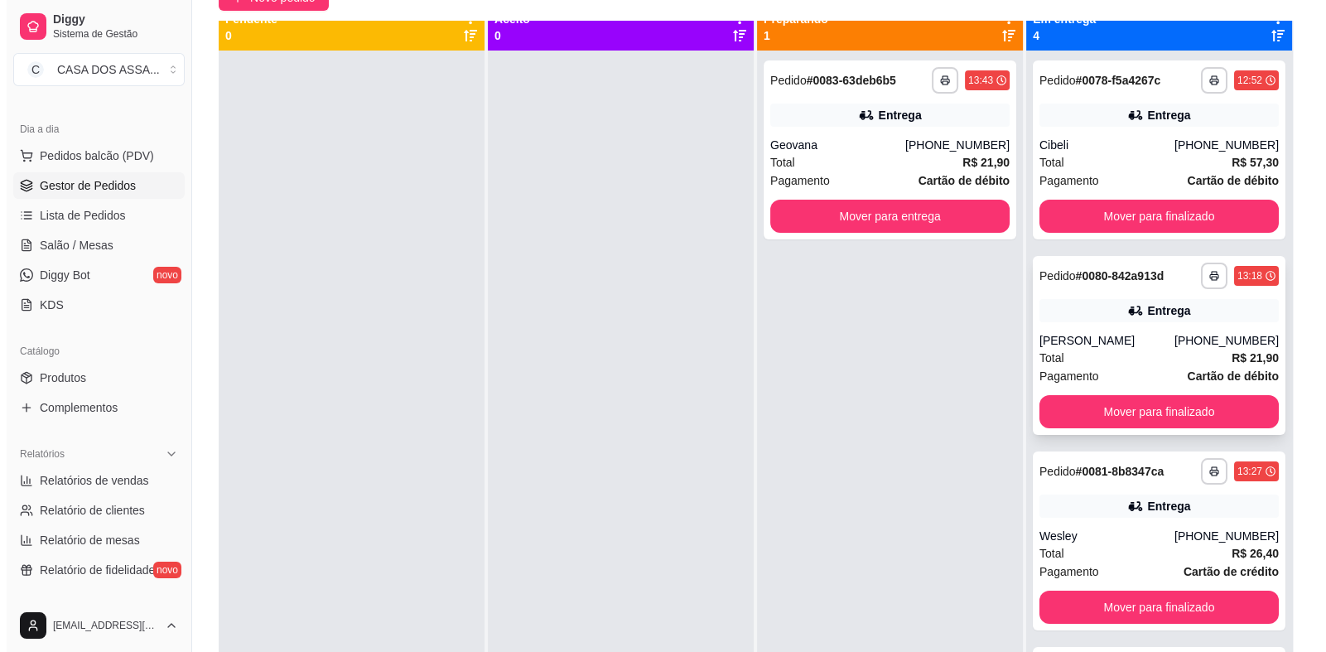
scroll to position [0, 0]
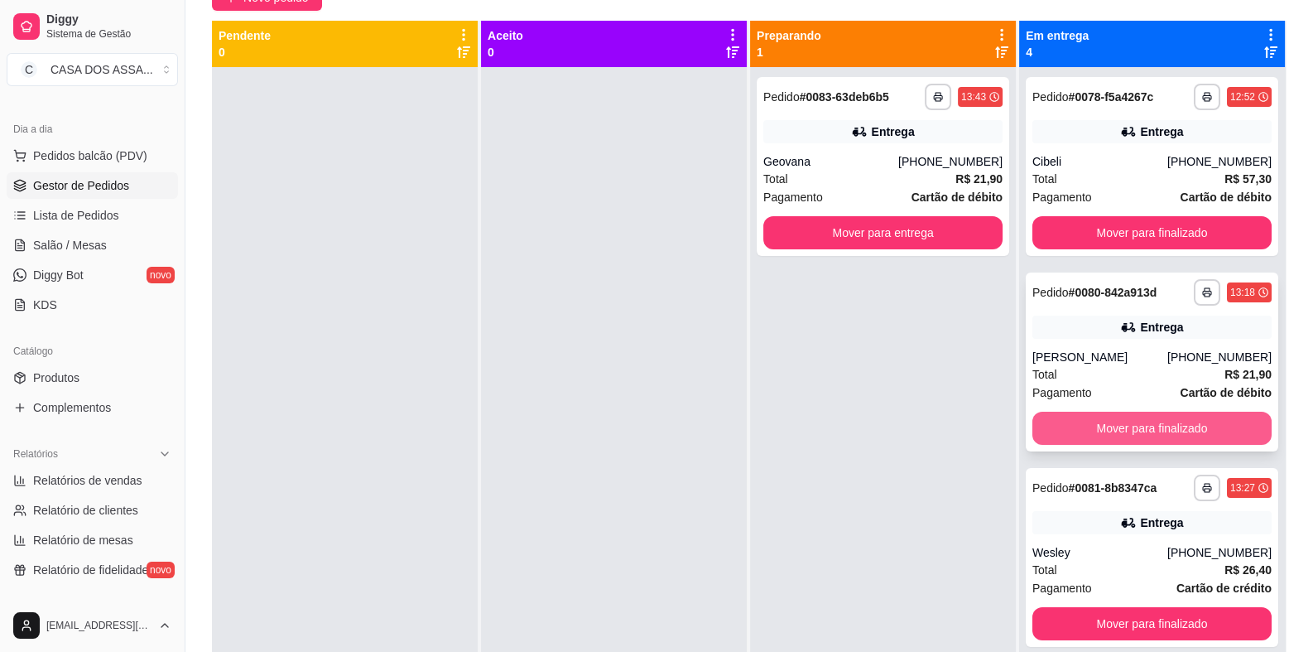
click at [1125, 426] on button "Mover para finalizado" at bounding box center [1152, 428] width 239 height 33
click at [1124, 426] on button "Mover para finalizado" at bounding box center [1152, 428] width 239 height 33
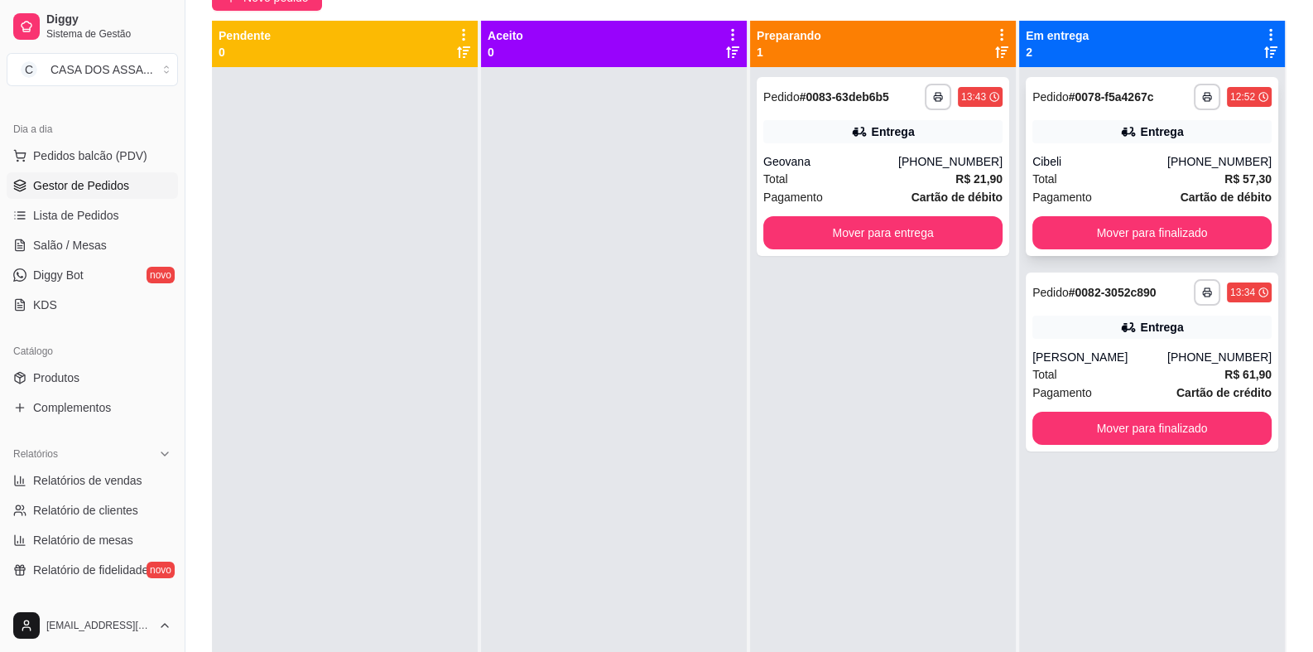
click at [1091, 94] on strong "# 0078-f5a4267c" at bounding box center [1111, 96] width 85 height 13
click at [1103, 107] on div "**********" at bounding box center [1152, 97] width 239 height 26
click at [1102, 106] on div "**********" at bounding box center [1152, 97] width 239 height 26
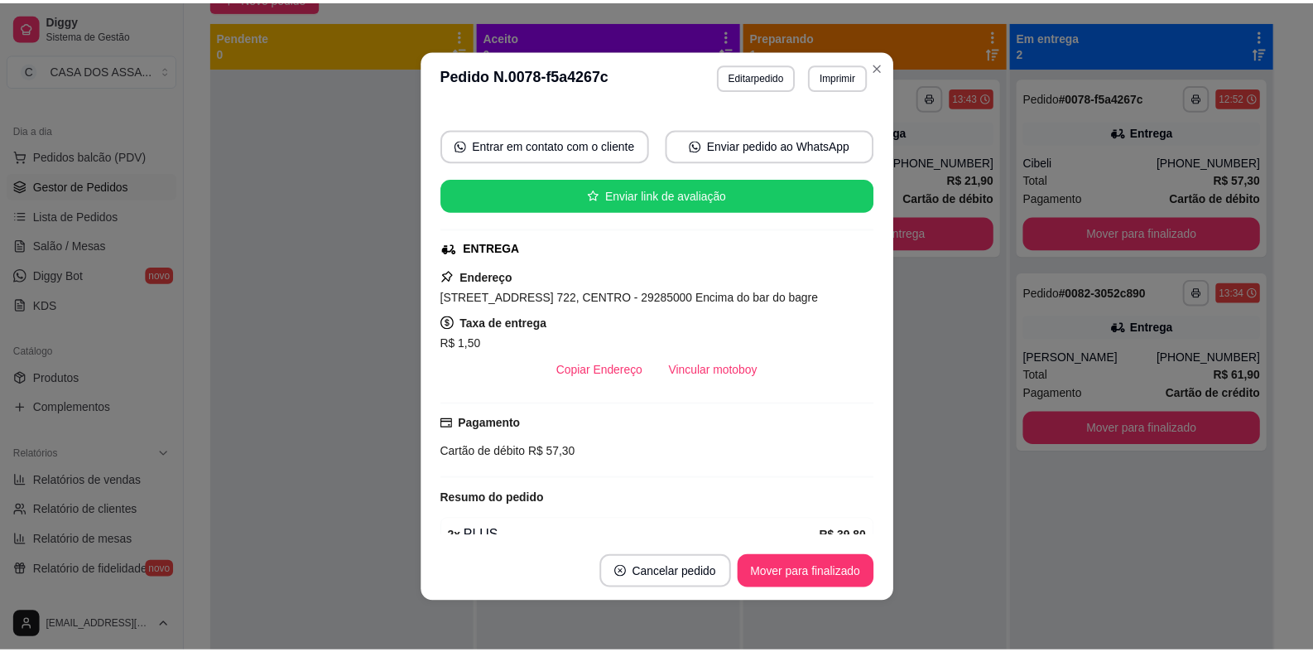
scroll to position [266, 0]
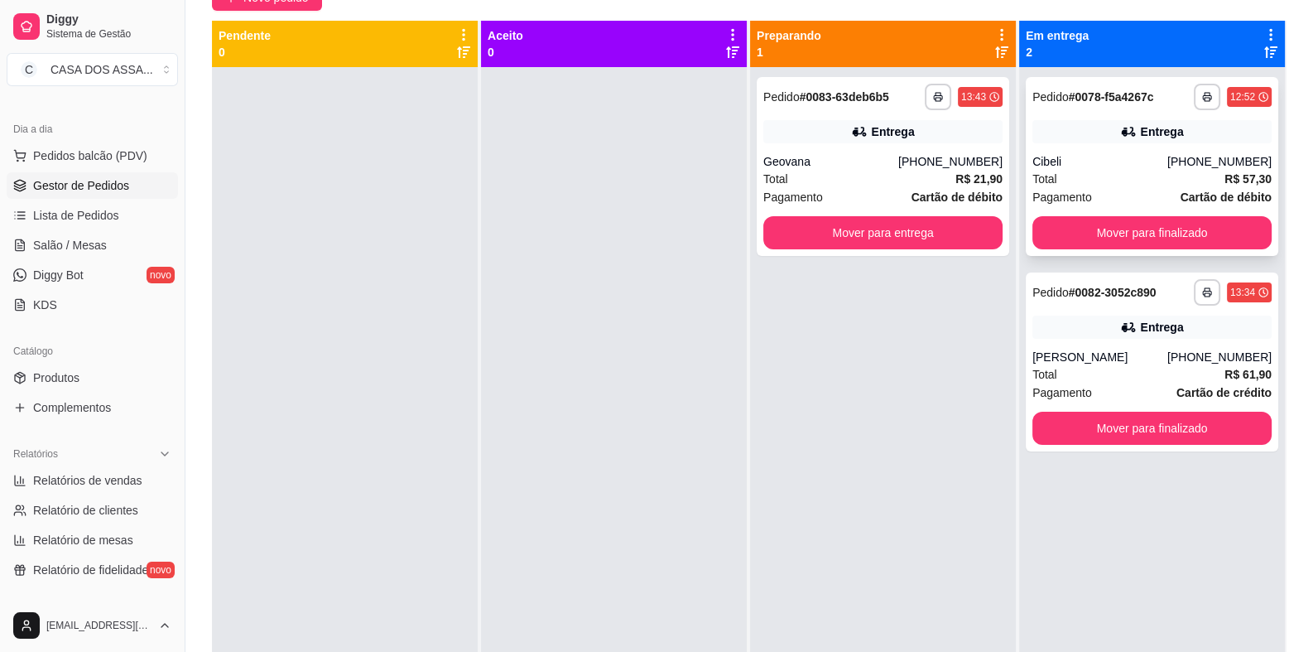
click at [1051, 104] on div "Pedido # 0078-f5a4267c" at bounding box center [1093, 97] width 121 height 20
click at [905, 234] on button "Mover para entrega" at bounding box center [882, 232] width 239 height 33
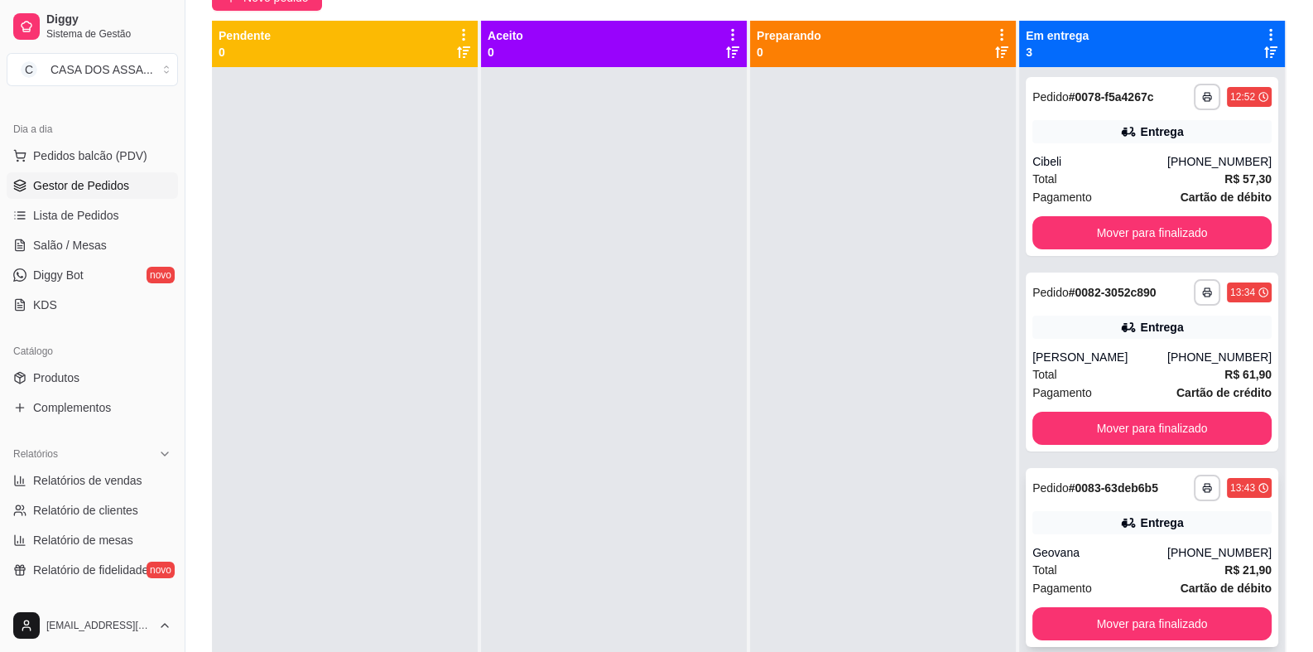
scroll to position [46, 0]
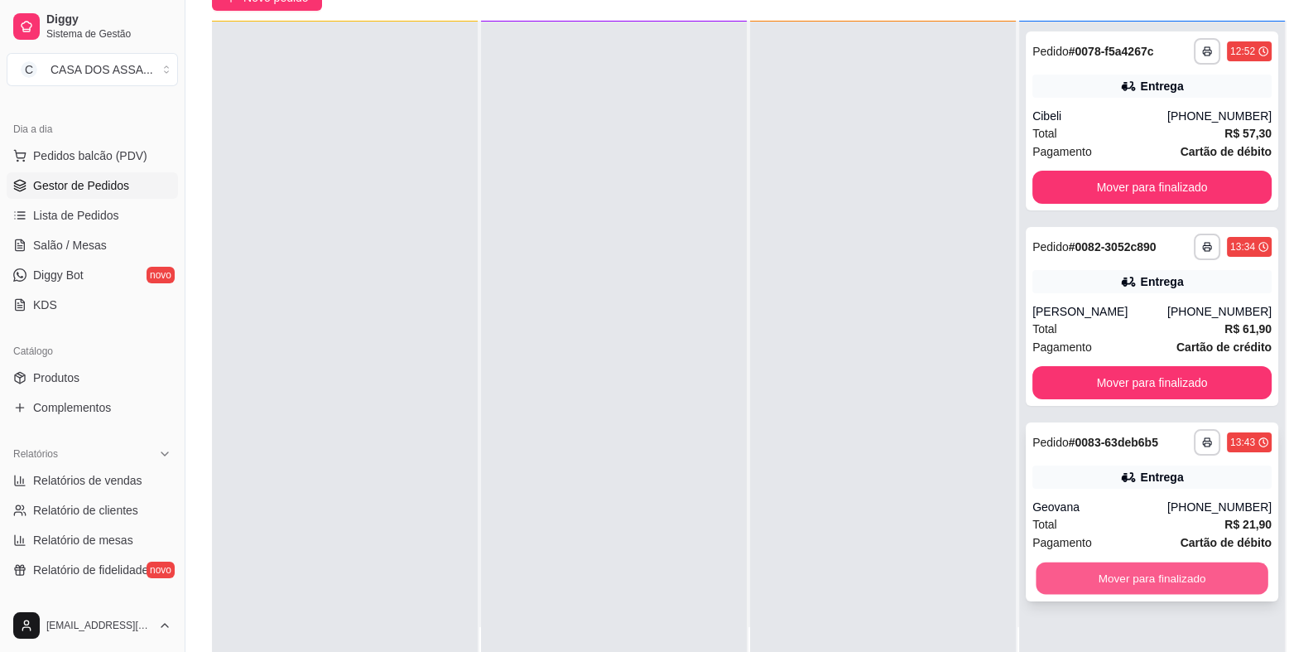
click at [1144, 575] on button "Mover para finalizado" at bounding box center [1152, 578] width 232 height 32
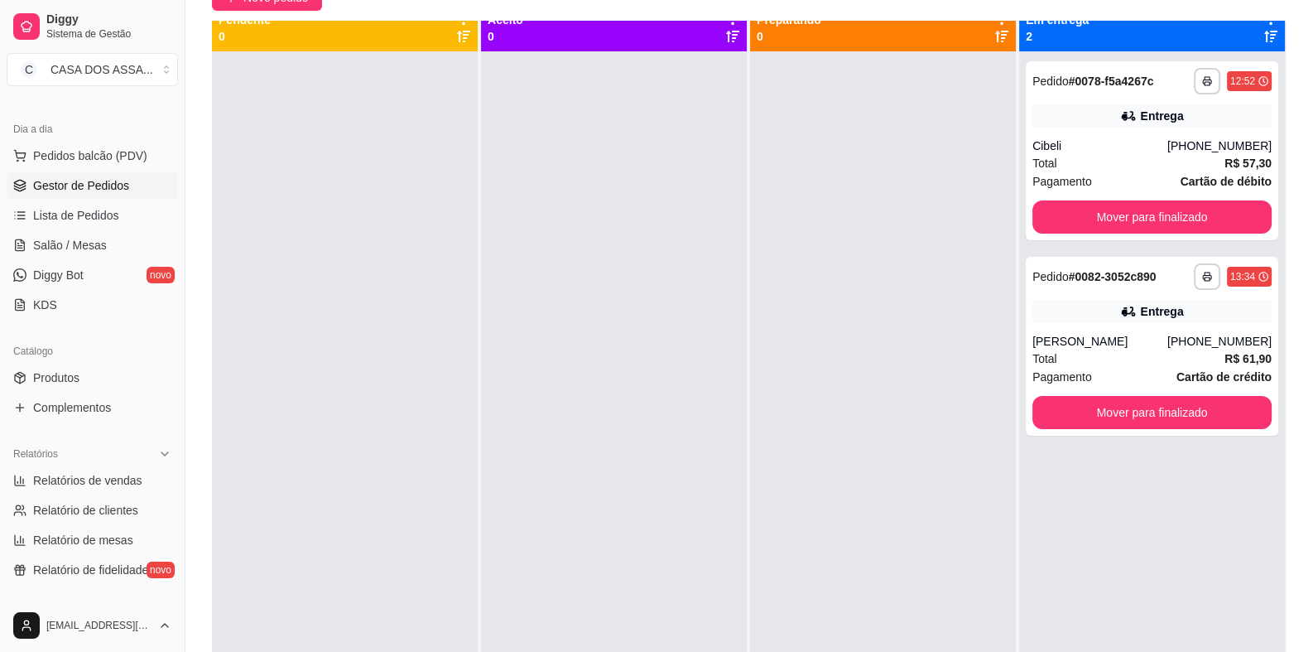
scroll to position [0, 0]
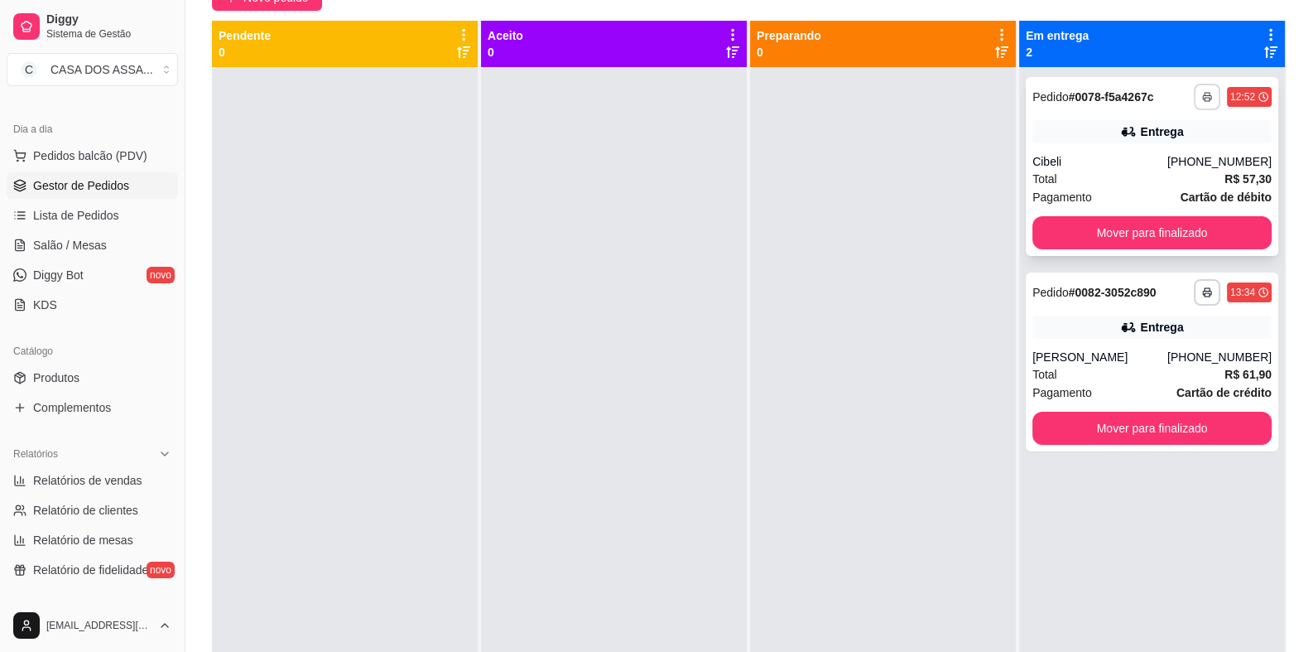
click at [1203, 96] on icon "button" at bounding box center [1207, 98] width 8 height 4
click at [1145, 146] on button "IMPRESSORA" at bounding box center [1151, 155] width 120 height 26
click at [1144, 233] on button "Mover para finalizado" at bounding box center [1152, 232] width 239 height 33
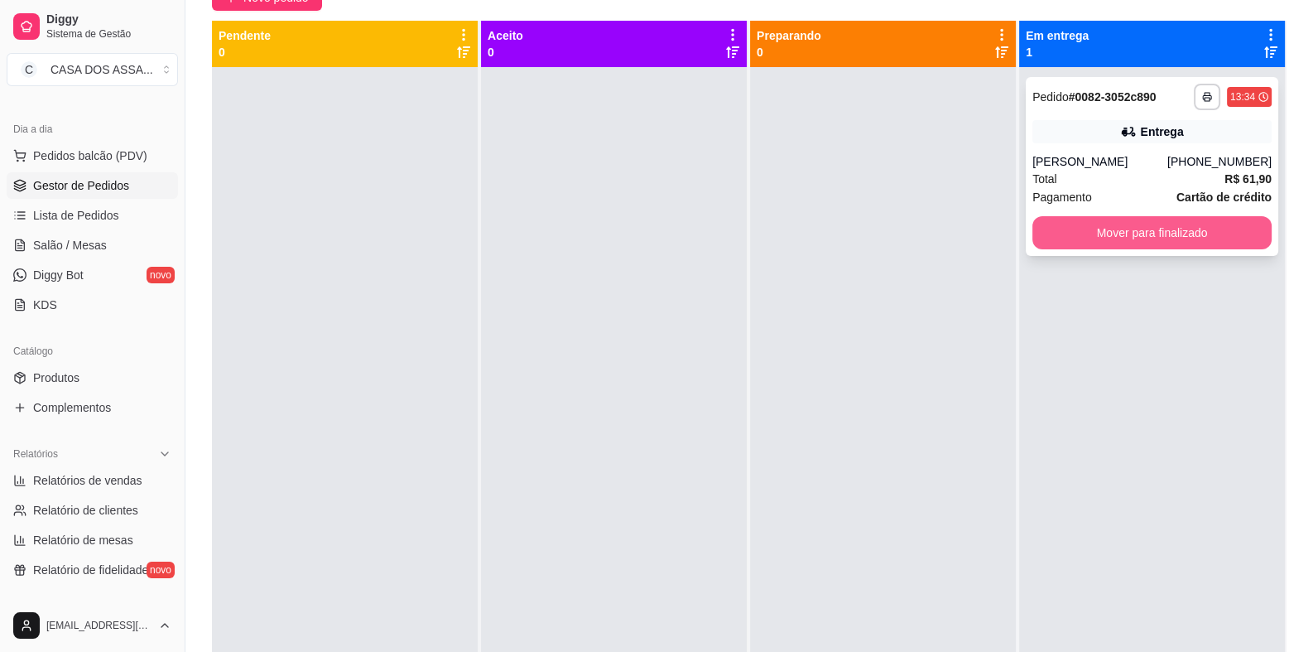
click at [1150, 230] on button "Mover para finalizado" at bounding box center [1152, 232] width 239 height 33
